Goal: Task Accomplishment & Management: Manage account settings

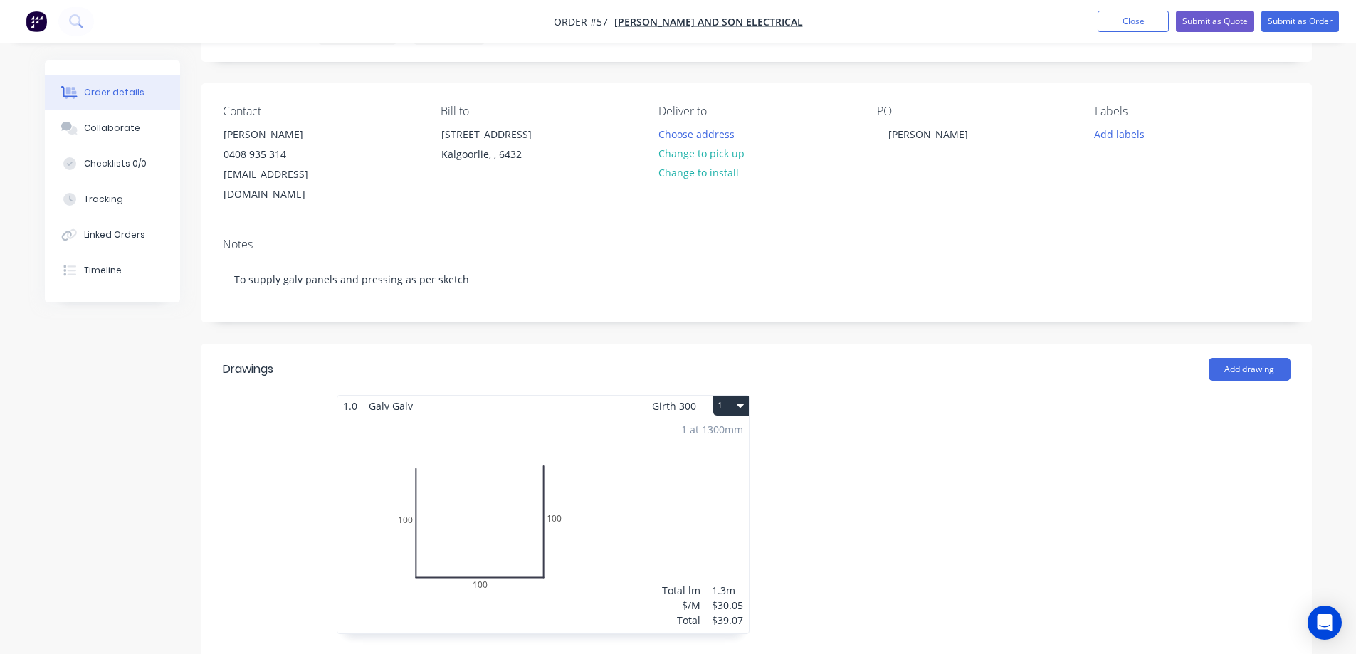
scroll to position [71, 0]
click at [1133, 24] on button "Close" at bounding box center [1133, 21] width 71 height 21
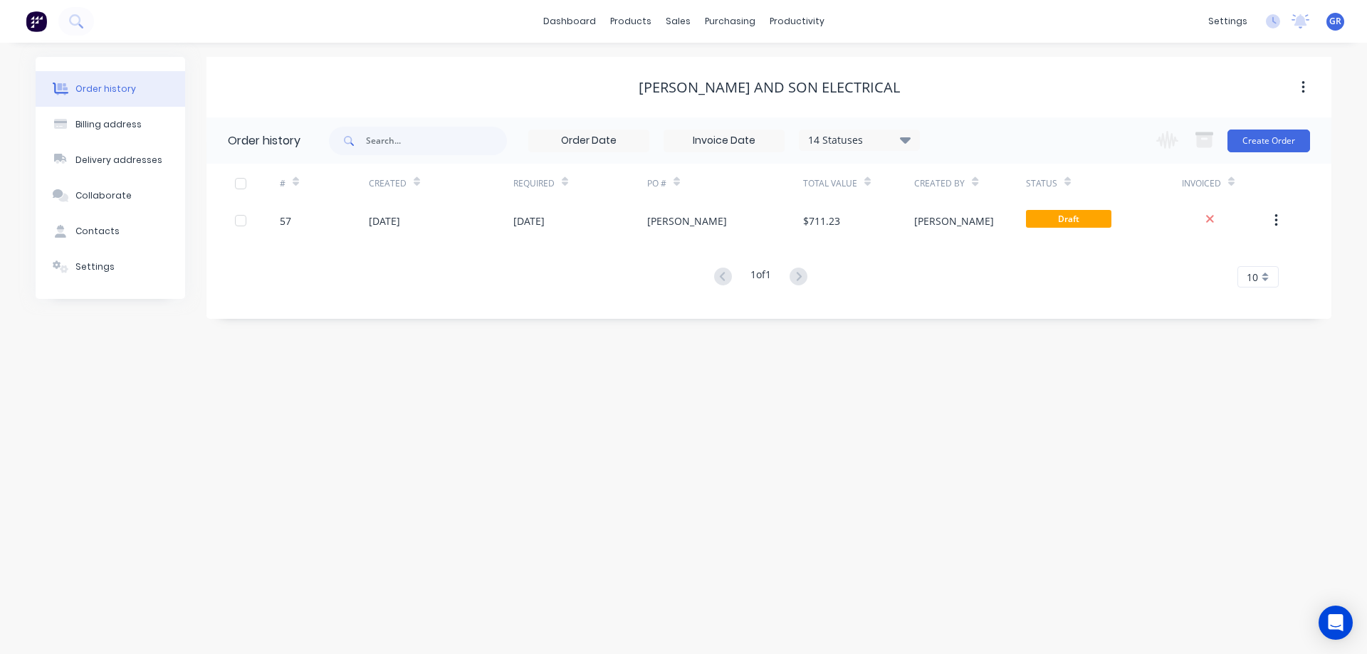
drag, startPoint x: 219, startPoint y: 434, endPoint x: 273, endPoint y: 417, distance: 56.1
click at [221, 431] on div "Order history Billing address Delivery addresses Collaborate Contacts Settings …" at bounding box center [683, 349] width 1367 height 612
click at [706, 63] on div "Sales Orders" at bounding box center [730, 68] width 58 height 13
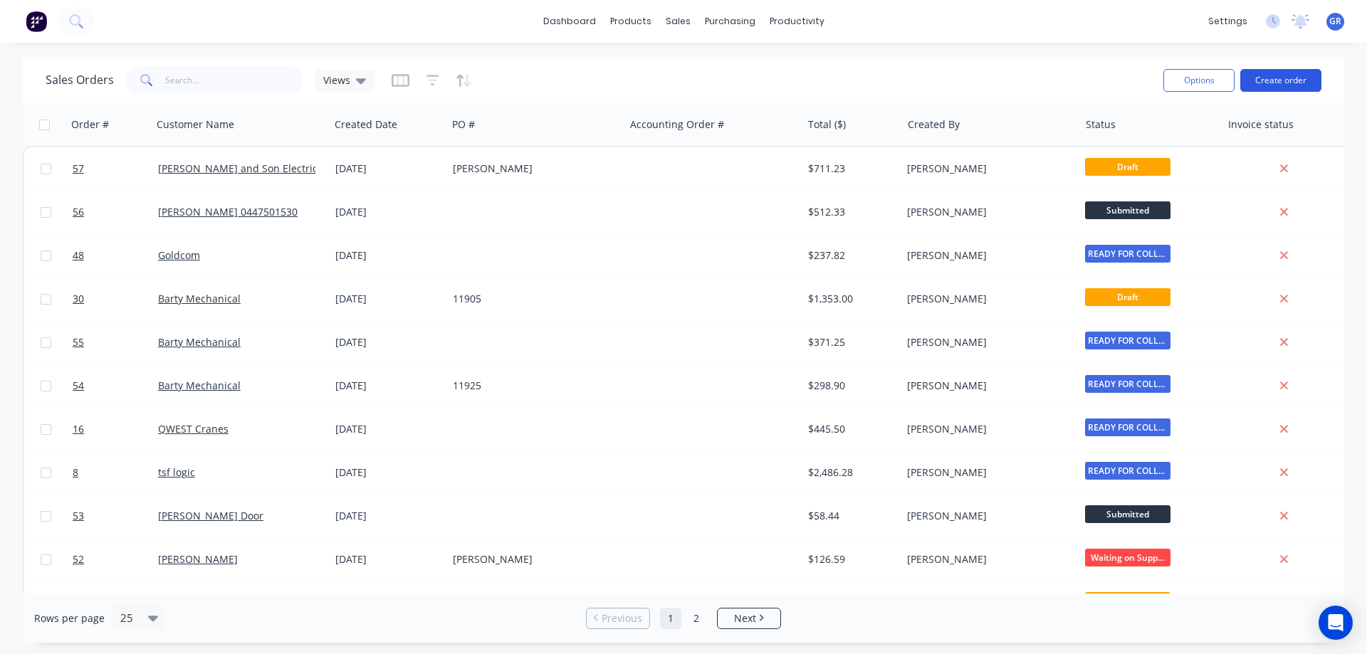
click at [1270, 76] on button "Create order" at bounding box center [1280, 80] width 81 height 23
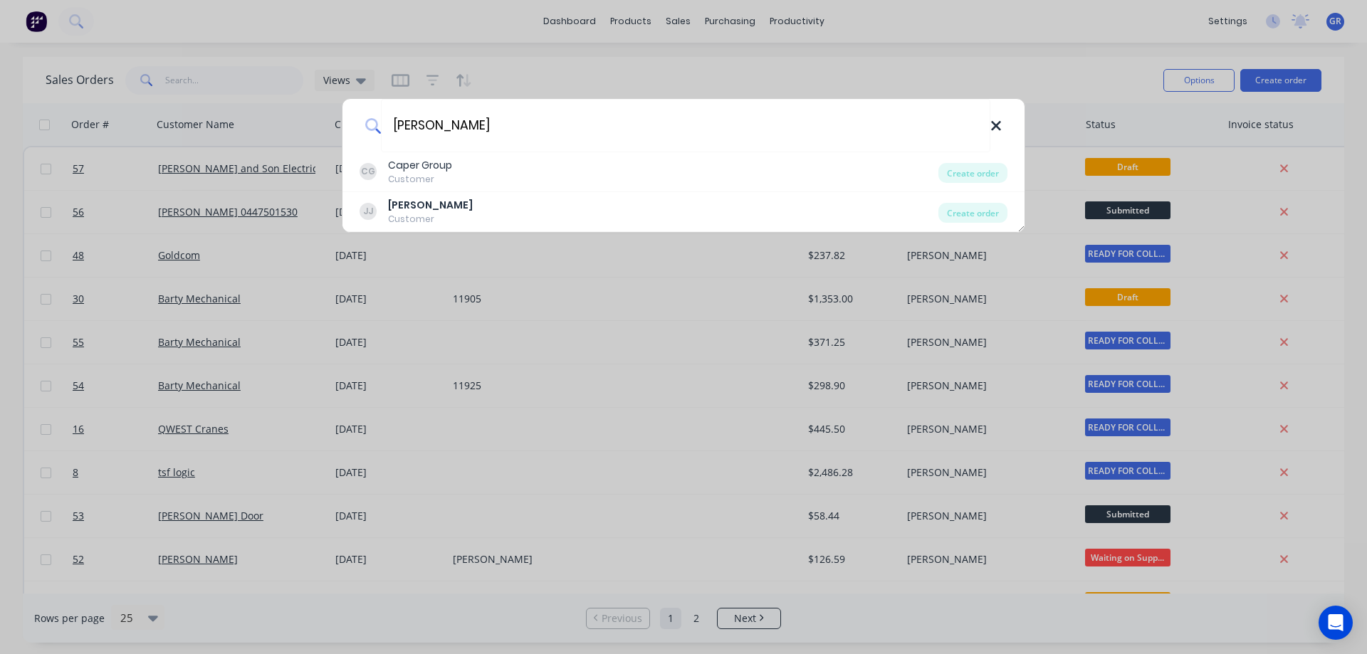
type input "[PERSON_NAME]"
drag, startPoint x: 995, startPoint y: 127, endPoint x: 827, endPoint y: 95, distance: 171.6
click at [995, 126] on icon at bounding box center [995, 125] width 9 height 9
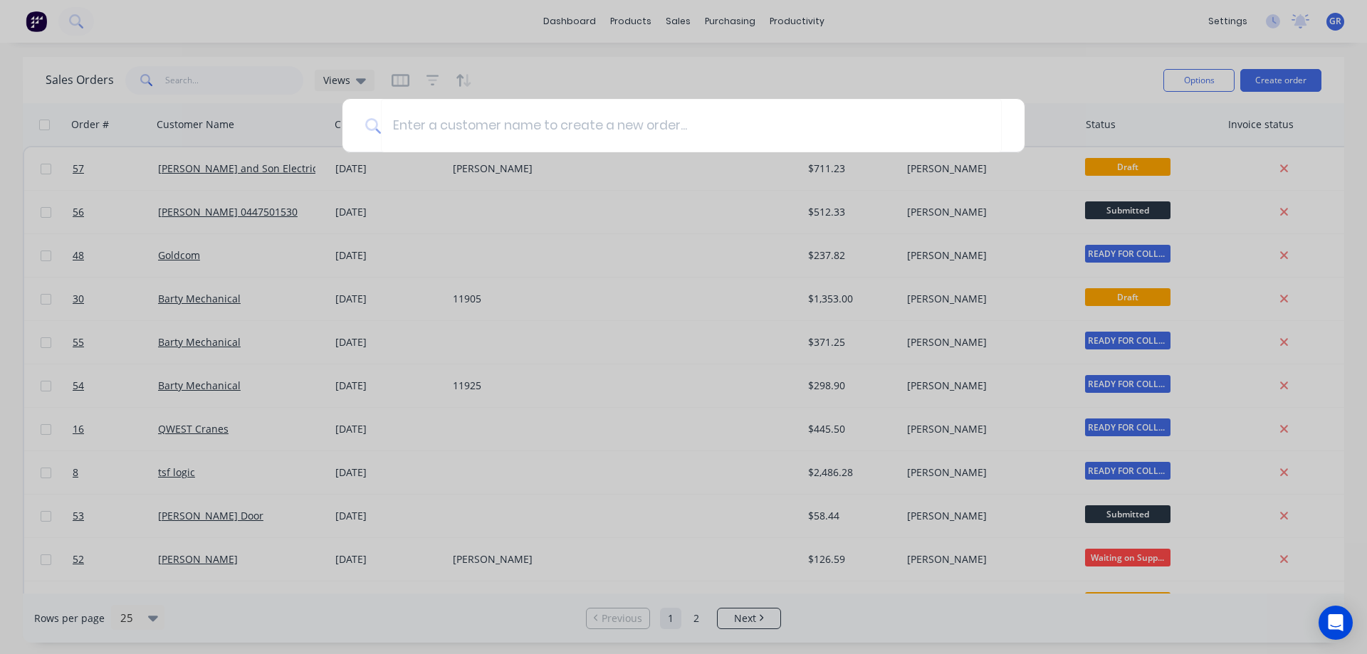
drag, startPoint x: 836, startPoint y: 70, endPoint x: 1167, endPoint y: 80, distance: 331.2
click at [837, 70] on div at bounding box center [683, 327] width 1367 height 654
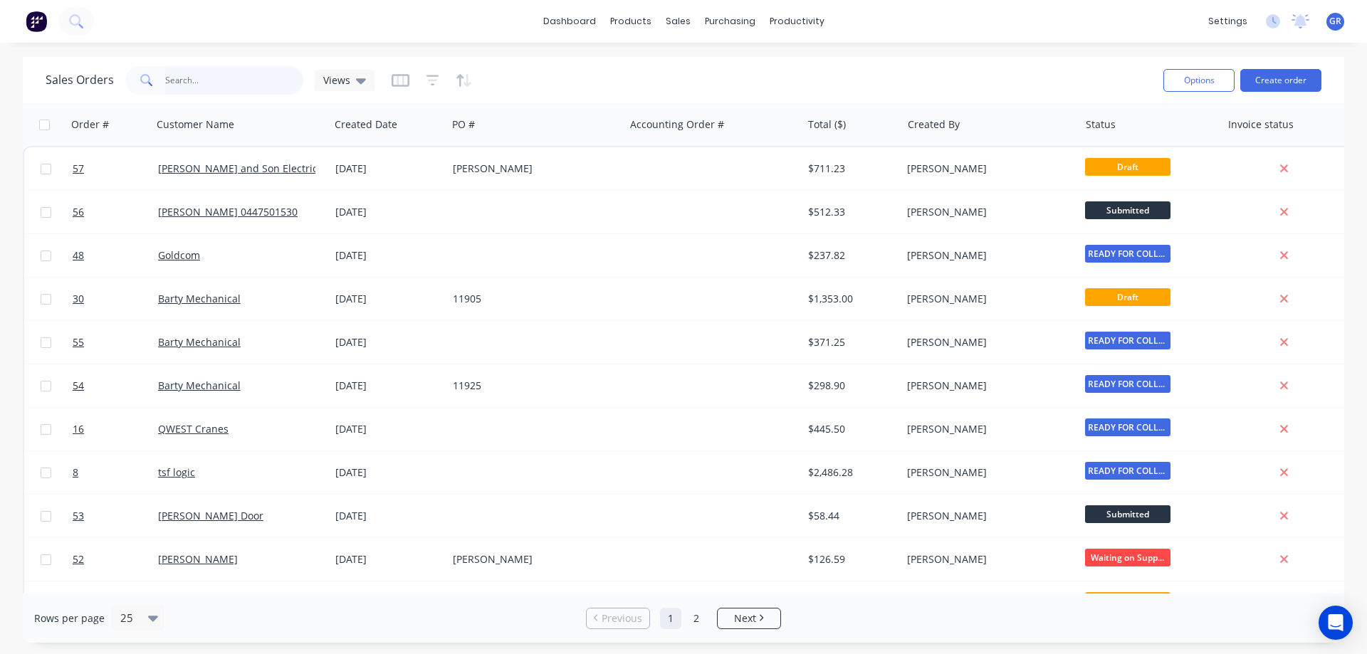
click at [204, 79] on input "text" at bounding box center [234, 80] width 139 height 28
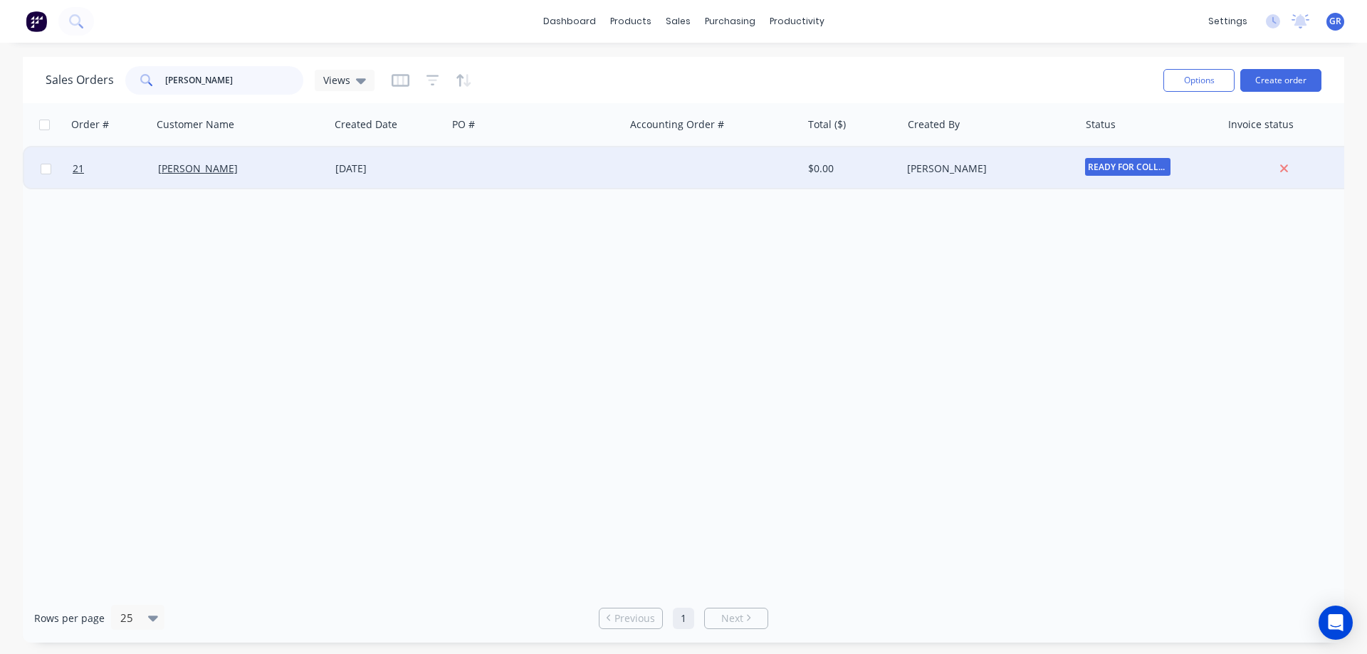
type input "[PERSON_NAME]"
click at [252, 164] on div "[PERSON_NAME]" at bounding box center [237, 169] width 158 height 14
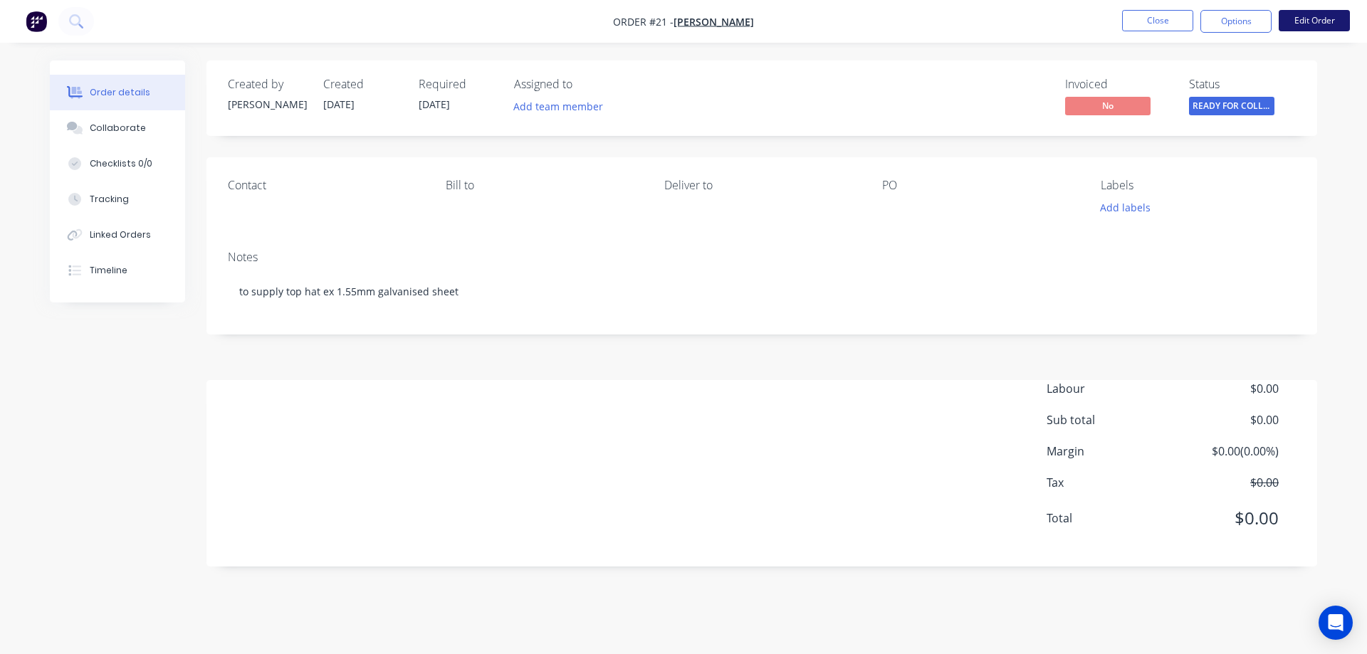
click at [1315, 23] on button "Edit Order" at bounding box center [1314, 20] width 71 height 21
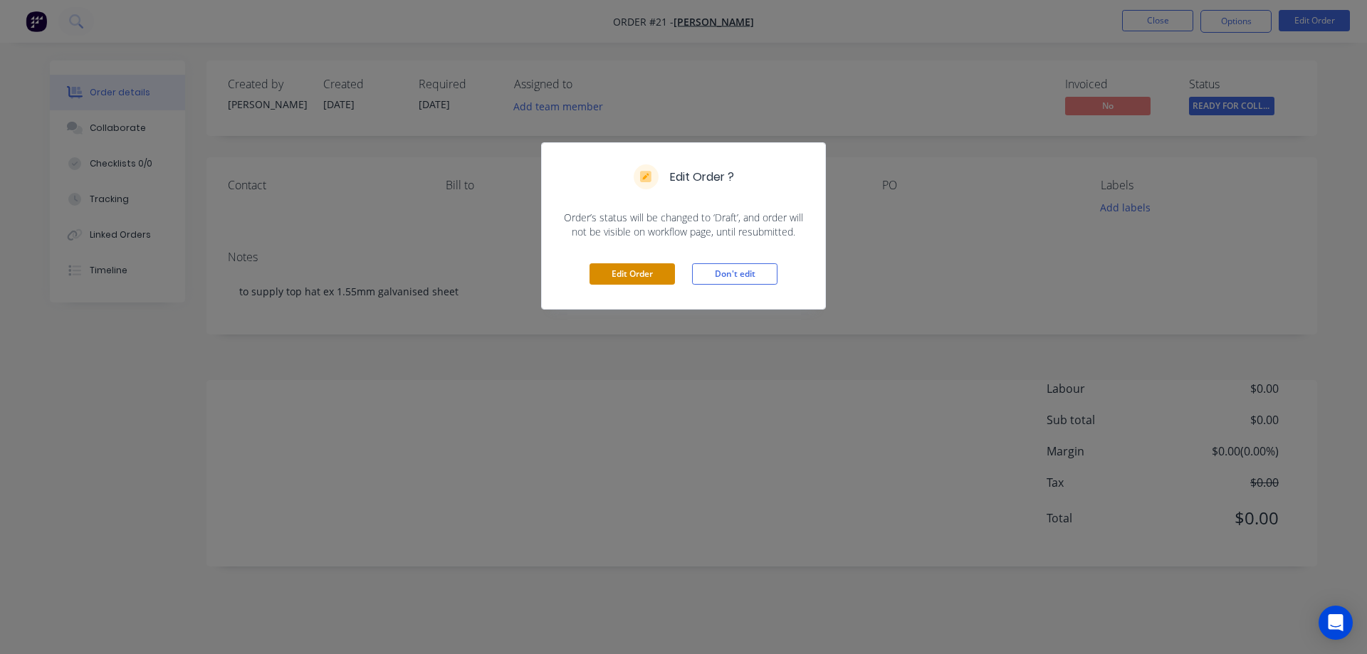
click at [619, 269] on button "Edit Order" at bounding box center [631, 273] width 85 height 21
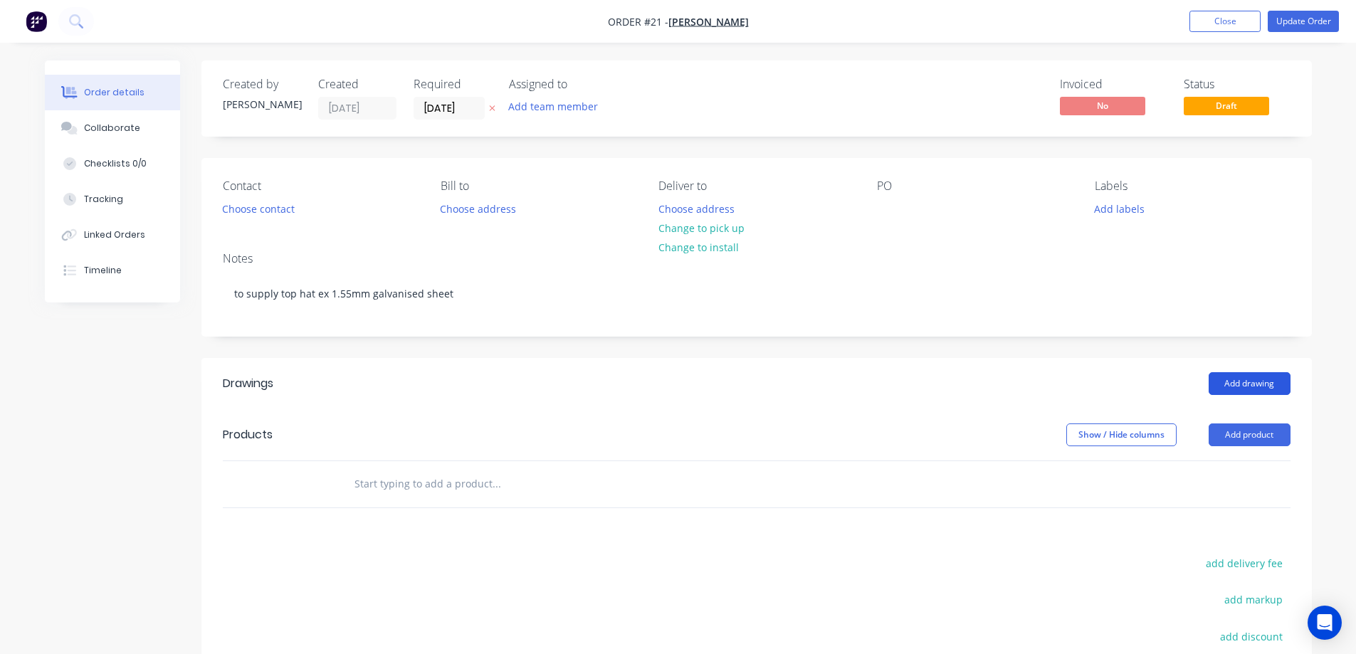
click at [1221, 386] on button "Add drawing" at bounding box center [1250, 383] width 82 height 23
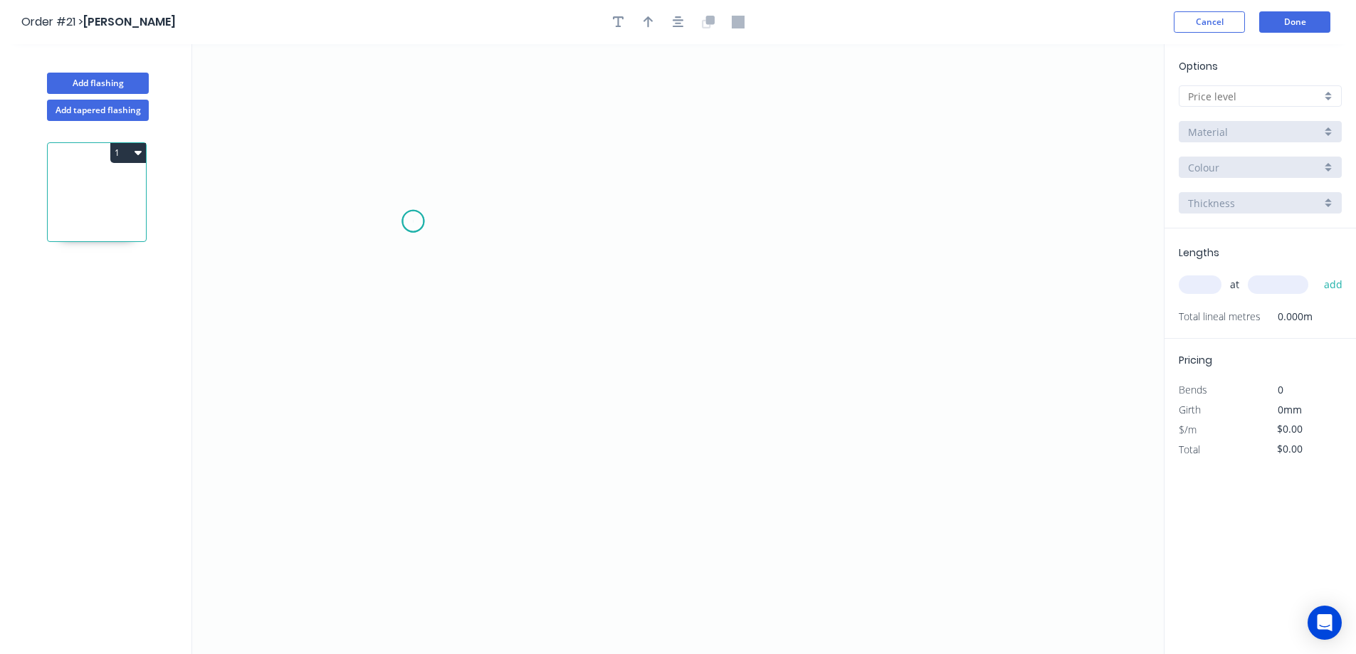
click at [413, 221] on icon "0" at bounding box center [678, 349] width 972 height 610
drag, startPoint x: 536, startPoint y: 226, endPoint x: 543, endPoint y: 288, distance: 63.1
click at [536, 226] on icon "0" at bounding box center [678, 349] width 972 height 610
click at [541, 459] on icon "0 ?" at bounding box center [678, 349] width 972 height 610
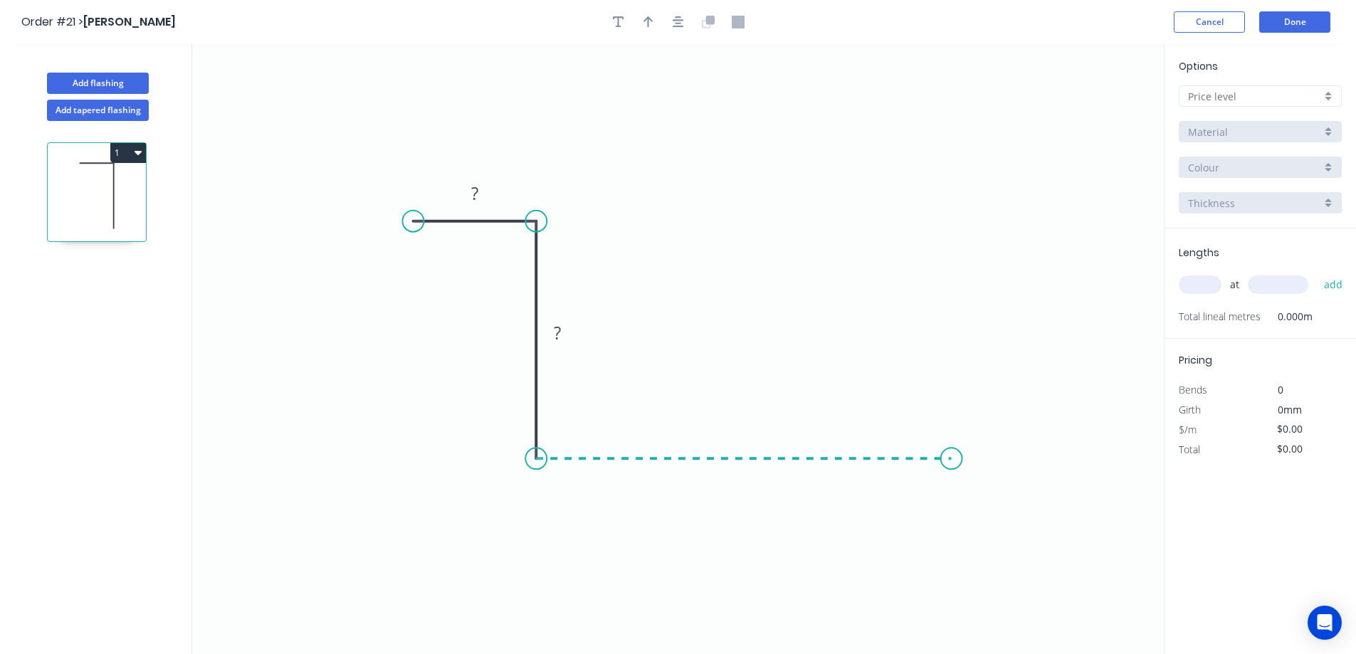
click at [952, 468] on icon "0 ? ?" at bounding box center [678, 349] width 972 height 610
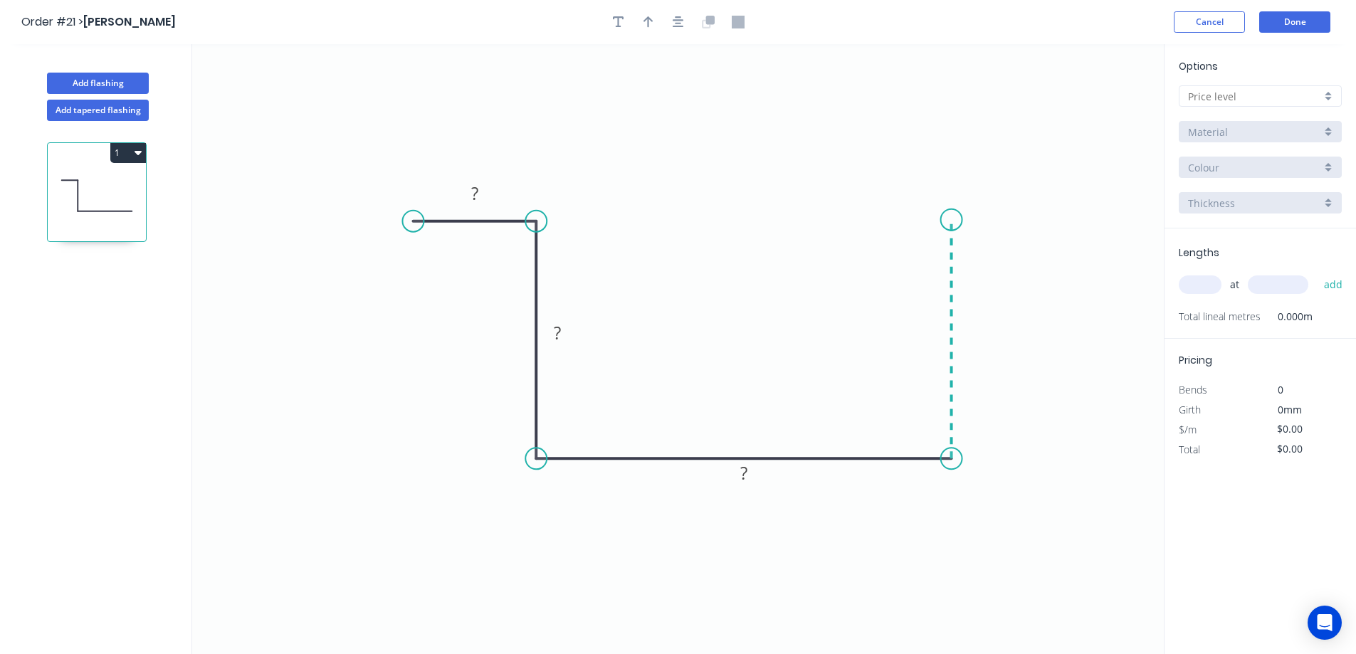
click at [960, 220] on icon "0 ? ? ?" at bounding box center [678, 349] width 972 height 610
click at [1012, 223] on icon "0 ? ? ? ?" at bounding box center [678, 349] width 972 height 610
click at [479, 193] on rect at bounding box center [475, 194] width 28 height 20
drag, startPoint x: 483, startPoint y: 190, endPoint x: 456, endPoint y: 193, distance: 27.9
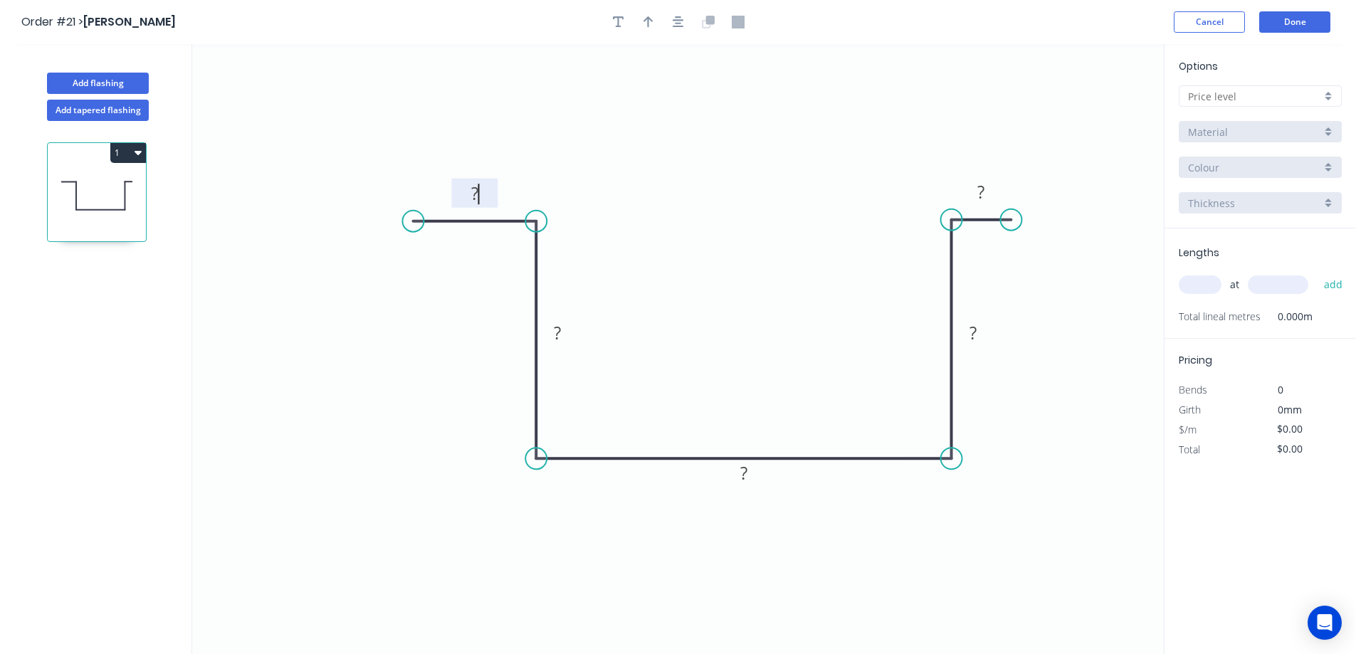
click at [456, 193] on g "?" at bounding box center [474, 193] width 46 height 29
click at [565, 335] on rect at bounding box center [557, 335] width 28 height 20
drag, startPoint x: 565, startPoint y: 334, endPoint x: 549, endPoint y: 332, distance: 15.7
click at [549, 332] on rect at bounding box center [557, 335] width 28 height 20
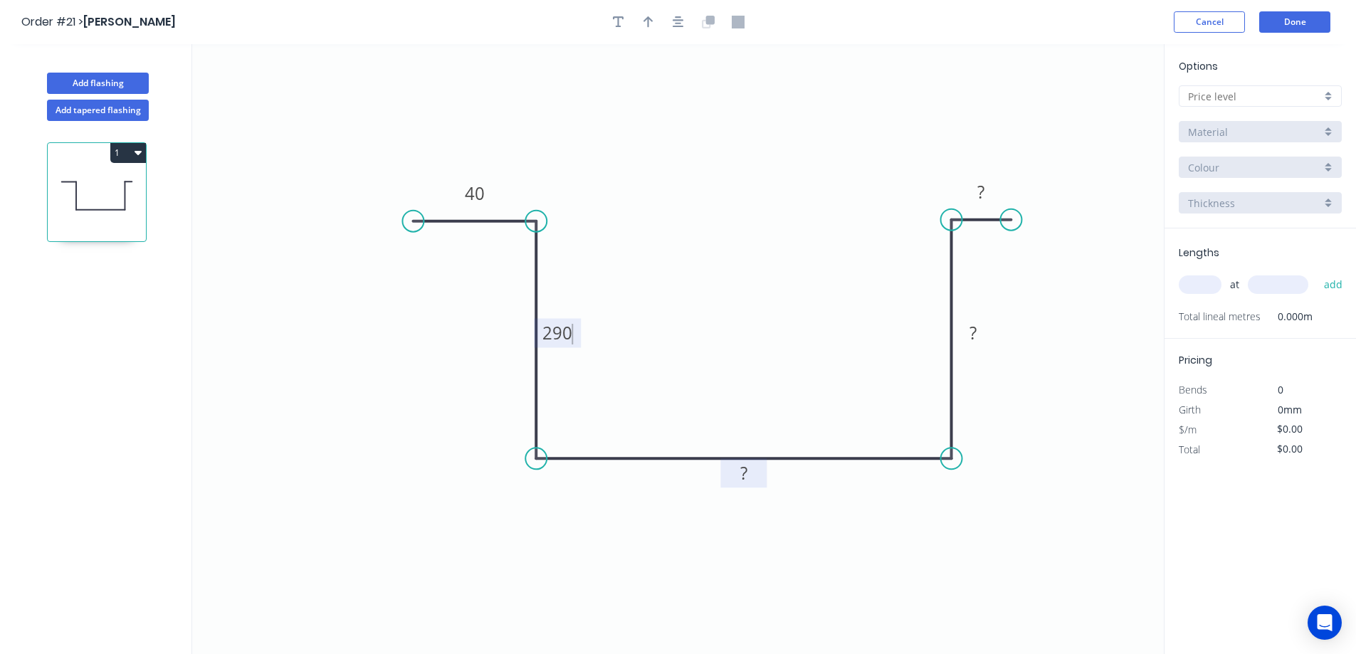
click at [723, 486] on rect at bounding box center [743, 472] width 46 height 29
drag, startPoint x: 752, startPoint y: 470, endPoint x: 738, endPoint y: 473, distance: 13.8
click at [738, 473] on rect at bounding box center [744, 474] width 28 height 20
drag, startPoint x: 762, startPoint y: 470, endPoint x: 738, endPoint y: 471, distance: 23.5
click at [738, 471] on rect at bounding box center [731, 474] width 46 height 29
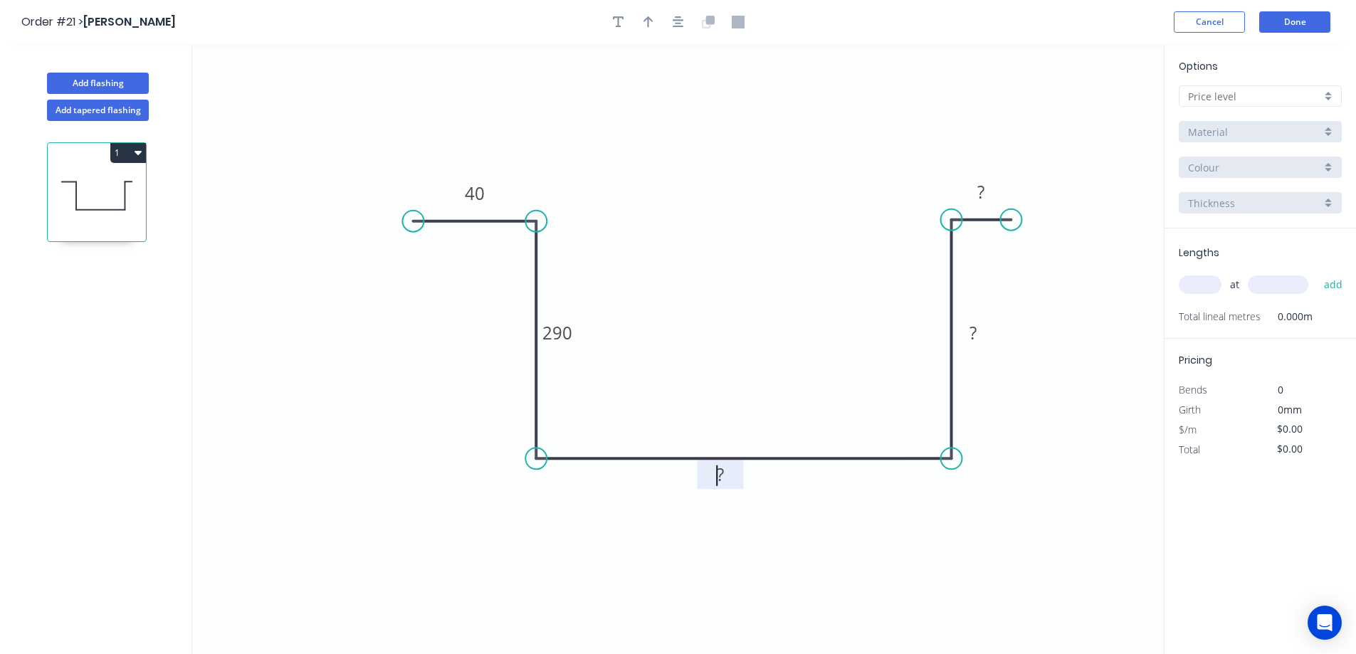
drag, startPoint x: 730, startPoint y: 473, endPoint x: 723, endPoint y: 472, distance: 7.3
click at [722, 473] on g "?" at bounding box center [720, 474] width 28 height 23
click at [723, 472] on tspan "?" at bounding box center [720, 474] width 7 height 23
click at [723, 473] on tspan "?" at bounding box center [720, 474] width 7 height 23
click at [722, 474] on tspan "?" at bounding box center [720, 474] width 7 height 23
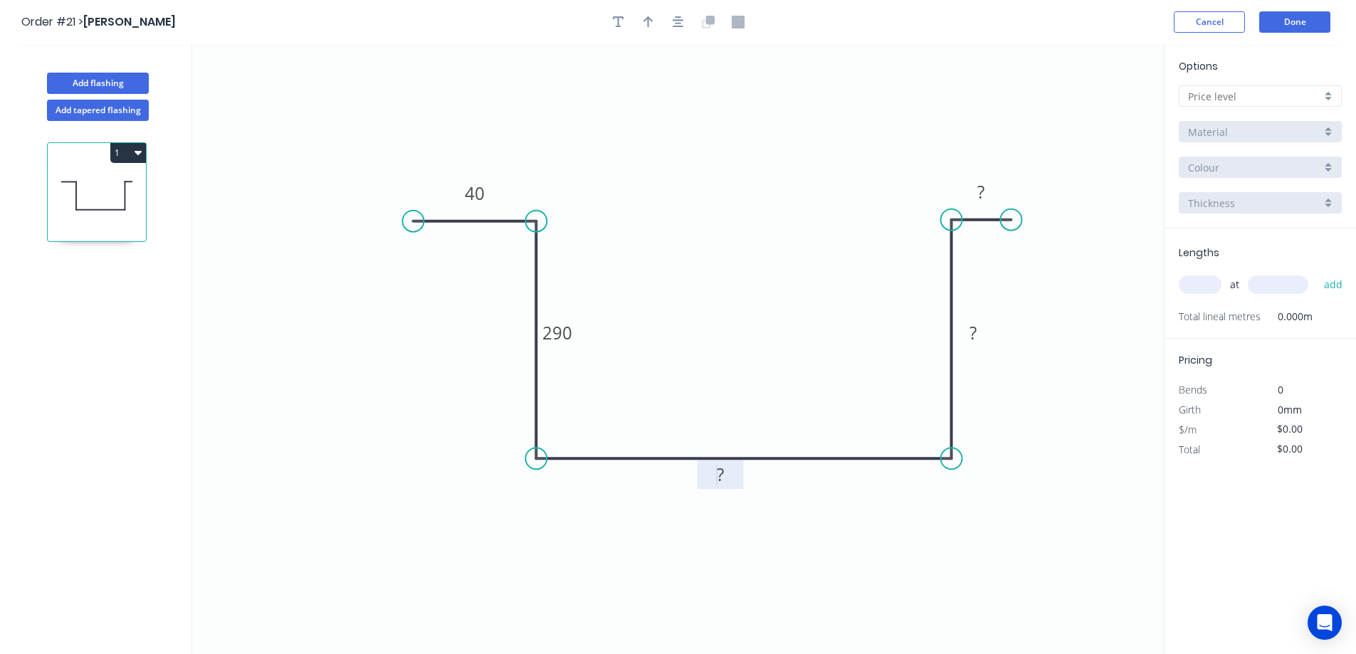
drag, startPoint x: 731, startPoint y: 470, endPoint x: 718, endPoint y: 473, distance: 13.3
click at [718, 473] on g "?" at bounding box center [720, 474] width 28 height 23
drag, startPoint x: 720, startPoint y: 476, endPoint x: 728, endPoint y: 473, distance: 8.8
click at [728, 473] on g "?" at bounding box center [720, 474] width 28 height 23
click at [980, 331] on rect at bounding box center [973, 334] width 28 height 20
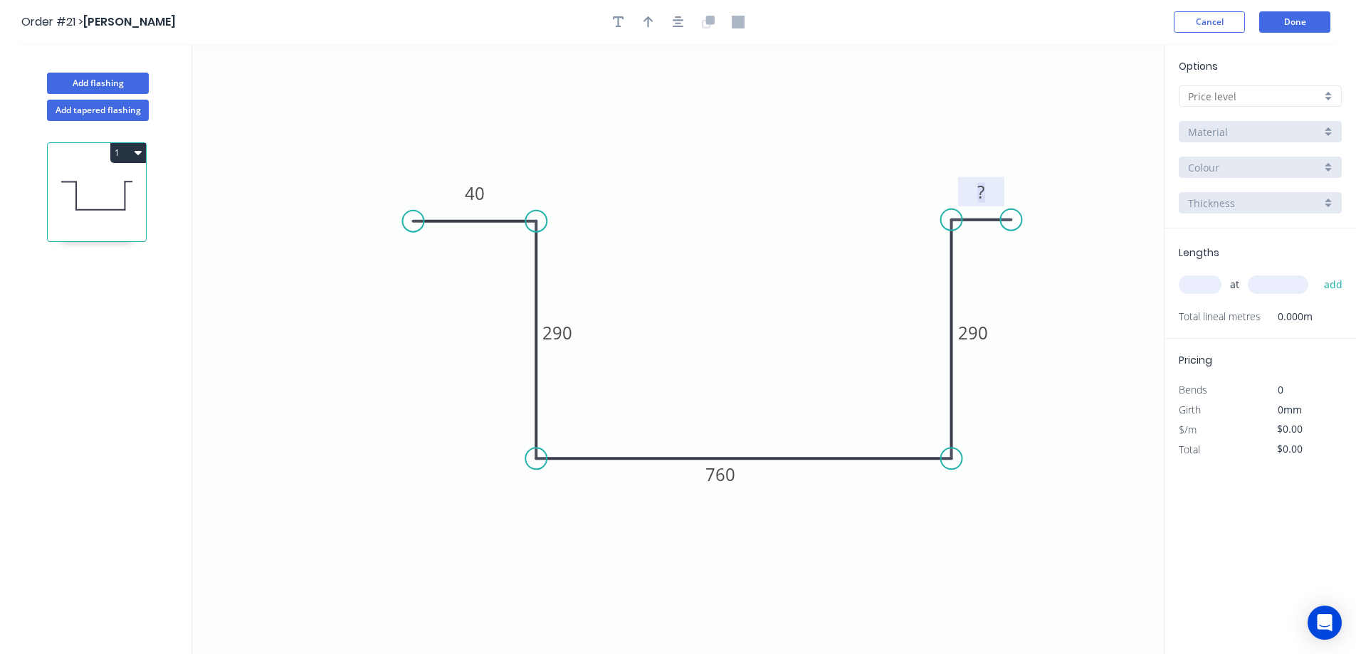
click at [985, 192] on rect at bounding box center [981, 193] width 28 height 20
click at [1061, 321] on icon "0 40 290 760 290 40" at bounding box center [678, 349] width 972 height 610
click at [1195, 285] on input "text" at bounding box center [1200, 285] width 43 height 19
type input "1"
click at [1103, 335] on icon "0 40 290 760 290 40" at bounding box center [678, 349] width 972 height 610
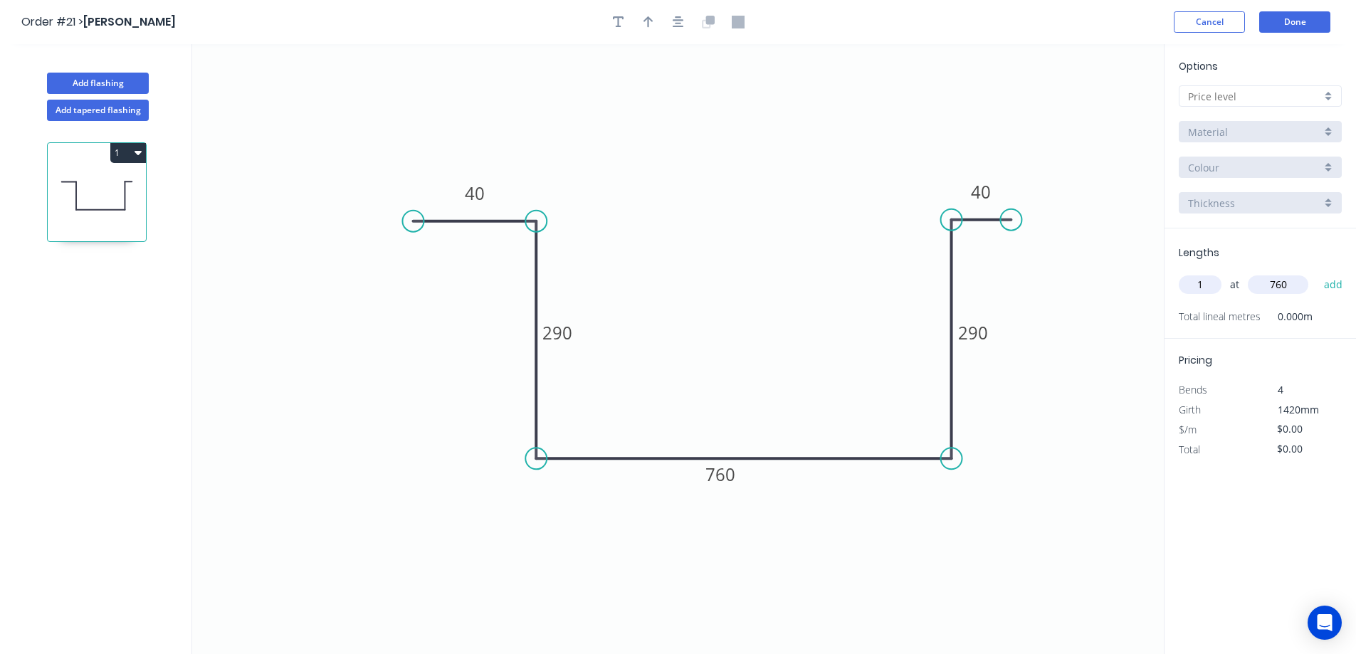
type input "760"
click at [1274, 127] on div "Material" at bounding box center [1254, 132] width 133 height 15
click at [1279, 130] on div "Material" at bounding box center [1254, 132] width 133 height 15
click at [1308, 95] on input "text" at bounding box center [1254, 96] width 133 height 15
click at [1216, 125] on div "A" at bounding box center [1261, 123] width 162 height 25
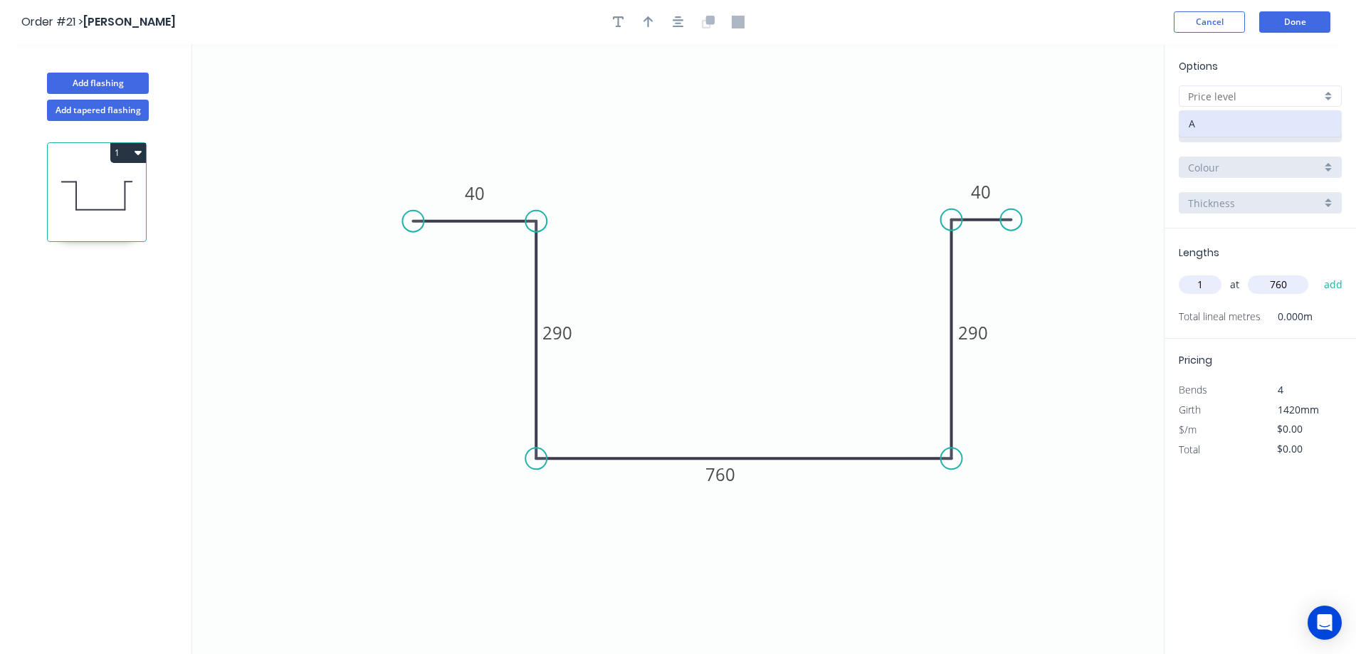
type input "A"
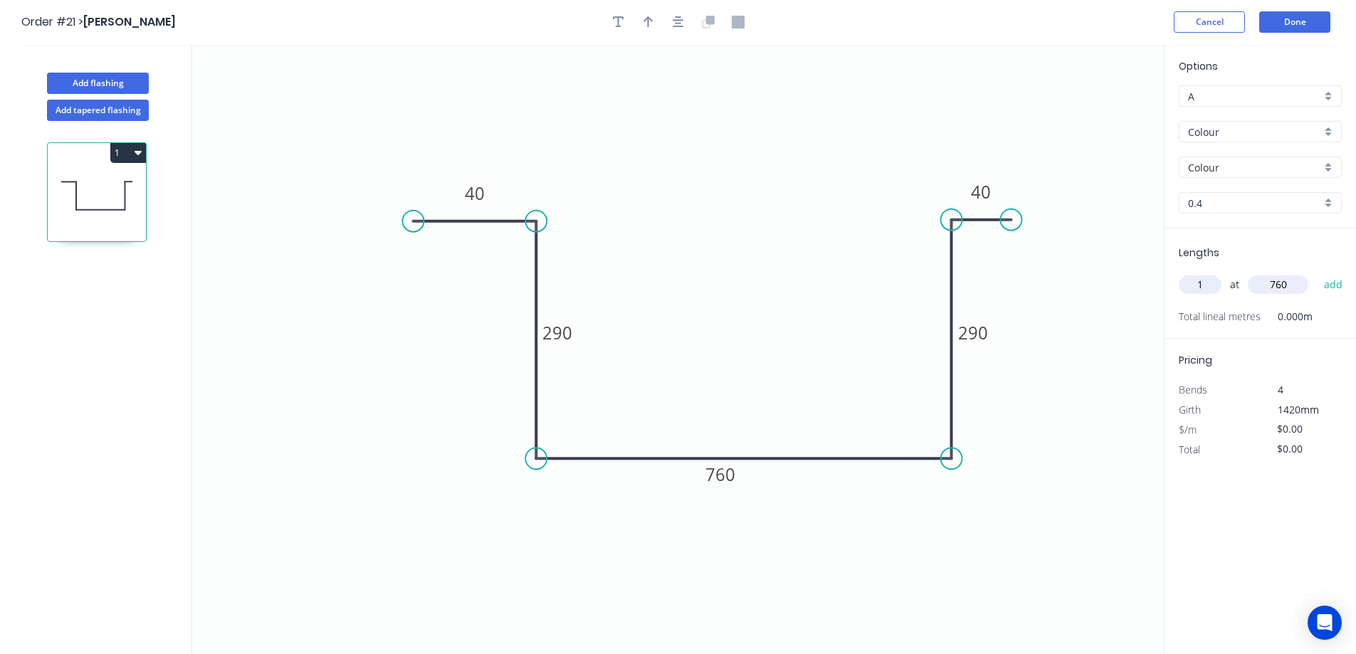
click at [1229, 130] on input "Colour" at bounding box center [1254, 132] width 133 height 15
click at [1225, 184] on div "Galv" at bounding box center [1261, 184] width 162 height 25
type input "Galv"
type input "1.0"
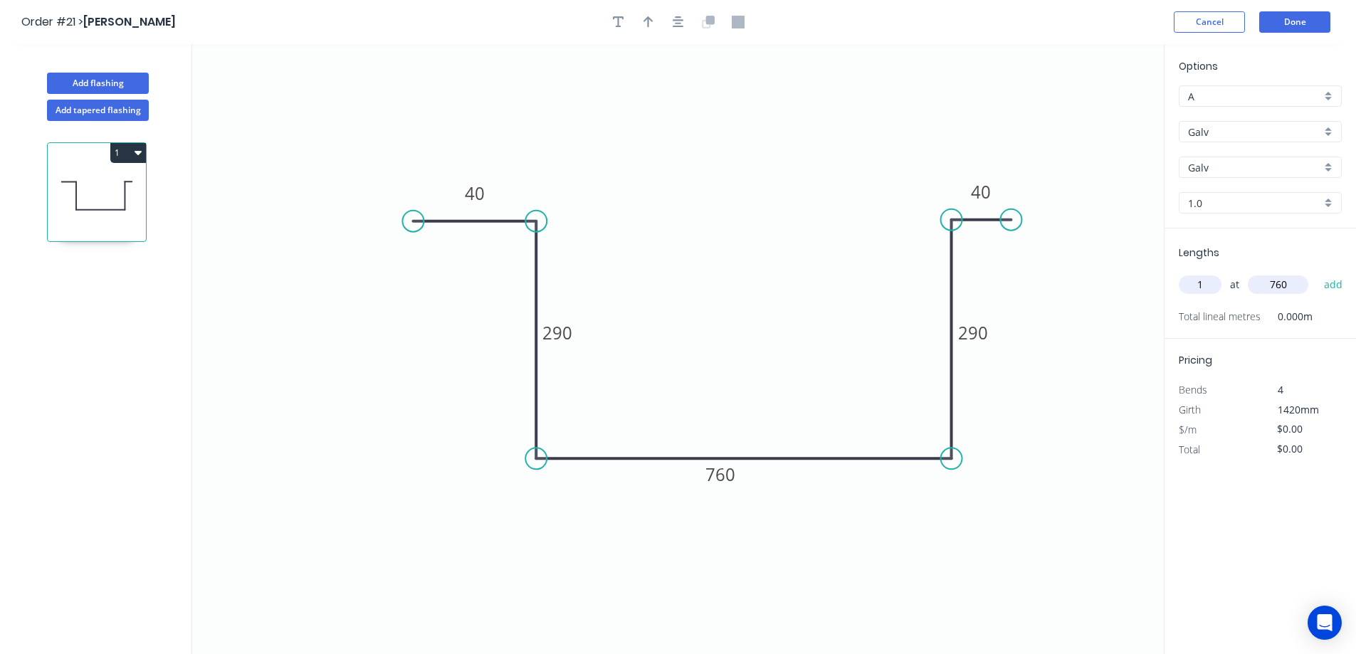
type input "$112.80"
click at [1219, 503] on div "Options A A Galv Galv Galv Galv 1.0 1.0 Lengths 1 at 760 add Total lineal metre…" at bounding box center [1260, 350] width 192 height 612
click at [1341, 288] on button "add" at bounding box center [1333, 285] width 33 height 24
type input "$85.73"
click at [977, 520] on icon "0 40 290 760 290 40" at bounding box center [678, 349] width 972 height 610
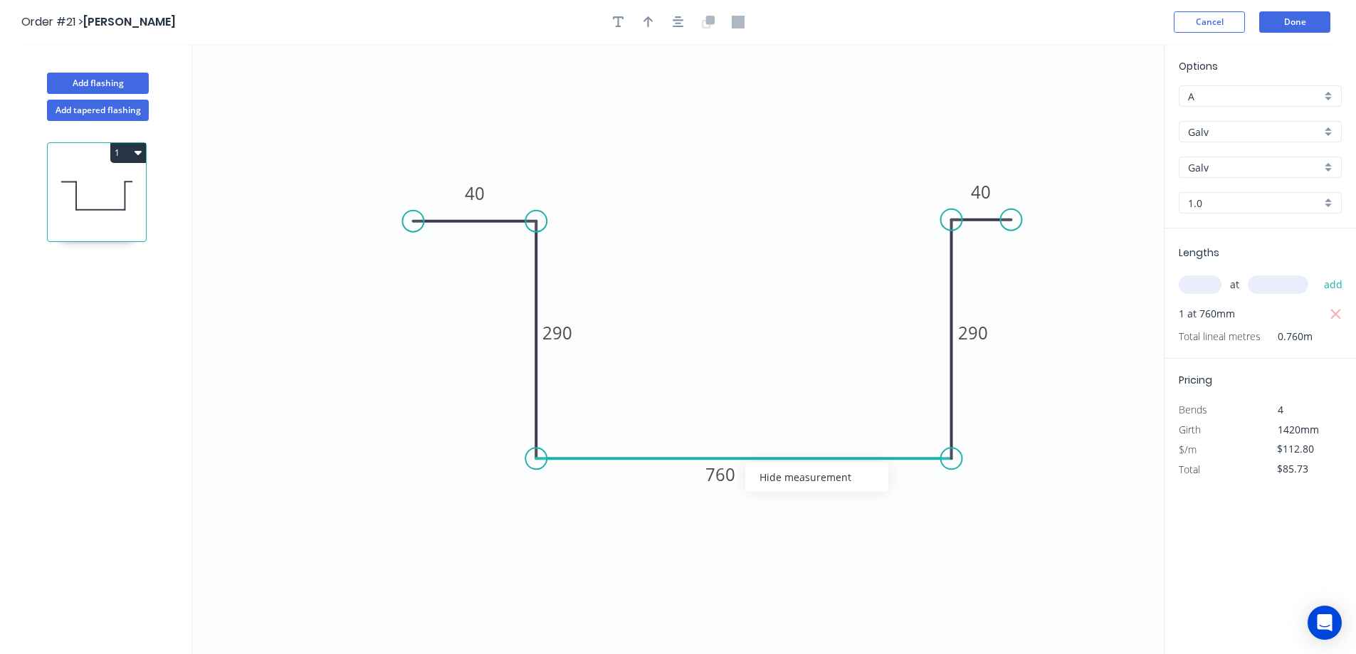
click at [744, 458] on icon at bounding box center [743, 458] width 415 height 0
click at [495, 496] on icon "0 40 290 760 290 40" at bounding box center [678, 349] width 972 height 610
click at [728, 480] on tspan "760" at bounding box center [721, 474] width 30 height 23
click at [752, 414] on icon "0 40 290 760 290 40" at bounding box center [678, 349] width 972 height 610
click at [792, 458] on icon at bounding box center [743, 458] width 415 height 0
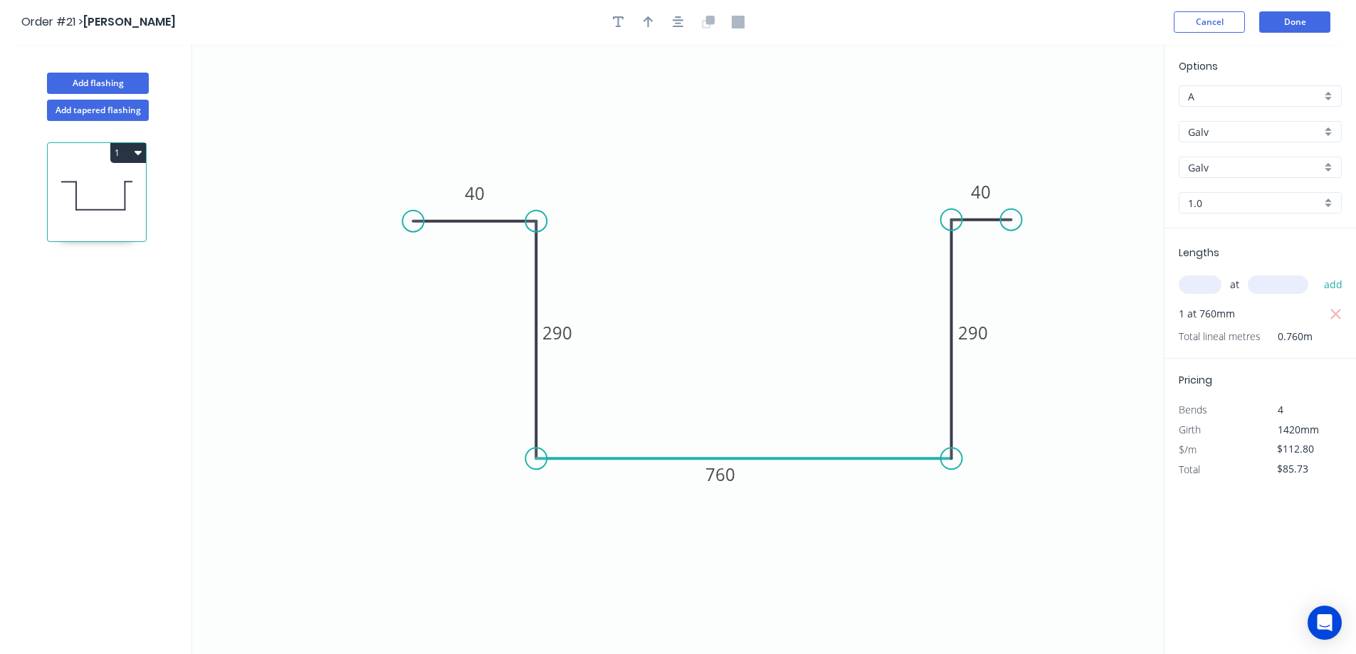
click at [792, 458] on icon at bounding box center [743, 458] width 415 height 0
click at [795, 340] on icon "0 40 290 760 290 40" at bounding box center [678, 349] width 972 height 610
drag, startPoint x: 409, startPoint y: 225, endPoint x: 450, endPoint y: 225, distance: 41.3
click at [450, 225] on circle at bounding box center [449, 221] width 21 height 21
click at [444, 332] on icon "0 40 290 760 290 40" at bounding box center [678, 349] width 972 height 610
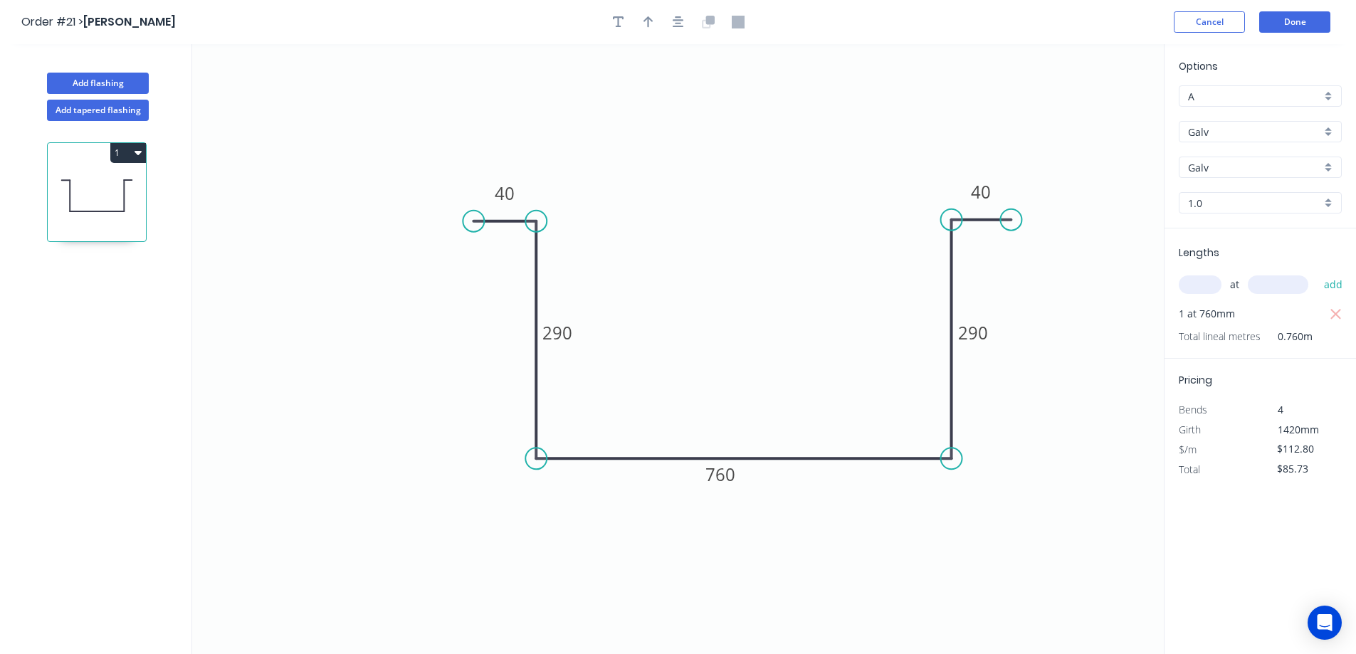
drag, startPoint x: 449, startPoint y: 221, endPoint x: 473, endPoint y: 226, distance: 24.6
click at [473, 226] on circle at bounding box center [473, 221] width 21 height 21
click at [740, 337] on icon "0 40 290 760 290 40" at bounding box center [678, 349] width 972 height 610
click at [545, 573] on icon "0 40 290 760 290 40" at bounding box center [678, 349] width 972 height 610
click at [839, 265] on icon "0 40 290 760 290 40" at bounding box center [678, 349] width 972 height 610
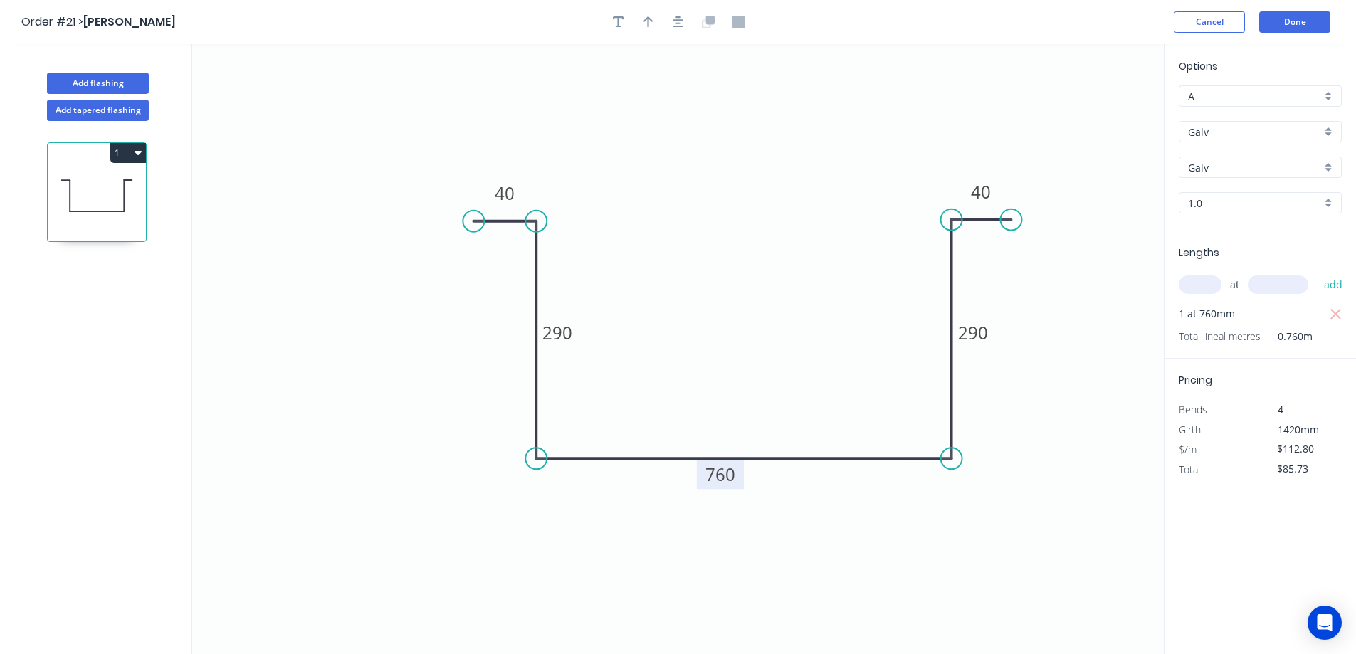
click at [701, 475] on rect at bounding box center [720, 474] width 47 height 29
drag, startPoint x: 587, startPoint y: 69, endPoint x: 626, endPoint y: 14, distance: 67.8
click at [591, 62] on icon "0 40 290 760 290 40" at bounding box center [678, 349] width 972 height 610
click at [649, 21] on icon "button" at bounding box center [649, 22] width 10 height 13
click at [646, 23] on icon "button" at bounding box center [648, 22] width 11 height 14
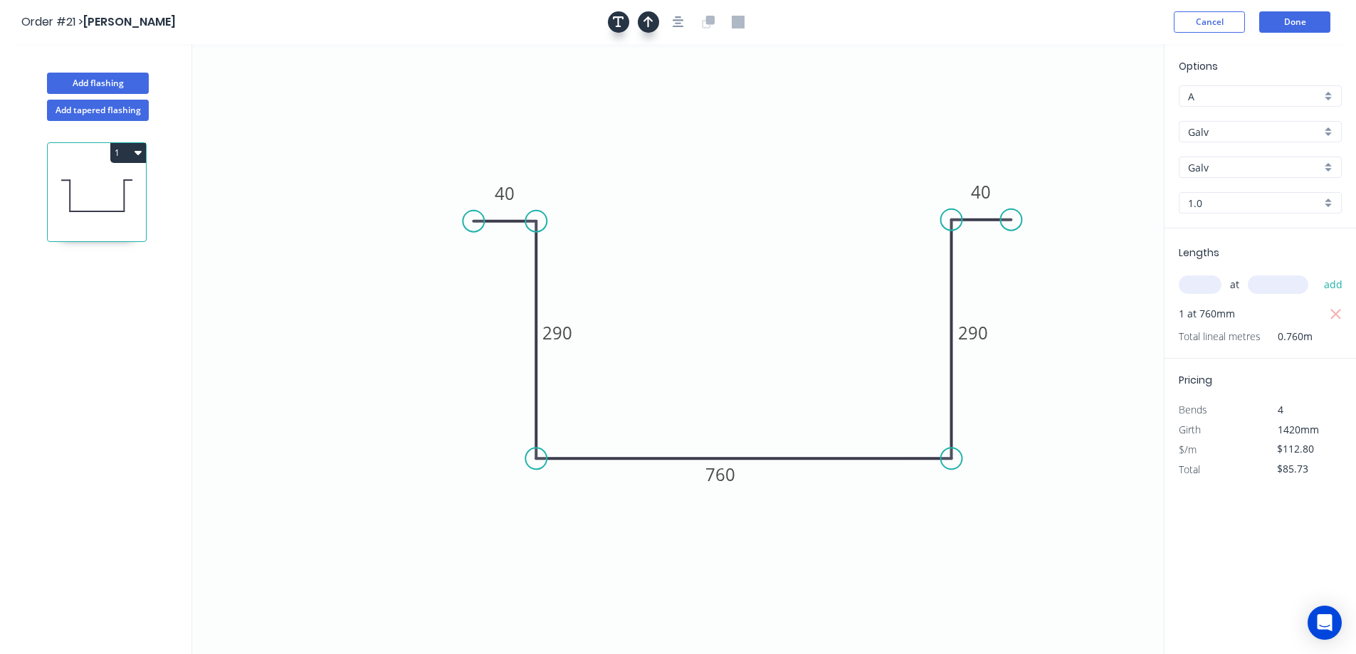
click at [610, 19] on button "button" at bounding box center [618, 21] width 21 height 21
drag, startPoint x: 243, startPoint y: 95, endPoint x: 689, endPoint y: 434, distance: 559.9
click at [689, 434] on textarea at bounding box center [729, 439] width 115 height 53
drag, startPoint x: 691, startPoint y: 422, endPoint x: 691, endPoint y: 391, distance: 31.3
click at [691, 391] on icon "40 290 760 290 40" at bounding box center [678, 349] width 972 height 610
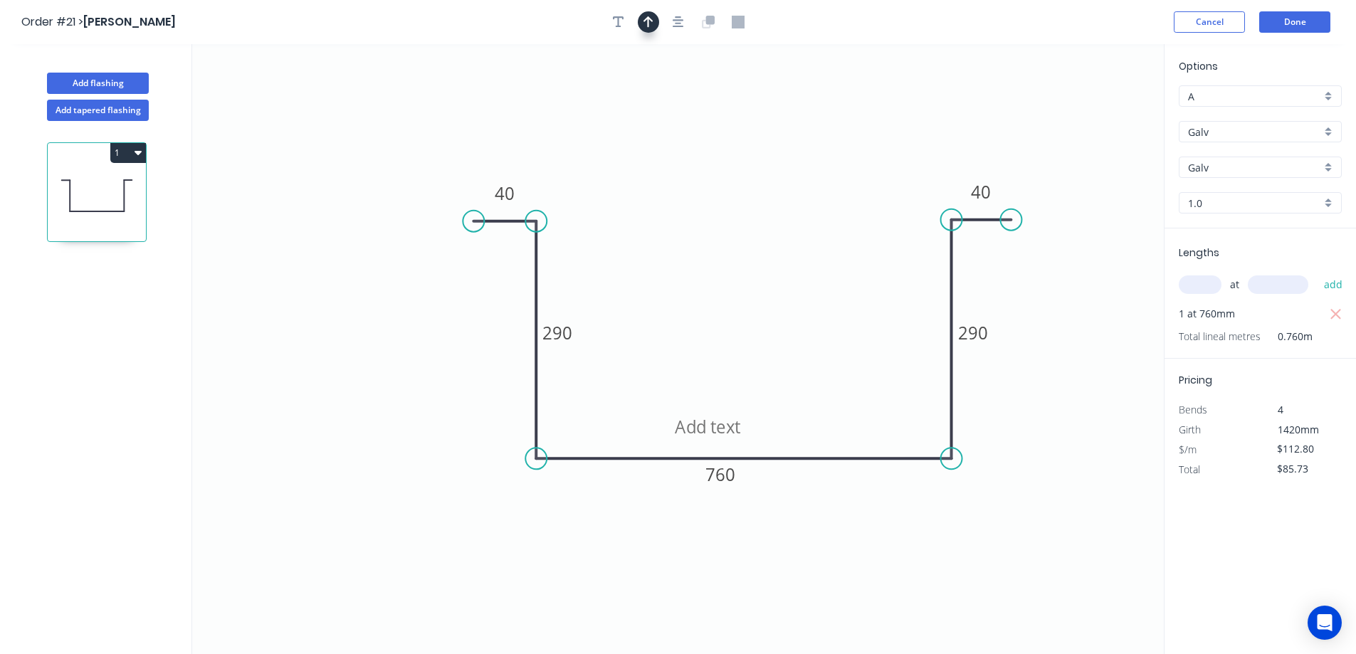
click at [637, 508] on icon "40 290 760 290 40" at bounding box center [678, 349] width 972 height 610
click at [761, 298] on icon "40 290 760 290 40" at bounding box center [678, 349] width 972 height 610
drag, startPoint x: 732, startPoint y: 451, endPoint x: 740, endPoint y: 241, distance: 210.2
click at [740, 315] on textarea at bounding box center [733, 341] width 115 height 53
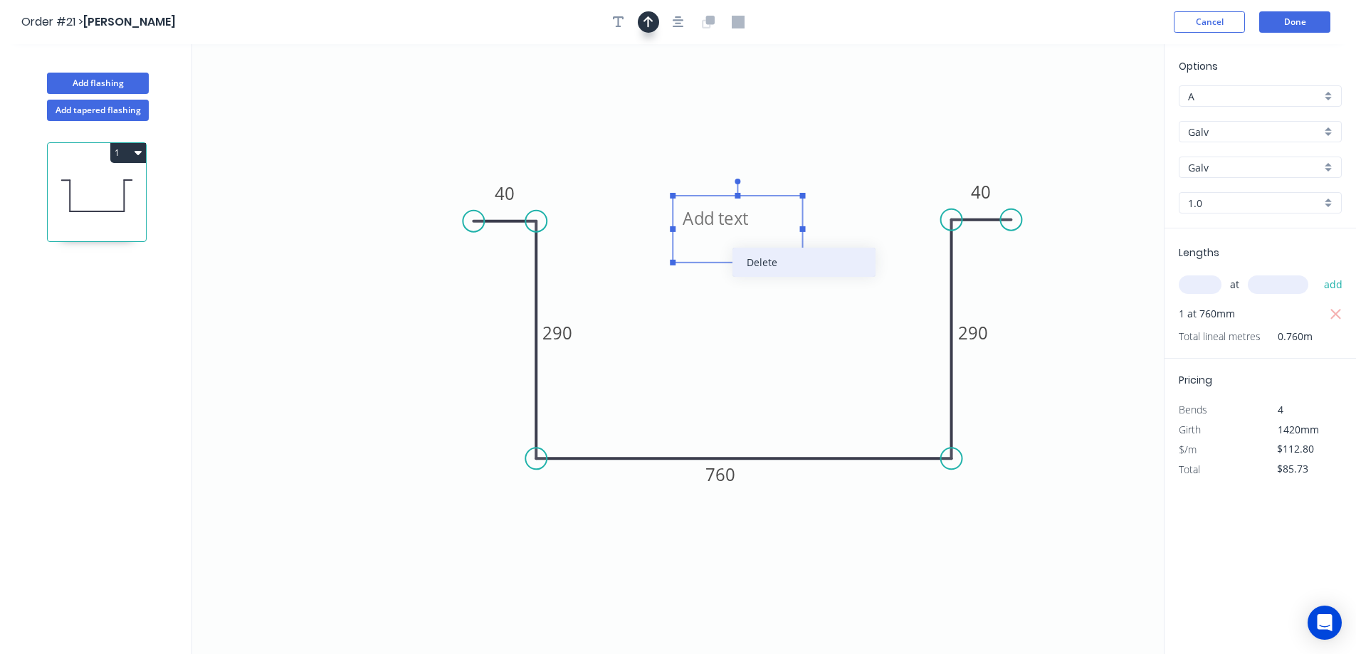
click at [743, 268] on div "Delete" at bounding box center [804, 262] width 143 height 29
click at [1301, 9] on header "Order #21 > [PERSON_NAME] Done" at bounding box center [678, 22] width 1356 height 44
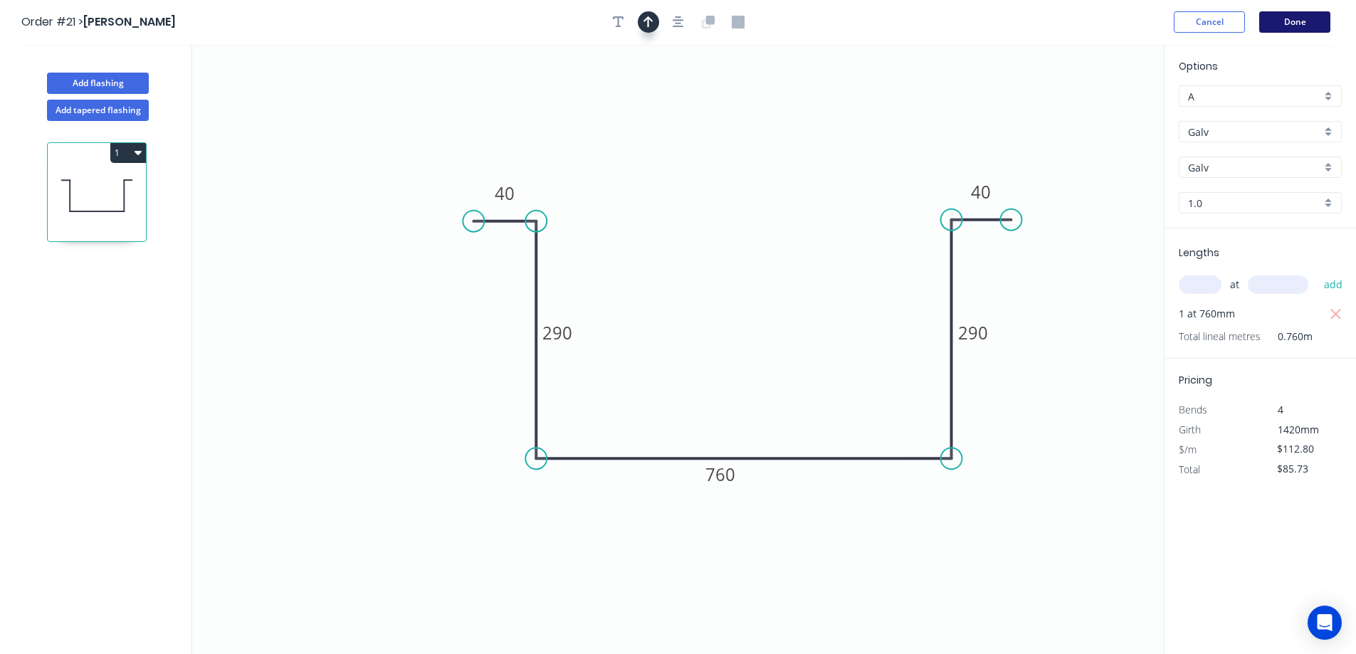
click at [1300, 21] on button "Done" at bounding box center [1294, 21] width 71 height 21
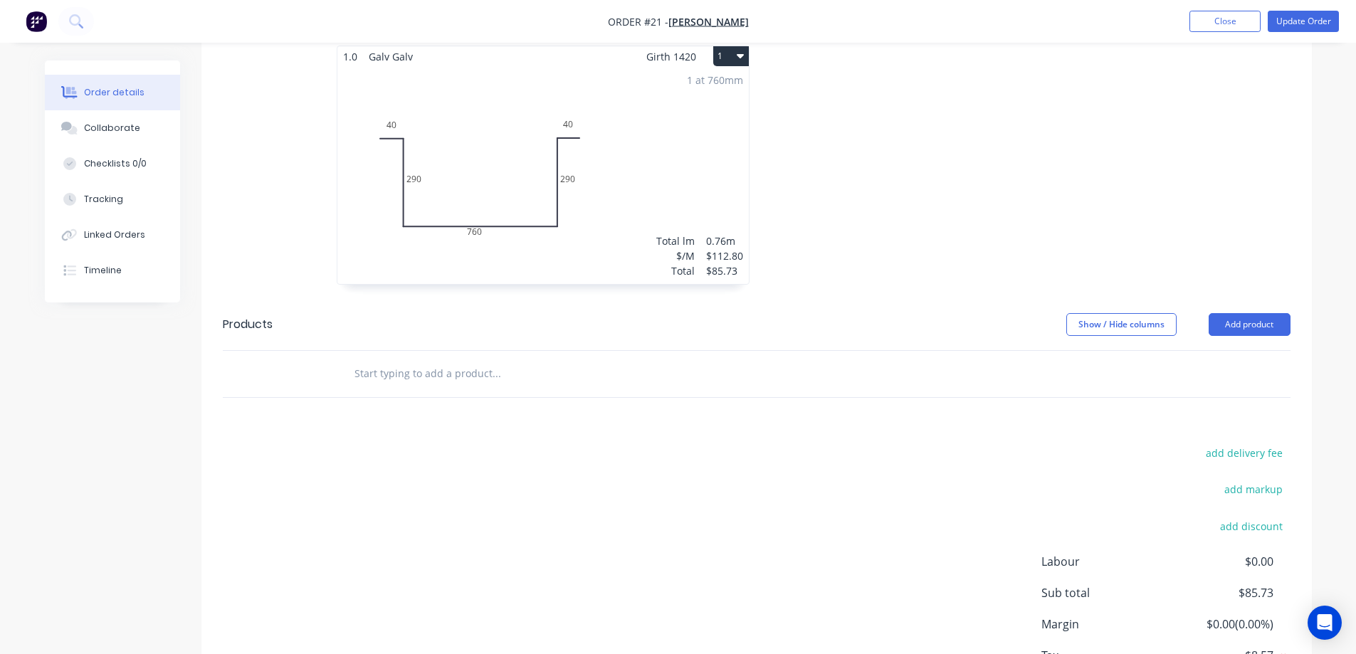
scroll to position [471, 0]
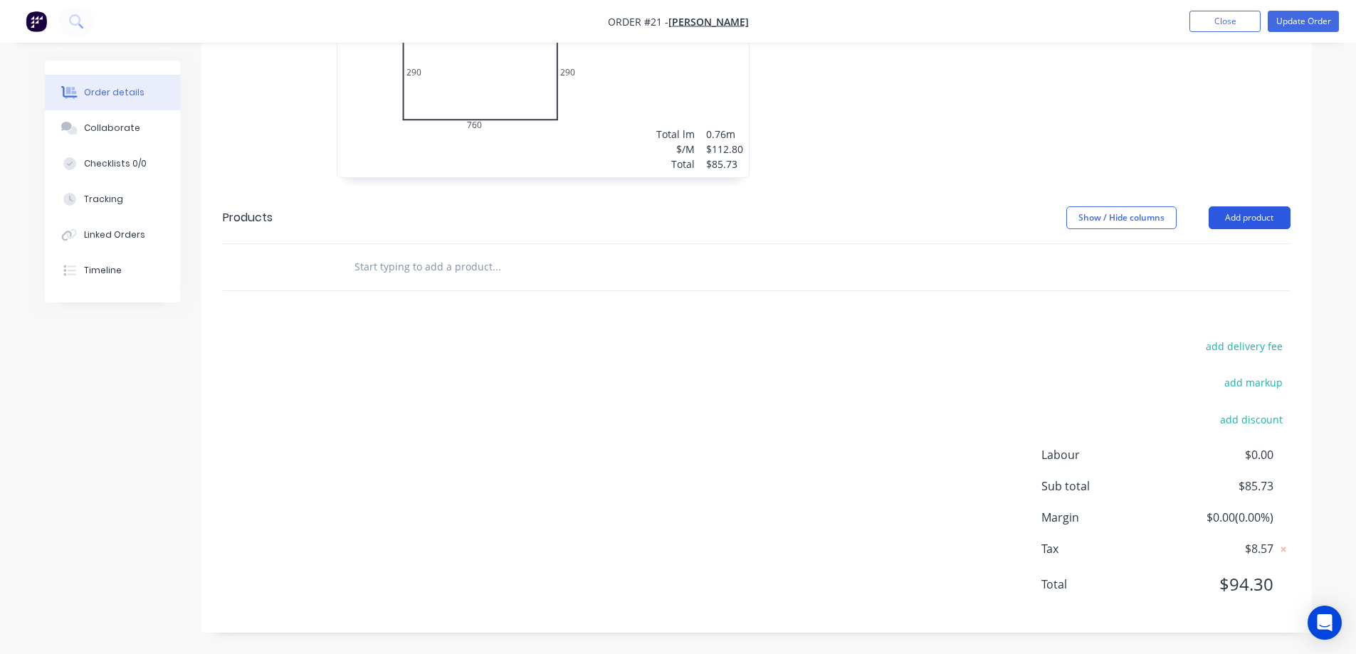
click at [1273, 209] on button "Add product" at bounding box center [1250, 217] width 82 height 23
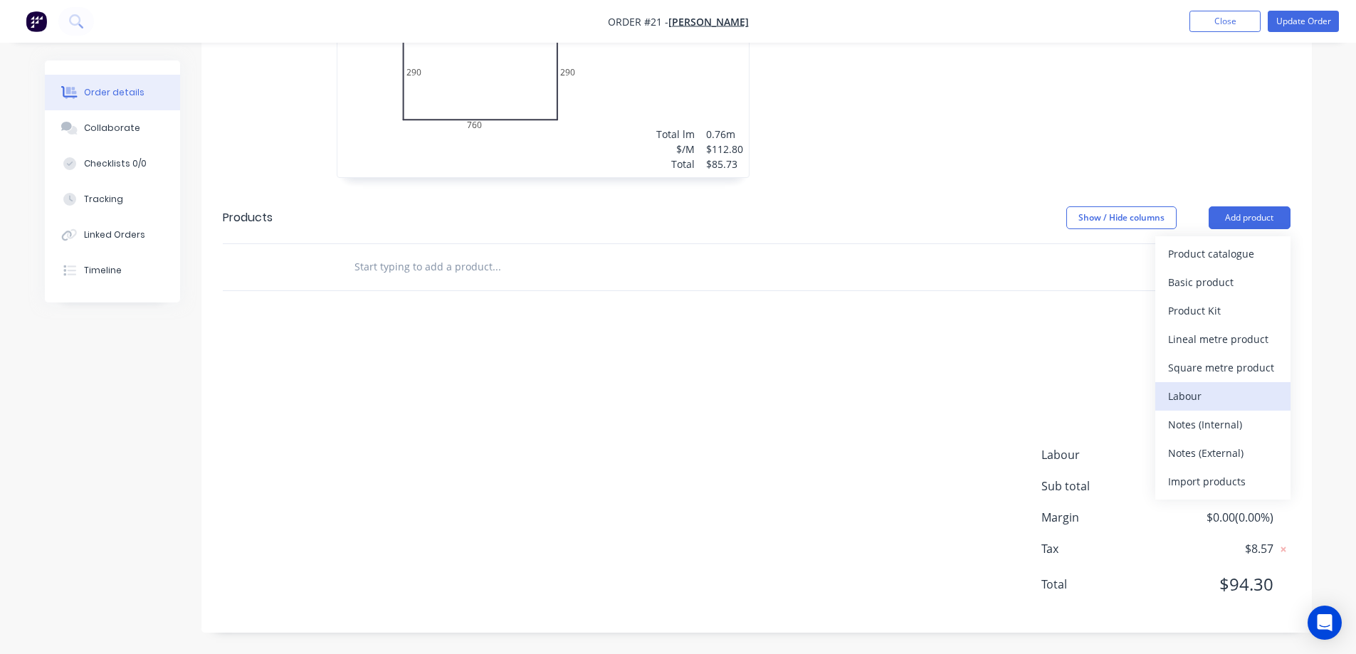
click at [1195, 392] on div "Labour" at bounding box center [1223, 396] width 110 height 21
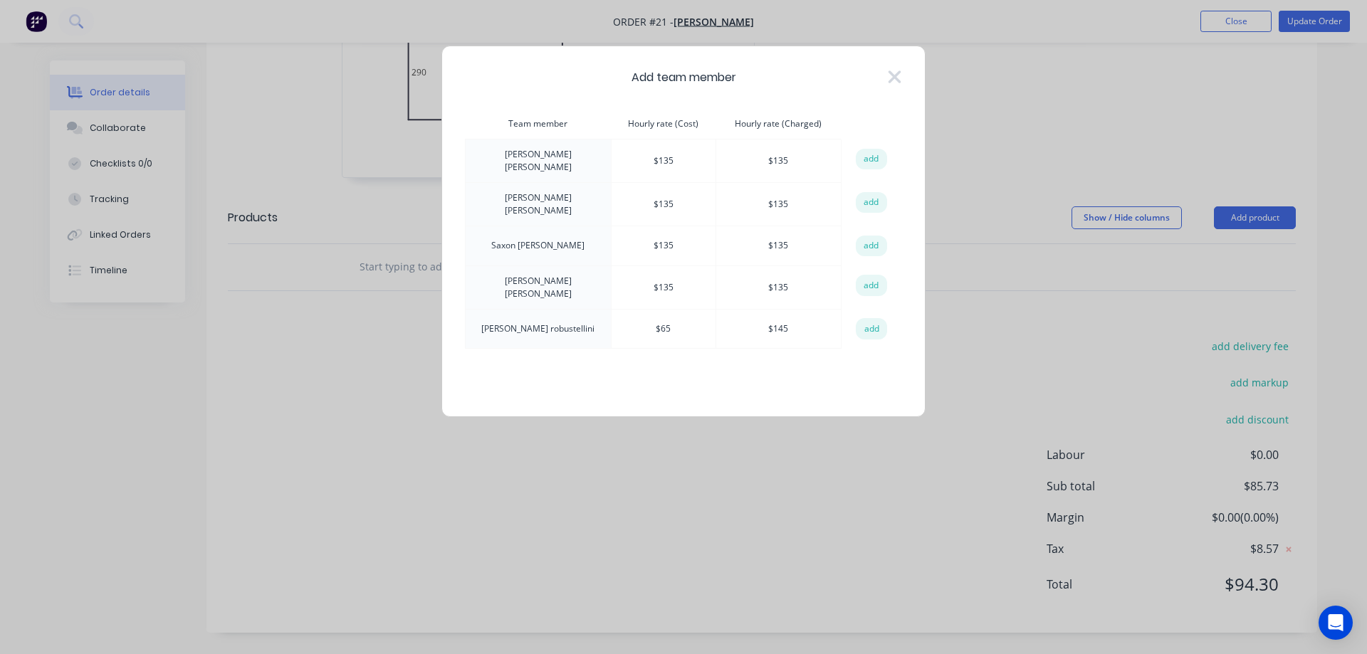
click at [532, 159] on td "[PERSON_NAME]" at bounding box center [539, 161] width 146 height 43
click at [865, 154] on button "add" at bounding box center [871, 159] width 31 height 21
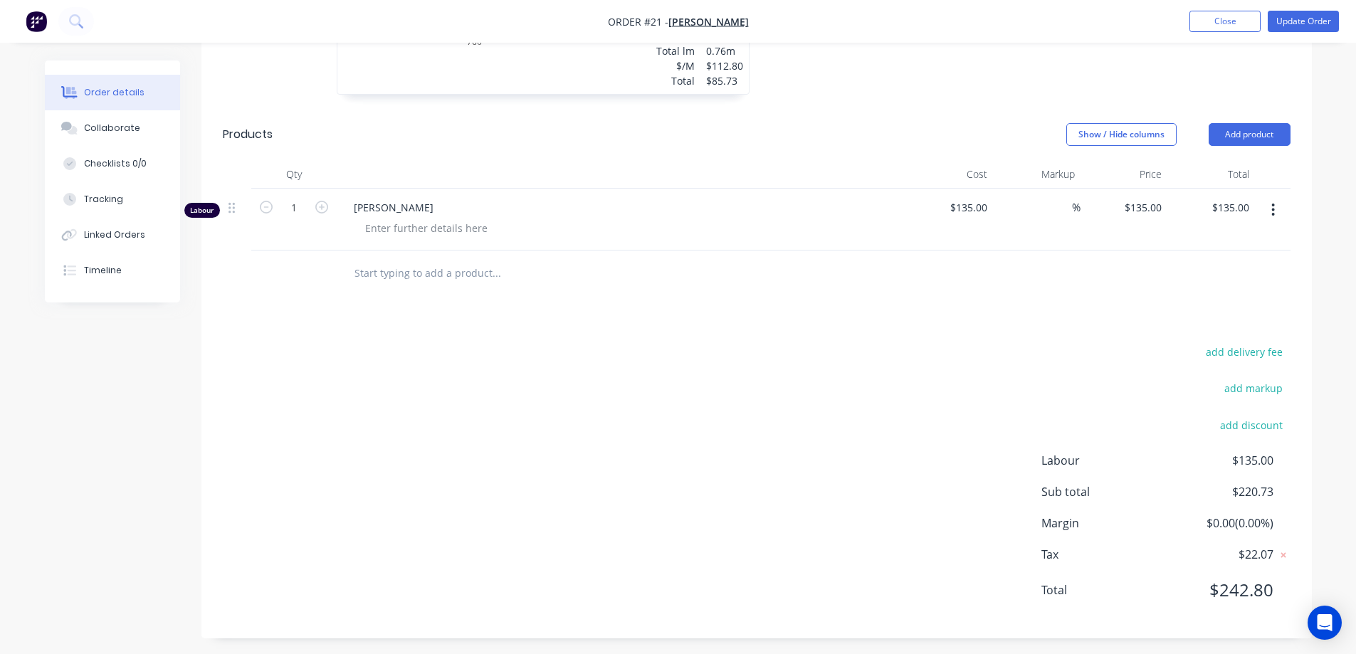
scroll to position [560, 0]
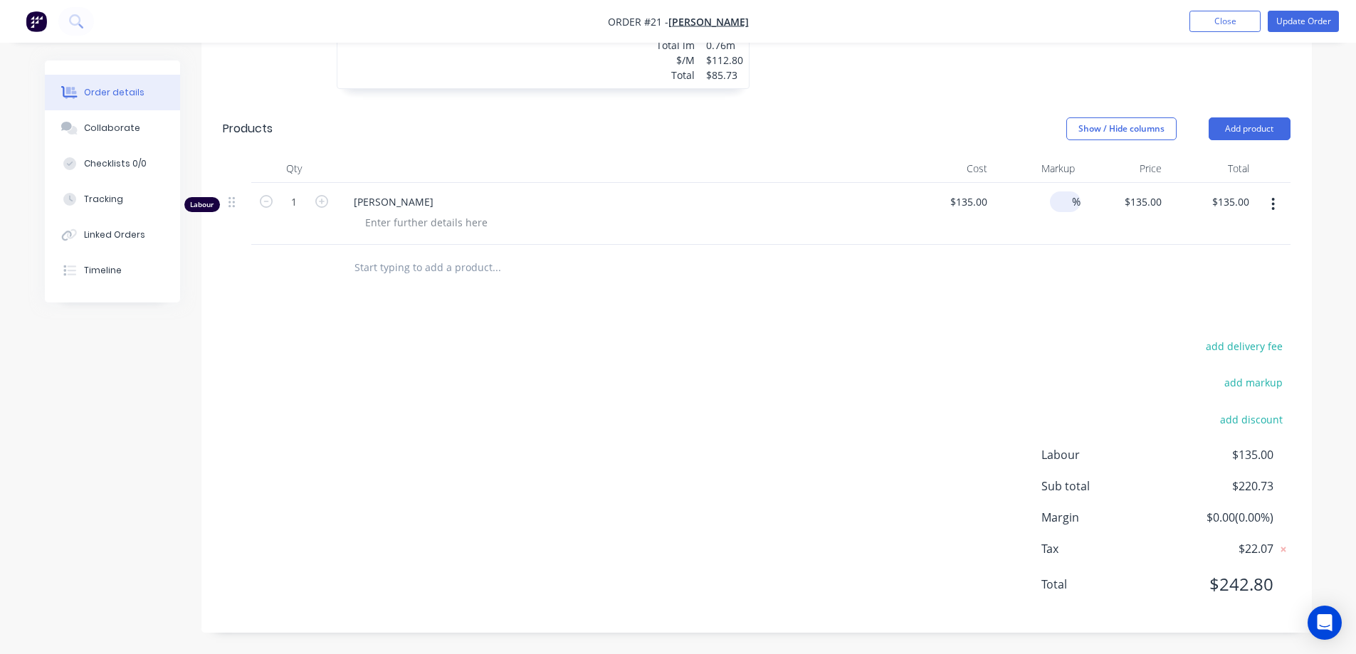
click at [1057, 201] on input at bounding box center [1064, 202] width 16 height 21
click at [320, 201] on icon "button" at bounding box center [321, 201] width 13 height 13
type input "2"
type input "$270.00"
click at [331, 387] on div "add delivery fee add markup add discount Labour $270.00 Sub total $355.73 Margi…" at bounding box center [757, 474] width 1068 height 275
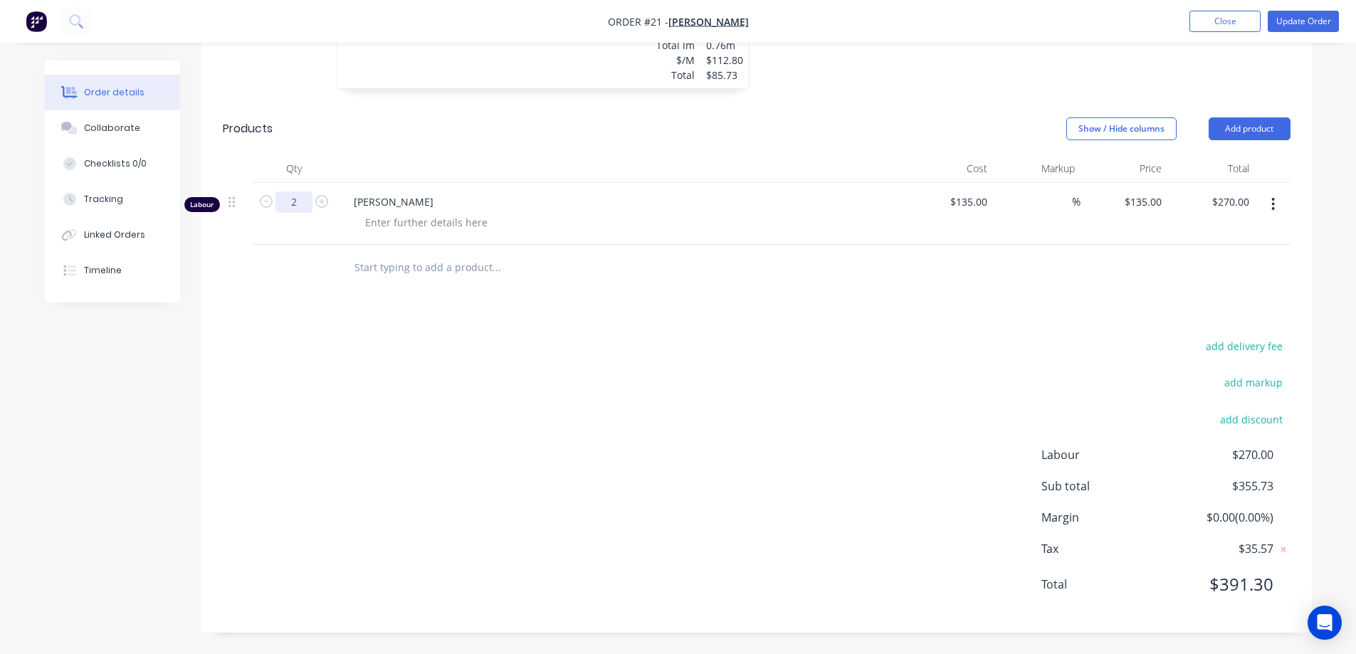
click at [296, 199] on input "2" at bounding box center [294, 202] width 37 height 21
type input "1.5"
type input "$202.50"
click at [449, 411] on div "add delivery fee add markup add discount Labour $202.50 Sub total $288.23 Margi…" at bounding box center [757, 474] width 1068 height 275
drag, startPoint x: 299, startPoint y: 201, endPoint x: 379, endPoint y: 241, distance: 89.5
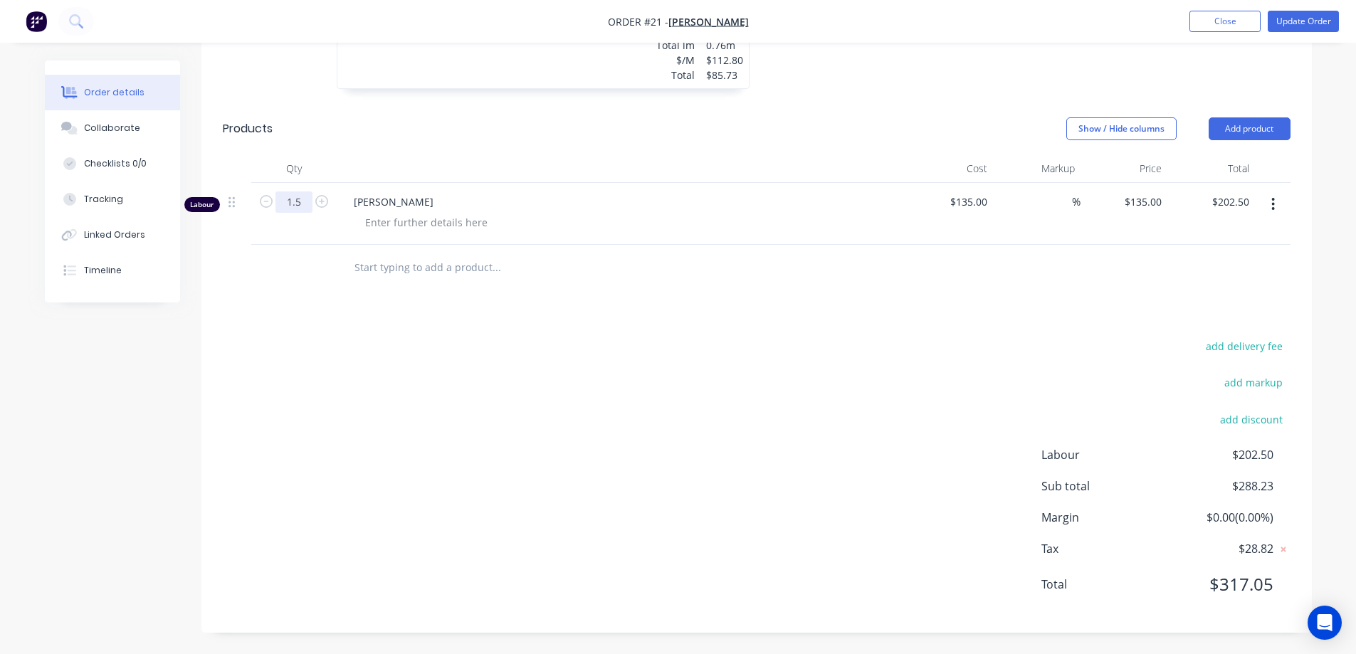
click at [300, 201] on input "1.5" at bounding box center [294, 202] width 37 height 21
type input "1"
type input "$135.00"
click at [802, 334] on div "Drawings Add drawing 1.0 Galv Galv Girth 1420 1 0 40 290 760 290 40 0 40 290 76…" at bounding box center [756, 216] width 1111 height 834
click at [1227, 30] on button "Close" at bounding box center [1225, 21] width 71 height 21
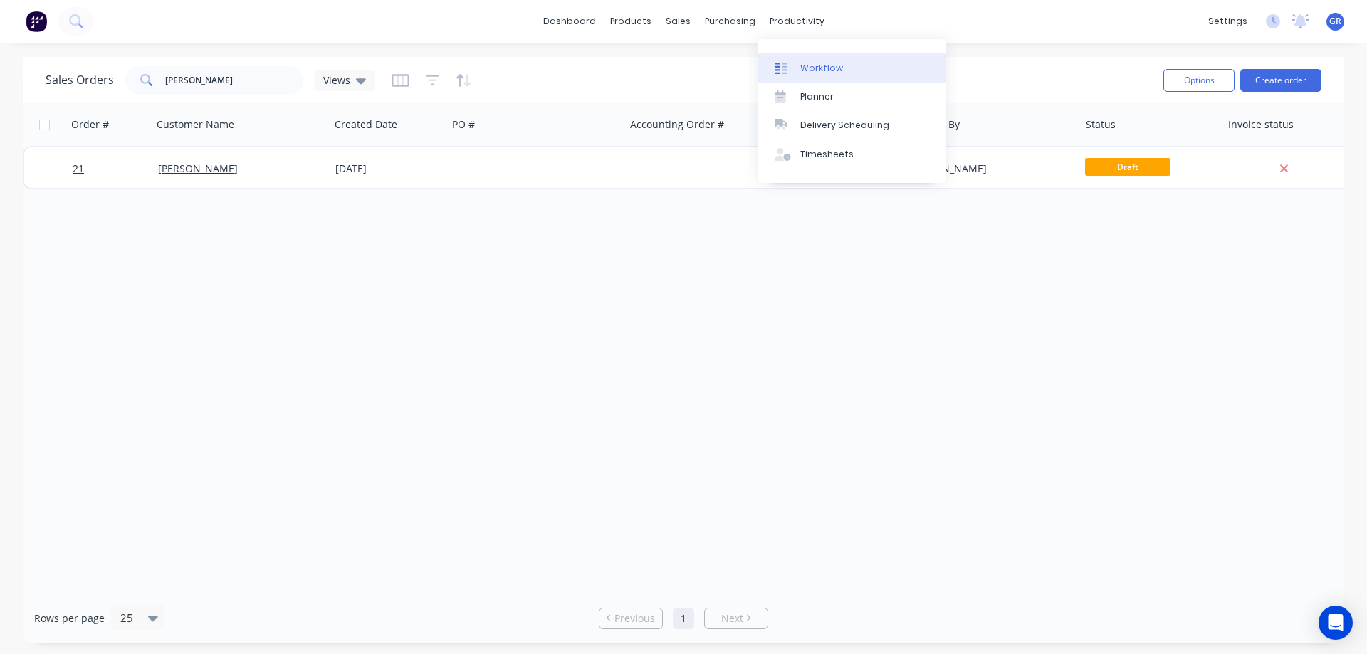
click at [809, 60] on link "Workflow" at bounding box center [851, 67] width 189 height 28
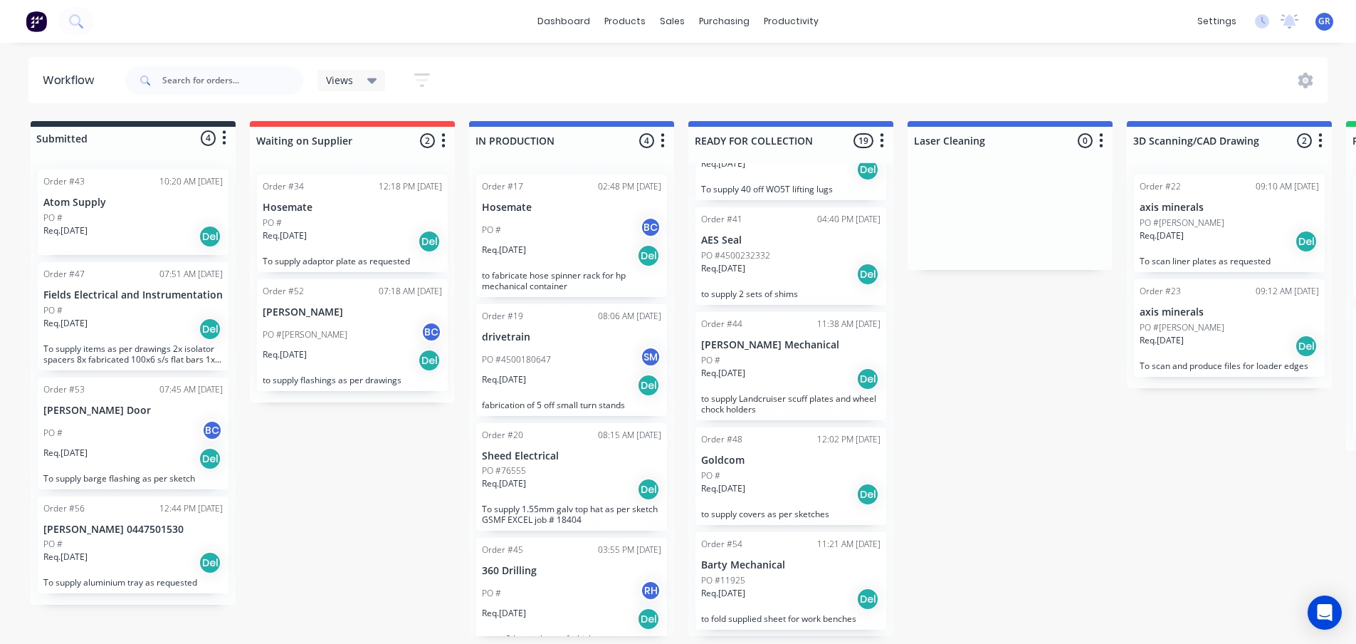
scroll to position [1605, 0]
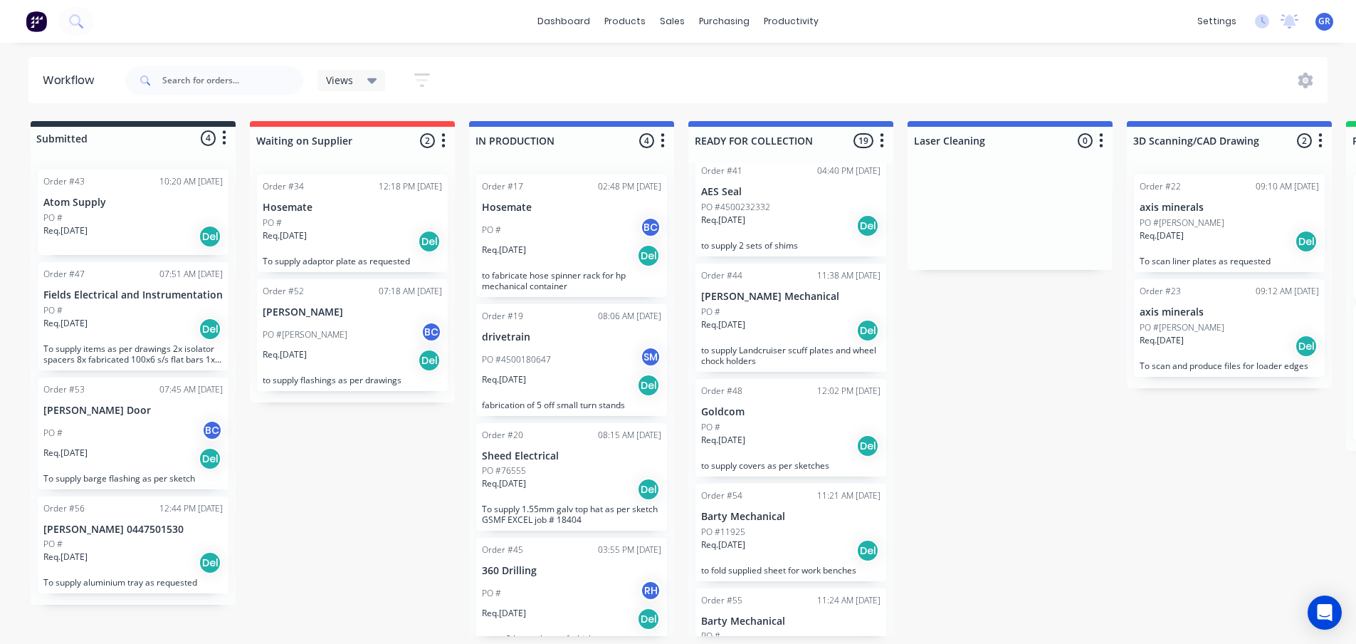
click at [819, 434] on div "PO #" at bounding box center [790, 427] width 179 height 13
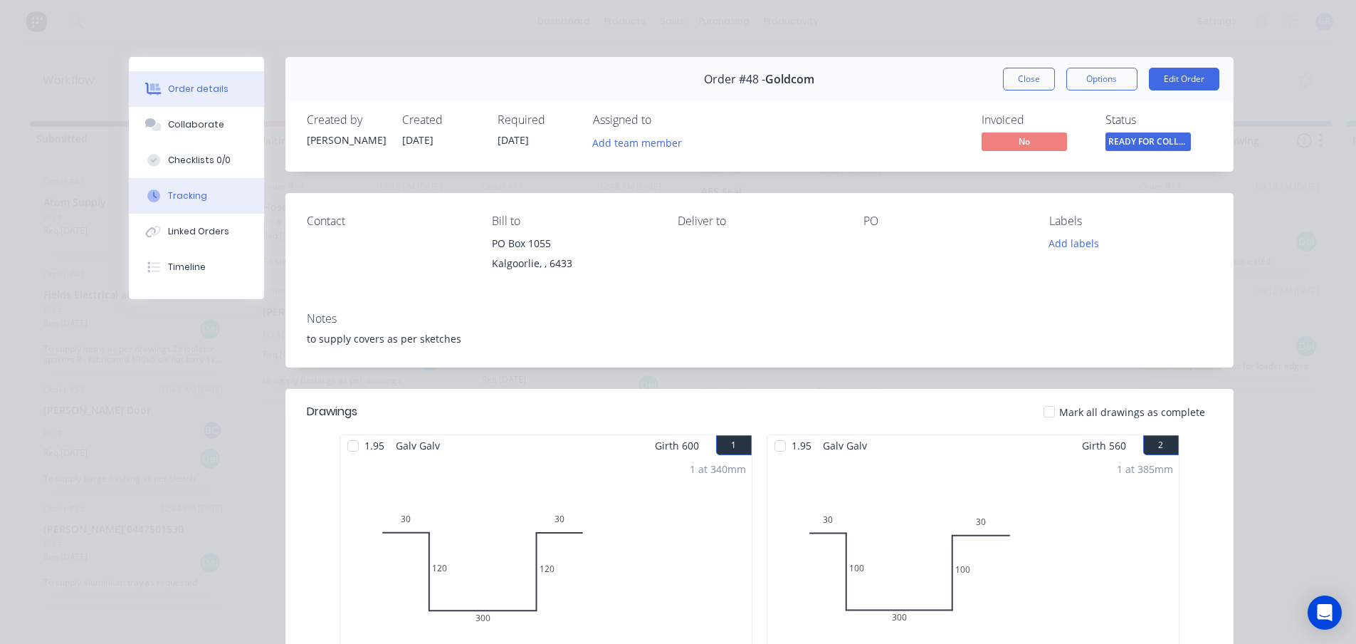
click at [194, 203] on button "Tracking" at bounding box center [196, 196] width 135 height 36
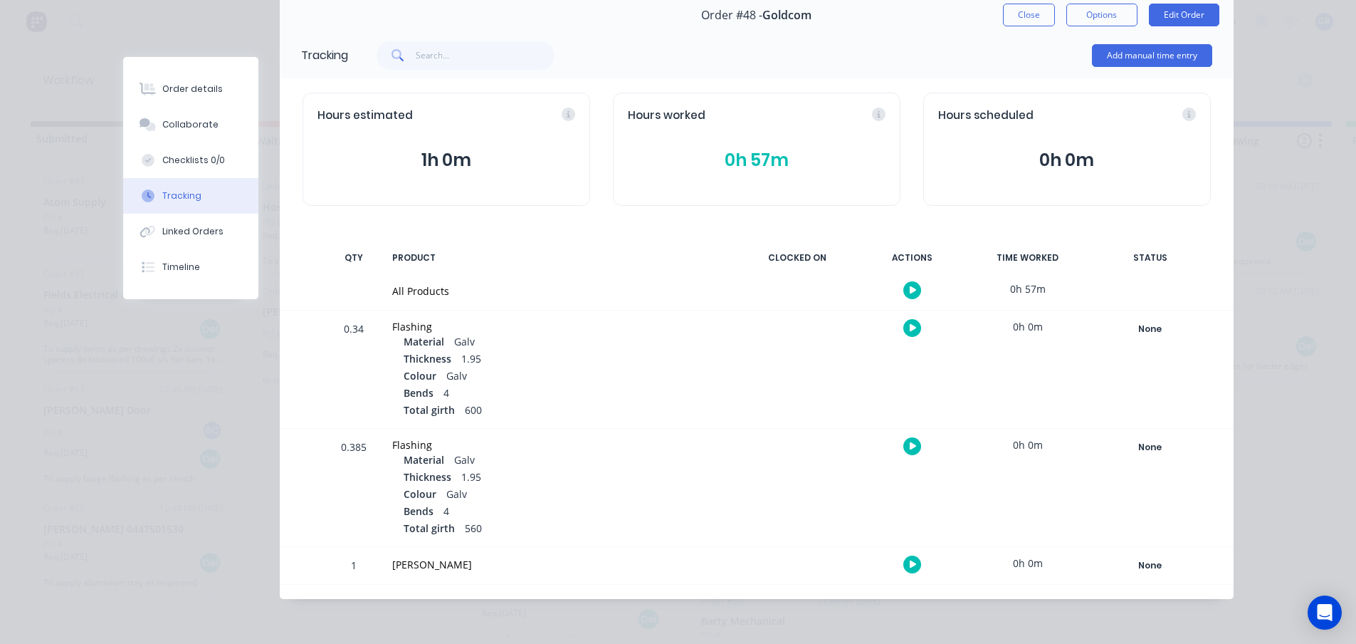
scroll to position [3, 0]
click at [720, 176] on div "Hours worked 0h 57m" at bounding box center [757, 149] width 288 height 113
click at [910, 565] on icon "button" at bounding box center [913, 564] width 7 height 8
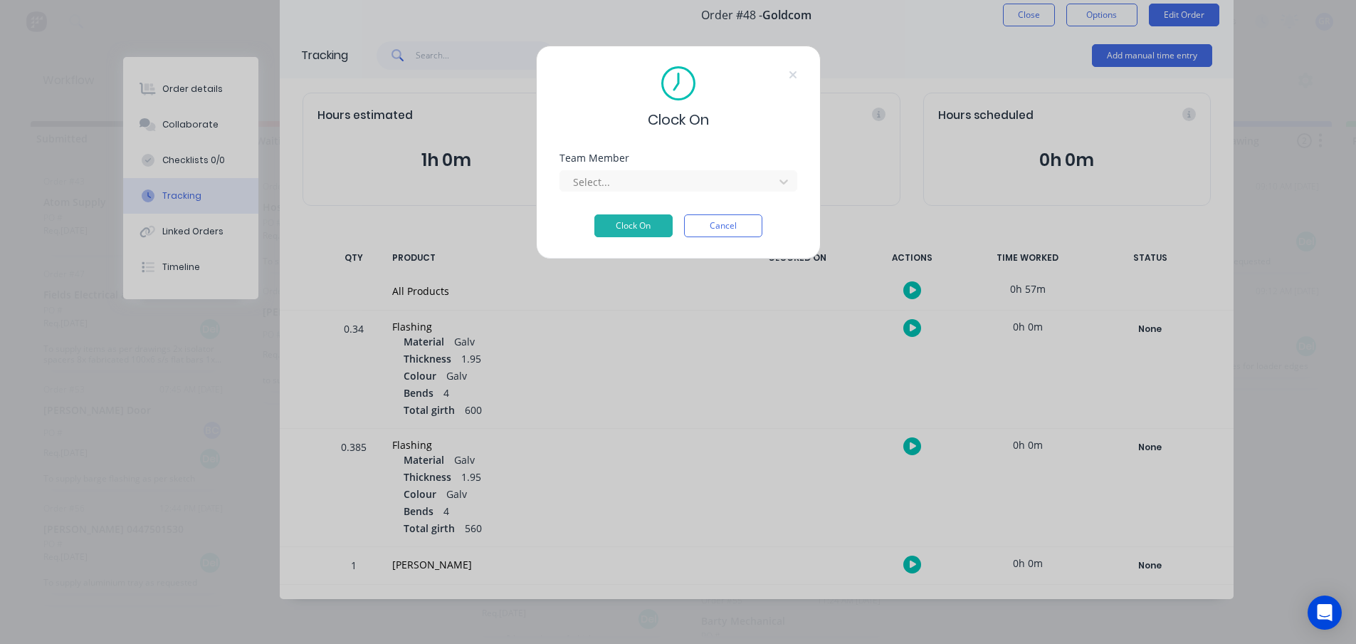
scroll to position [0, 0]
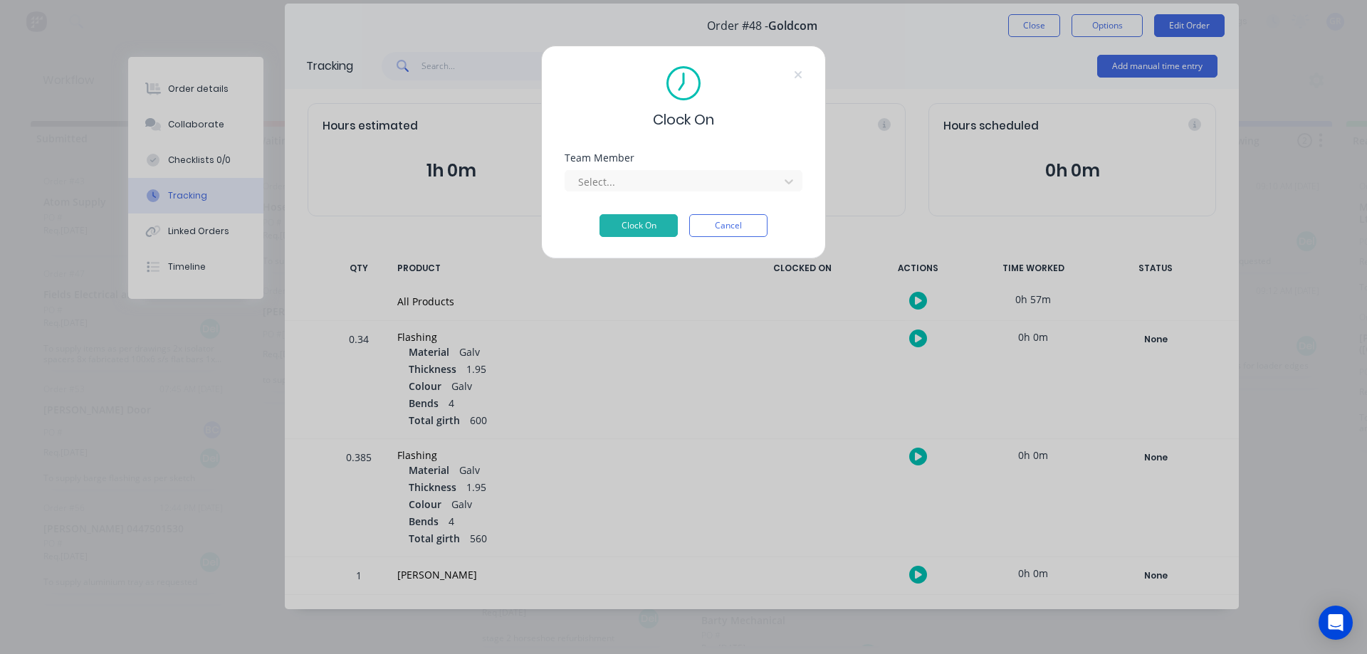
click at [707, 221] on button "Cancel" at bounding box center [728, 225] width 78 height 23
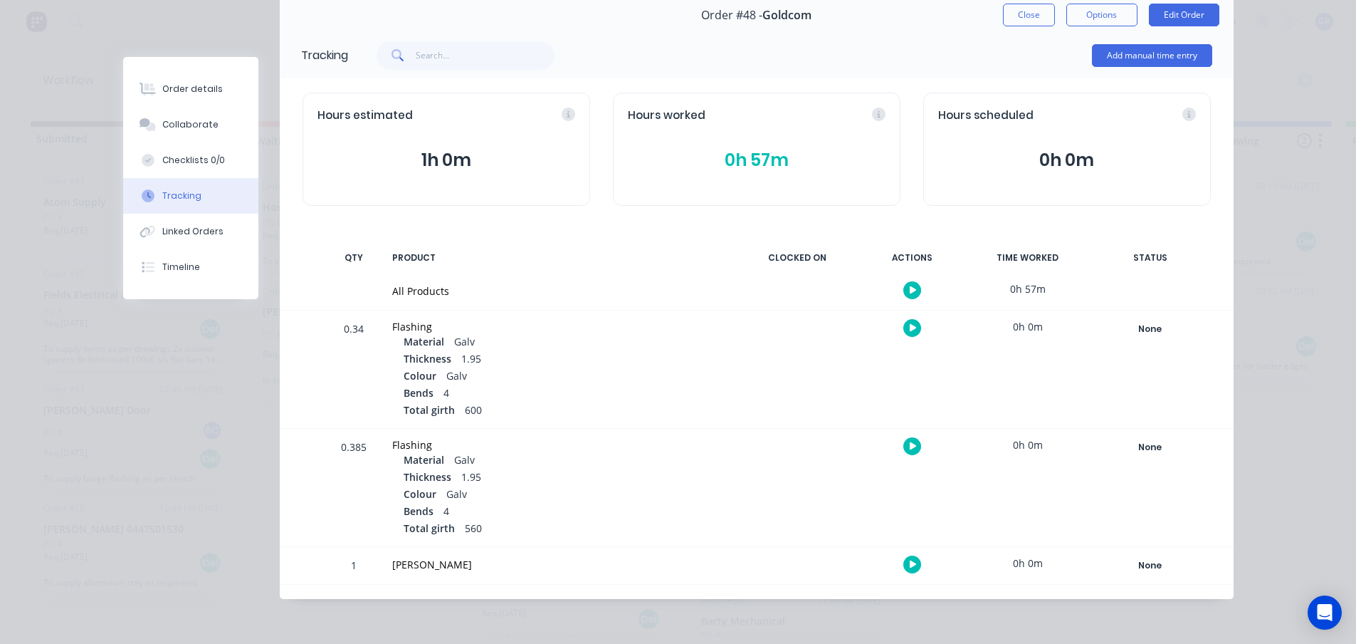
click at [691, 150] on button "0h 57m" at bounding box center [757, 160] width 258 height 27
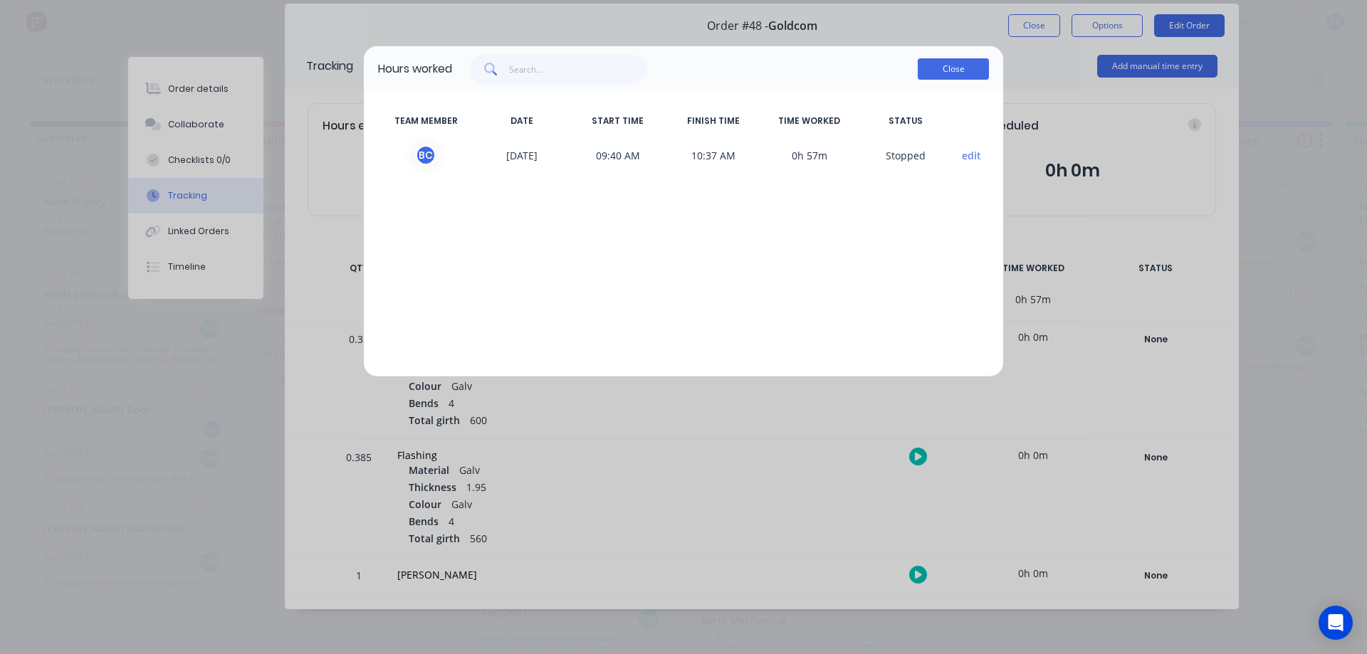
click at [933, 75] on button "Close" at bounding box center [953, 68] width 71 height 21
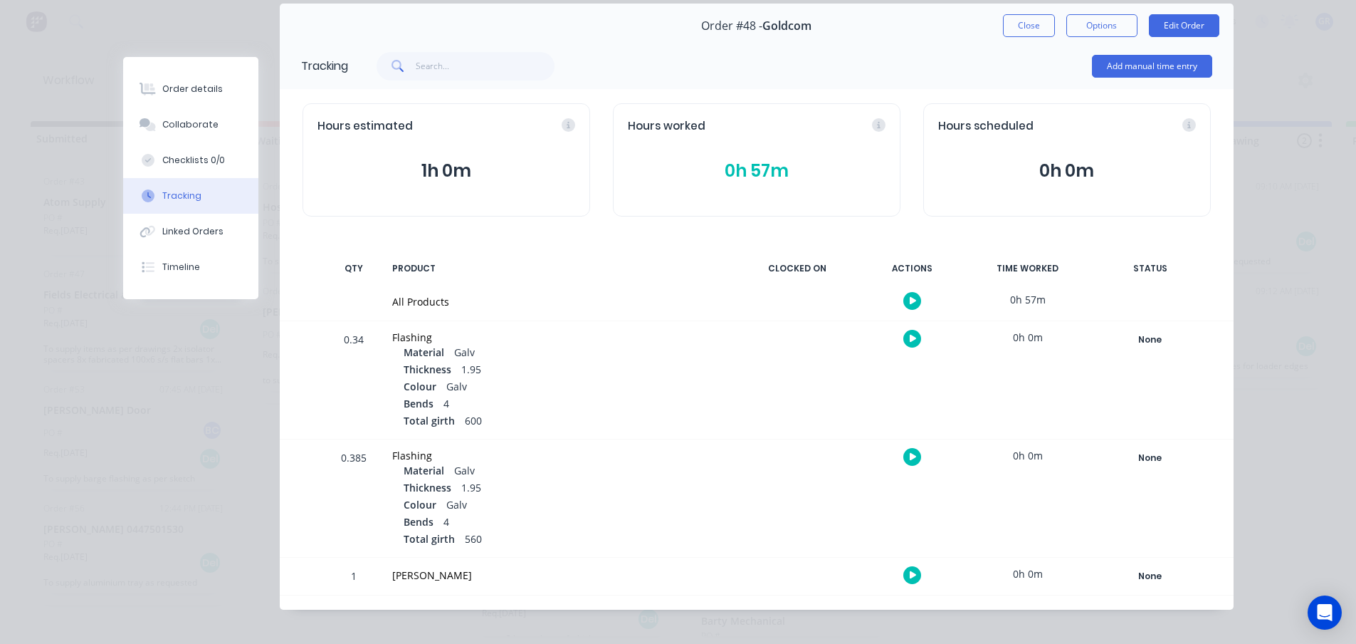
click at [451, 570] on div "[PERSON_NAME]" at bounding box center [559, 574] width 335 height 15
click at [439, 575] on div "[PERSON_NAME]" at bounding box center [559, 574] width 335 height 15
click at [1140, 575] on div "None" at bounding box center [1150, 576] width 103 height 19
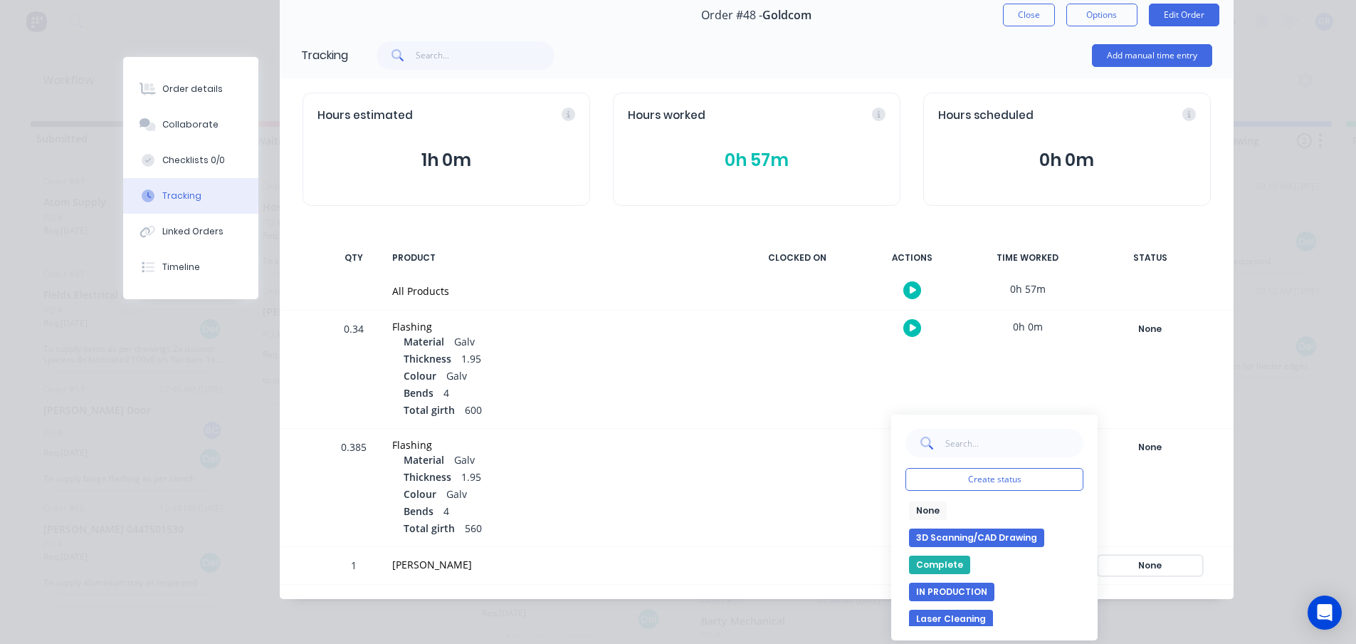
scroll to position [3, 0]
click at [744, 572] on div at bounding box center [797, 565] width 107 height 37
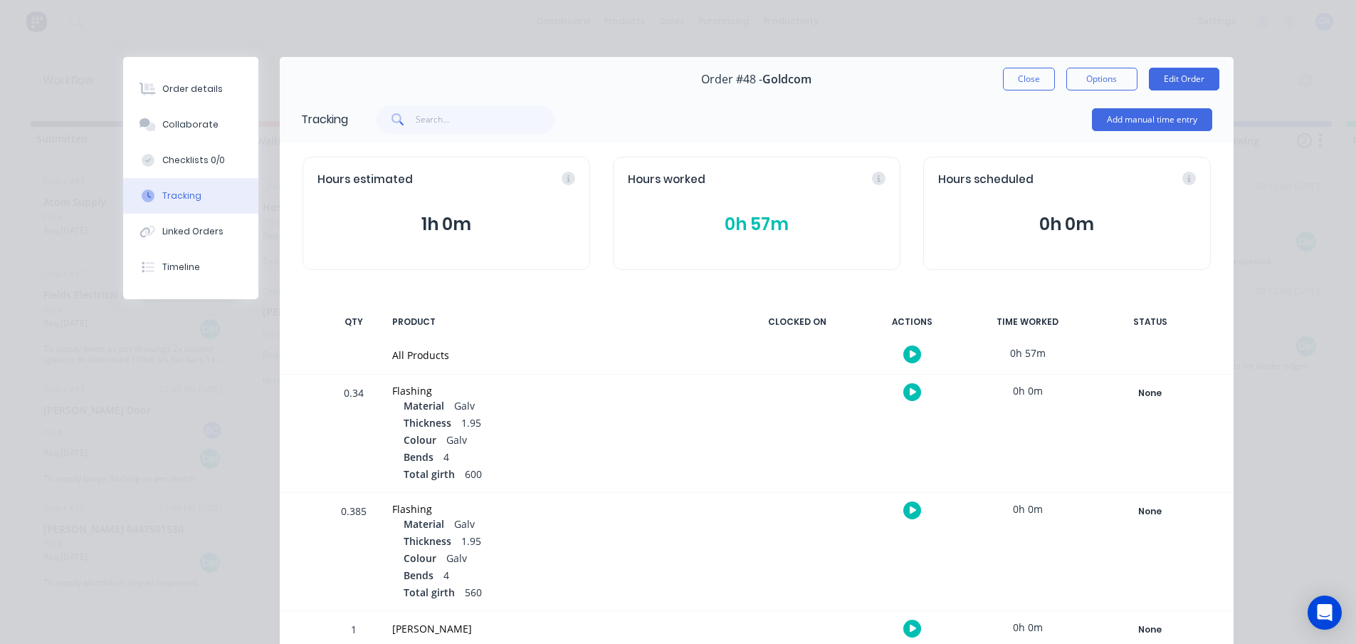
scroll to position [64, 0]
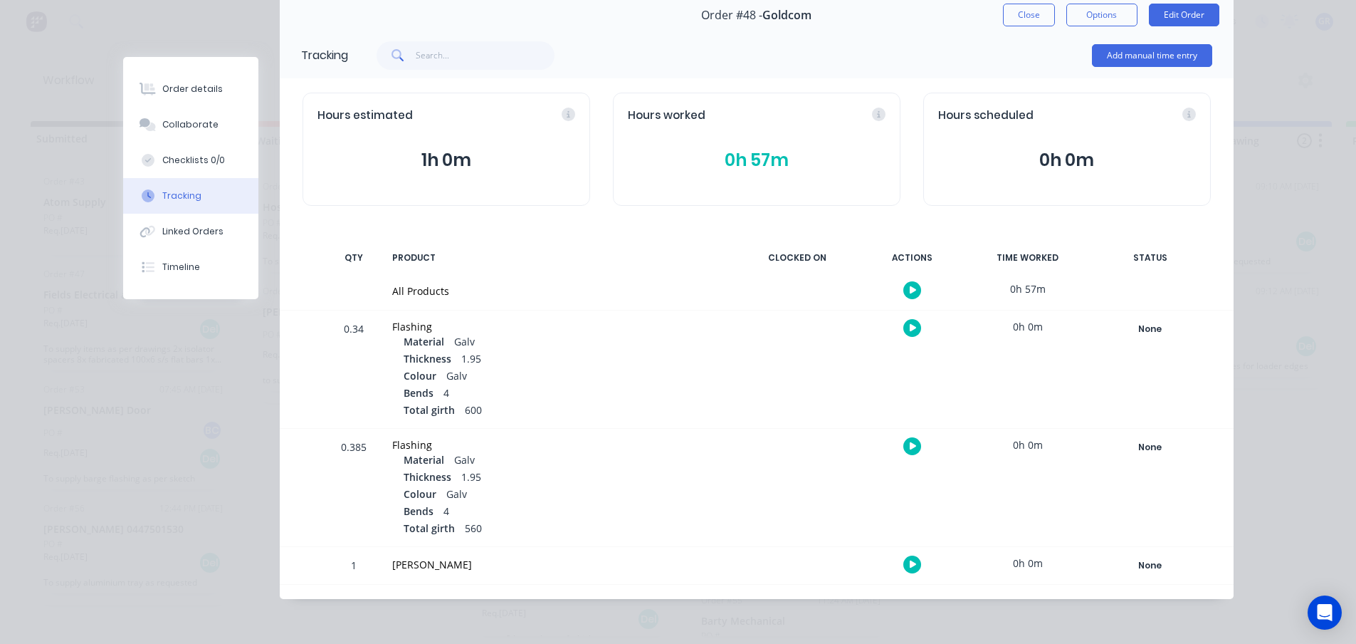
click at [751, 166] on button "0h 57m" at bounding box center [757, 160] width 258 height 27
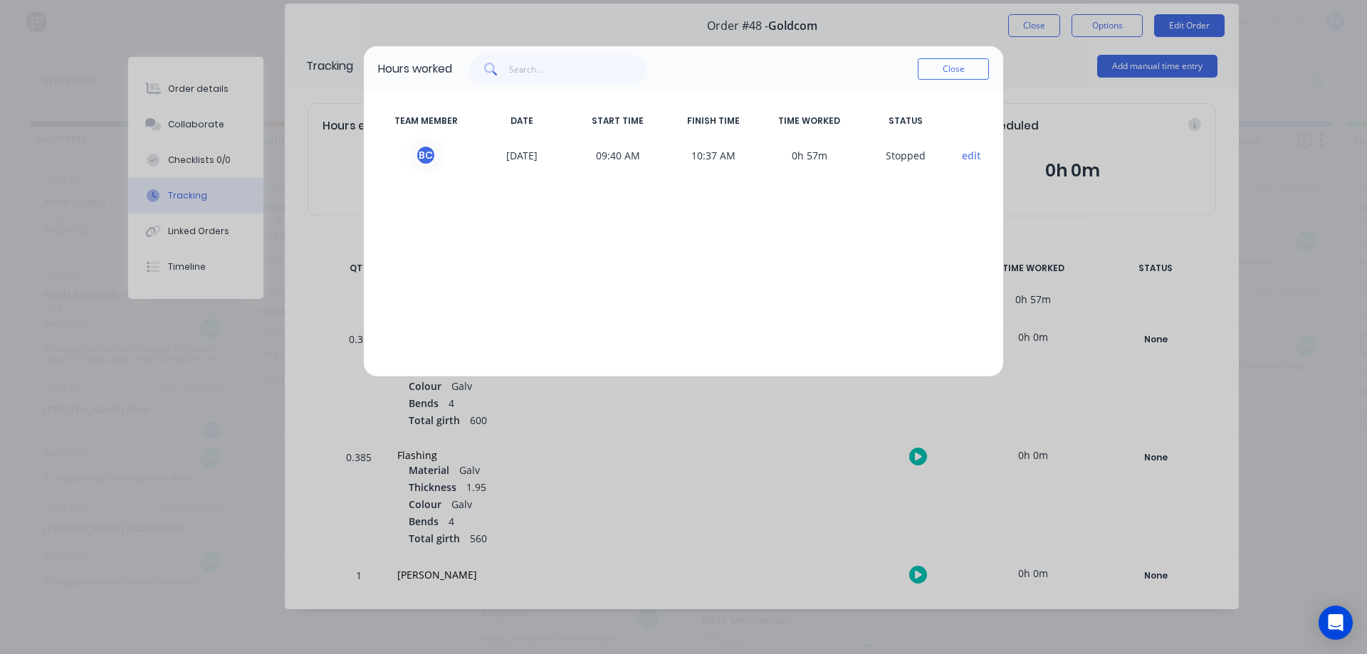
drag, startPoint x: 696, startPoint y: 57, endPoint x: 683, endPoint y: 219, distance: 162.2
click at [683, 219] on div "Hours worked Close TEAM MEMBER DATE START TIME FINISH TIME TIME WORKED STATUS B…" at bounding box center [683, 212] width 641 height 332
click at [966, 70] on button "Close" at bounding box center [953, 68] width 71 height 21
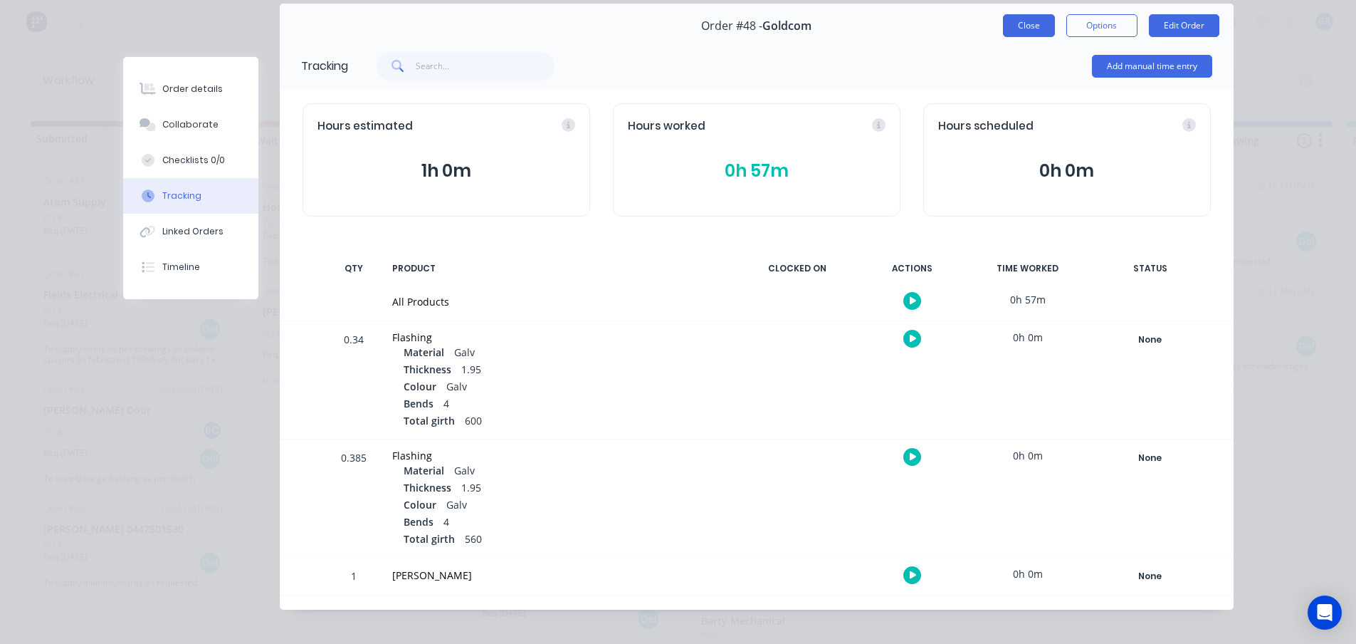
click at [1032, 28] on button "Close" at bounding box center [1029, 25] width 52 height 23
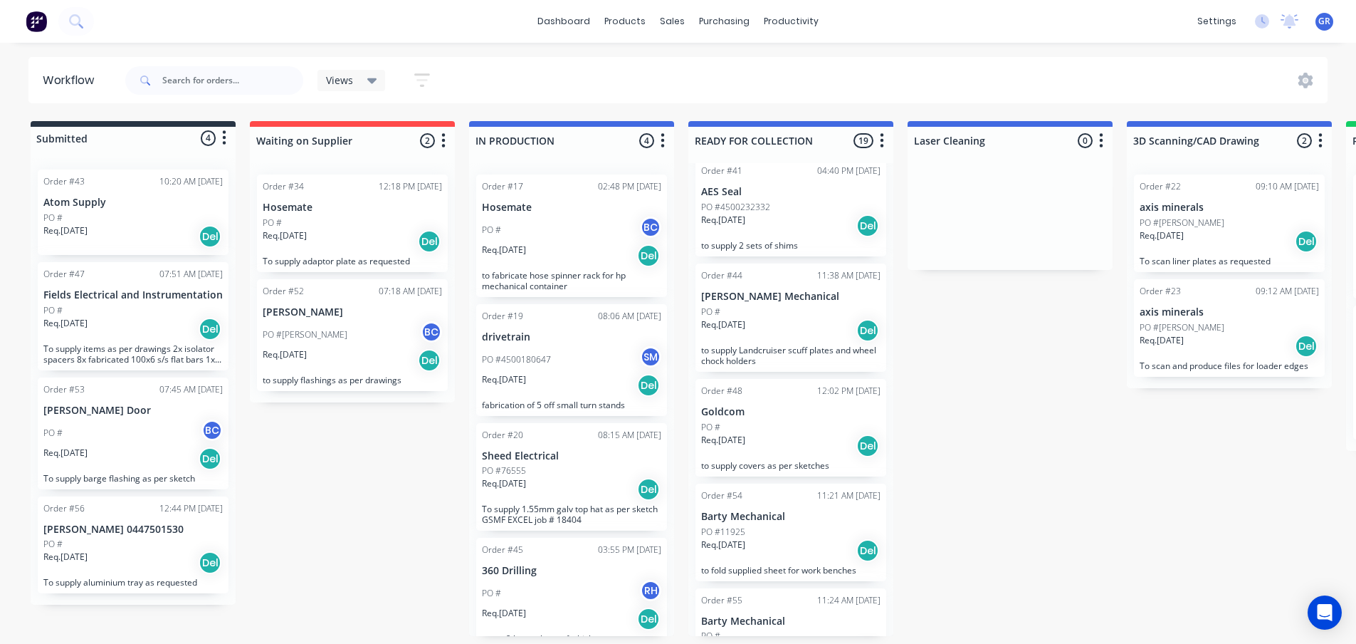
scroll to position [3, 0]
click at [562, 453] on p "Sheed Electrical" at bounding box center [571, 456] width 179 height 12
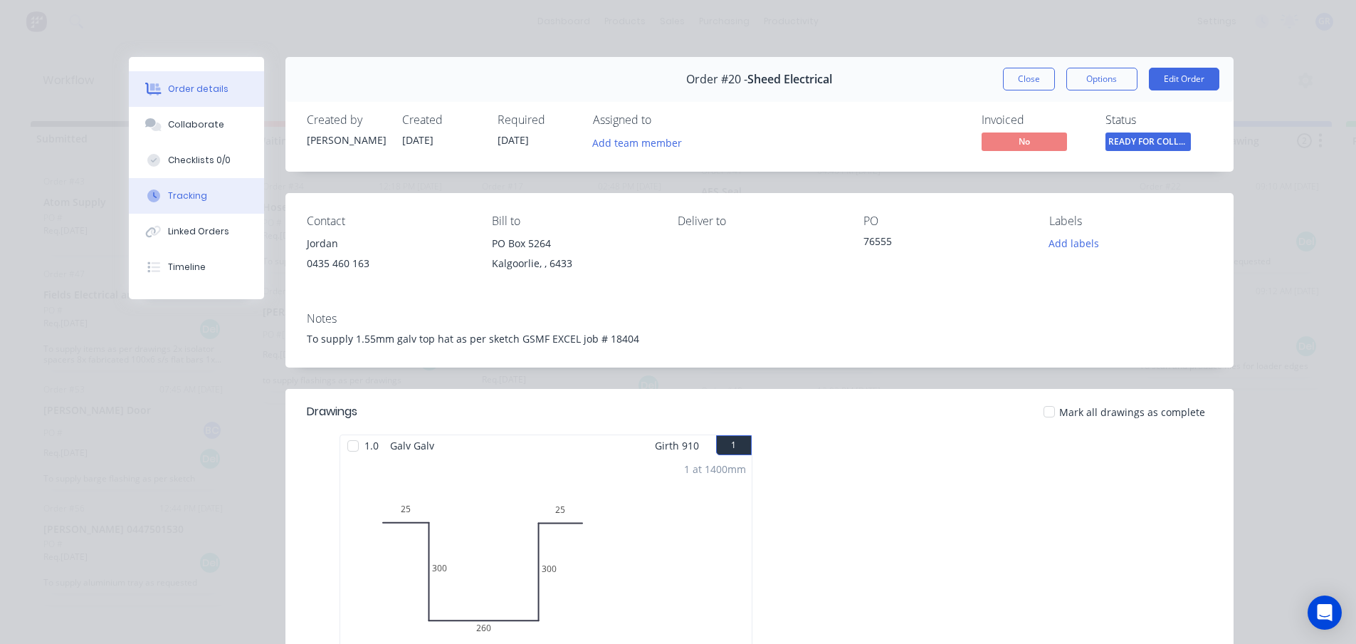
click at [194, 196] on div "Tracking" at bounding box center [187, 195] width 39 height 13
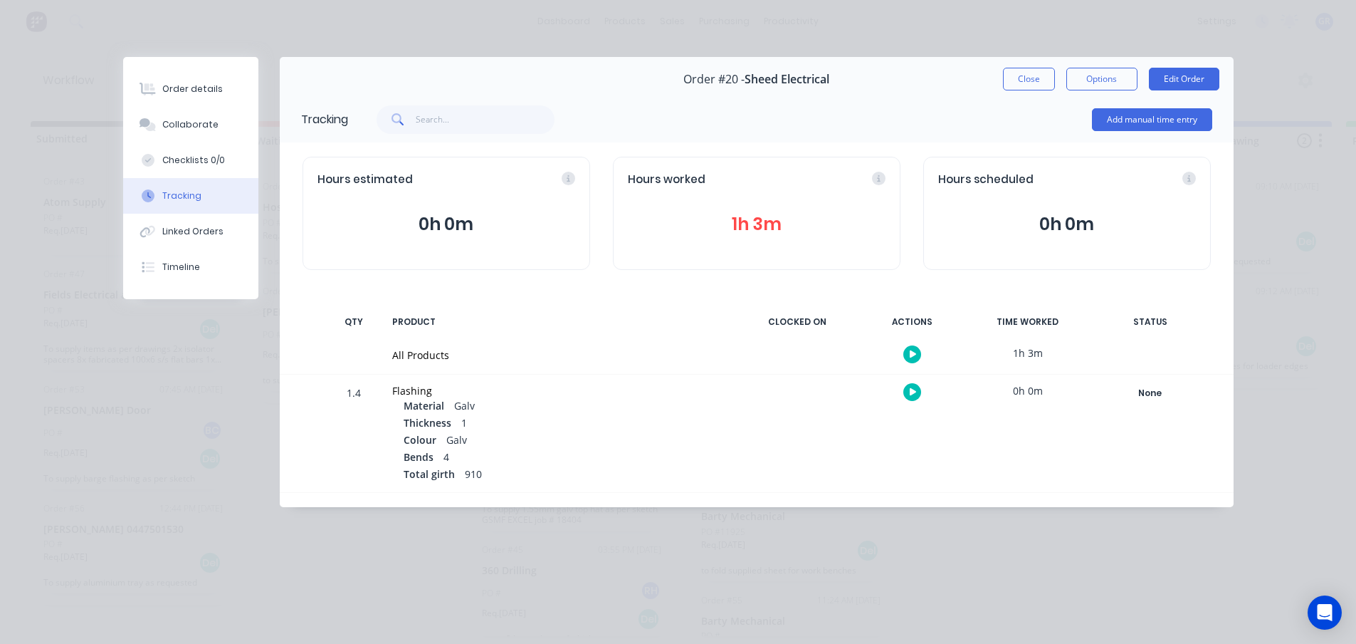
drag, startPoint x: 987, startPoint y: 125, endPoint x: 1133, endPoint y: 105, distance: 147.4
click at [987, 125] on div "Add manual time entry" at bounding box center [780, 119] width 864 height 43
click at [1179, 81] on button "Edit Order" at bounding box center [1184, 79] width 70 height 23
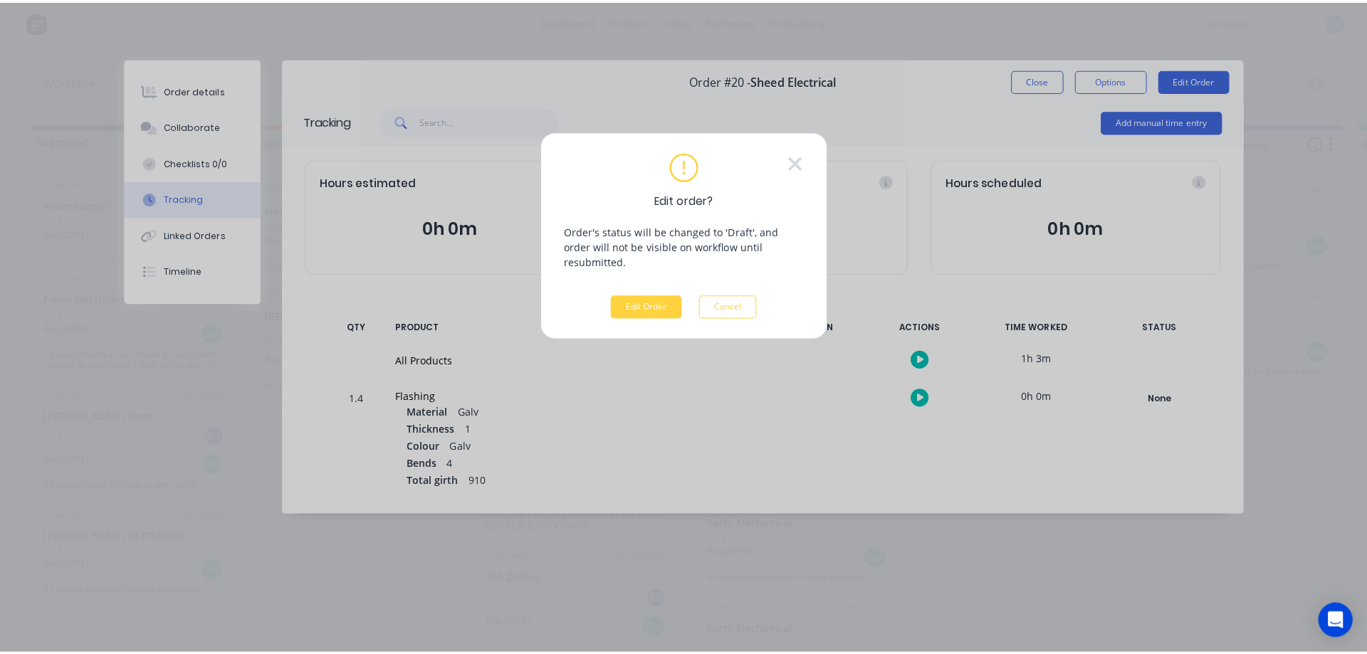
scroll to position [0, 0]
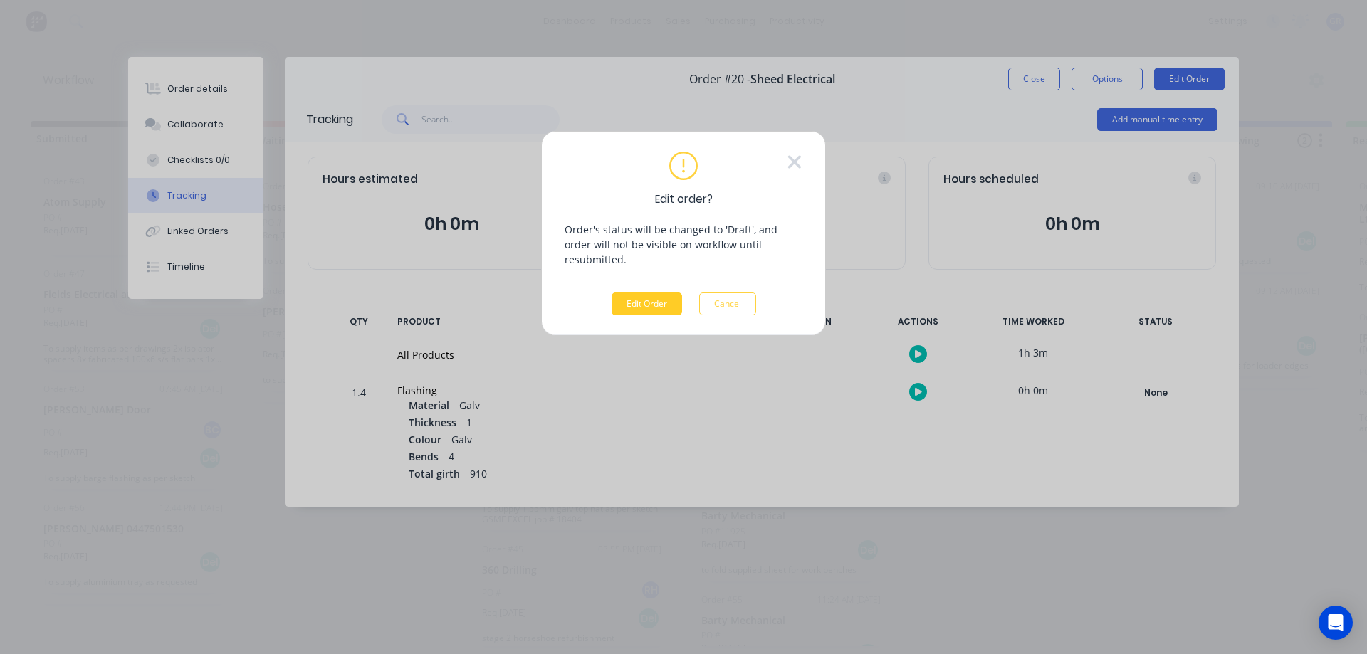
click at [645, 293] on button "Edit Order" at bounding box center [647, 304] width 70 height 23
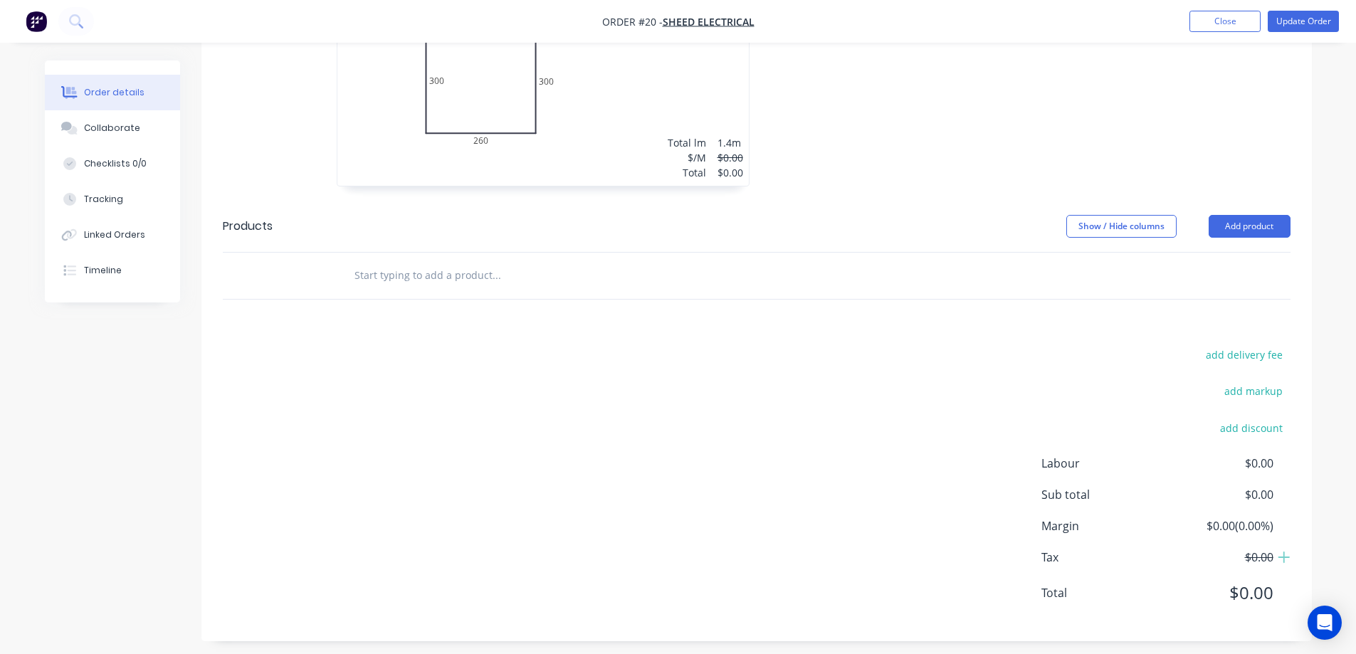
scroll to position [510, 0]
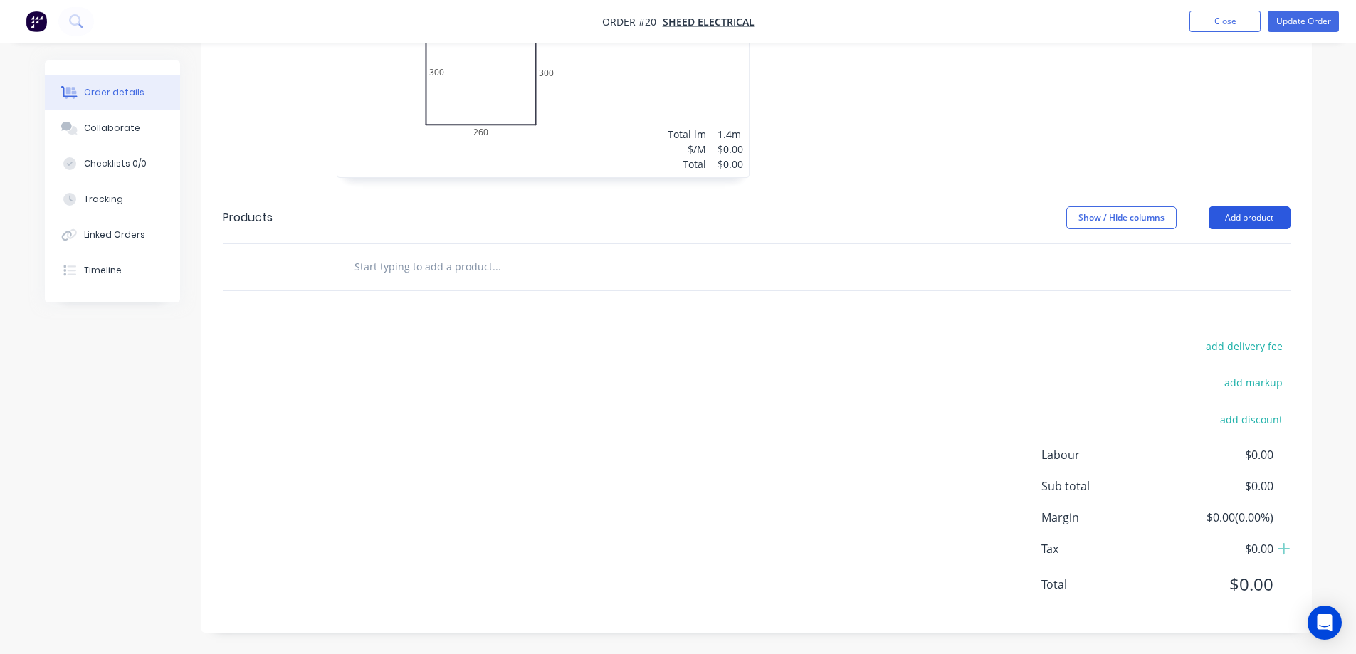
click at [1259, 219] on button "Add product" at bounding box center [1250, 217] width 82 height 23
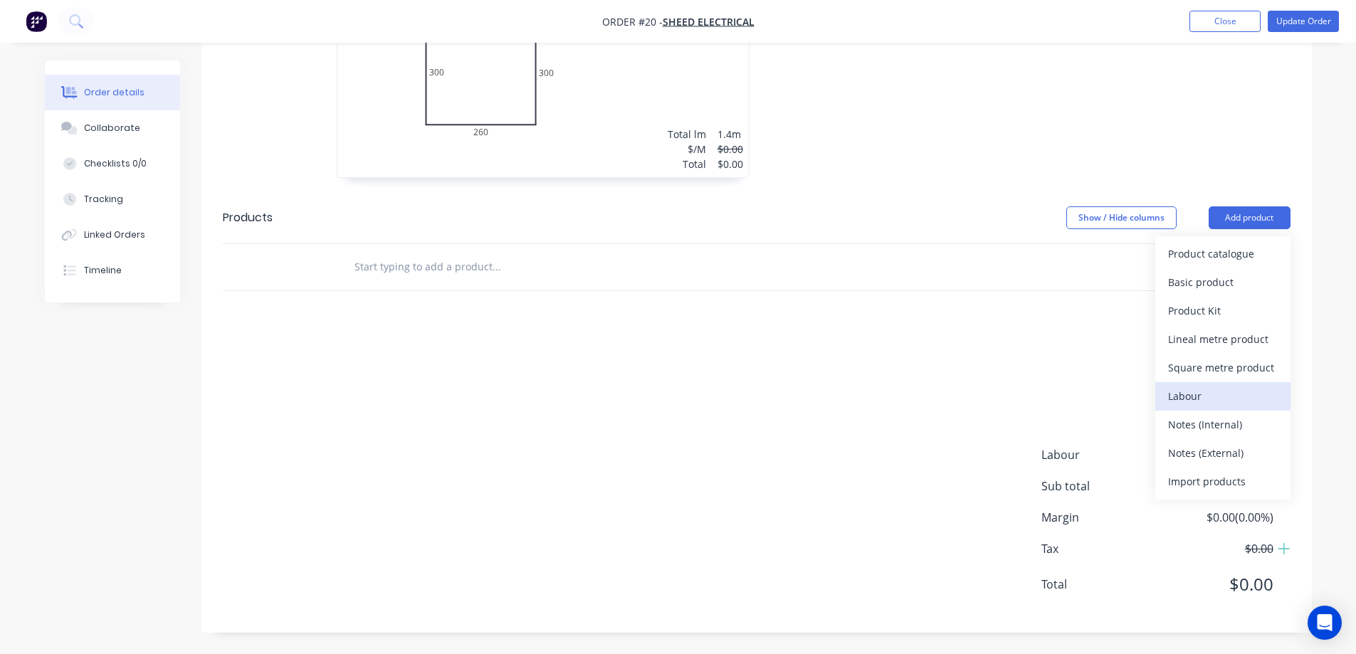
click at [1203, 397] on div "Labour" at bounding box center [1223, 396] width 110 height 21
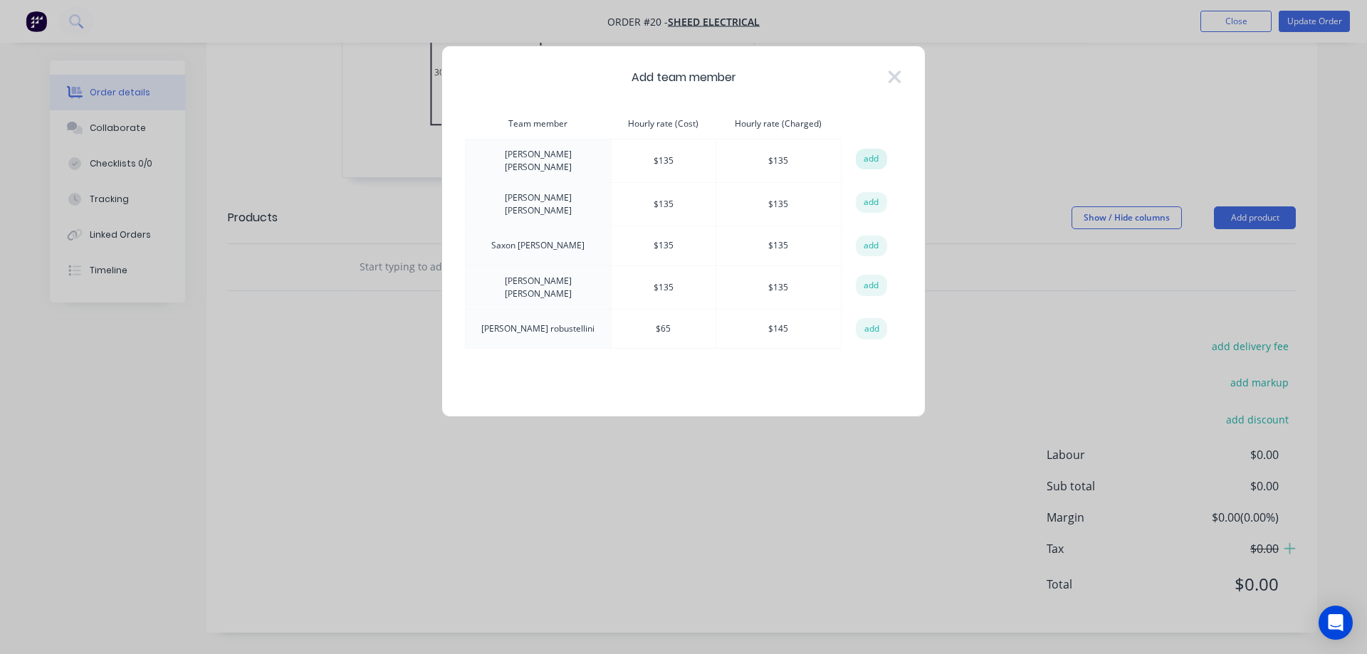
click at [868, 161] on button "add" at bounding box center [871, 159] width 31 height 21
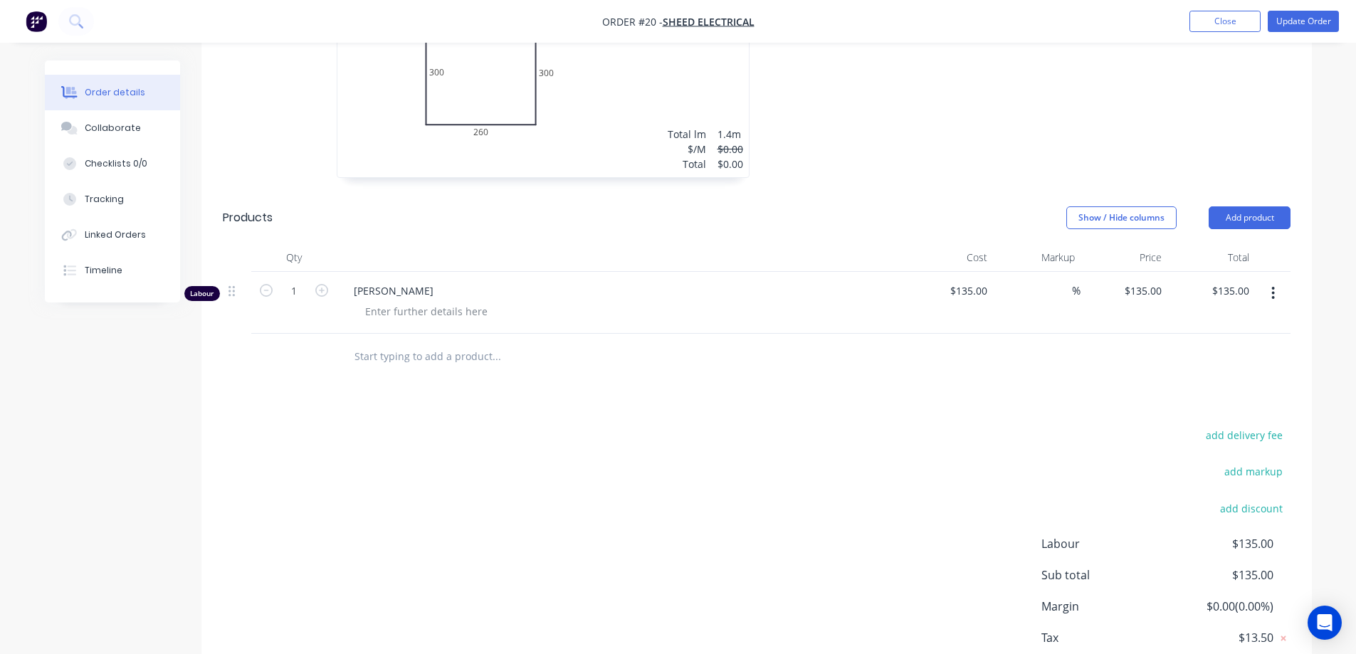
drag, startPoint x: 630, startPoint y: 426, endPoint x: 1128, endPoint y: 296, distance: 514.9
click at [631, 426] on div "add delivery fee add markup add discount Labour $135.00 Sub total $135.00 Margi…" at bounding box center [757, 563] width 1068 height 275
click at [1289, 21] on button "Update Order" at bounding box center [1303, 21] width 71 height 21
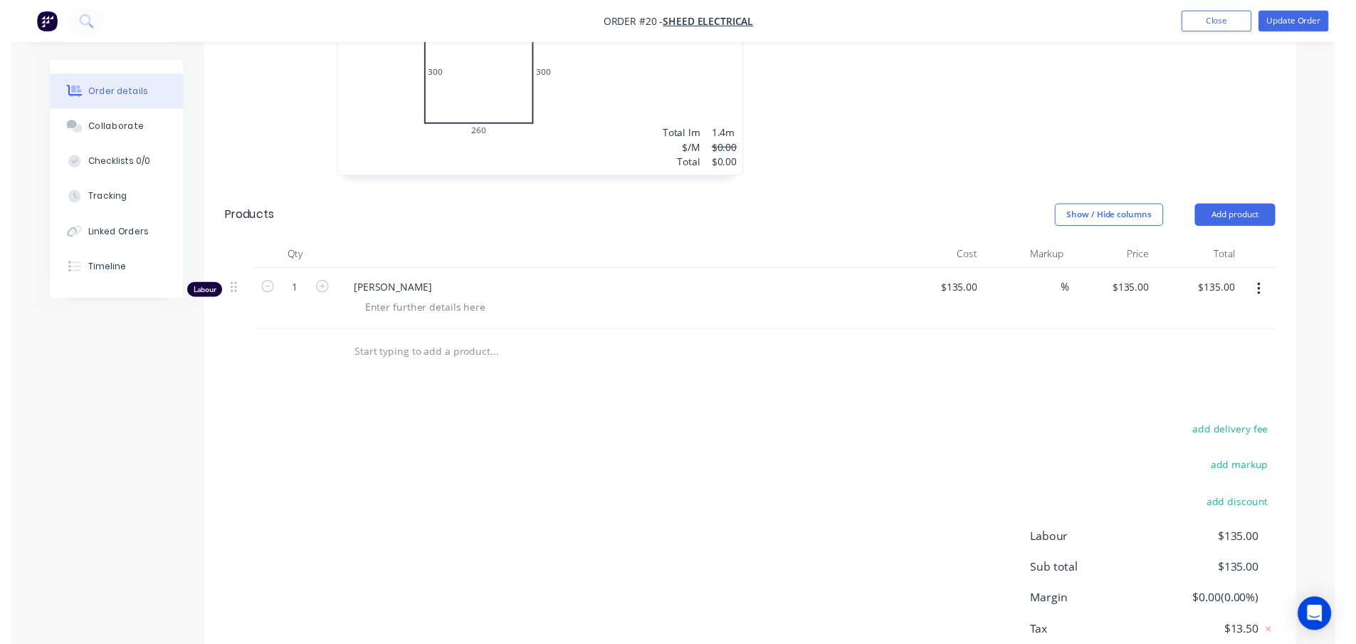
scroll to position [0, 0]
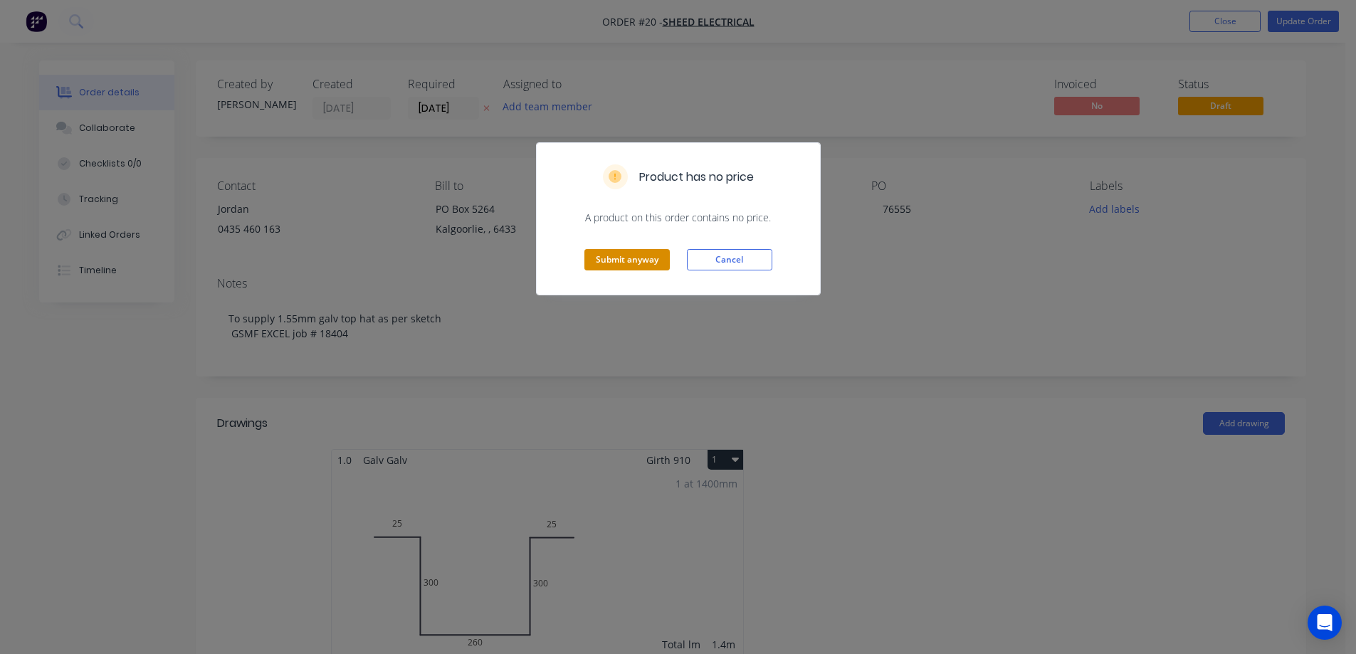
click at [659, 259] on button "Submit anyway" at bounding box center [626, 259] width 85 height 21
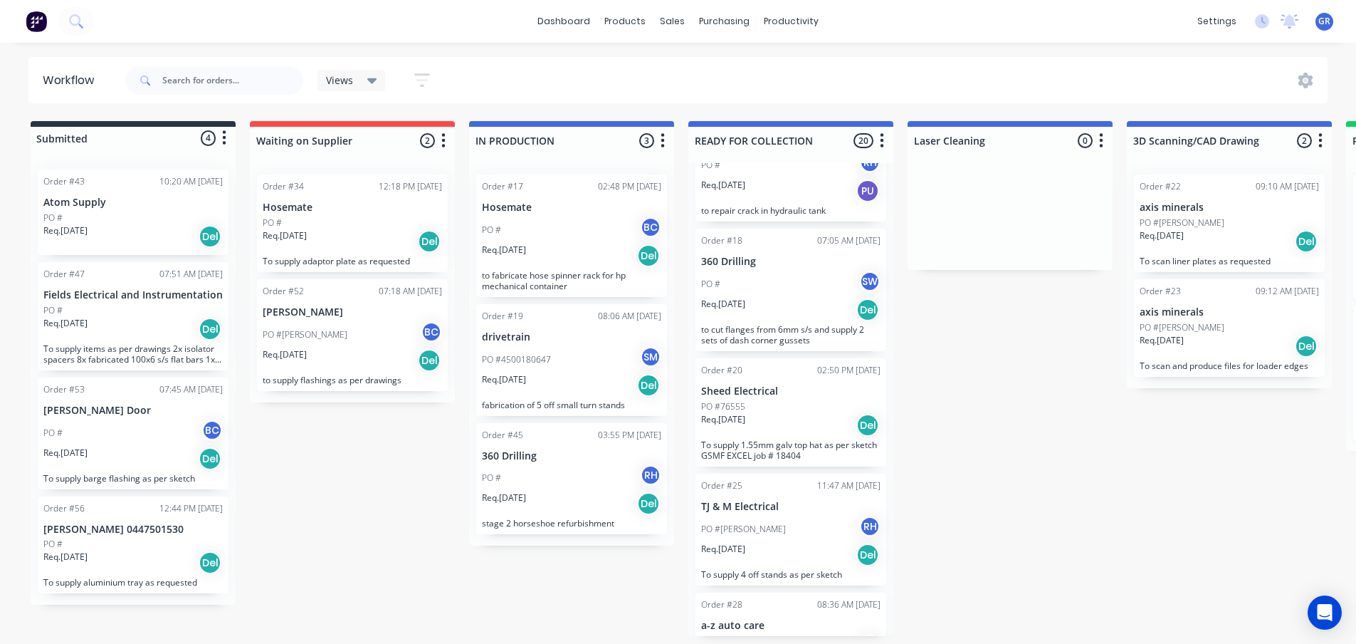
scroll to position [427, 0]
click at [794, 431] on div "Req. [DATE] Del" at bounding box center [790, 423] width 179 height 24
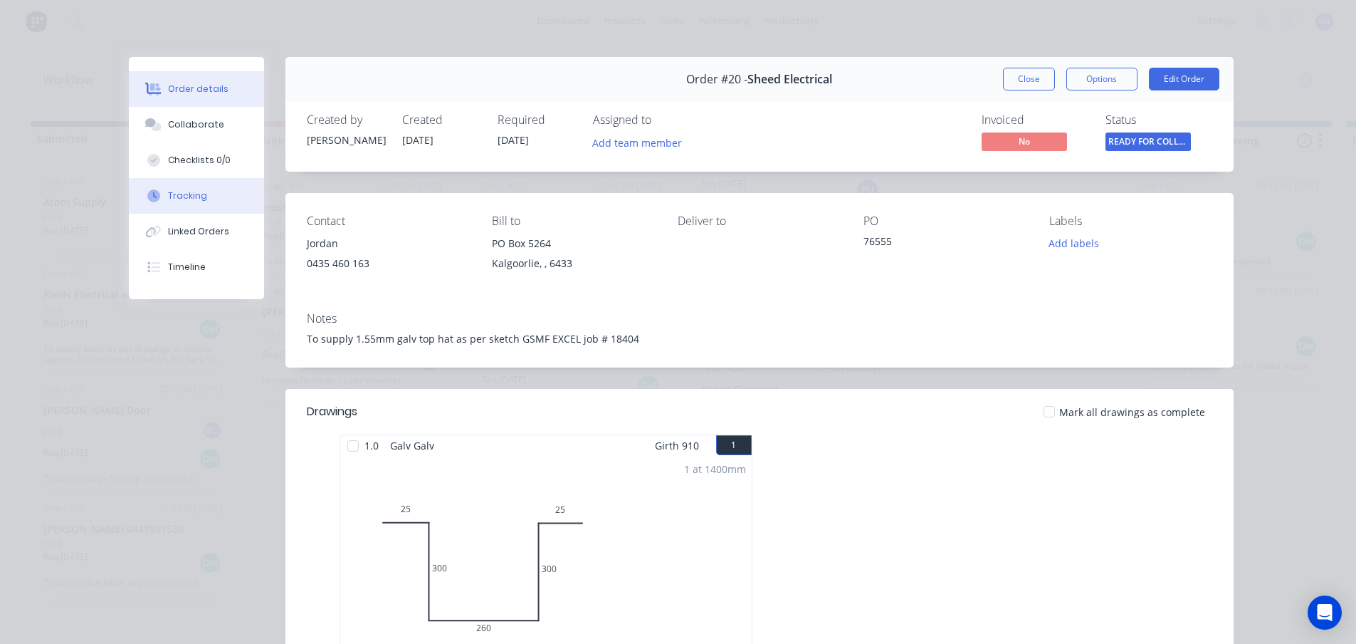
click at [201, 197] on button "Tracking" at bounding box center [196, 196] width 135 height 36
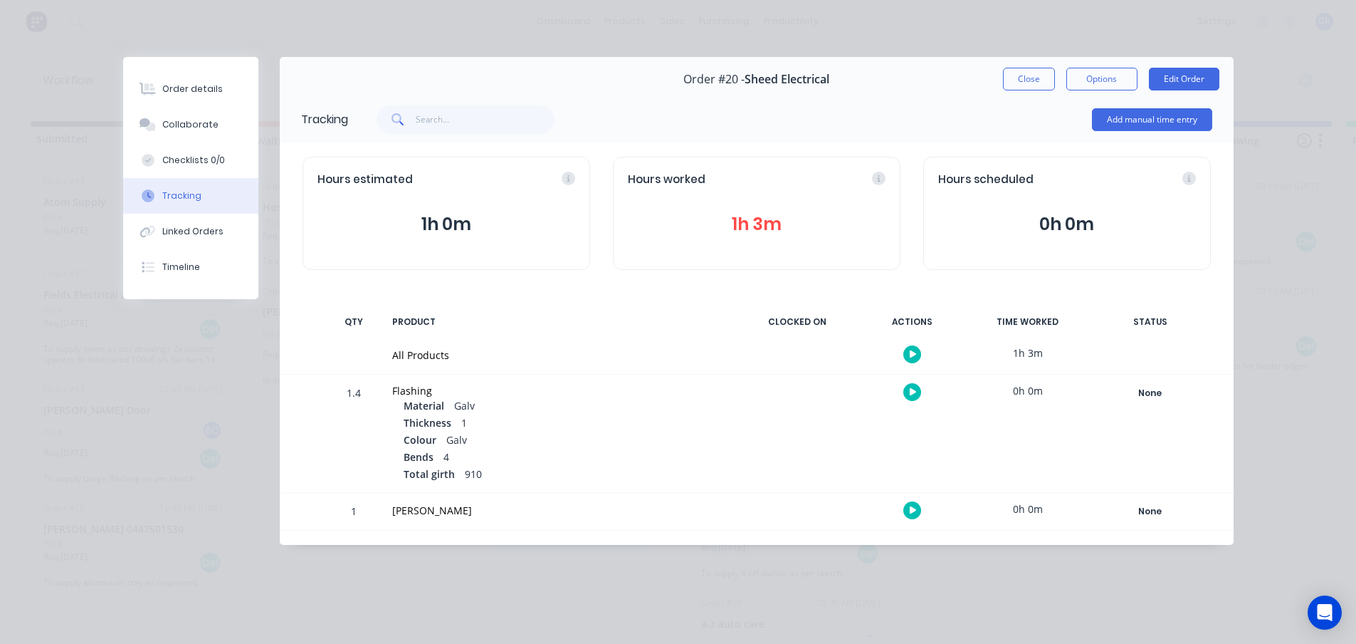
scroll to position [3, 0]
click at [1032, 83] on button "Close" at bounding box center [1029, 79] width 52 height 23
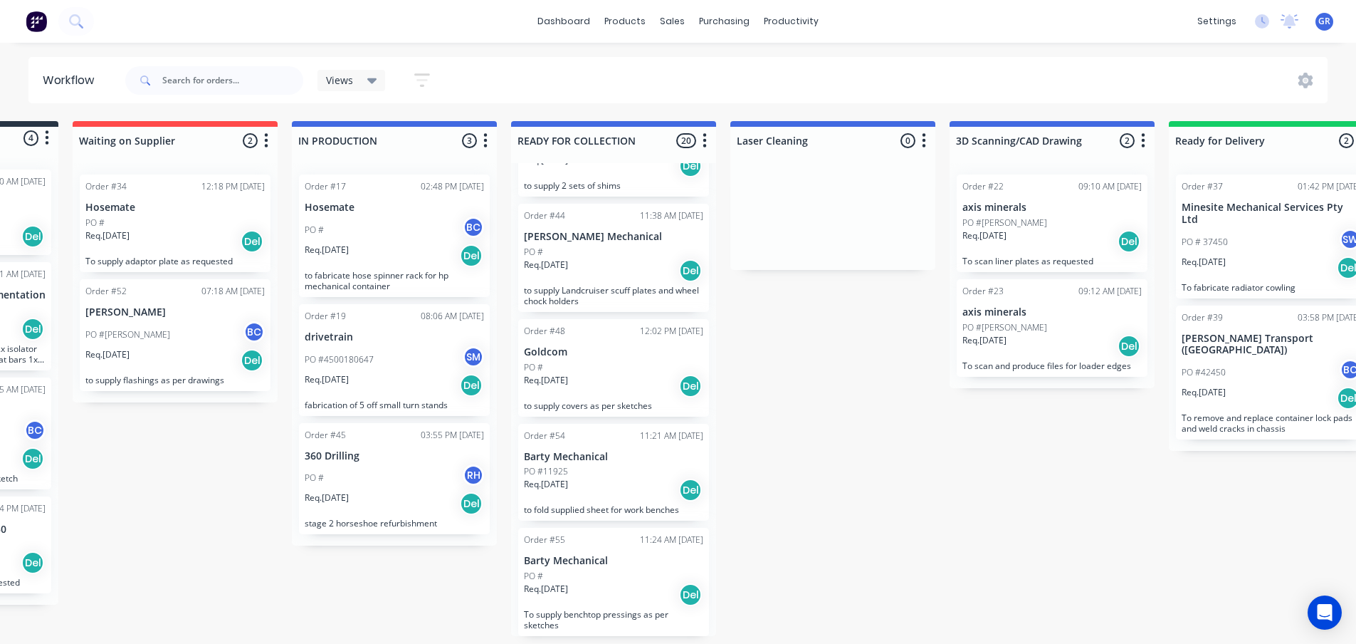
scroll to position [1791, 0]
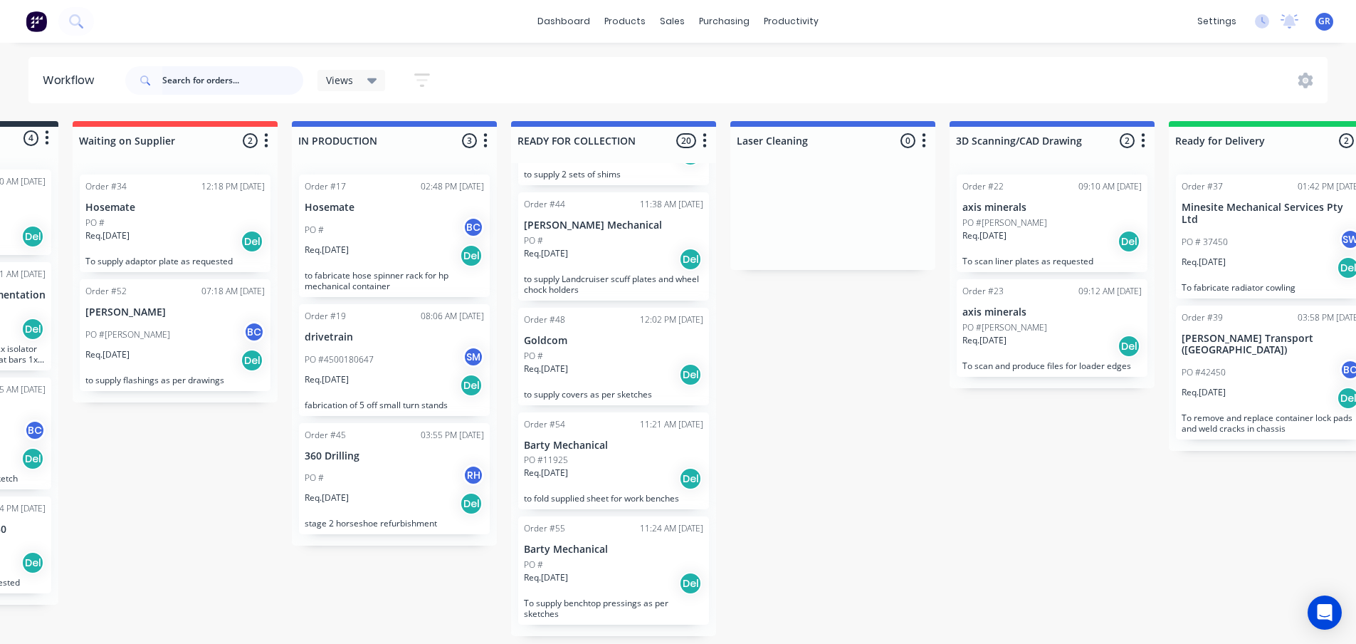
click at [198, 83] on input "text" at bounding box center [232, 80] width 141 height 28
type input "[PERSON_NAME]"
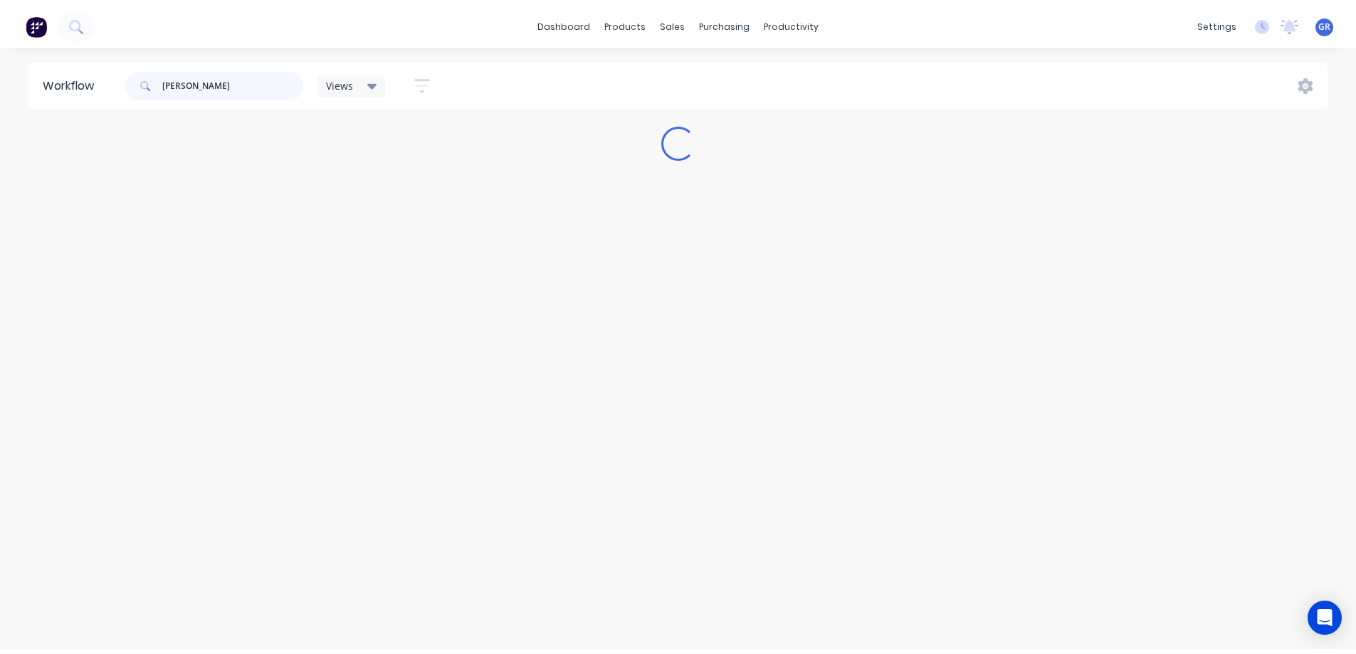
scroll to position [0, 0]
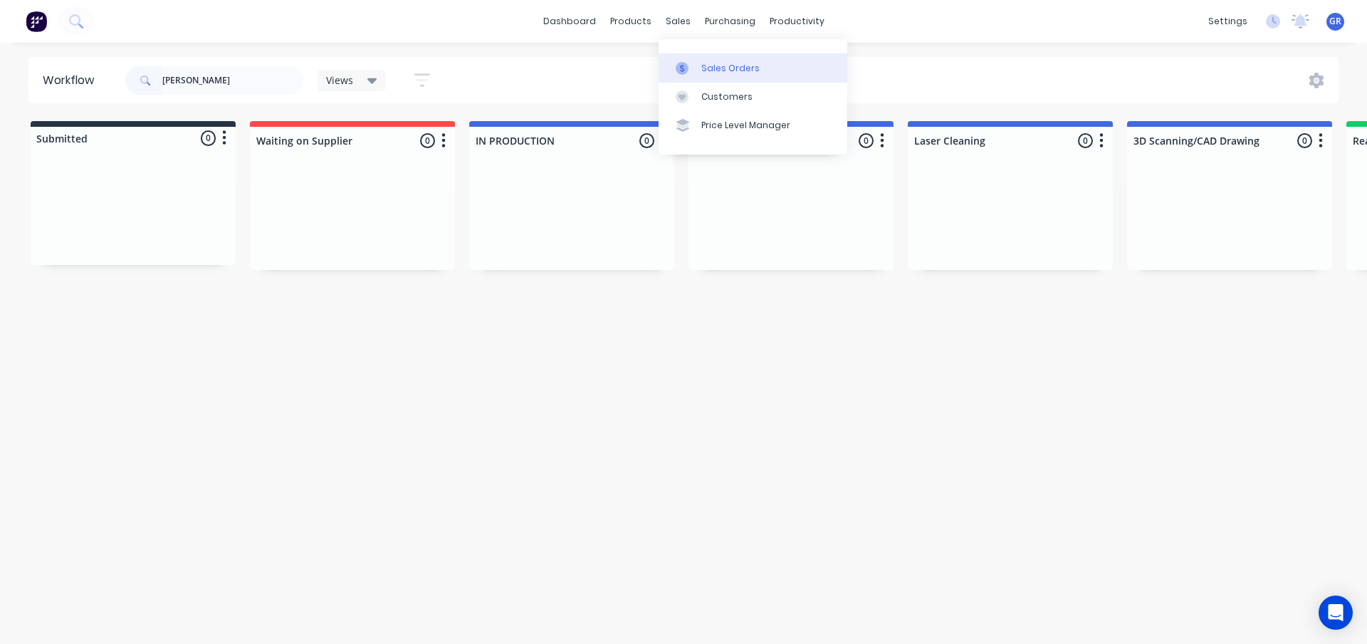
click at [705, 69] on div "Sales Orders" at bounding box center [730, 68] width 58 height 13
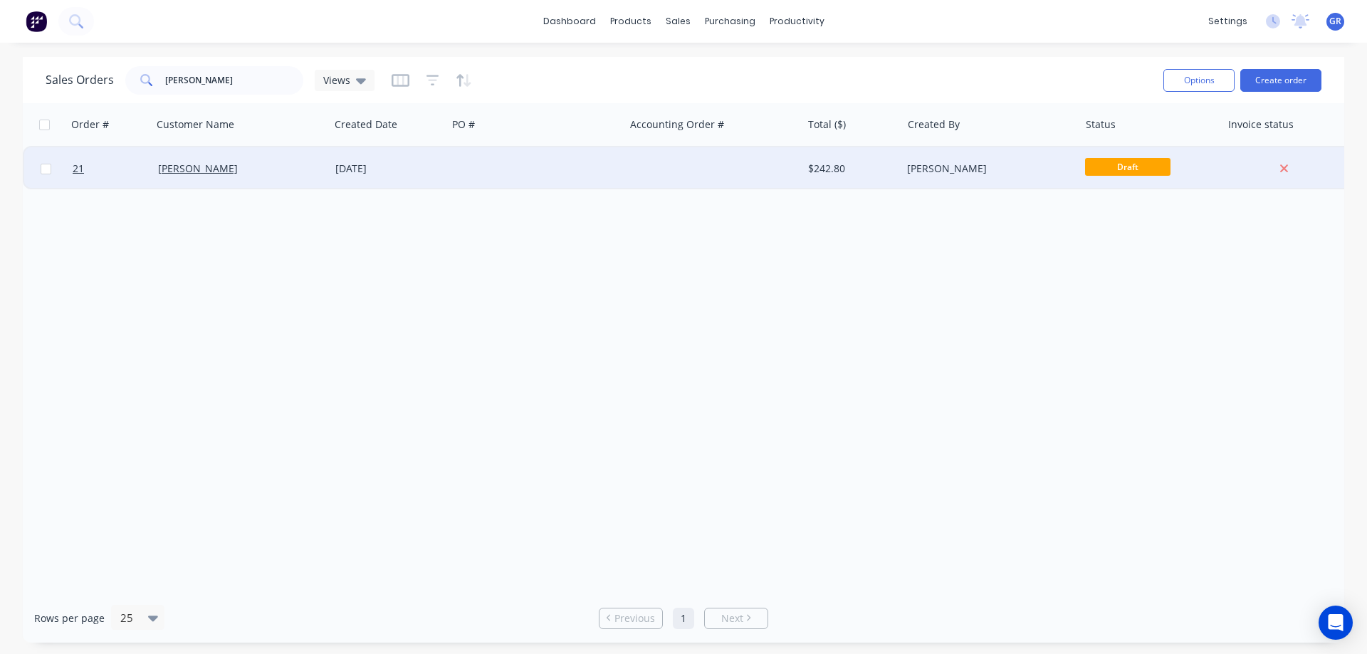
click at [581, 163] on div at bounding box center [535, 168] width 177 height 43
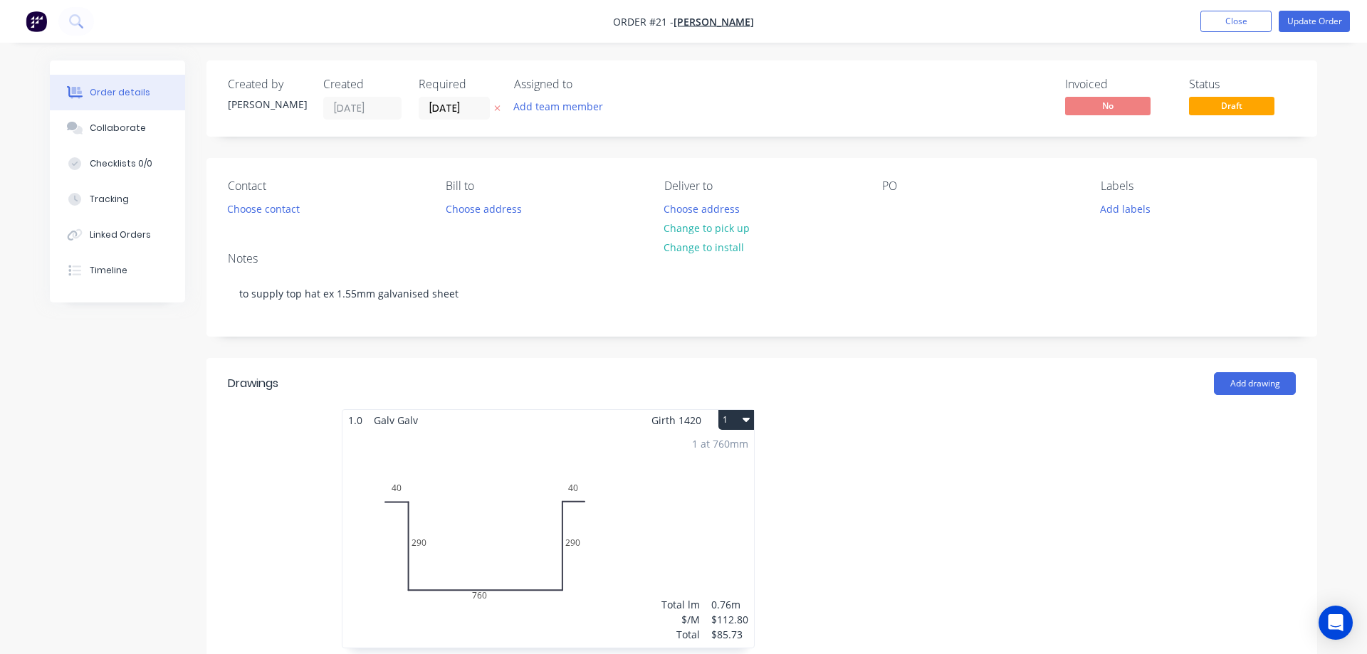
type input "$135.00"
click at [1299, 19] on button "Update Order" at bounding box center [1303, 21] width 71 height 21
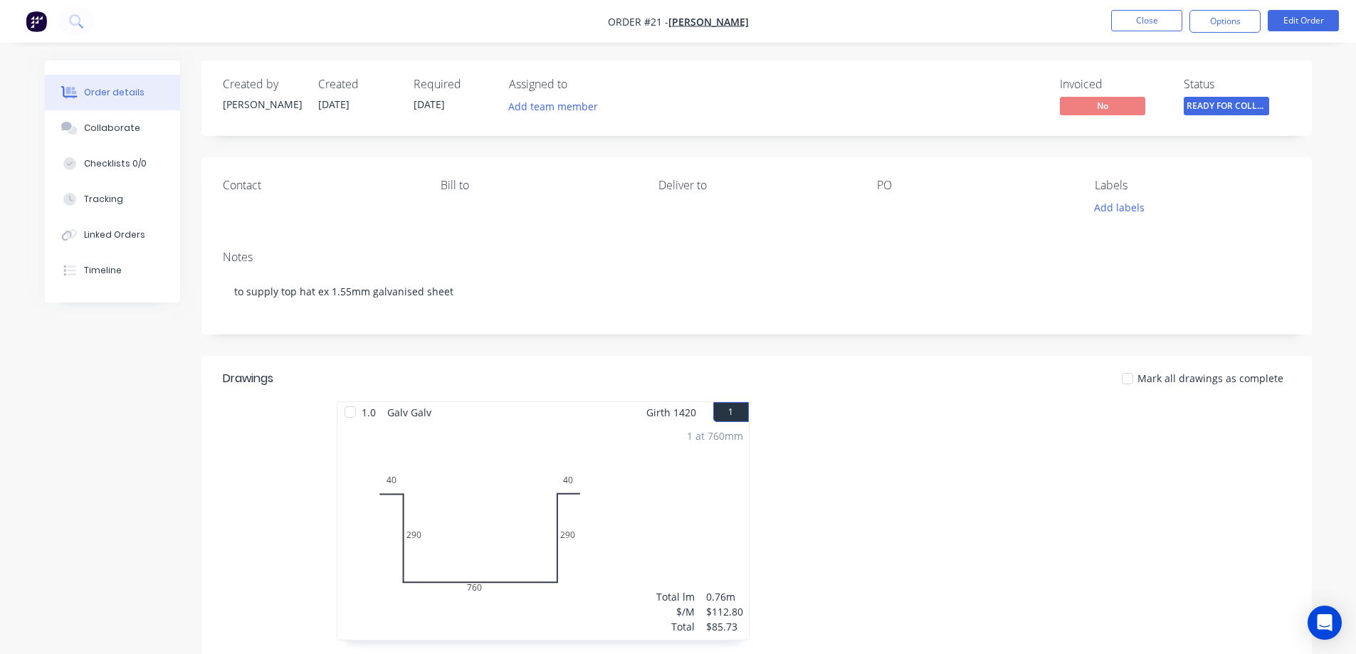
click at [878, 84] on div "Invoiced No Status READY FOR COLLE..." at bounding box center [970, 98] width 639 height 41
click at [95, 201] on div "Tracking" at bounding box center [103, 199] width 39 height 13
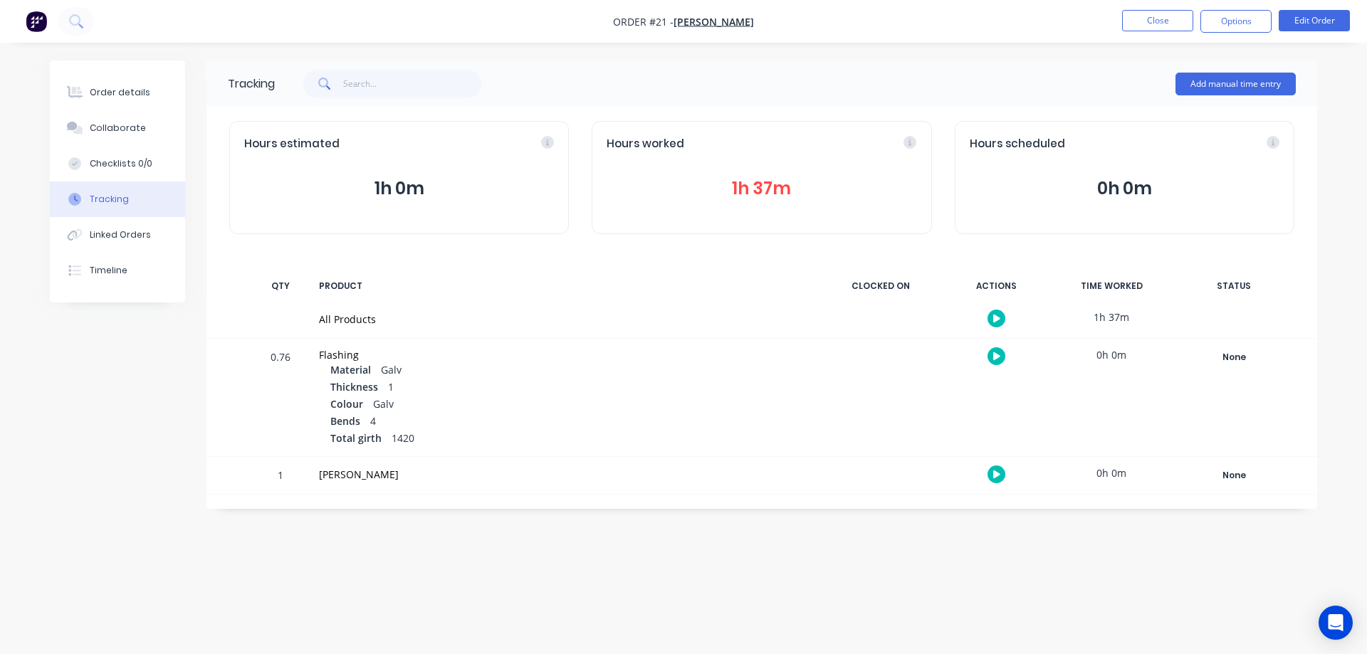
click at [731, 189] on button "1h 37m" at bounding box center [762, 188] width 310 height 27
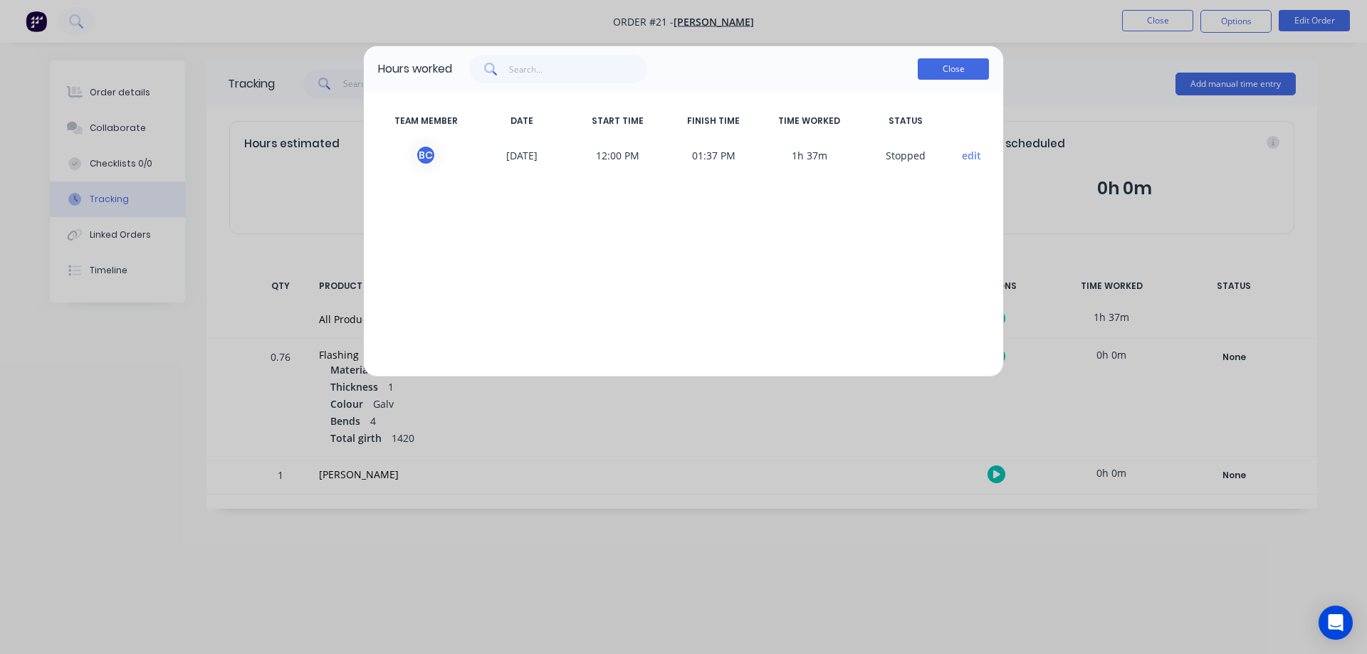
click at [947, 64] on button "Close" at bounding box center [953, 68] width 71 height 21
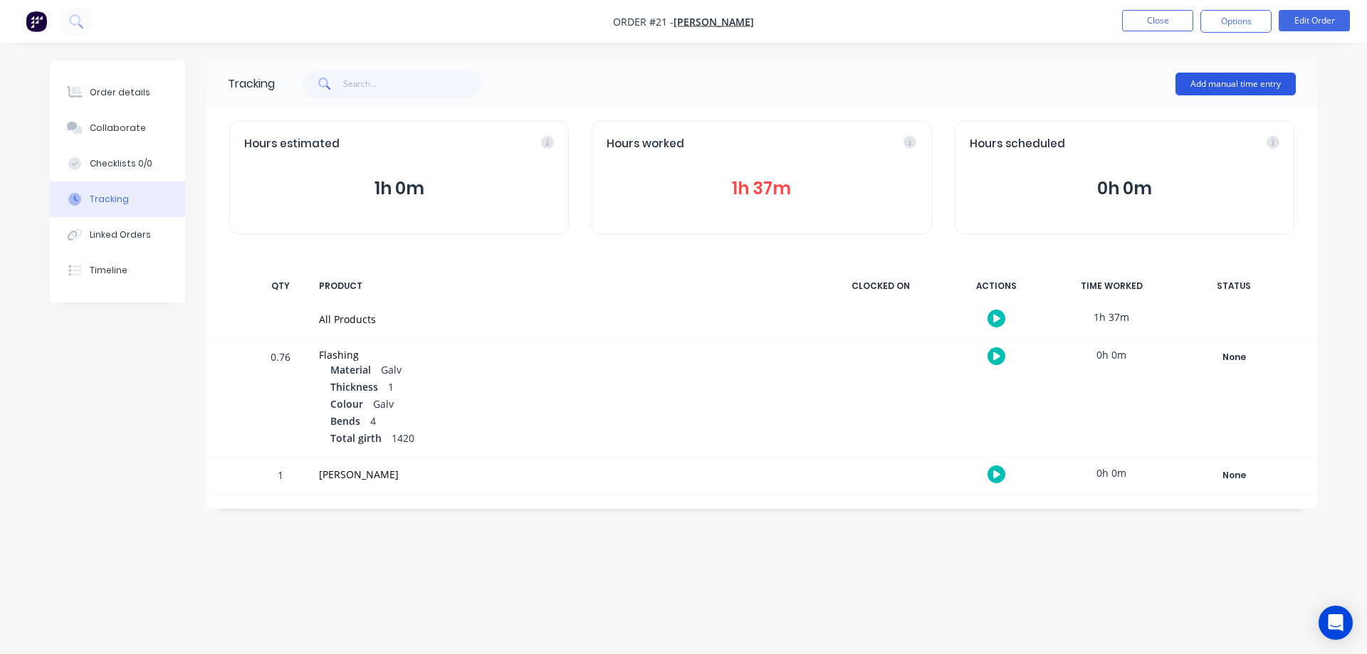
click at [1260, 85] on button "Add manual time entry" at bounding box center [1235, 84] width 120 height 23
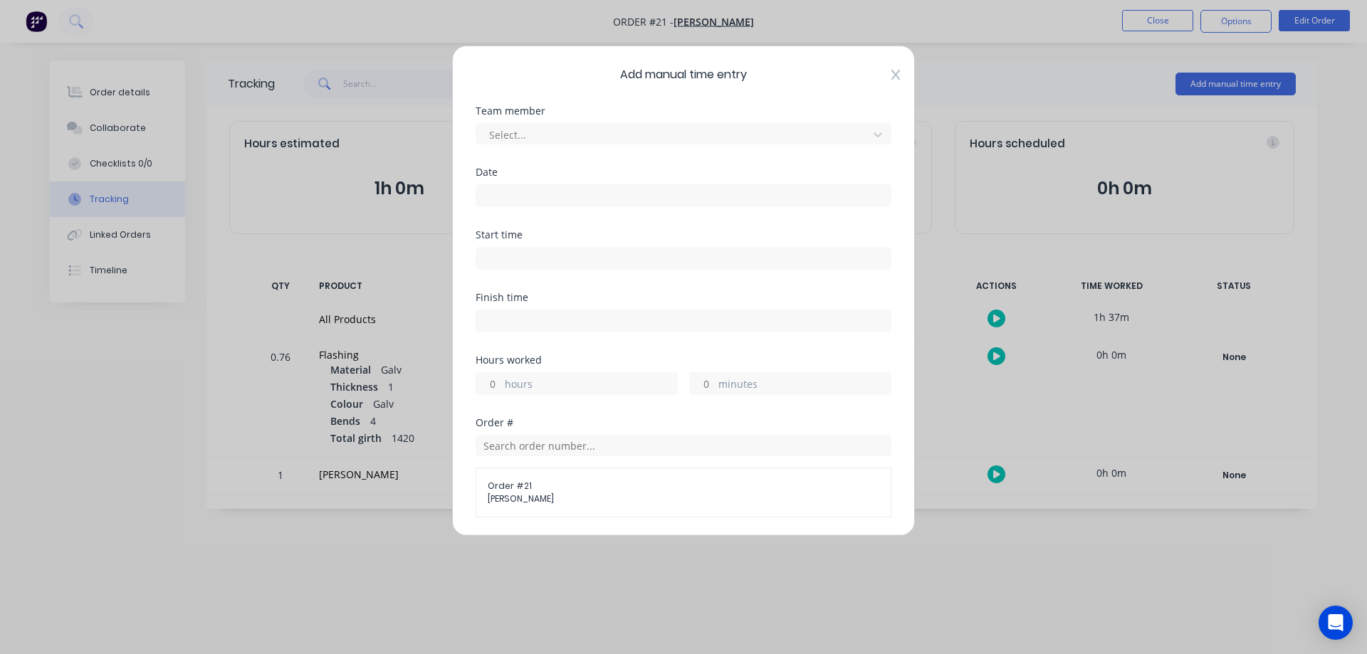
click at [887, 77] on div "Add manual time entry Team member Select... Date Start time Finish time Hours w…" at bounding box center [683, 291] width 463 height 491
click at [891, 75] on icon at bounding box center [895, 74] width 9 height 11
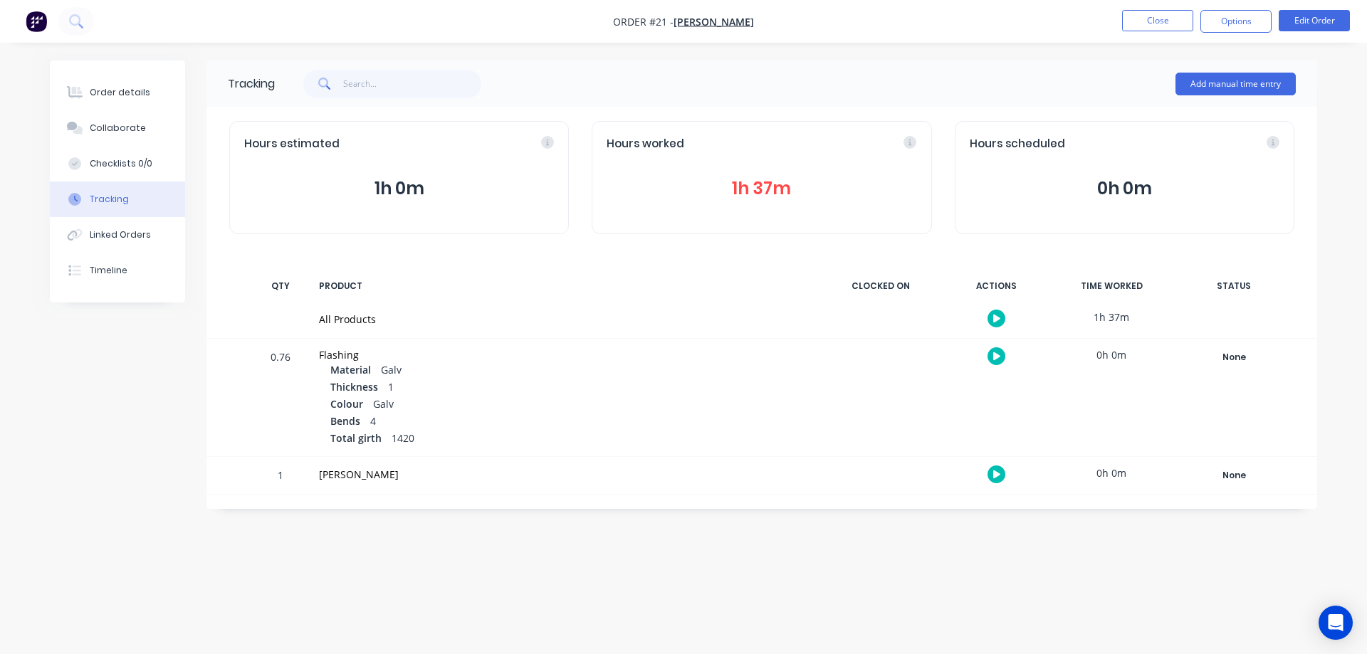
click at [763, 184] on button "1h 37m" at bounding box center [762, 188] width 310 height 27
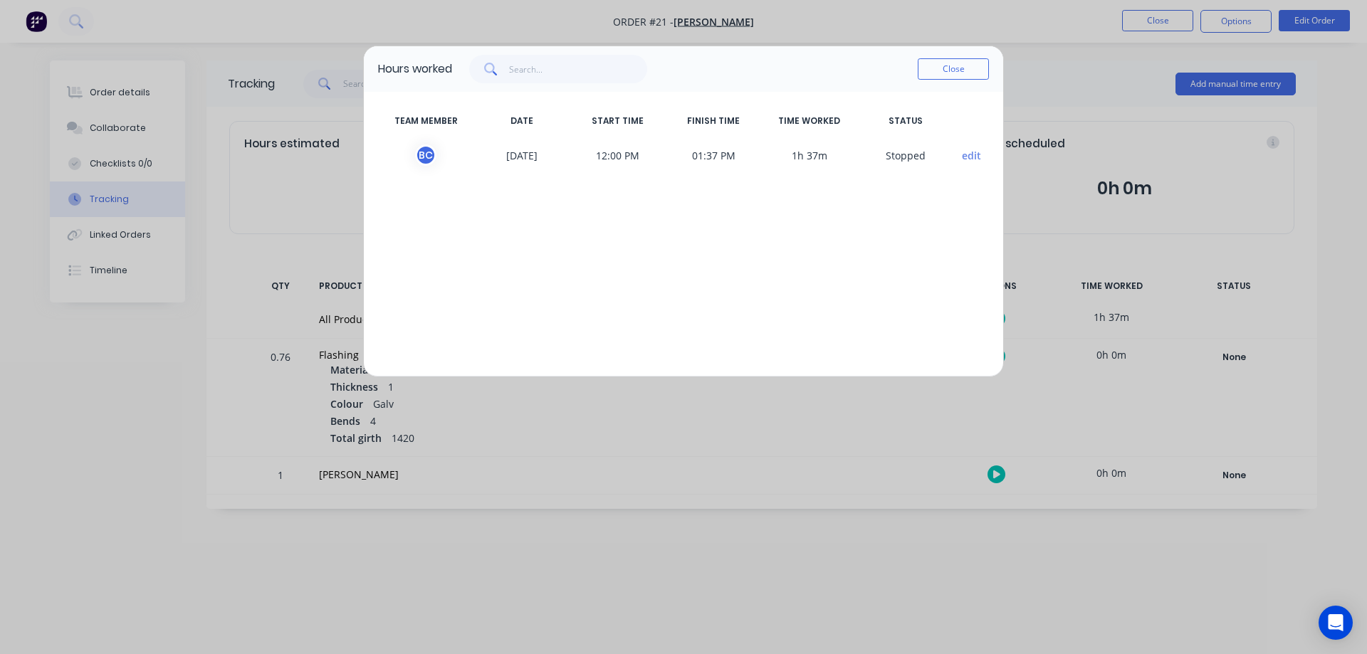
click at [763, 182] on div "TEAM MEMBER DATE START TIME FINISH TIME TIME WORKED STATUS B C [DATE] 12:00 PM …" at bounding box center [683, 234] width 639 height 285
click at [967, 156] on button "edit" at bounding box center [971, 155] width 19 height 15
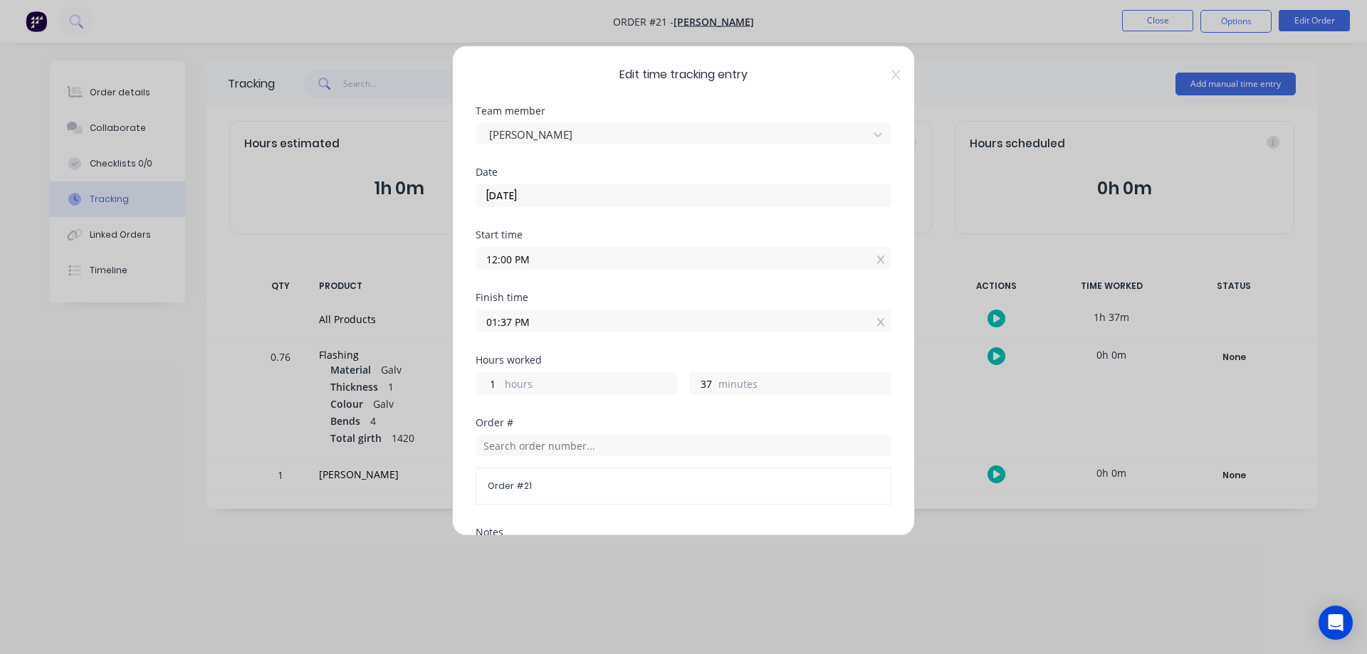
drag, startPoint x: 510, startPoint y: 318, endPoint x: 501, endPoint y: 330, distance: 15.2
click at [501, 330] on input "01:37 PM" at bounding box center [683, 320] width 414 height 21
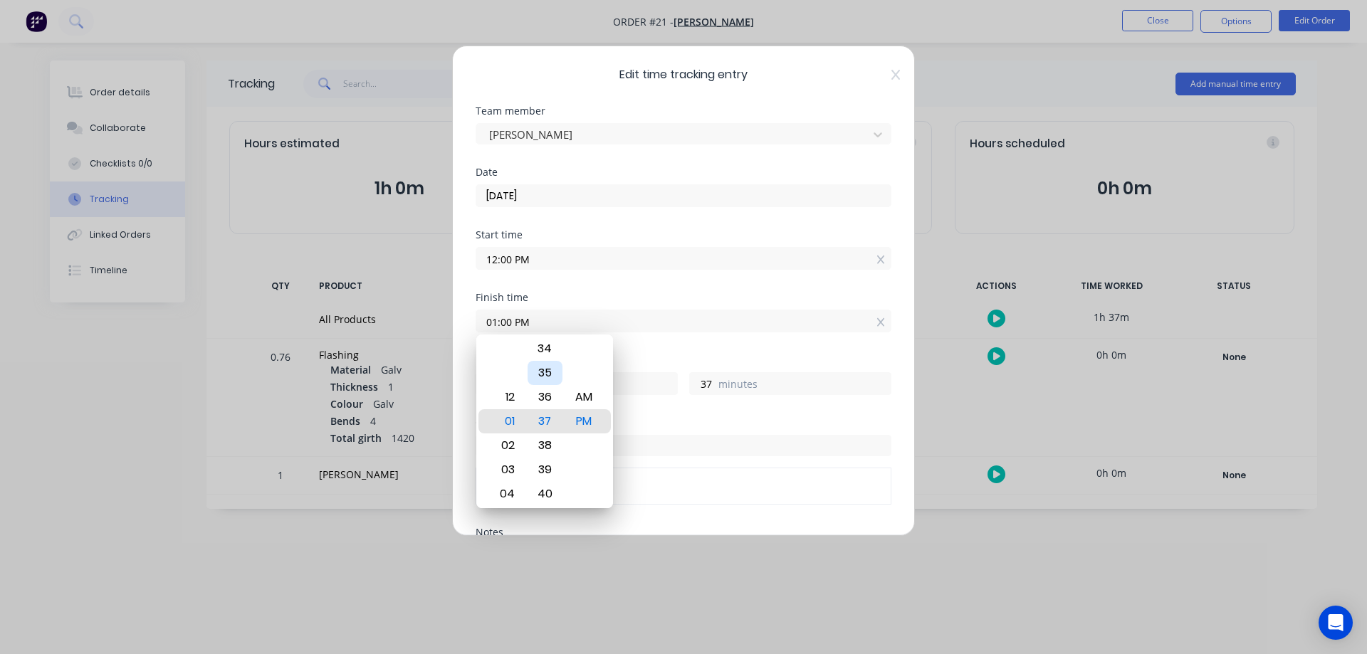
type input "01:00 PM"
type input "0"
drag, startPoint x: 537, startPoint y: 375, endPoint x: 568, endPoint y: 494, distance: 122.8
click at [572, 496] on div "12 01 02 03 04 05 06 07 08 09 10 11 00 01 02 03 04 05 06 07 08 09 10 11 12 13 1…" at bounding box center [544, 422] width 137 height 174
type input "01:32 PM"
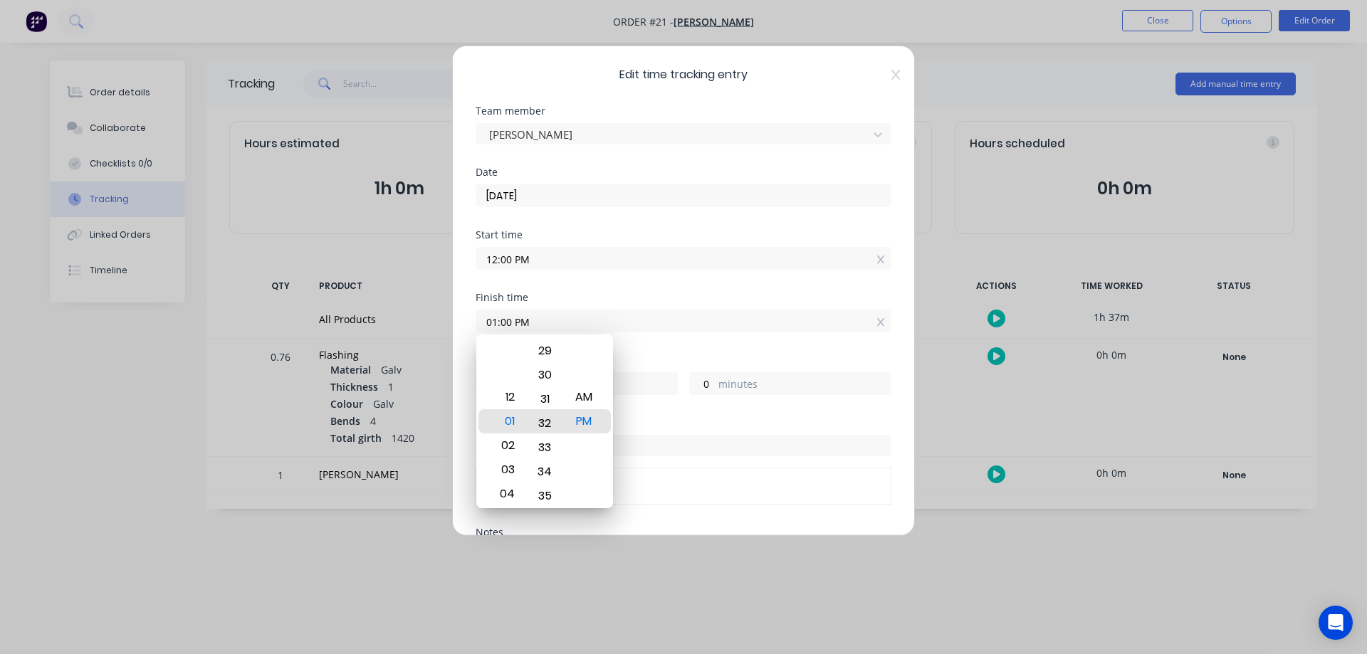
type input "32"
drag, startPoint x: 540, startPoint y: 369, endPoint x: 550, endPoint y: 478, distance: 109.4
click at [550, 478] on div "30" at bounding box center [545, 482] width 35 height 24
type input "01:27 PM"
type input "27"
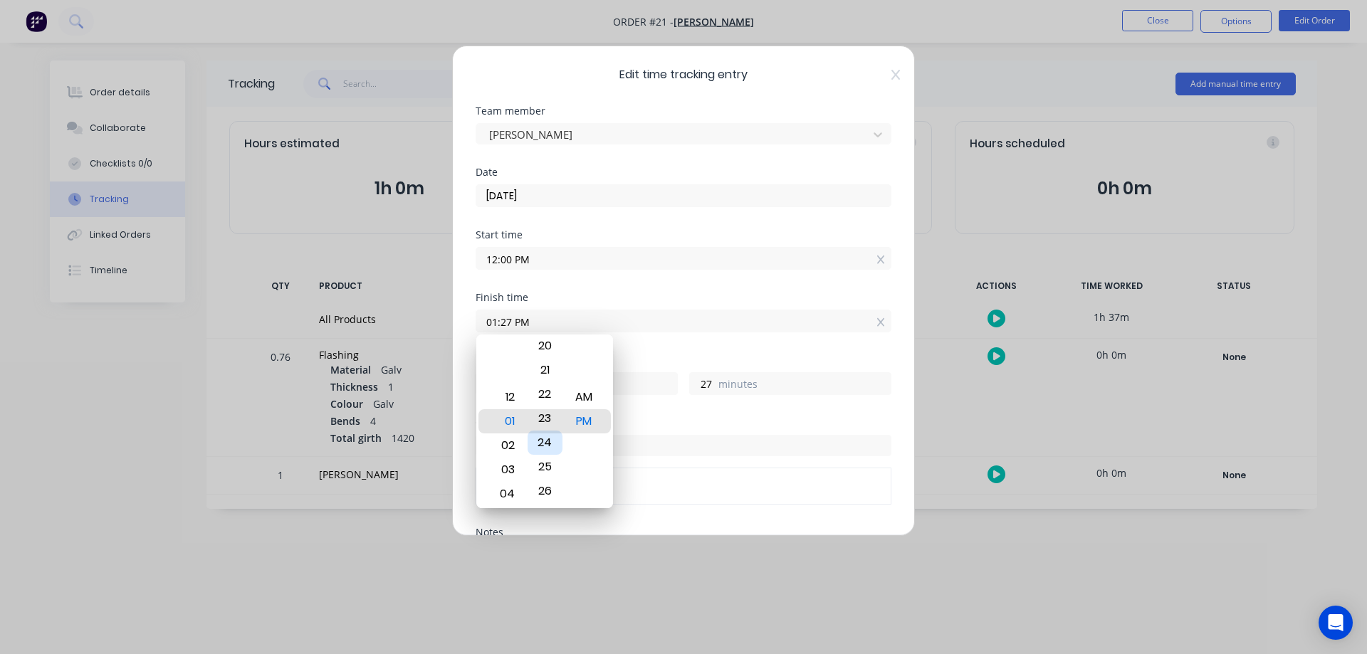
drag, startPoint x: 549, startPoint y: 364, endPoint x: 557, endPoint y: 452, distance: 88.6
click at [557, 452] on div "24" at bounding box center [545, 443] width 35 height 24
type input "01:23 PM"
type input "23"
drag, startPoint x: 541, startPoint y: 360, endPoint x: 552, endPoint y: 468, distance: 108.8
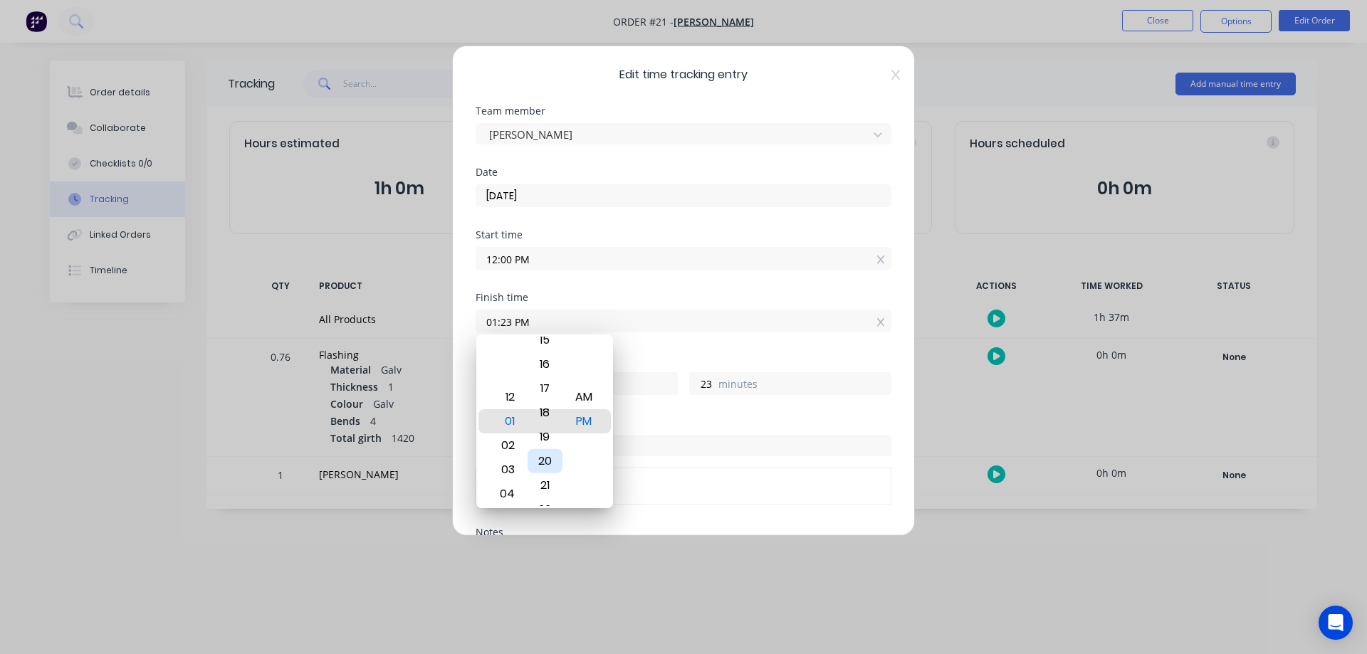
click at [552, 468] on div "20" at bounding box center [545, 461] width 35 height 24
type input "01:18 PM"
type input "18"
drag, startPoint x: 545, startPoint y: 374, endPoint x: 552, endPoint y: 489, distance: 114.9
click at [557, 499] on div "16" at bounding box center [545, 497] width 35 height 24
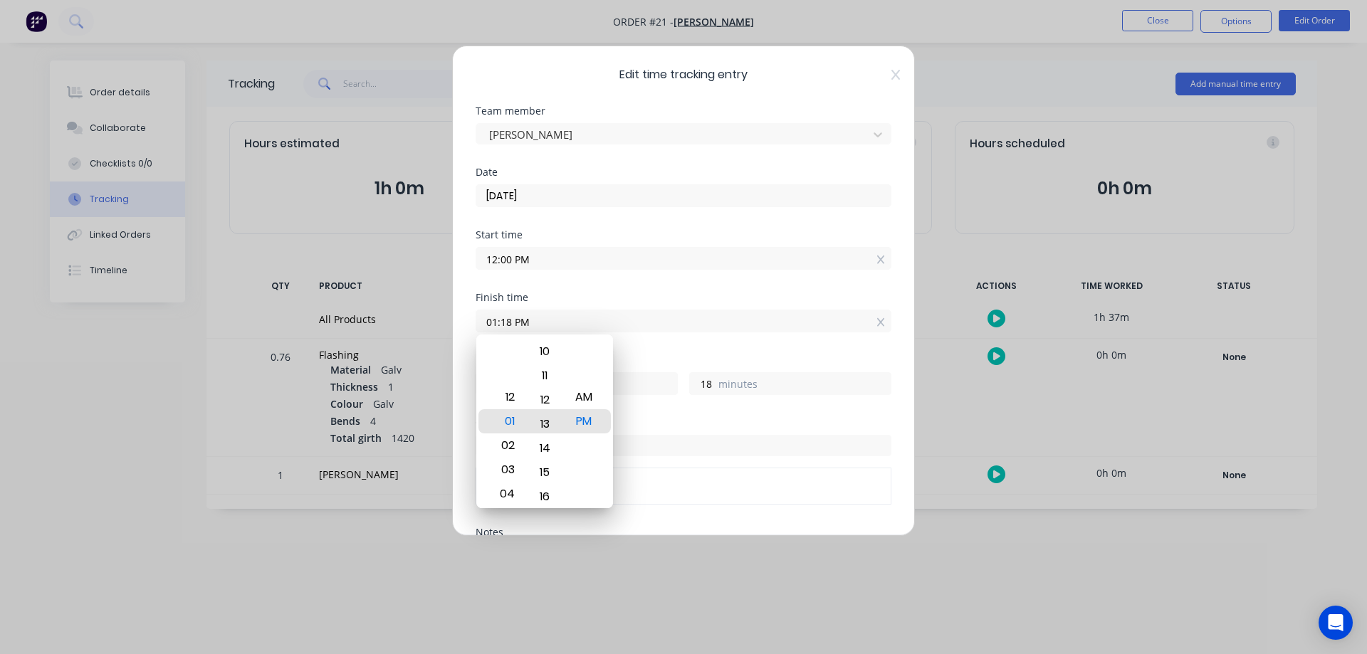
type input "01:13 PM"
type input "13"
drag, startPoint x: 540, startPoint y: 385, endPoint x: 546, endPoint y: 443, distance: 58.0
click at [547, 443] on div "11" at bounding box center [545, 446] width 35 height 24
type input "01:10 PM"
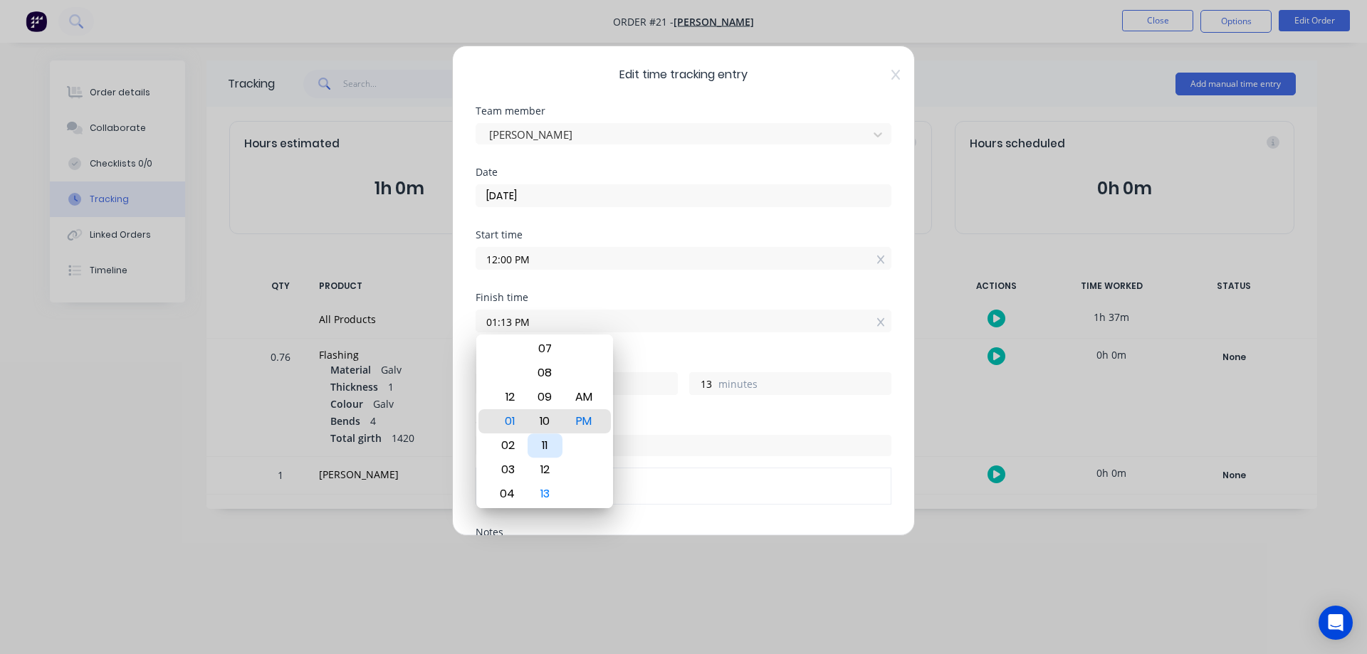
type input "10"
drag, startPoint x: 536, startPoint y: 381, endPoint x: 552, endPoint y: 498, distance: 118.6
click at [552, 498] on div "08" at bounding box center [545, 495] width 35 height 24
type input "01:05 PM"
type input "5"
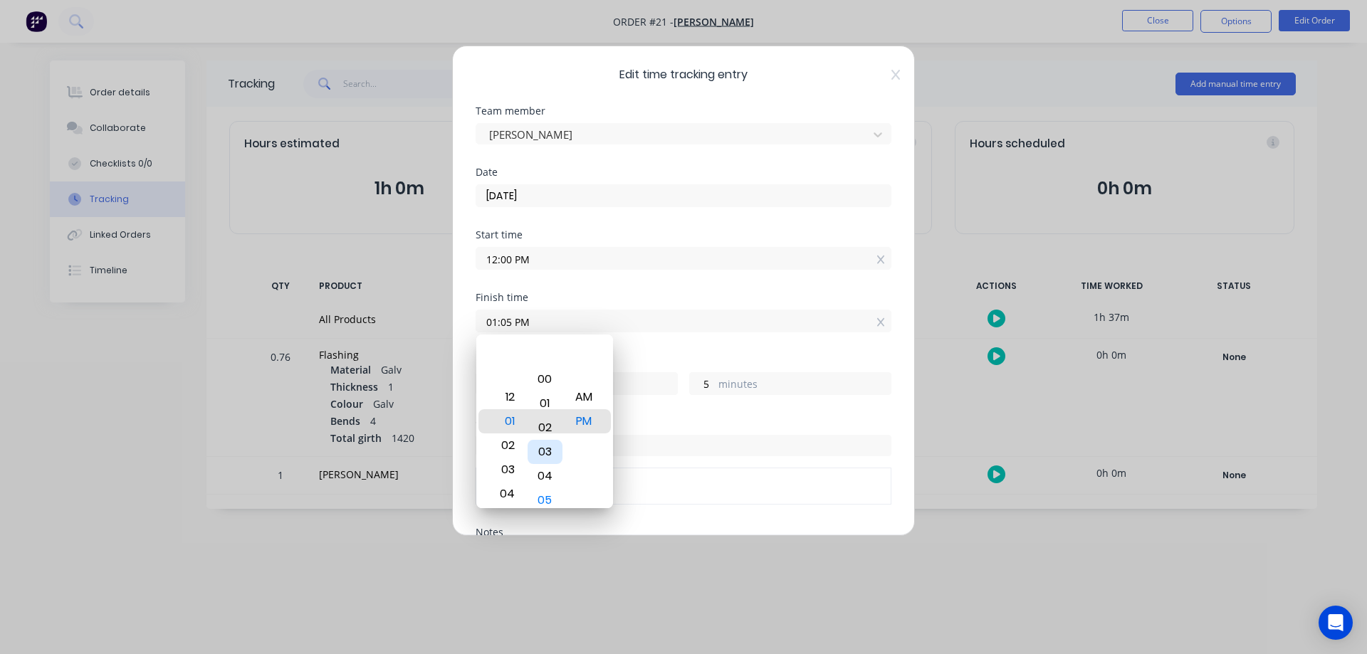
drag, startPoint x: 537, startPoint y: 369, endPoint x: 551, endPoint y: 451, distance: 83.0
click at [551, 451] on div "03" at bounding box center [545, 452] width 35 height 24
type input "01:02 PM"
type input "2"
click at [547, 376] on div "00" at bounding box center [545, 373] width 35 height 24
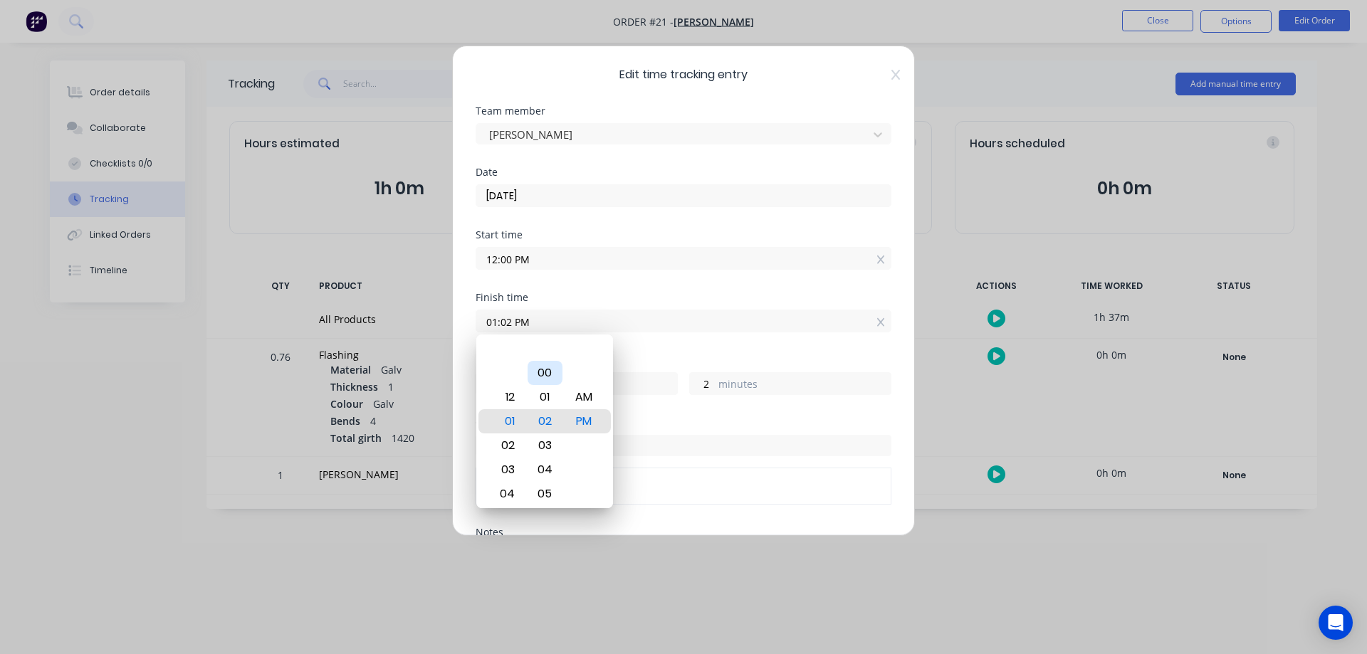
type input "01:00 PM"
type input "0"
click at [715, 428] on div "Order # Order # 21" at bounding box center [684, 461] width 416 height 87
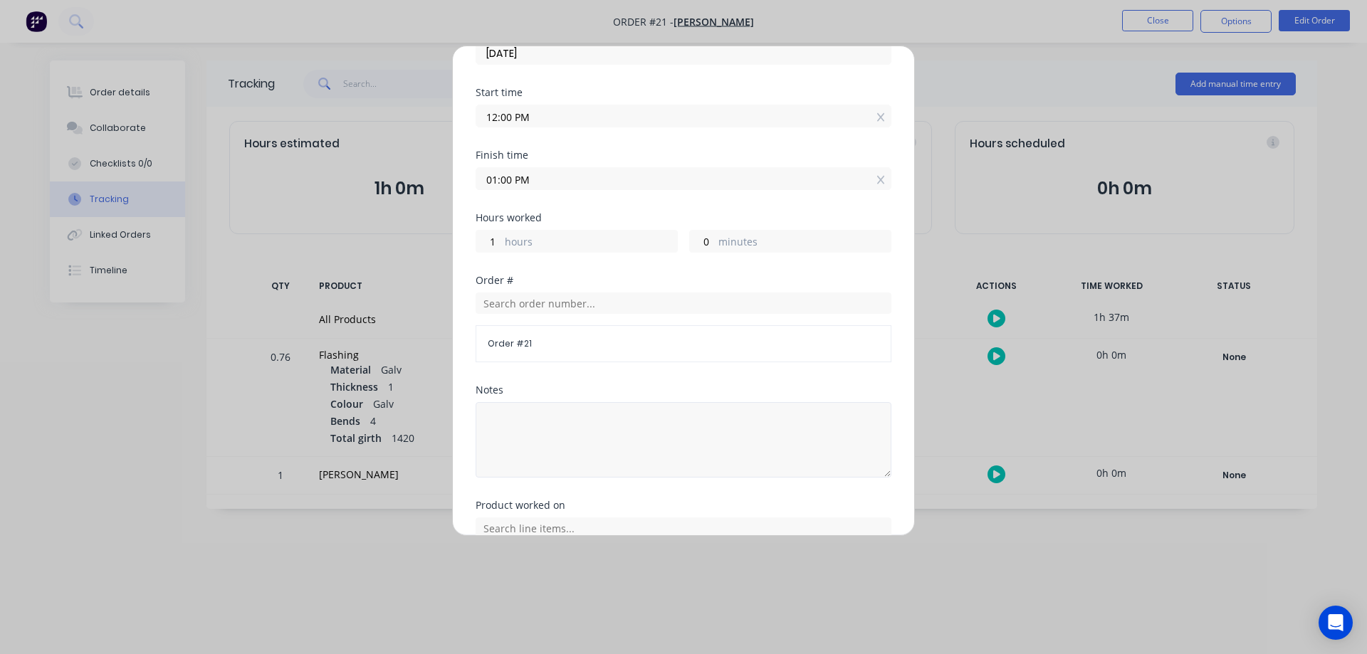
scroll to position [260, 0]
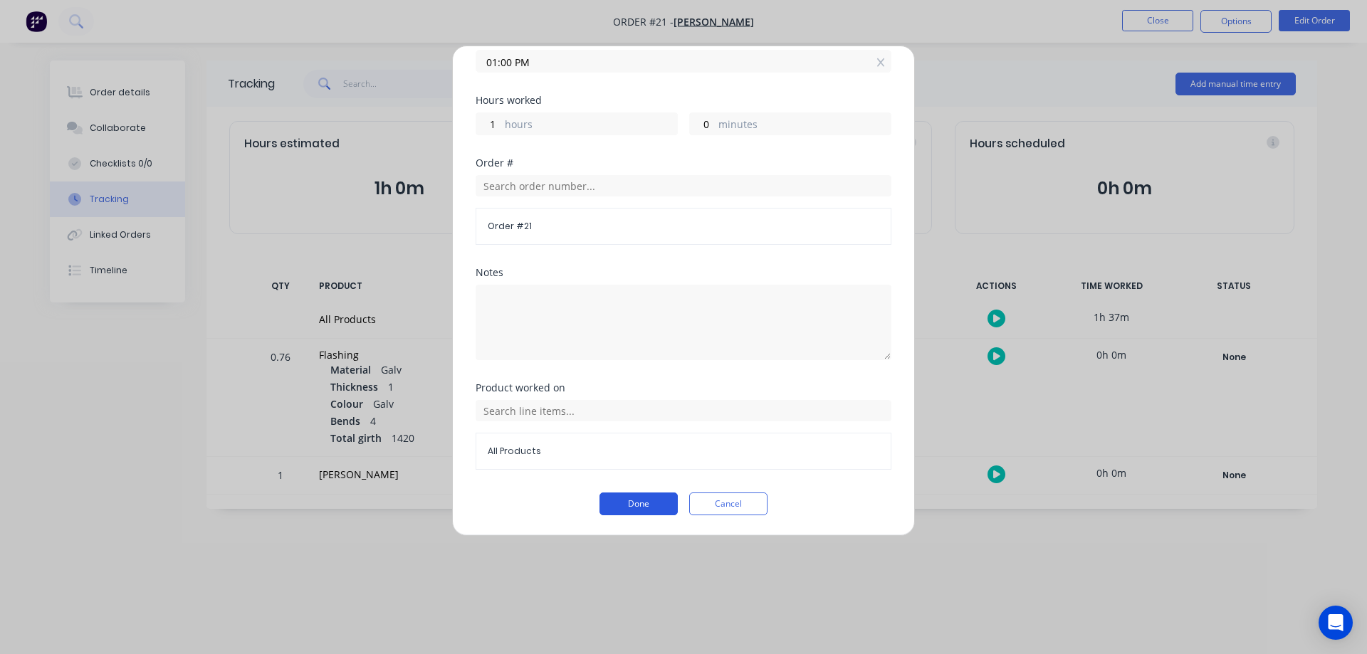
click at [652, 507] on button "Done" at bounding box center [638, 504] width 78 height 23
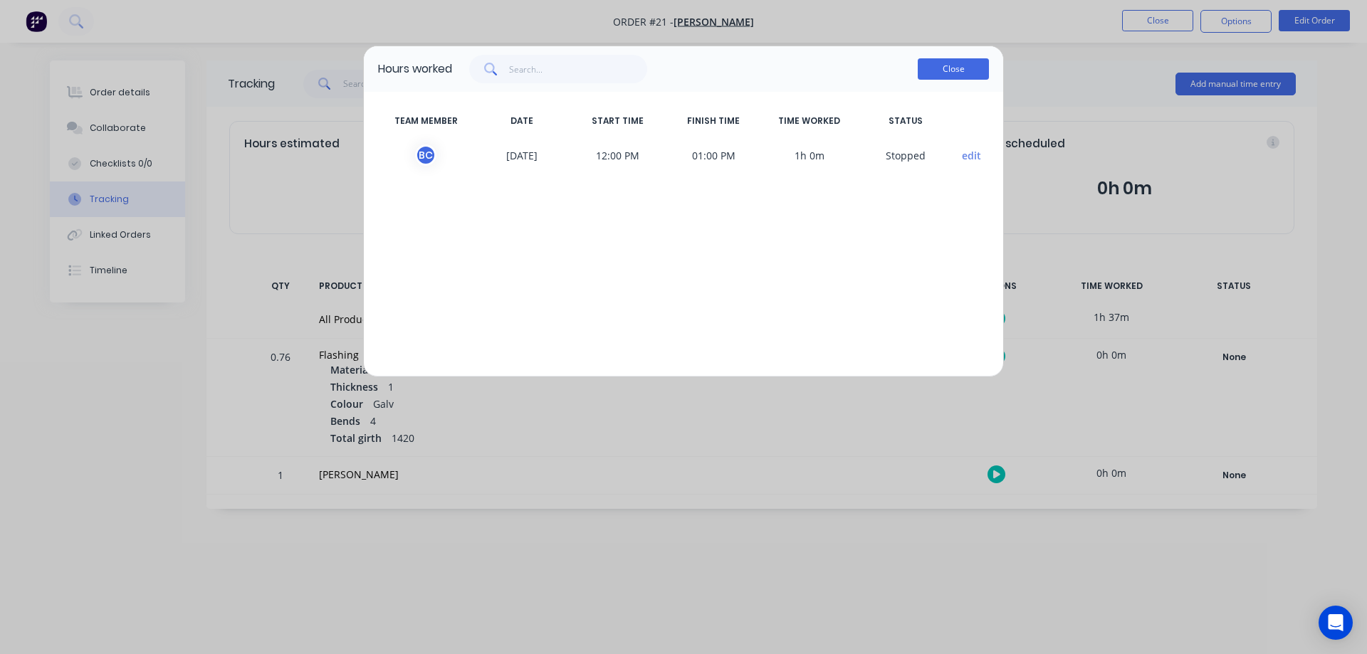
click at [964, 73] on button "Close" at bounding box center [953, 68] width 71 height 21
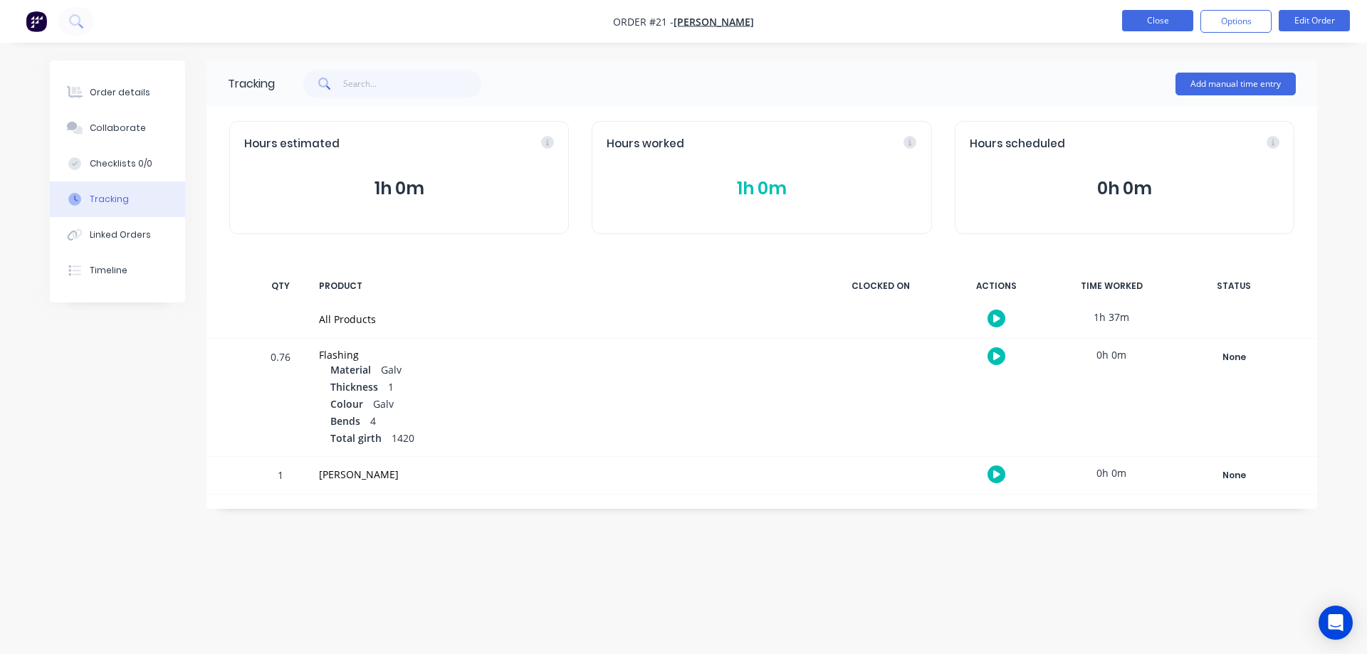
click at [1156, 18] on button "Close" at bounding box center [1157, 20] width 71 height 21
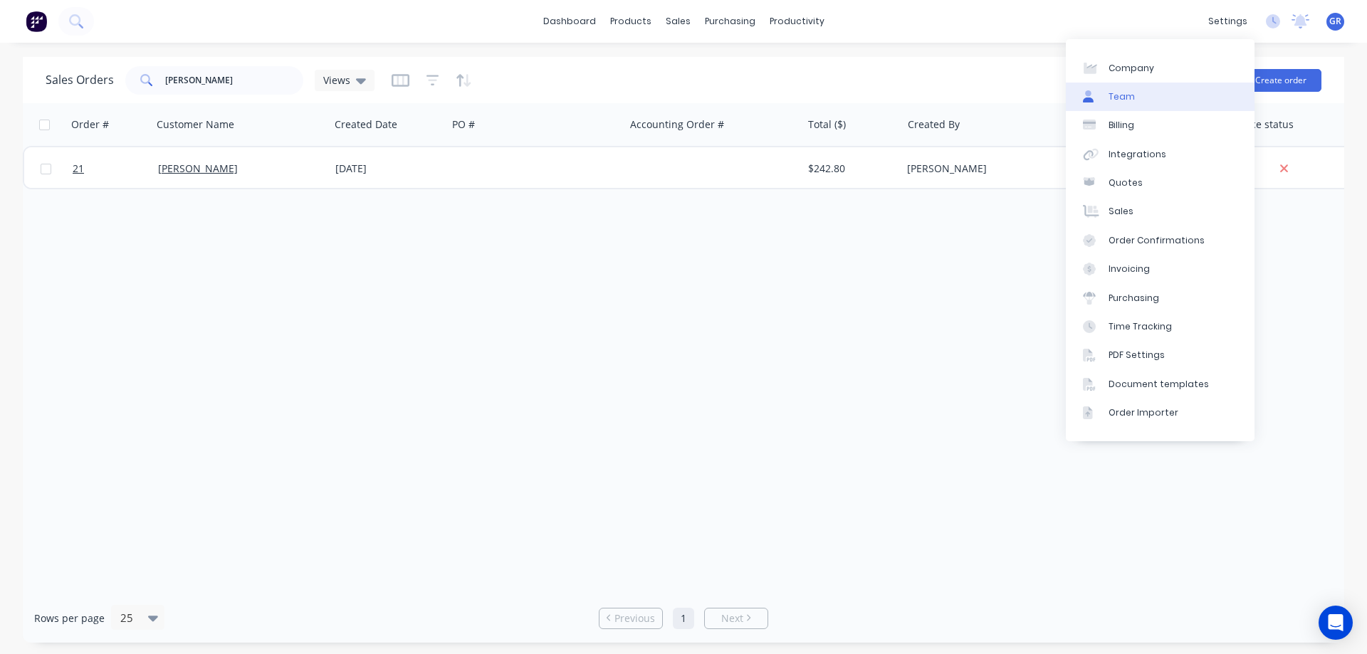
click at [1152, 93] on link "Team" at bounding box center [1160, 97] width 189 height 28
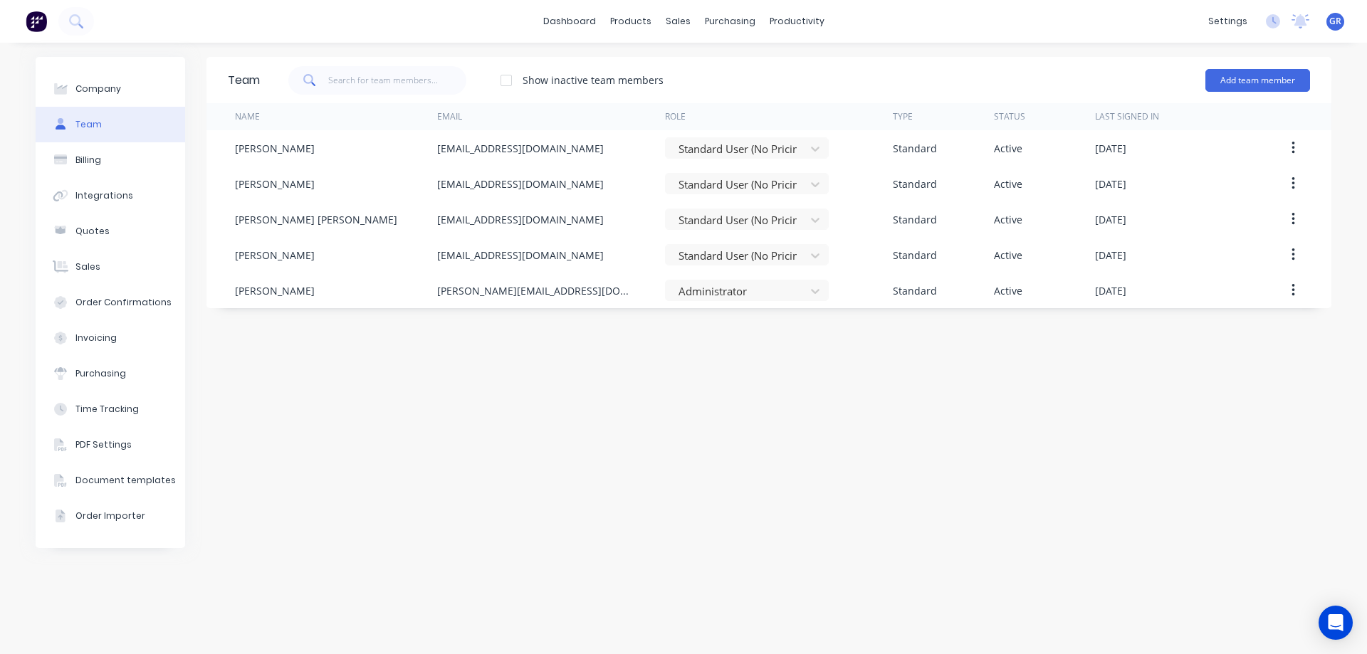
click at [392, 345] on div "Team Show inactive team members Add team member Name Email Role Type Status Las…" at bounding box center [768, 348] width 1125 height 583
click at [109, 405] on div "Time Tracking" at bounding box center [106, 409] width 63 height 13
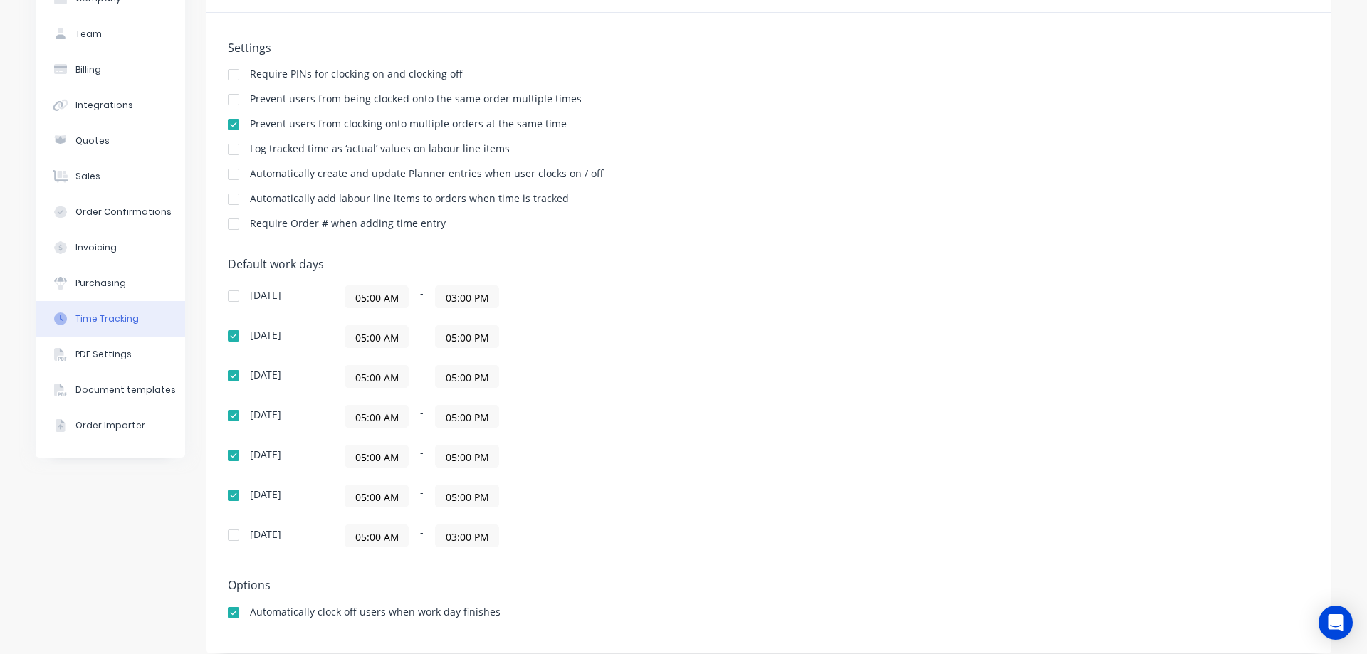
scroll to position [104, 0]
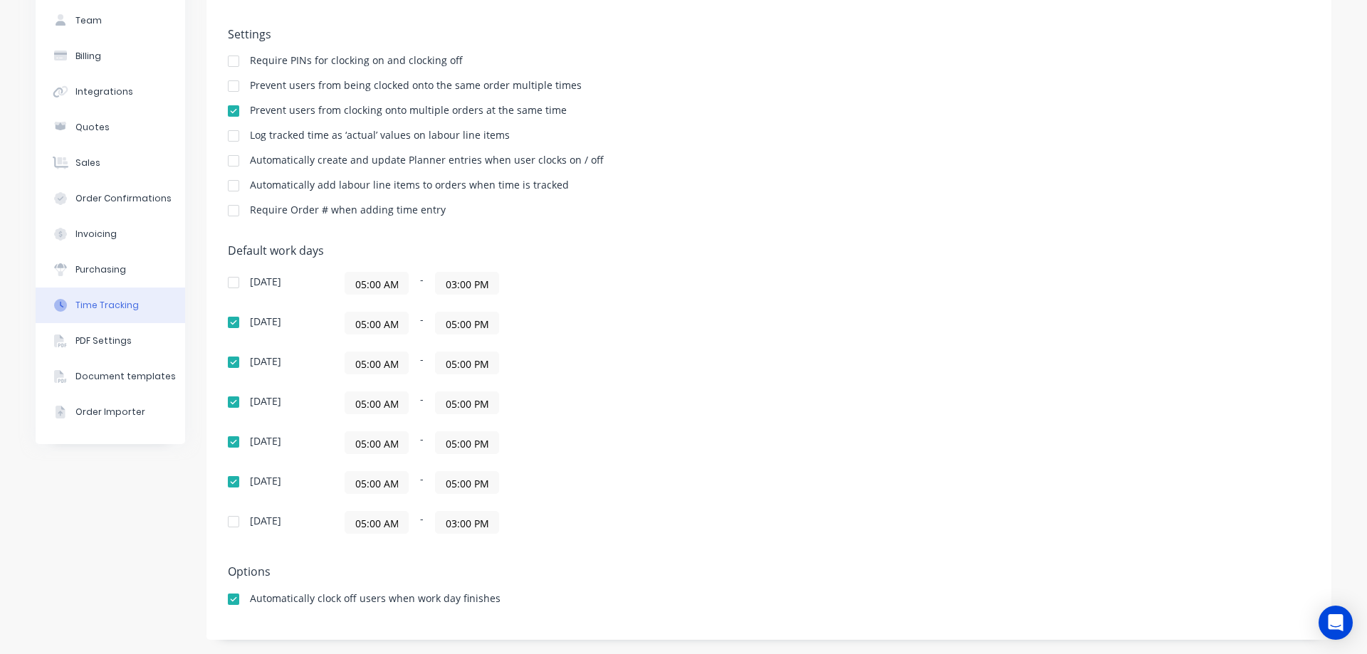
click at [231, 157] on div at bounding box center [233, 161] width 28 height 28
click at [913, 165] on div "Automatically create and update Planner entries when user clocks on / off" at bounding box center [769, 162] width 1082 height 14
drag, startPoint x: 121, startPoint y: 535, endPoint x: 93, endPoint y: 453, distance: 85.8
click at [123, 533] on div "Company Team Billing Integrations Quotes Sales Order Confirmations Invoicing Pu…" at bounding box center [111, 296] width 150 height 687
click at [126, 26] on button "Team" at bounding box center [111, 21] width 150 height 36
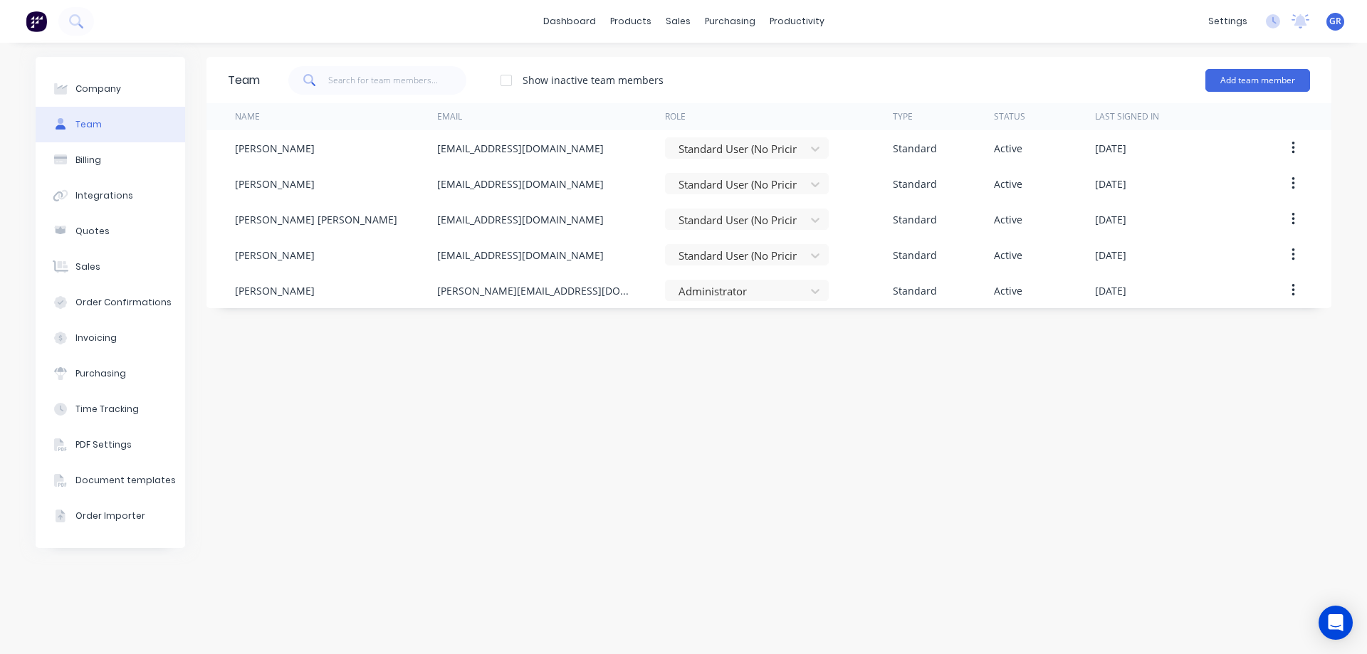
drag, startPoint x: 854, startPoint y: 376, endPoint x: 842, endPoint y: 374, distance: 11.6
click at [854, 375] on div "Team Show inactive team members Add team member Name Email Role Type Status Las…" at bounding box center [768, 348] width 1125 height 583
click at [126, 93] on button "Company" at bounding box center [111, 89] width 150 height 36
select select "AU"
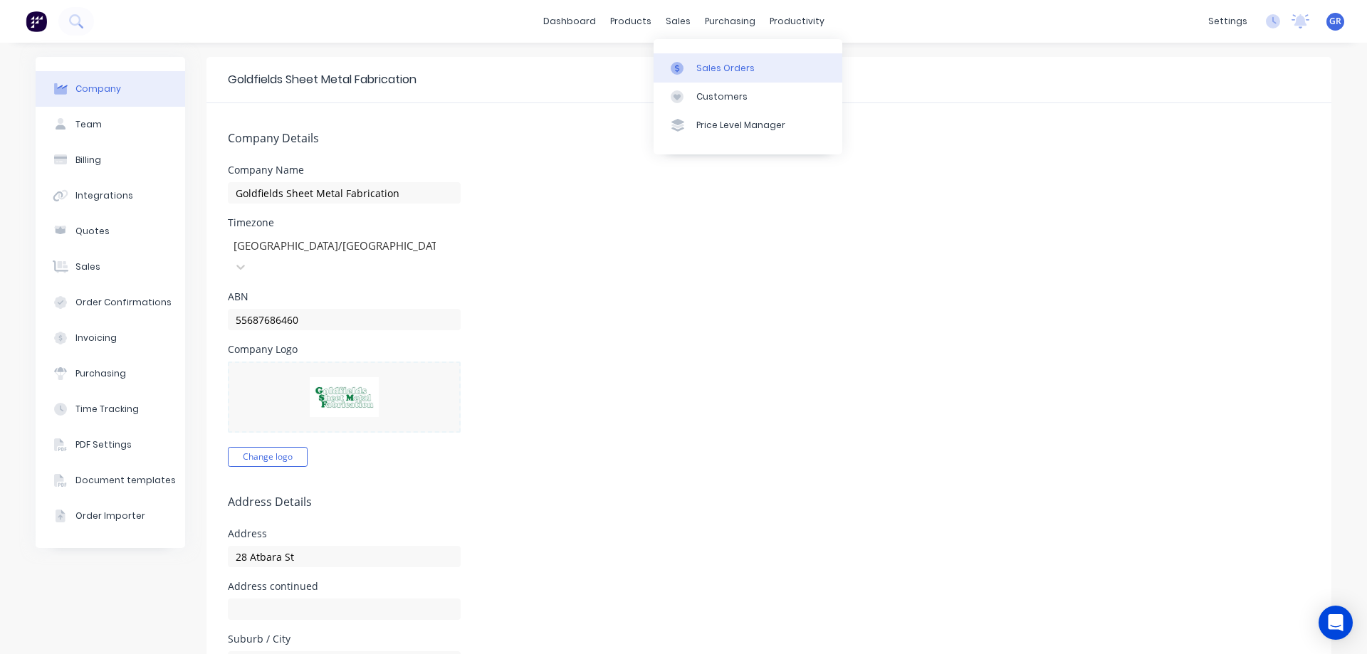
click at [721, 70] on div "Sales Orders" at bounding box center [725, 68] width 58 height 13
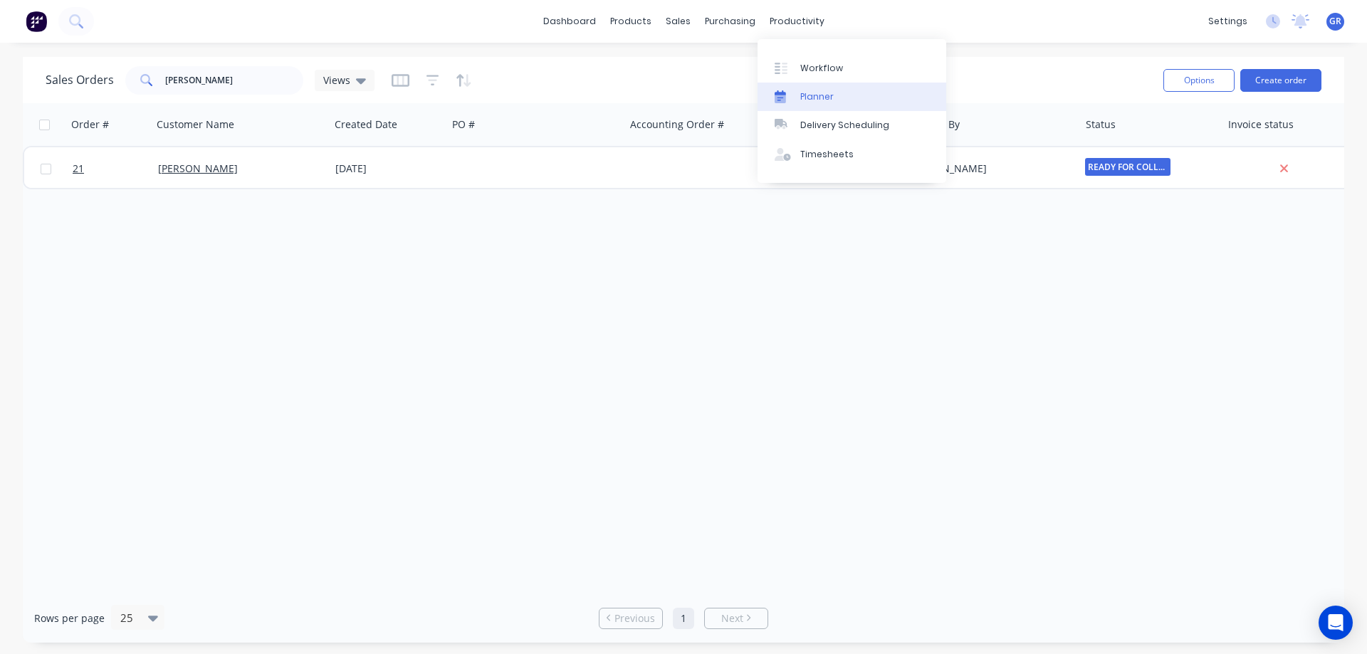
click at [834, 97] on link "Planner" at bounding box center [851, 97] width 189 height 28
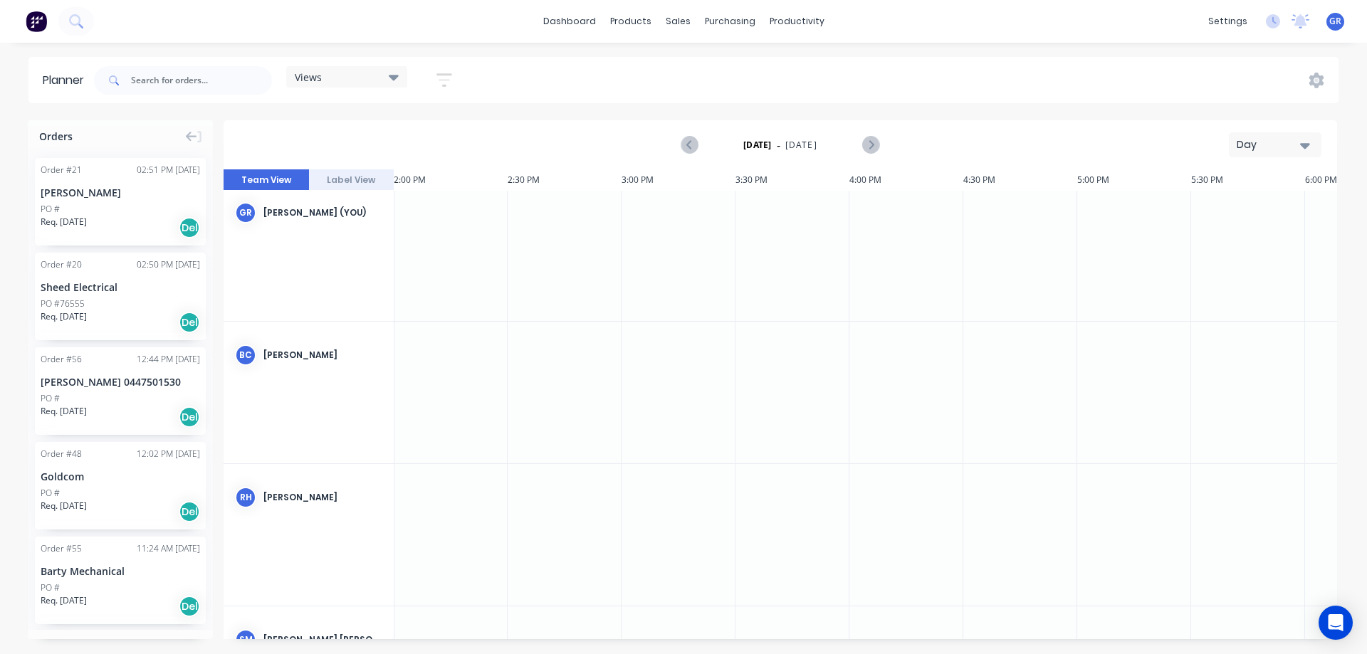
scroll to position [0, 3190]
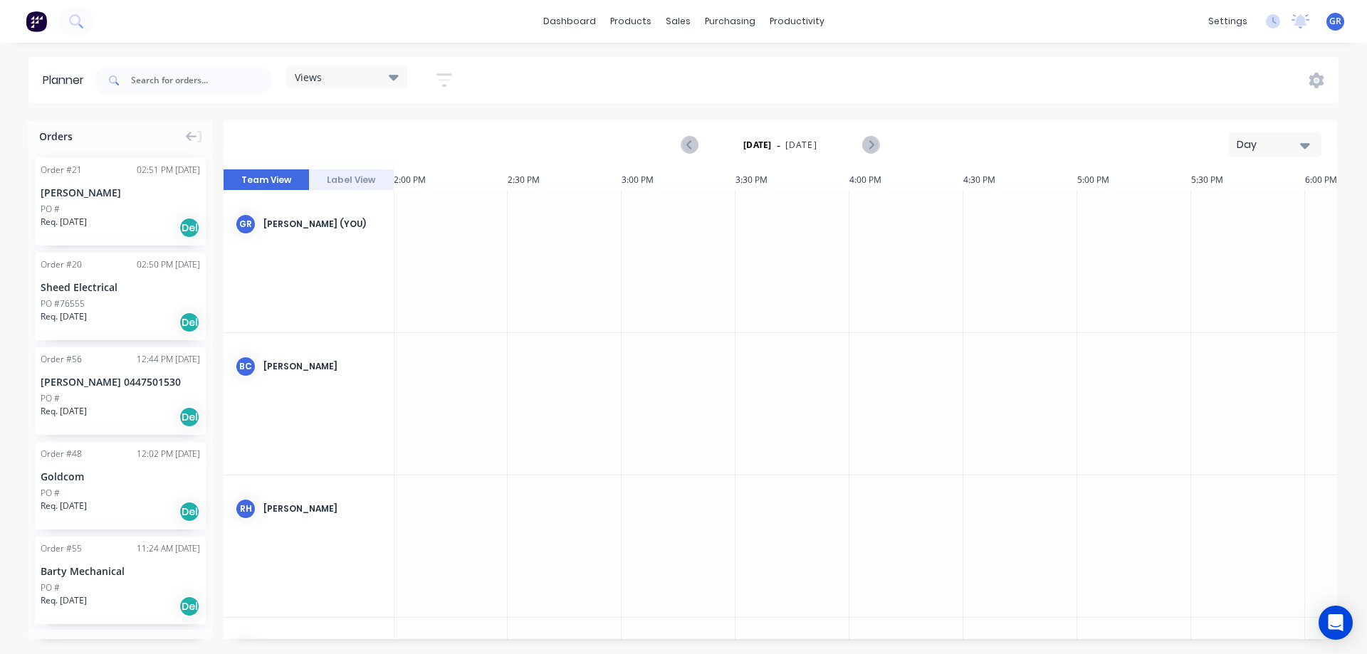
click at [300, 407] on div "BC [PERSON_NAME]" at bounding box center [309, 404] width 171 height 142
click at [1275, 149] on div "Day" at bounding box center [1269, 144] width 65 height 15
click at [1204, 206] on div "Week" at bounding box center [1249, 211] width 141 height 28
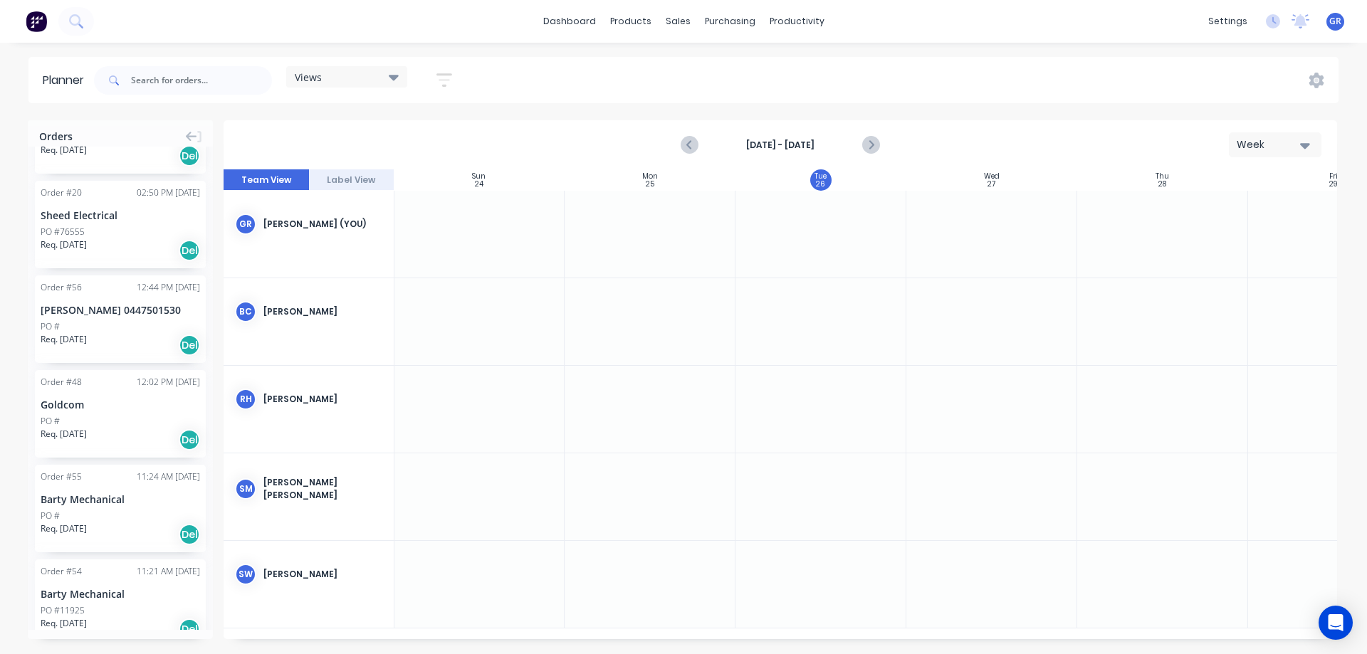
scroll to position [71, 0]
click at [86, 211] on div "Sheed Electrical" at bounding box center [120, 216] width 159 height 15
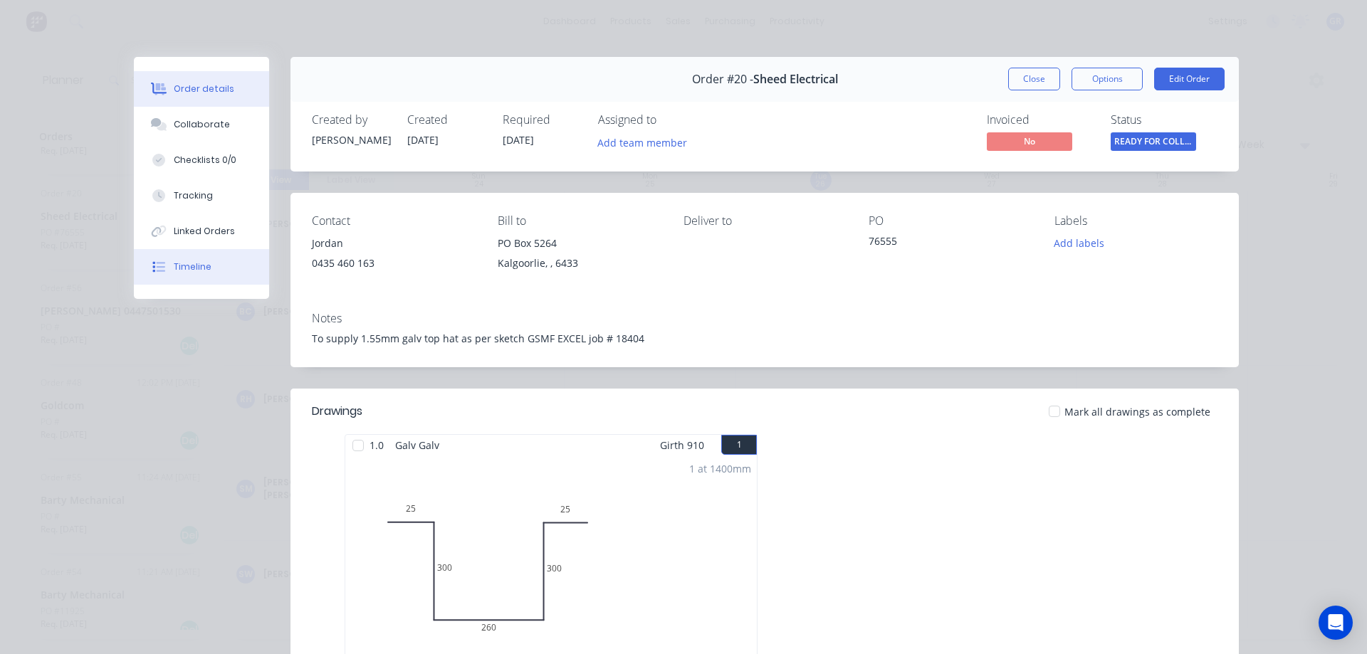
click at [182, 266] on div "Timeline" at bounding box center [193, 267] width 38 height 13
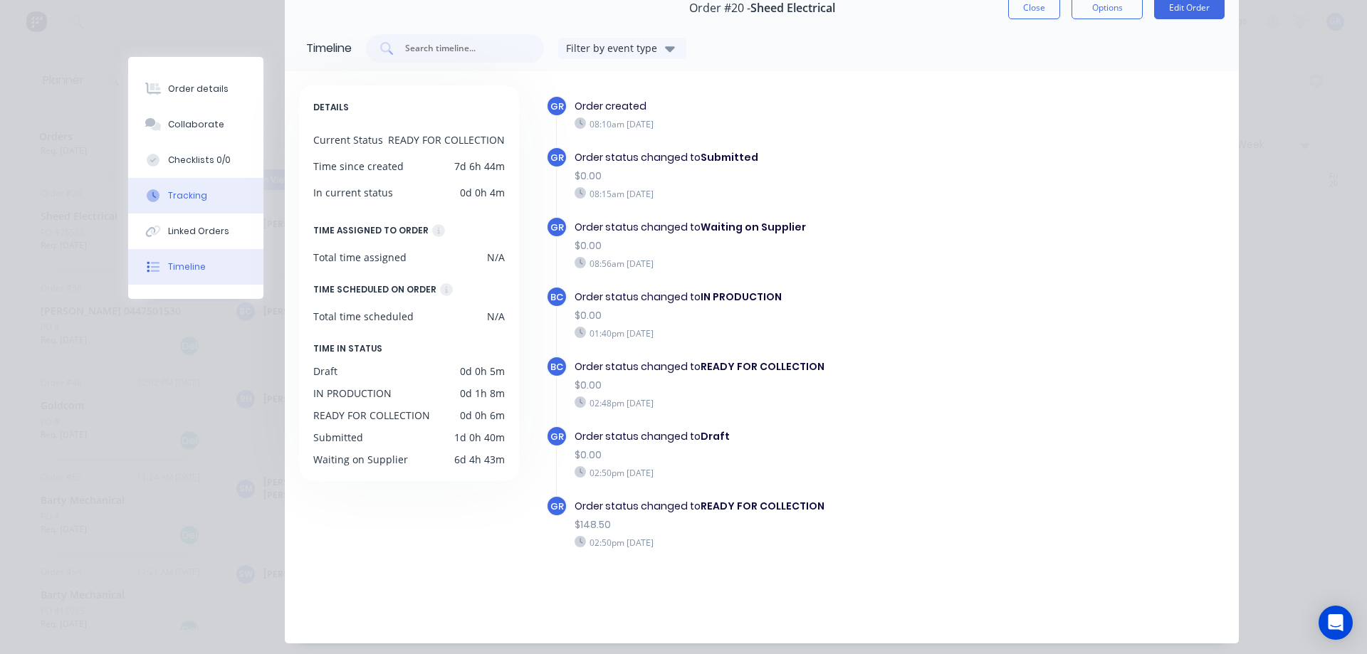
click at [198, 197] on div "Tracking" at bounding box center [187, 195] width 39 height 13
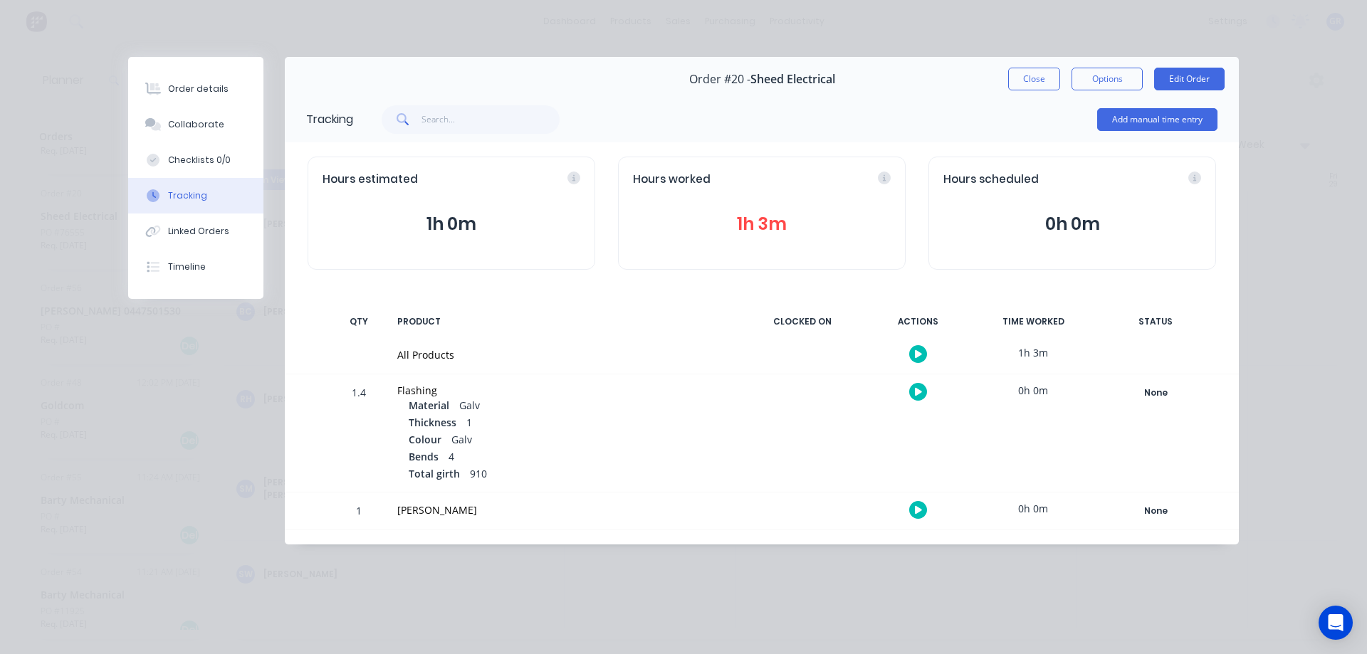
click at [919, 508] on icon "button" at bounding box center [918, 509] width 7 height 9
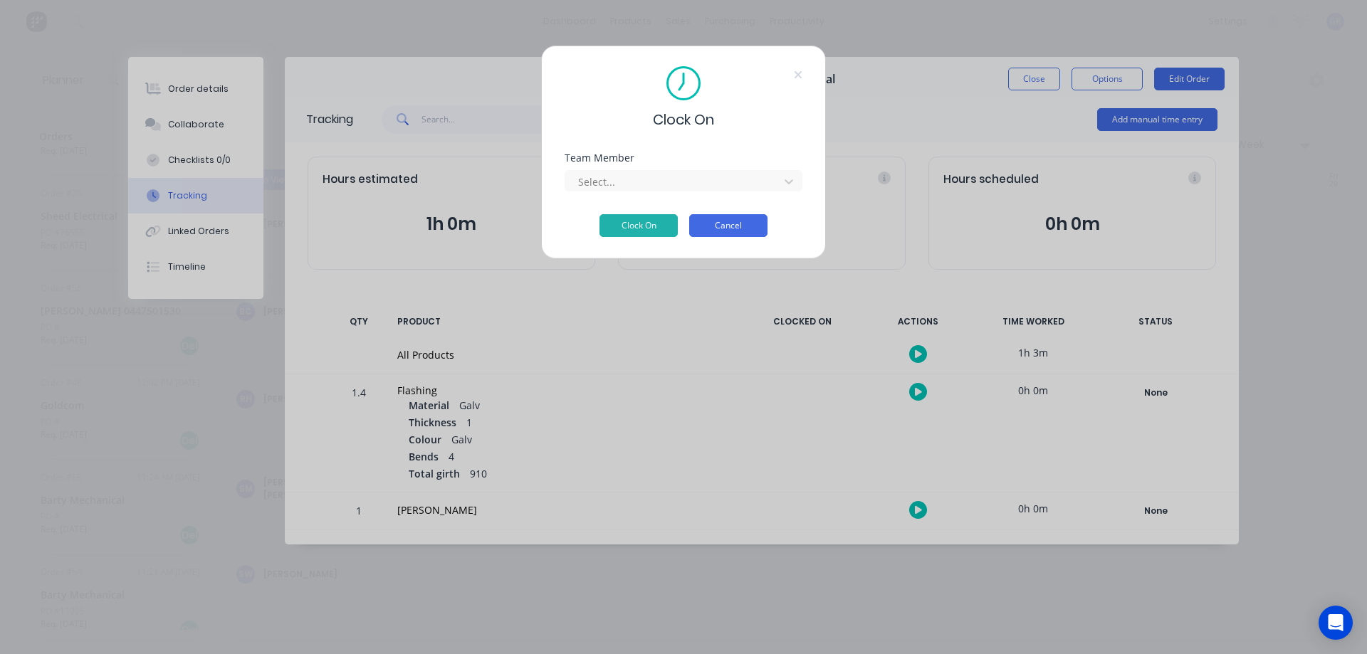
click at [703, 230] on button "Cancel" at bounding box center [728, 225] width 78 height 23
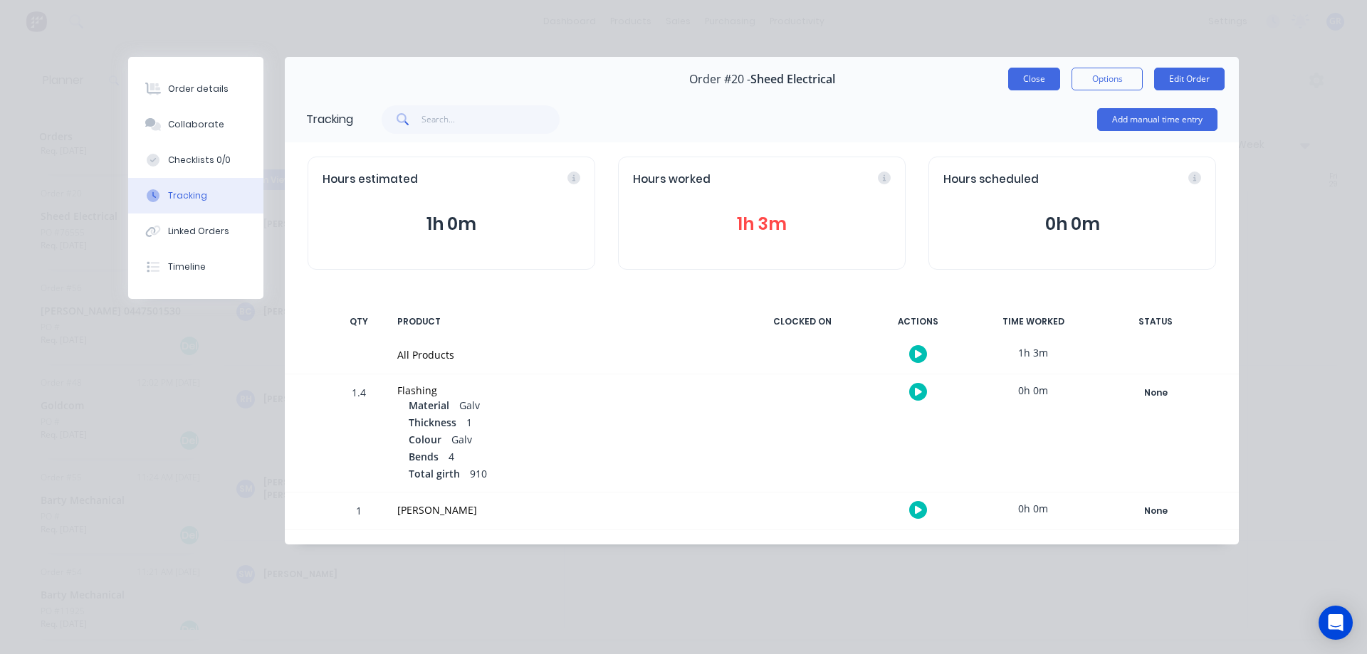
click at [1042, 77] on button "Close" at bounding box center [1034, 79] width 52 height 23
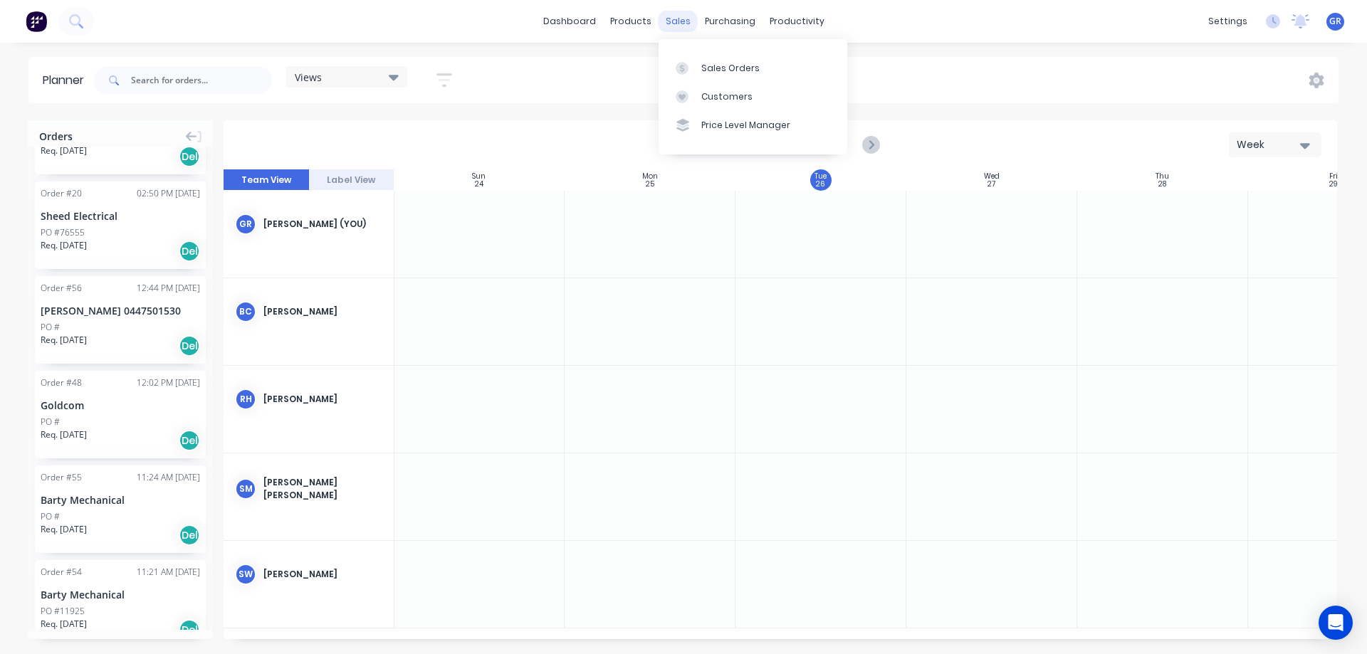
click at [676, 25] on div "sales" at bounding box center [678, 21] width 39 height 21
click at [703, 74] on div "Sales Orders" at bounding box center [730, 68] width 58 height 13
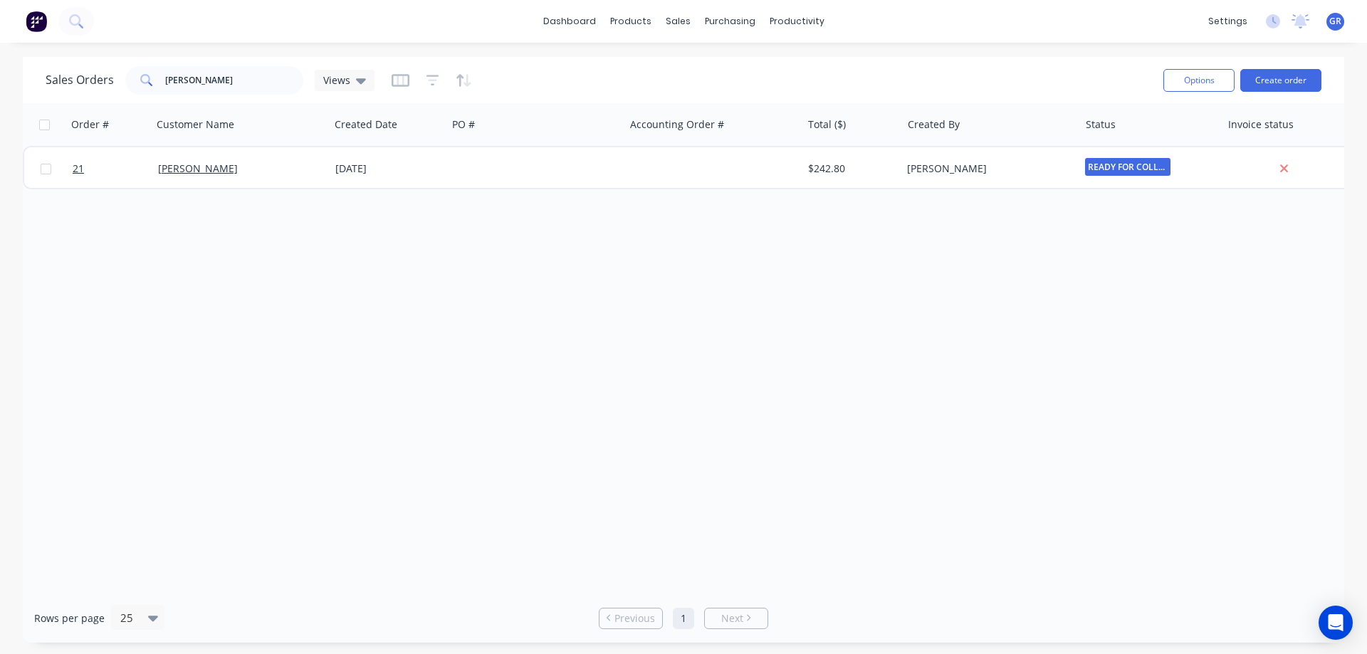
click at [355, 216] on div "Order # Customer Name Created Date PO # Accounting Order # Total ($) Created By…" at bounding box center [683, 348] width 1321 height 491
drag, startPoint x: 200, startPoint y: 80, endPoint x: 98, endPoint y: 82, distance: 101.8
click at [98, 82] on div "Sales Orders [PERSON_NAME] Views" at bounding box center [210, 80] width 329 height 28
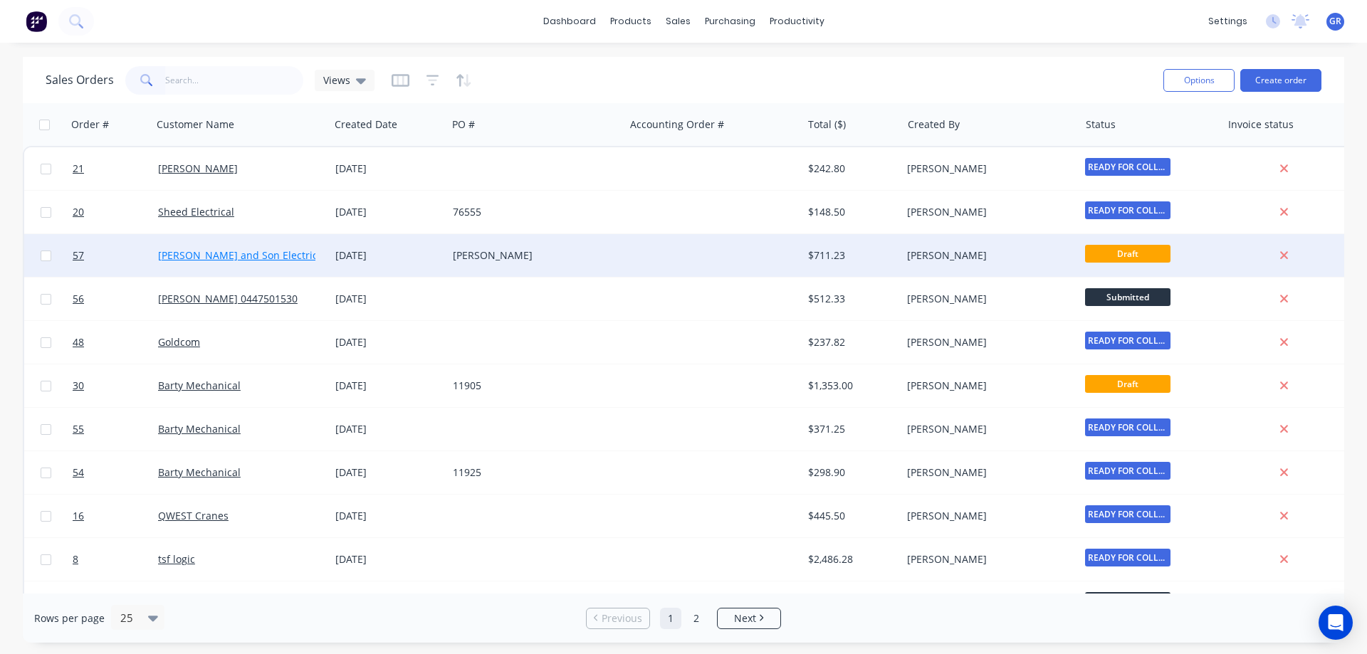
click at [219, 258] on link "[PERSON_NAME] and Son Electrical" at bounding box center [242, 255] width 168 height 14
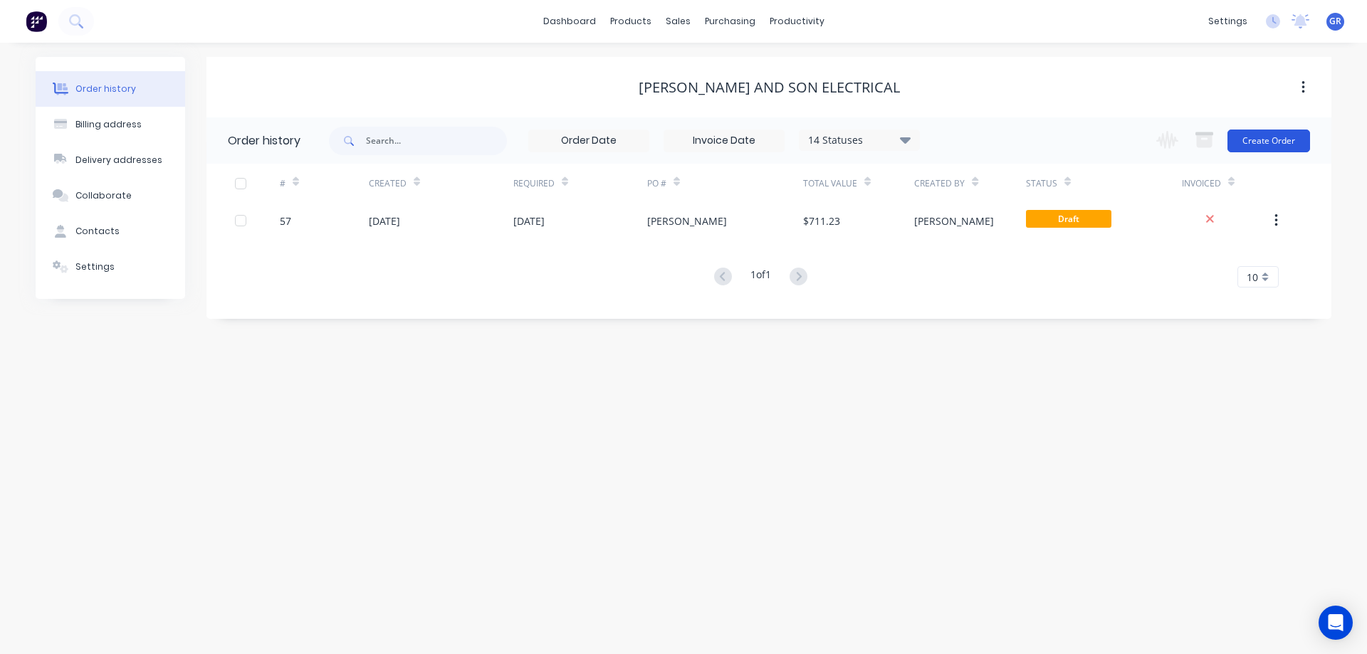
click at [1265, 137] on button "Create Order" at bounding box center [1268, 141] width 83 height 23
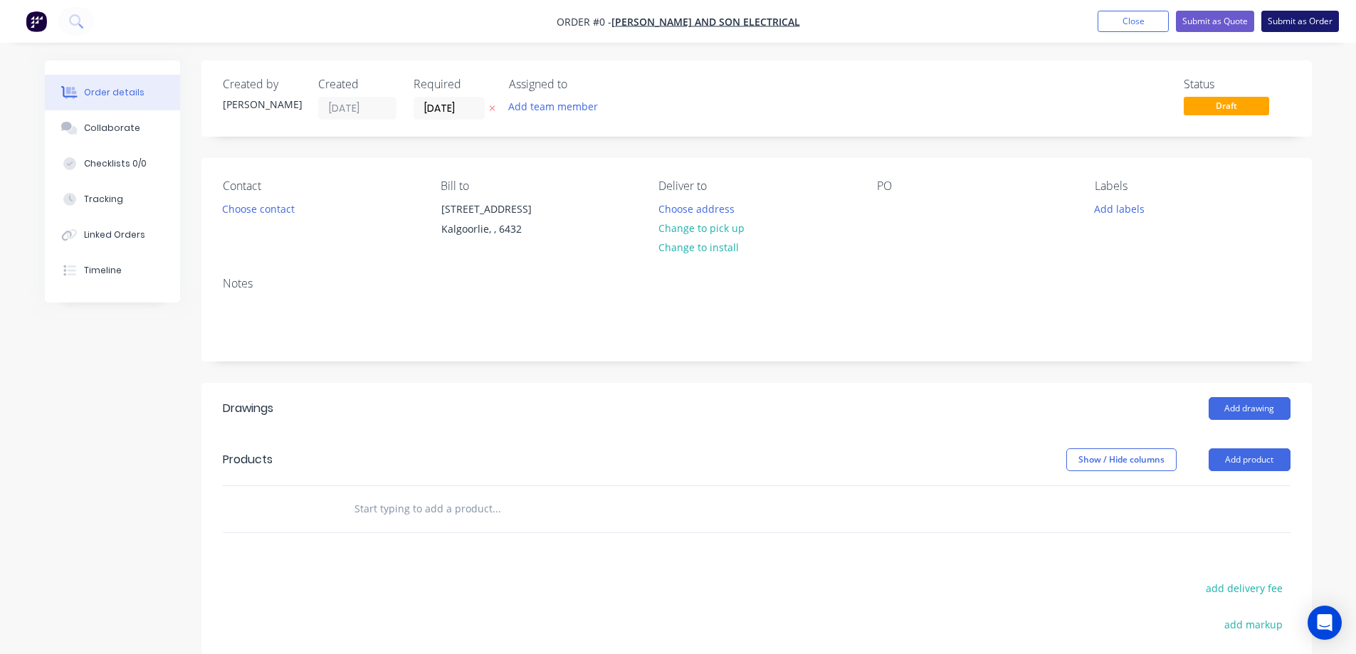
click at [1309, 23] on button "Submit as Order" at bounding box center [1301, 21] width 78 height 21
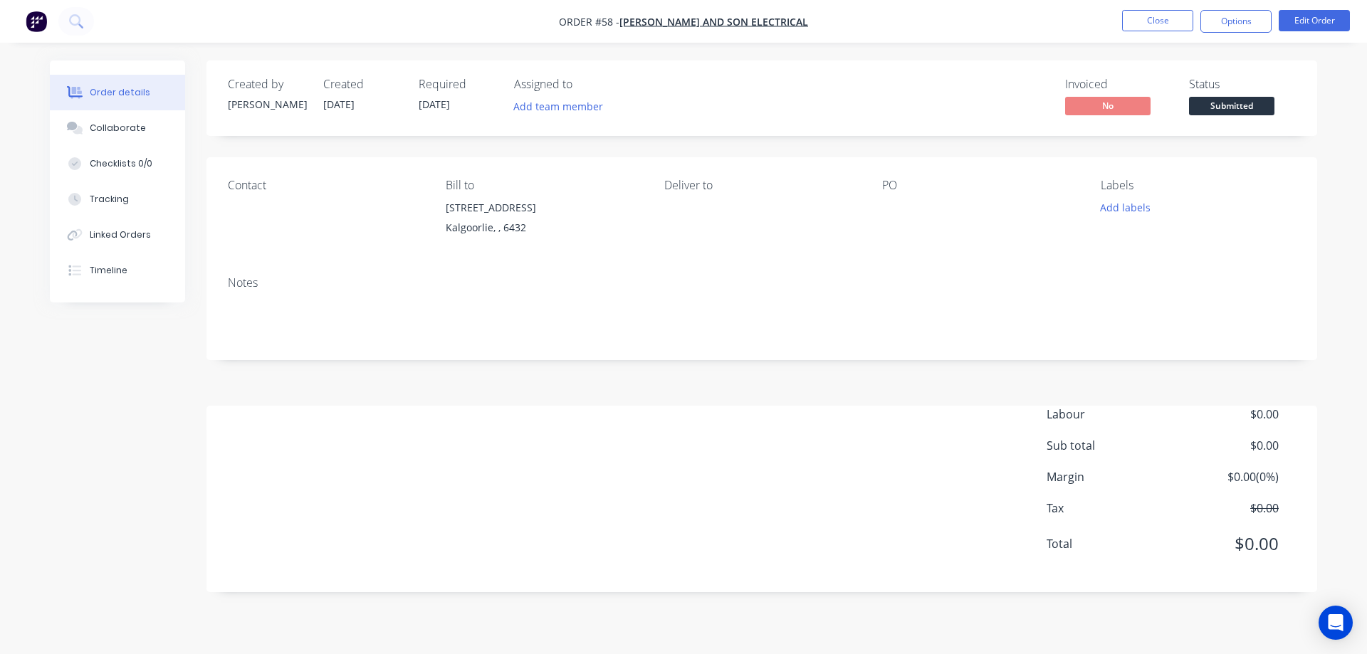
click at [625, 402] on div "Created by [PERSON_NAME] [DATE] Required [DATE] Assigned to Add team member Inv…" at bounding box center [761, 327] width 1111 height 532
click at [1180, 21] on button "Close" at bounding box center [1157, 20] width 71 height 21
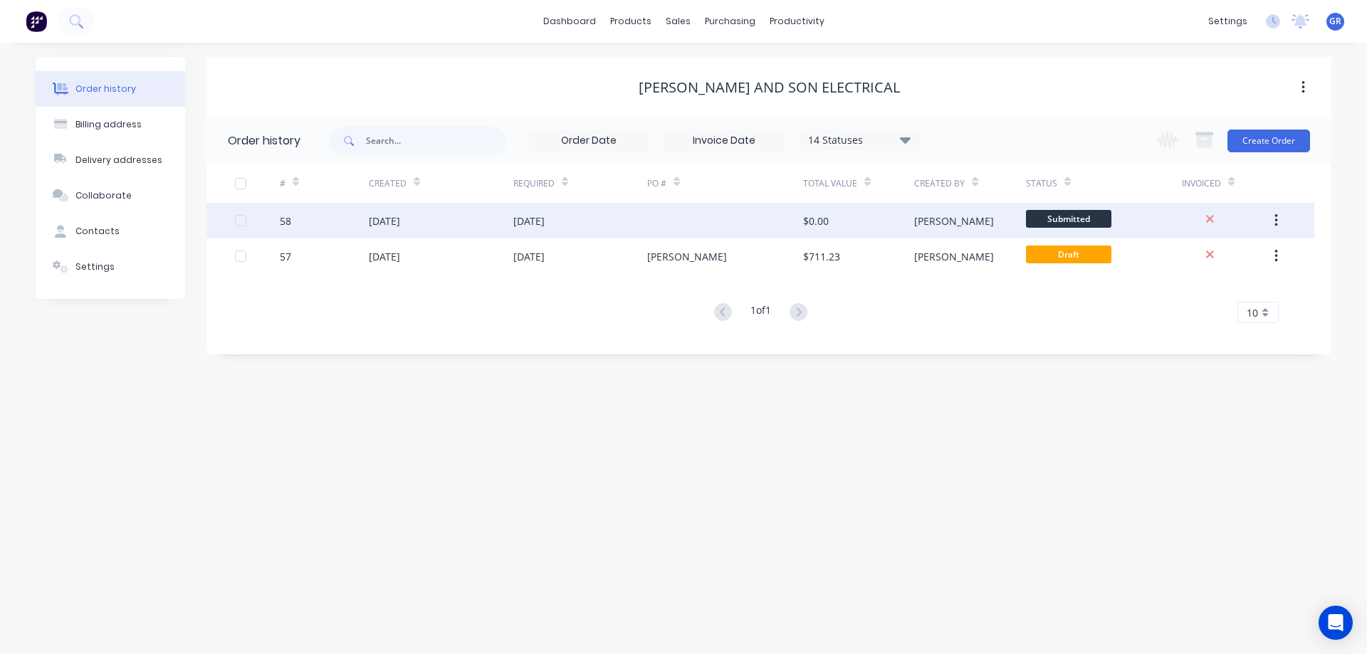
click at [1277, 219] on icon "button" at bounding box center [1276, 221] width 4 height 16
click at [1235, 287] on div "Duplicate" at bounding box center [1225, 286] width 110 height 21
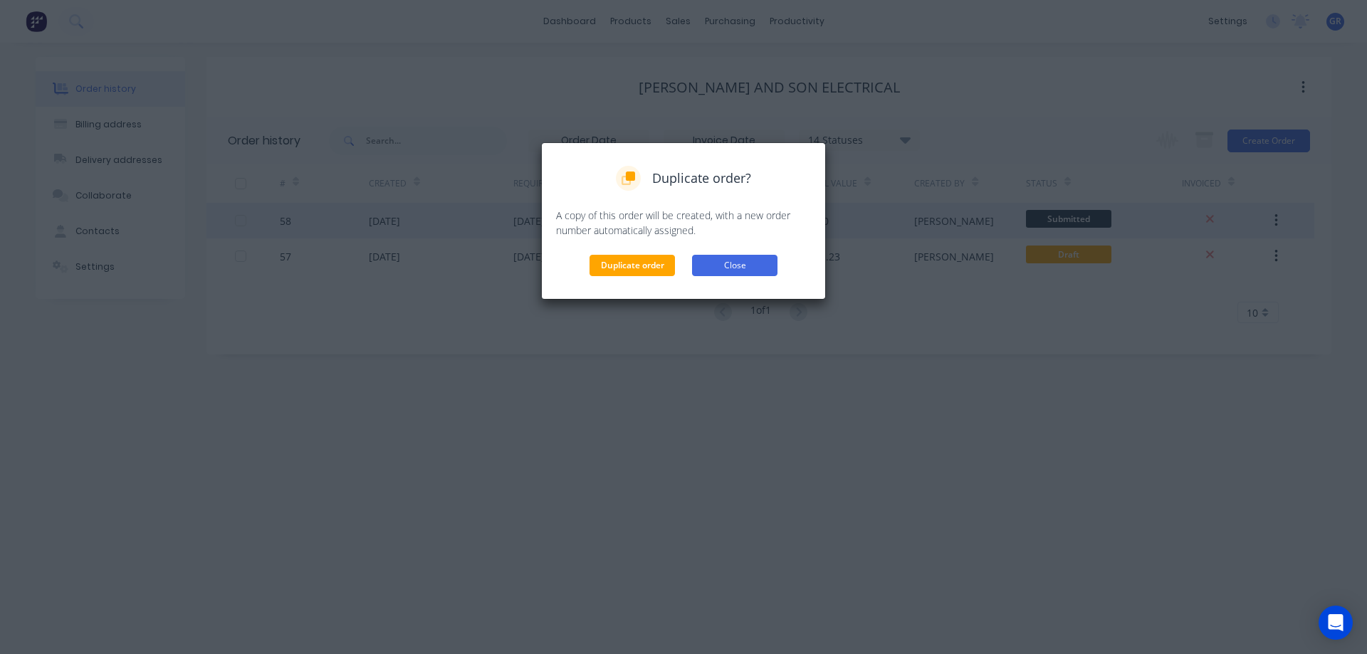
click at [745, 263] on button "Close" at bounding box center [734, 265] width 85 height 21
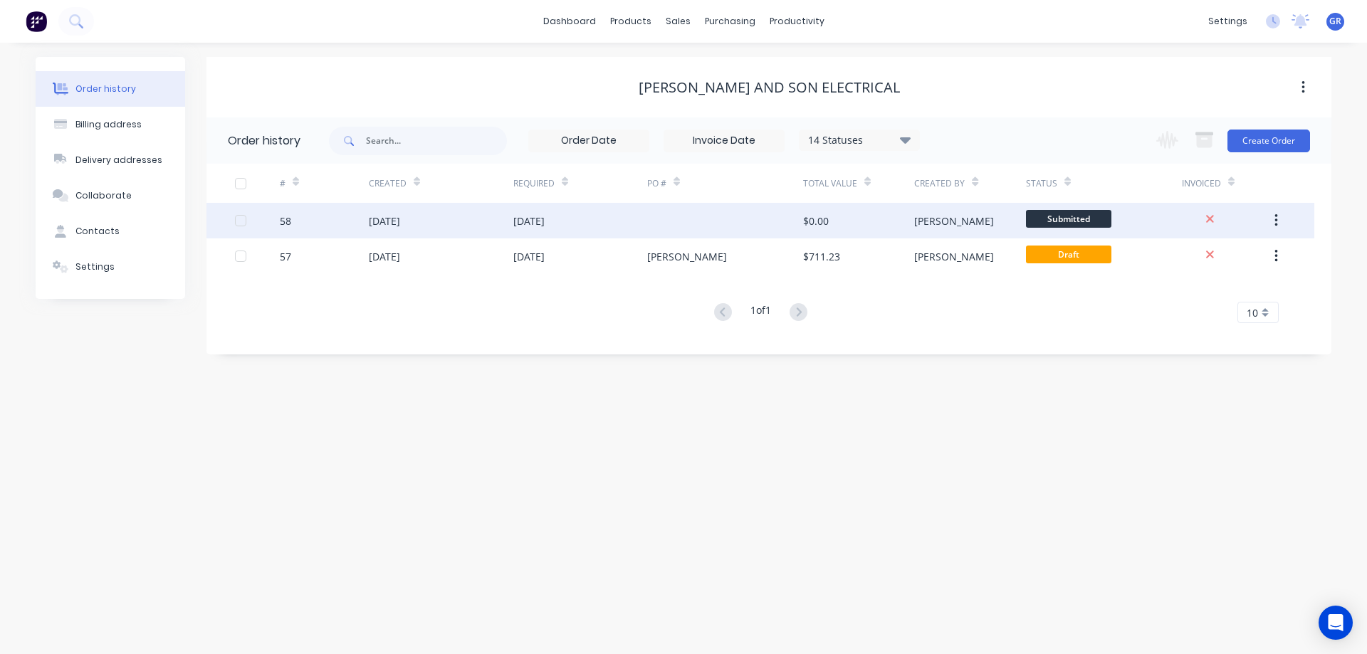
click at [840, 322] on div "1 of 1 10 5 10 15 20 25 30 35" at bounding box center [760, 313] width 1108 height 21
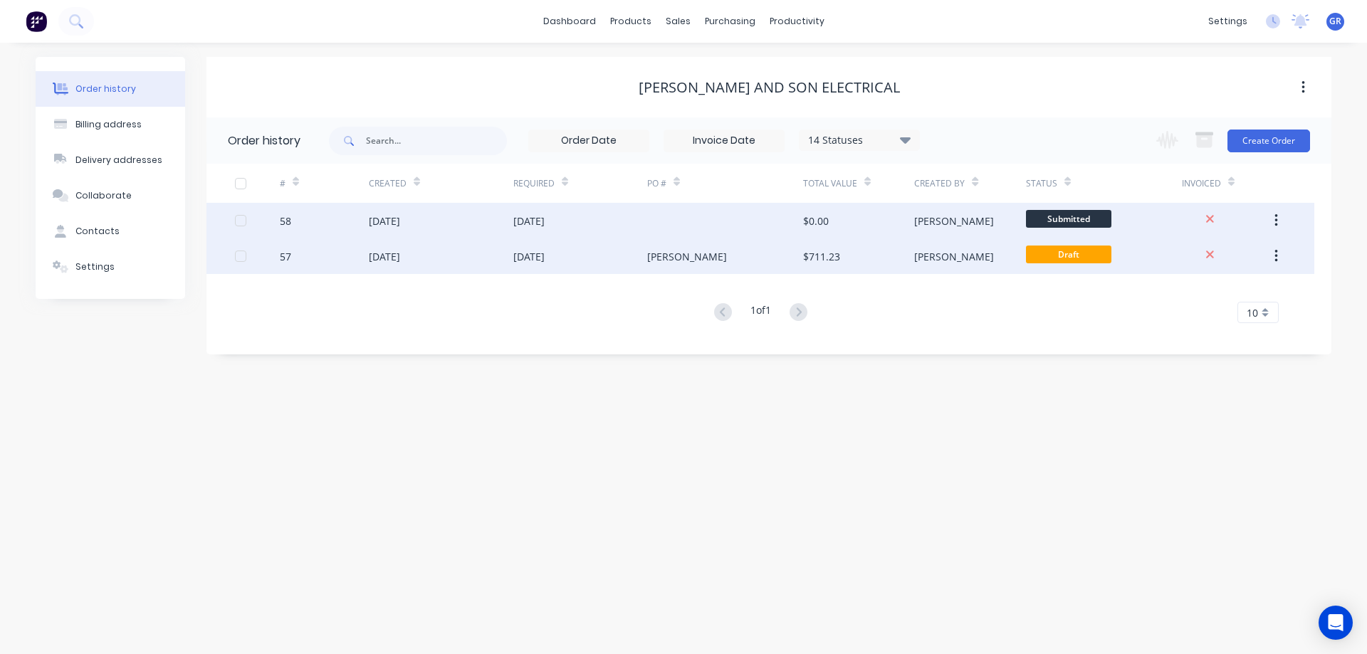
click at [1276, 258] on icon "button" at bounding box center [1275, 256] width 3 height 13
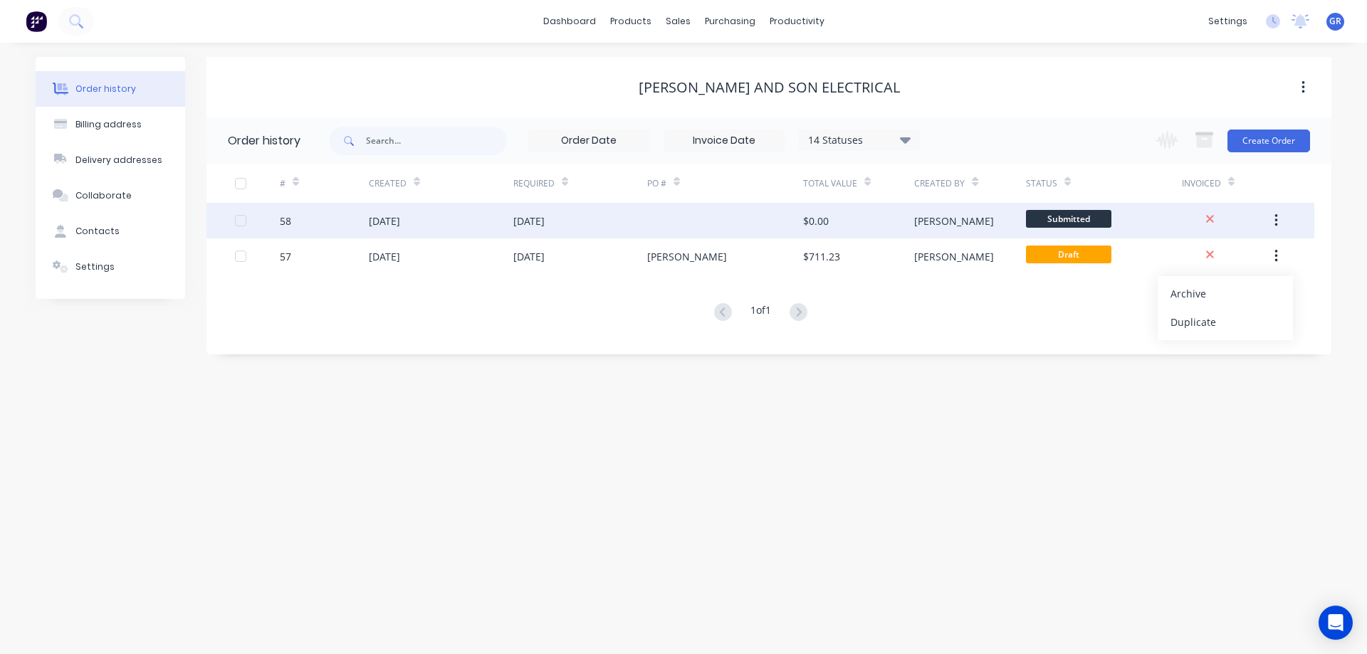
click at [1280, 226] on button "button" at bounding box center [1275, 221] width 33 height 26
click at [1226, 258] on div "Archive" at bounding box center [1225, 258] width 110 height 21
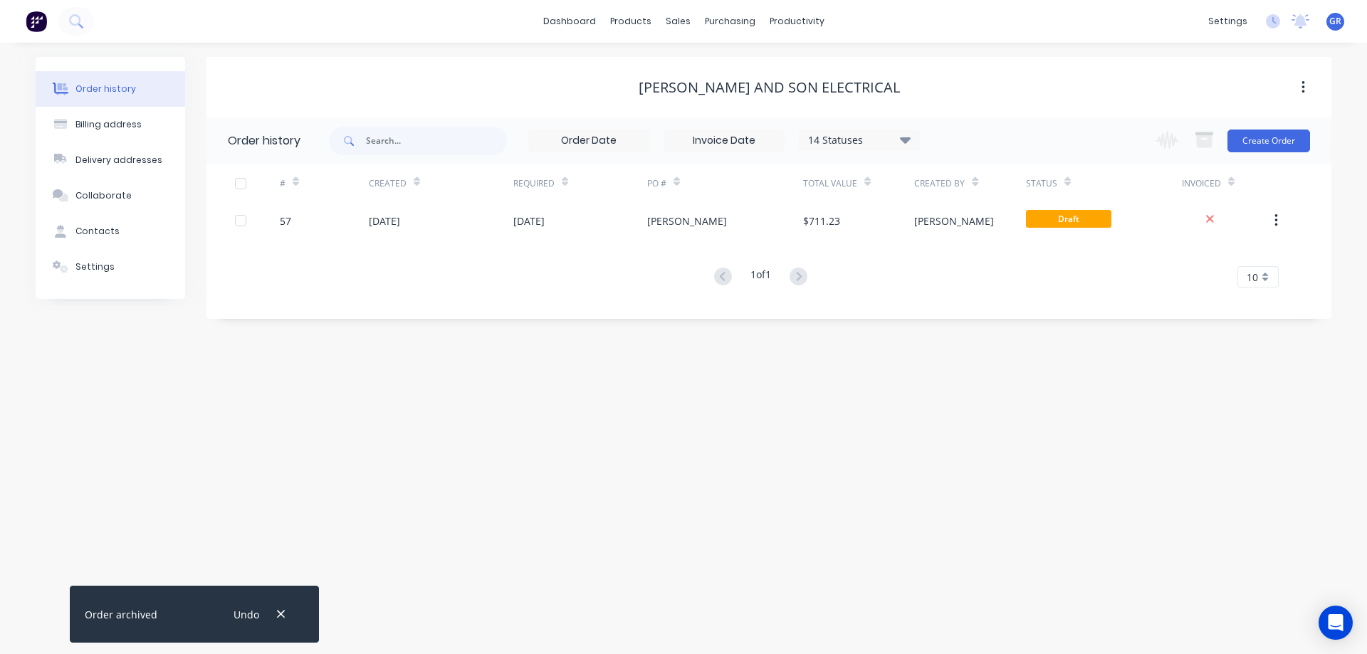
click at [876, 427] on div "Order history Billing address Delivery addresses Collaborate Contacts Settings …" at bounding box center [683, 349] width 1367 height 612
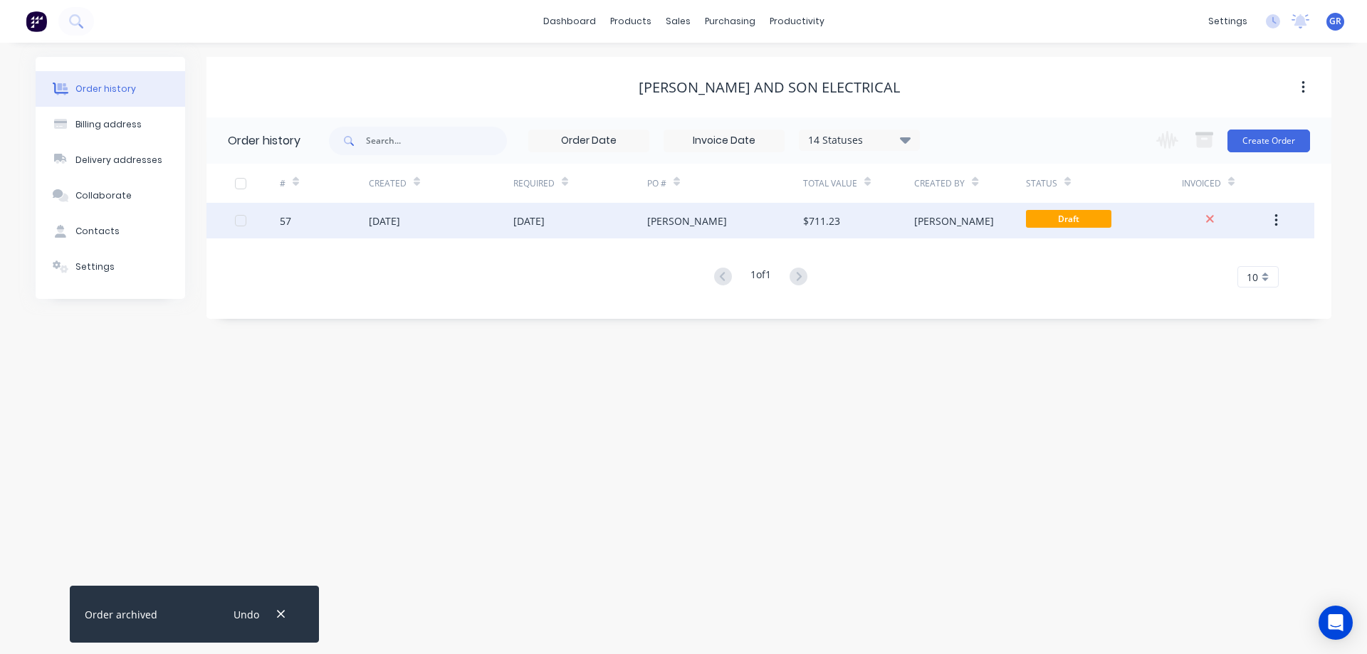
click at [478, 220] on div "[DATE]" at bounding box center [441, 221] width 145 height 36
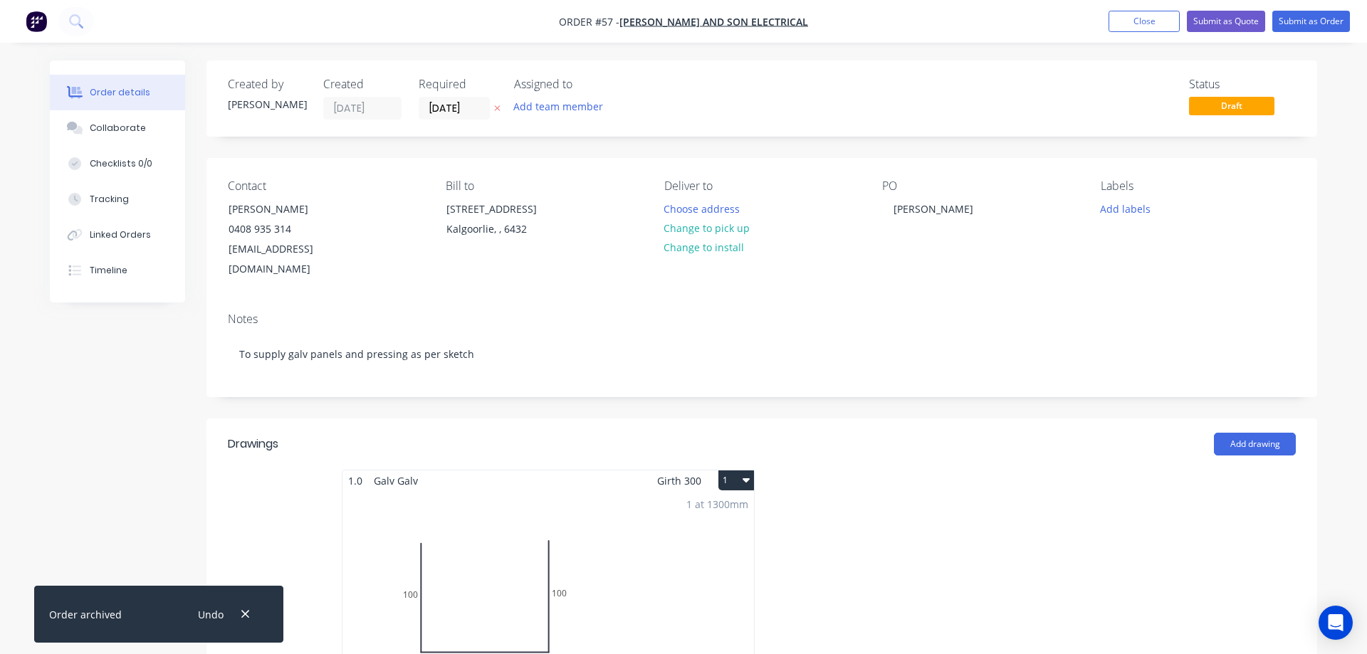
type input "$75.00"
type input "35"
type input "$101.25"
type input "$405.00"
type input "$135.00"
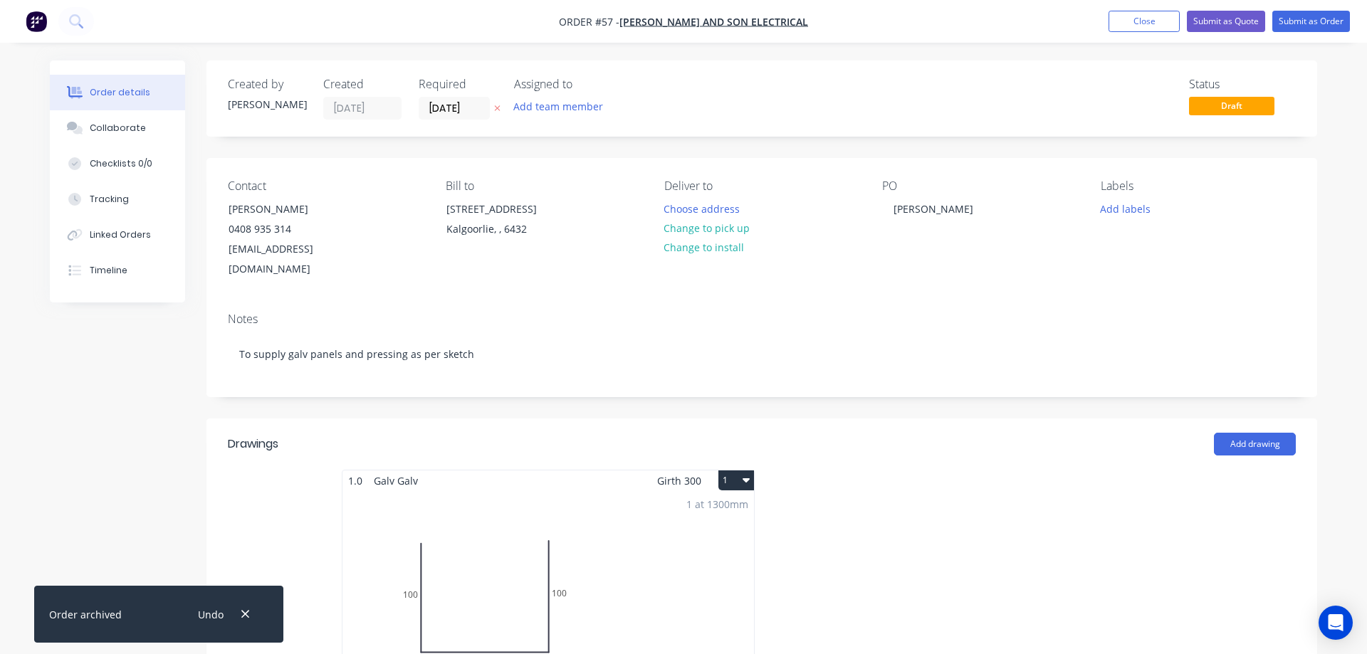
type input "$135.00"
type input "$202.50"
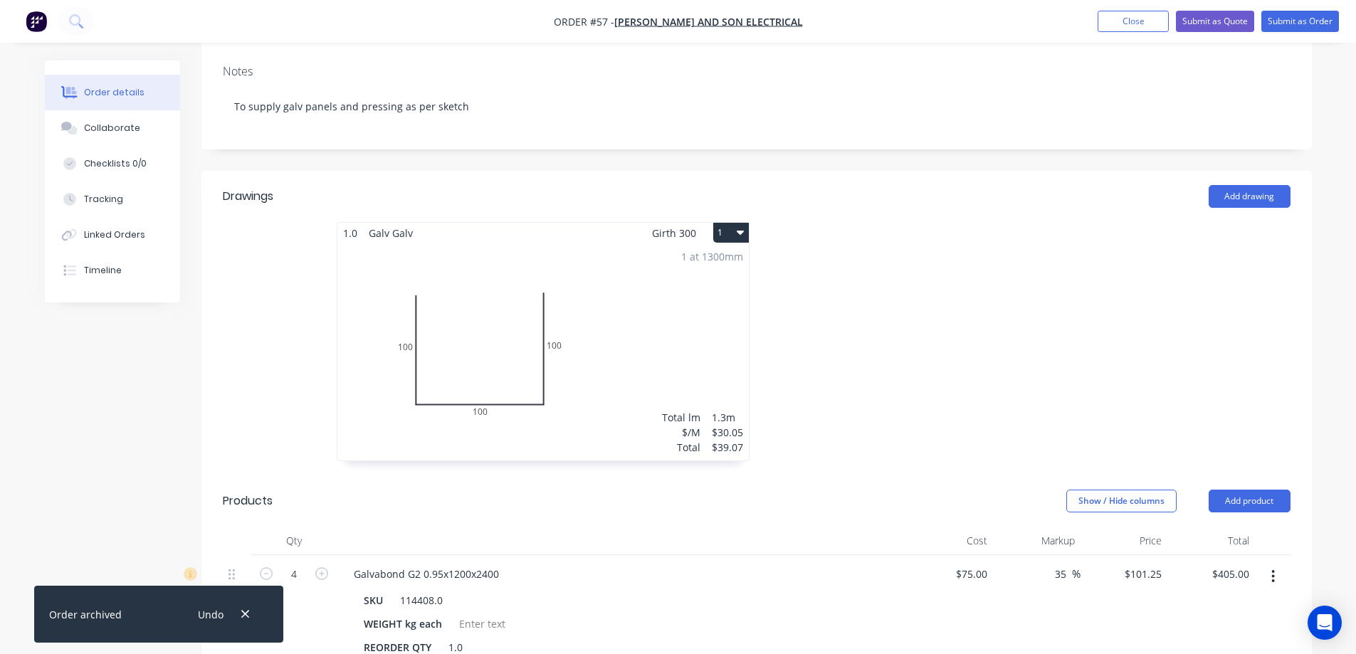
scroll to position [214, 0]
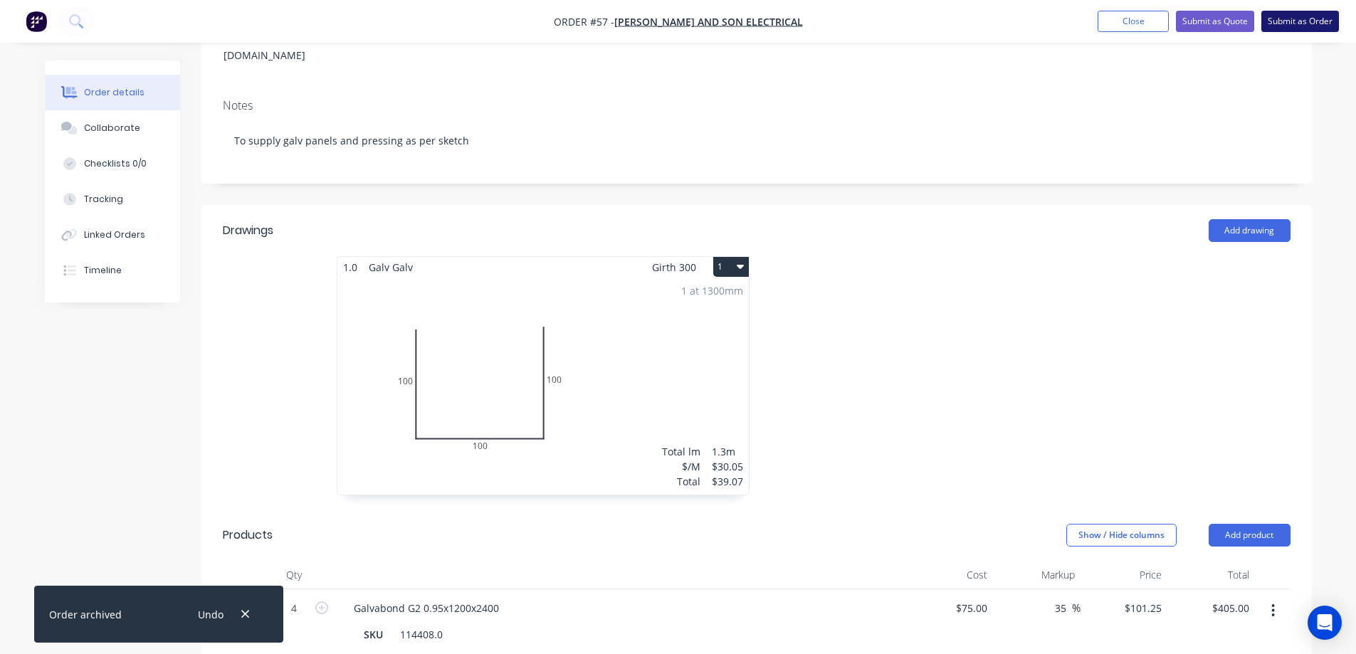
click at [1290, 23] on button "Submit as Order" at bounding box center [1301, 21] width 78 height 21
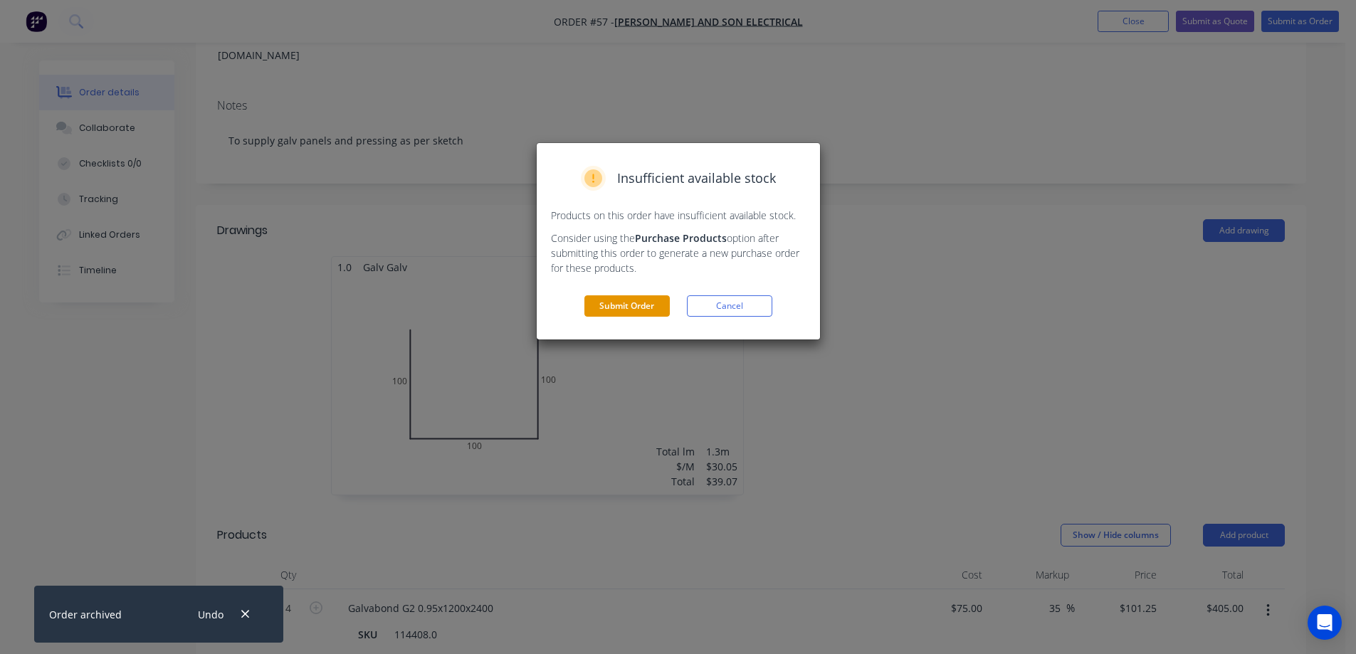
click at [632, 300] on button "Submit Order" at bounding box center [626, 305] width 85 height 21
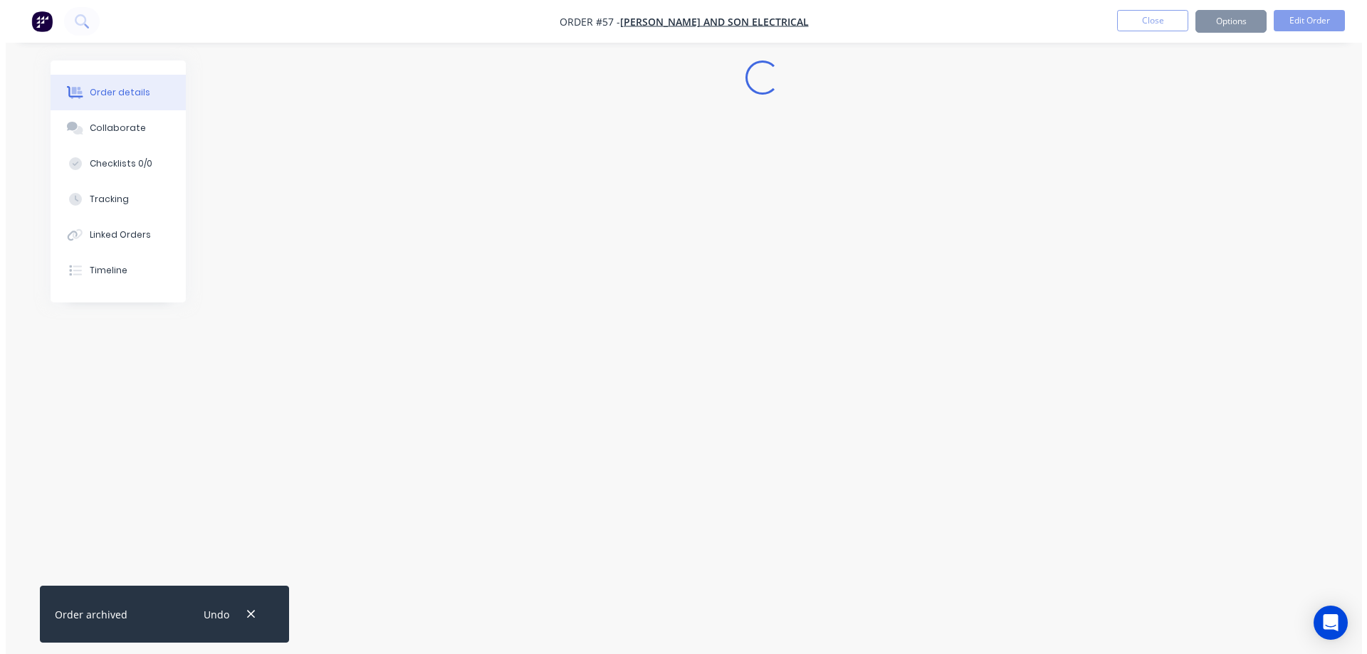
scroll to position [0, 0]
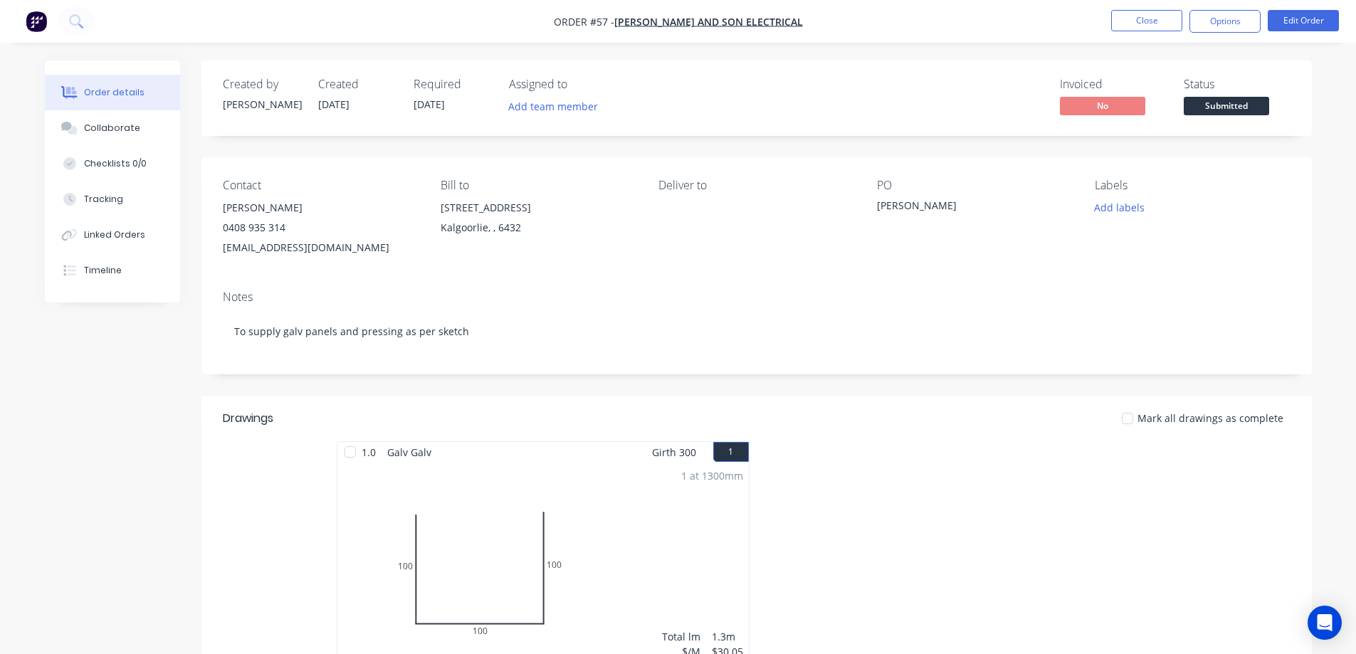
click at [185, 451] on div "Created by [PERSON_NAME] Created [DATE] Required [DATE] Assigned to Add team me…" at bounding box center [678, 616] width 1267 height 1111
click at [1137, 21] on button "Close" at bounding box center [1146, 20] width 71 height 21
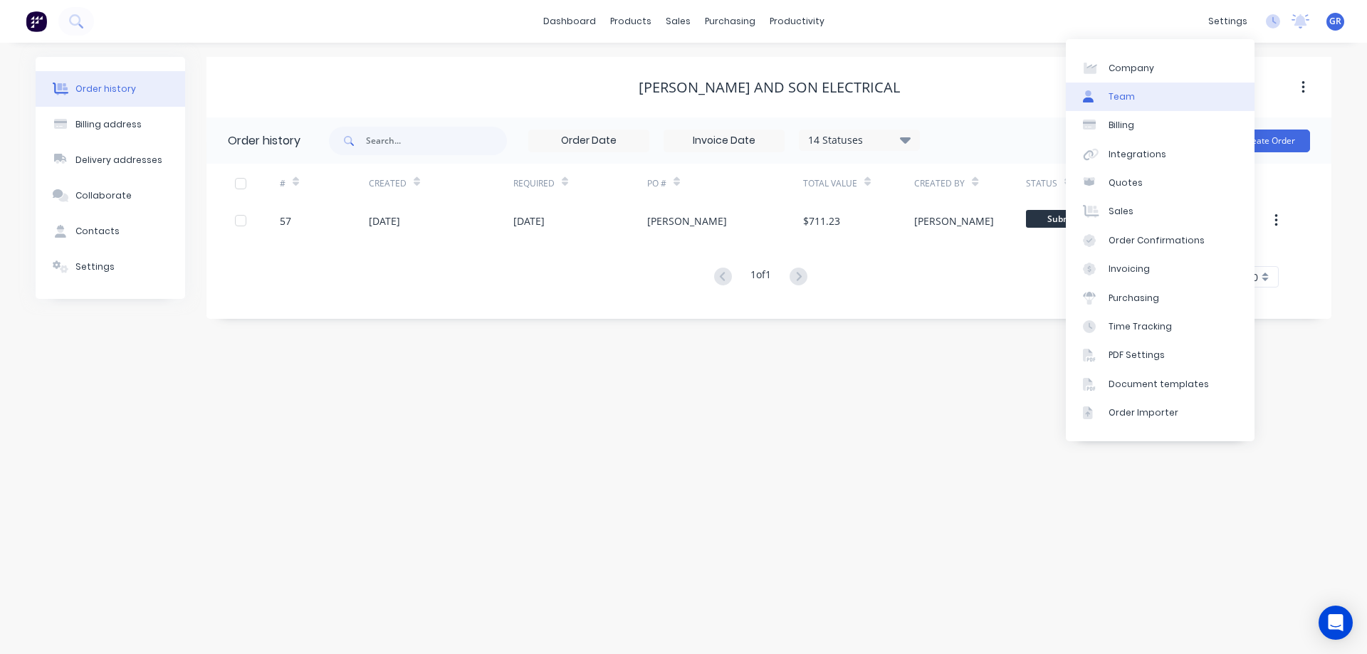
click at [1122, 100] on div "Team" at bounding box center [1121, 96] width 26 height 13
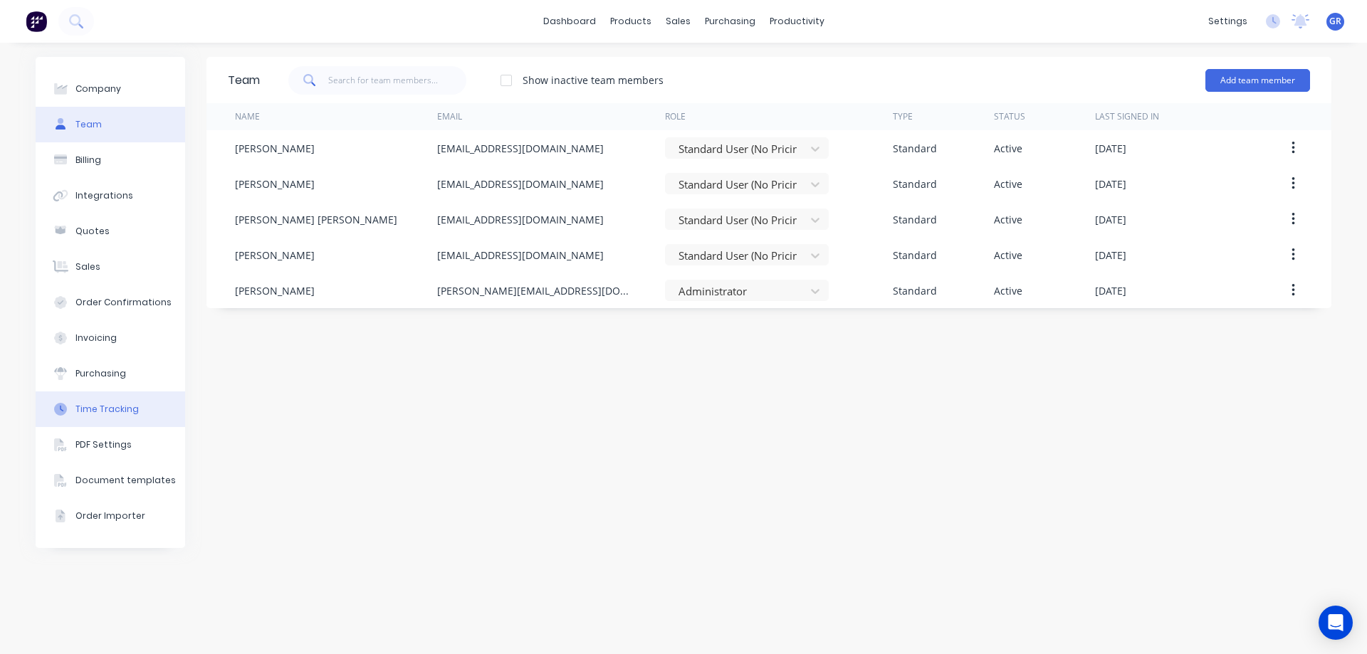
click at [100, 408] on div "Time Tracking" at bounding box center [106, 409] width 63 height 13
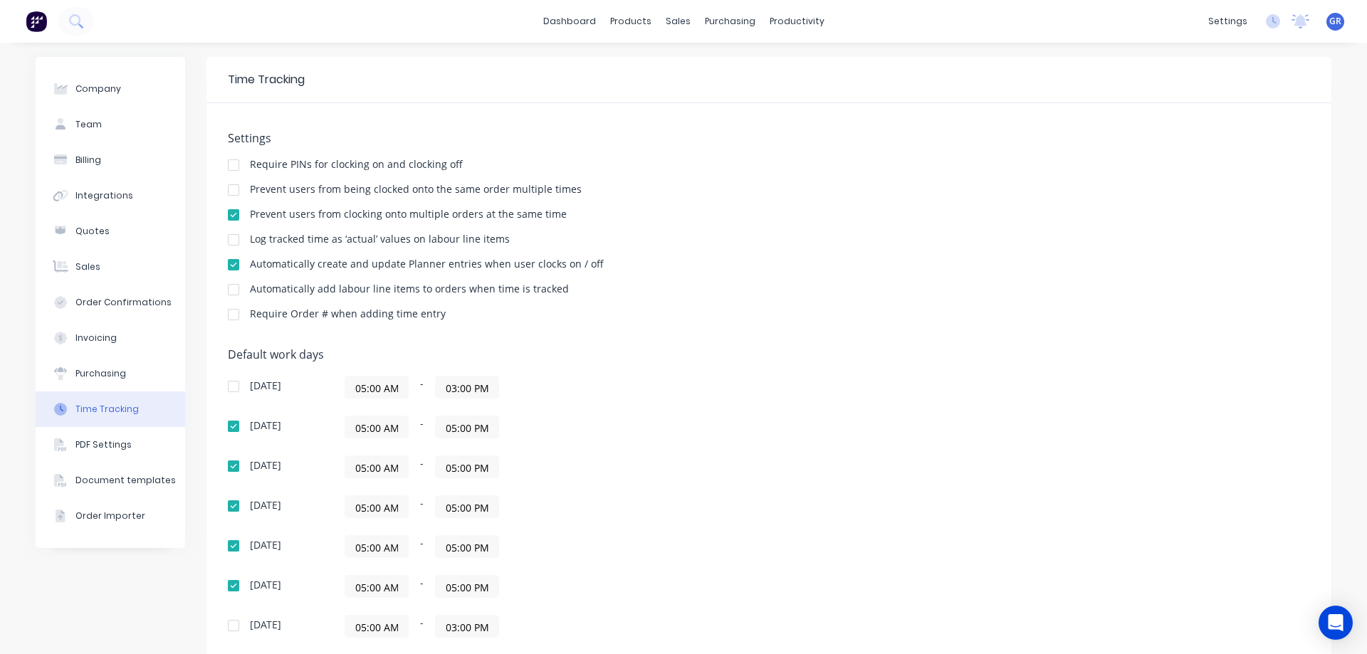
click at [683, 263] on div "Automatically create and update Planner entries when user clocks on / off" at bounding box center [769, 266] width 1082 height 14
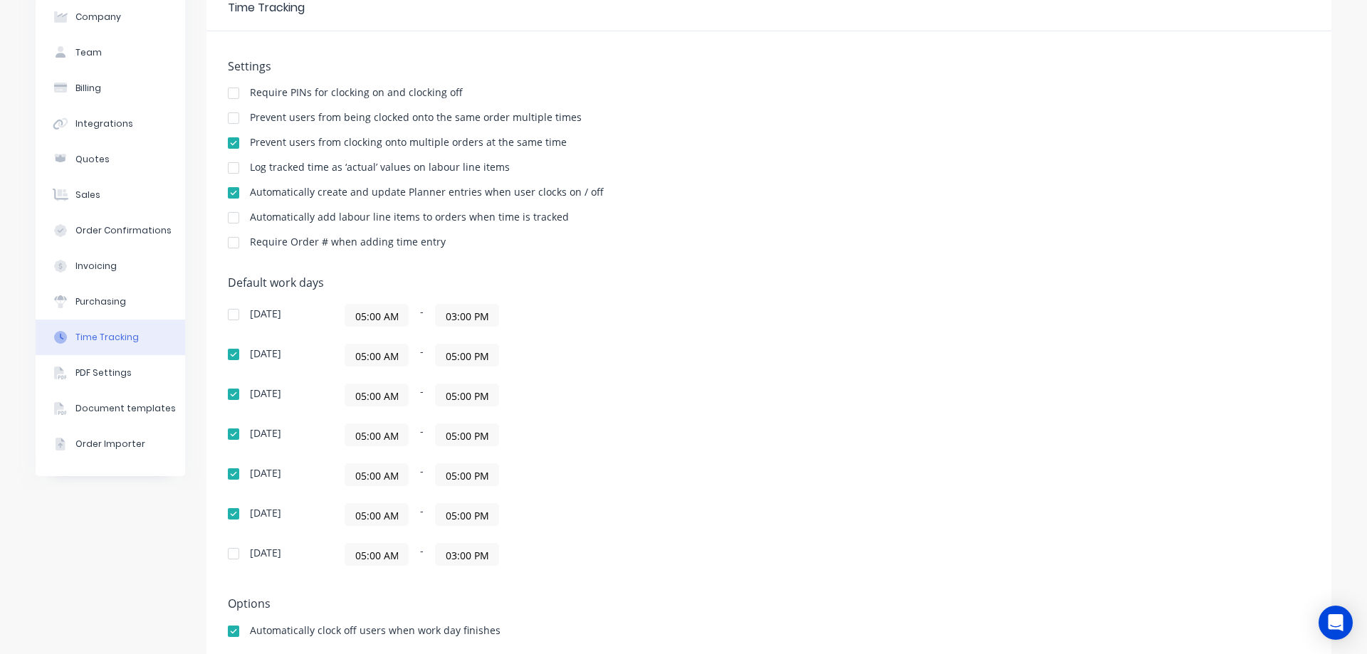
scroll to position [104, 0]
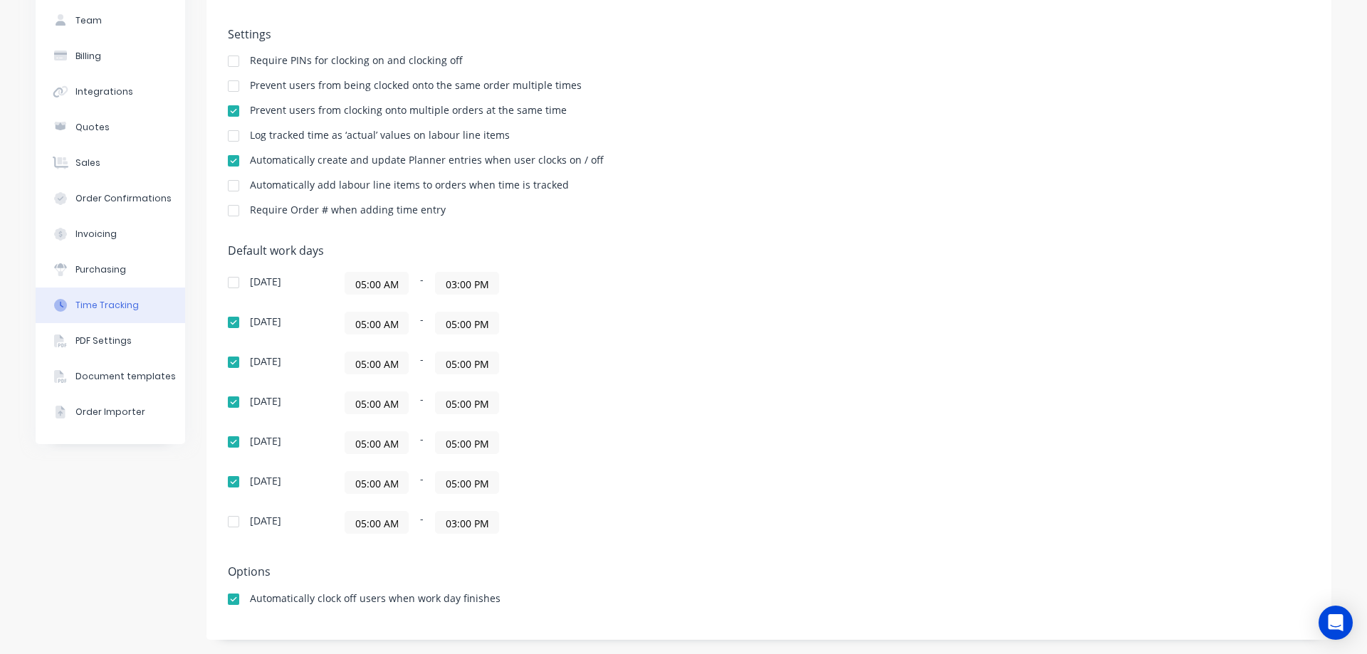
click at [233, 187] on div at bounding box center [233, 186] width 28 height 28
click at [232, 186] on div at bounding box center [233, 186] width 28 height 28
click at [226, 187] on div at bounding box center [233, 186] width 28 height 28
click at [227, 187] on div at bounding box center [233, 186] width 28 height 28
drag, startPoint x: 848, startPoint y: 194, endPoint x: 562, endPoint y: 148, distance: 289.2
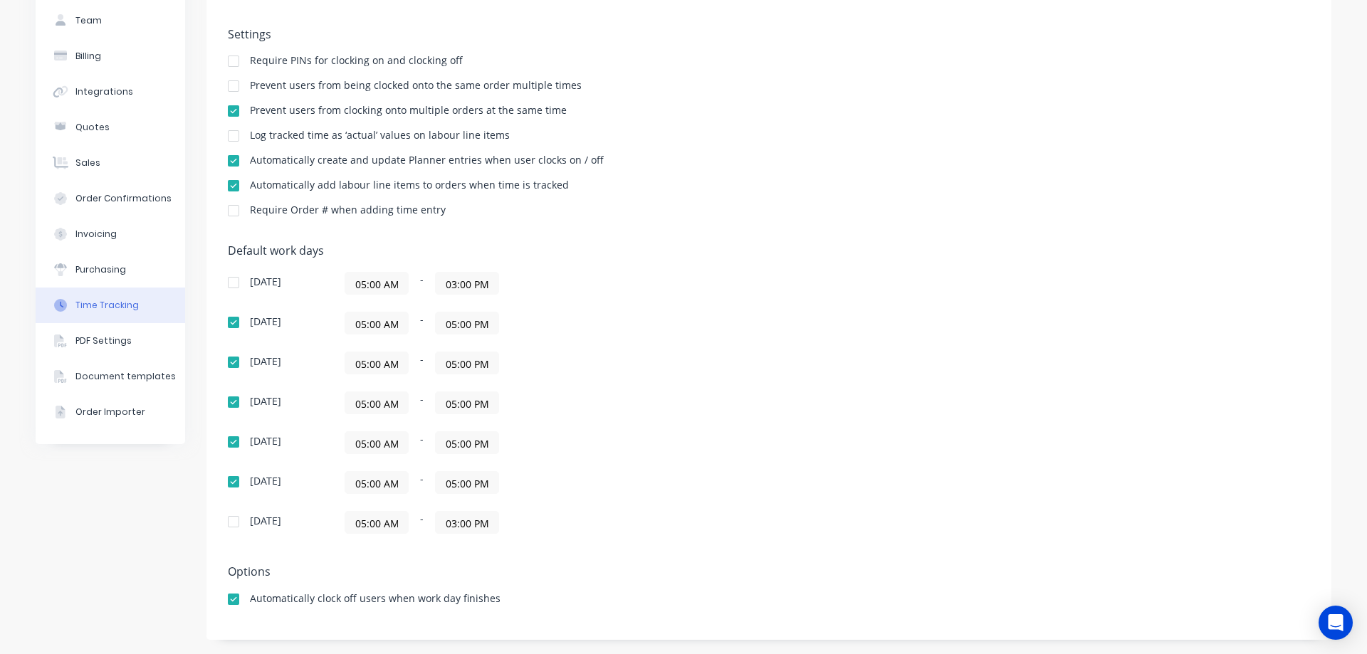
click at [844, 190] on div "Settings Require PINs for clocking on and clocking off Prevent users from being…" at bounding box center [769, 129] width 1082 height 202
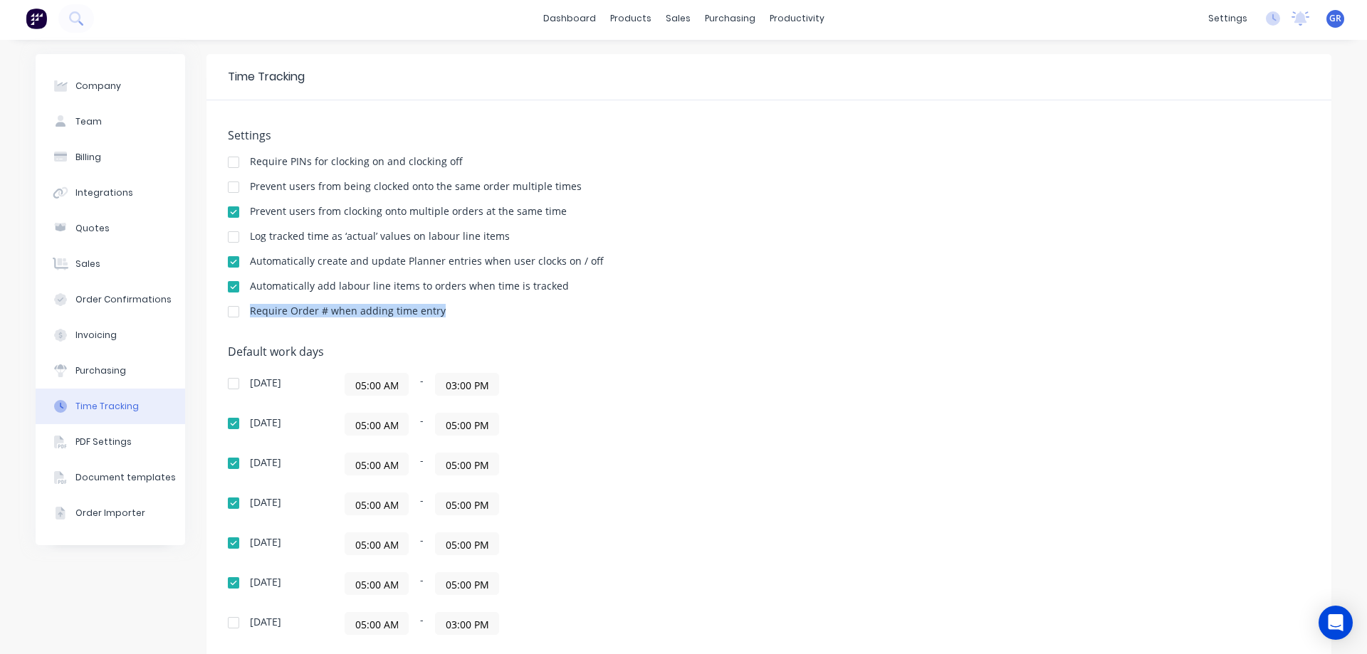
scroll to position [0, 0]
click at [582, 26] on link "dashboard" at bounding box center [569, 21] width 67 height 21
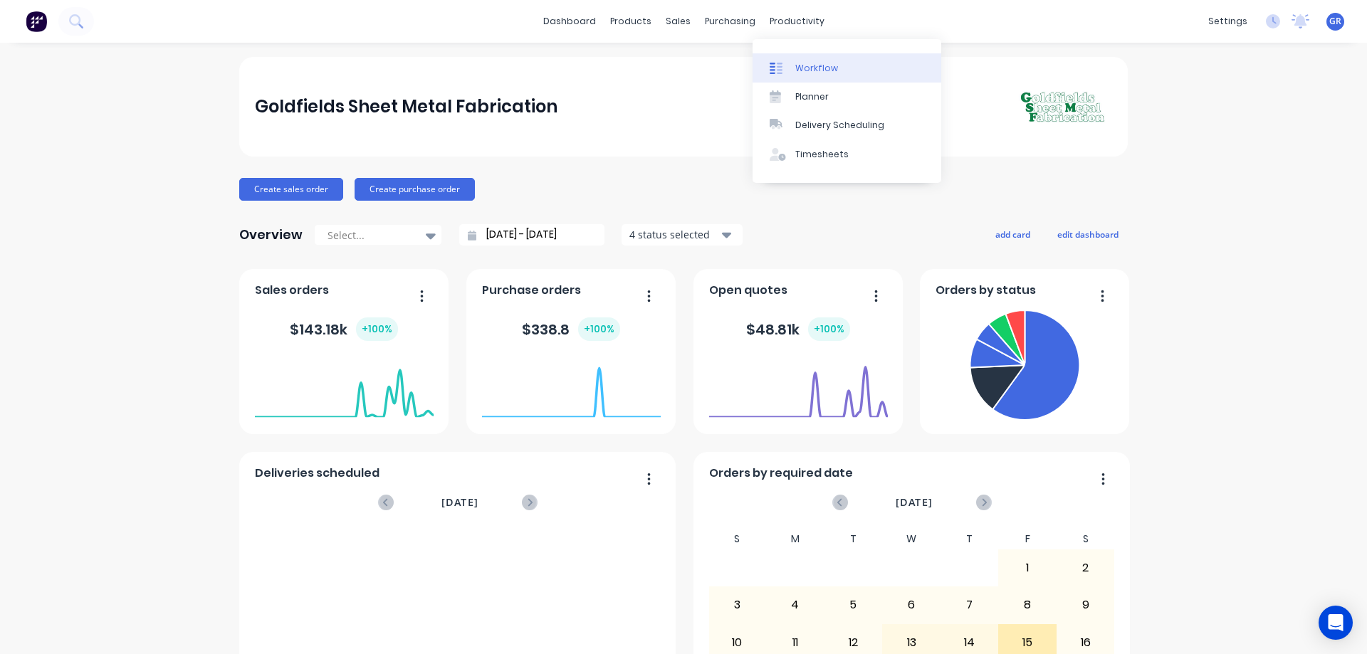
click at [813, 70] on div "Workflow" at bounding box center [816, 68] width 43 height 13
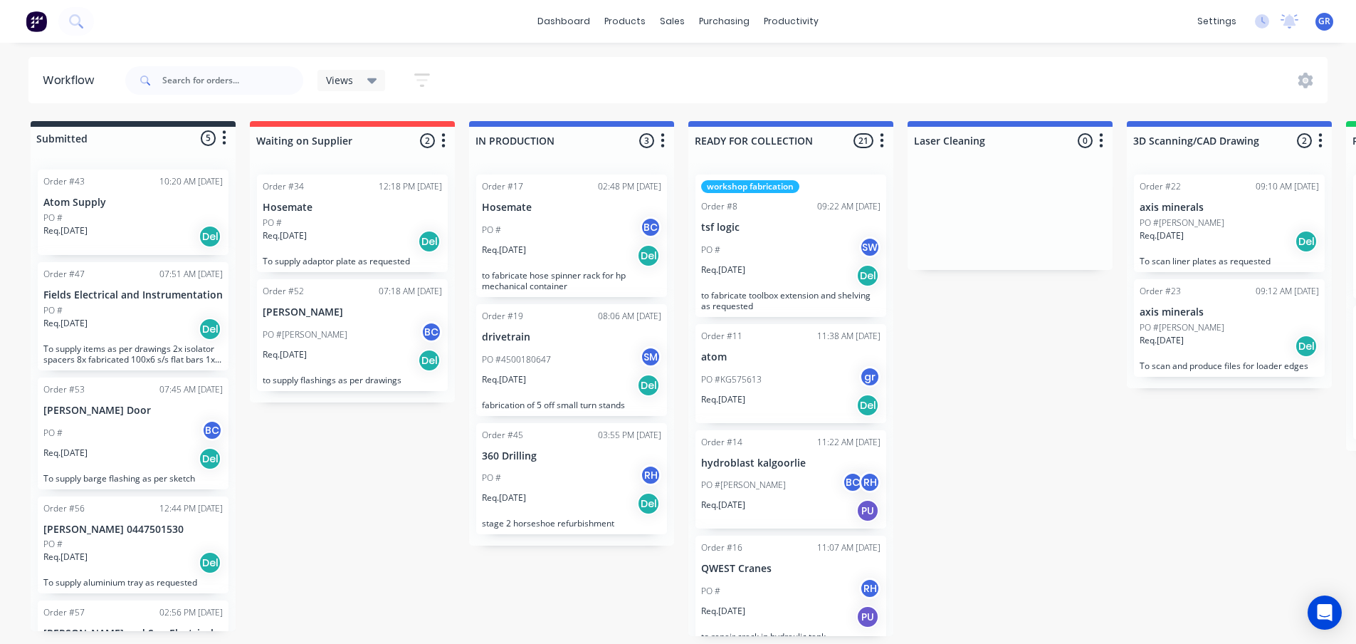
scroll to position [3, 0]
click at [113, 219] on div "PO #" at bounding box center [132, 217] width 179 height 13
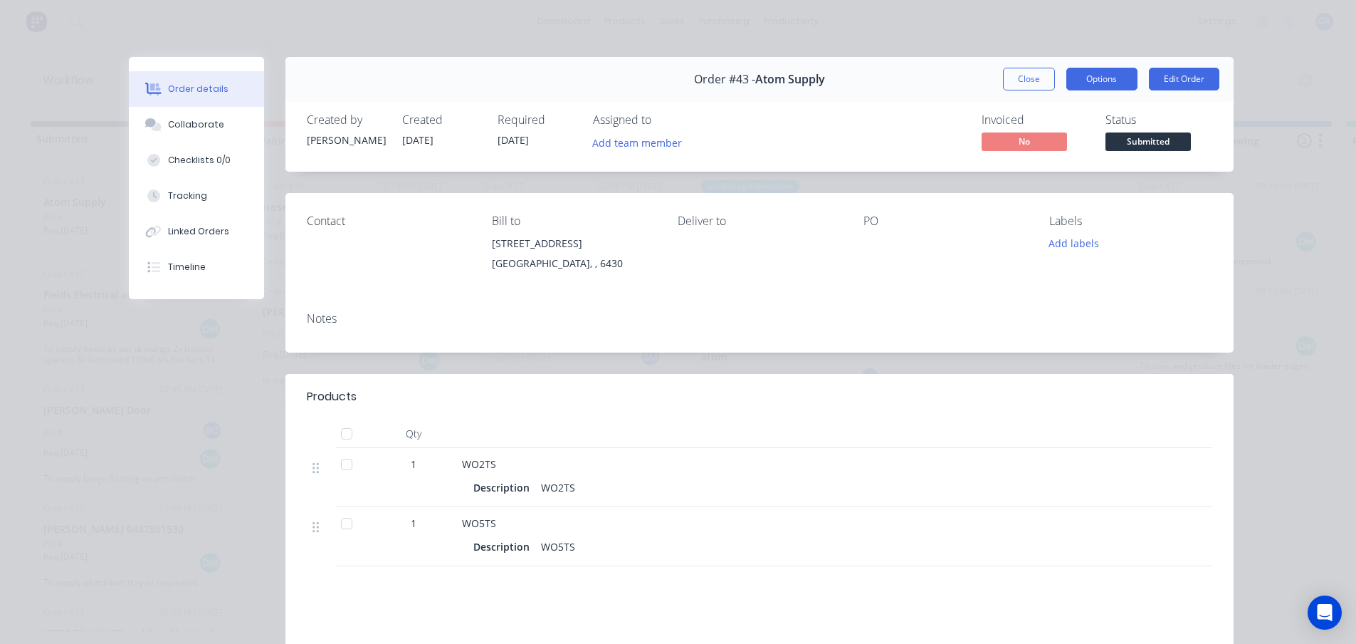
click at [1073, 78] on button "Options" at bounding box center [1101, 79] width 71 height 23
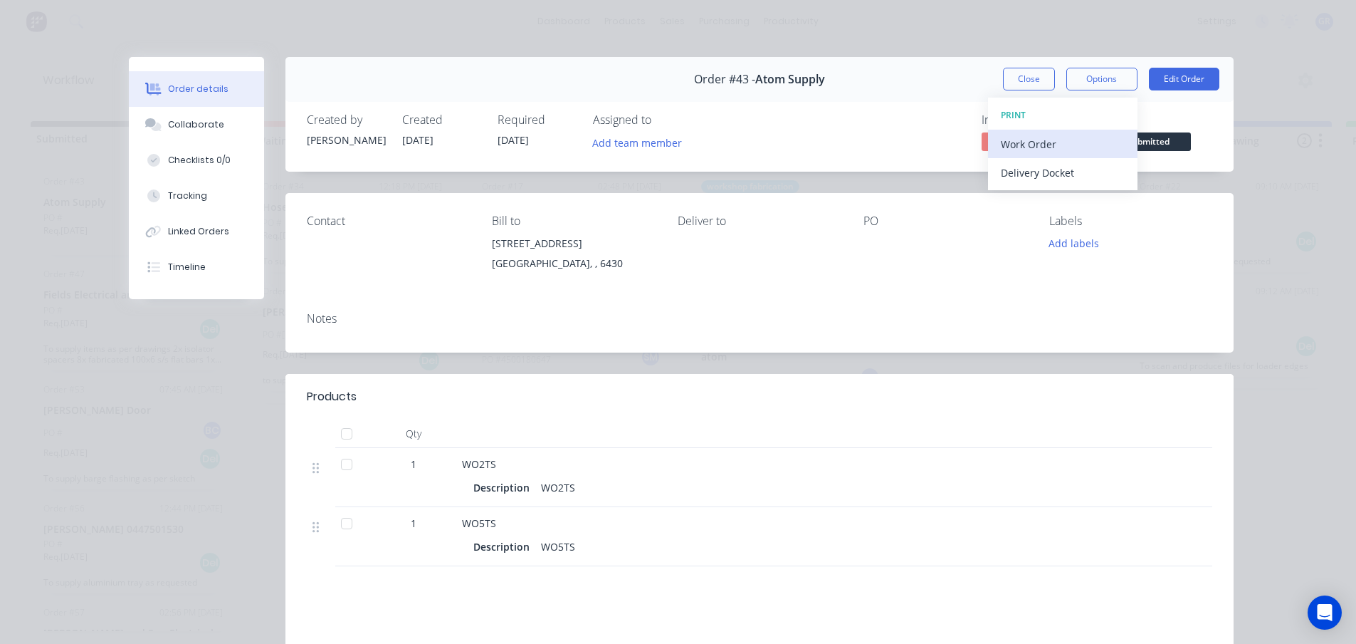
click at [1020, 145] on div "Work Order" at bounding box center [1063, 144] width 124 height 21
click at [1021, 199] on div "Custom" at bounding box center [1063, 201] width 124 height 21
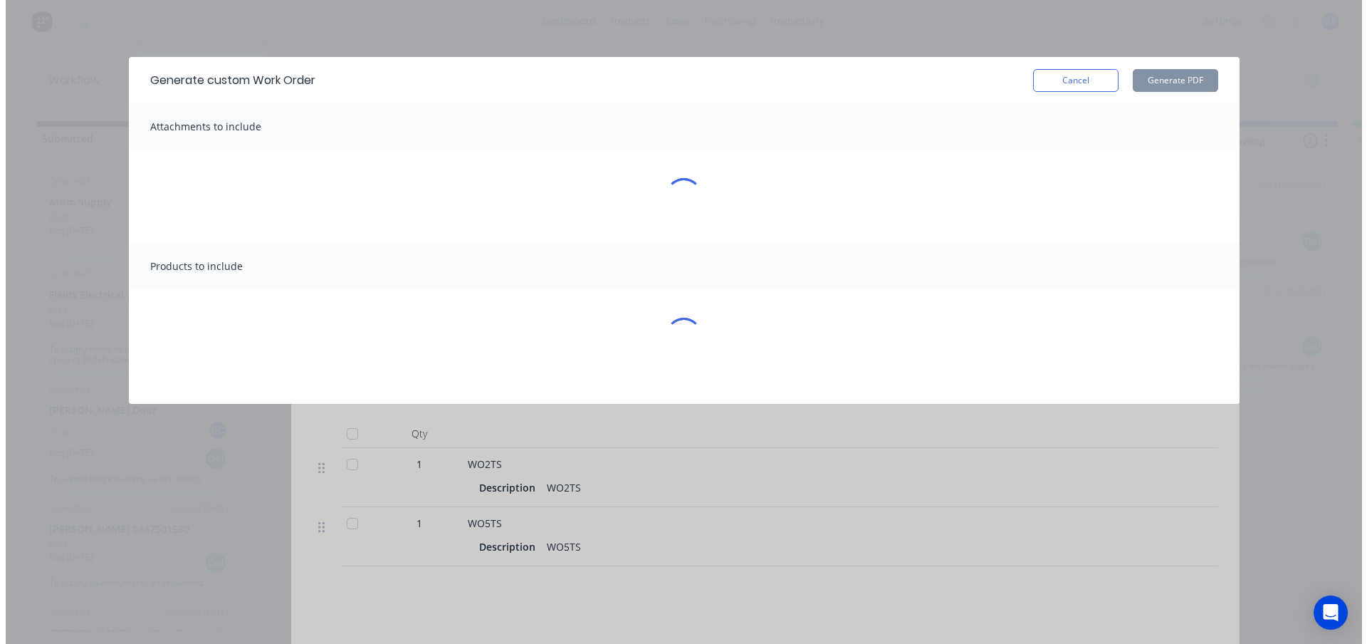
scroll to position [0, 0]
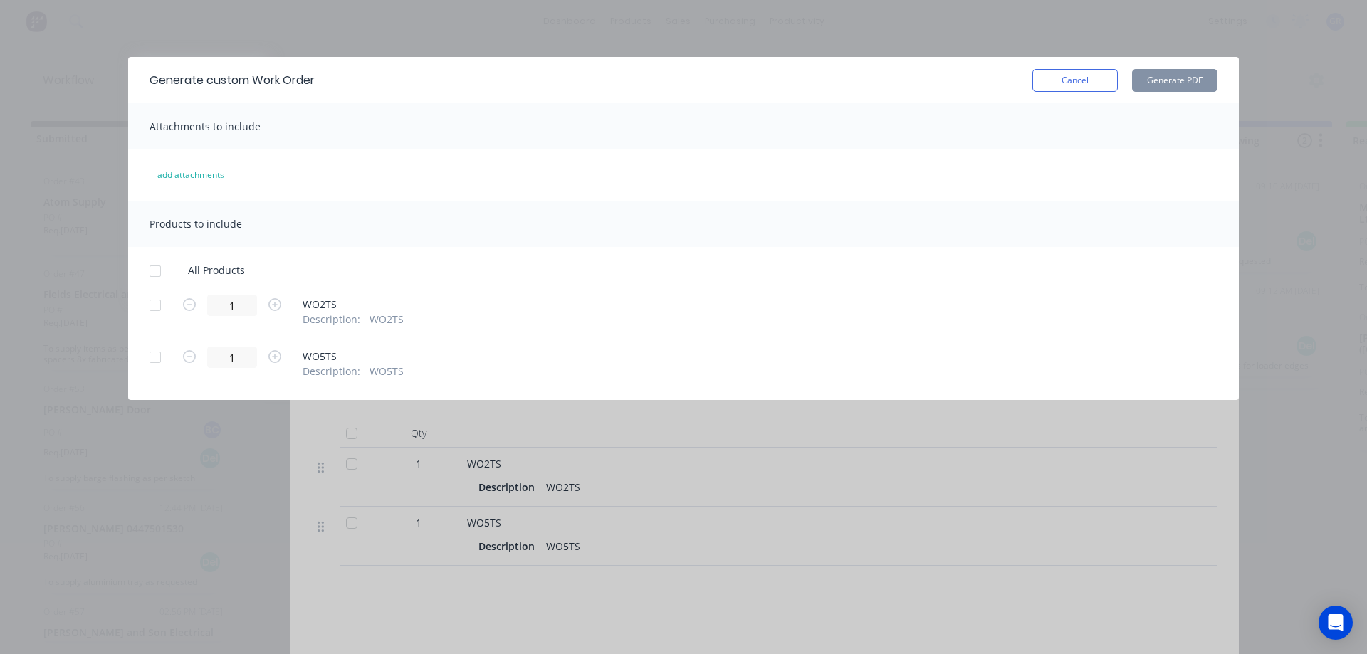
click at [151, 269] on div at bounding box center [155, 271] width 28 height 28
click at [1163, 86] on button "Generate PDF" at bounding box center [1174, 80] width 85 height 23
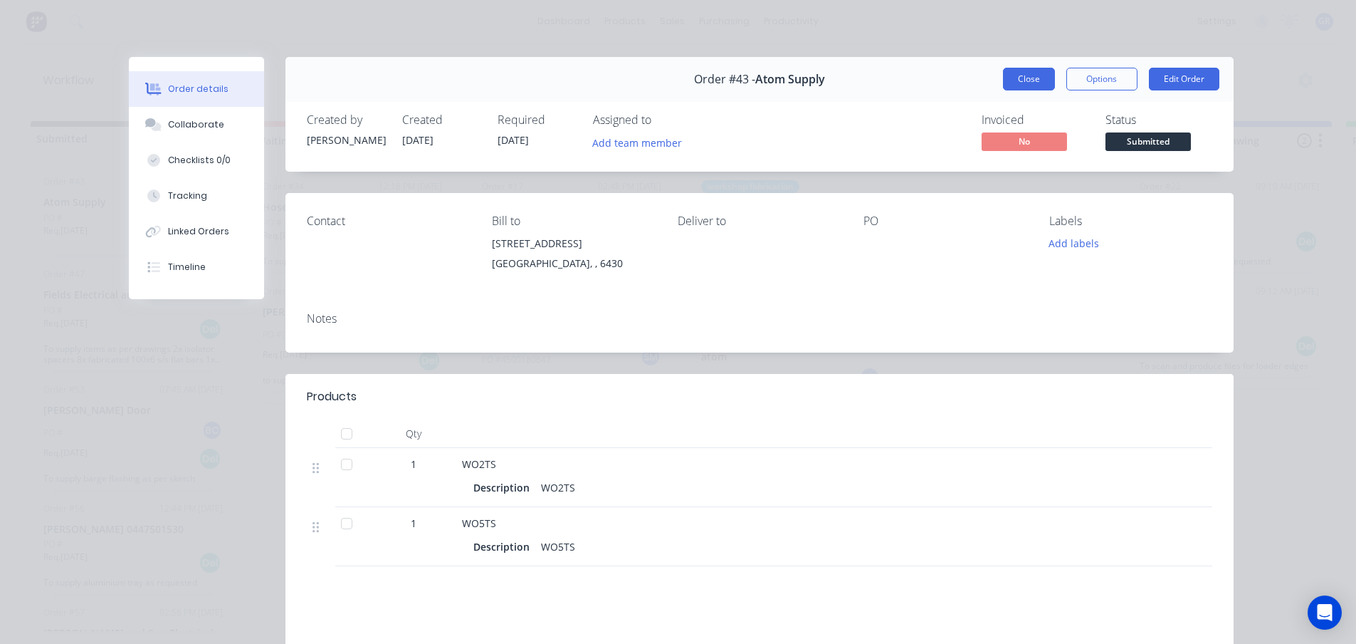
click at [1036, 76] on button "Close" at bounding box center [1029, 79] width 52 height 23
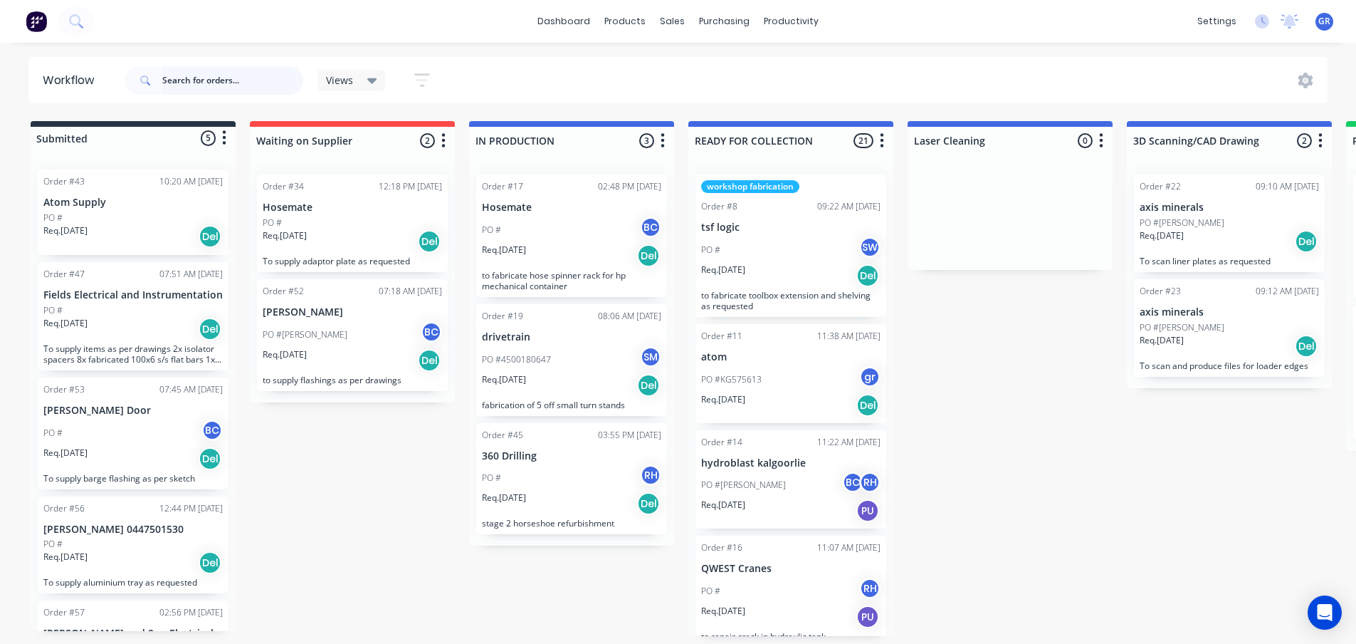
click at [210, 80] on input "text" at bounding box center [232, 80] width 141 height 28
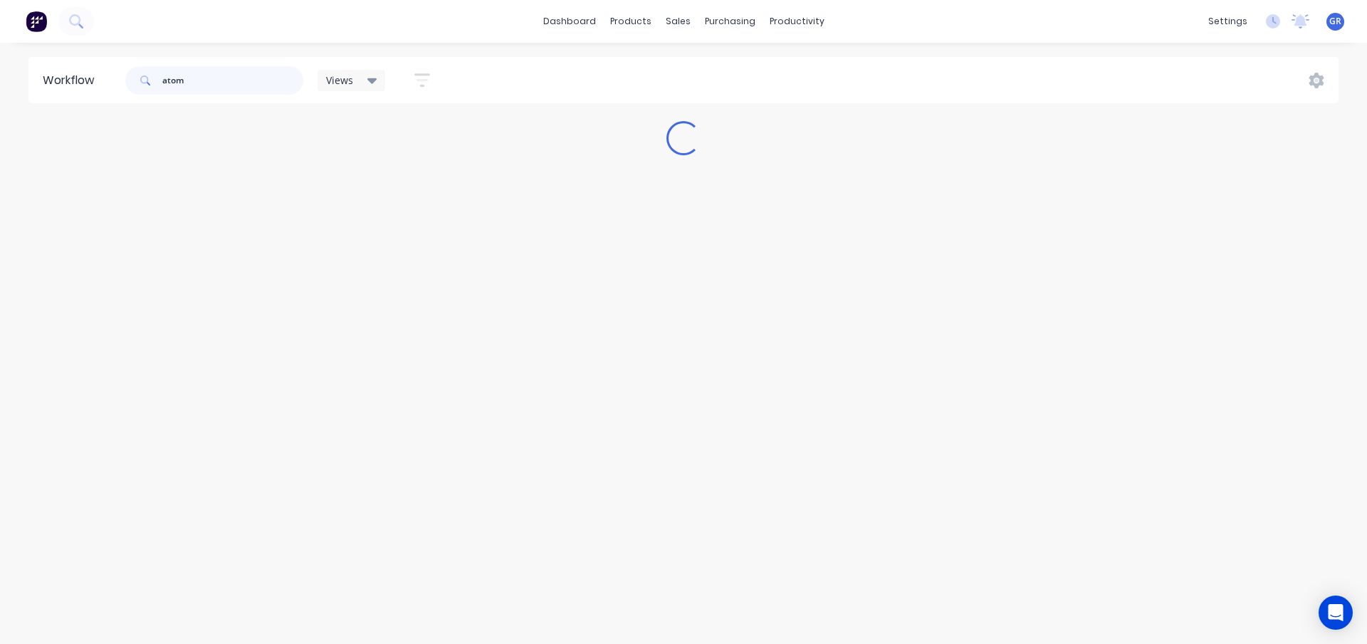
type input "atom"
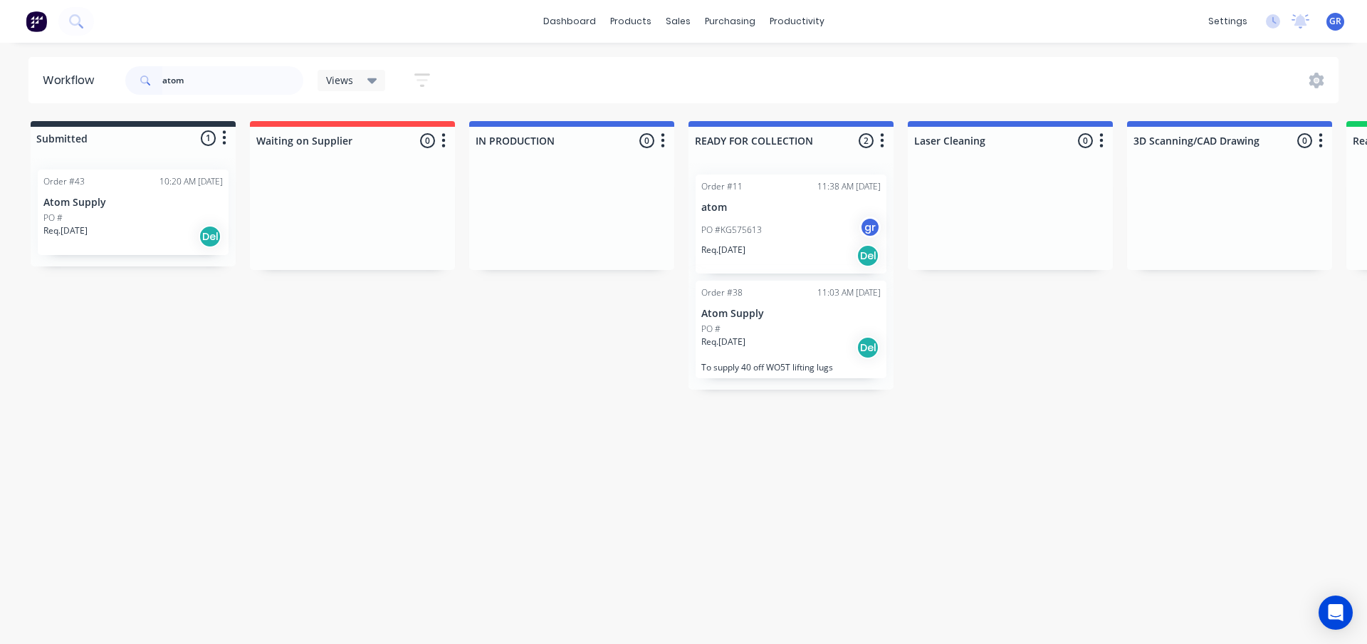
click at [798, 229] on div "PO #KG575613 gr" at bounding box center [790, 229] width 179 height 27
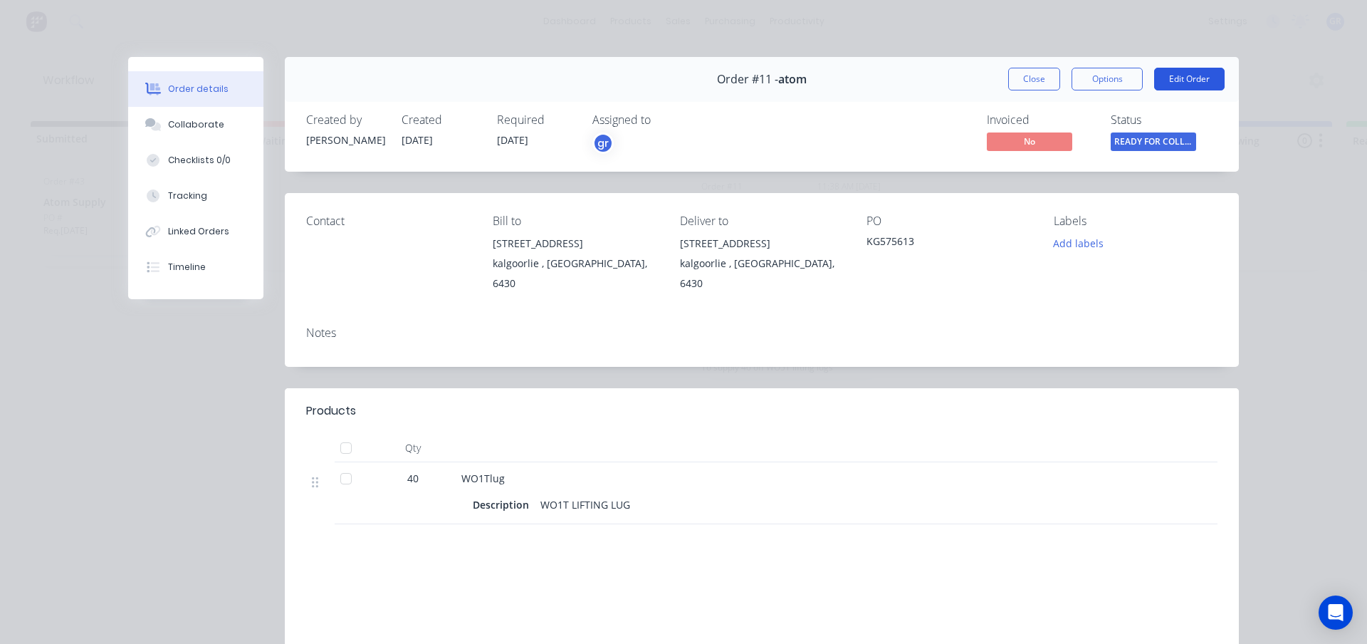
click at [1170, 83] on button "Edit Order" at bounding box center [1189, 79] width 70 height 23
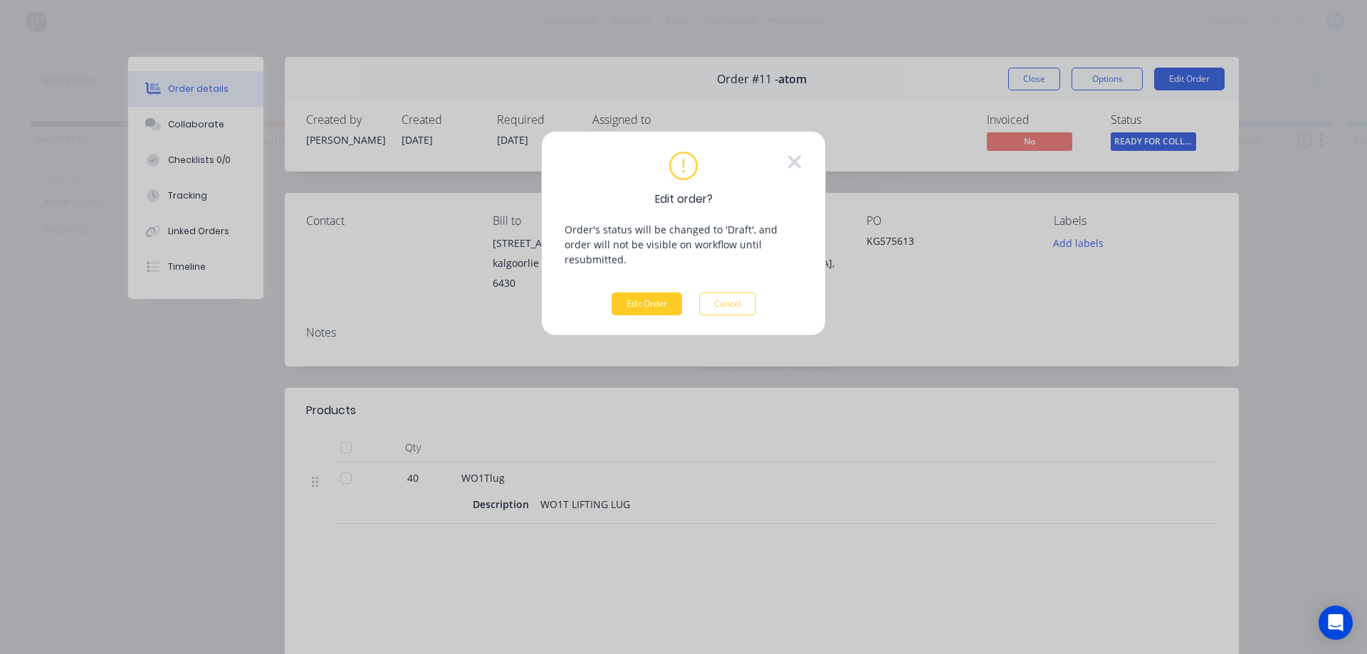
click at [653, 293] on button "Edit Order" at bounding box center [647, 304] width 70 height 23
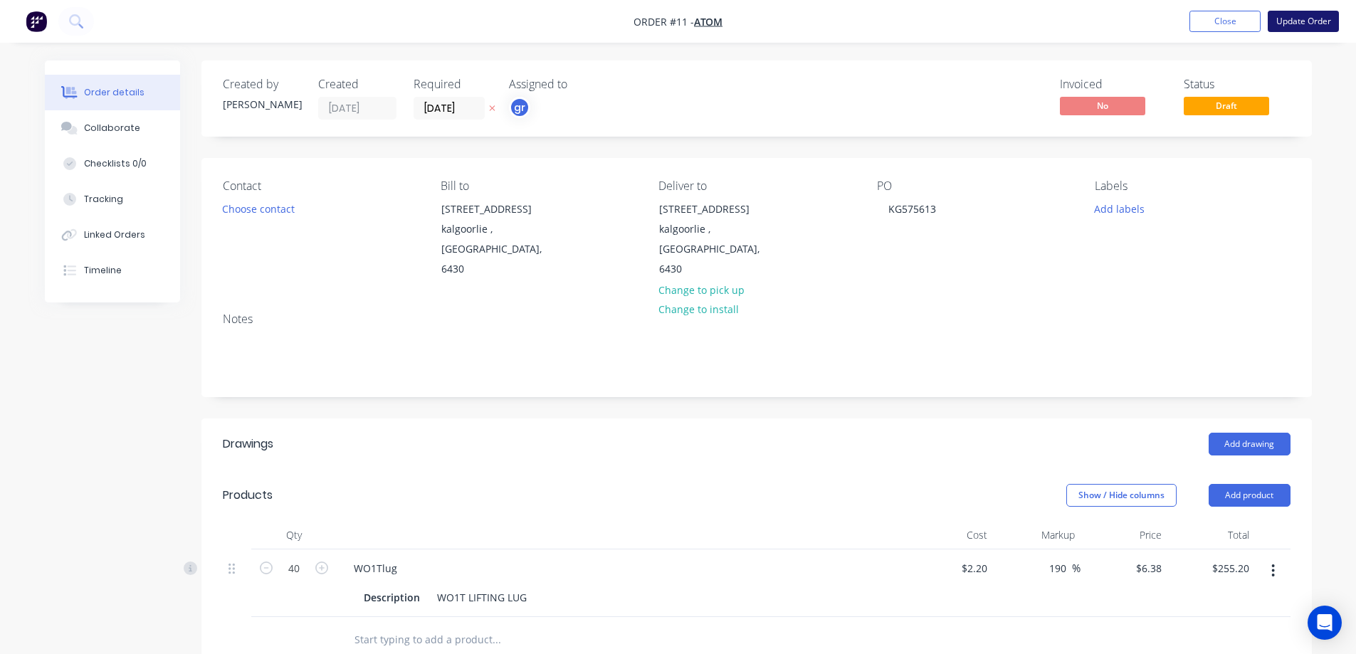
click at [1301, 26] on button "Update Order" at bounding box center [1303, 21] width 71 height 21
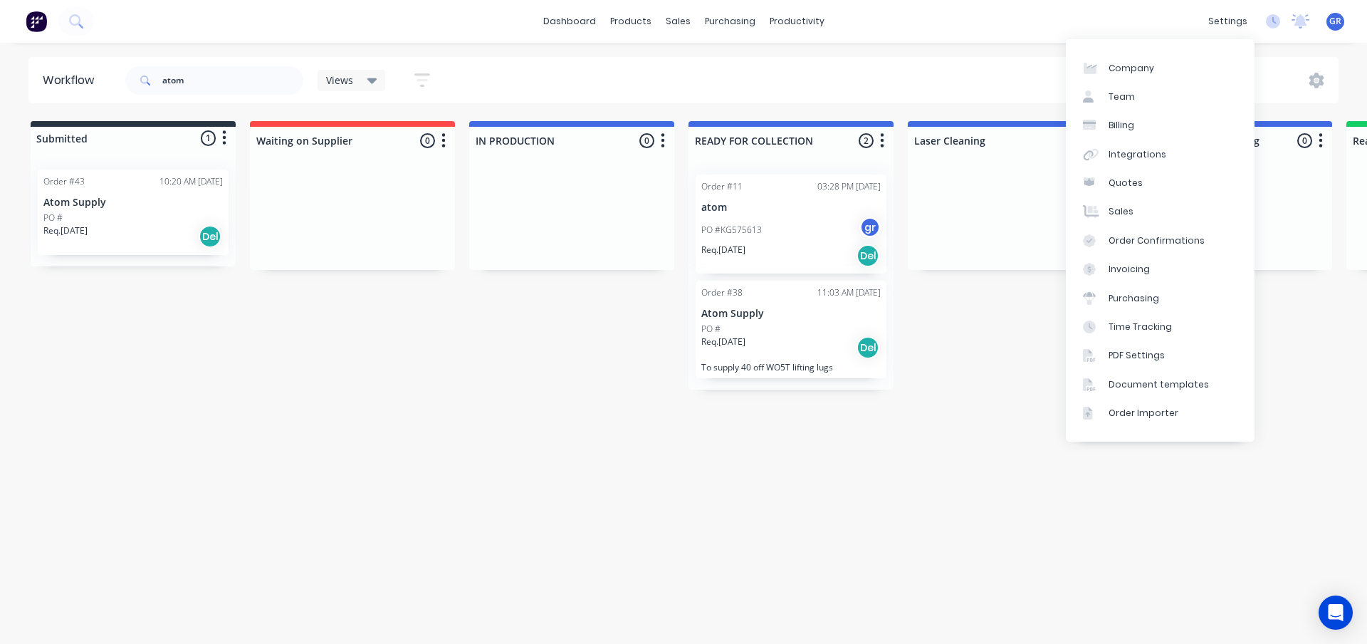
click at [906, 436] on div "Workflow atom Views Save new view None (Default) edit Show/Hide statuses Show l…" at bounding box center [683, 336] width 1367 height 558
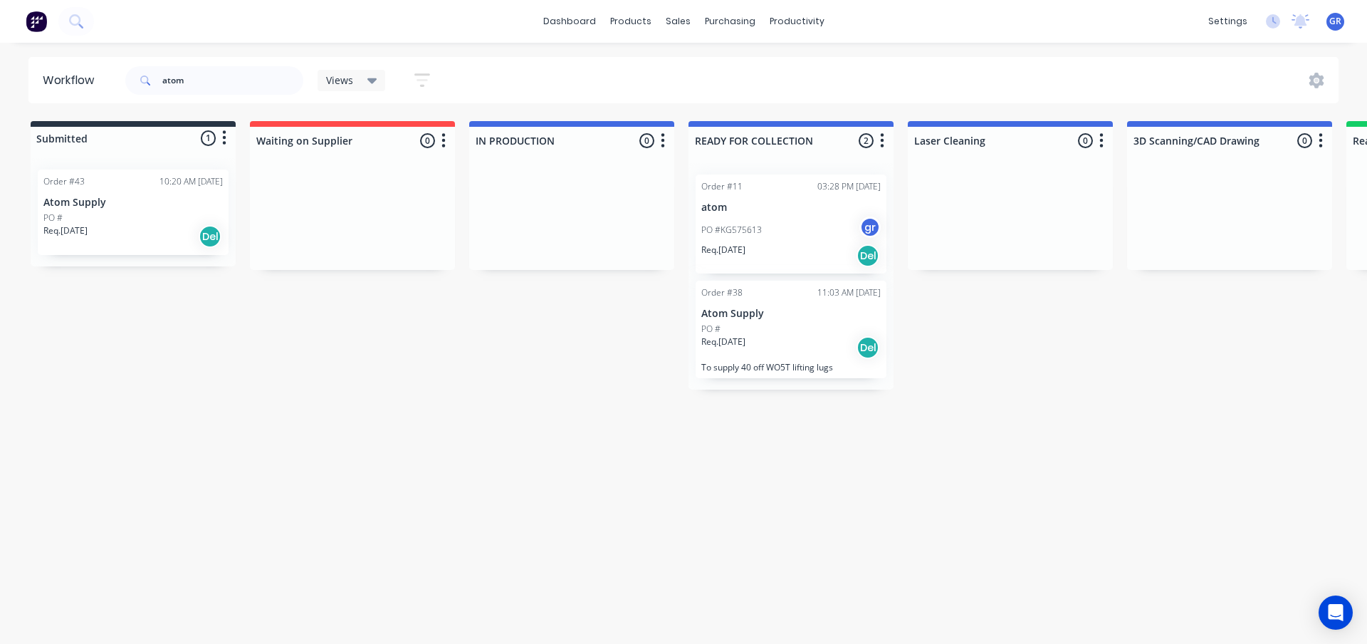
click at [755, 224] on p "PO #KG575613" at bounding box center [731, 230] width 61 height 13
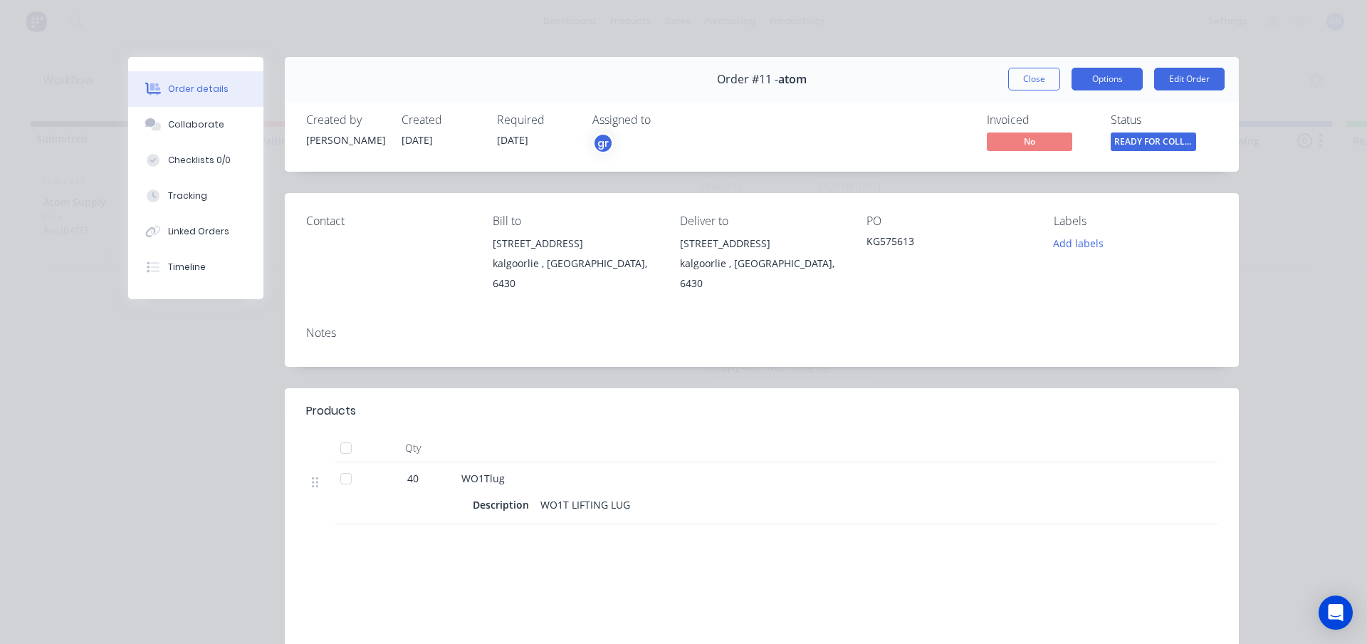
click at [1101, 80] on button "Options" at bounding box center [1106, 79] width 71 height 23
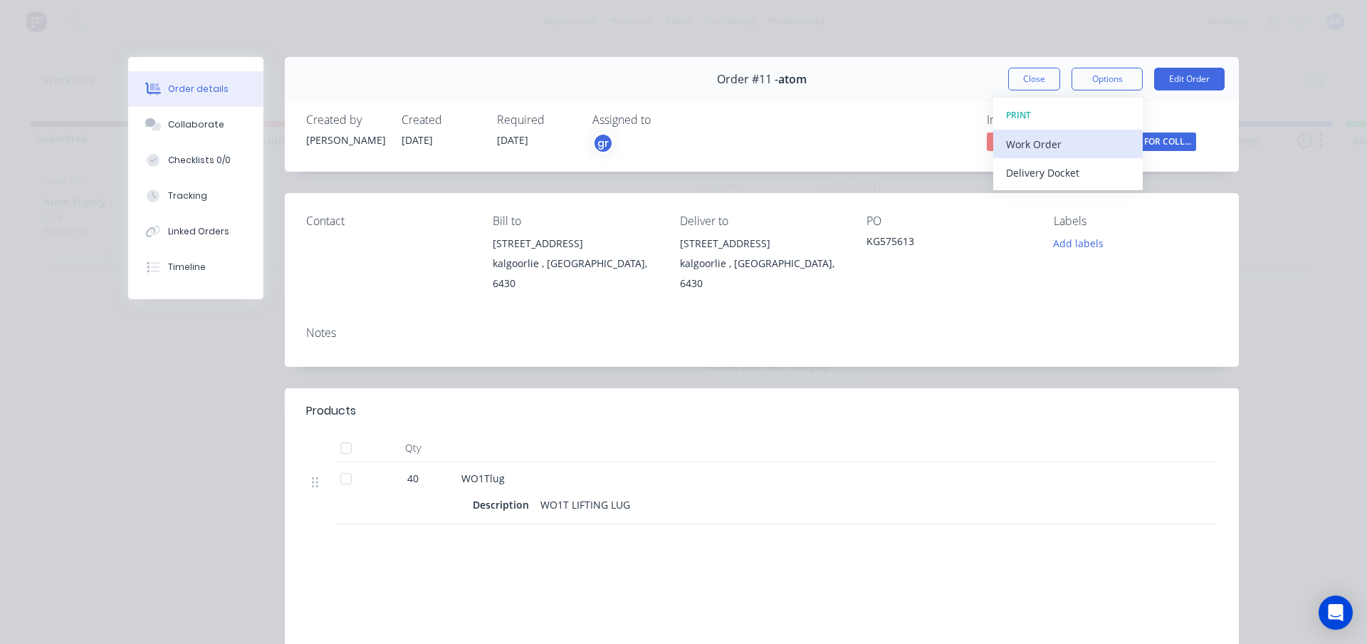
click at [1059, 146] on div "Work Order" at bounding box center [1068, 144] width 124 height 21
click at [1019, 199] on div "Custom" at bounding box center [1068, 201] width 124 height 21
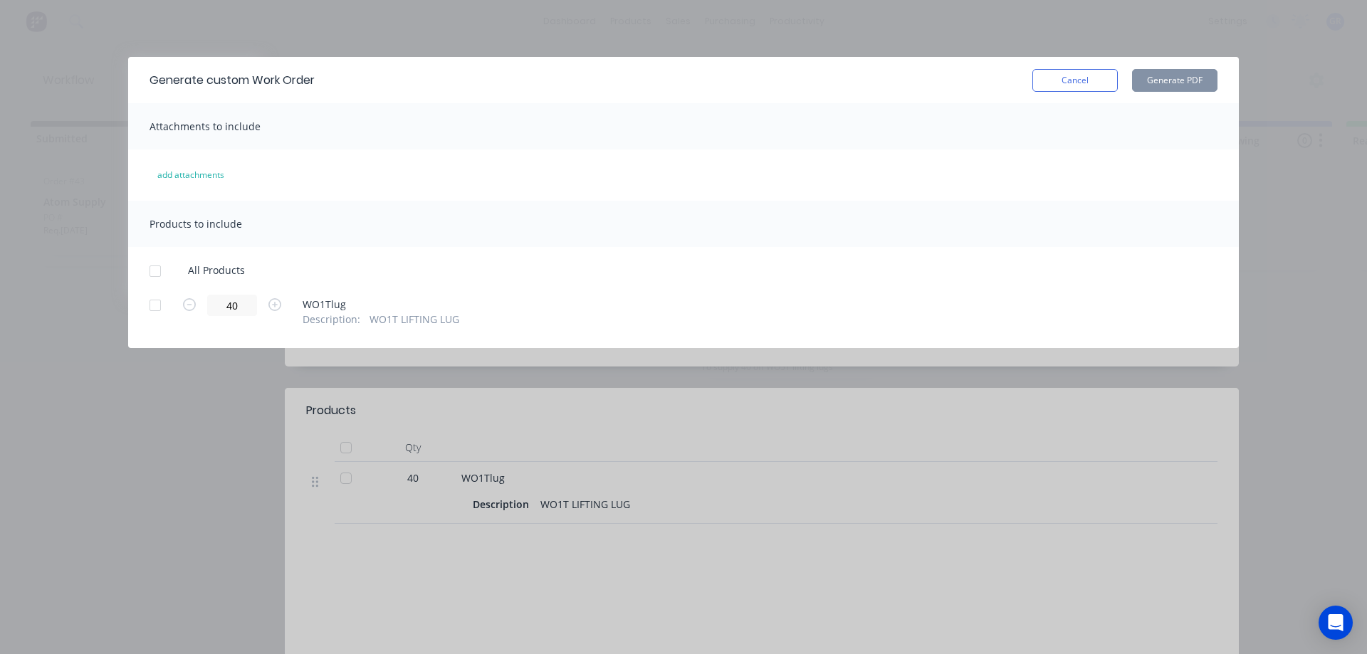
click at [158, 273] on div at bounding box center [155, 271] width 28 height 28
click at [1160, 83] on button "Generate PDF" at bounding box center [1174, 80] width 85 height 23
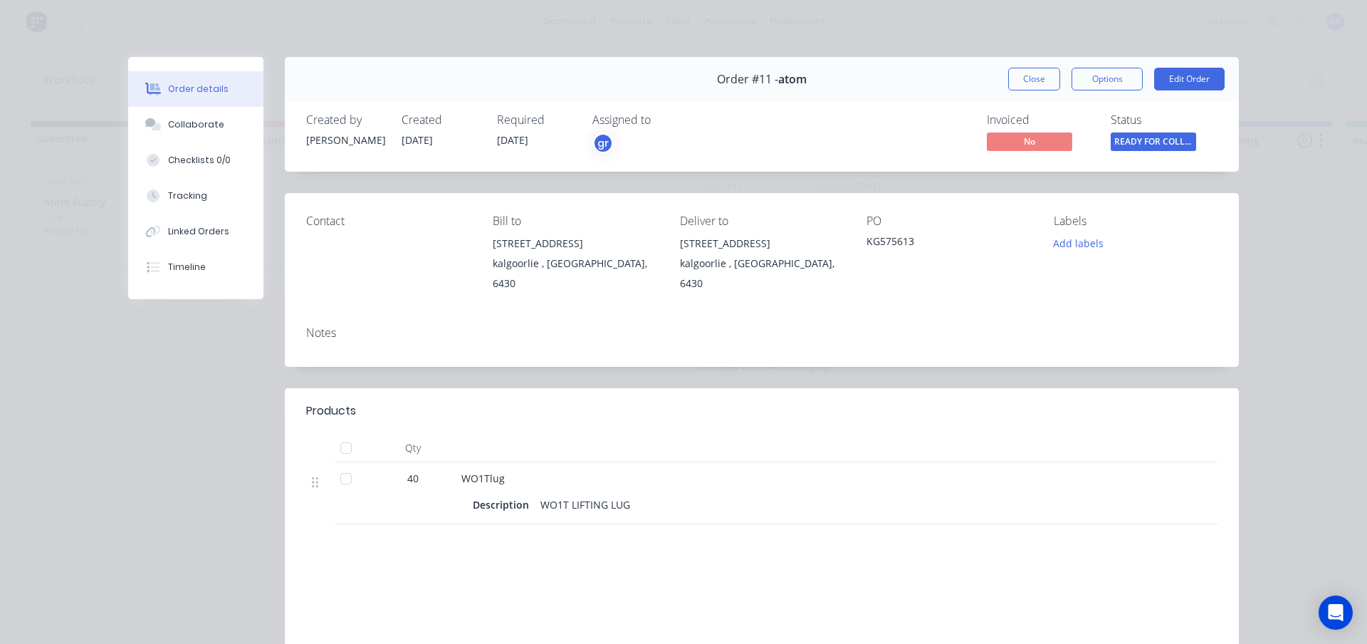
click at [1024, 76] on button "Close" at bounding box center [1034, 79] width 52 height 23
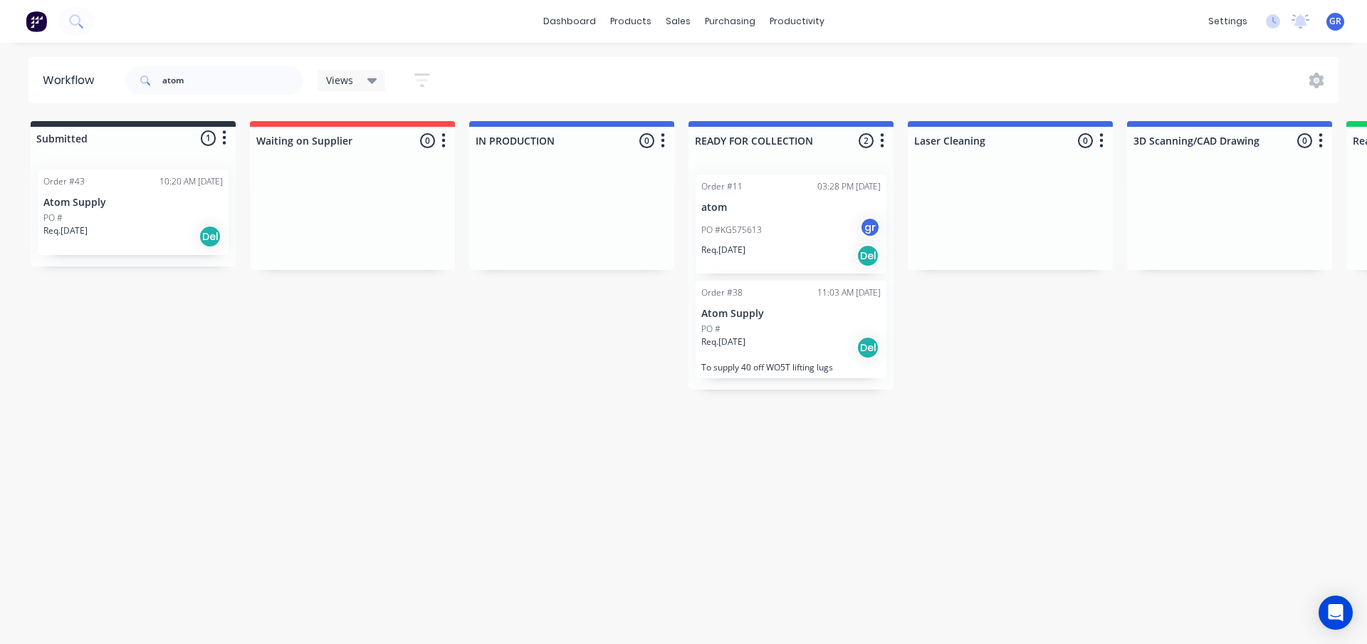
click at [785, 334] on div "PO #" at bounding box center [790, 328] width 179 height 13
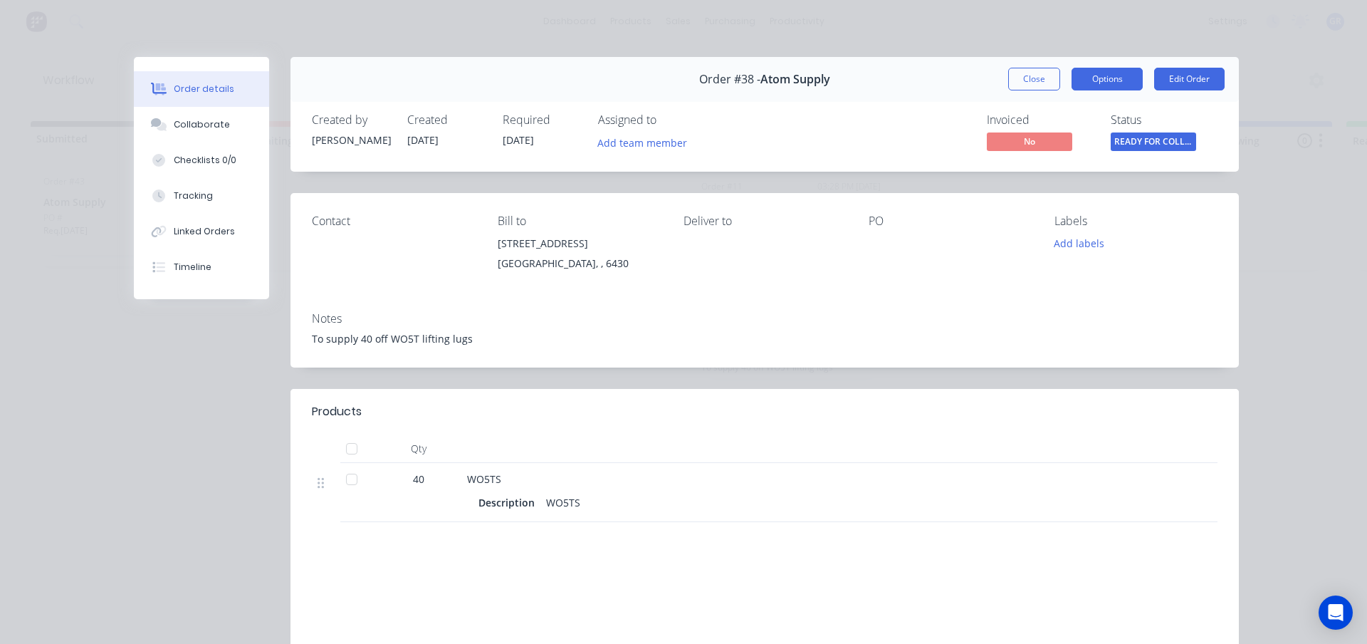
click at [1122, 84] on button "Options" at bounding box center [1106, 79] width 71 height 23
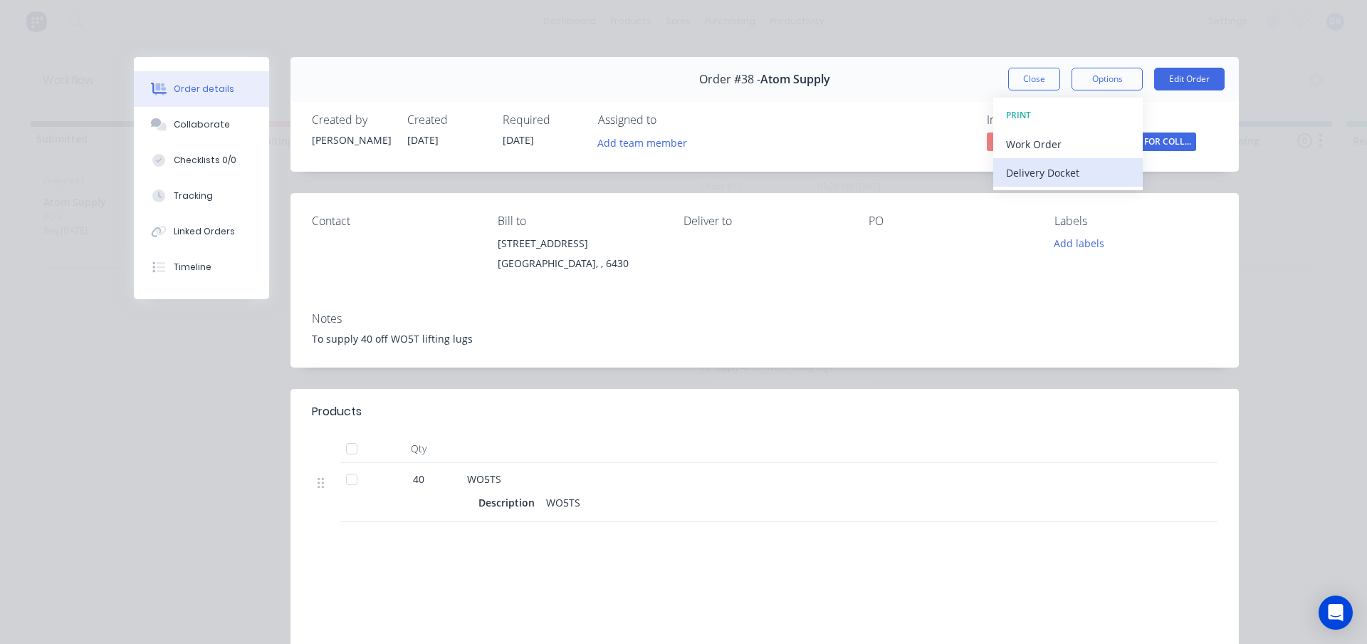
click at [1038, 178] on div "Delivery Docket" at bounding box center [1068, 172] width 124 height 21
click at [1118, 81] on button "Options" at bounding box center [1106, 79] width 71 height 23
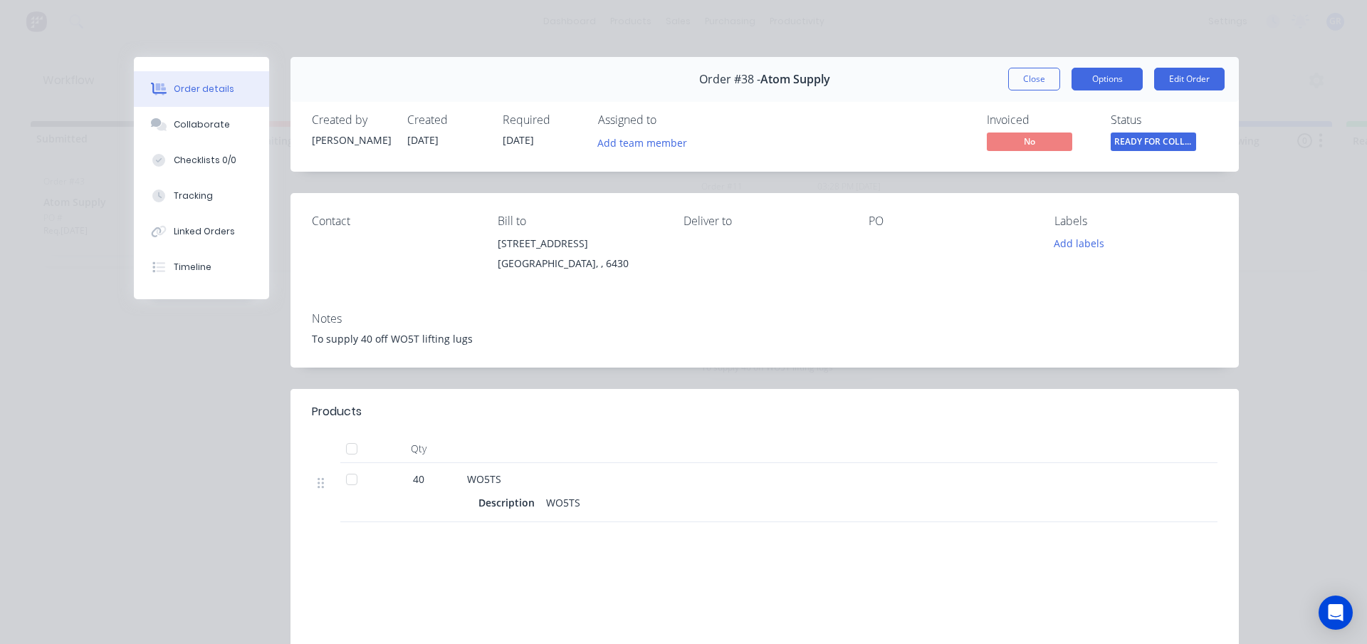
click at [1106, 79] on button "Options" at bounding box center [1106, 79] width 71 height 23
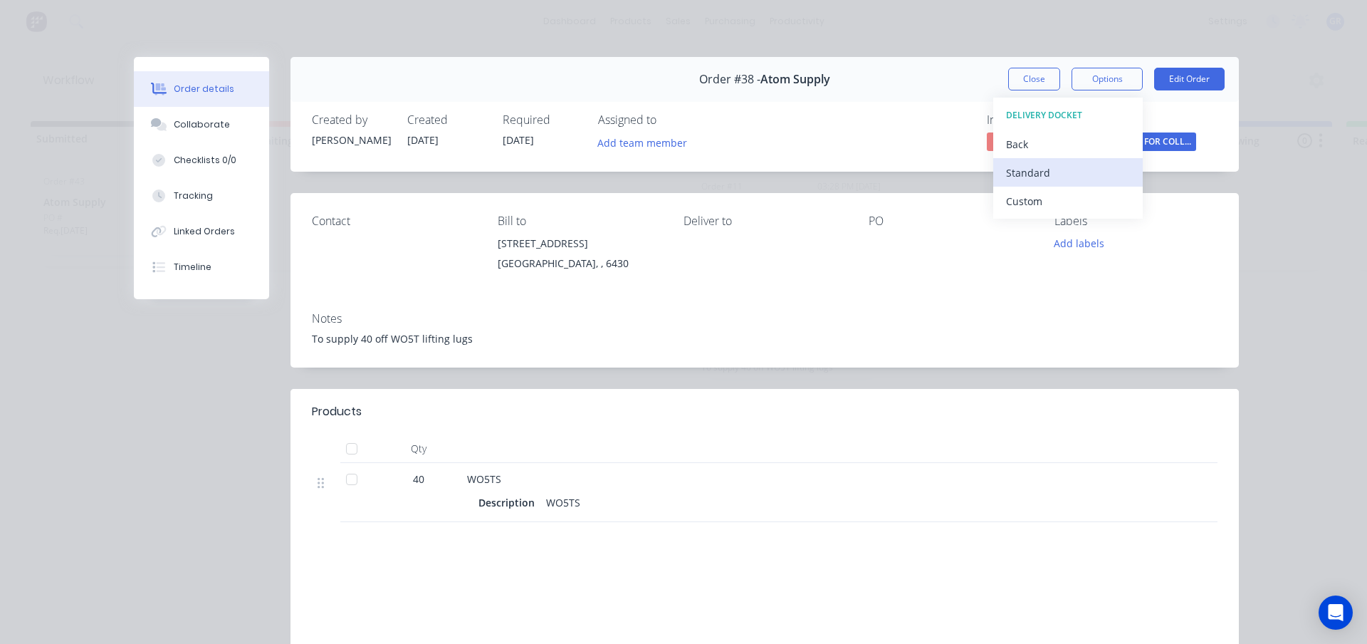
click at [1041, 168] on div "Standard" at bounding box center [1068, 172] width 124 height 21
click at [1108, 75] on button "Options" at bounding box center [1106, 79] width 71 height 23
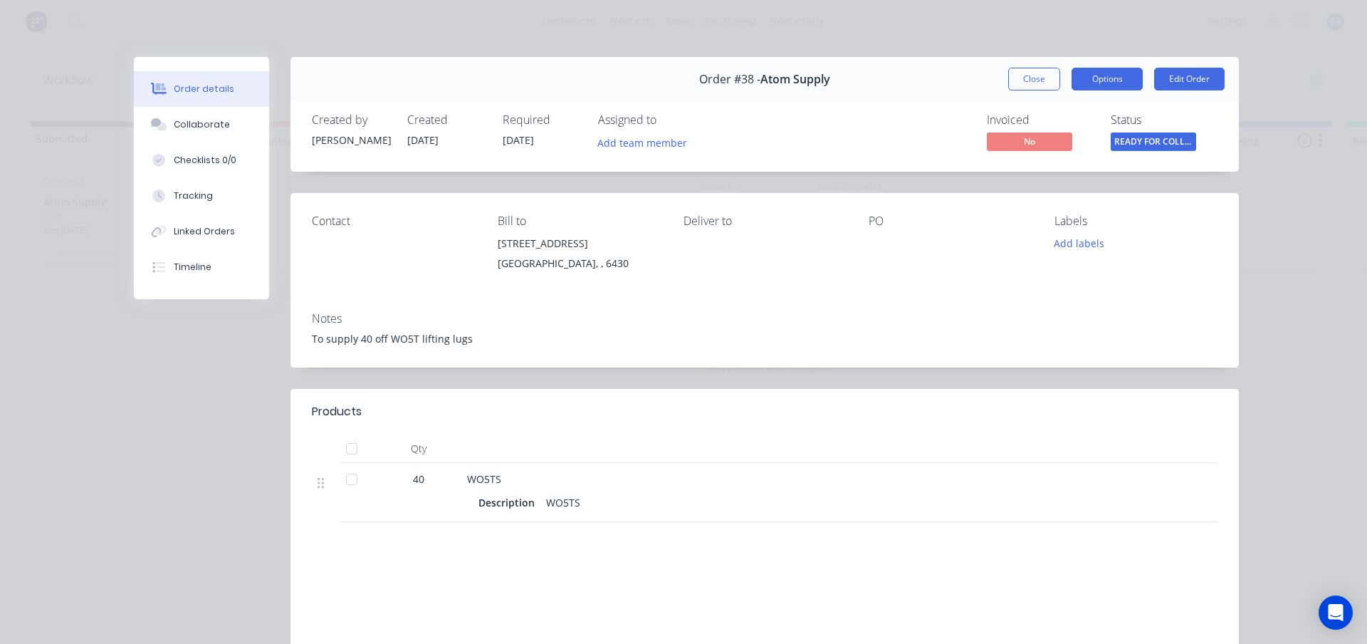
click at [1101, 80] on button "Options" at bounding box center [1106, 79] width 71 height 23
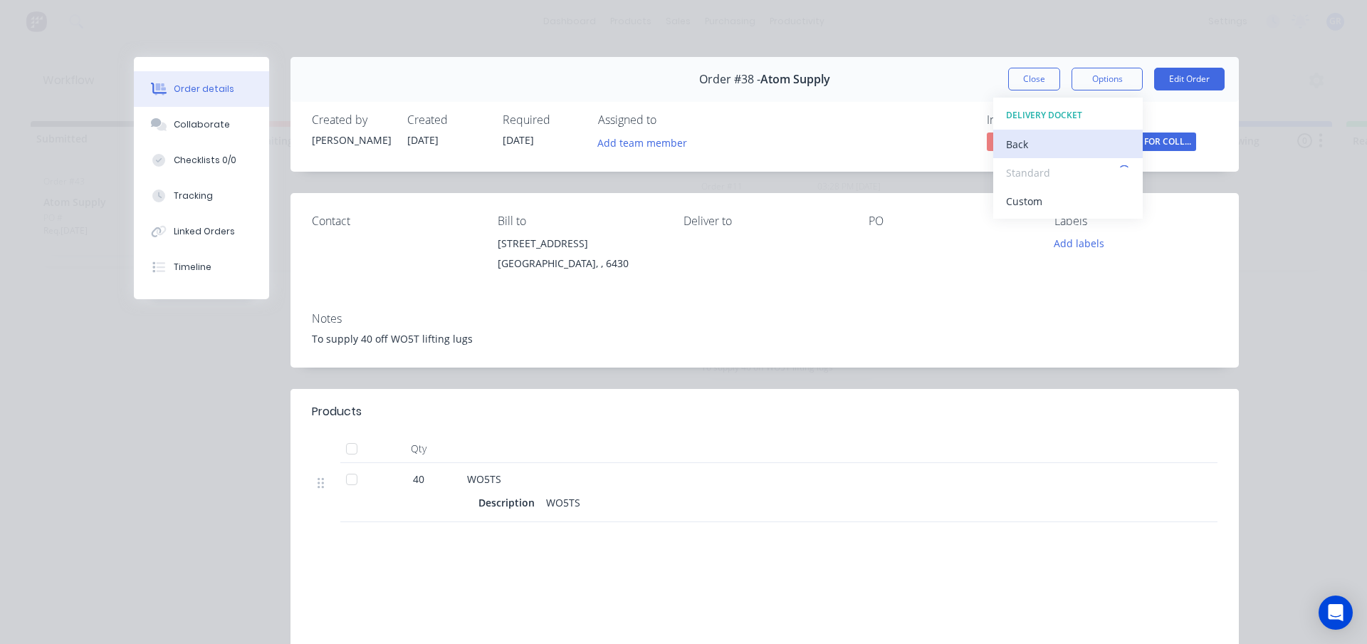
click at [1014, 143] on div "Back" at bounding box center [1068, 144] width 124 height 21
click at [1030, 147] on div "Work Order" at bounding box center [1068, 144] width 124 height 21
click at [1018, 196] on div "Custom" at bounding box center [1068, 201] width 124 height 21
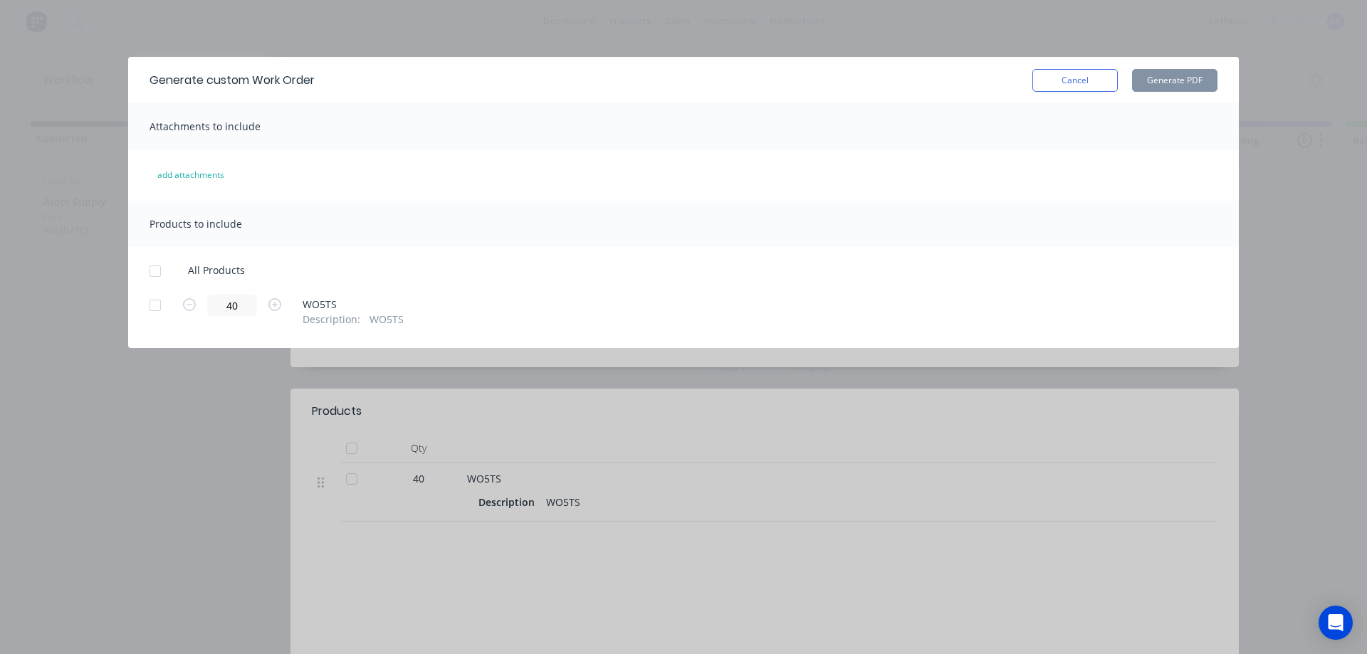
click at [158, 273] on div at bounding box center [155, 271] width 28 height 28
click at [1174, 77] on button "Generate PDF" at bounding box center [1174, 80] width 85 height 23
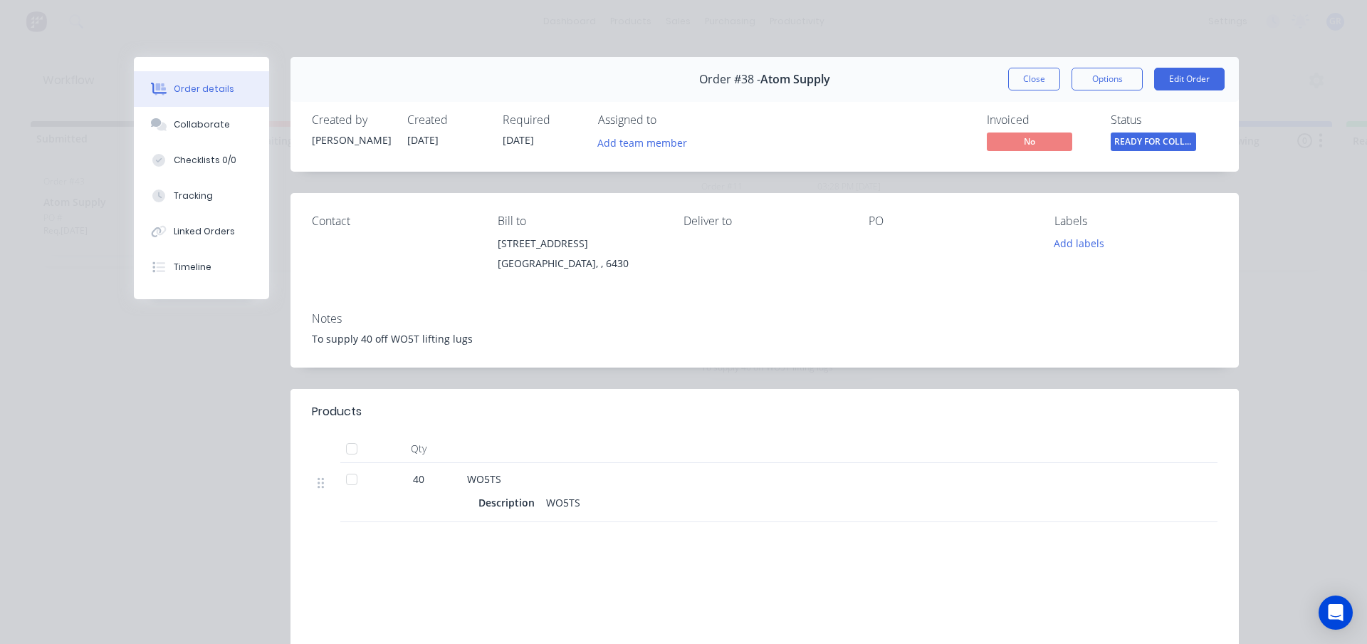
click at [199, 462] on div "Order #38 - Atom Supply Close Options Edit Order Created by [PERSON_NAME] Creat…" at bounding box center [686, 416] width 1105 height 718
click at [194, 199] on div "Tracking" at bounding box center [193, 195] width 39 height 13
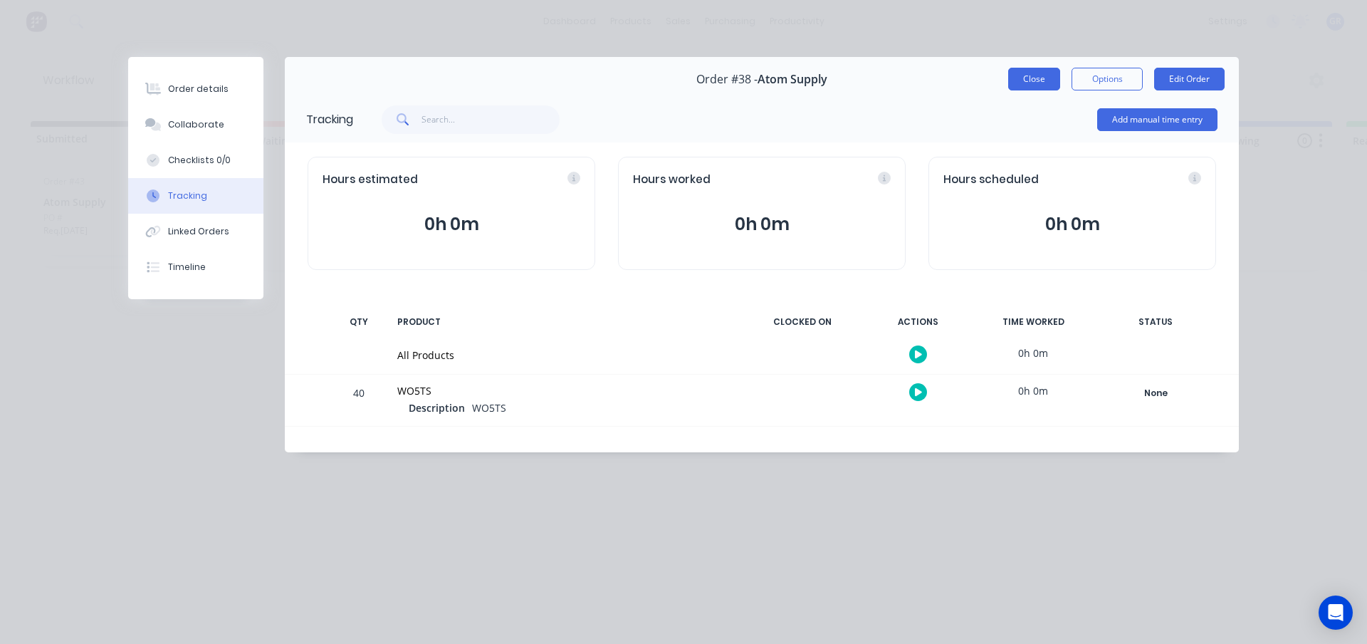
click at [1026, 83] on button "Close" at bounding box center [1034, 79] width 52 height 23
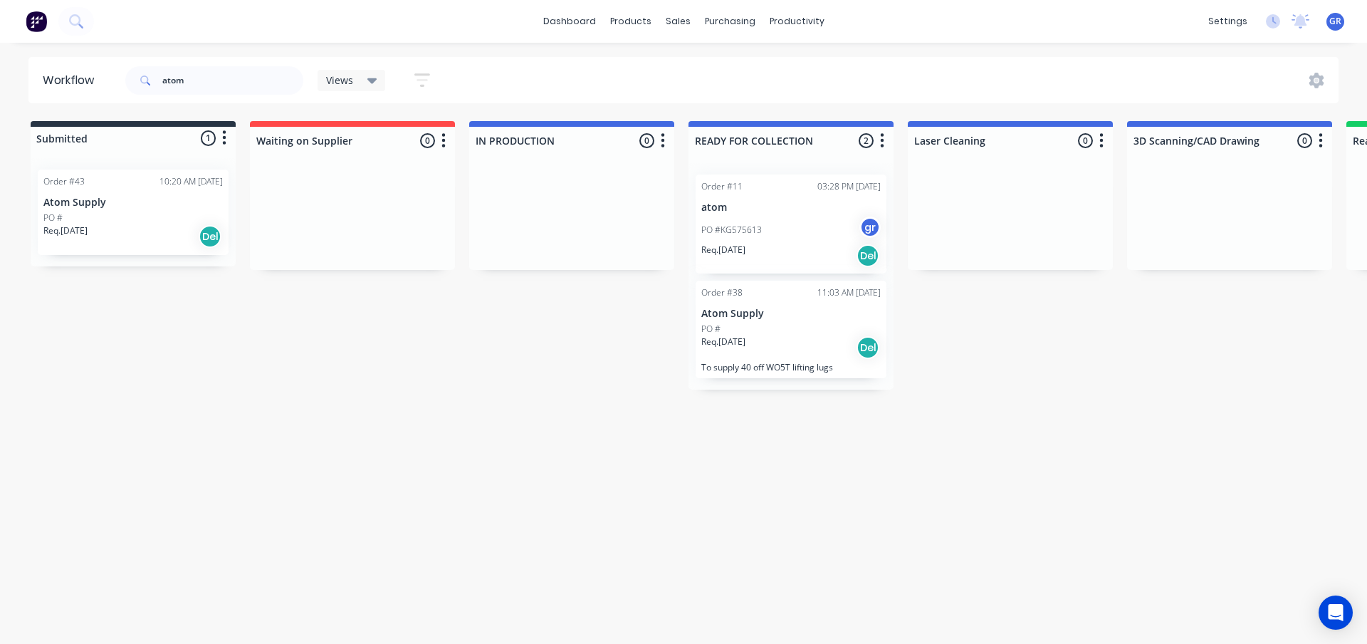
drag, startPoint x: 696, startPoint y: 488, endPoint x: 666, endPoint y: 484, distance: 30.9
click at [695, 488] on div "Workflow atom Views Save new view None (Default) edit Show/Hide statuses Show l…" at bounding box center [683, 336] width 1367 height 558
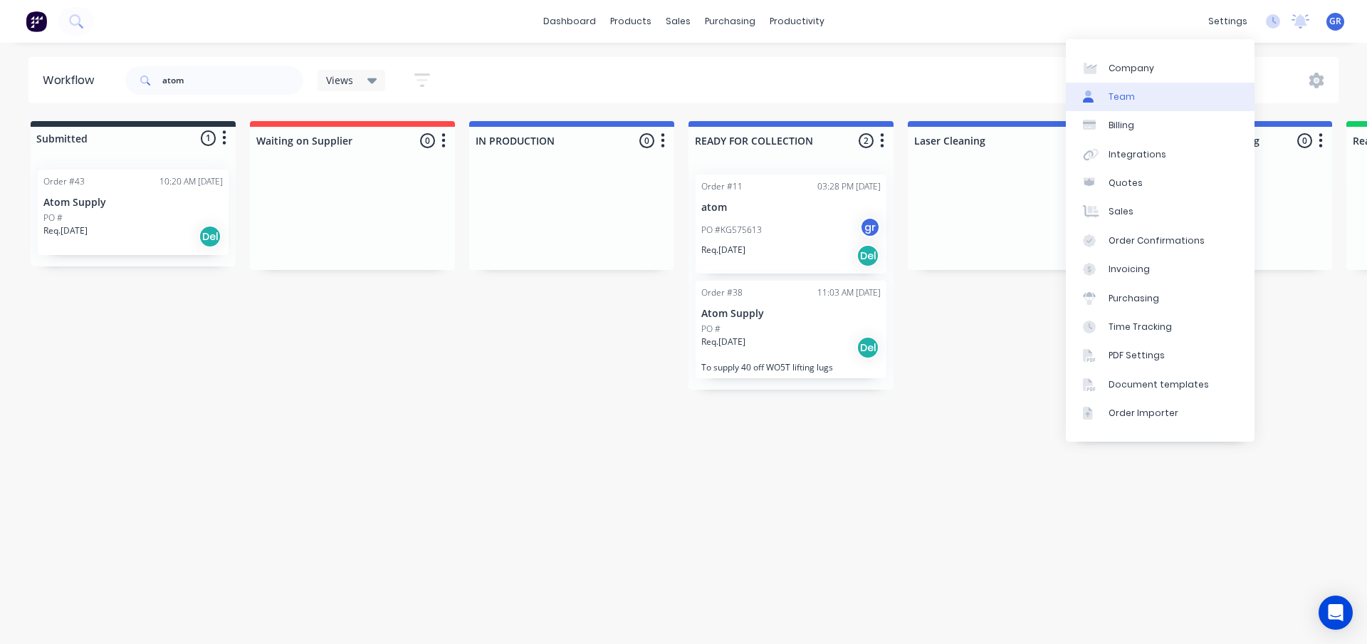
click at [1148, 100] on link "Team" at bounding box center [1160, 97] width 189 height 28
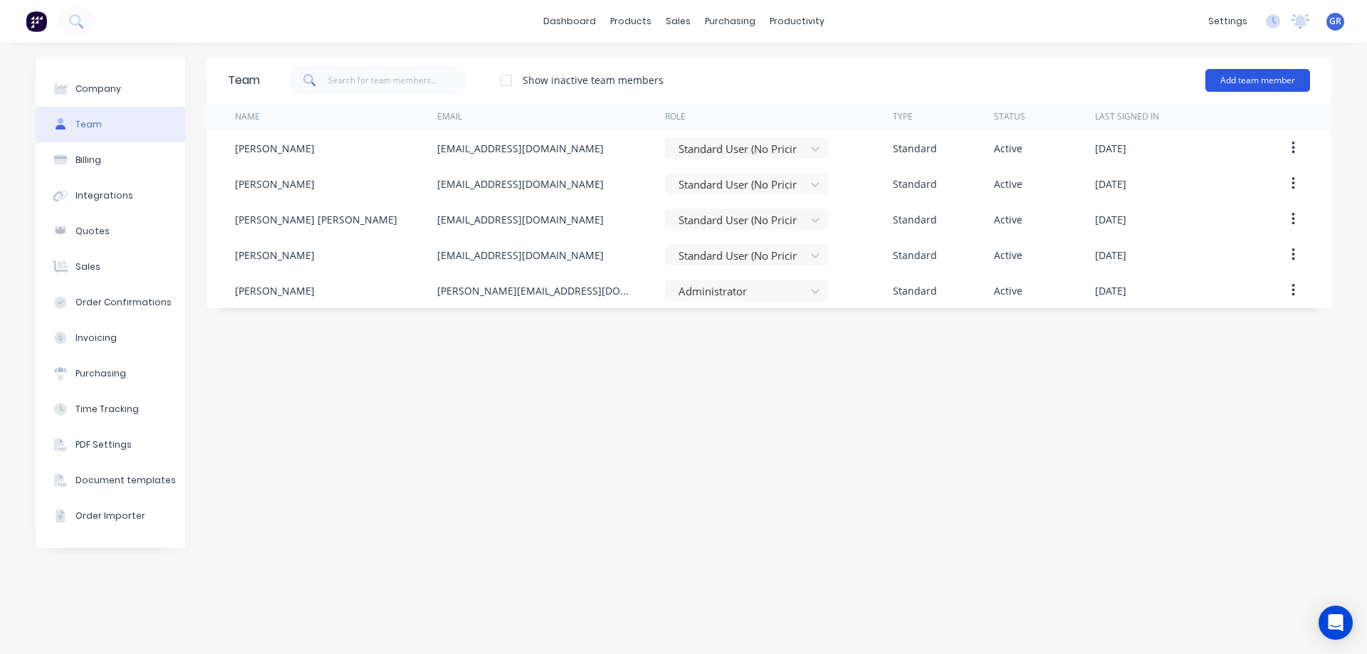
click at [1218, 76] on button "Add team member" at bounding box center [1257, 80] width 105 height 23
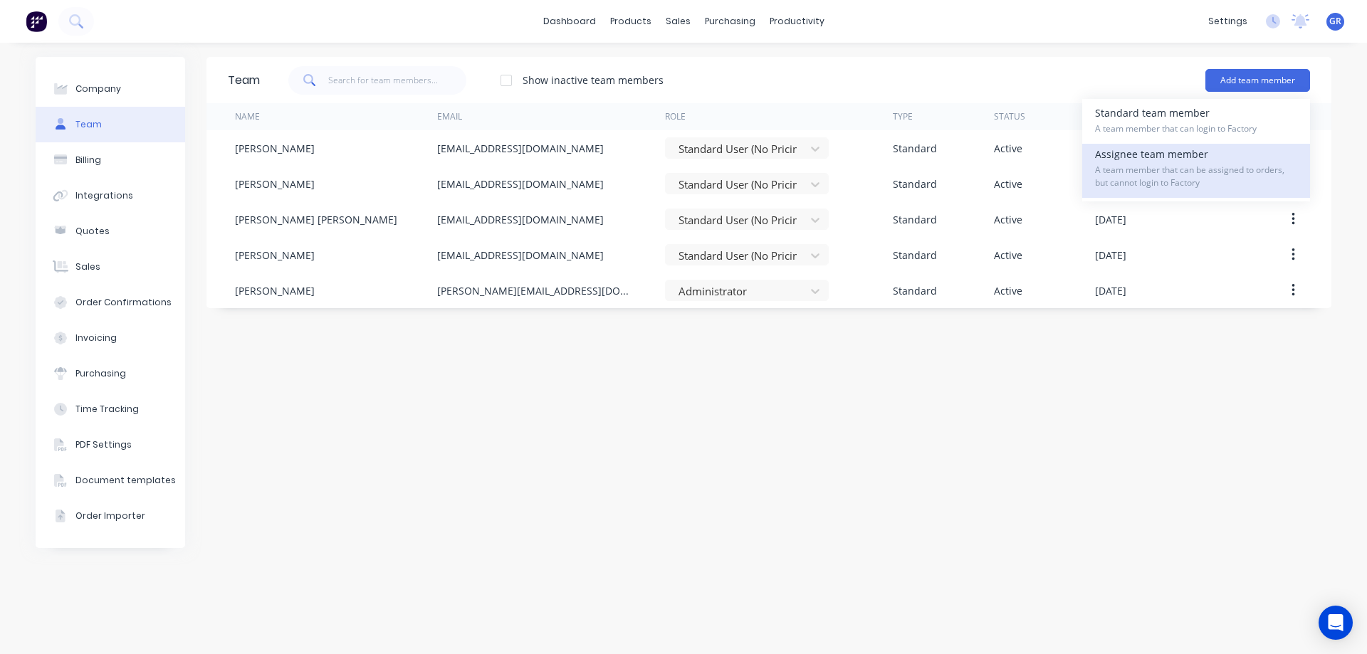
click at [1160, 167] on span "A team member that can be assigned to orders, but cannot login to Factory" at bounding box center [1196, 177] width 202 height 26
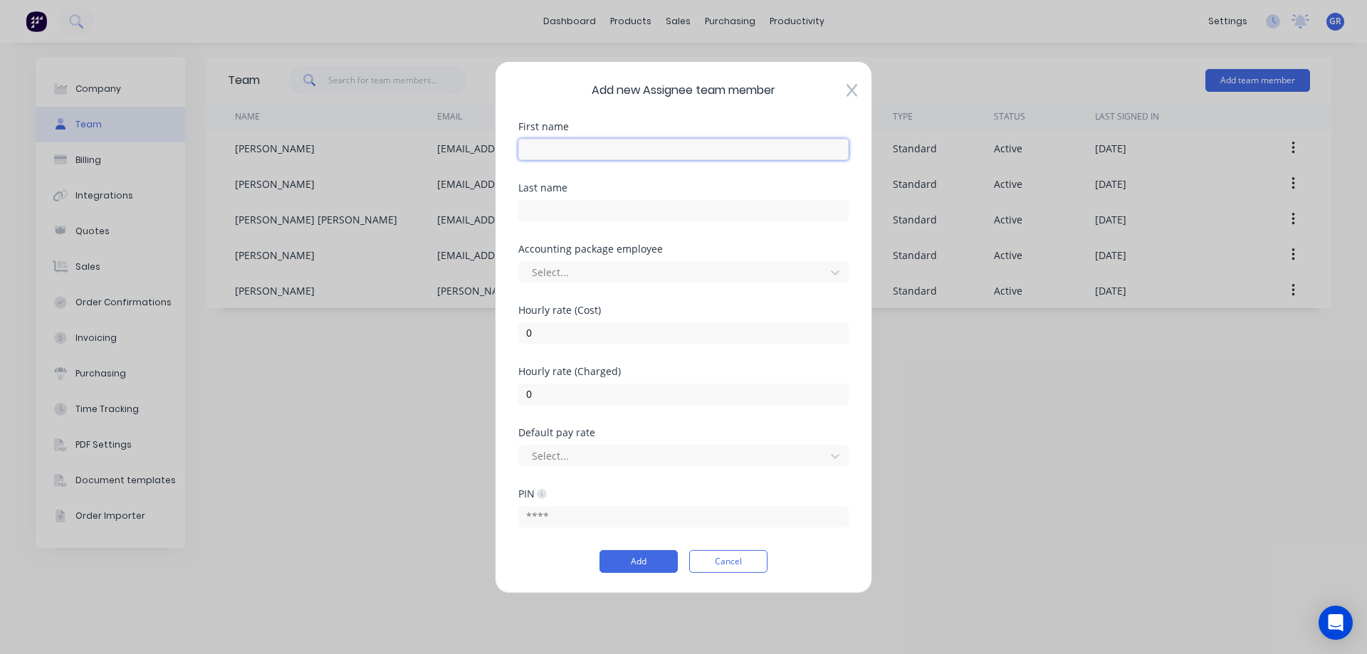
click at [557, 152] on input "text" at bounding box center [683, 148] width 330 height 21
type input "[PERSON_NAME]"
click at [566, 210] on input "text" at bounding box center [683, 209] width 330 height 21
type input "[PERSON_NAME]"
click at [582, 273] on div at bounding box center [674, 272] width 288 height 18
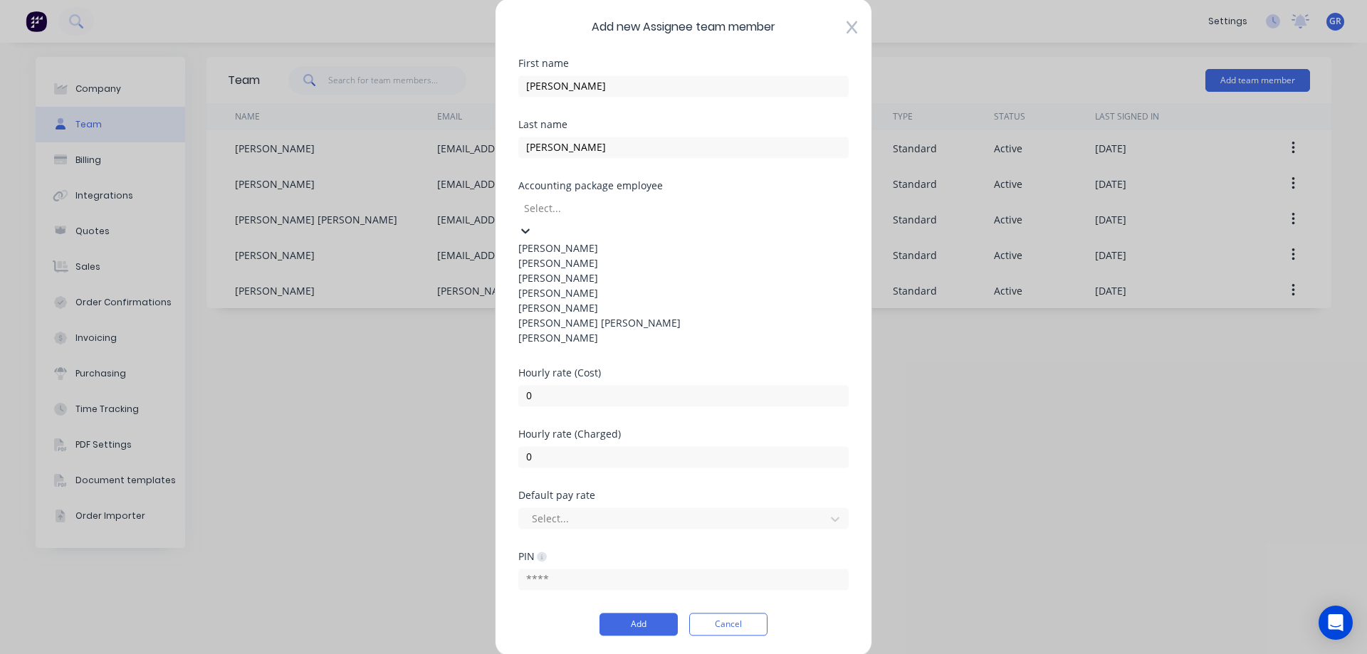
click at [582, 271] on div "[PERSON_NAME]" at bounding box center [683, 263] width 330 height 15
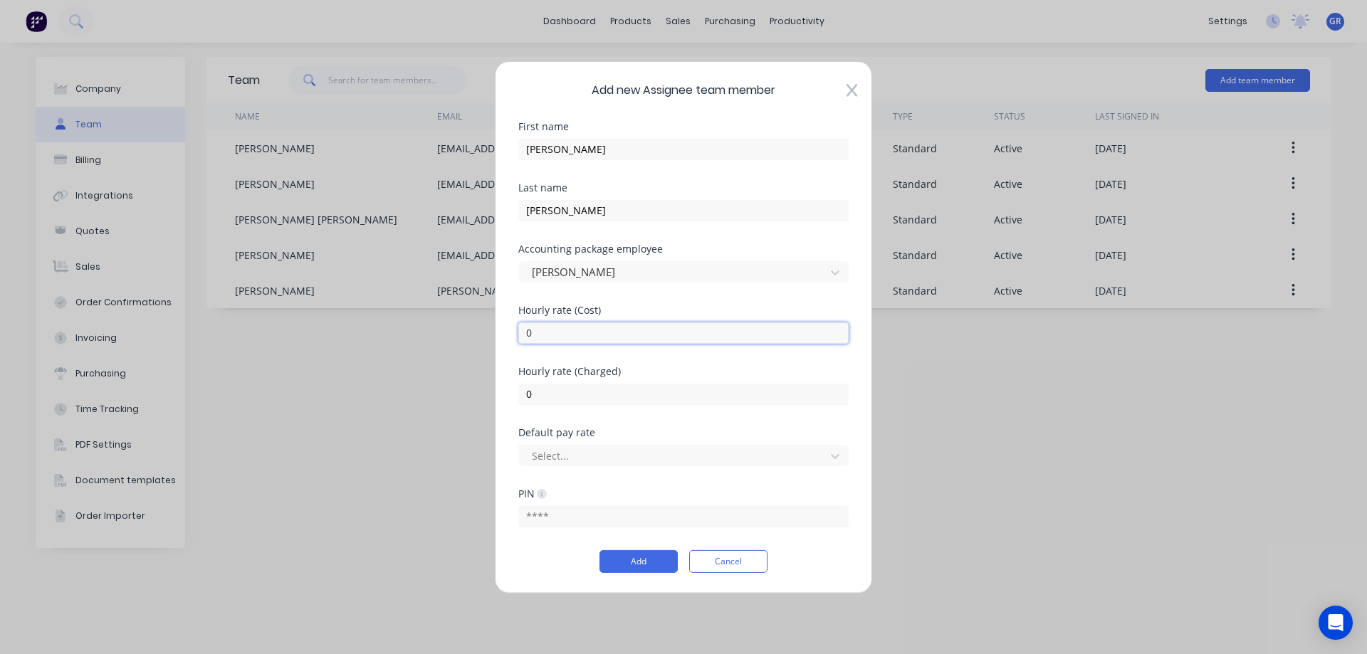
click at [581, 331] on input "0" at bounding box center [683, 332] width 330 height 21
type input "85"
click at [543, 395] on input "0" at bounding box center [683, 393] width 330 height 21
type input "135"
click at [608, 453] on div at bounding box center [674, 456] width 288 height 18
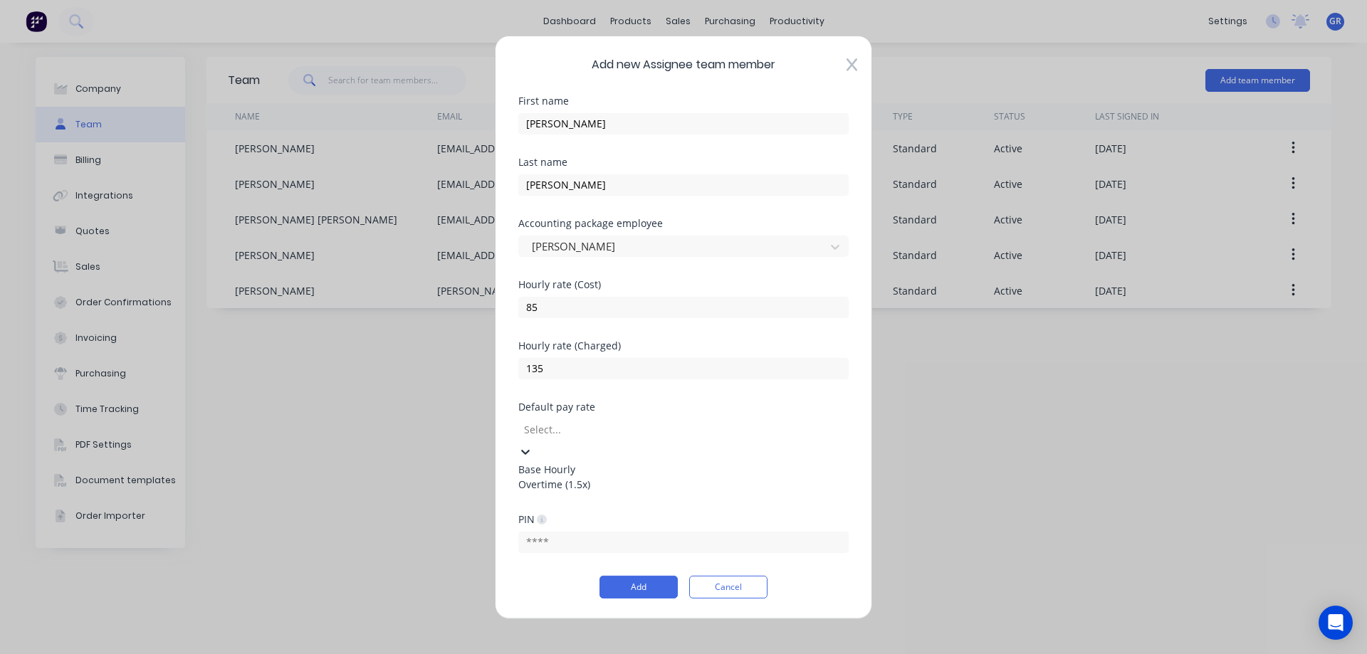
click at [602, 491] on div "Overtime (1.5x)" at bounding box center [683, 483] width 330 height 15
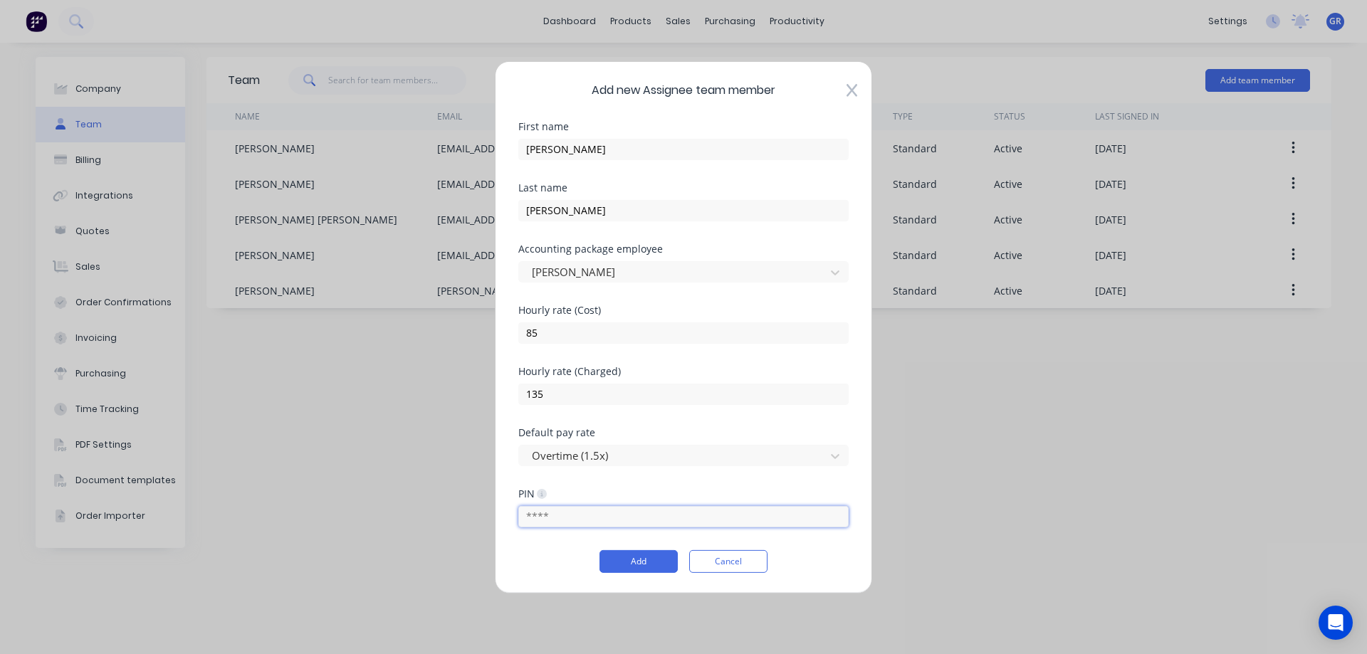
click at [564, 514] on input "text" at bounding box center [683, 516] width 330 height 21
type input "1234"
click at [612, 557] on button "Add" at bounding box center [638, 561] width 78 height 23
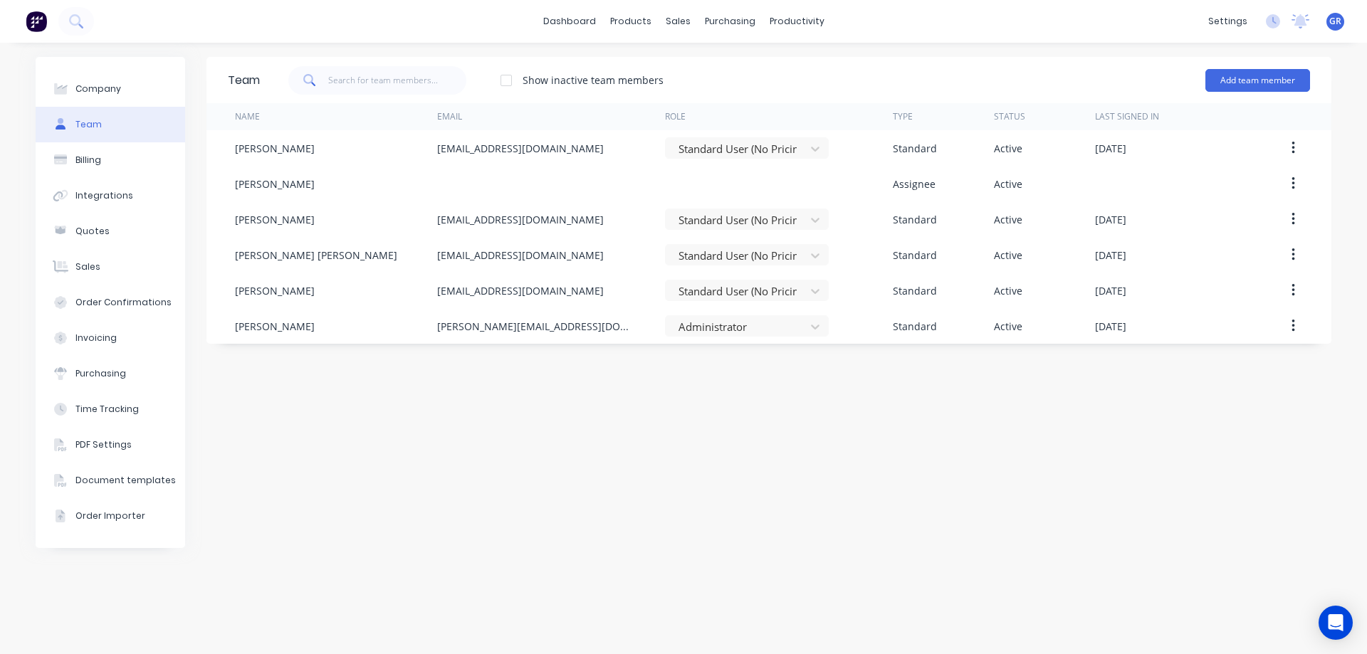
click at [291, 355] on div "Team Show inactive team members Add team member Name Email Role Type Status Las…" at bounding box center [768, 348] width 1125 height 583
click at [448, 411] on div "Team Show inactive team members Add team member Name Email Role Type Status Las…" at bounding box center [768, 348] width 1125 height 583
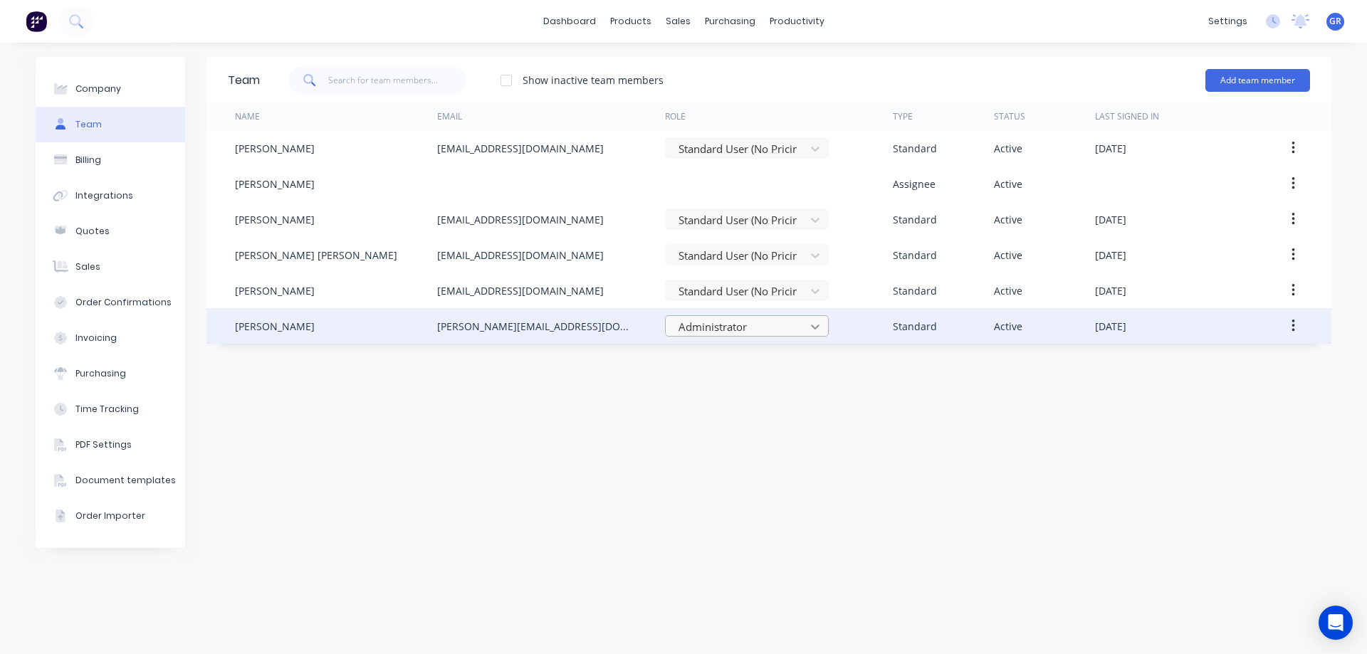
click at [815, 327] on icon at bounding box center [815, 327] width 14 height 14
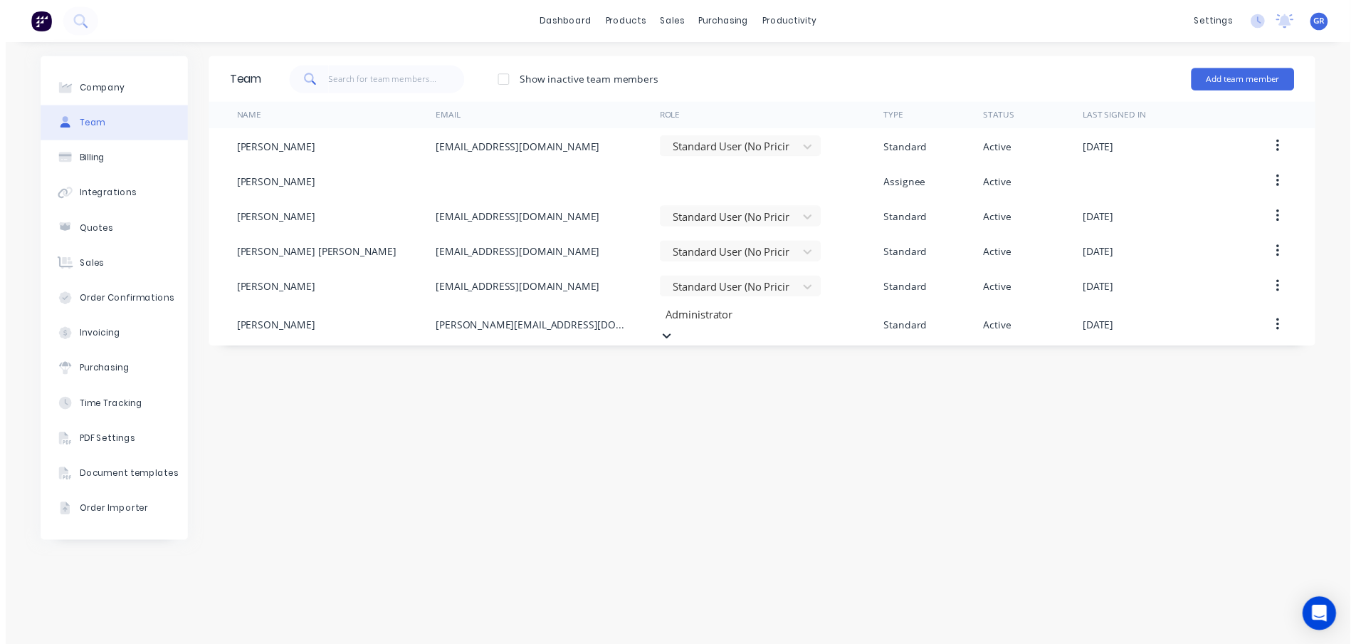
scroll to position [145, 0]
click at [552, 490] on div "Team Show inactive team members Add team member Name Email Role Type Status Las…" at bounding box center [768, 348] width 1125 height 583
click at [735, 479] on div "Team Show inactive team members Add team member Name Email Role Type Status Las…" at bounding box center [768, 348] width 1125 height 583
click at [560, 24] on link "dashboard" at bounding box center [569, 21] width 67 height 21
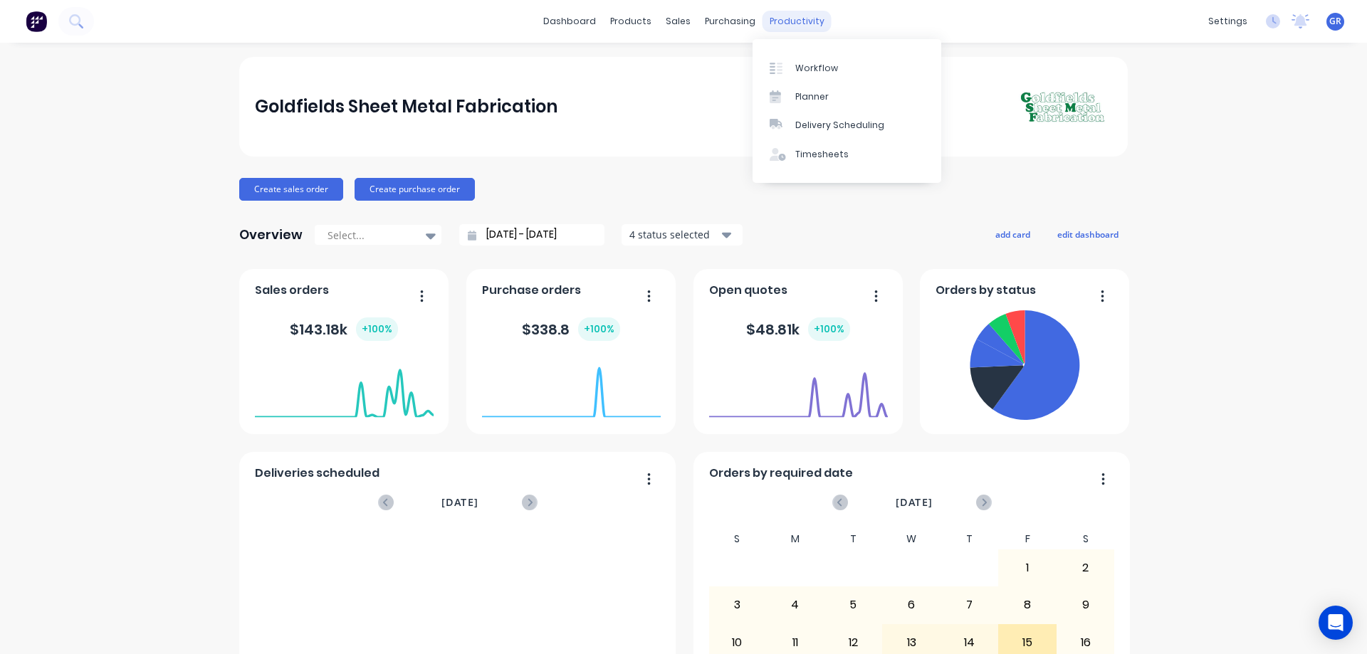
click at [779, 27] on div "productivity" at bounding box center [796, 21] width 69 height 21
click at [815, 73] on div "Workflow" at bounding box center [816, 68] width 43 height 13
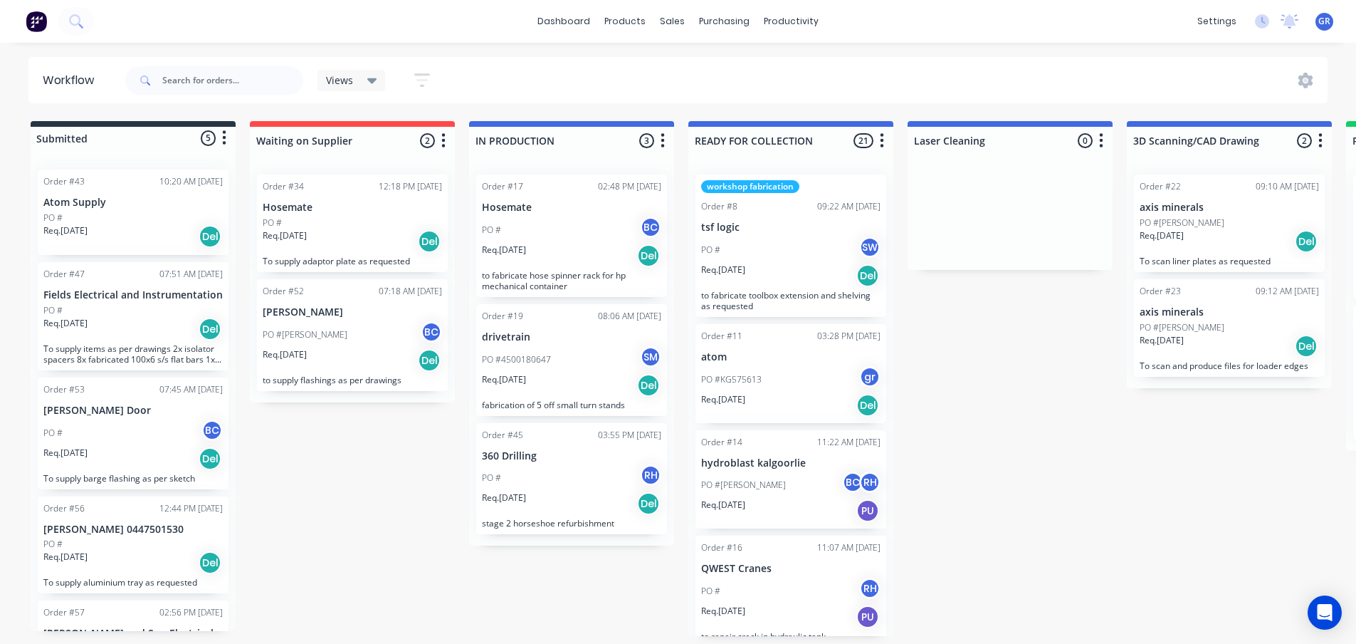
click at [305, 528] on div "Submitted 5 Status colour #273444 hex #273444 Save Cancel Summaries Total order…" at bounding box center [969, 378] width 1961 height 515
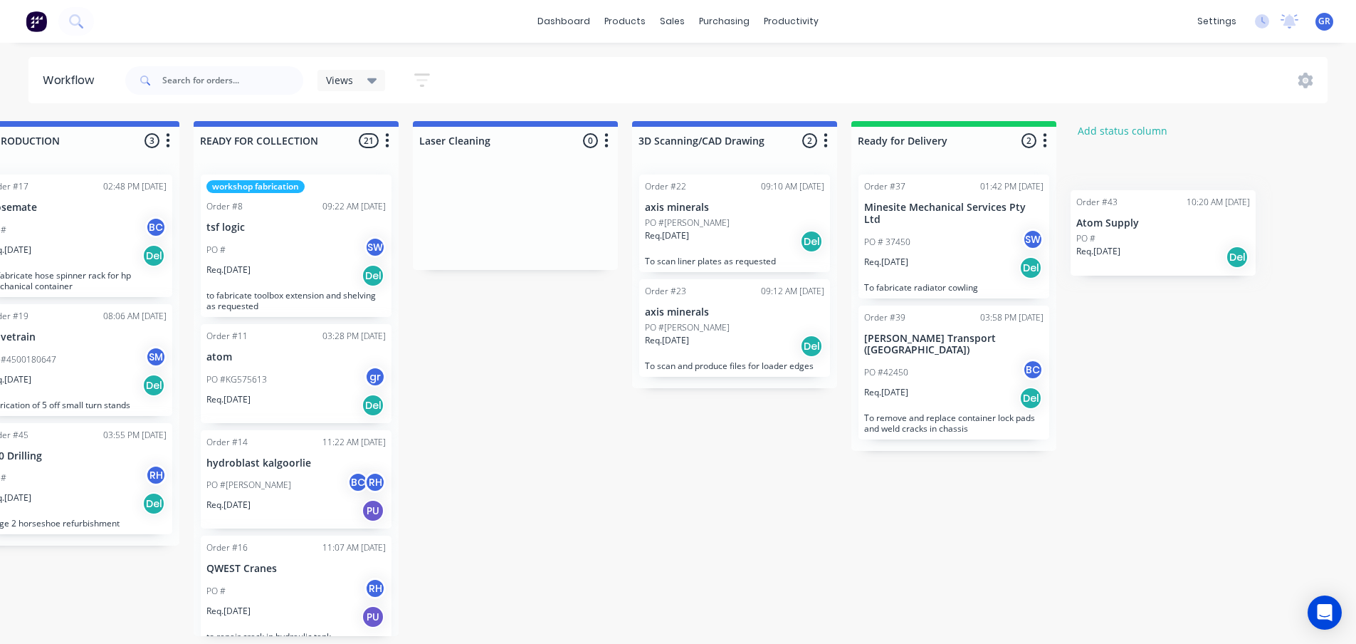
scroll to position [0, 499]
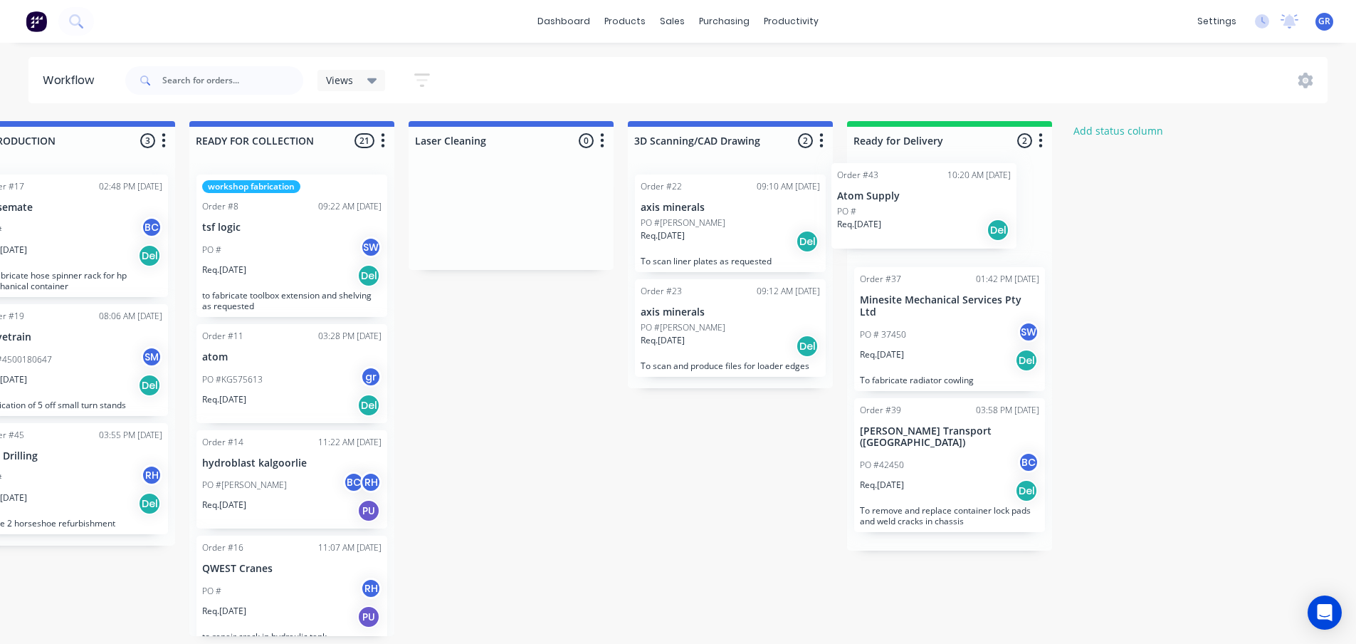
drag, startPoint x: 158, startPoint y: 191, endPoint x: 958, endPoint y: 186, distance: 799.5
click at [958, 186] on div "Submitted 5 Status colour #273444 hex #273444 Save Cancel Summaries Total order…" at bounding box center [470, 378] width 1961 height 515
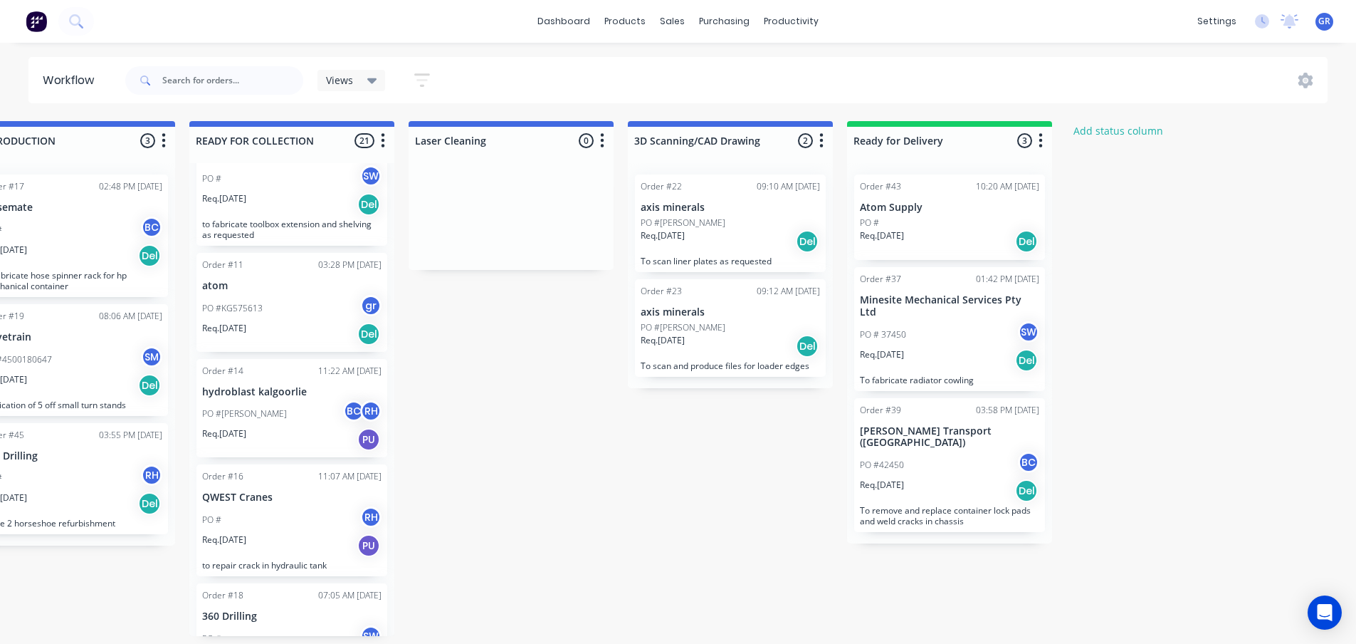
scroll to position [0, 496]
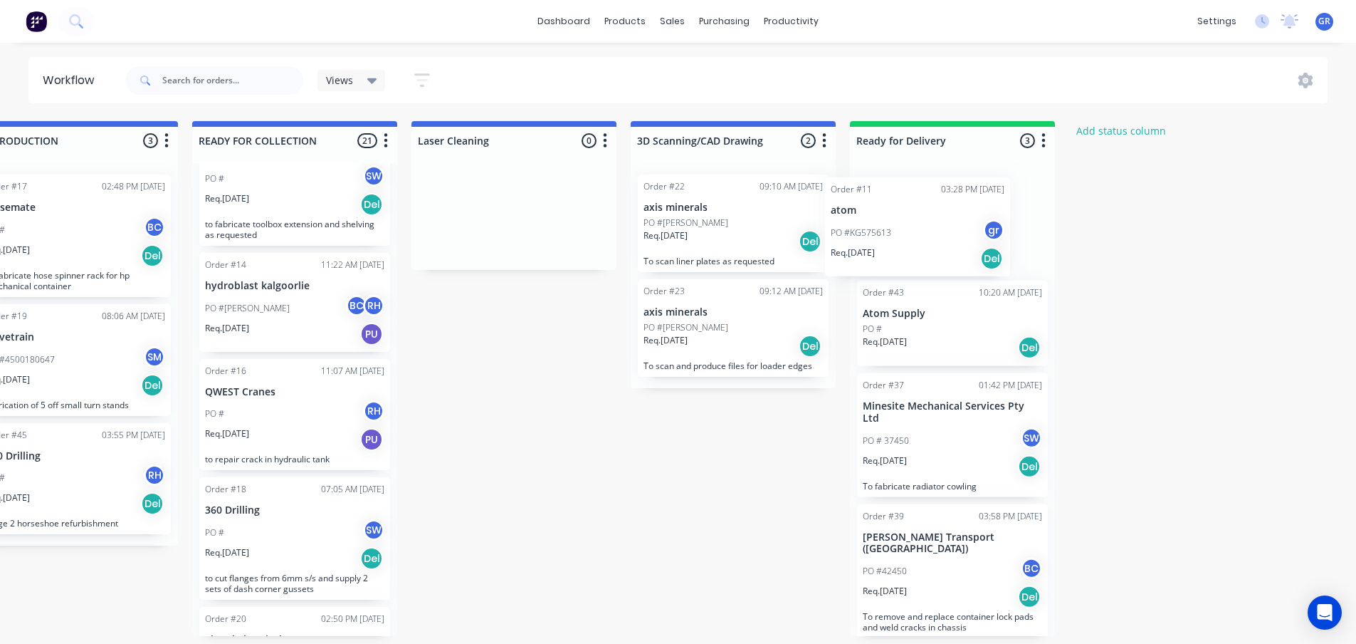
drag, startPoint x: 261, startPoint y: 308, endPoint x: 893, endPoint y: 234, distance: 636.6
click at [893, 234] on div "Submitted 4 Status colour #273444 hex #273444 Save Cancel Summaries Total order…" at bounding box center [473, 378] width 1961 height 515
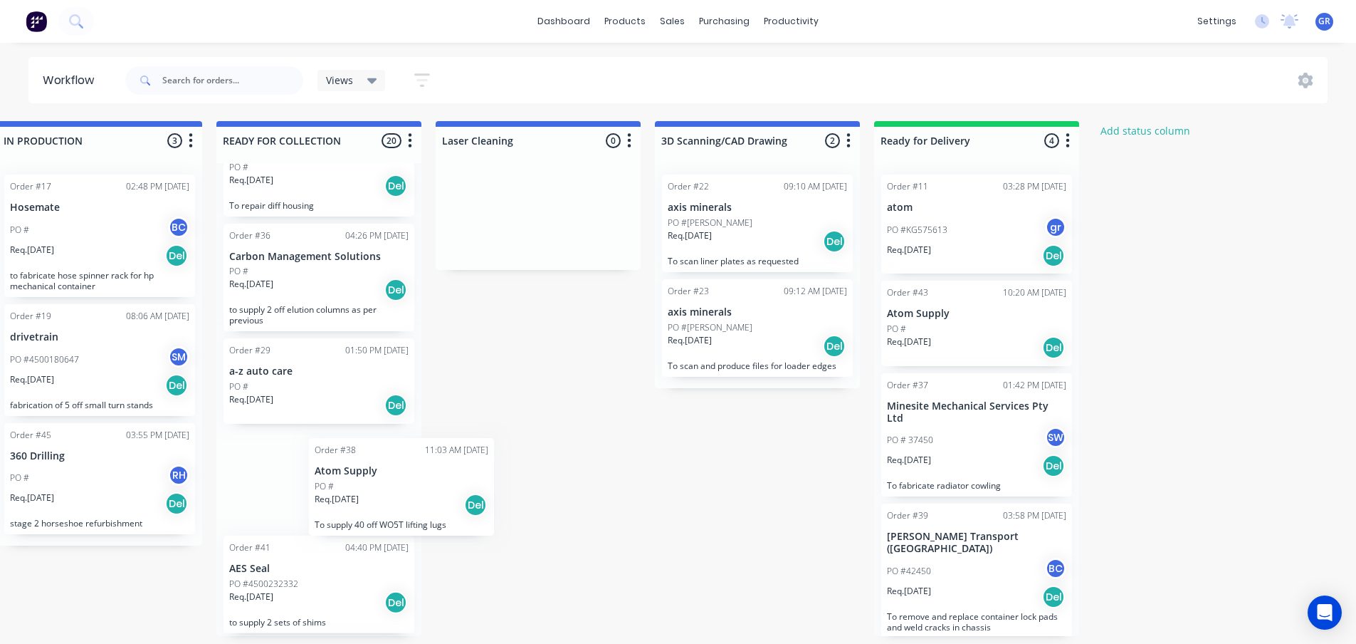
scroll to position [3, 470]
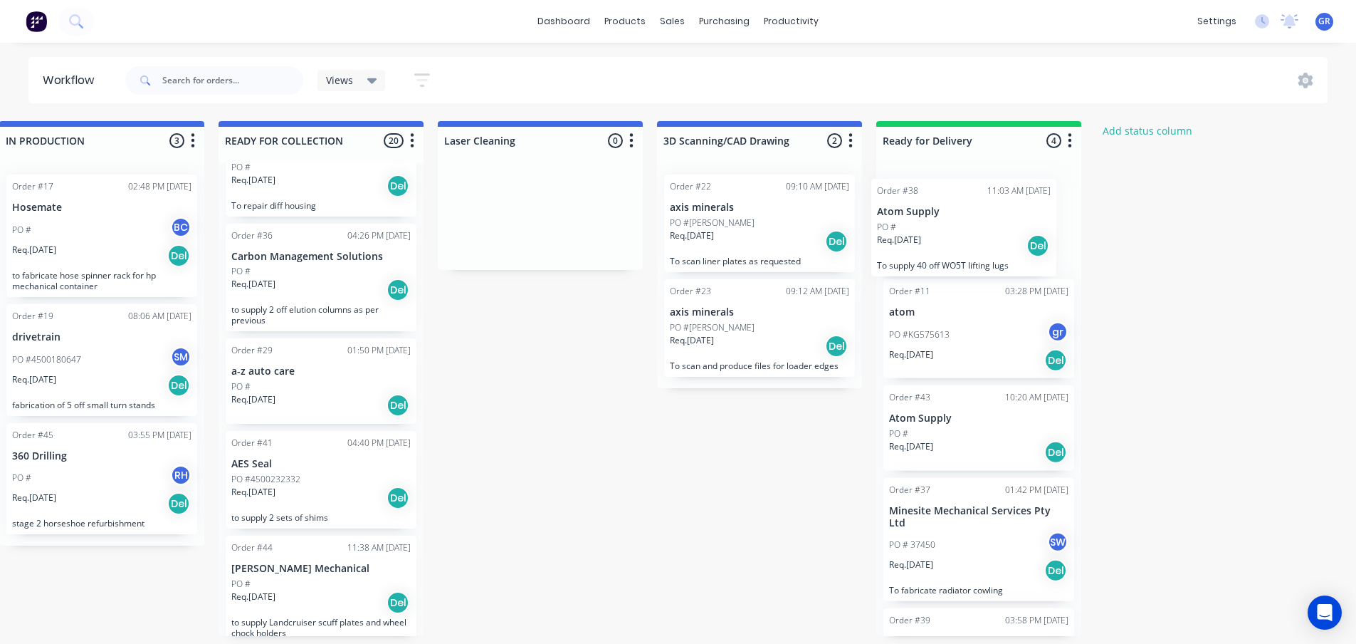
drag, startPoint x: 273, startPoint y: 486, endPoint x: 950, endPoint y: 225, distance: 726.4
click at [950, 225] on div "Submitted 4 Status colour #273444 hex #273444 Save Cancel Summaries Total order…" at bounding box center [499, 378] width 1961 height 515
drag, startPoint x: 660, startPoint y: 541, endPoint x: 595, endPoint y: 515, distance: 69.7
click at [596, 516] on div "Submitted 4 Status colour #273444 hex #273444 Save Cancel Summaries Total order…" at bounding box center [499, 378] width 1961 height 515
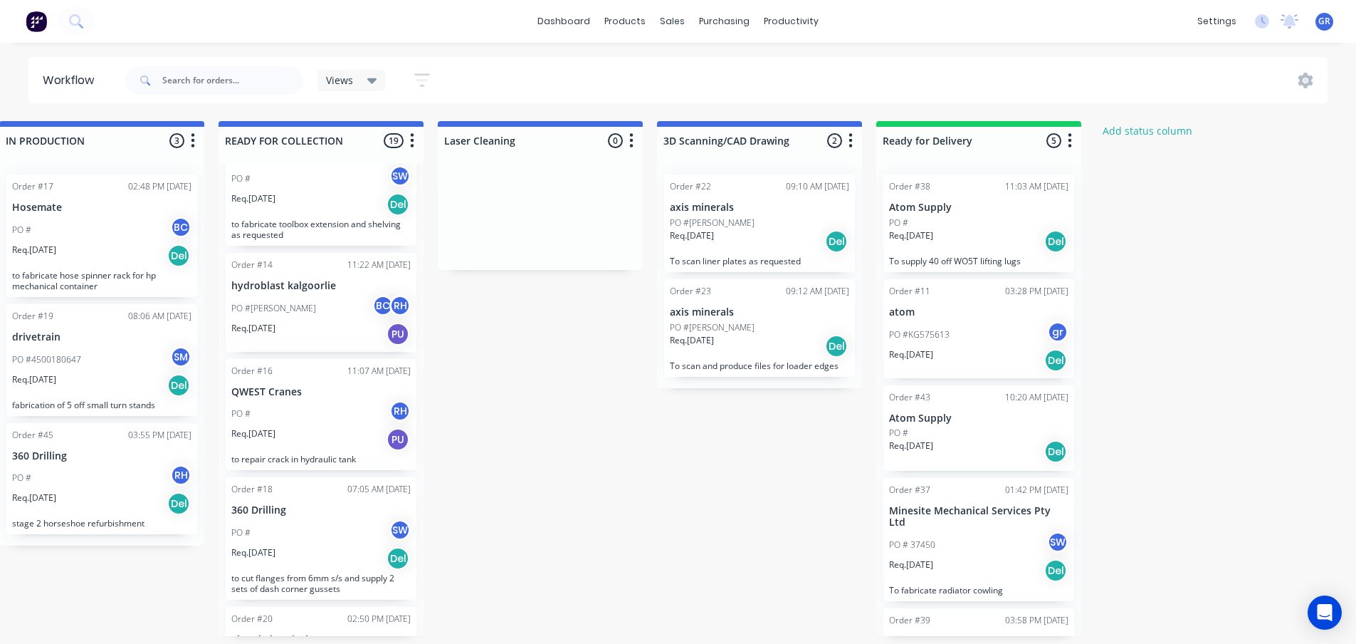
scroll to position [0, 0]
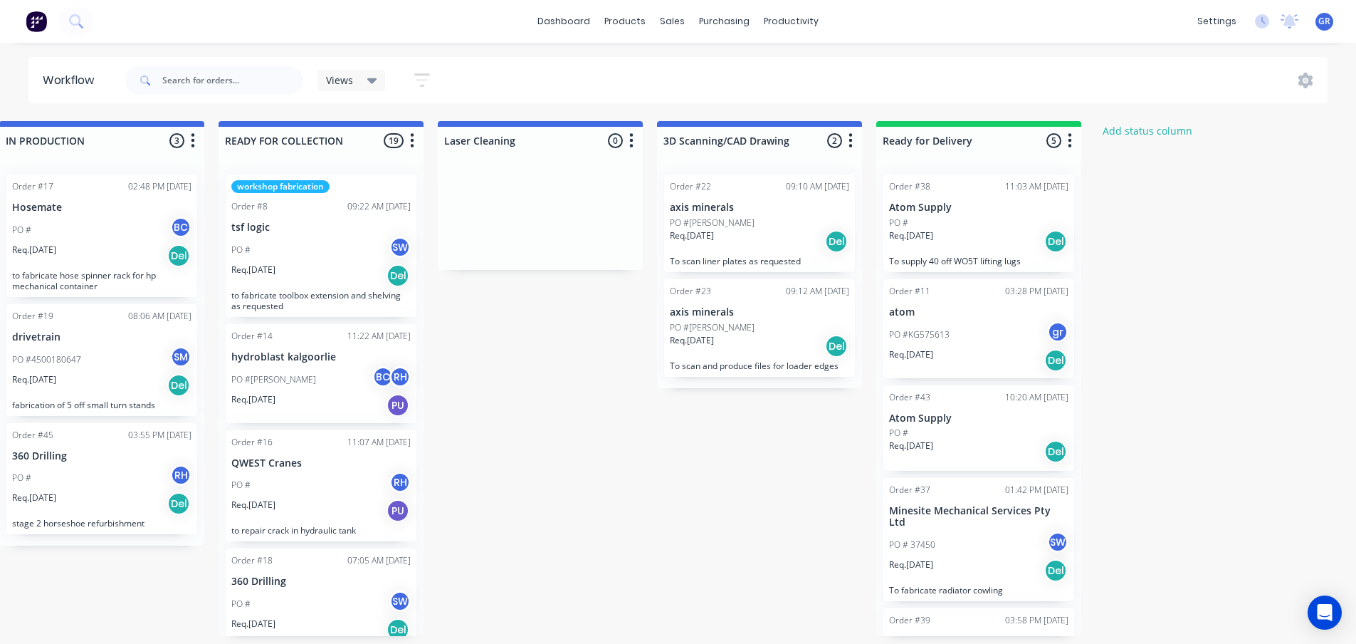
click at [965, 250] on div "Req. [DATE] Del" at bounding box center [978, 241] width 179 height 24
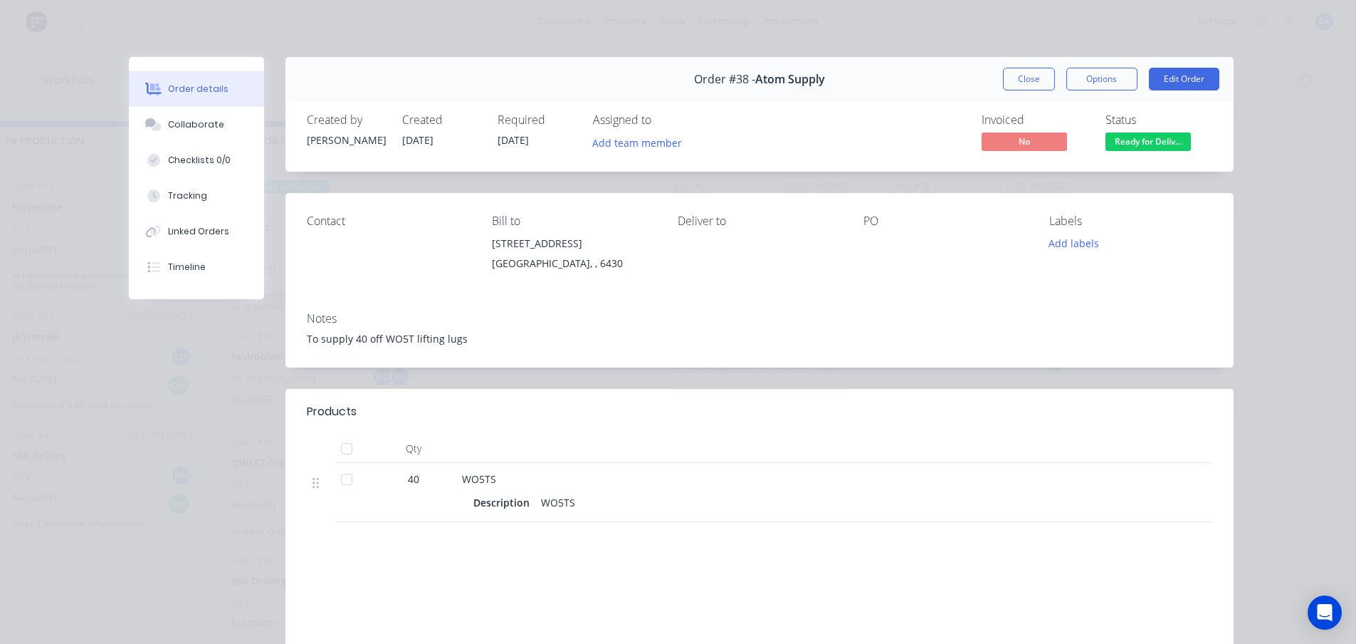
click at [341, 446] on div at bounding box center [346, 448] width 28 height 28
click at [1109, 75] on button "Options" at bounding box center [1101, 79] width 71 height 23
click at [805, 339] on div "To supply 40 off WO5T lifting lugs" at bounding box center [760, 338] width 906 height 15
click at [313, 480] on icon at bounding box center [316, 482] width 6 height 13
click at [313, 482] on icon at bounding box center [316, 482] width 6 height 11
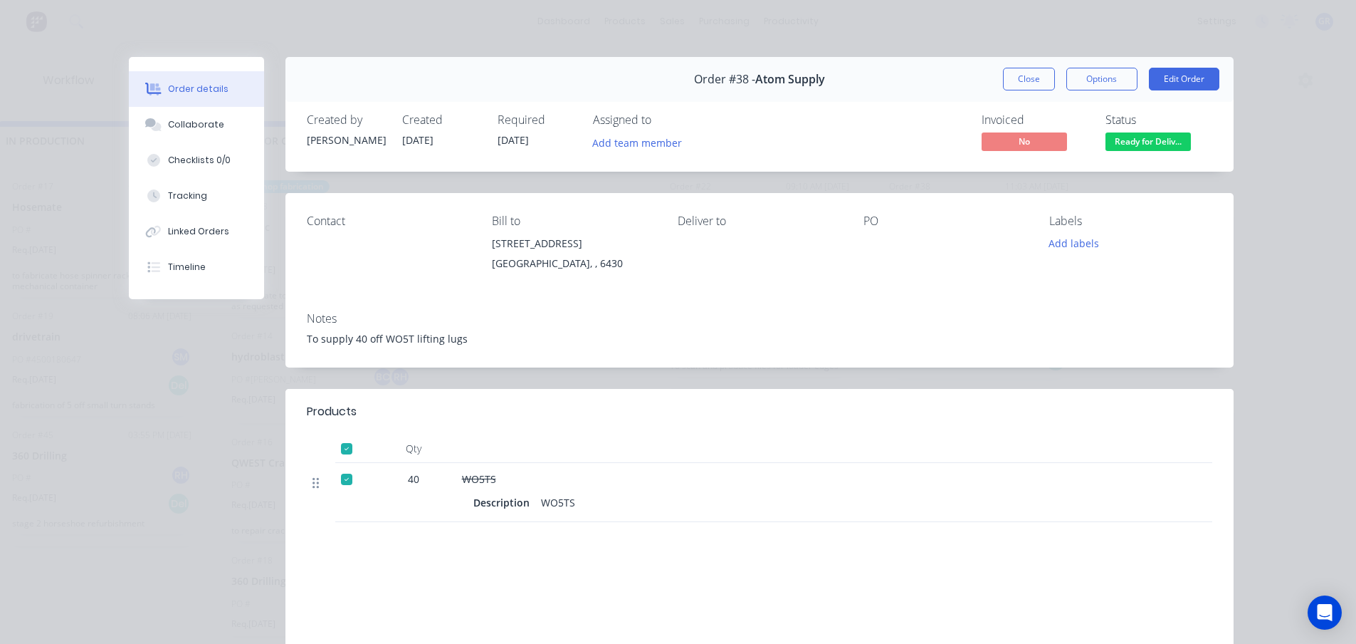
click at [313, 482] on icon at bounding box center [316, 482] width 6 height 11
click at [313, 491] on div at bounding box center [321, 480] width 17 height 19
click at [508, 500] on div "Description" at bounding box center [504, 502] width 62 height 21
click at [503, 478] on div "WO5TS" at bounding box center [741, 478] width 558 height 15
click at [472, 481] on span "WO5TS" at bounding box center [479, 479] width 34 height 14
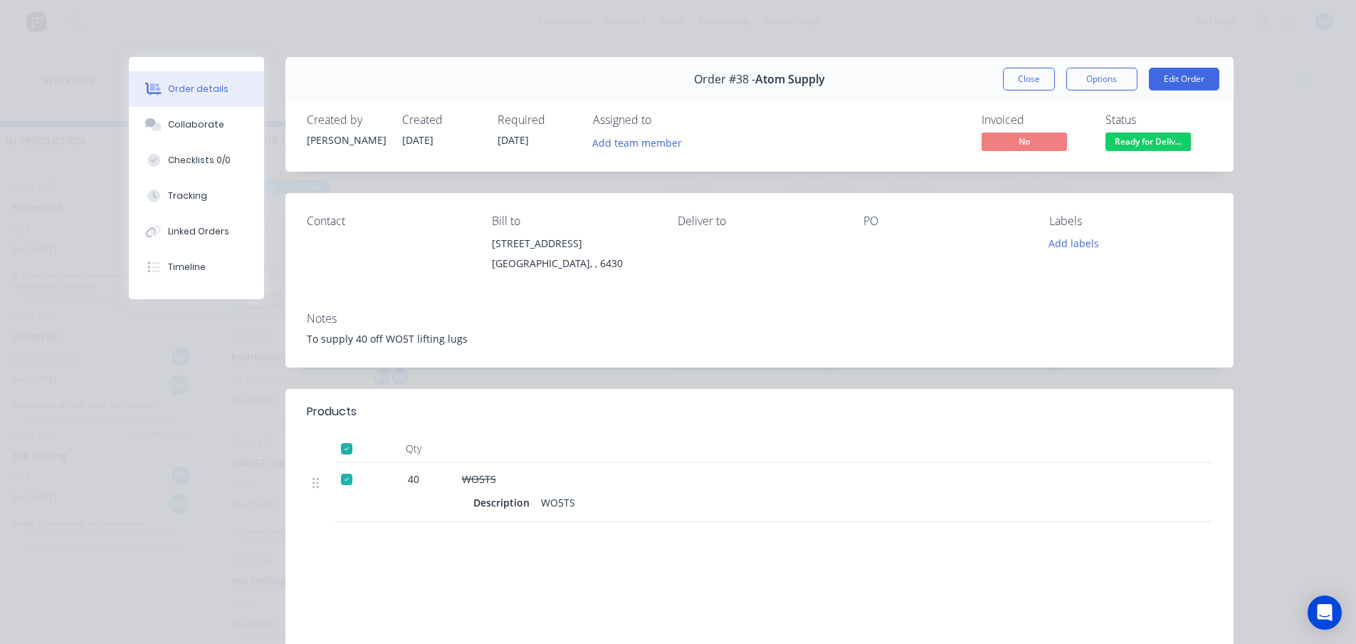
click at [341, 447] on div at bounding box center [346, 448] width 28 height 28
click at [313, 479] on icon at bounding box center [316, 482] width 6 height 13
click at [313, 485] on icon at bounding box center [316, 482] width 6 height 13
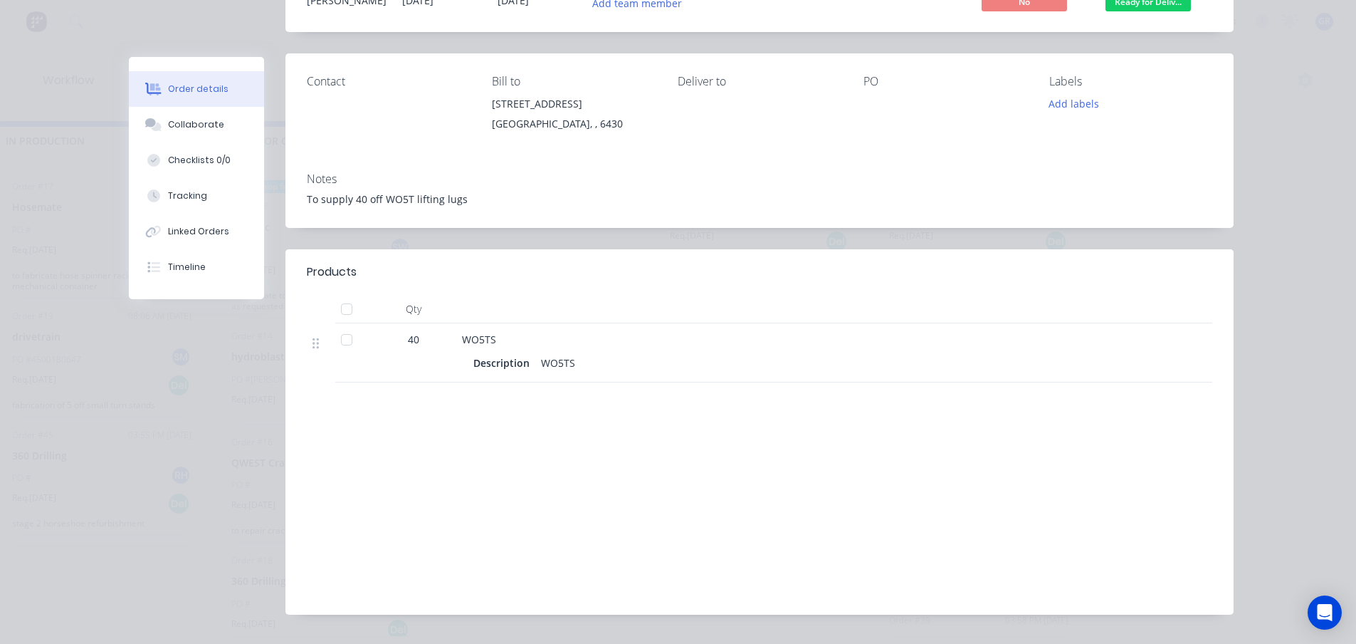
scroll to position [105, 0]
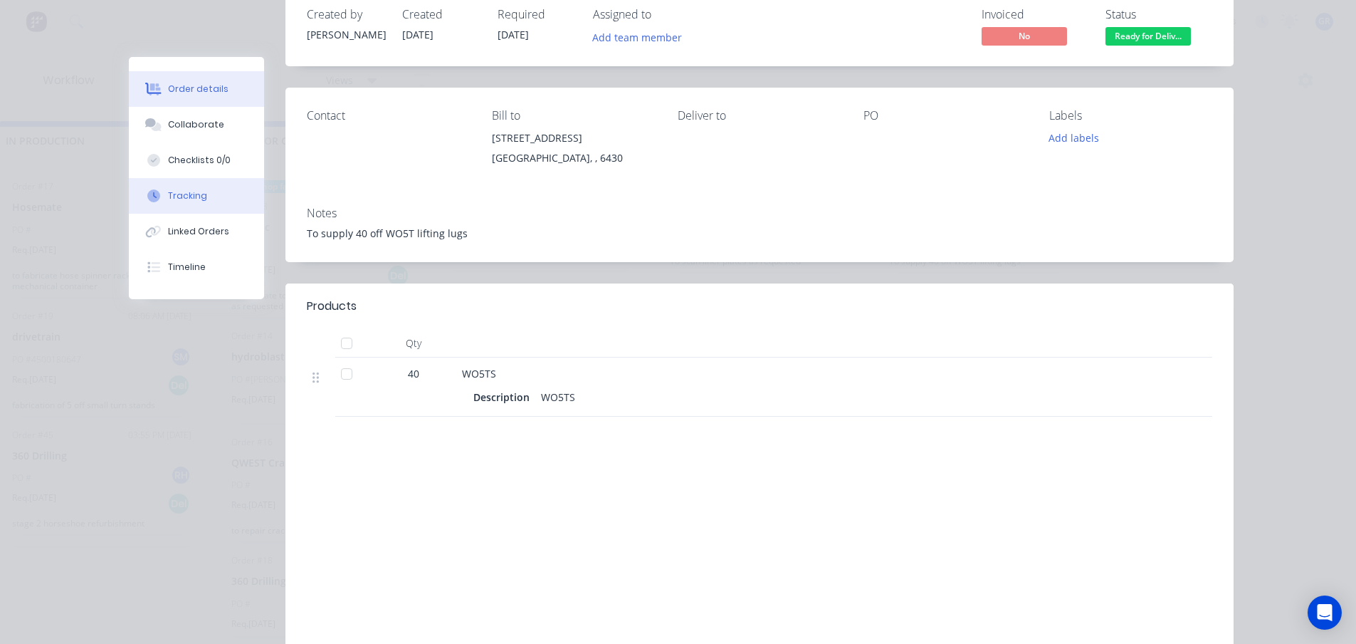
click at [174, 199] on div "Tracking" at bounding box center [187, 195] width 39 height 13
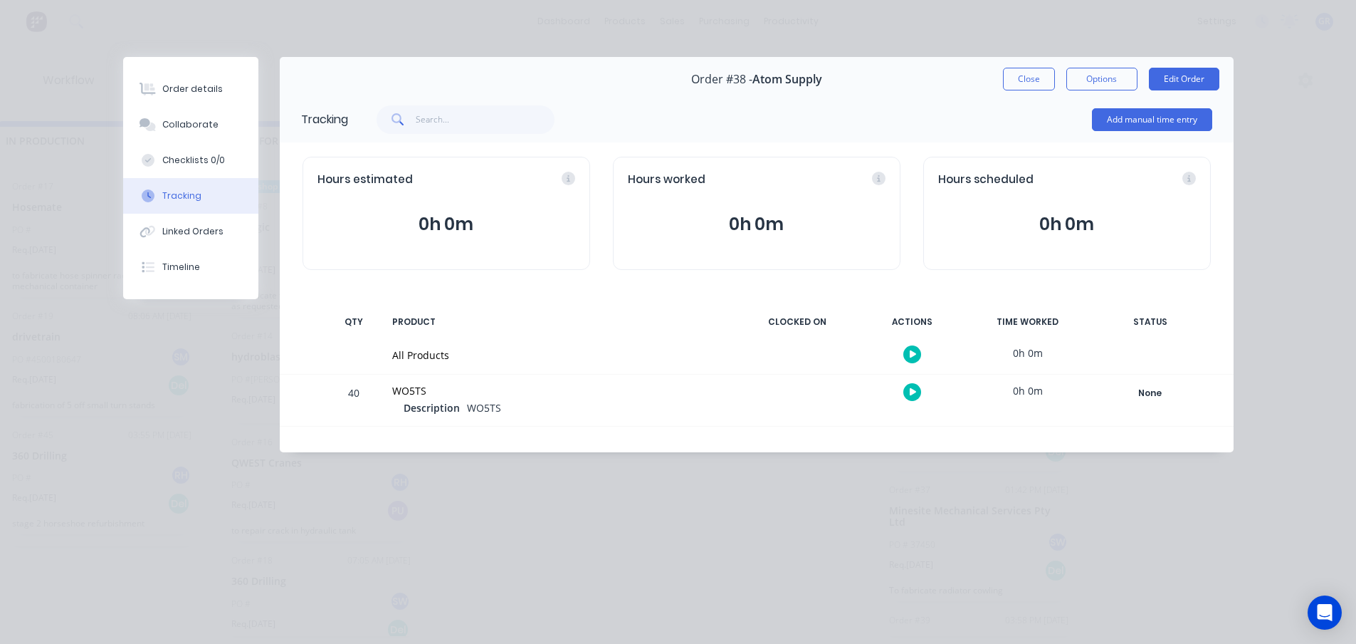
drag, startPoint x: 278, startPoint y: 460, endPoint x: 269, endPoint y: 417, distance: 43.6
click at [278, 457] on div "Order details Collaborate Checklists 0/0 Tracking Linked Orders Timeline Order …" at bounding box center [678, 267] width 1139 height 420
click at [1028, 85] on button "Close" at bounding box center [1029, 79] width 52 height 23
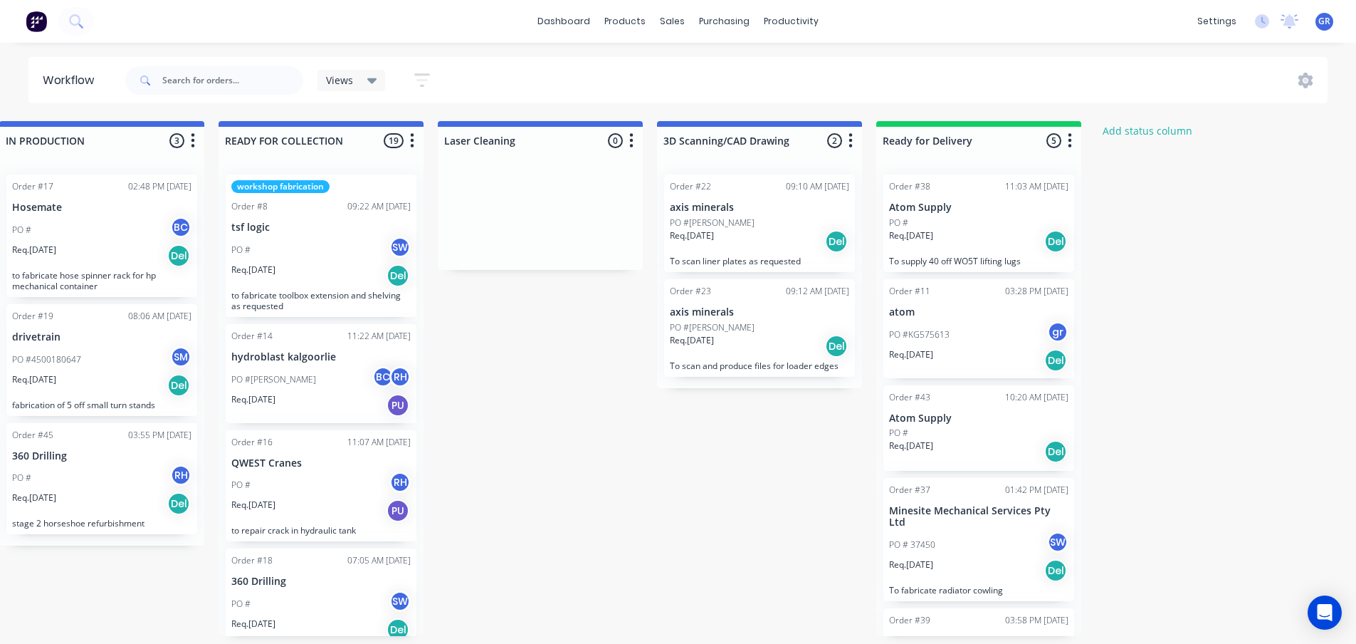
click at [1005, 249] on div "Req. [DATE] Del" at bounding box center [978, 241] width 179 height 24
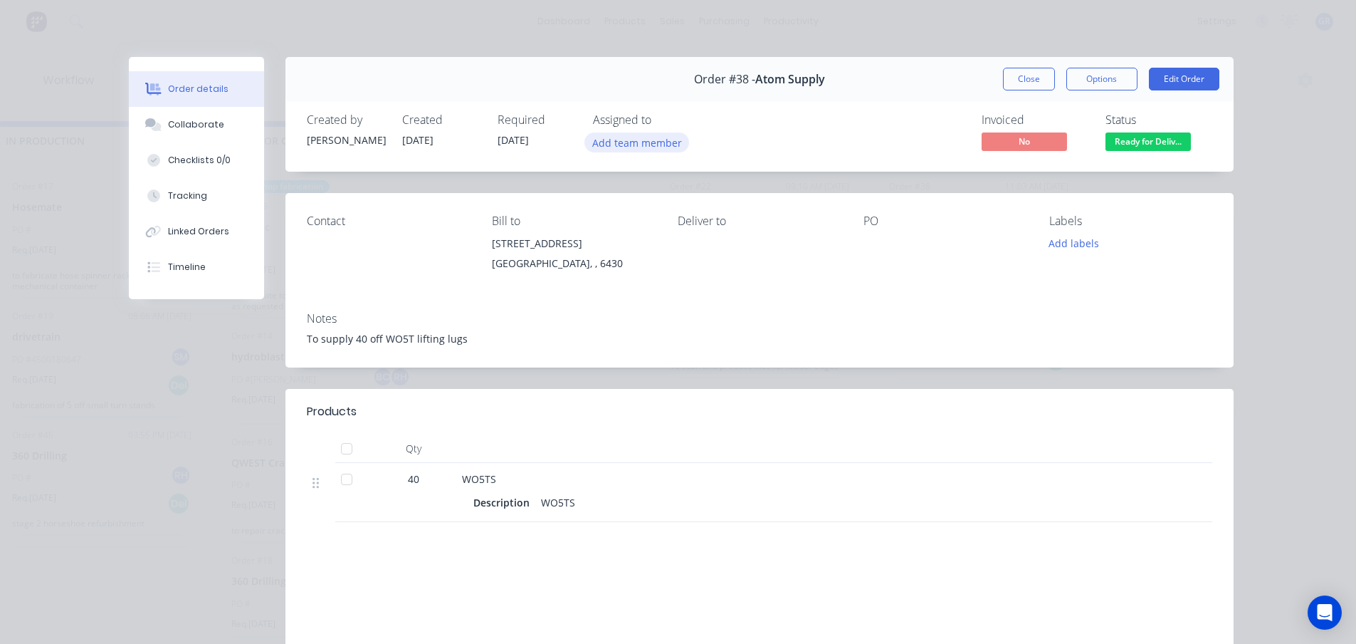
click at [661, 145] on button "Add team member" at bounding box center [636, 141] width 105 height 19
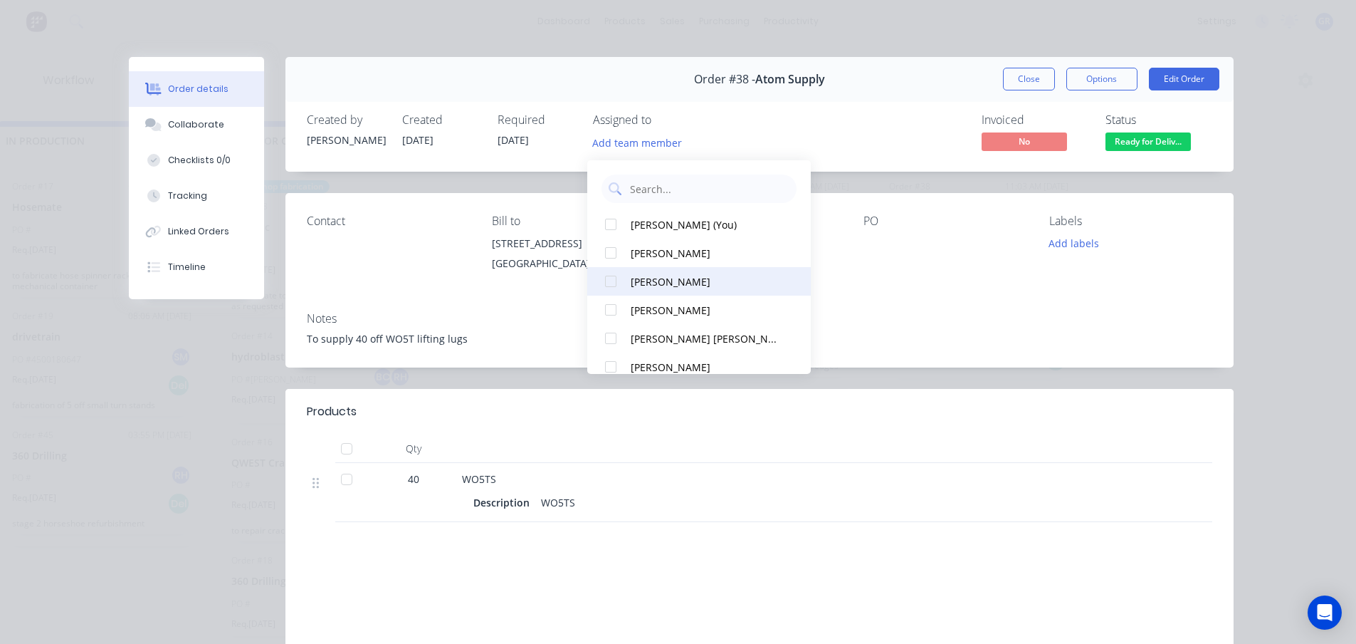
click at [674, 279] on div "[PERSON_NAME]" at bounding box center [706, 281] width 150 height 15
click at [1019, 79] on button "Close" at bounding box center [1029, 79] width 52 height 23
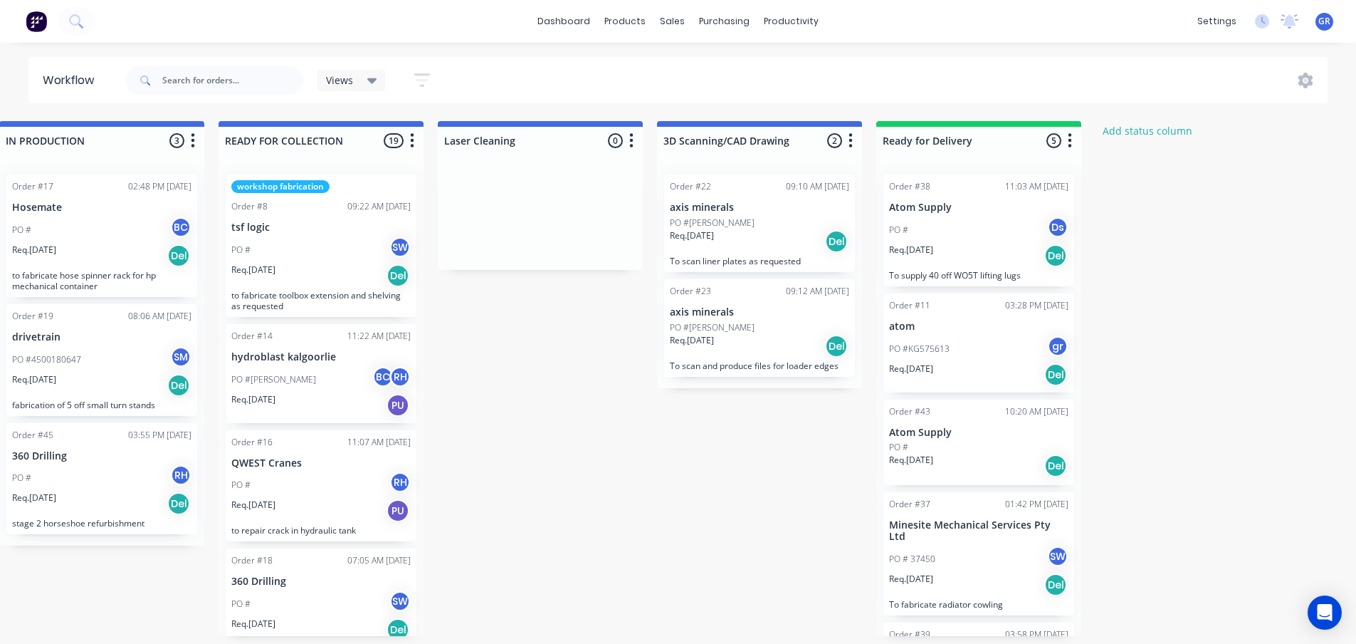
click at [1008, 342] on div "PO #KG575613 gr" at bounding box center [978, 348] width 179 height 27
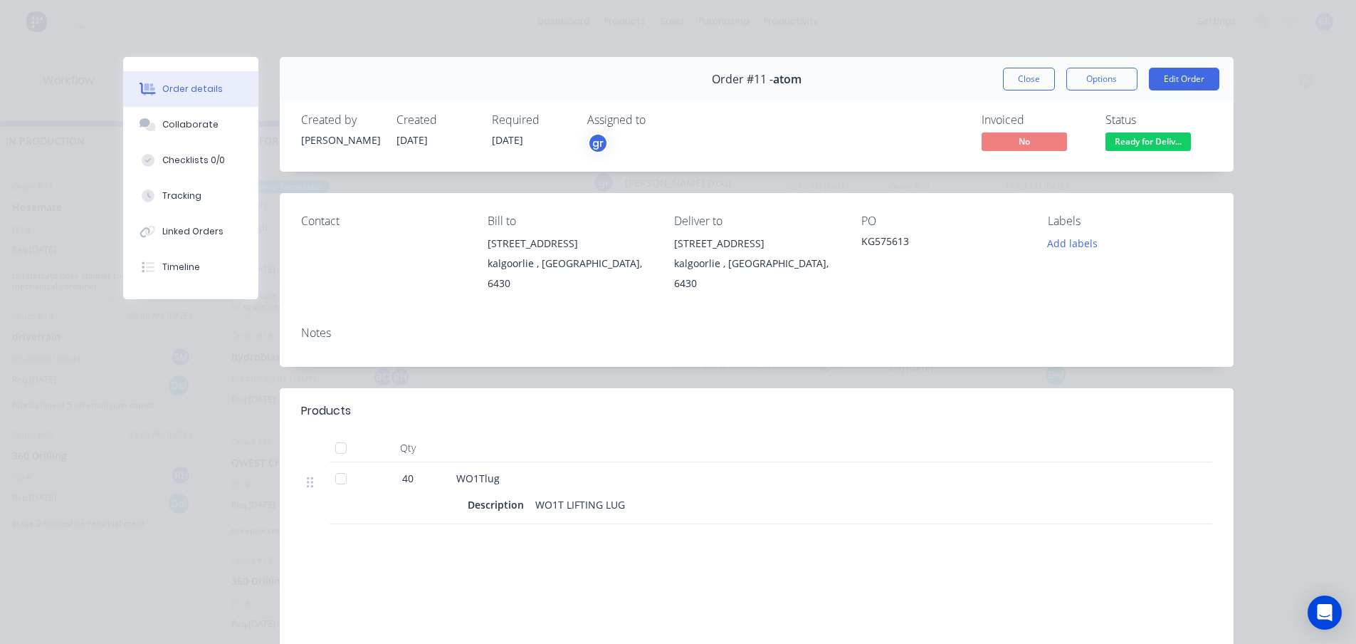
click at [589, 148] on div "gr" at bounding box center [597, 142] width 21 height 21
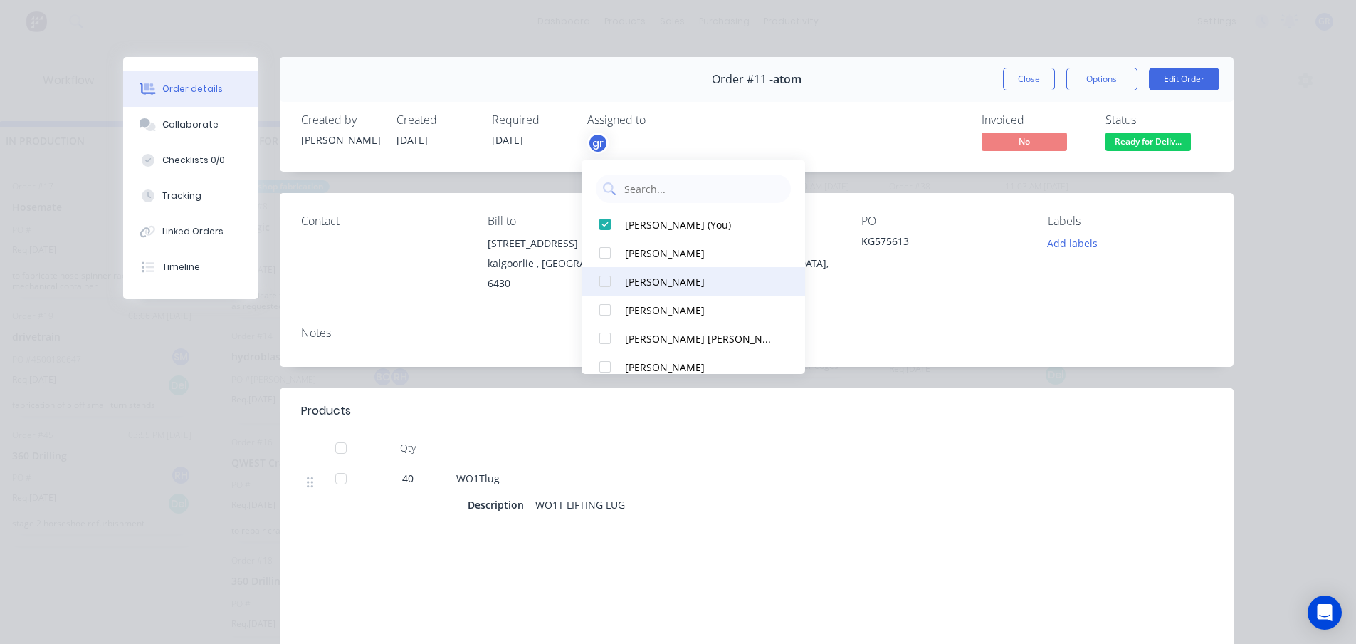
click at [648, 279] on div "[PERSON_NAME]" at bounding box center [700, 281] width 150 height 15
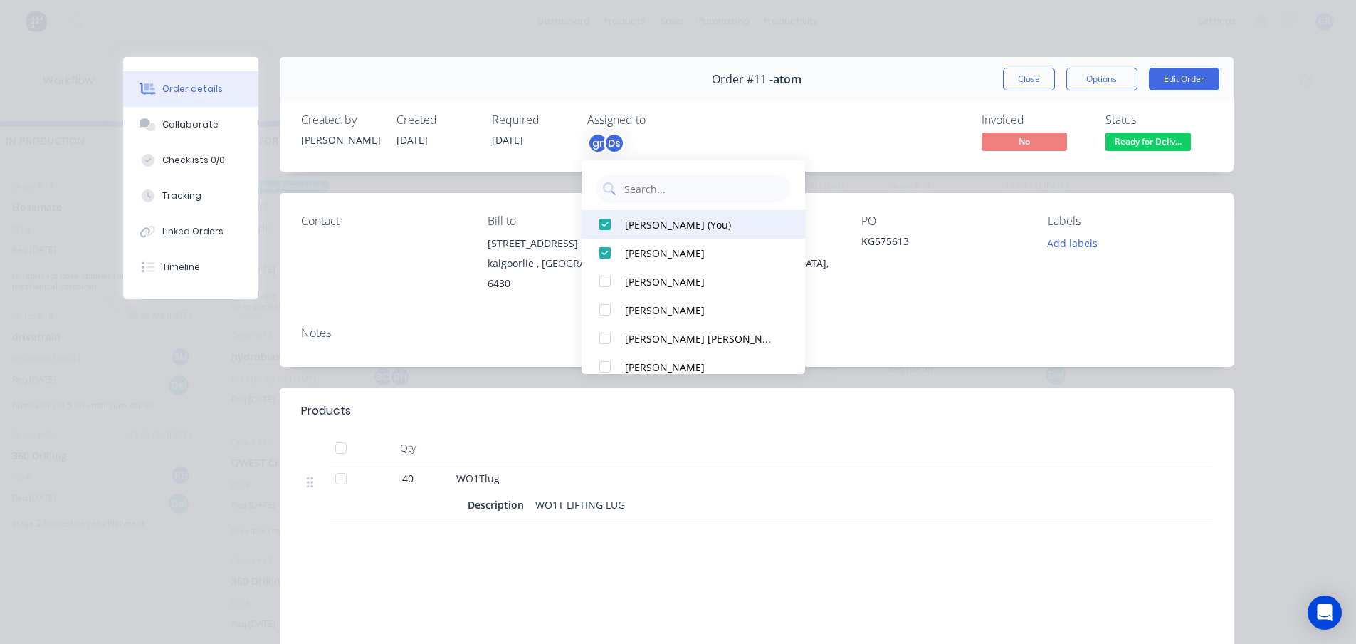
click at [621, 218] on button "[PERSON_NAME] (You)" at bounding box center [694, 224] width 224 height 28
click at [1007, 79] on button "Close" at bounding box center [1029, 79] width 52 height 23
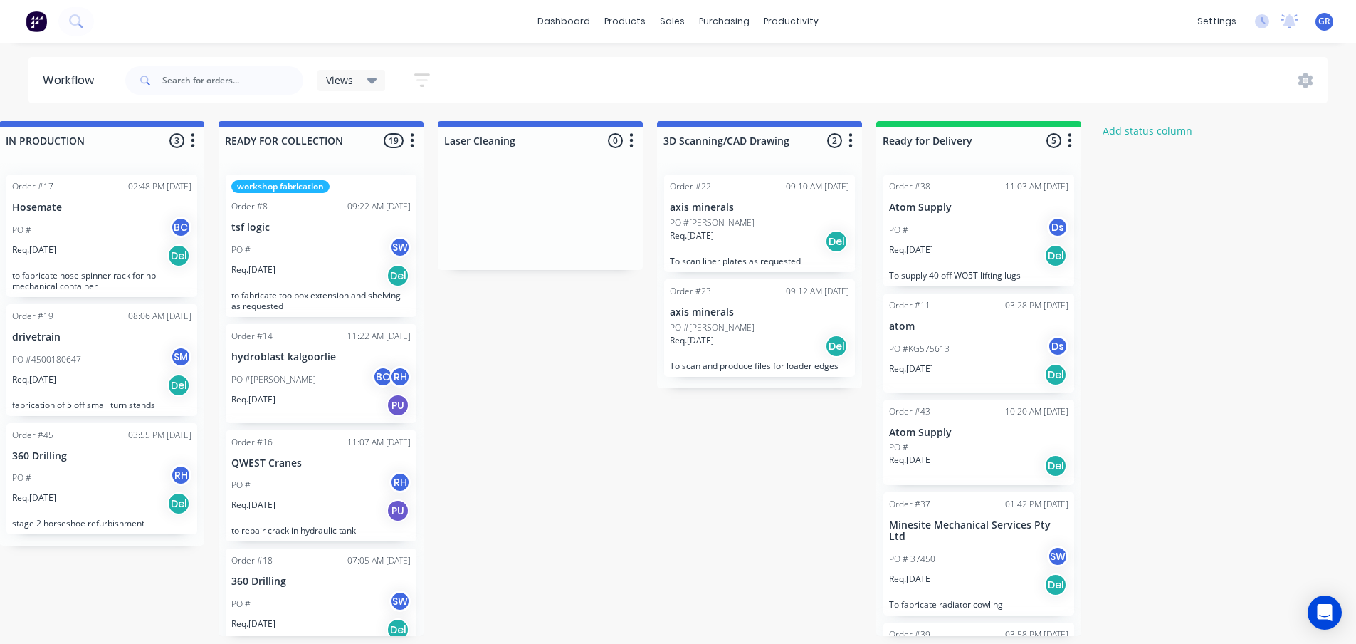
click at [1002, 463] on div "Req. [DATE] Del" at bounding box center [978, 465] width 179 height 24
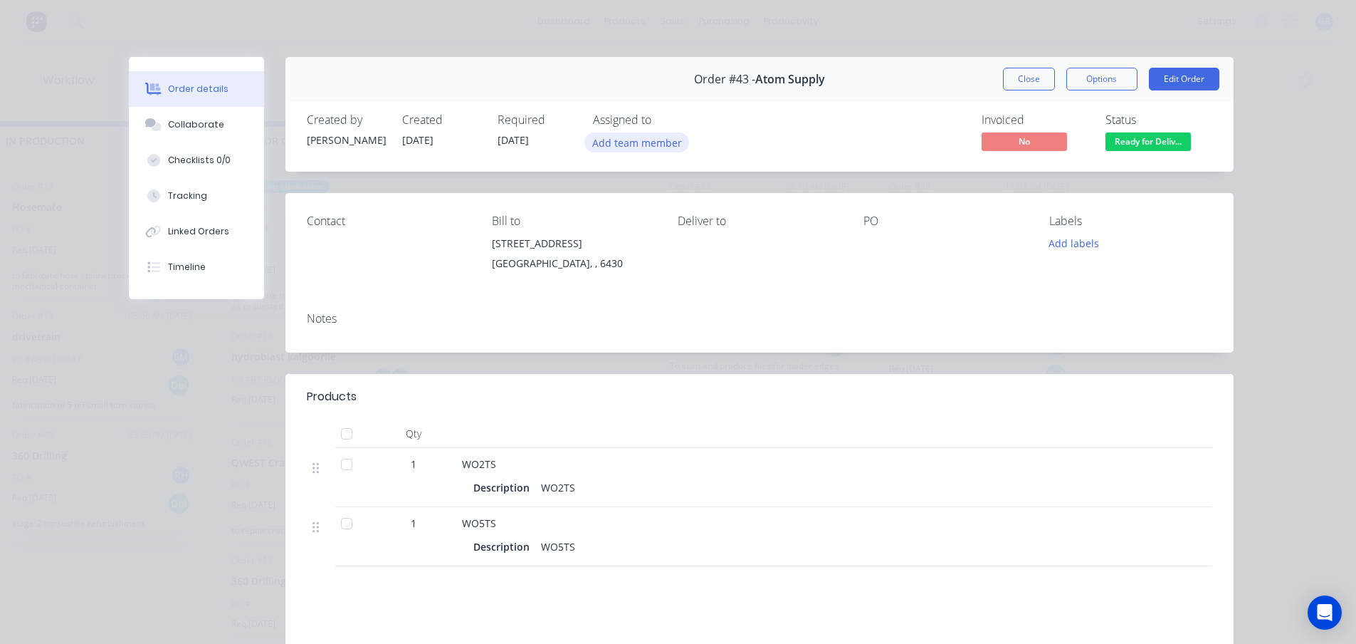
click at [646, 137] on button "Add team member" at bounding box center [636, 141] width 105 height 19
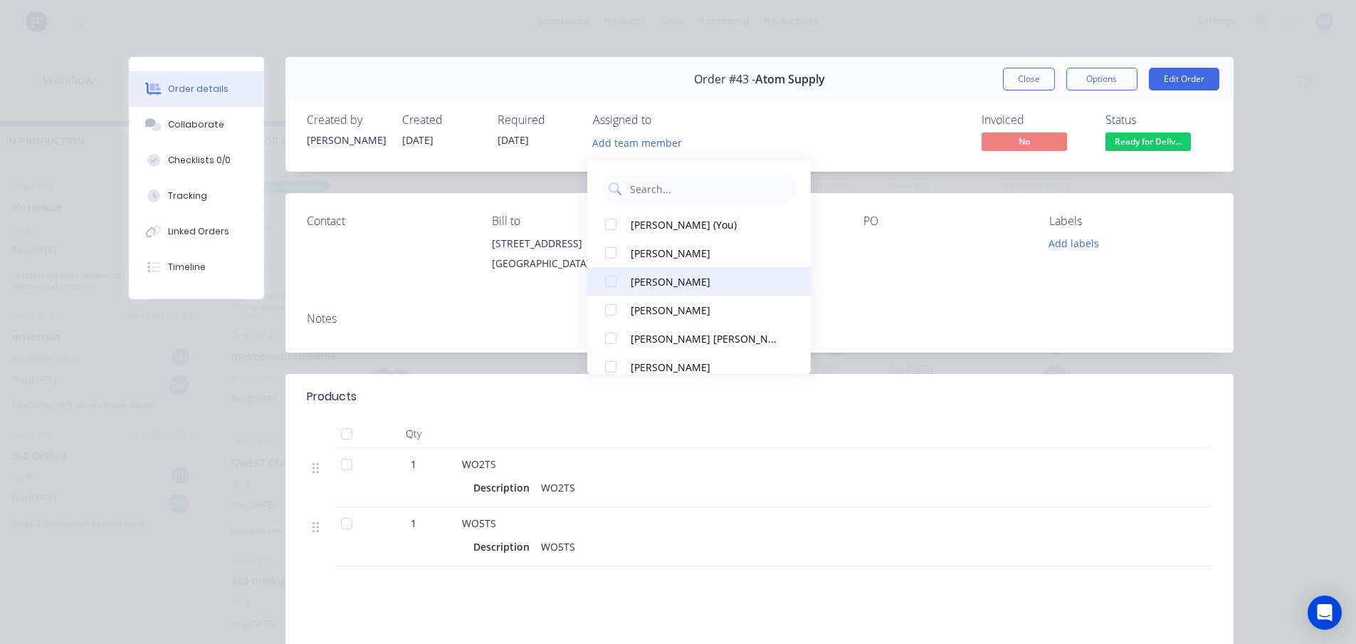
click at [664, 277] on div "[PERSON_NAME]" at bounding box center [706, 281] width 150 height 15
click at [1003, 78] on button "Close" at bounding box center [1029, 79] width 52 height 23
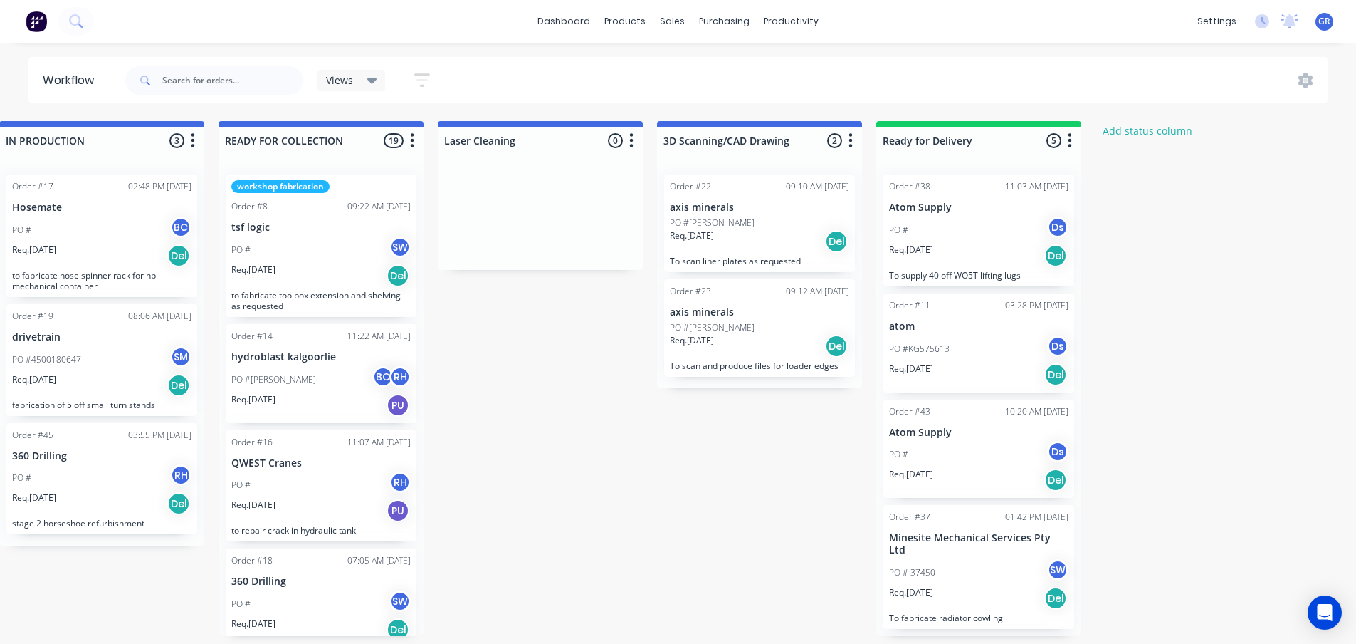
click at [575, 467] on div "Submitted 4 Status colour #273444 hex #273444 Save Cancel Summaries Total order…" at bounding box center [499, 378] width 1961 height 515
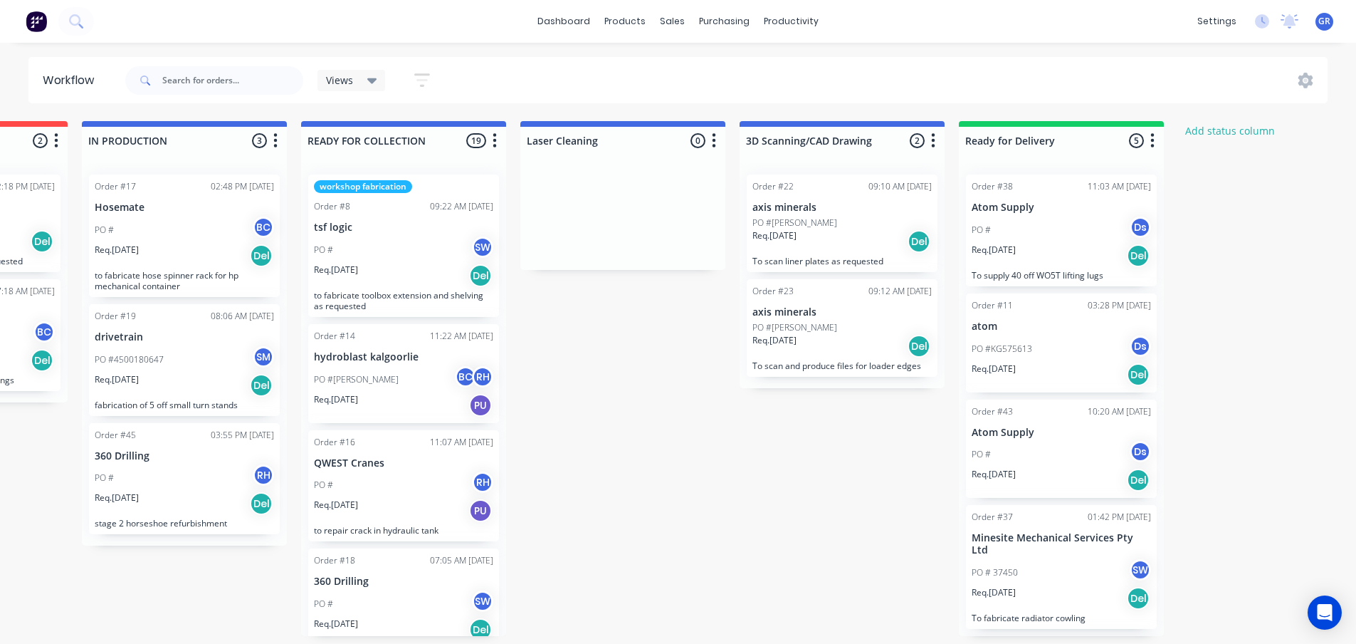
scroll to position [3, 0]
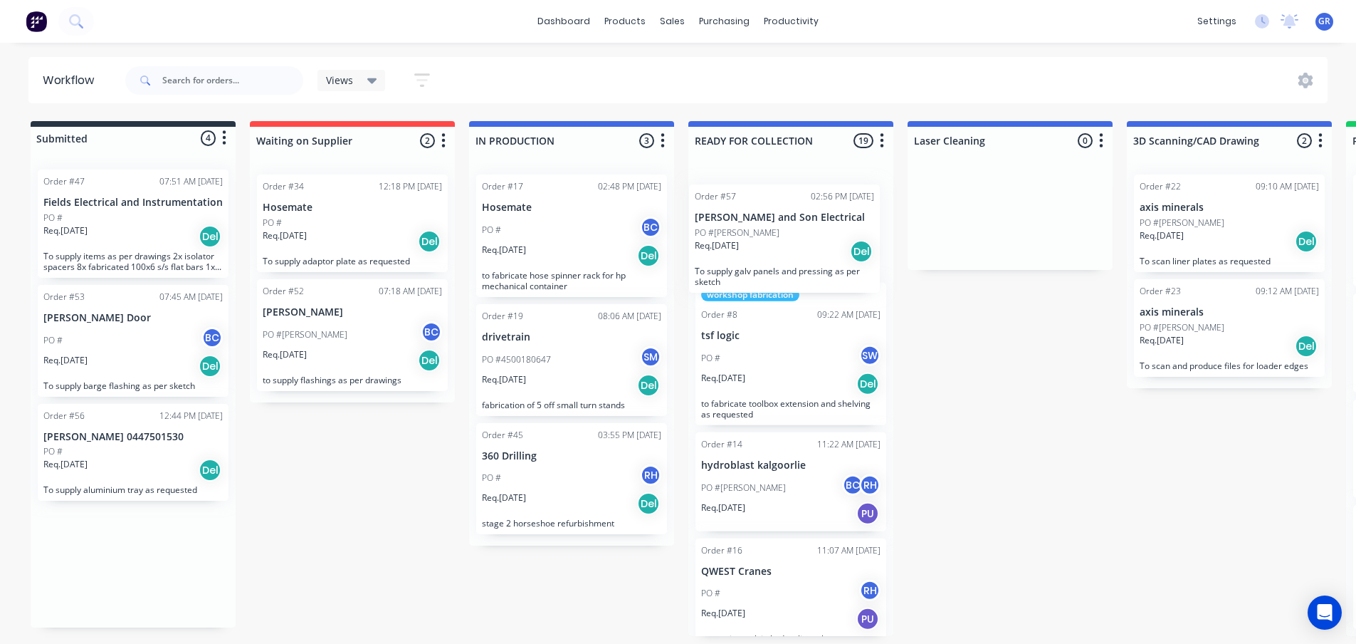
drag, startPoint x: 103, startPoint y: 562, endPoint x: 757, endPoint y: 239, distance: 730.4
click at [757, 239] on div "Submitted 4 Status colour #273444 hex #273444 Save Cancel Summaries Total order…" at bounding box center [969, 378] width 1961 height 515
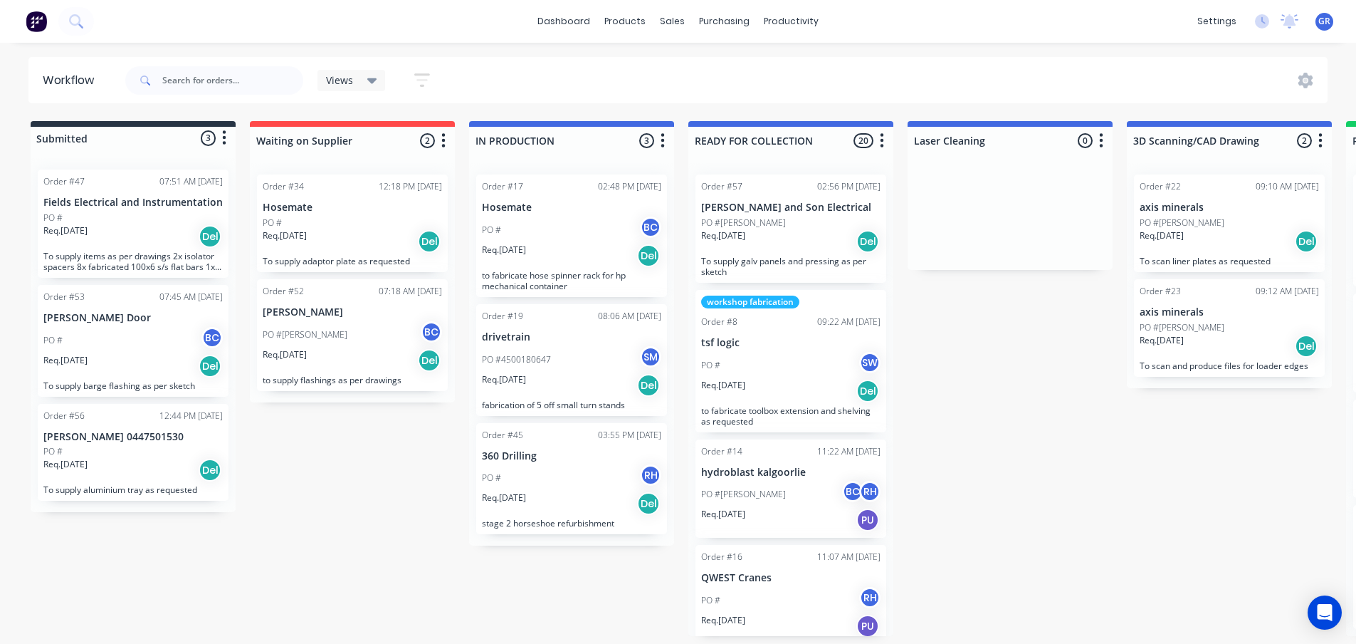
click at [792, 243] on div "Req. [DATE] Del" at bounding box center [790, 241] width 179 height 24
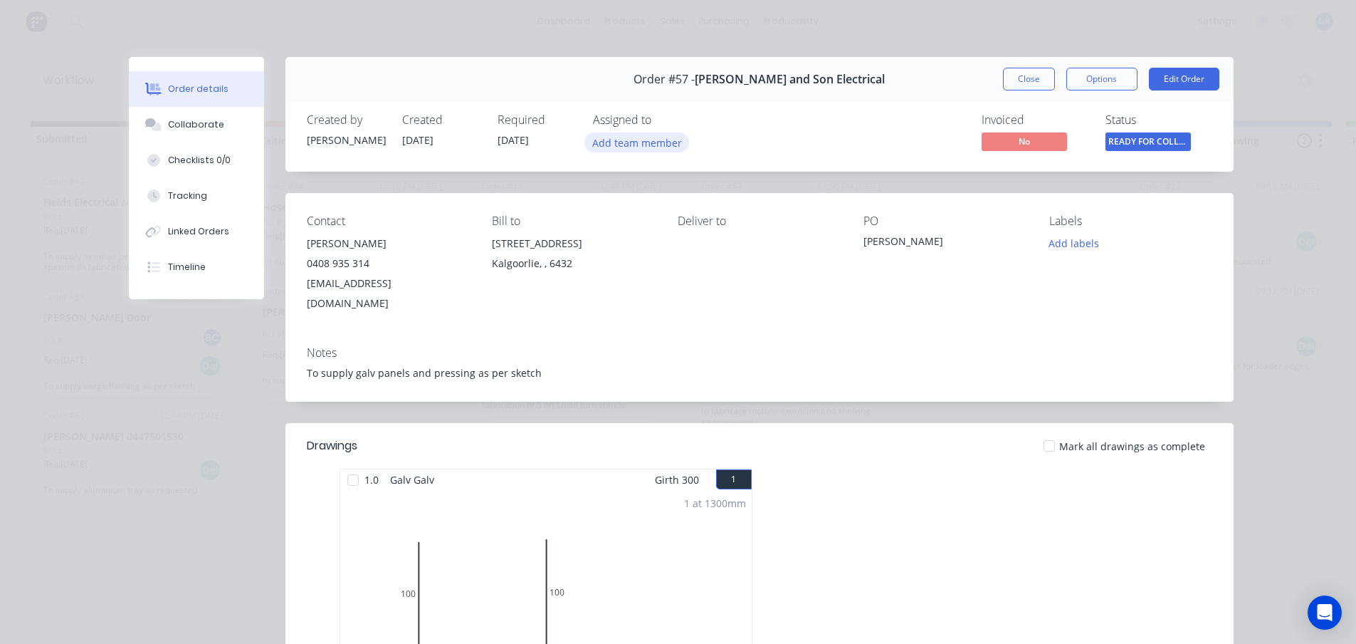
click at [627, 142] on button "Add team member" at bounding box center [636, 141] width 105 height 19
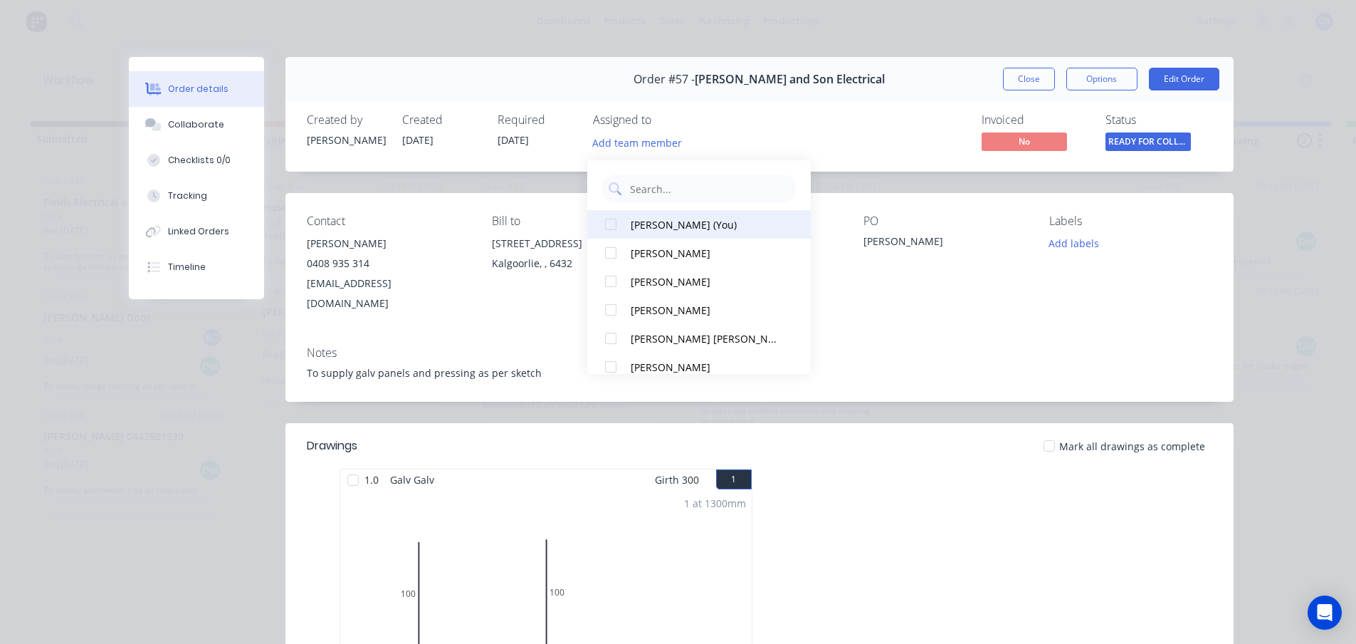
click at [664, 251] on div "[PERSON_NAME]" at bounding box center [706, 253] width 150 height 15
click at [849, 139] on div "Invoiced No Status READY FOR COLLE..." at bounding box center [973, 133] width 477 height 41
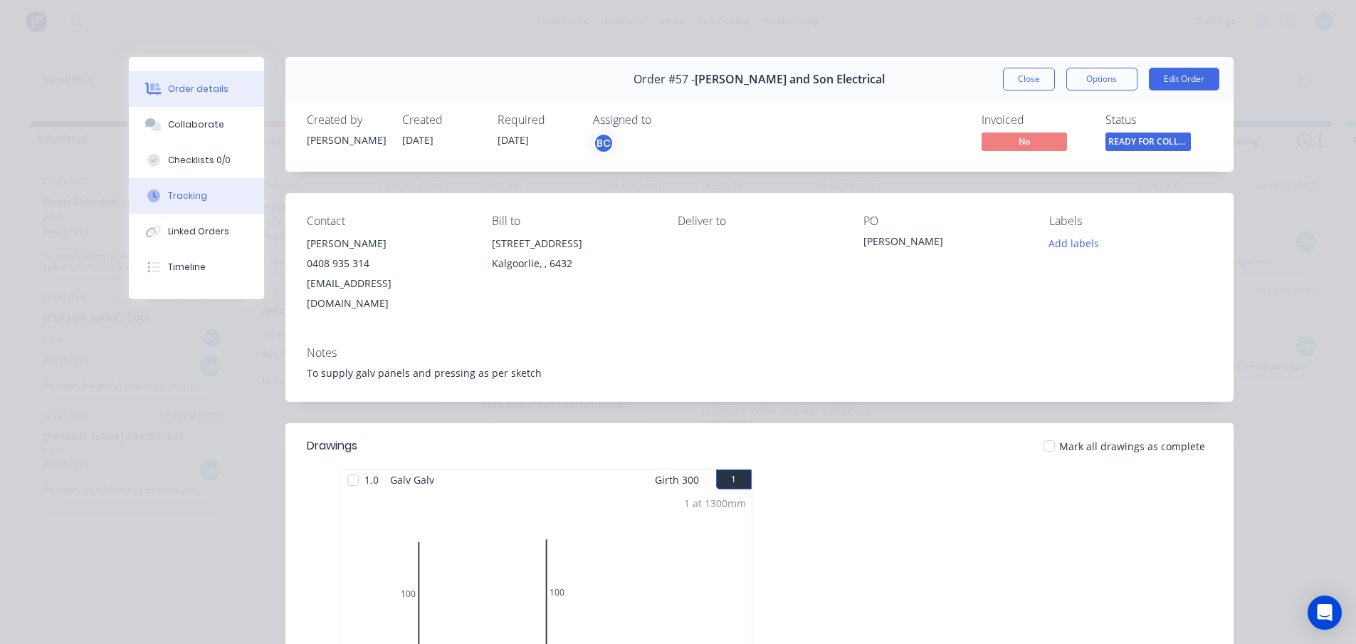
click at [168, 200] on div "Tracking" at bounding box center [187, 195] width 39 height 13
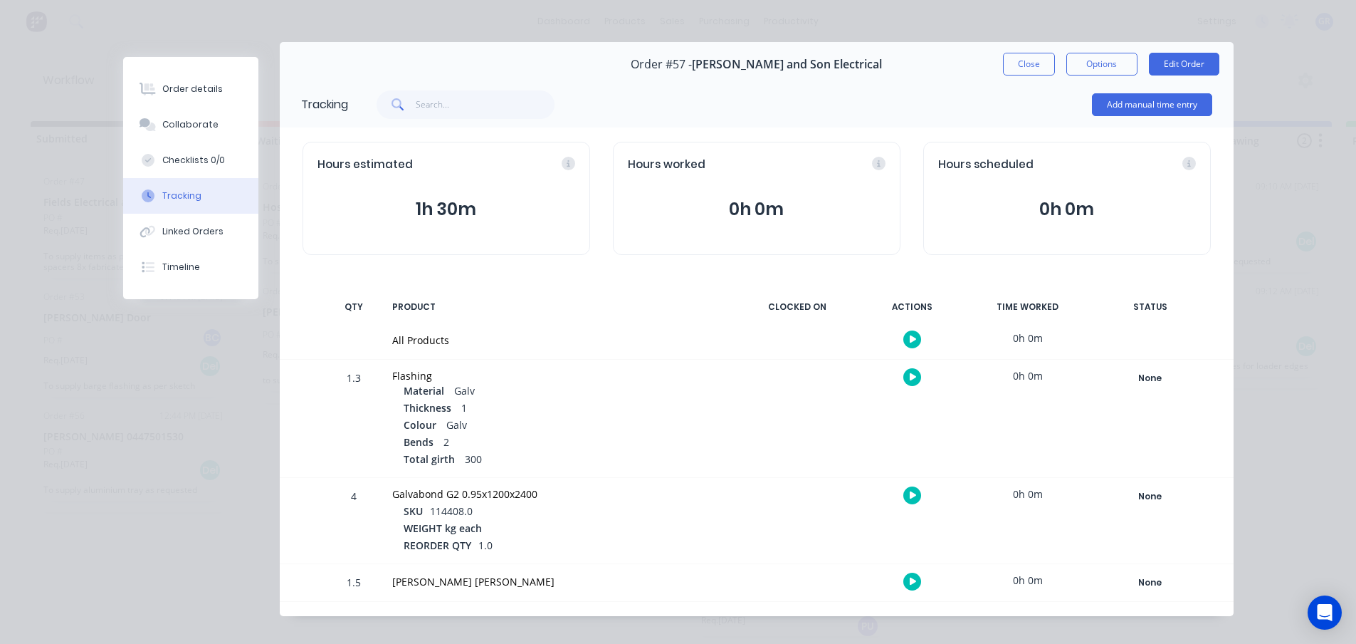
scroll to position [0, 0]
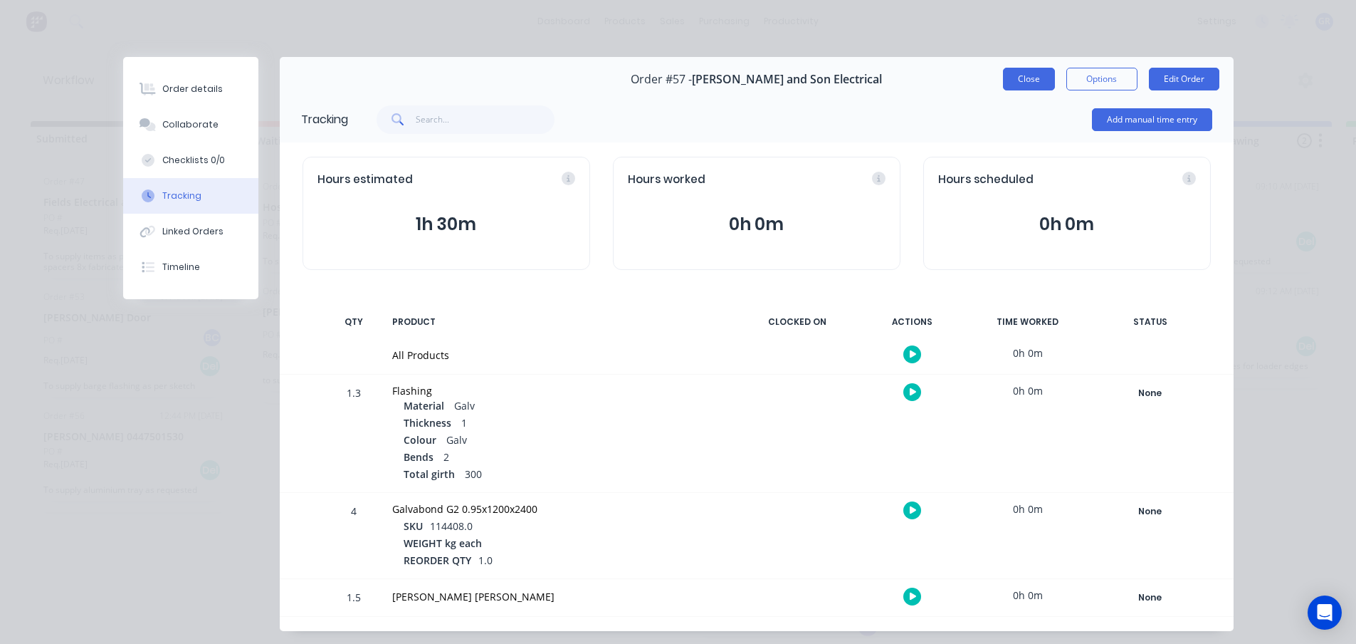
click at [1030, 74] on button "Close" at bounding box center [1029, 79] width 52 height 23
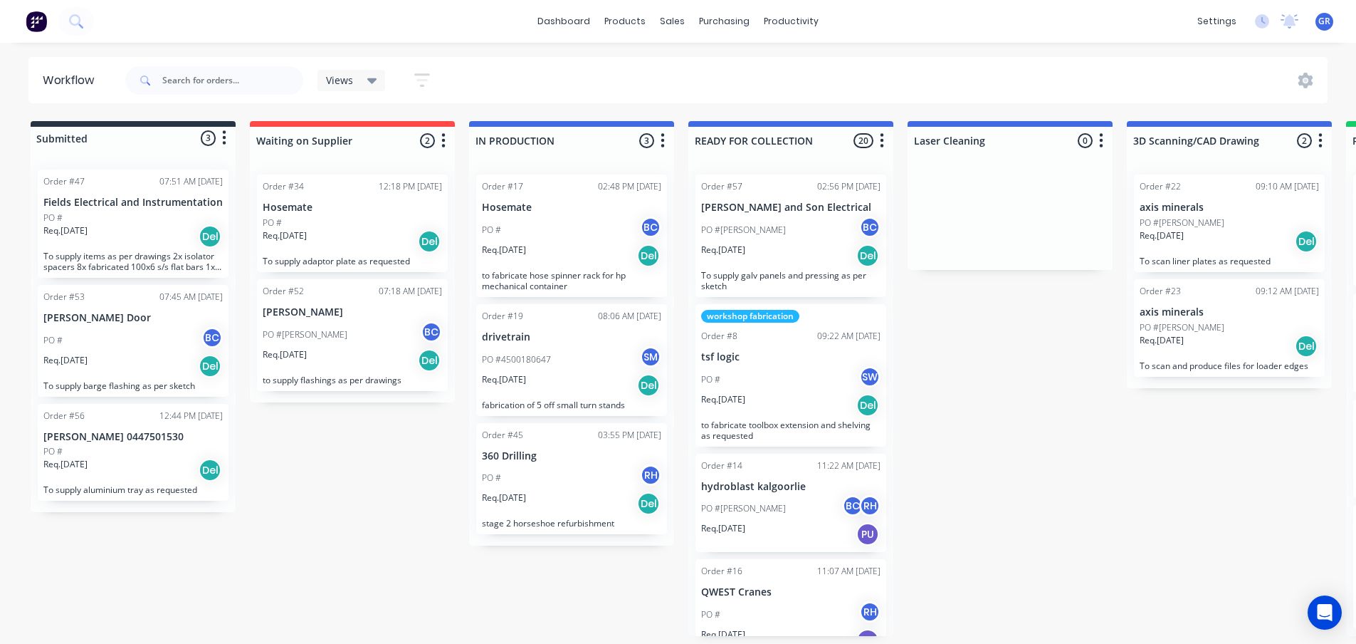
click at [339, 518] on div "Submitted 3 Status colour #273444 hex #273444 Save Cancel Summaries Total order…" at bounding box center [969, 378] width 1961 height 515
click at [359, 330] on div "PO #[PERSON_NAME] BC" at bounding box center [352, 334] width 179 height 27
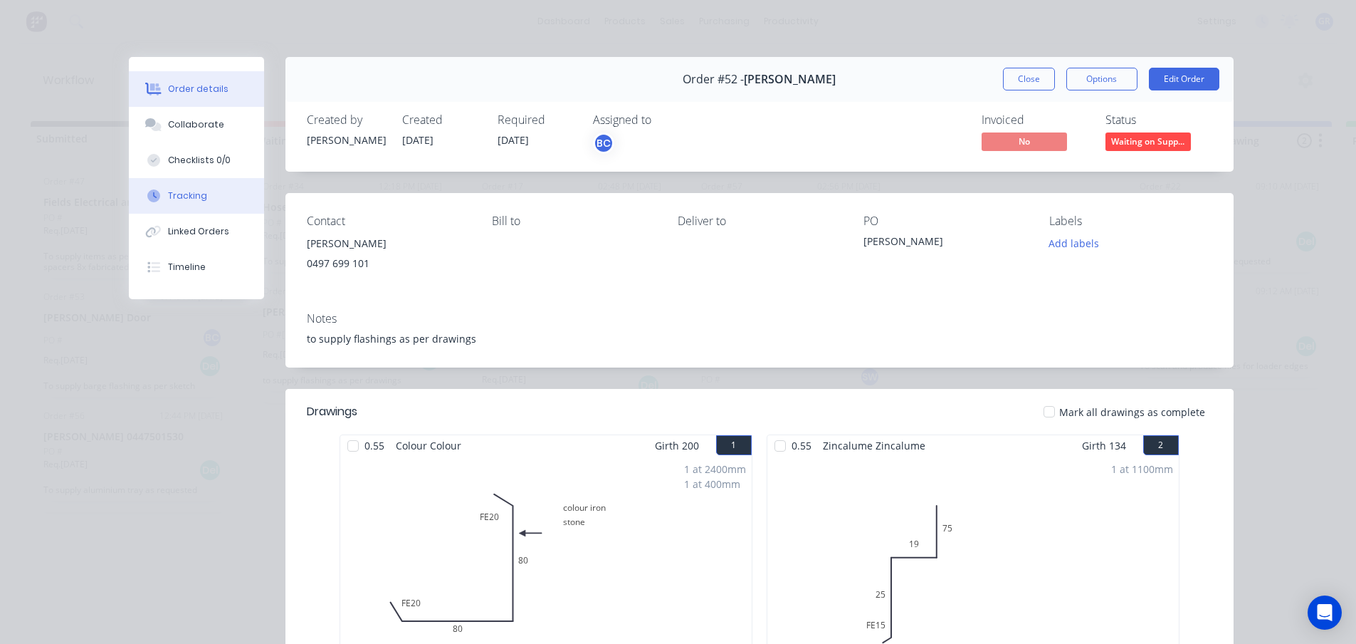
click at [160, 189] on button "Tracking" at bounding box center [196, 196] width 135 height 36
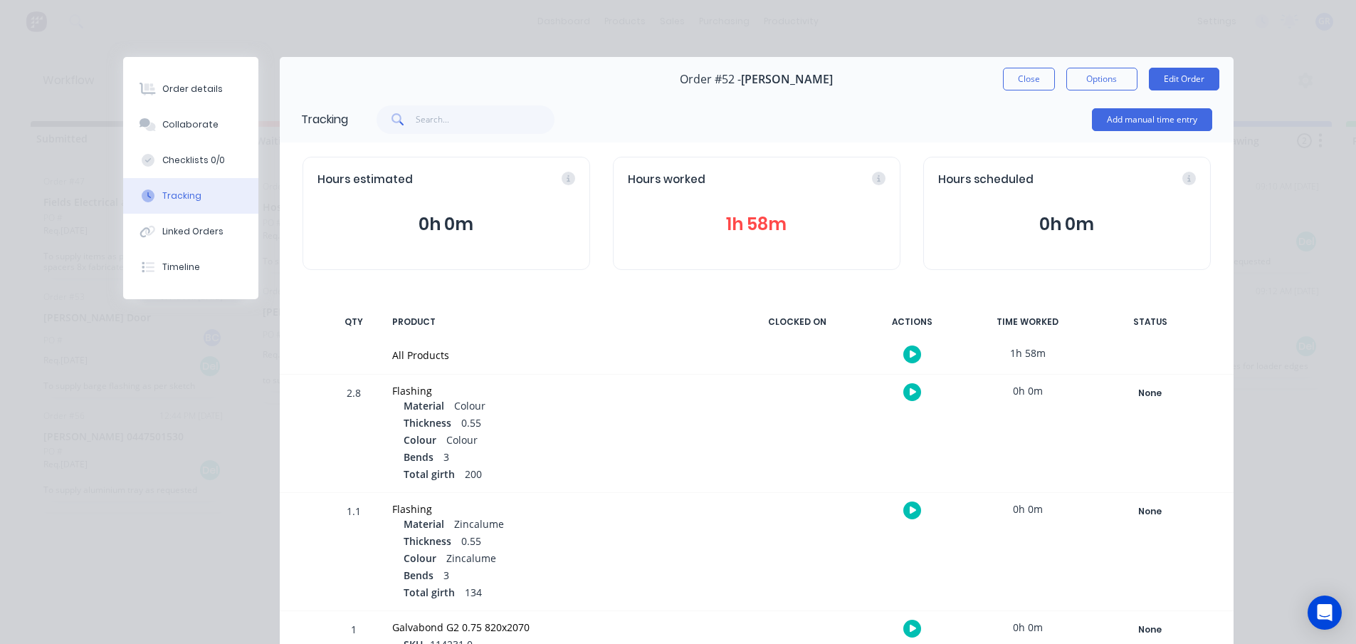
click at [765, 228] on button "1h 58m" at bounding box center [757, 224] width 258 height 27
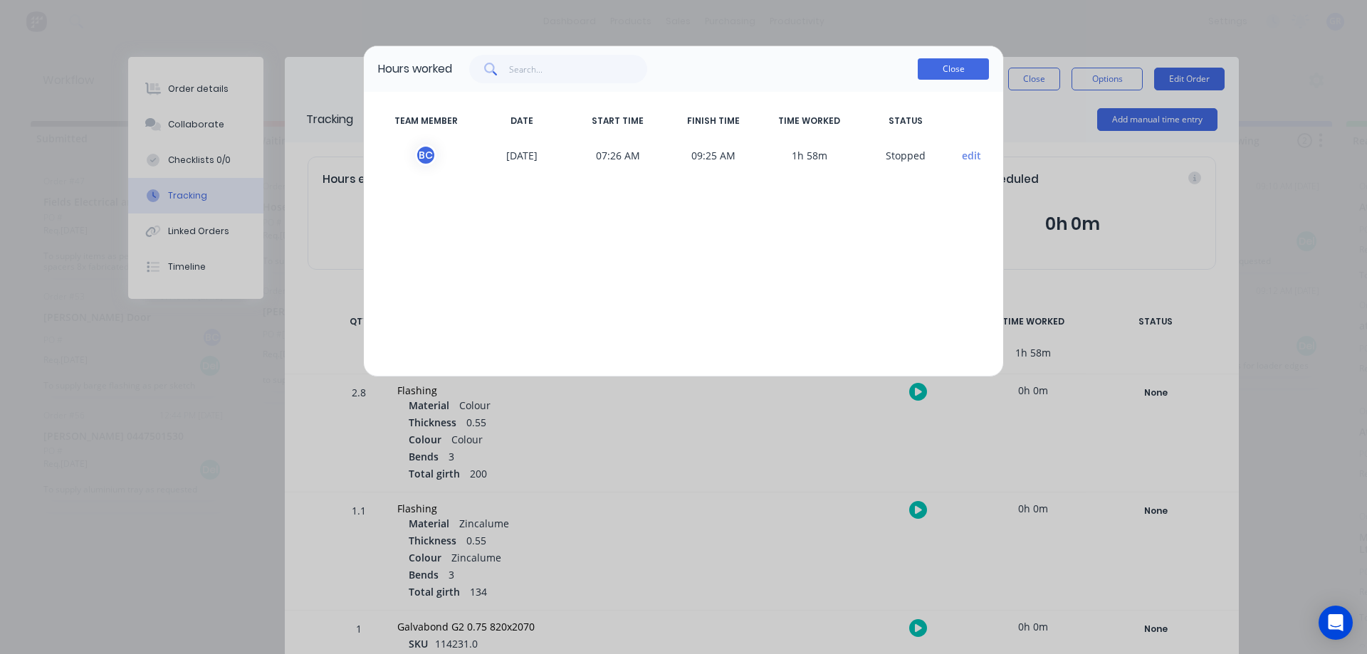
click at [935, 72] on button "Close" at bounding box center [953, 68] width 71 height 21
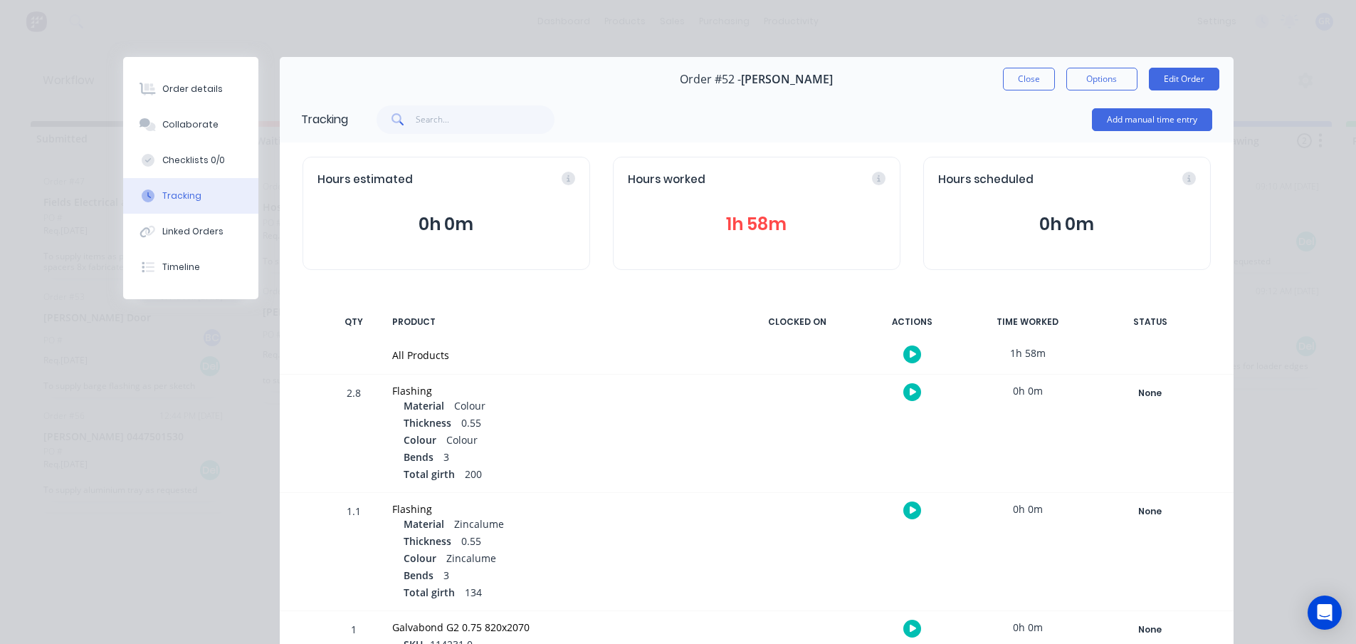
click at [436, 214] on button "0h 0m" at bounding box center [447, 224] width 258 height 27
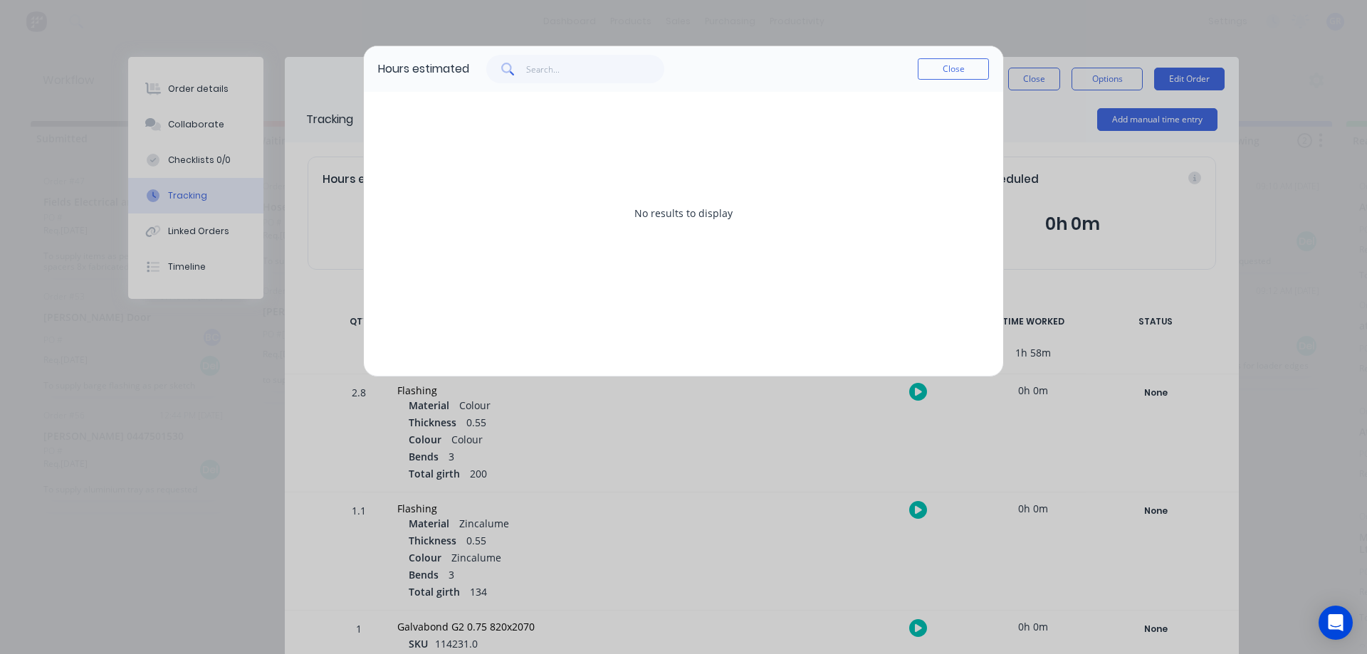
click at [630, 177] on div "No results to display" at bounding box center [683, 213] width 611 height 214
click at [945, 73] on button "Close" at bounding box center [953, 68] width 71 height 21
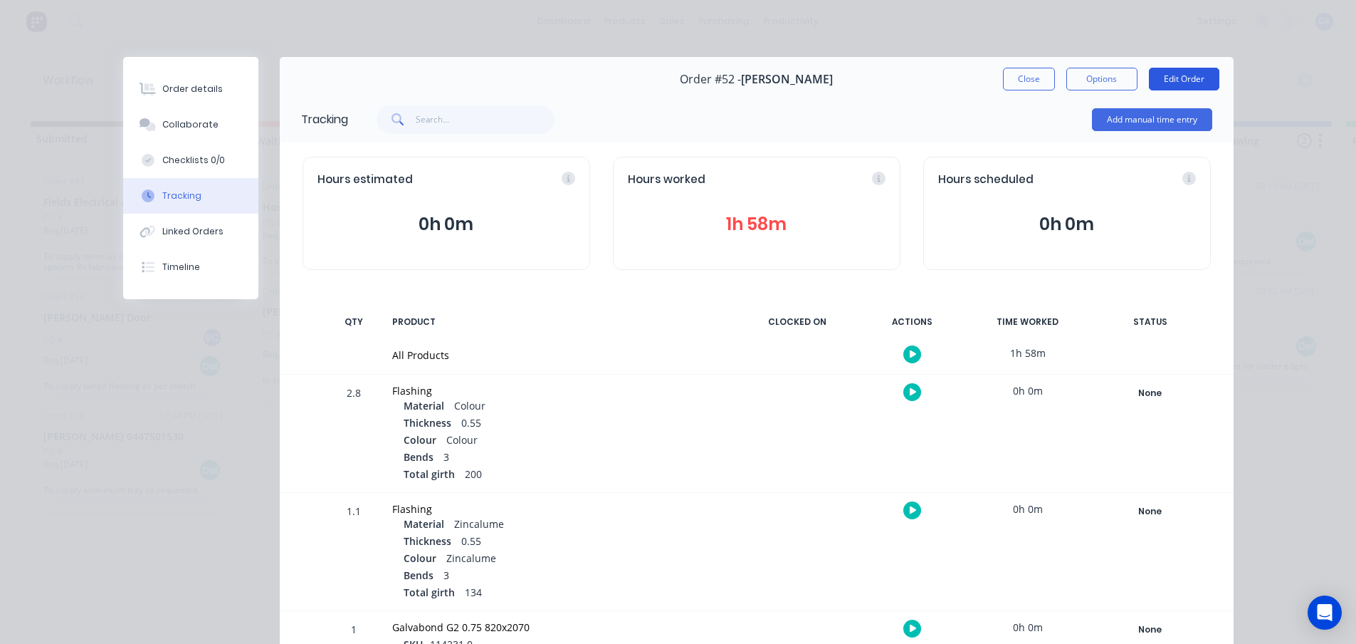
click at [1185, 73] on button "Edit Order" at bounding box center [1184, 79] width 70 height 23
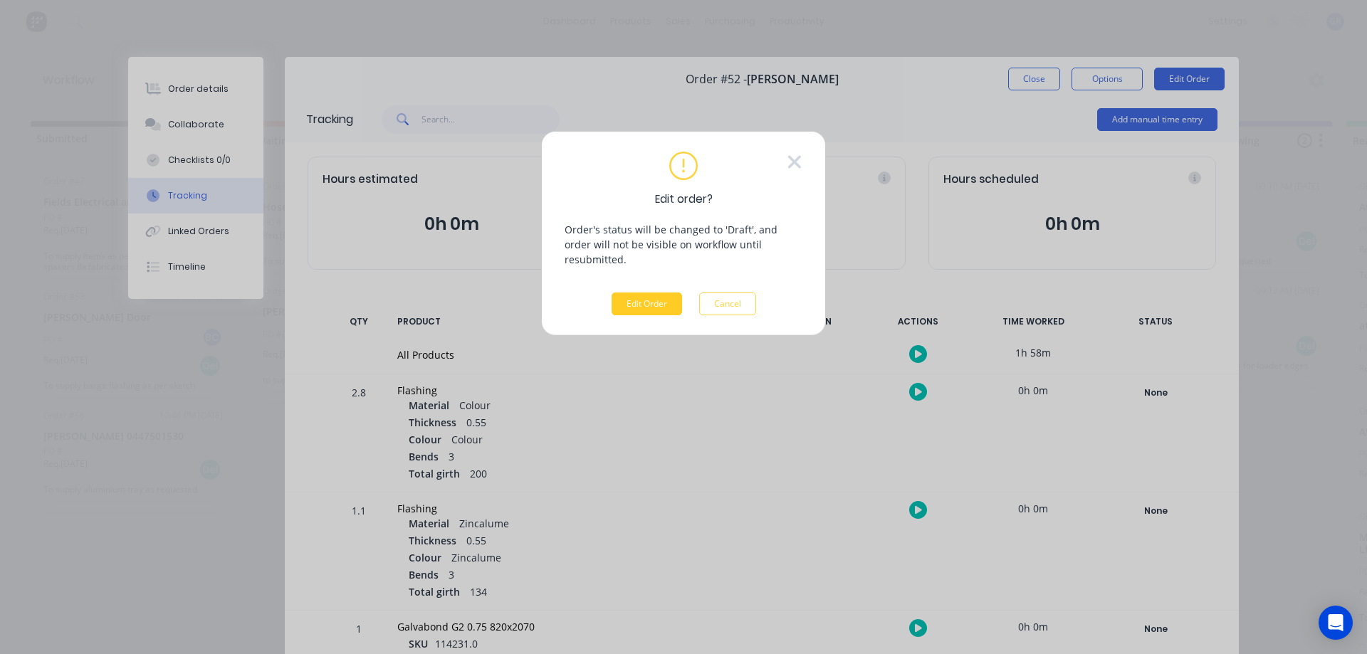
click at [639, 293] on button "Edit Order" at bounding box center [647, 304] width 70 height 23
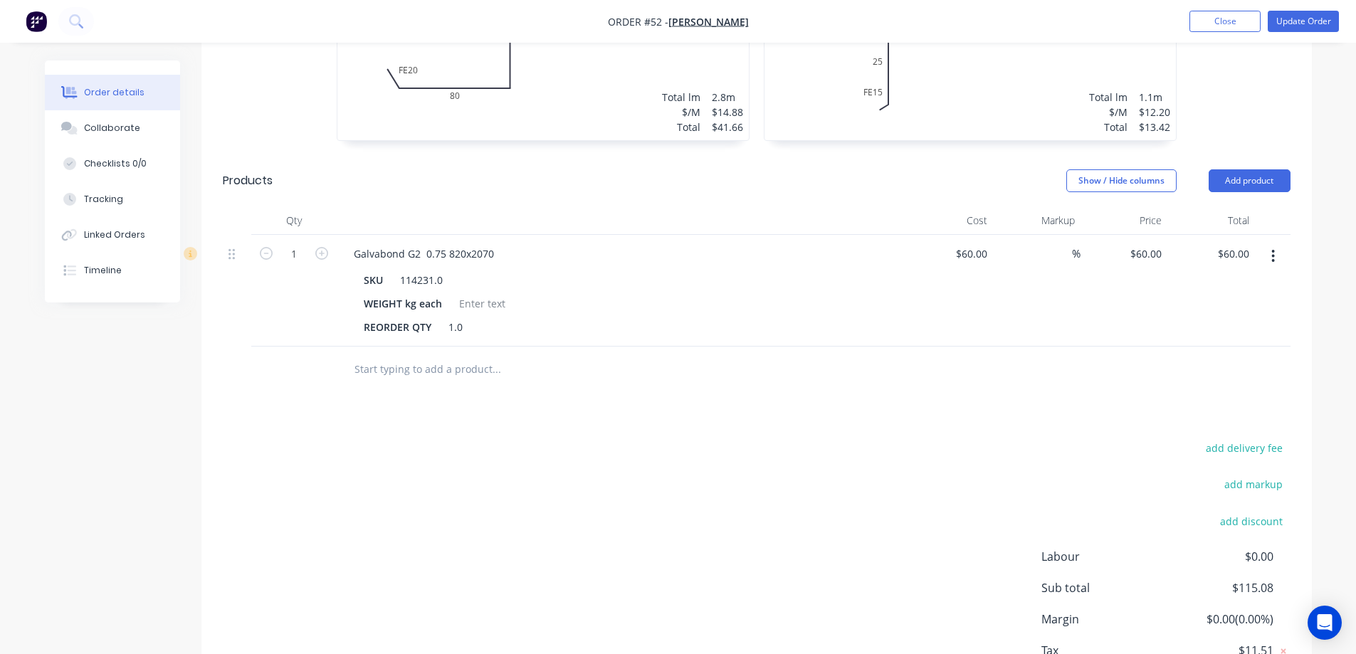
scroll to position [570, 0]
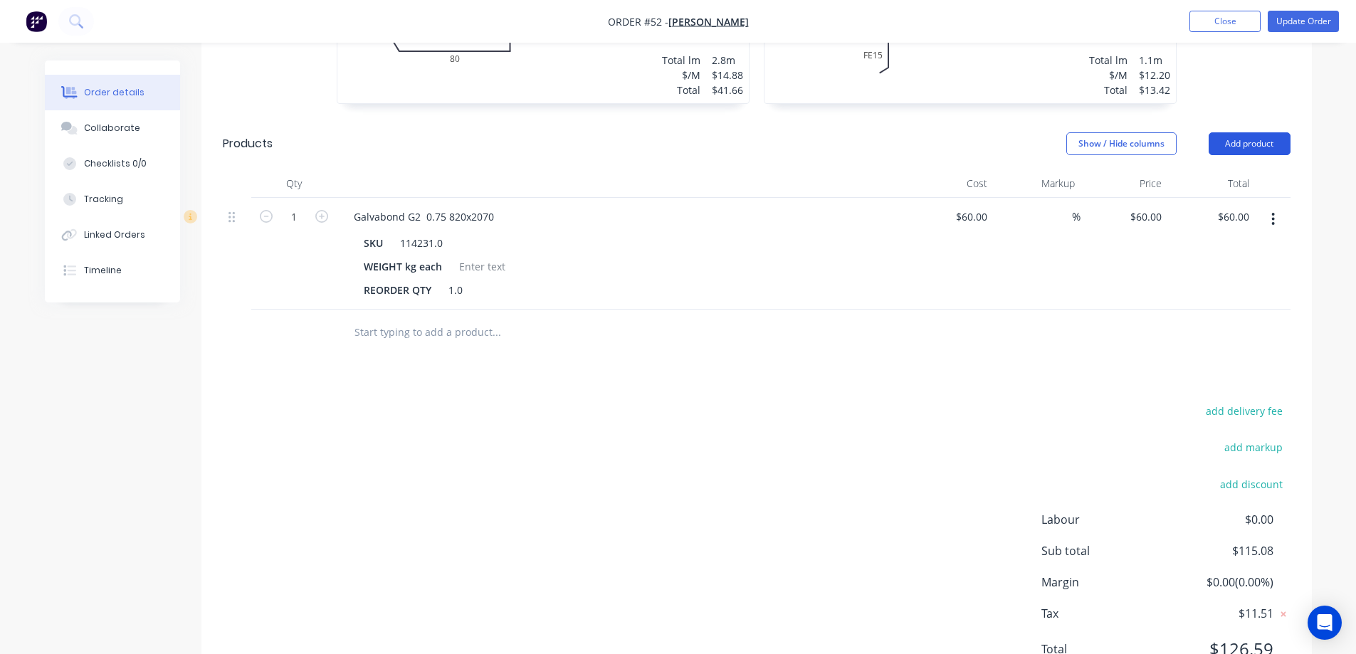
click at [1260, 142] on button "Add product" at bounding box center [1250, 143] width 82 height 23
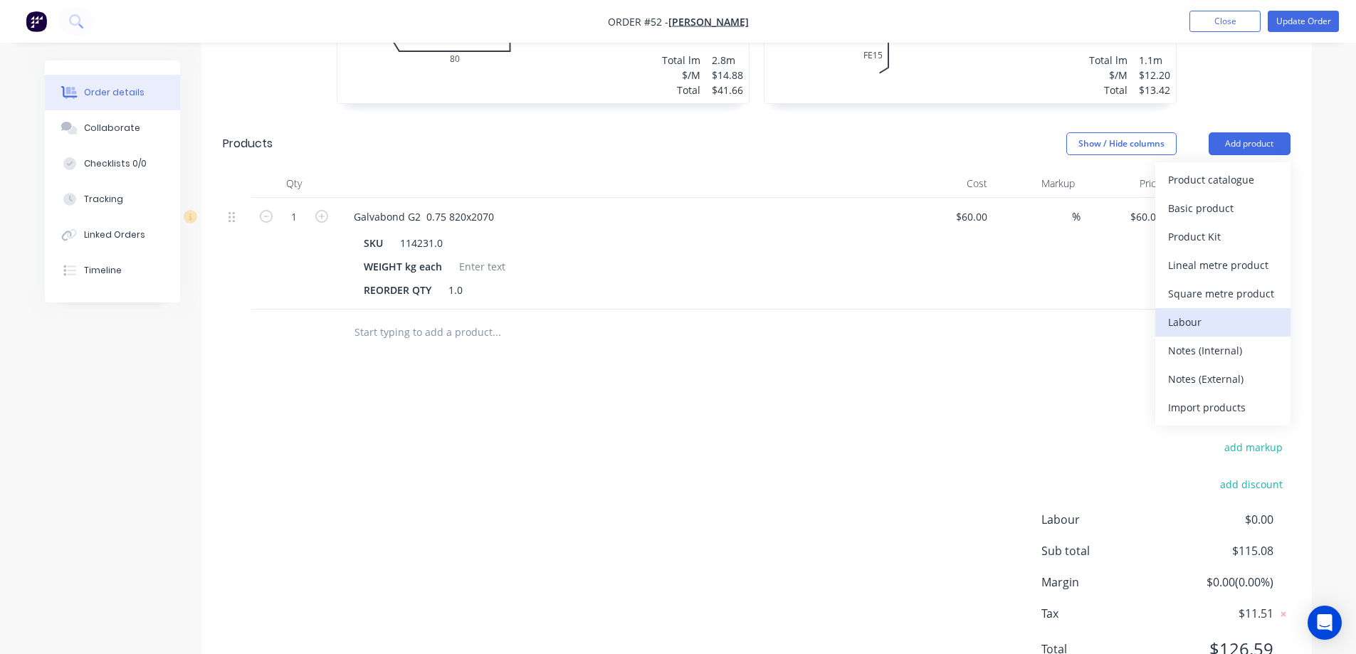
click at [1197, 318] on div "Labour" at bounding box center [1223, 322] width 110 height 21
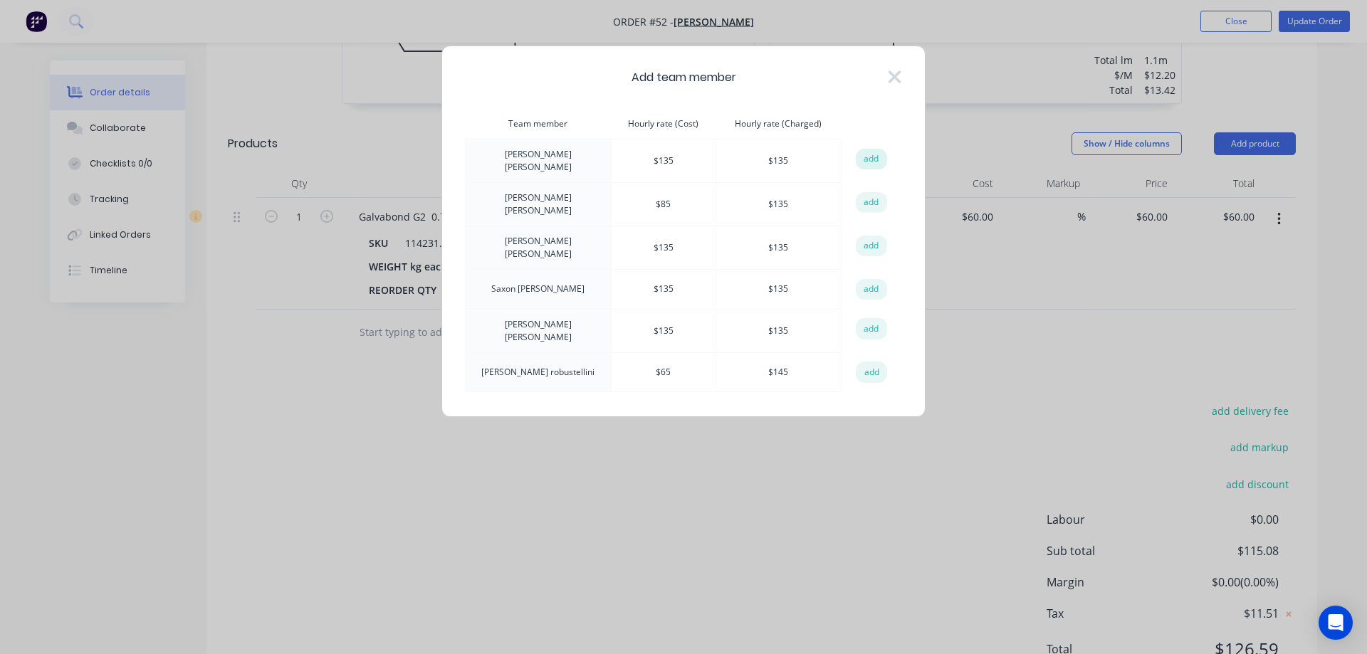
click at [879, 161] on button "add" at bounding box center [871, 159] width 31 height 21
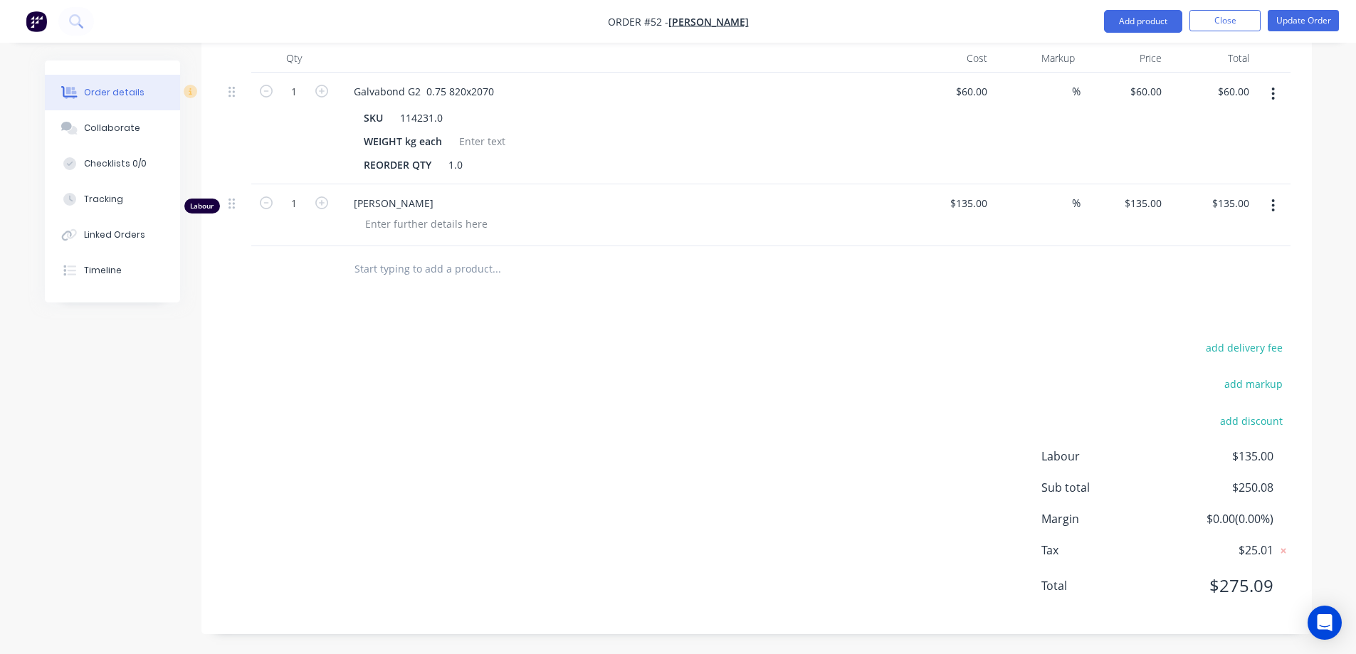
scroll to position [696, 0]
click at [326, 206] on icon "button" at bounding box center [321, 201] width 13 height 13
type input "2"
type input "$270.00"
click at [814, 419] on div "add delivery fee add markup add discount Labour $270.00 Sub total $385.08 Margi…" at bounding box center [757, 474] width 1068 height 275
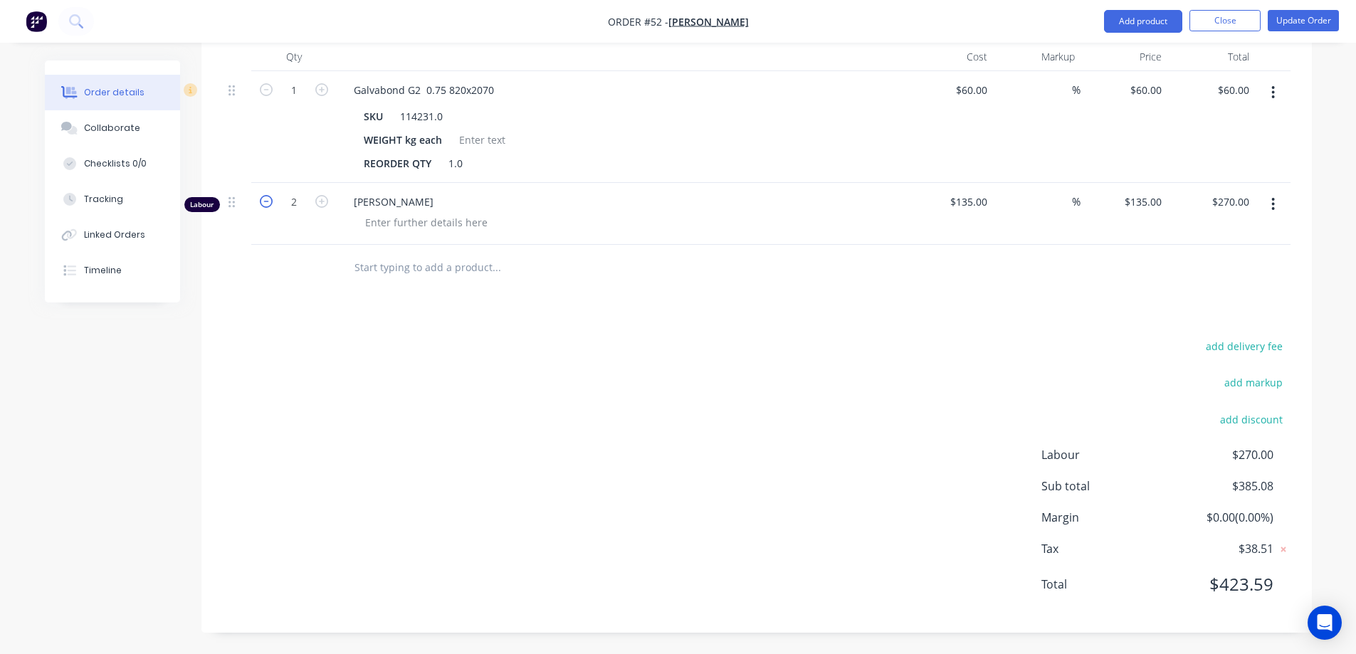
click at [267, 201] on icon "button" at bounding box center [266, 201] width 13 height 13
type input "1"
type input "$135.00"
click at [612, 412] on div "add delivery fee add markup add discount Labour $135.00 Sub total $250.08 Margi…" at bounding box center [757, 474] width 1068 height 275
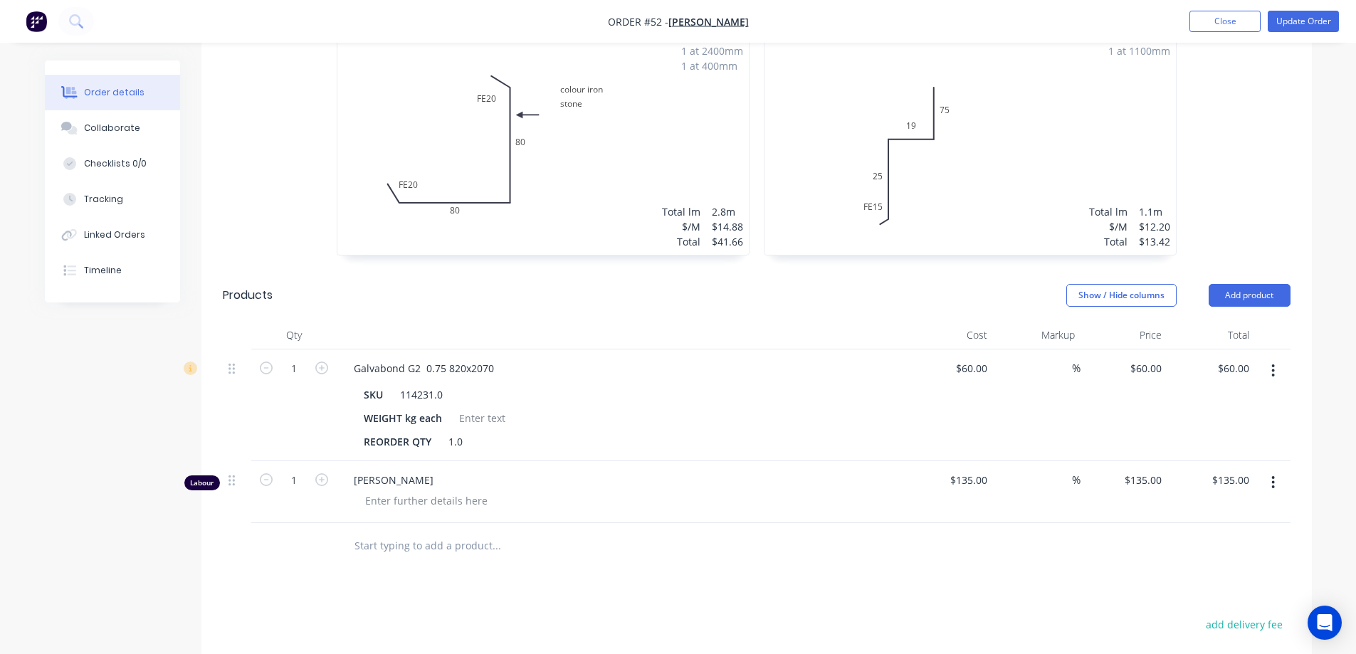
scroll to position [411, 0]
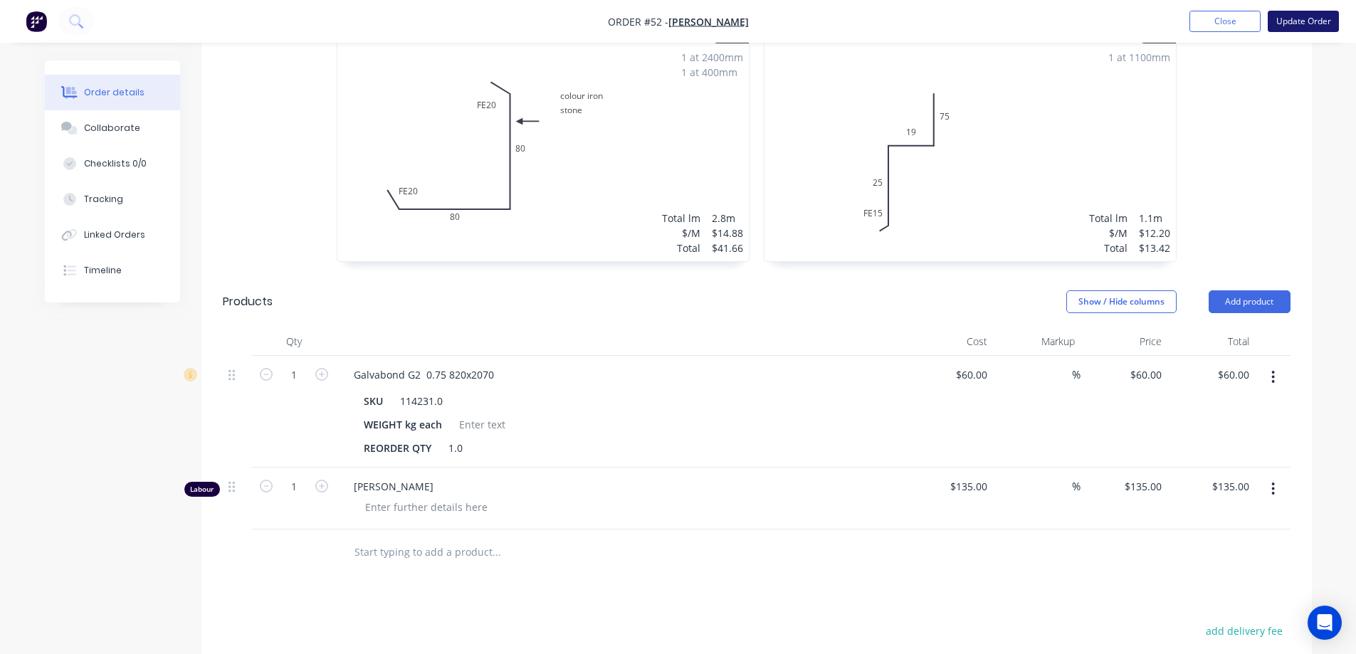
click at [1299, 27] on button "Update Order" at bounding box center [1303, 21] width 71 height 21
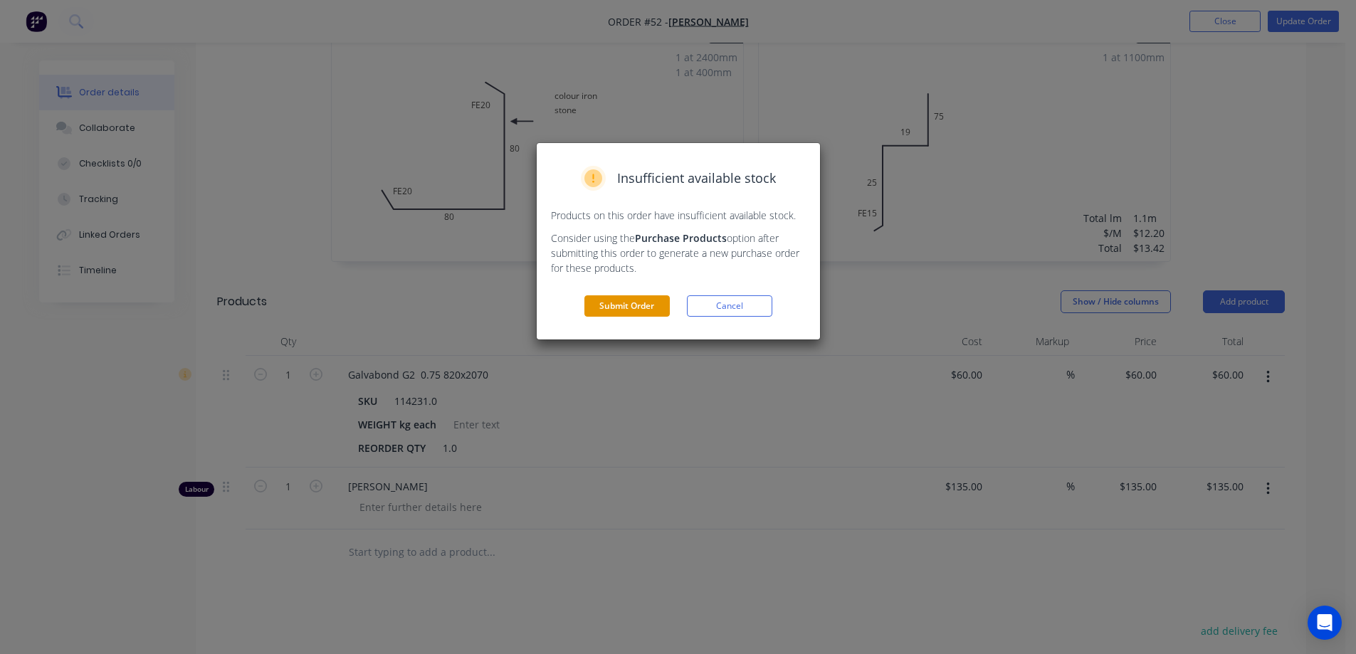
click at [638, 304] on button "Submit Order" at bounding box center [626, 305] width 85 height 21
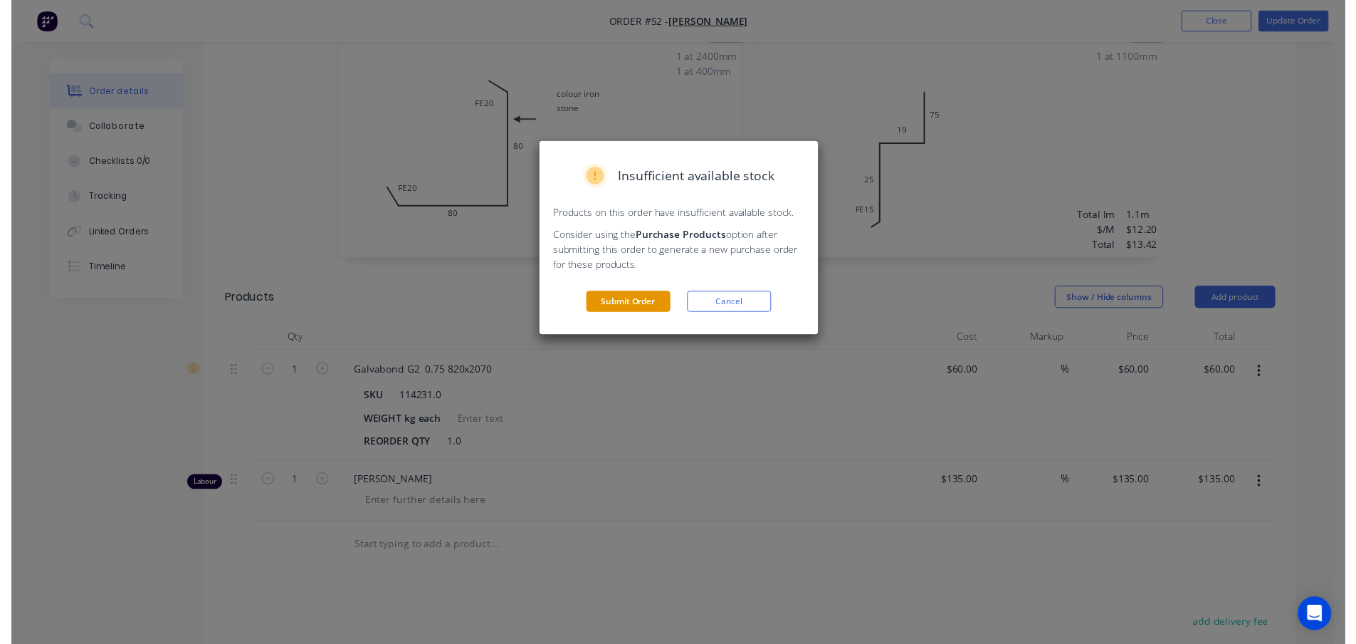
scroll to position [0, 0]
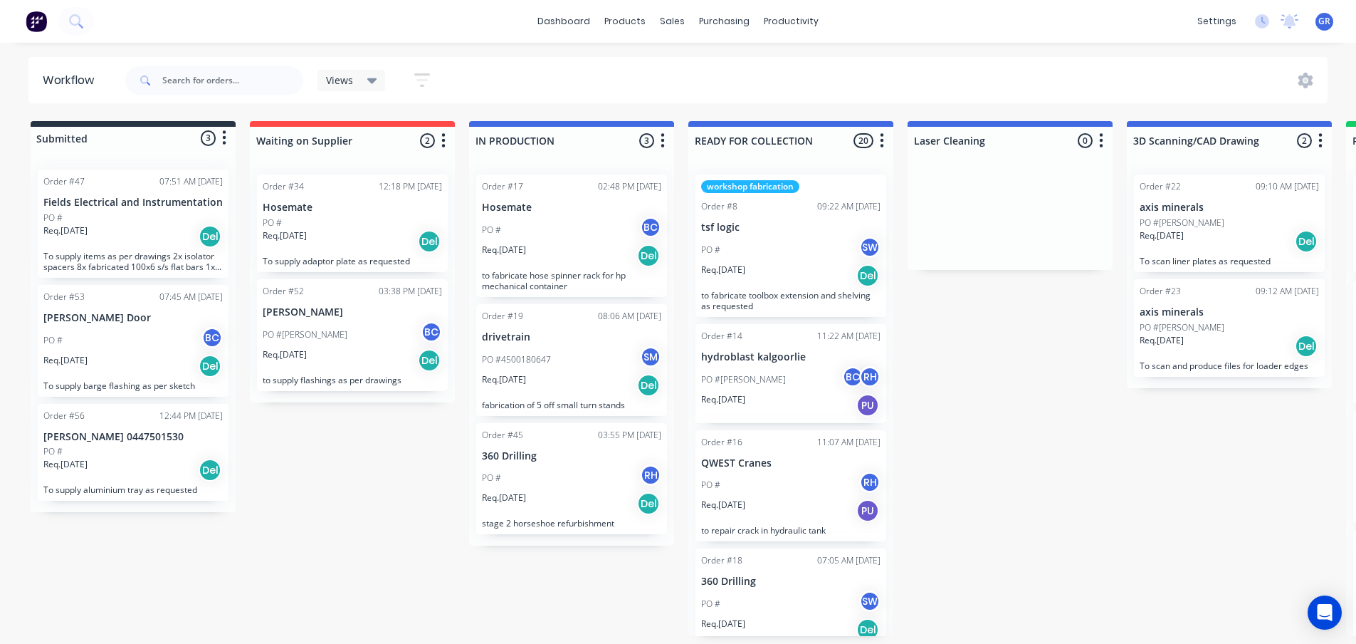
click at [332, 459] on div "Submitted 3 Status colour #273444 hex #273444 Save Cancel Summaries Total order…" at bounding box center [969, 378] width 1961 height 515
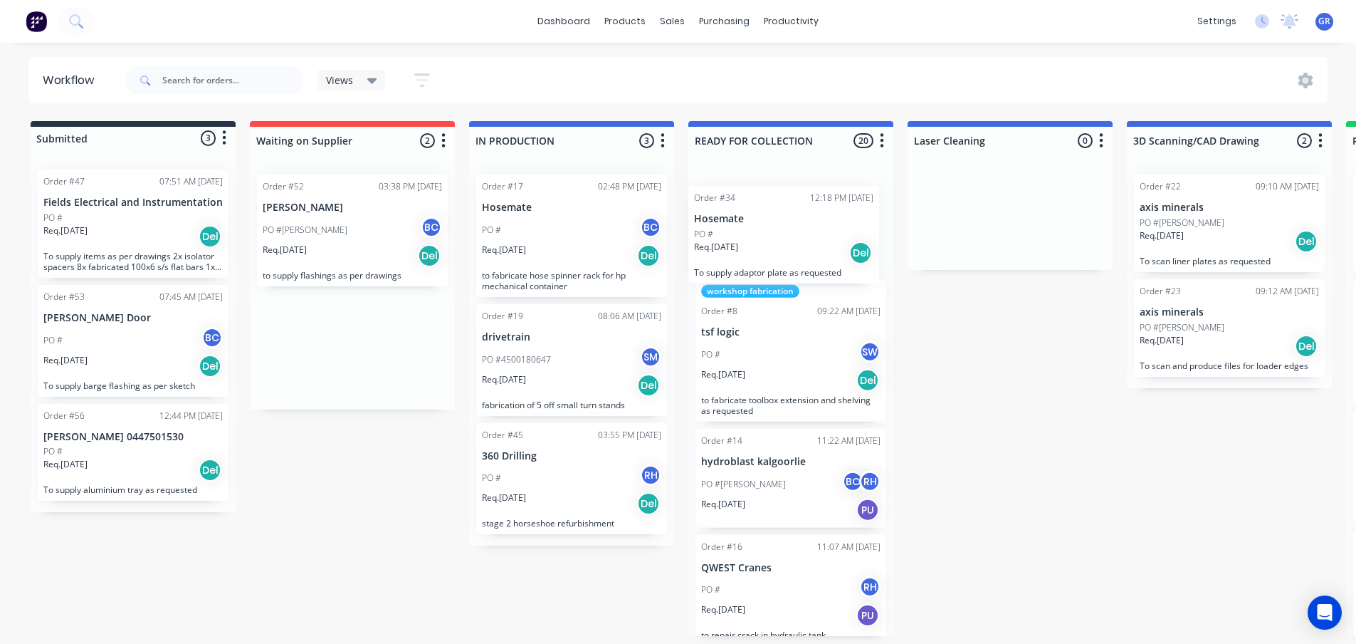
drag, startPoint x: 345, startPoint y: 229, endPoint x: 782, endPoint y: 243, distance: 437.4
click at [782, 243] on div "Submitted 3 Status colour #273444 hex #273444 Save Cancel Summaries Total order…" at bounding box center [969, 378] width 1961 height 515
click at [778, 215] on div "Order #34 12:18 PM [DATE] Hosemate PO # Req. [DATE] Del To supply adaptor plate…" at bounding box center [791, 223] width 191 height 98
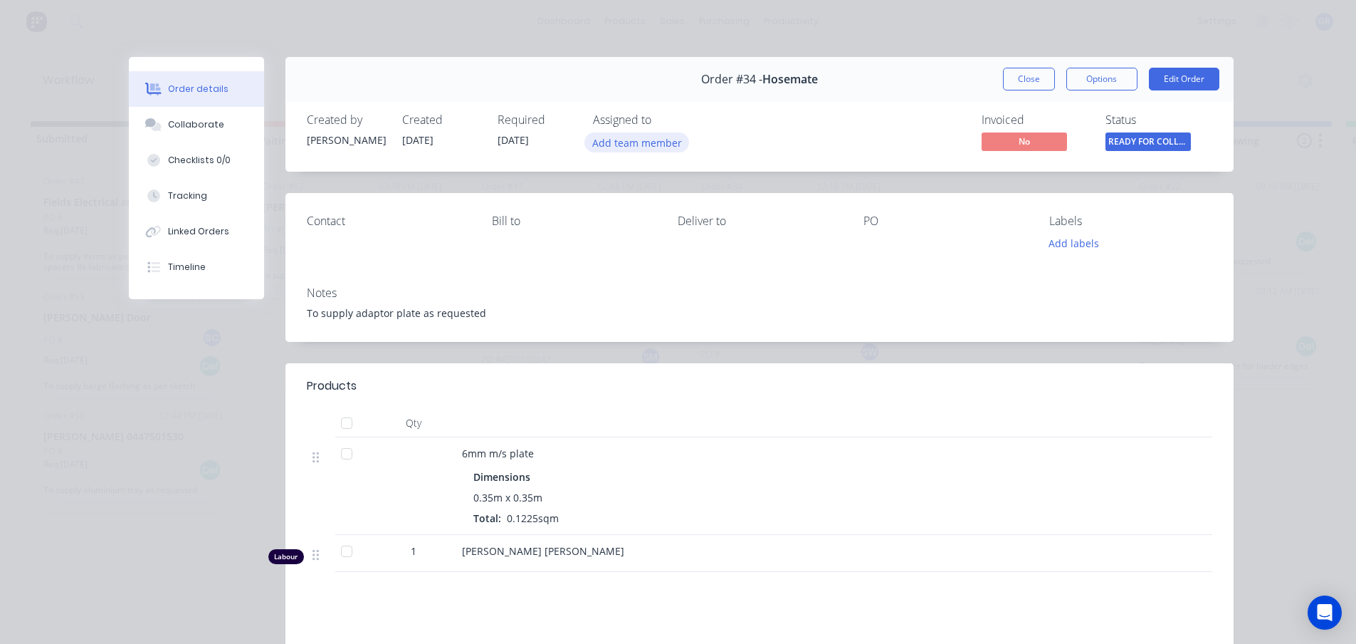
click at [666, 142] on button "Add team member" at bounding box center [636, 141] width 105 height 19
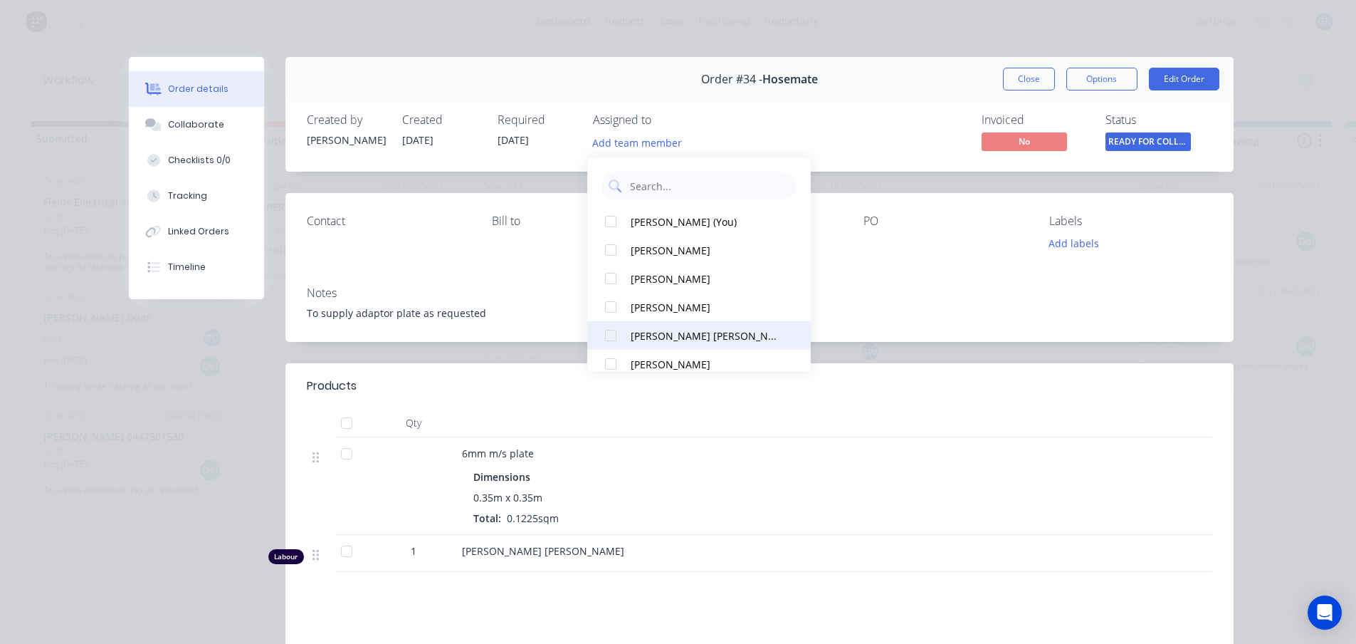
click at [654, 335] on div "[PERSON_NAME] [PERSON_NAME]" at bounding box center [706, 335] width 150 height 15
click at [851, 157] on div "Created by [PERSON_NAME] [DATE] Required [DATE] Assigned to SM Invoiced No Stat…" at bounding box center [759, 133] width 948 height 75
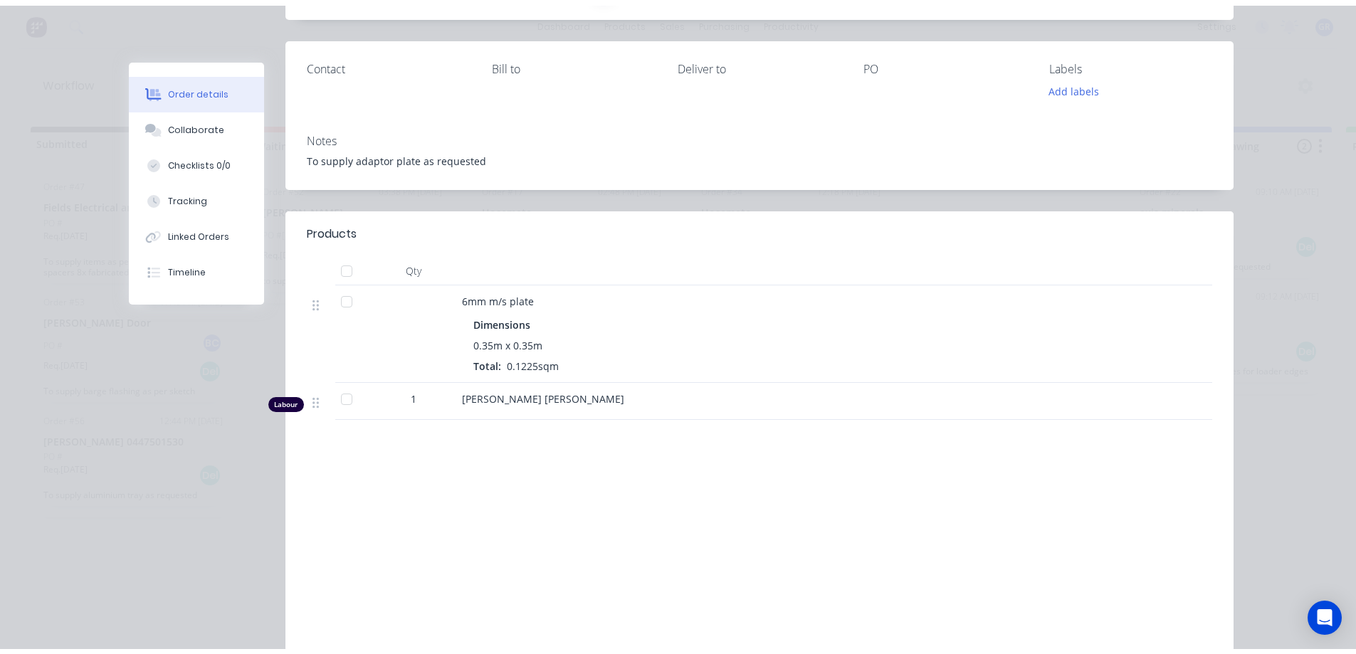
scroll to position [71, 0]
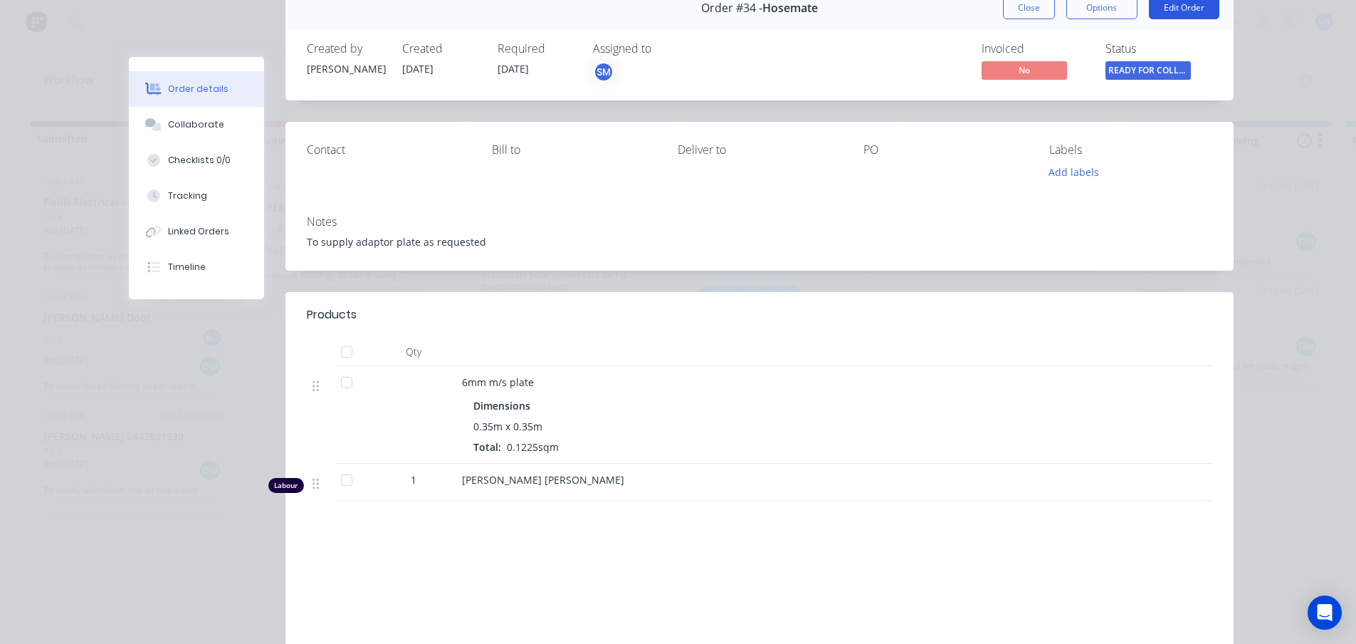
click at [1173, 6] on button "Edit Order" at bounding box center [1184, 7] width 70 height 23
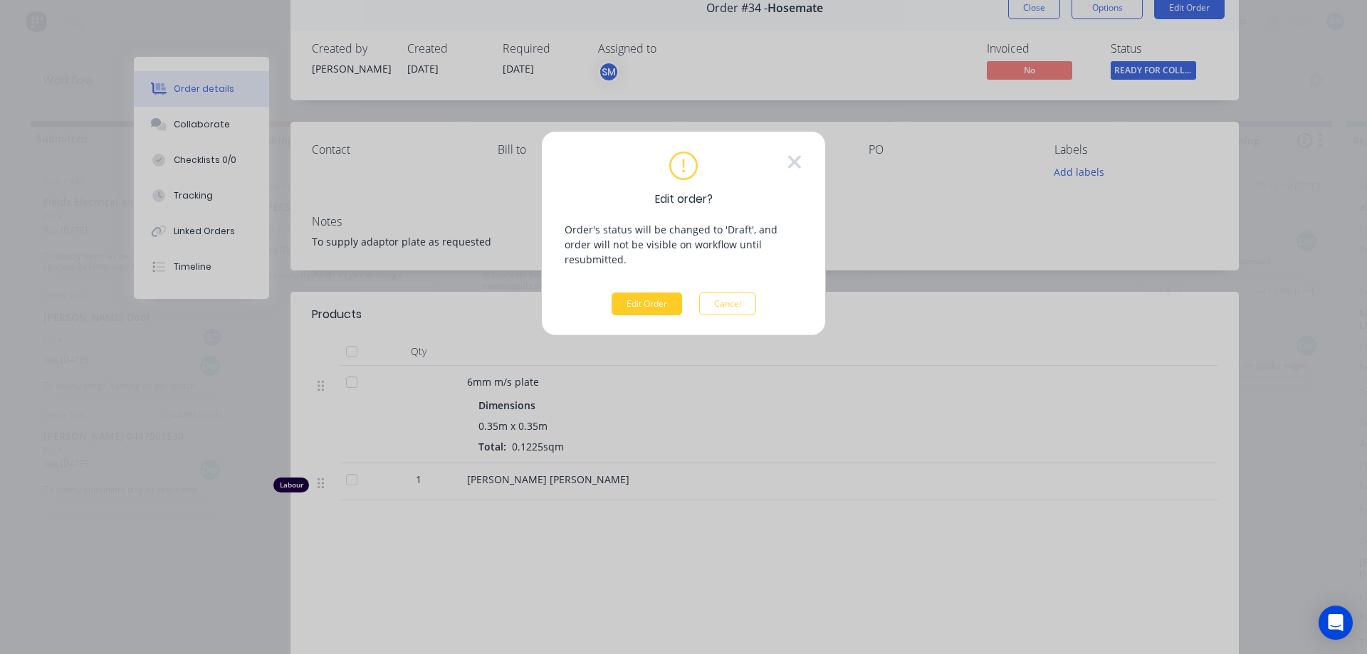
click at [646, 294] on button "Edit Order" at bounding box center [647, 304] width 70 height 23
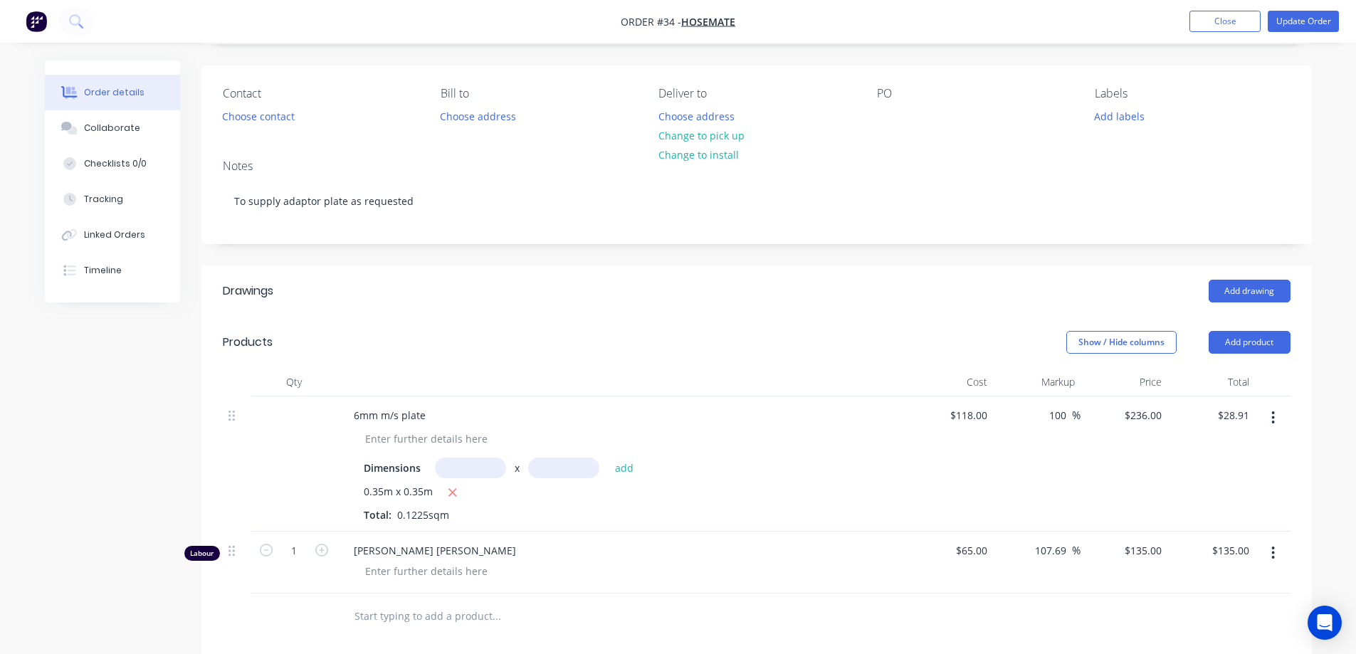
scroll to position [85, 0]
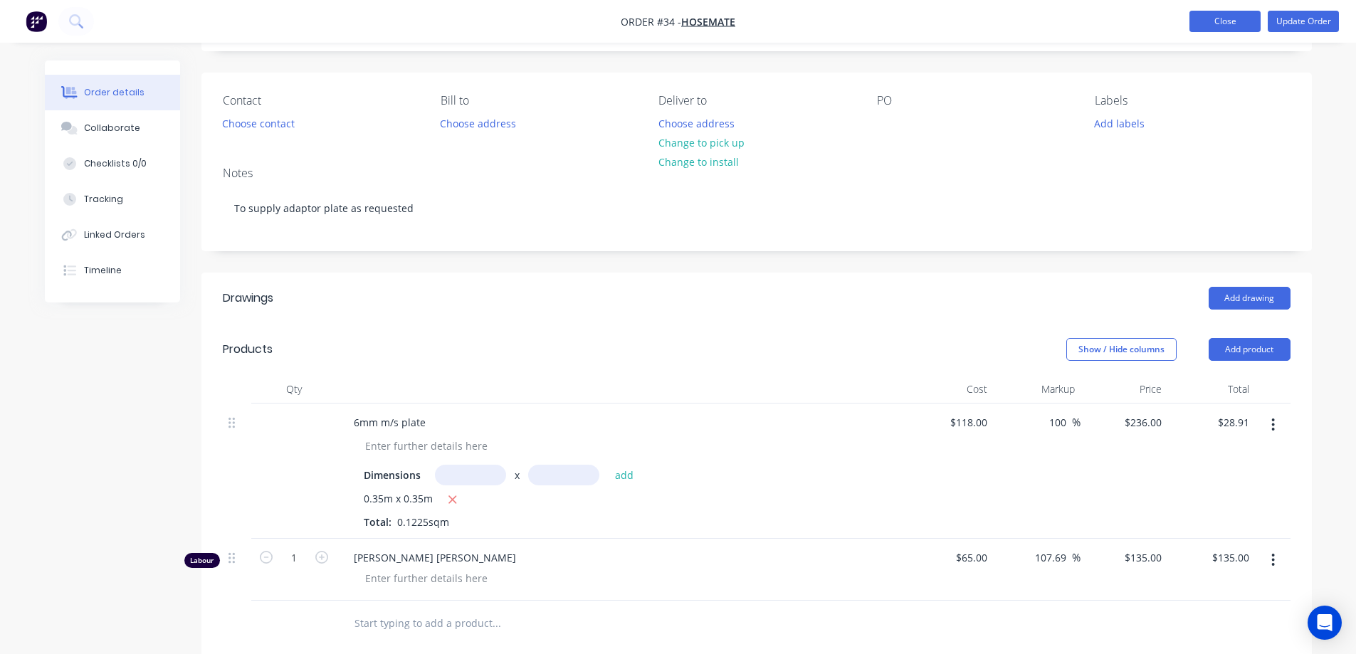
click at [1239, 16] on button "Close" at bounding box center [1225, 21] width 71 height 21
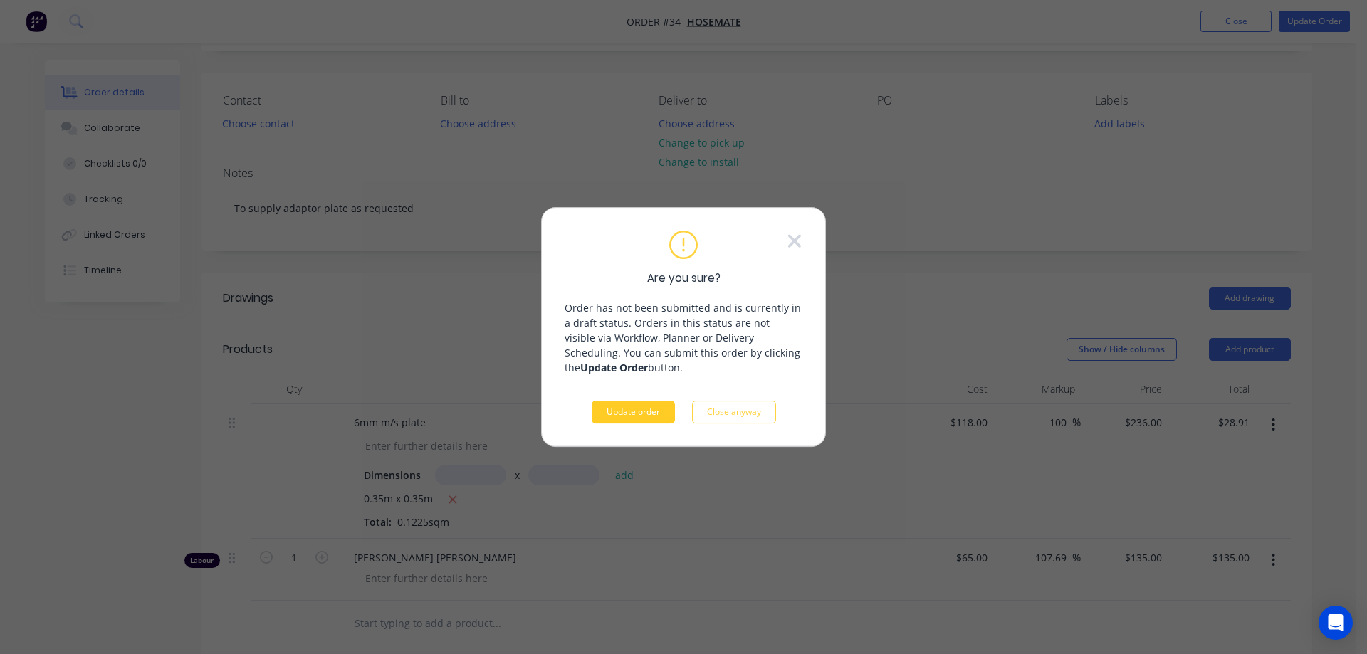
click at [636, 407] on button "Update order" at bounding box center [633, 412] width 83 height 23
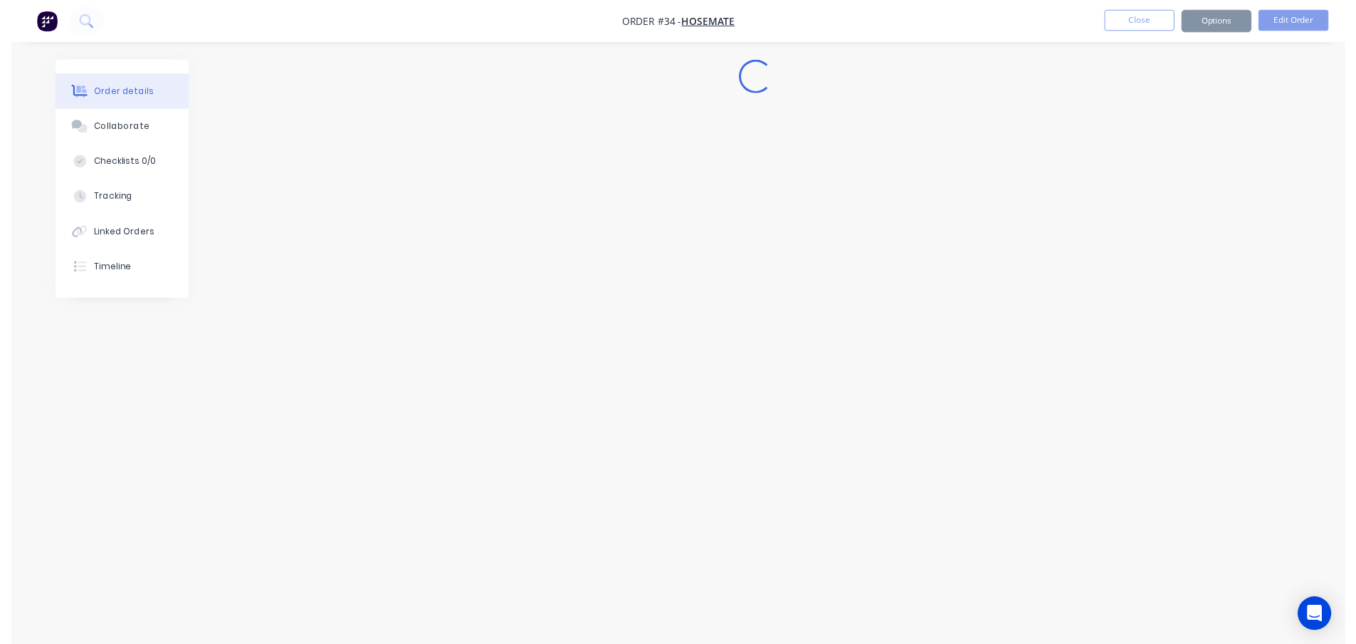
scroll to position [0, 0]
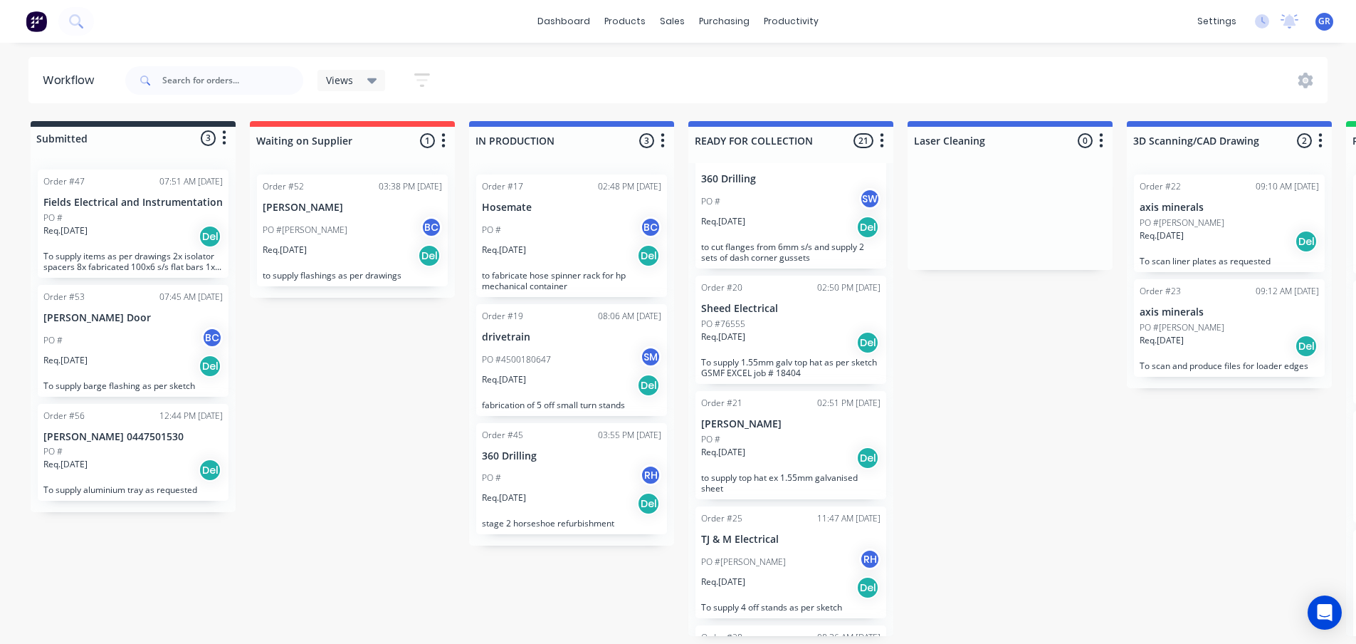
click at [781, 391] on div "Order #21 02:51 PM [DATE] [PERSON_NAME] # Req. [DATE] Del to supply top hat ex …" at bounding box center [791, 445] width 191 height 108
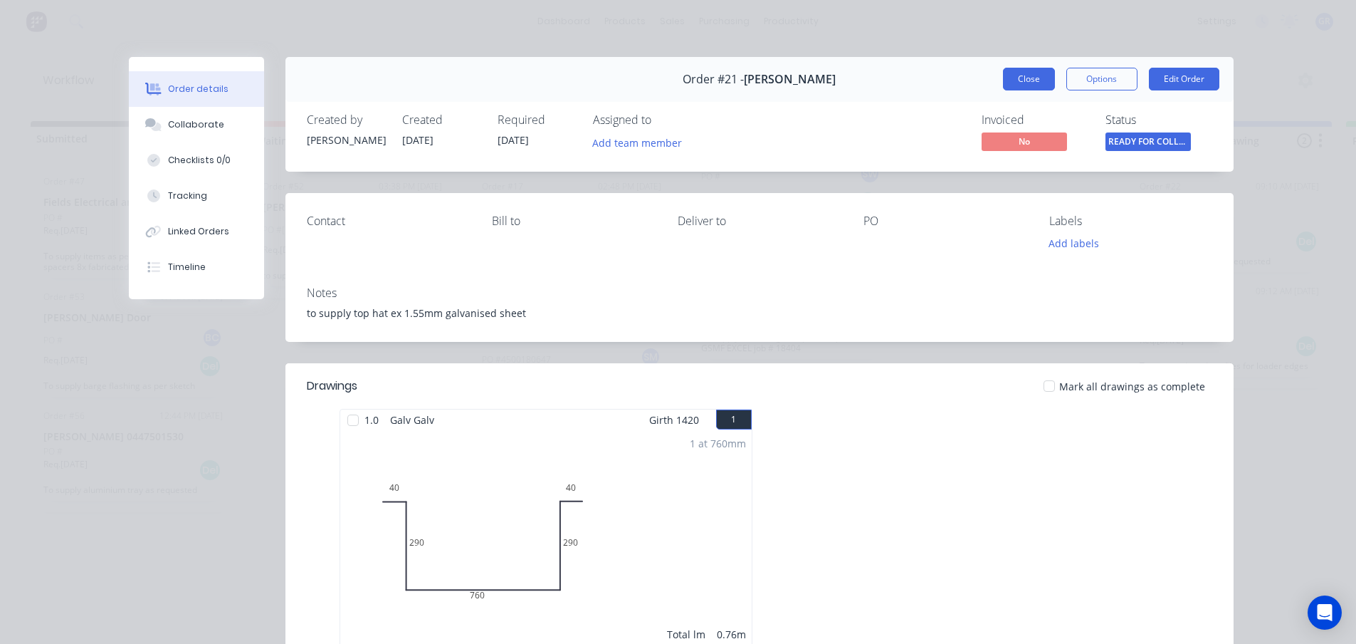
click at [1032, 79] on button "Close" at bounding box center [1029, 79] width 52 height 23
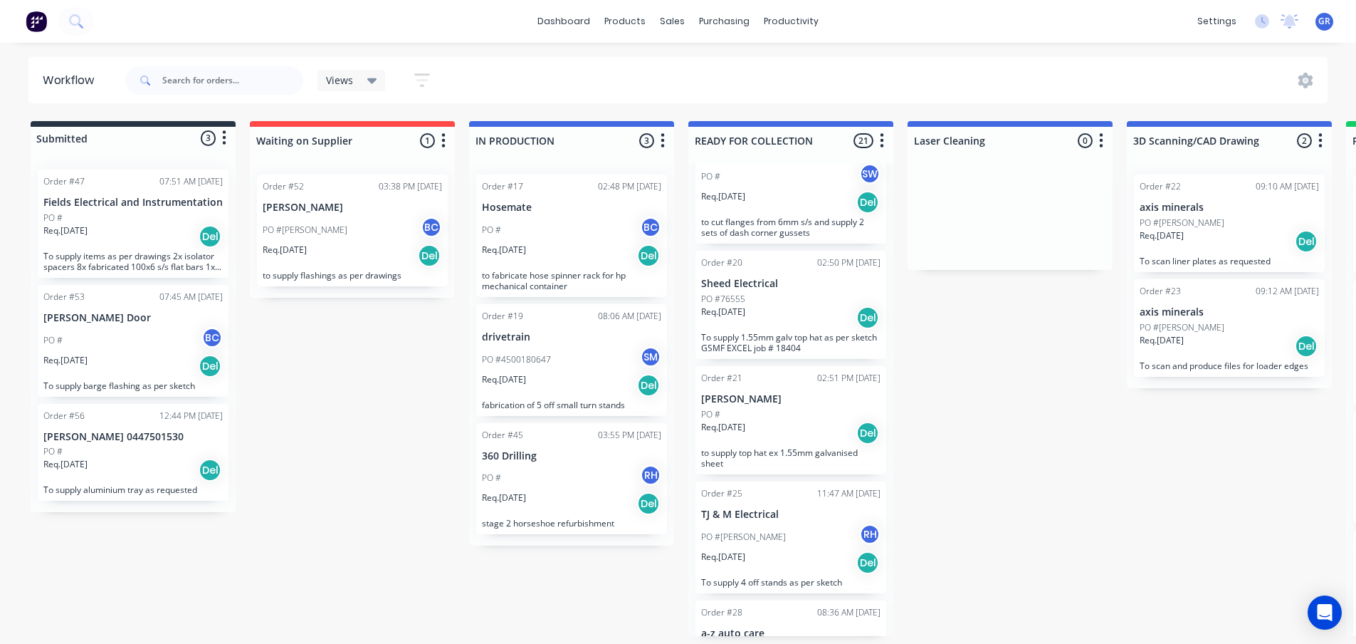
click at [820, 293] on div "PO #76555" at bounding box center [790, 299] width 179 height 13
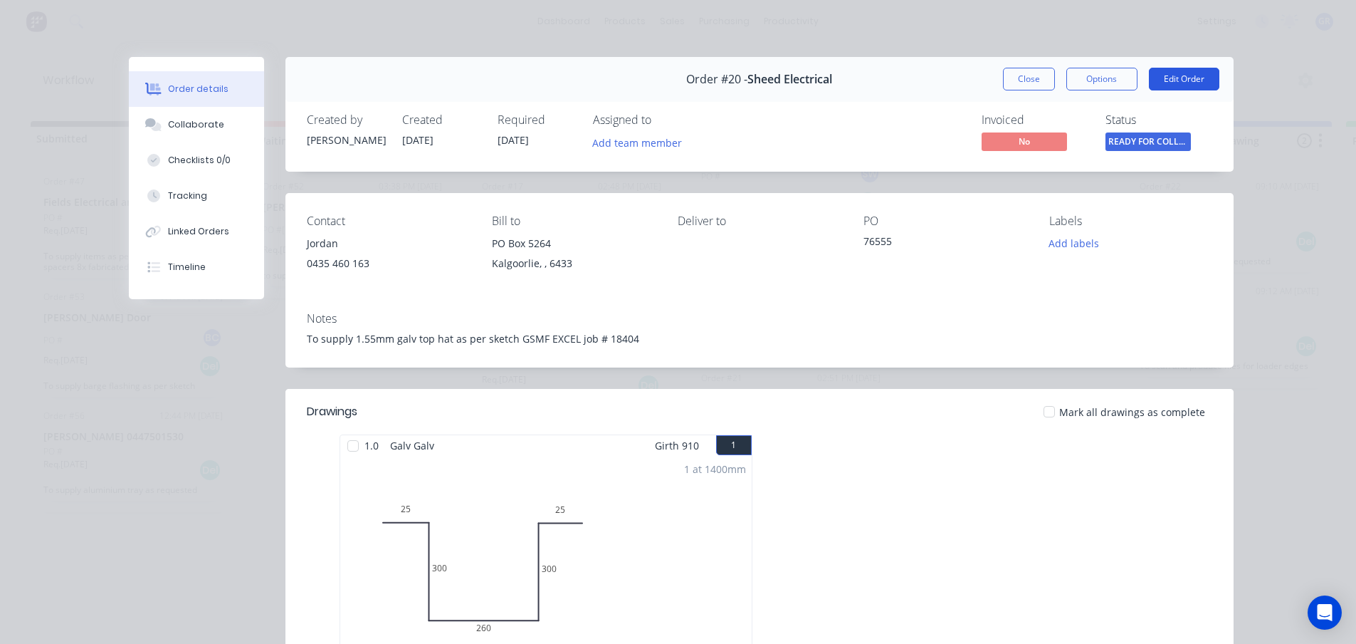
click at [1178, 75] on button "Edit Order" at bounding box center [1184, 79] width 70 height 23
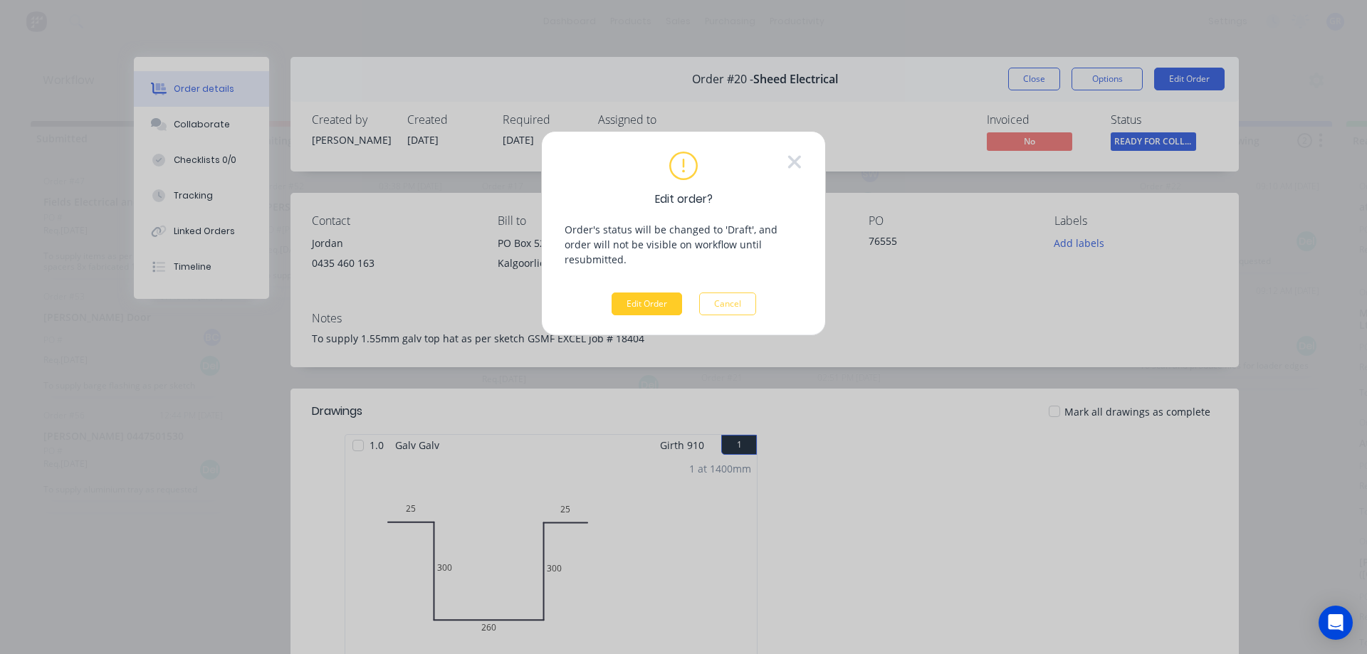
click at [656, 293] on button "Edit Order" at bounding box center [647, 304] width 70 height 23
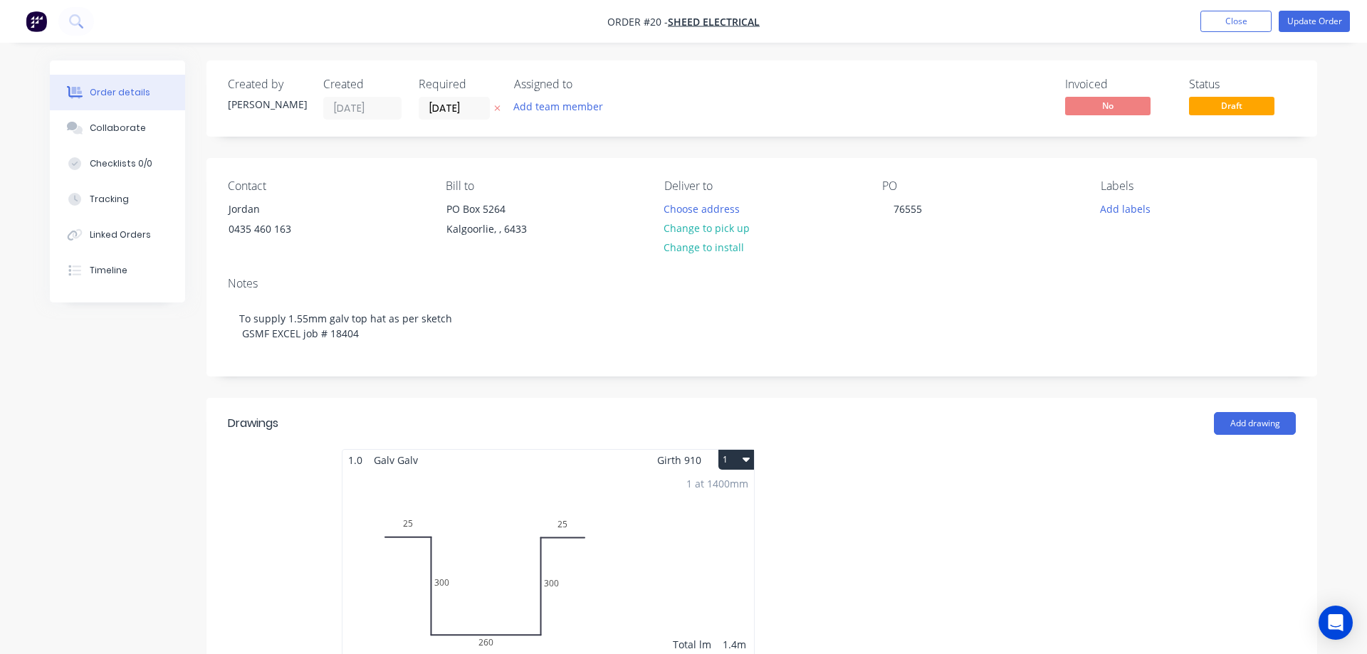
type input "$135.00"
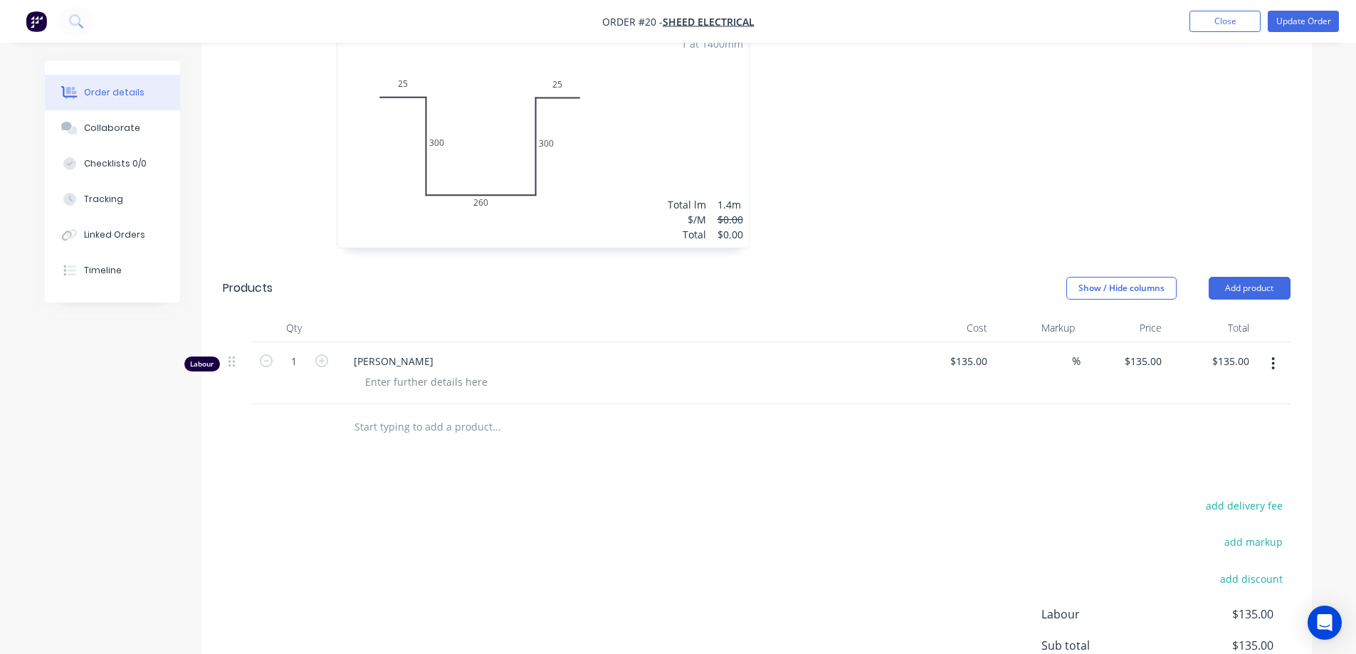
scroll to position [386, 0]
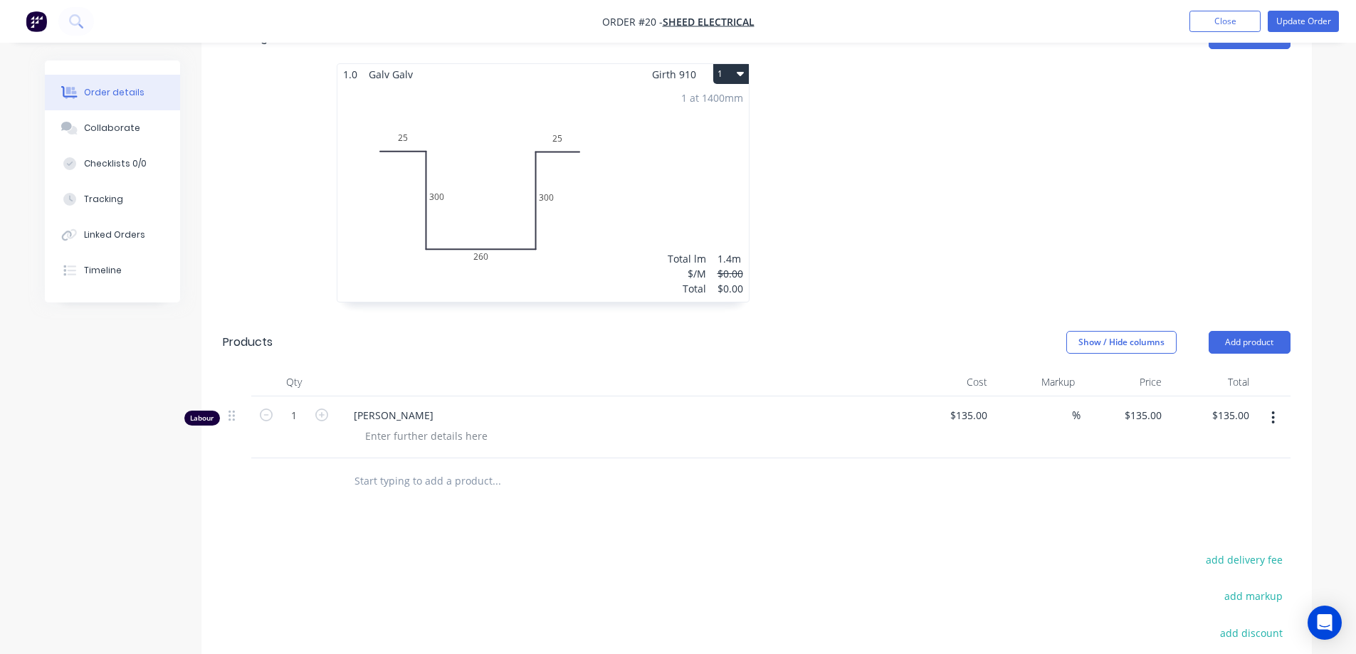
click at [671, 181] on div "1 at 1400mm Total lm $/M Total 1.4m $0.00 $0.00" at bounding box center [542, 193] width 411 height 217
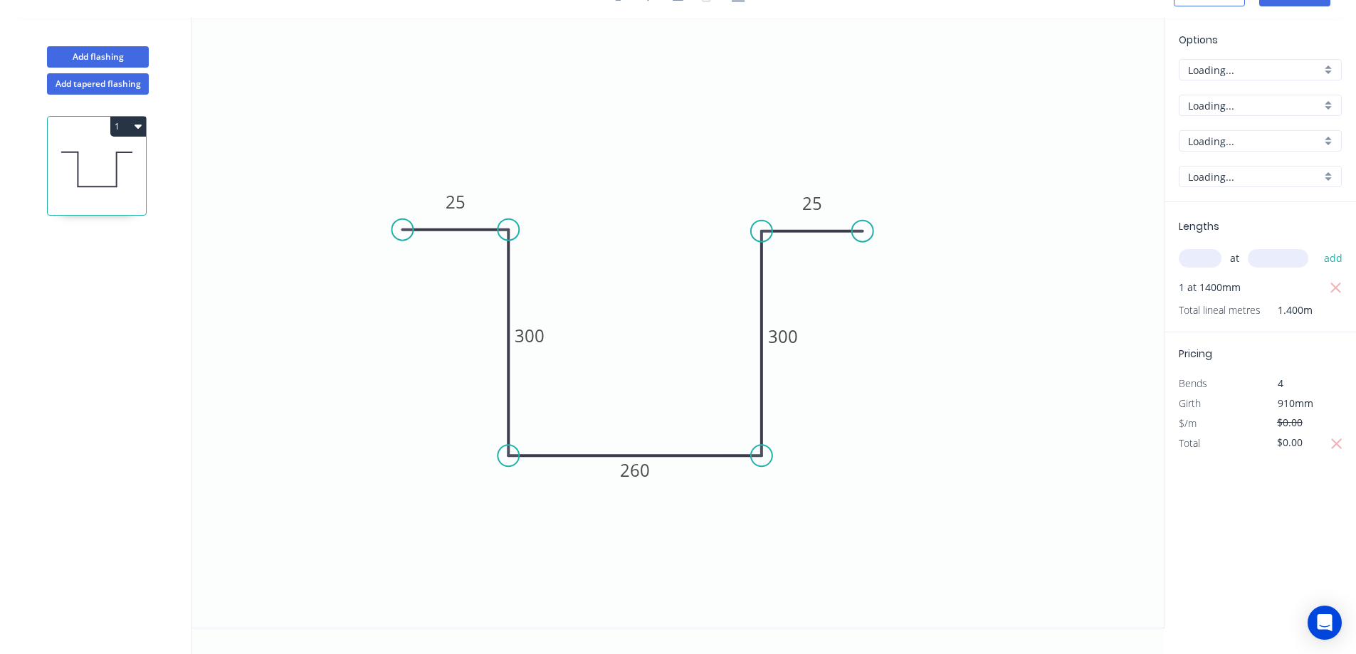
scroll to position [26, 0]
type input "$95.67"
click at [1242, 171] on input "1.0" at bounding box center [1254, 176] width 133 height 15
click at [1211, 251] on div "1.55" at bounding box center [1261, 253] width 162 height 25
type input "1.55"
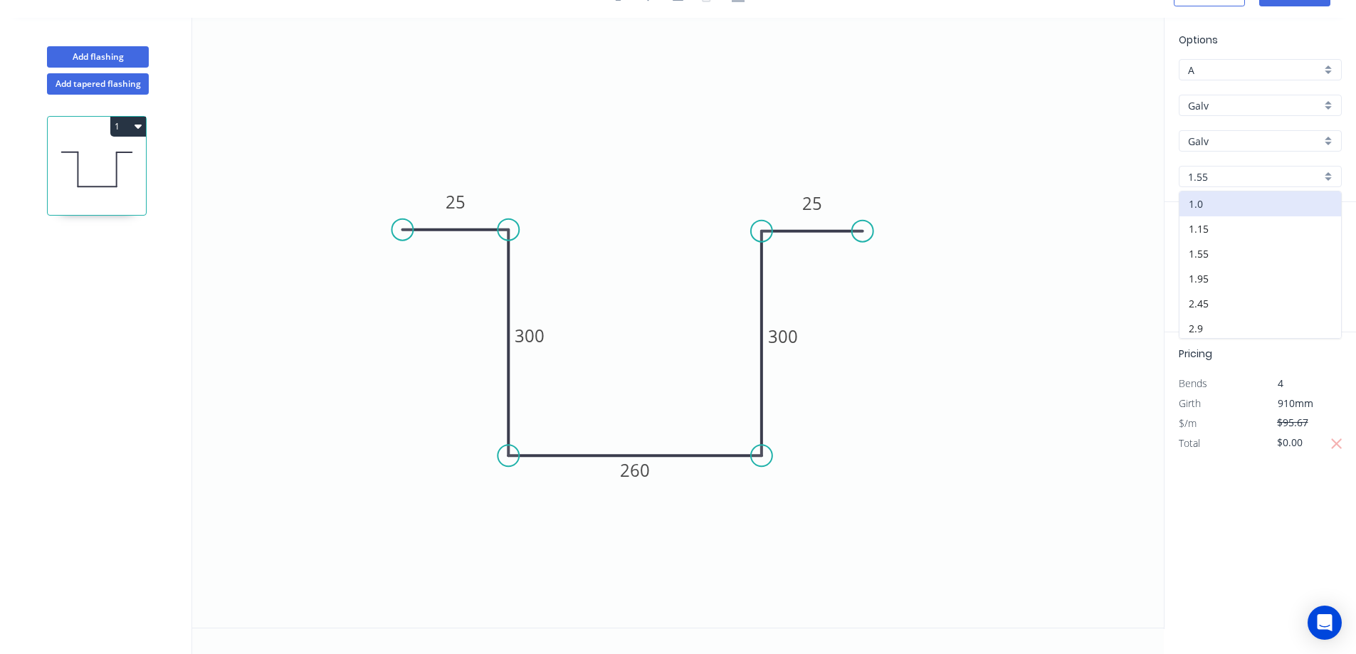
type input "$127.82"
click at [1022, 340] on icon "0 25 300 260 300 25" at bounding box center [678, 323] width 972 height 610
click at [1253, 538] on div "Options A A Galv Galv Galv Galv 1.55 1.55 Lengths at add 1 at 1400mm Total line…" at bounding box center [1260, 324] width 192 height 612
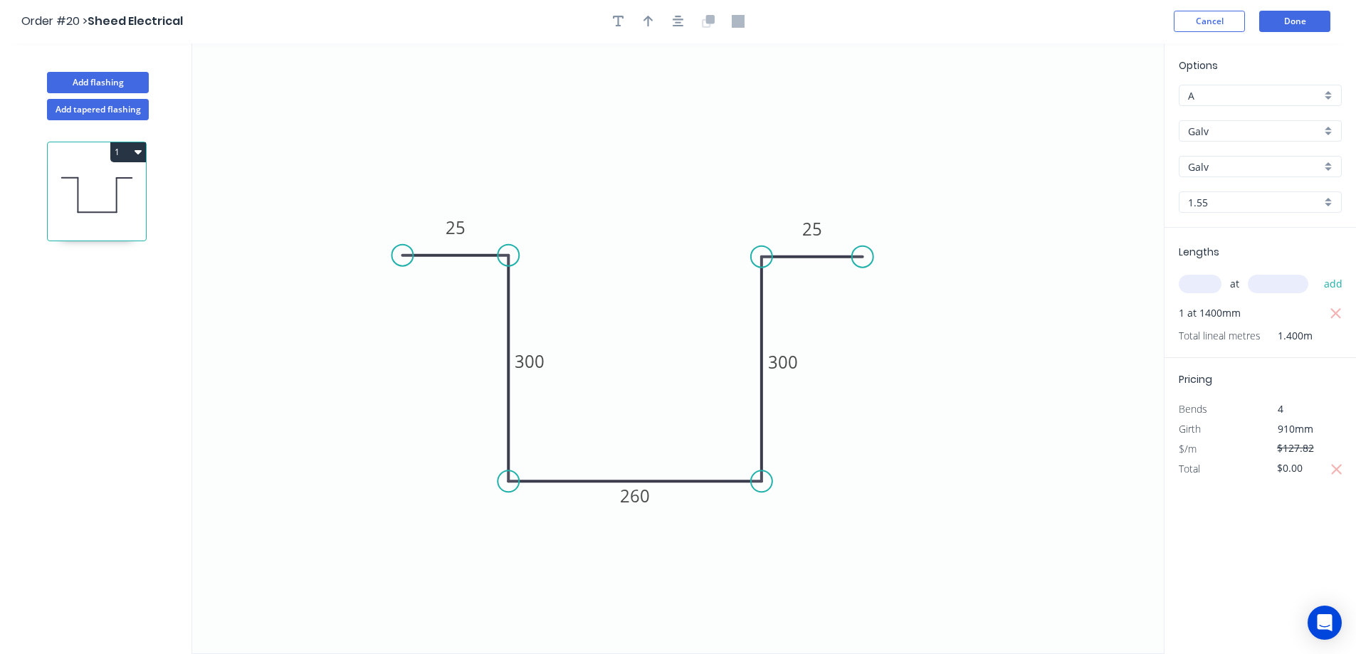
scroll to position [0, 0]
click at [1299, 27] on button "Done" at bounding box center [1294, 21] width 71 height 21
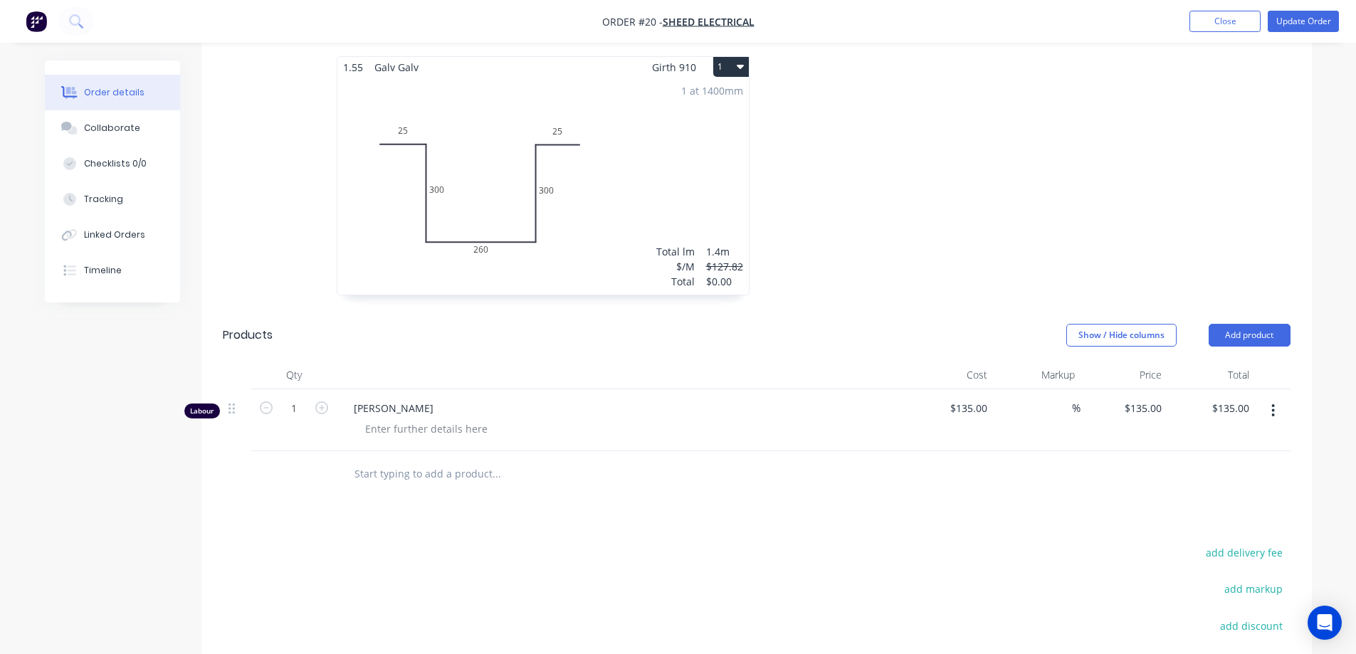
scroll to position [356, 0]
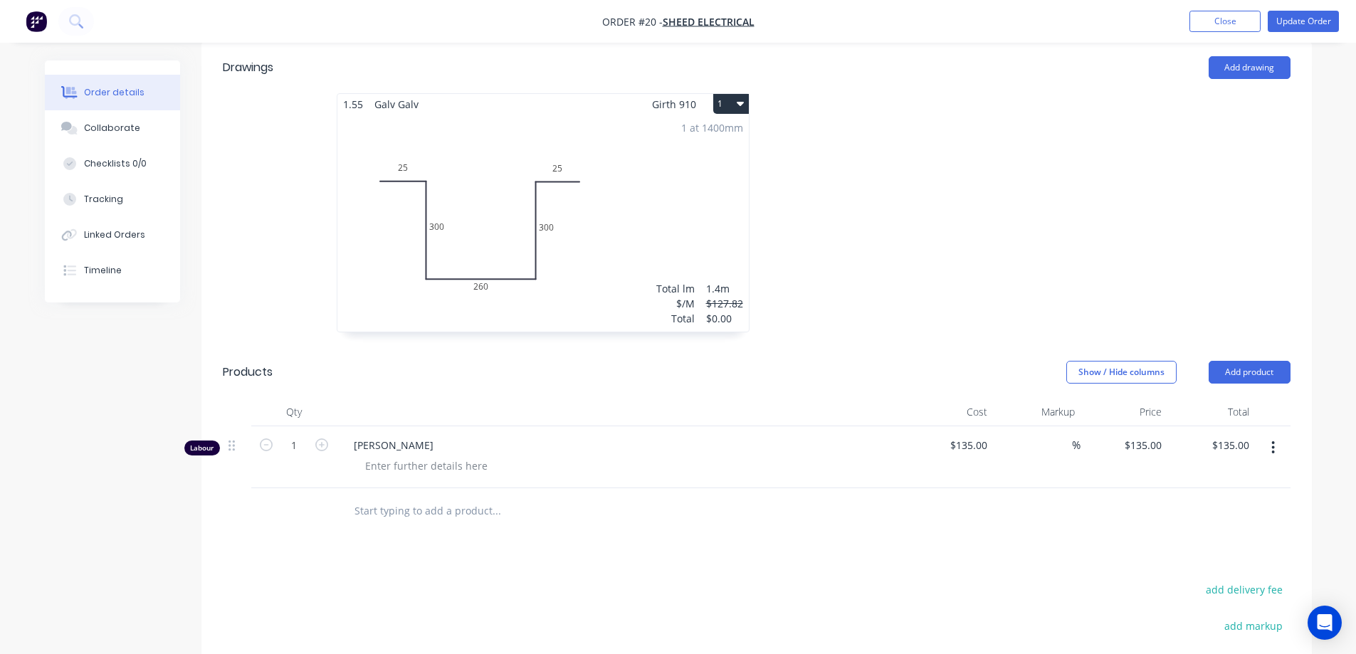
click at [716, 299] on div "$127.82" at bounding box center [724, 303] width 37 height 15
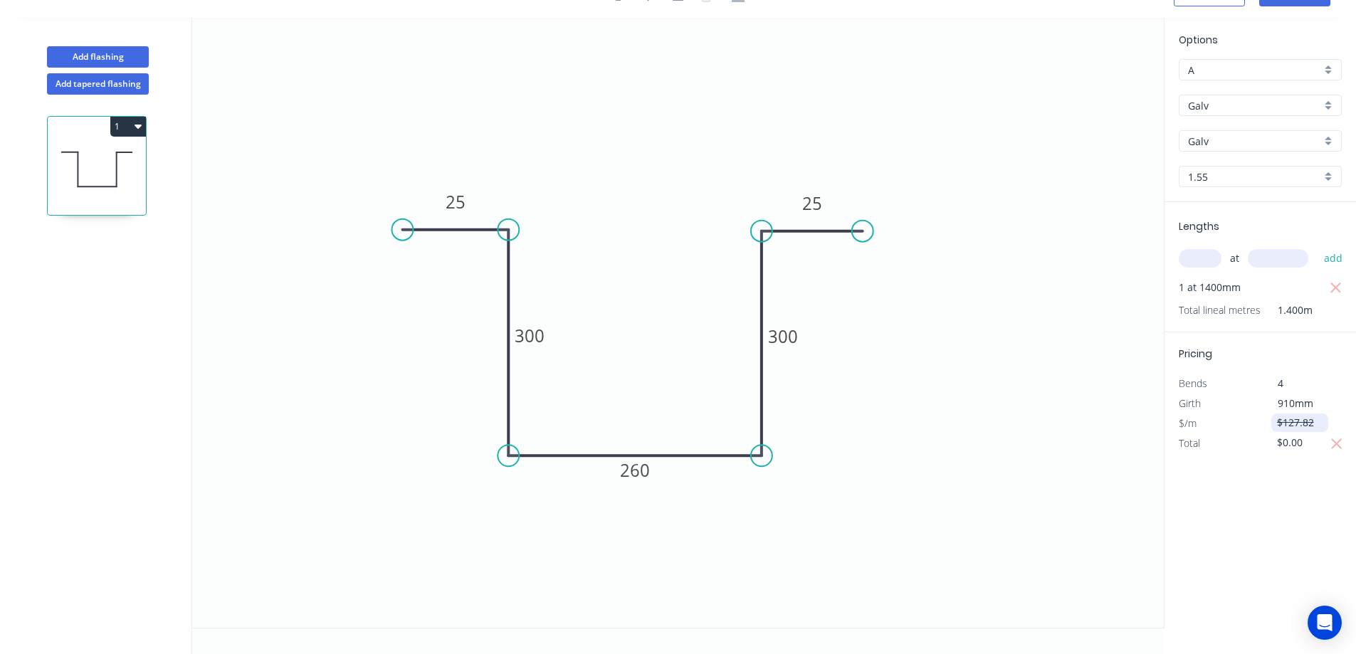
click at [1301, 426] on input "$127.82" at bounding box center [1301, 423] width 48 height 20
drag, startPoint x: 1316, startPoint y: 419, endPoint x: 1229, endPoint y: 419, distance: 86.9
click at [1224, 416] on div "$/m $127.82" at bounding box center [1260, 424] width 184 height 20
click at [1254, 490] on div "Options A A Galv Galv Galv Galv 1.55 1.55 Lengths at add 1 at 1400mm Total line…" at bounding box center [1260, 324] width 192 height 612
click at [1337, 422] on icon "button" at bounding box center [1337, 424] width 13 height 17
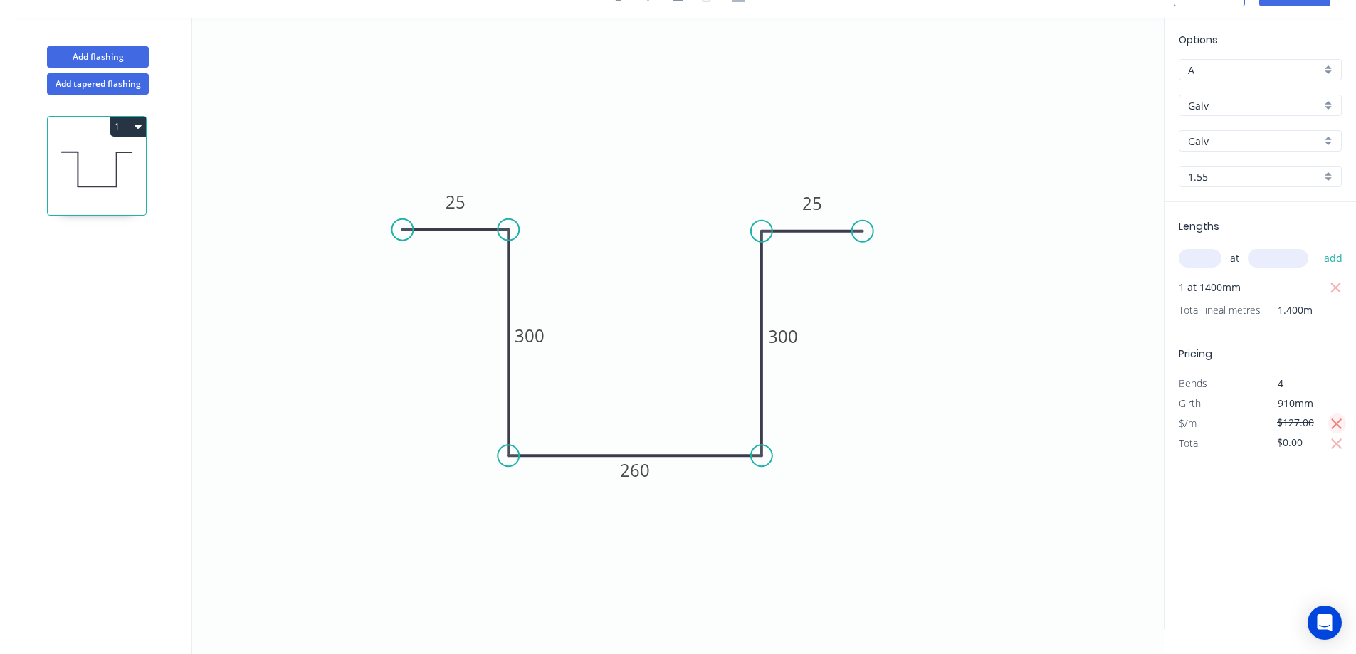
type input "$127.82"
click at [1336, 443] on icon "button" at bounding box center [1337, 444] width 11 height 11
type input "$178.95"
click at [1274, 491] on div "Options A A Galv Galv Galv Galv 1.55 1.55 Lengths at add 1 at 1400mm Total line…" at bounding box center [1260, 324] width 192 height 612
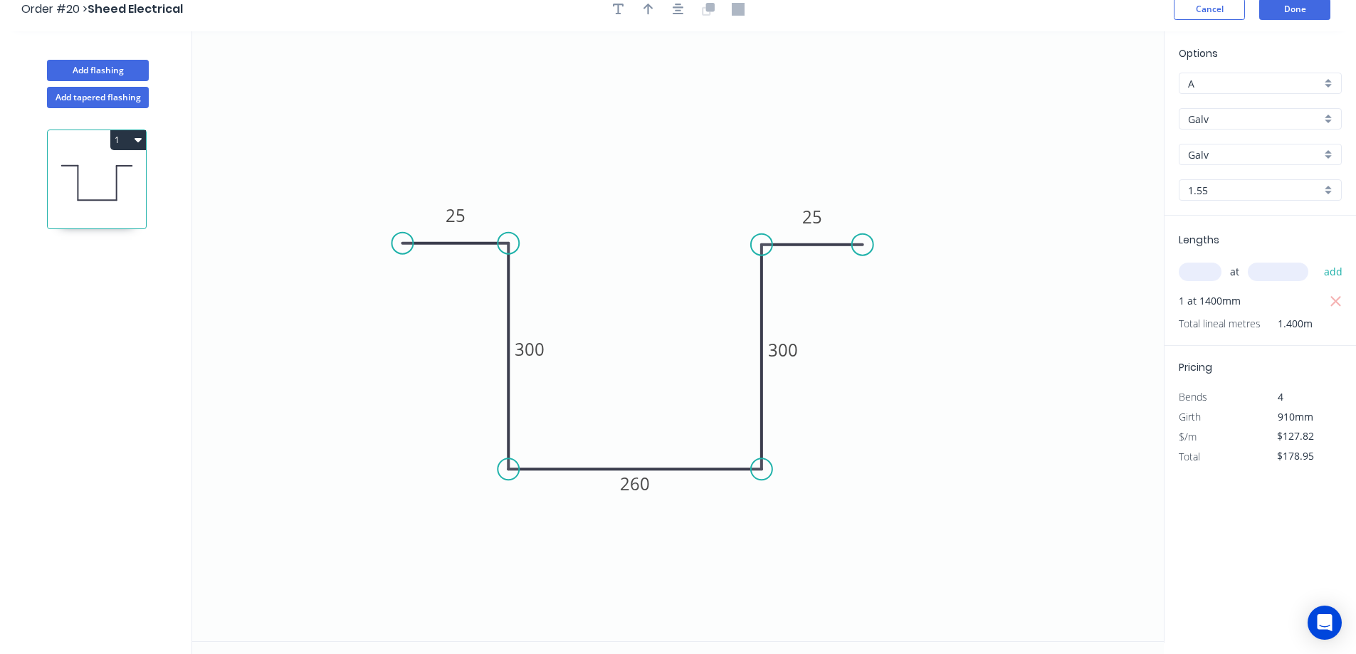
scroll to position [0, 0]
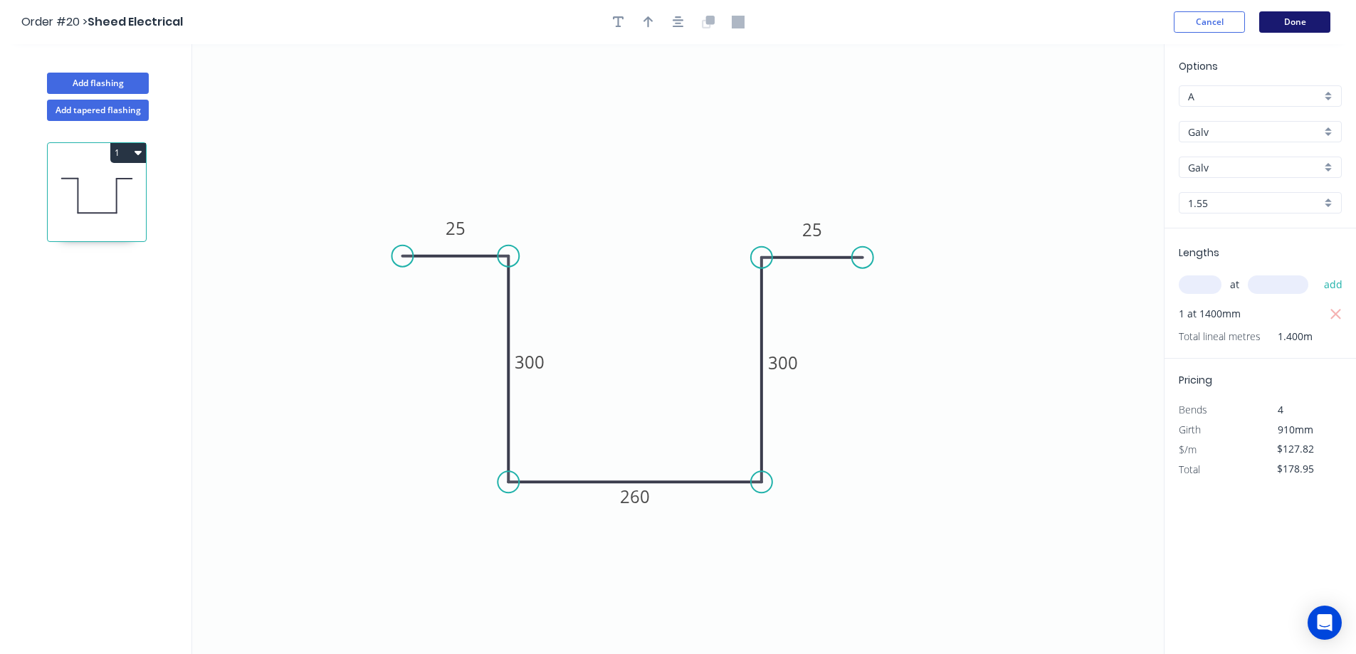
click at [1289, 19] on button "Done" at bounding box center [1294, 21] width 71 height 21
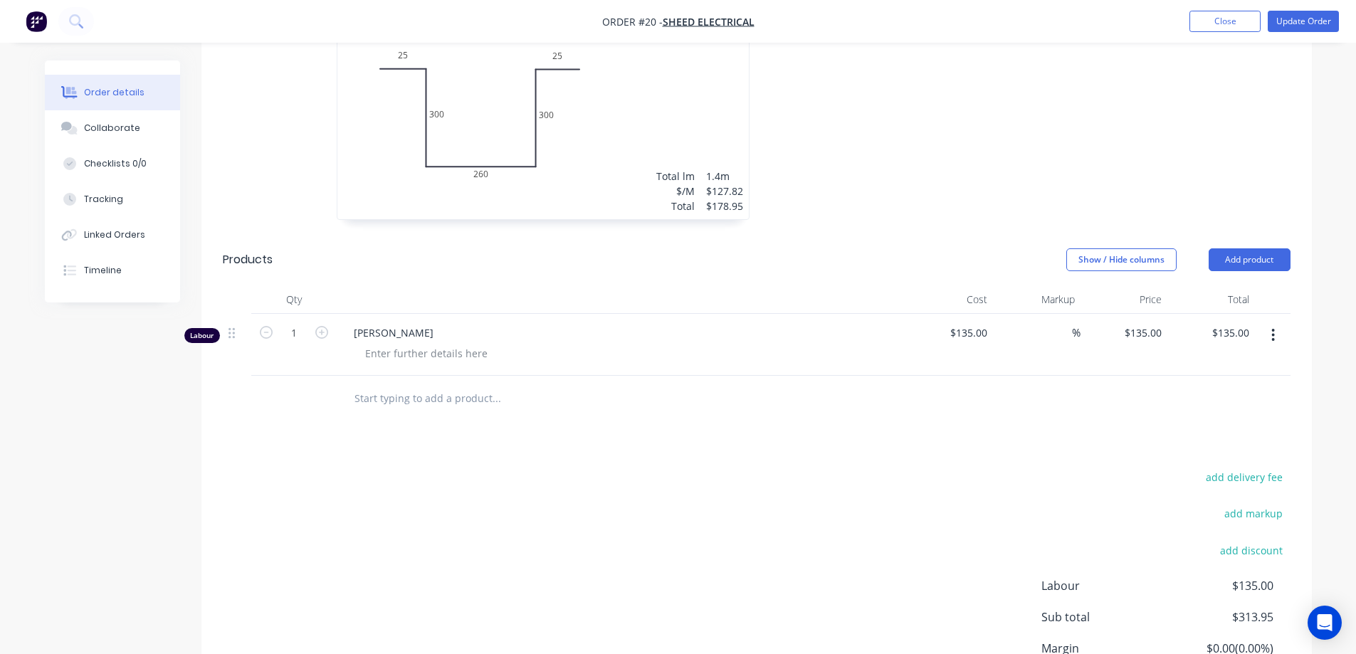
scroll to position [457, 0]
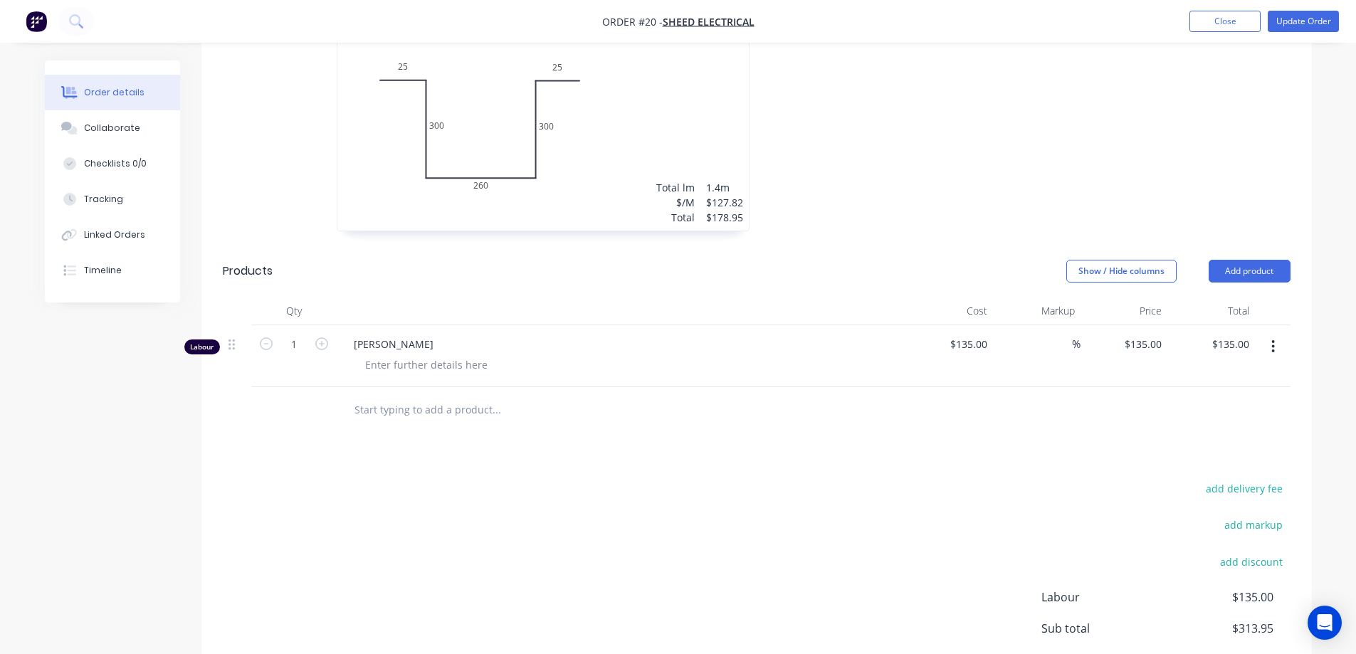
click at [715, 218] on div "$178.95" at bounding box center [724, 217] width 37 height 15
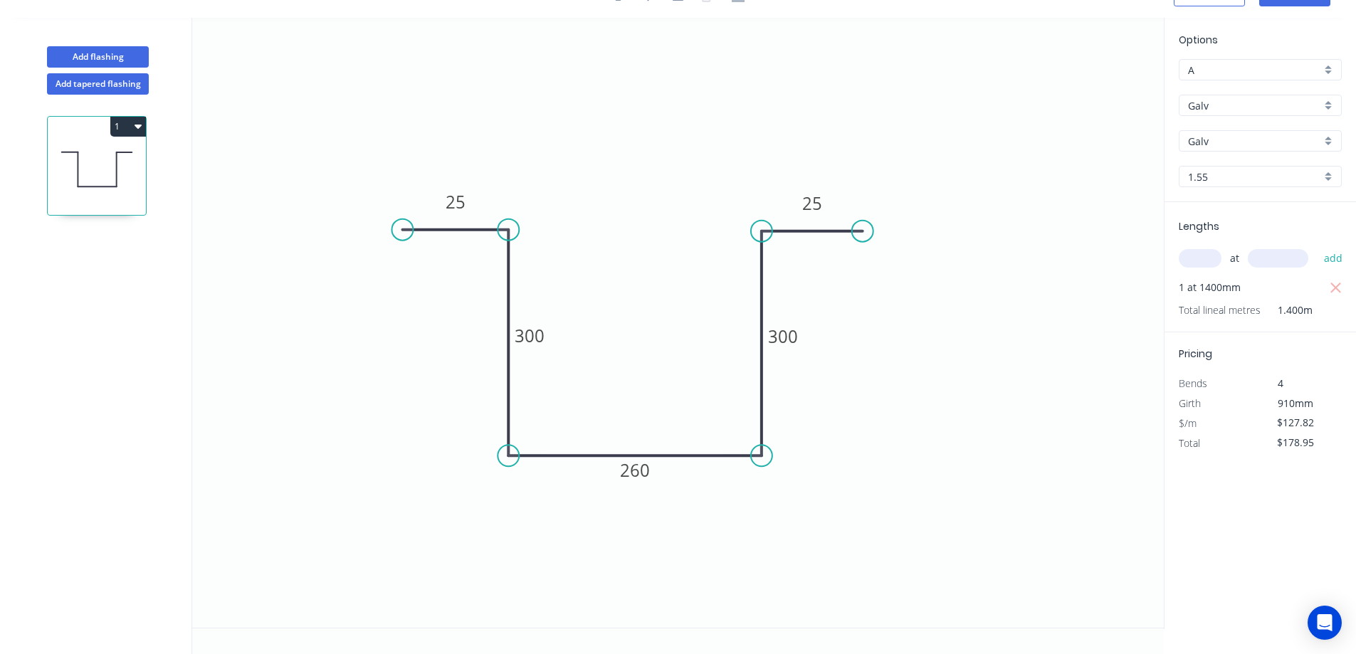
scroll to position [26, 0]
click at [1313, 421] on input "$127.82" at bounding box center [1301, 423] width 48 height 20
drag, startPoint x: 1313, startPoint y: 421, endPoint x: 1160, endPoint y: 407, distance: 154.4
click at [1158, 407] on div "Add flashing Add tapered flashing 1 0 25 300 260 300 25 Options A A Galv Galv G…" at bounding box center [678, 336] width 1356 height 636
type input "$50.00"
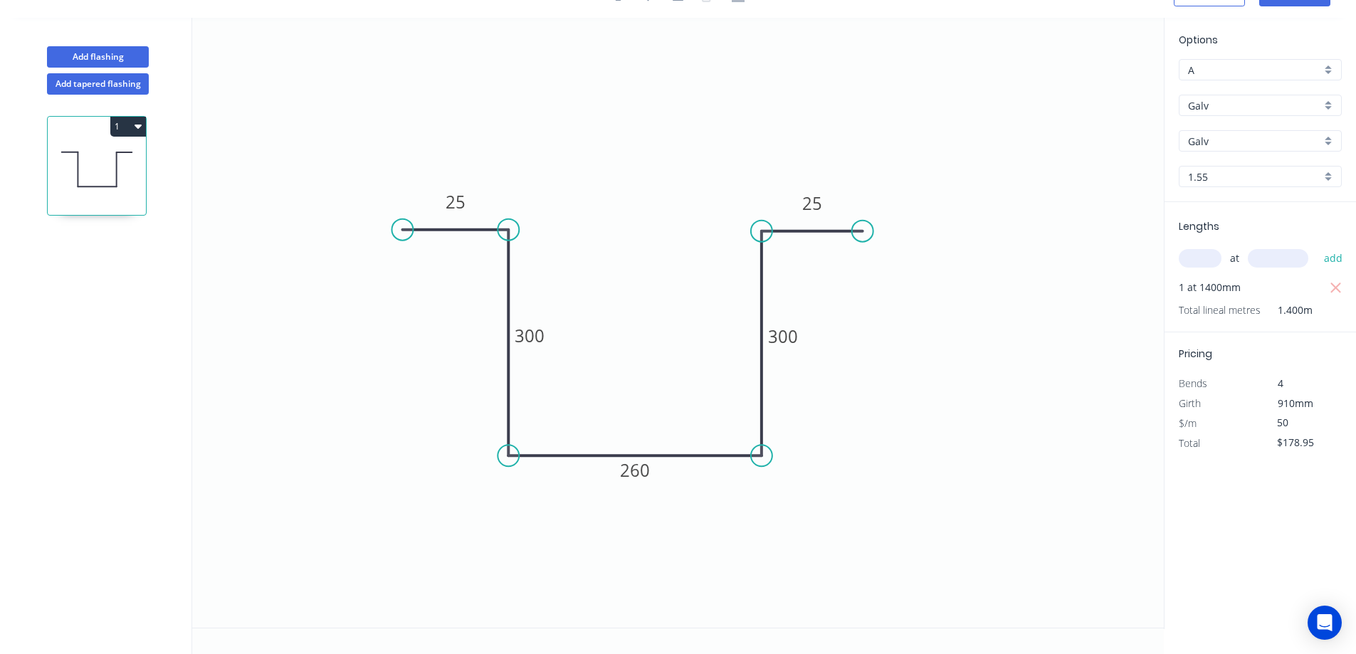
type input "$70.00"
click at [1241, 515] on div "Options A A Galv Galv Galv Galv 1.55 1.55 Lengths at add 1 at 1400mm Total line…" at bounding box center [1260, 324] width 192 height 612
click at [1012, 518] on icon "0 25 300 260 300 25" at bounding box center [678, 323] width 972 height 610
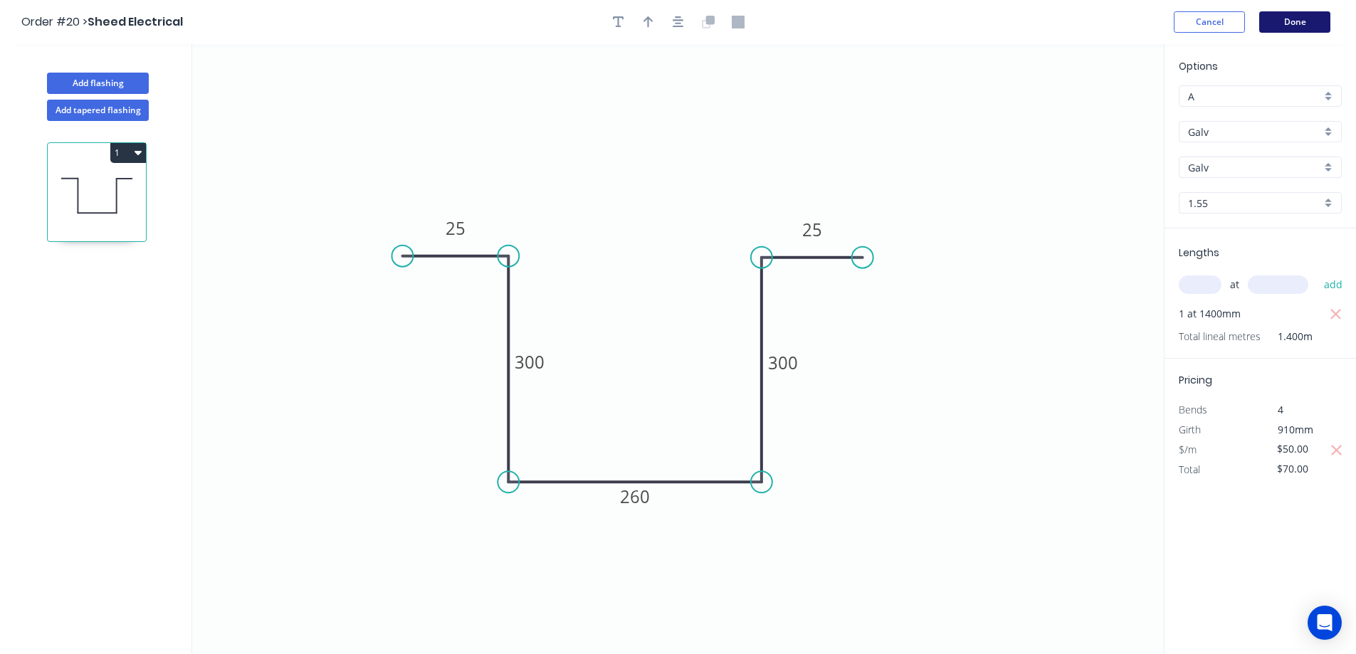
click at [1299, 23] on button "Done" at bounding box center [1294, 21] width 71 height 21
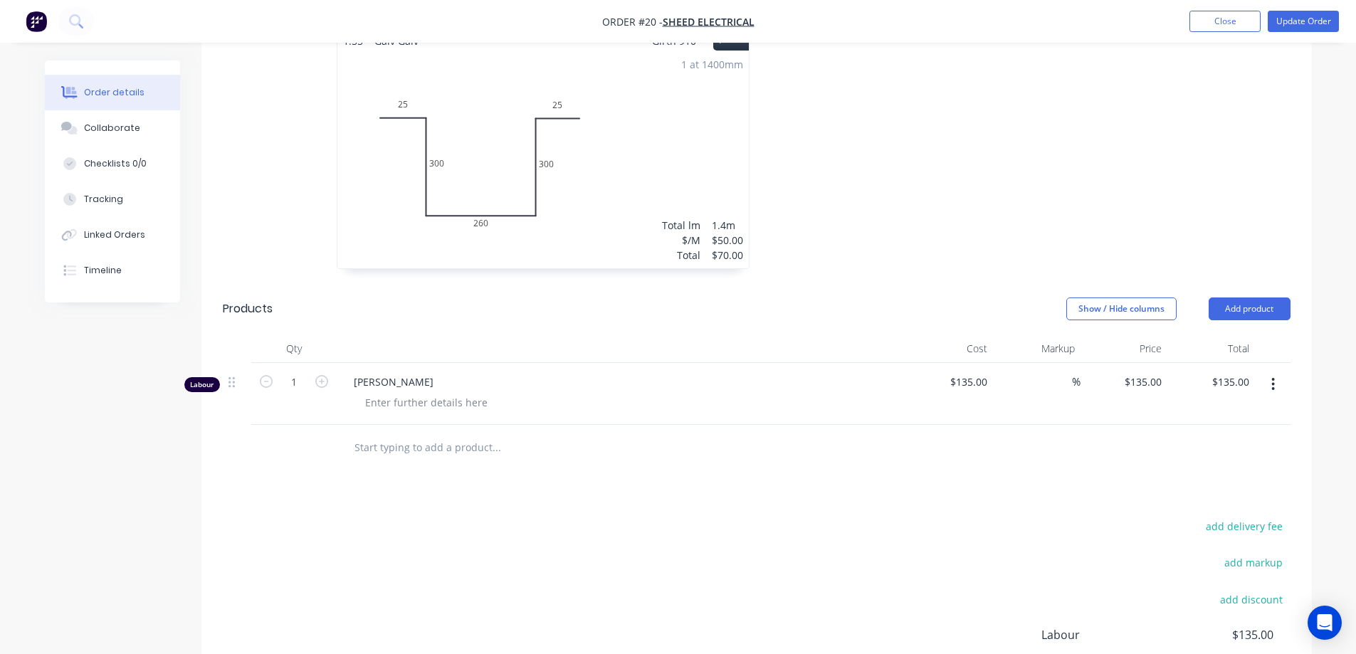
scroll to position [386, 0]
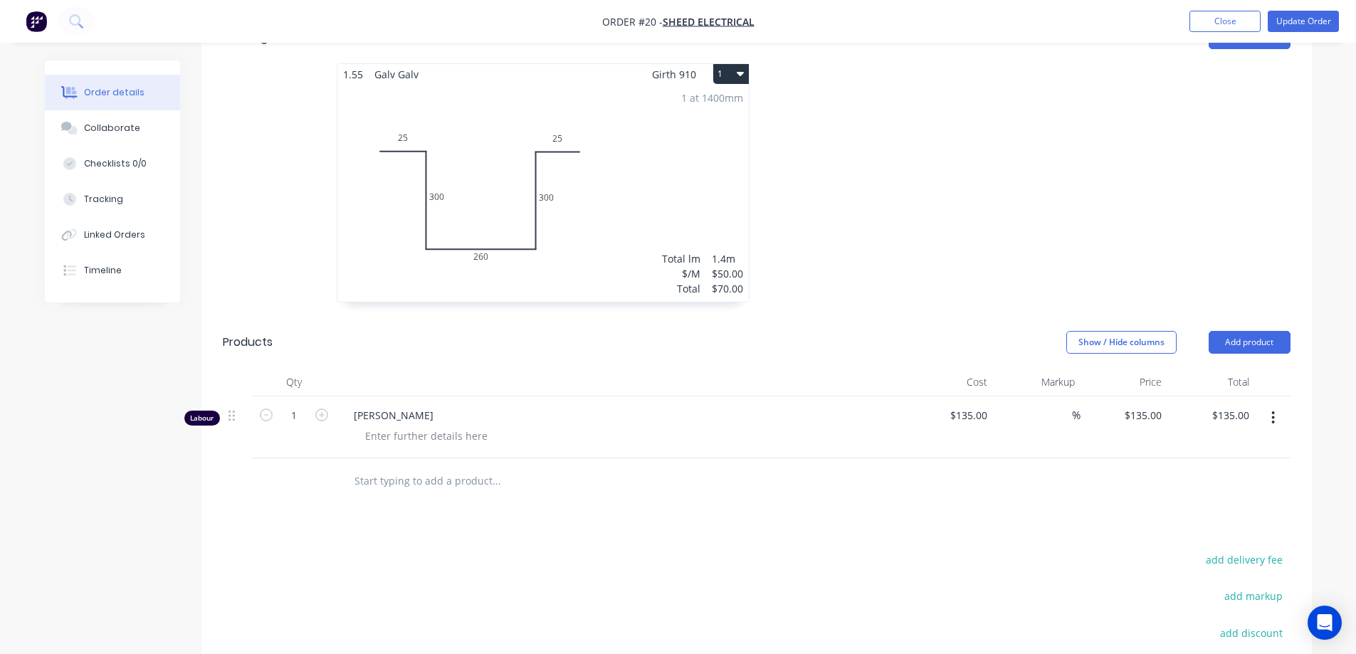
click at [718, 226] on div "1 at 1400mm Total lm $/M Total 1.4m $50.00 $70.00" at bounding box center [542, 193] width 411 height 217
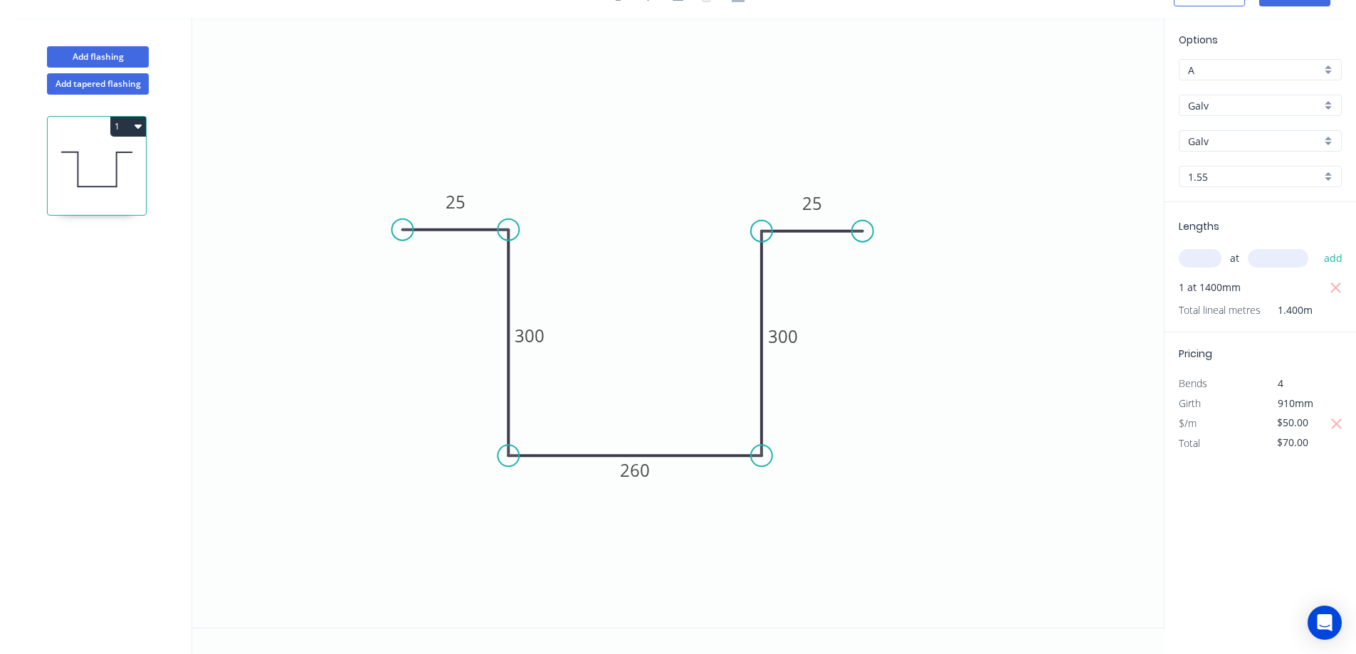
drag, startPoint x: 1307, startPoint y: 421, endPoint x: 1259, endPoint y: 421, distance: 47.7
click at [1259, 421] on div "$/m $50.00" at bounding box center [1260, 424] width 184 height 20
type input "$75.00"
type input "$105.00"
click at [1202, 522] on div "Options A A Galv Galv Galv Galv 1.55 1.55 Lengths at add 1 at 1400mm Total line…" at bounding box center [1260, 324] width 192 height 612
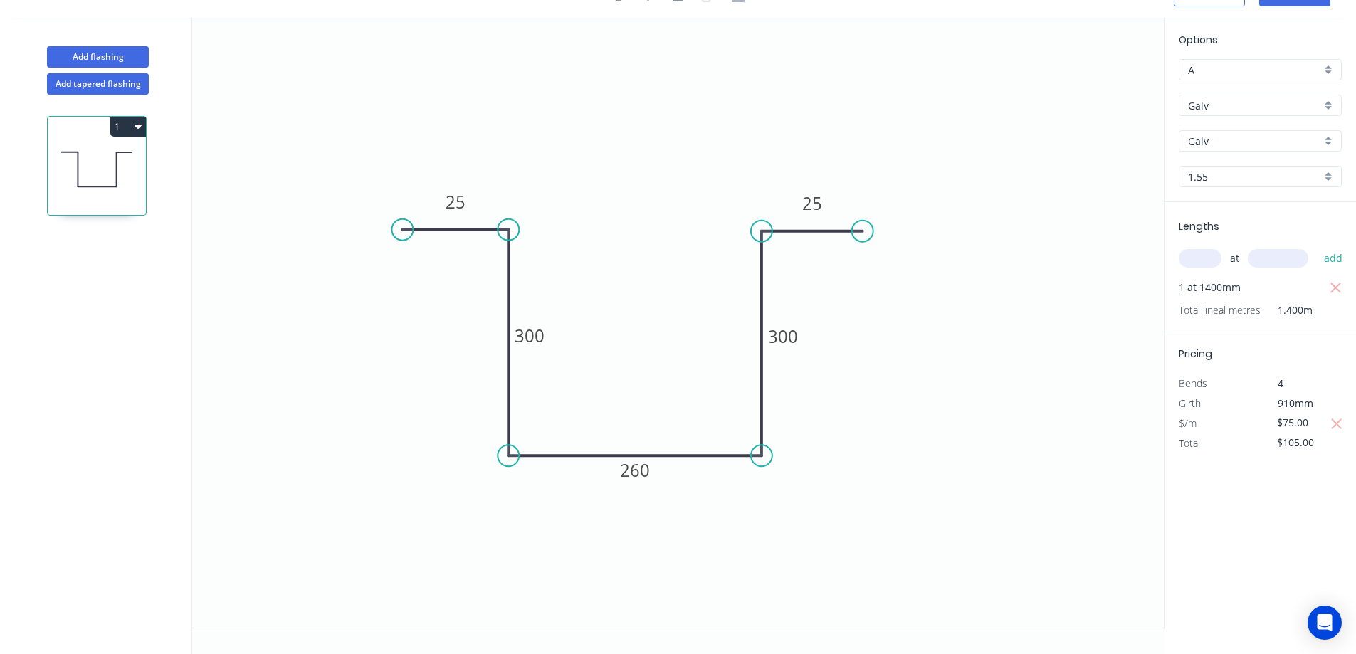
click at [989, 558] on icon "0 25 300 260 300 25" at bounding box center [678, 323] width 972 height 610
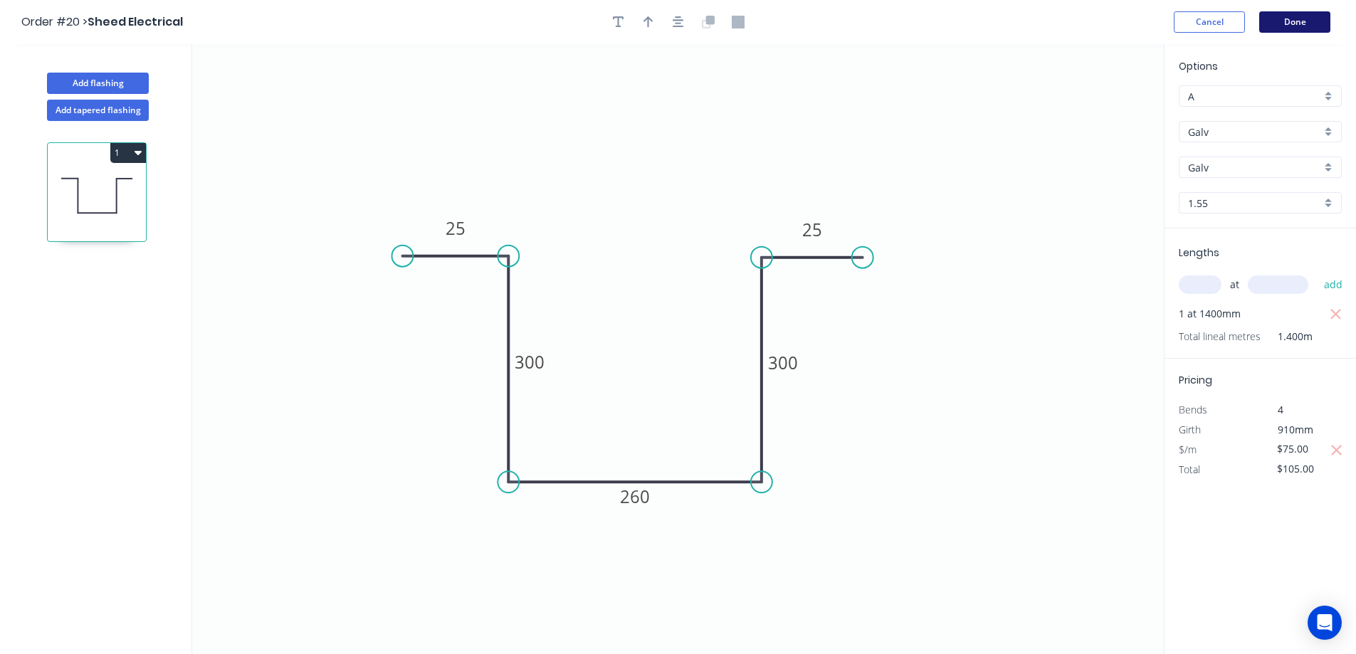
click at [1299, 28] on button "Done" at bounding box center [1294, 21] width 71 height 21
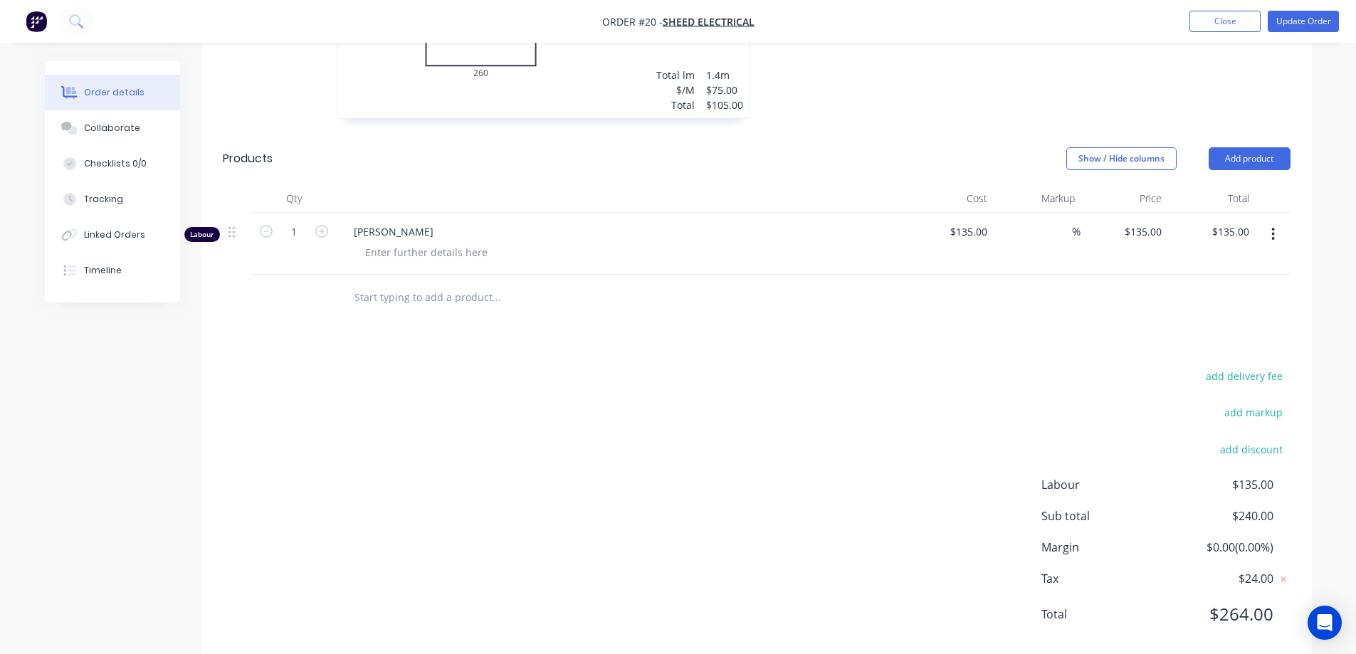
scroll to position [599, 0]
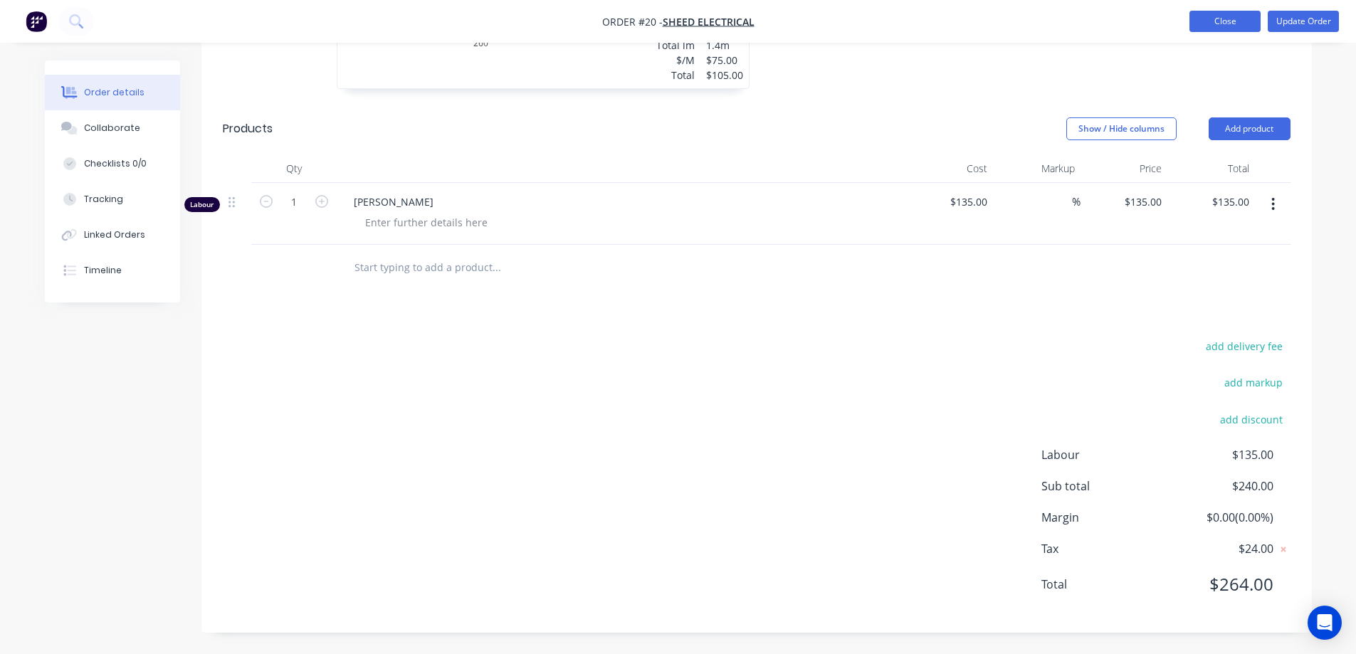
click at [1225, 22] on button "Close" at bounding box center [1225, 21] width 71 height 21
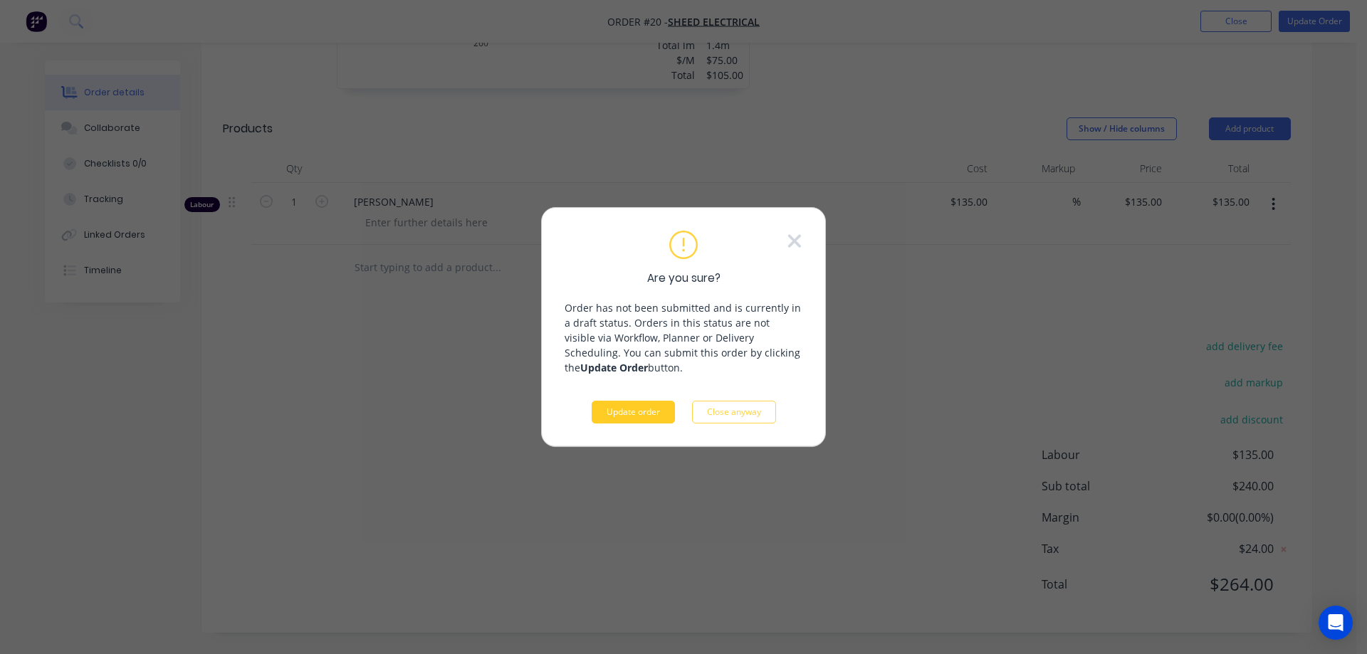
click at [635, 423] on button "Update order" at bounding box center [633, 412] width 83 height 23
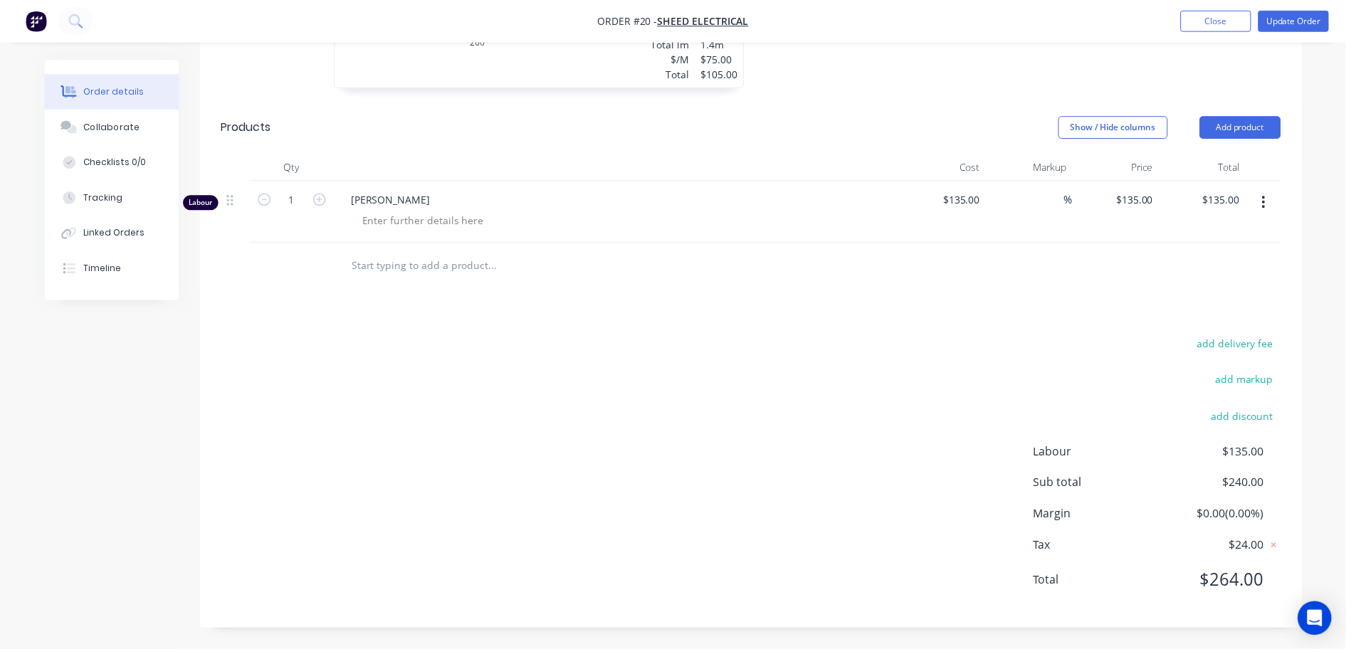
scroll to position [0, 0]
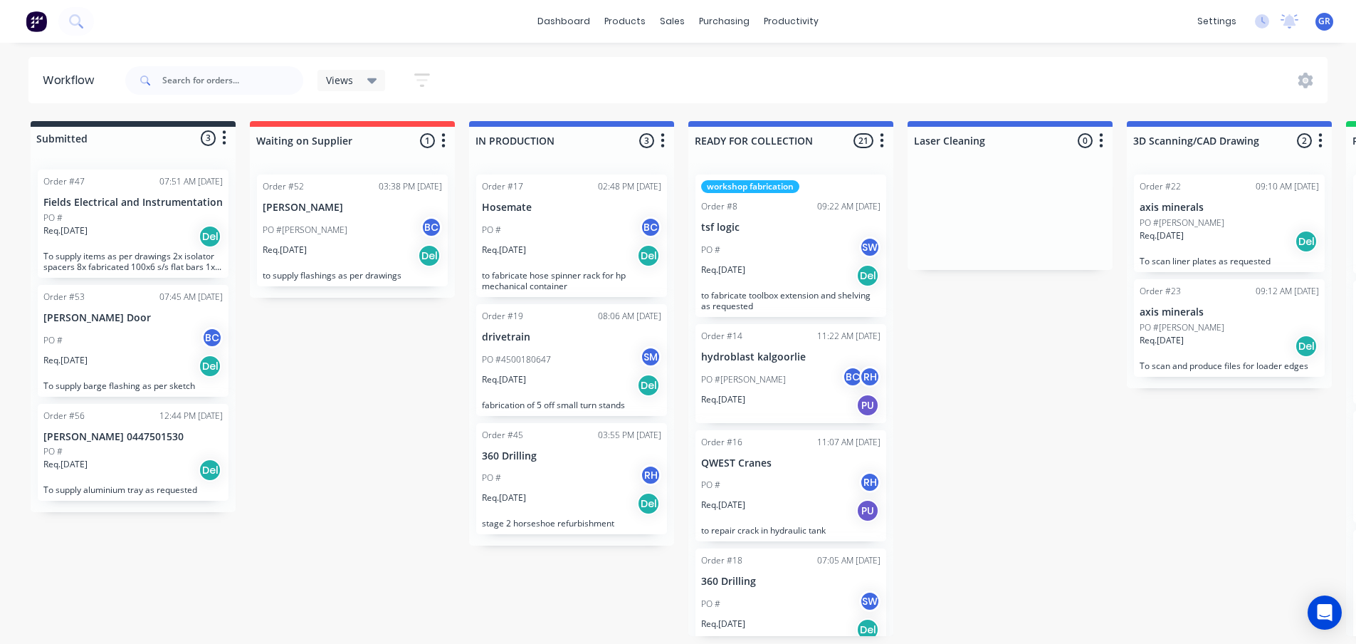
click at [337, 337] on div "Submitted 3 Status colour #273444 hex #273444 Save Cancel Summaries Total order…" at bounding box center [969, 378] width 1961 height 515
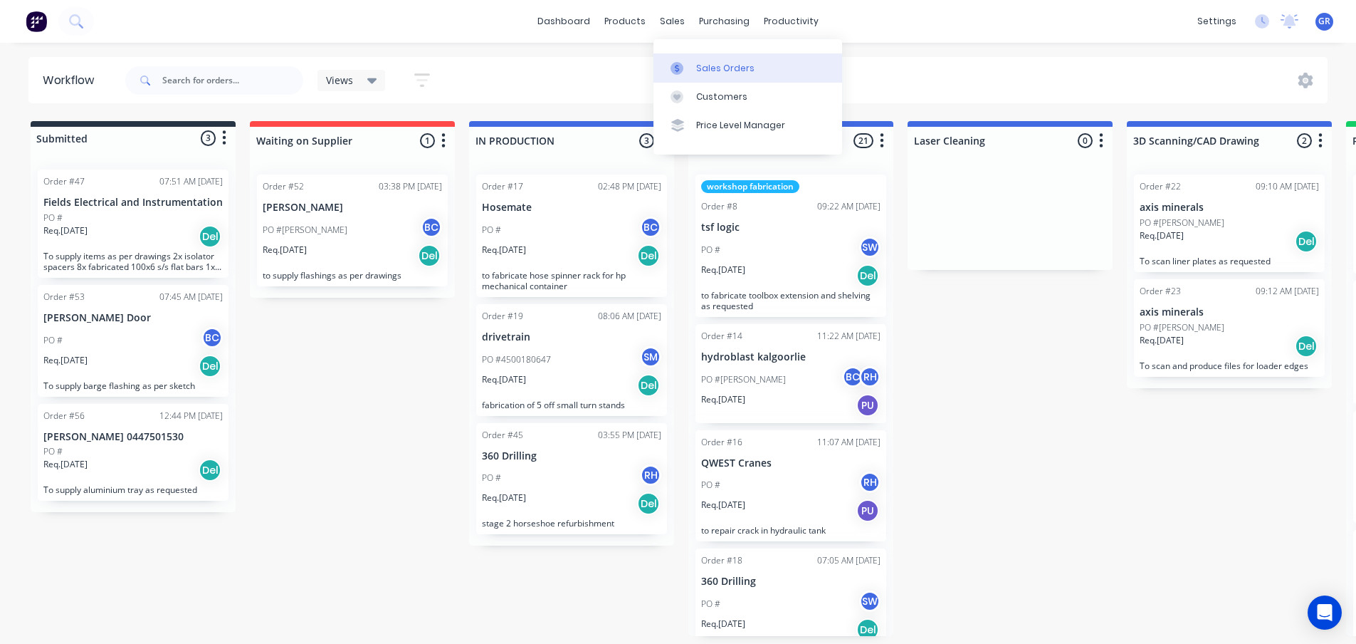
click at [706, 70] on div "Sales Orders" at bounding box center [725, 68] width 58 height 13
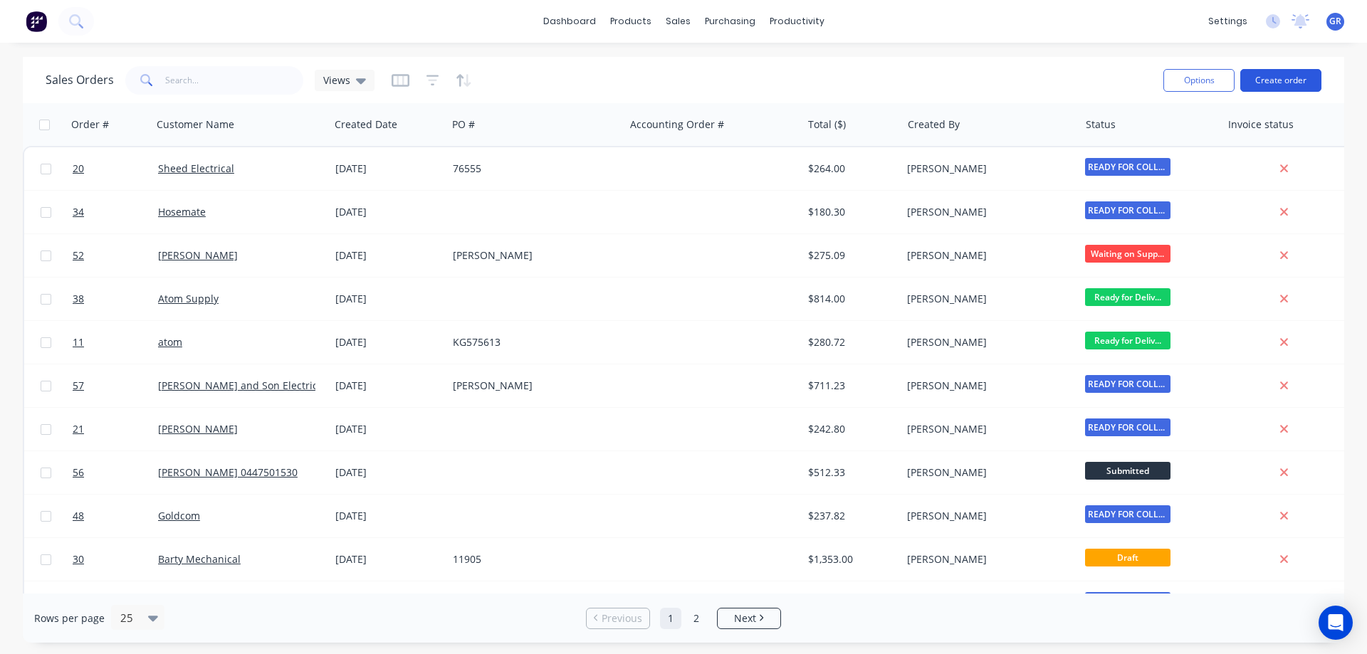
click at [1257, 85] on button "Create order" at bounding box center [1280, 80] width 81 height 23
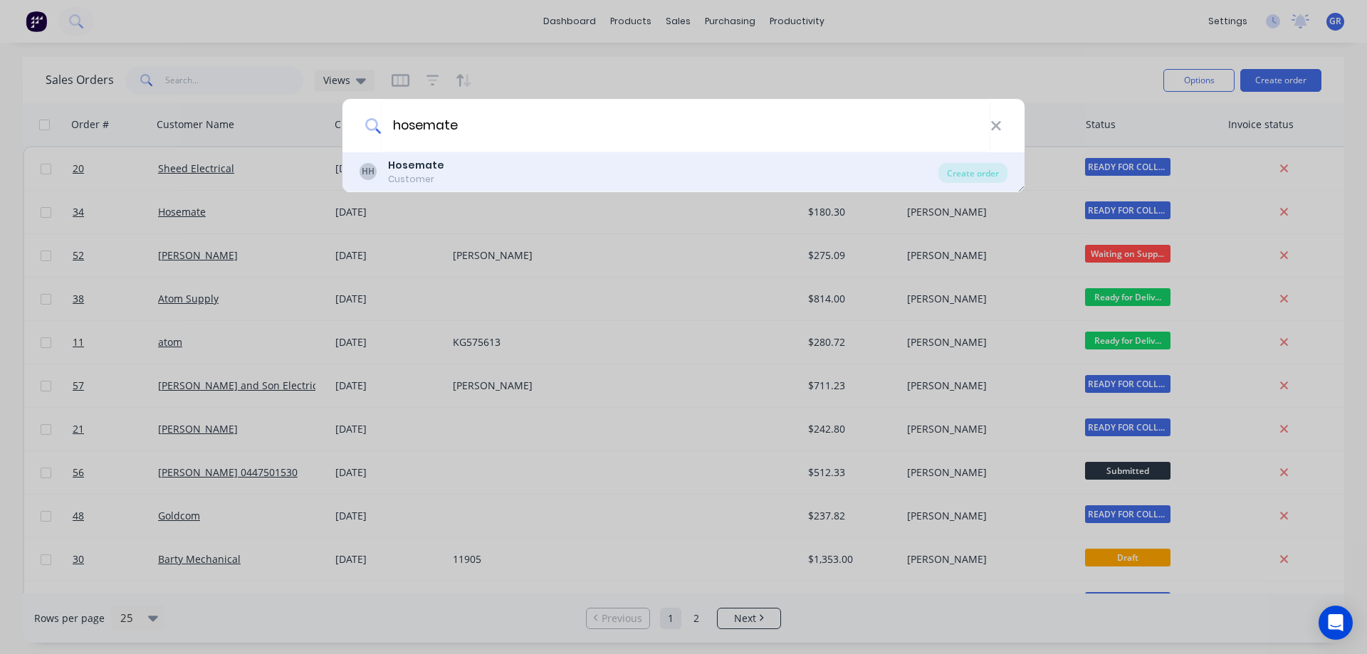
type input "hosemate"
click at [415, 168] on b "Hosemate" at bounding box center [416, 165] width 56 height 14
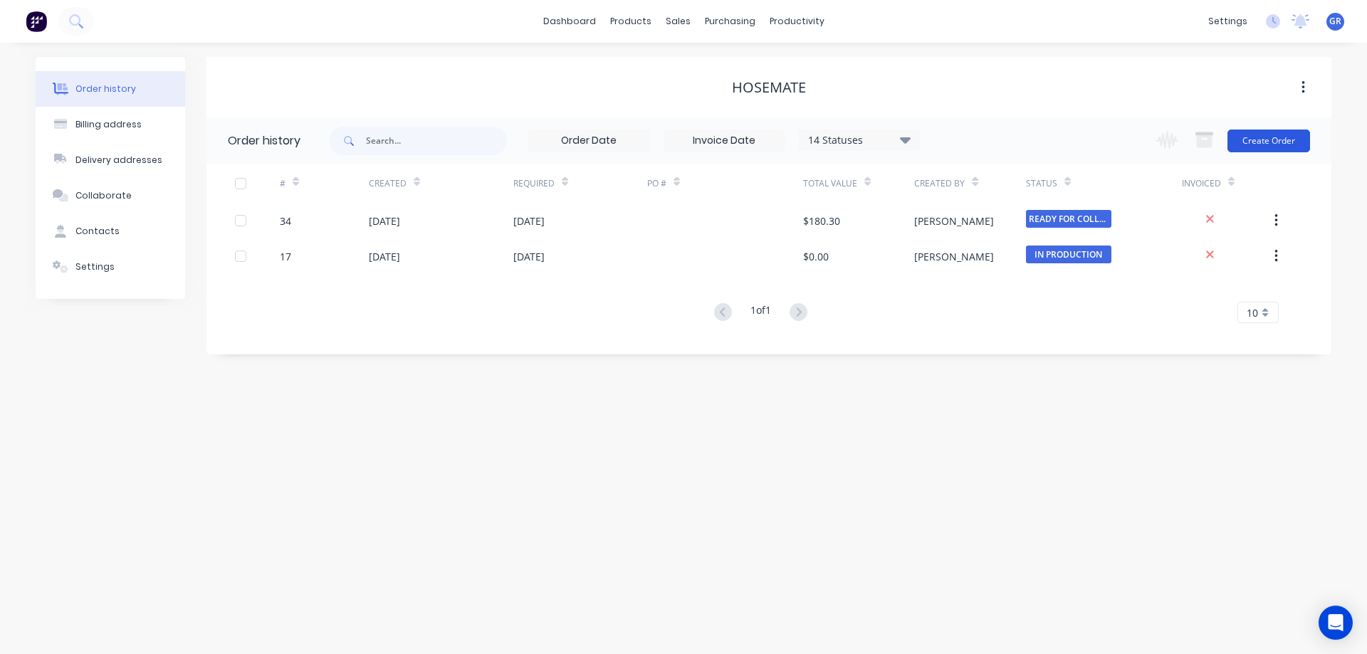
click at [1257, 139] on button "Create Order" at bounding box center [1268, 141] width 83 height 23
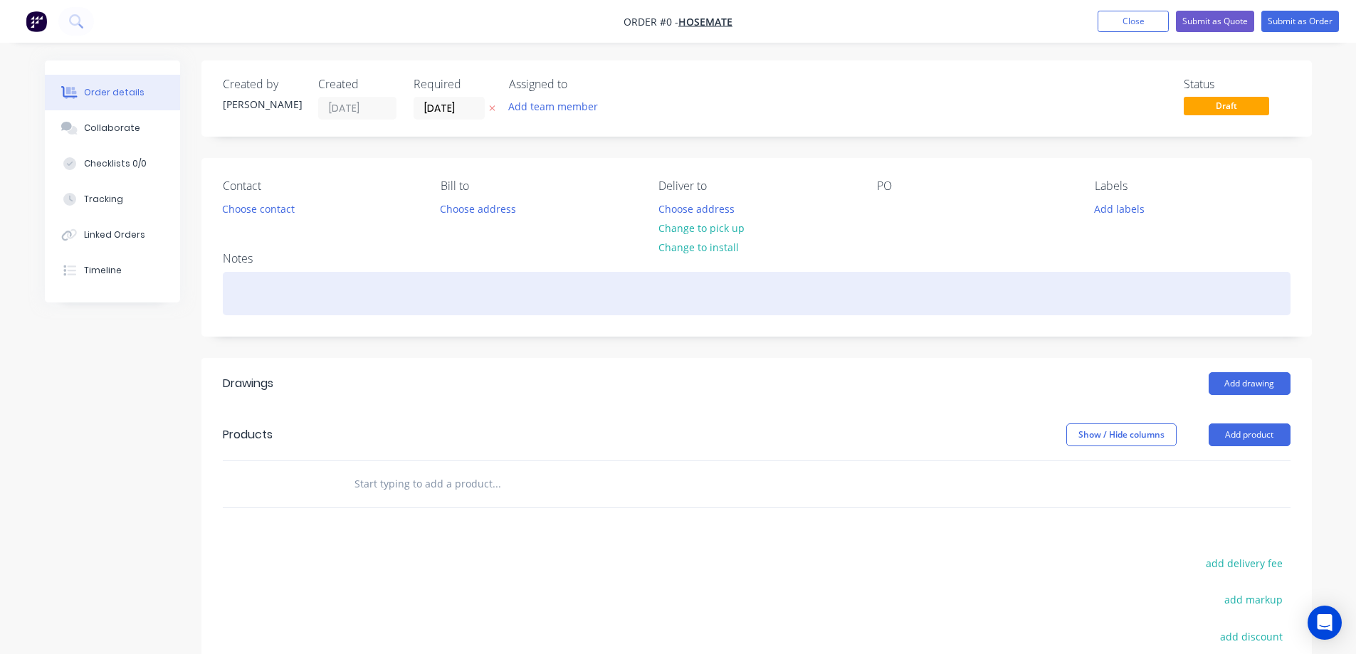
click at [315, 278] on div at bounding box center [757, 293] width 1068 height 43
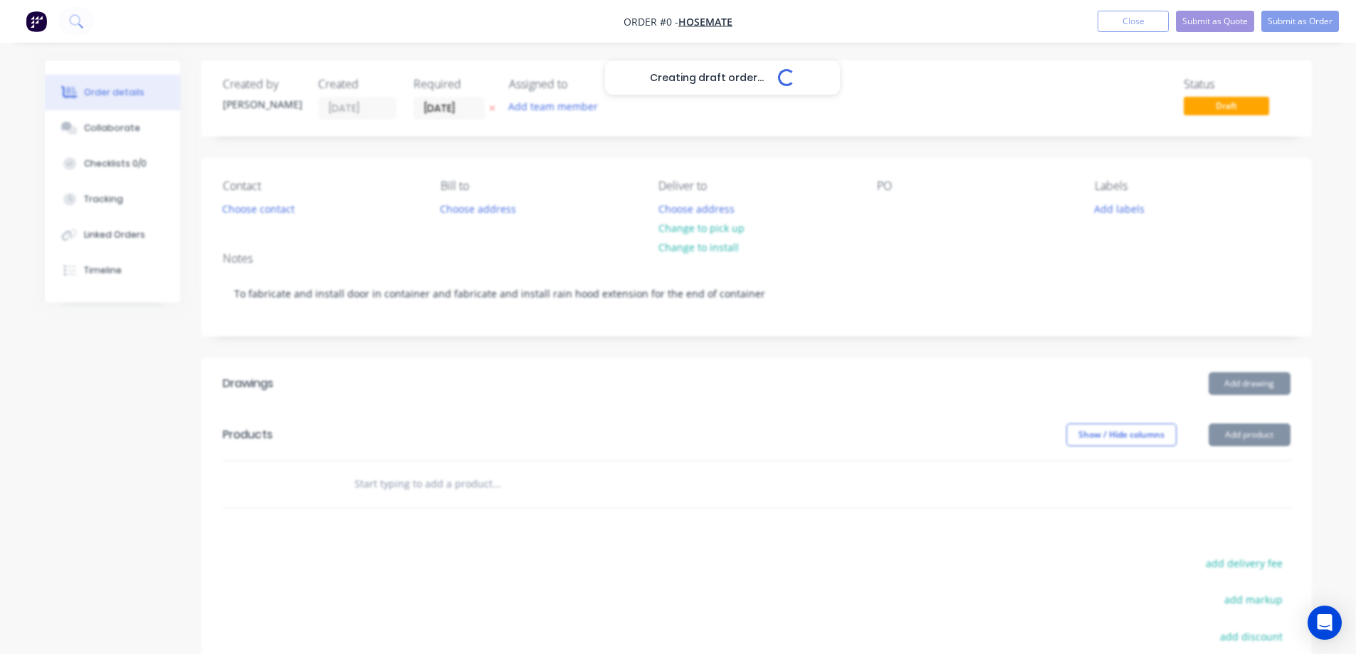
click at [1247, 427] on div "Creating draft order... Loading... Order details Collaborate Checklists 0/0 Tra…" at bounding box center [679, 466] width 1296 height 811
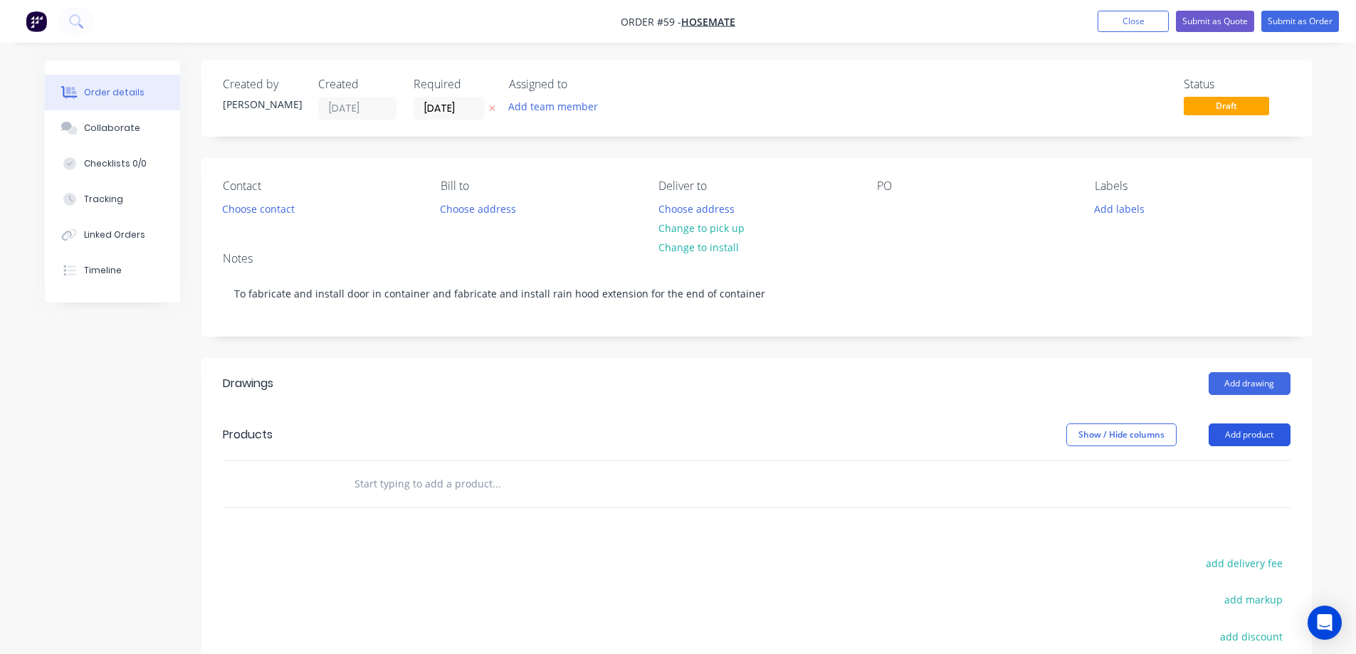
click at [1234, 429] on button "Add product" at bounding box center [1250, 435] width 82 height 23
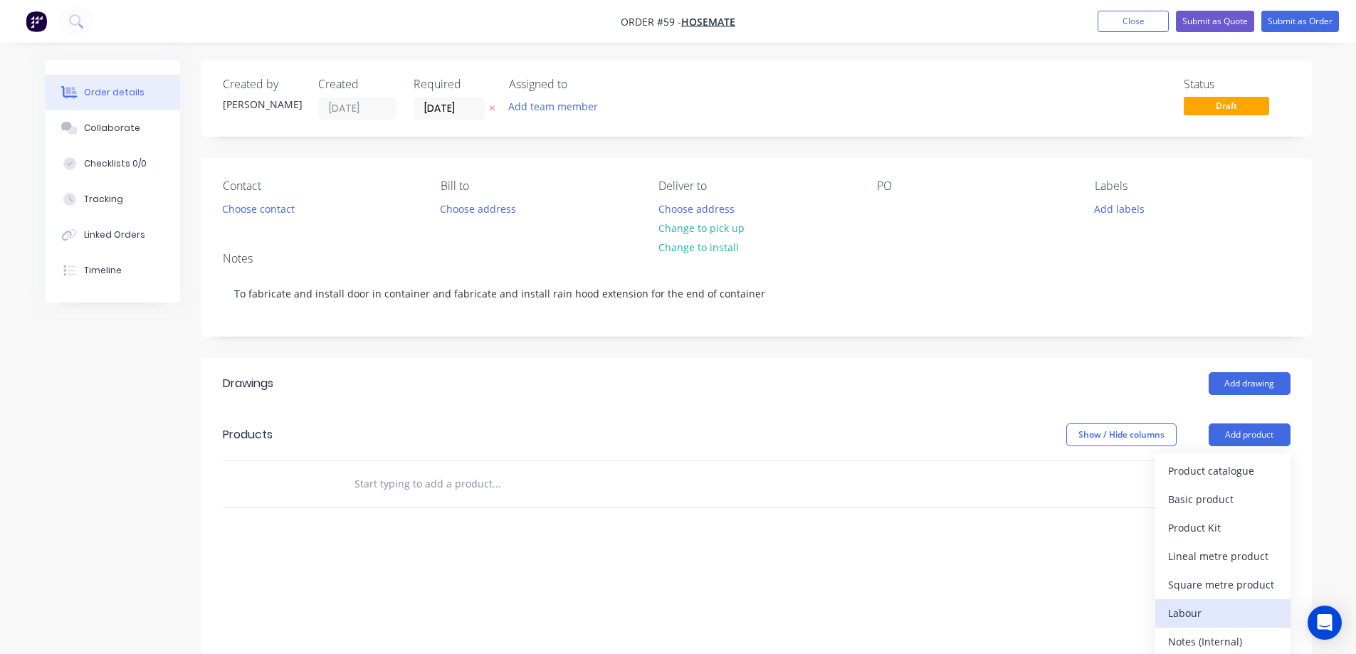
click at [1202, 610] on div "Labour" at bounding box center [1223, 613] width 110 height 21
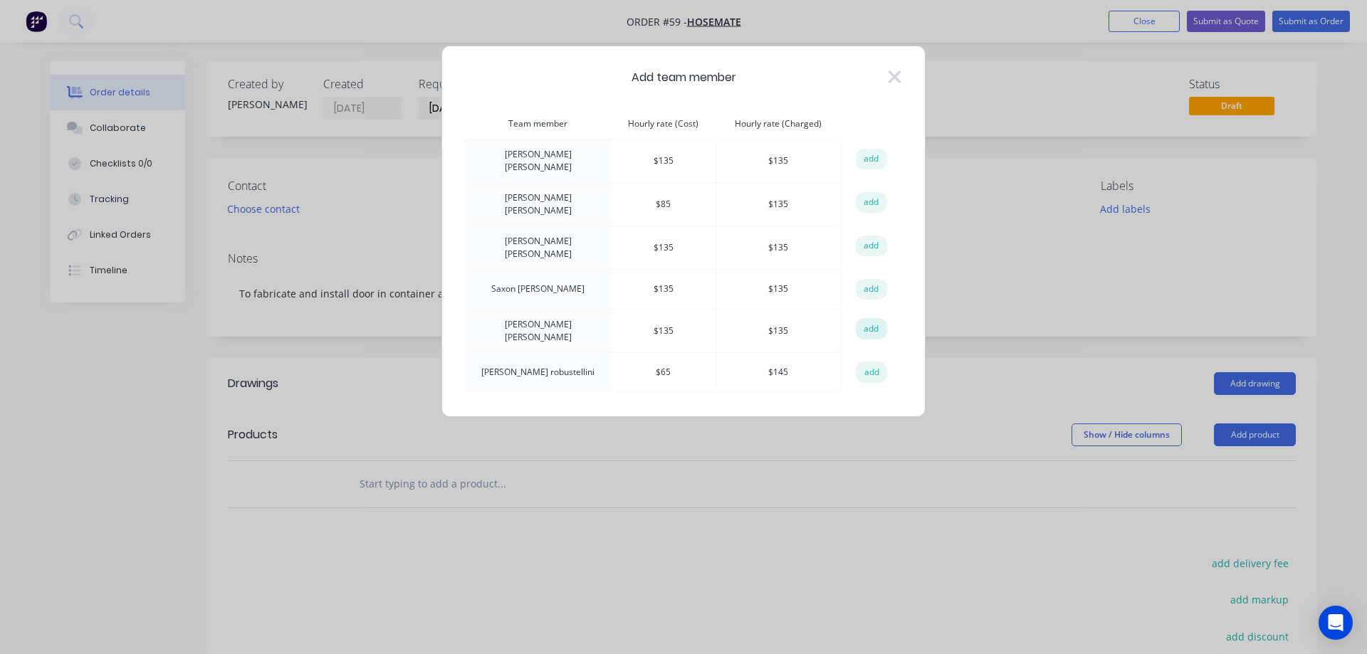
click at [871, 318] on button "add" at bounding box center [871, 328] width 31 height 21
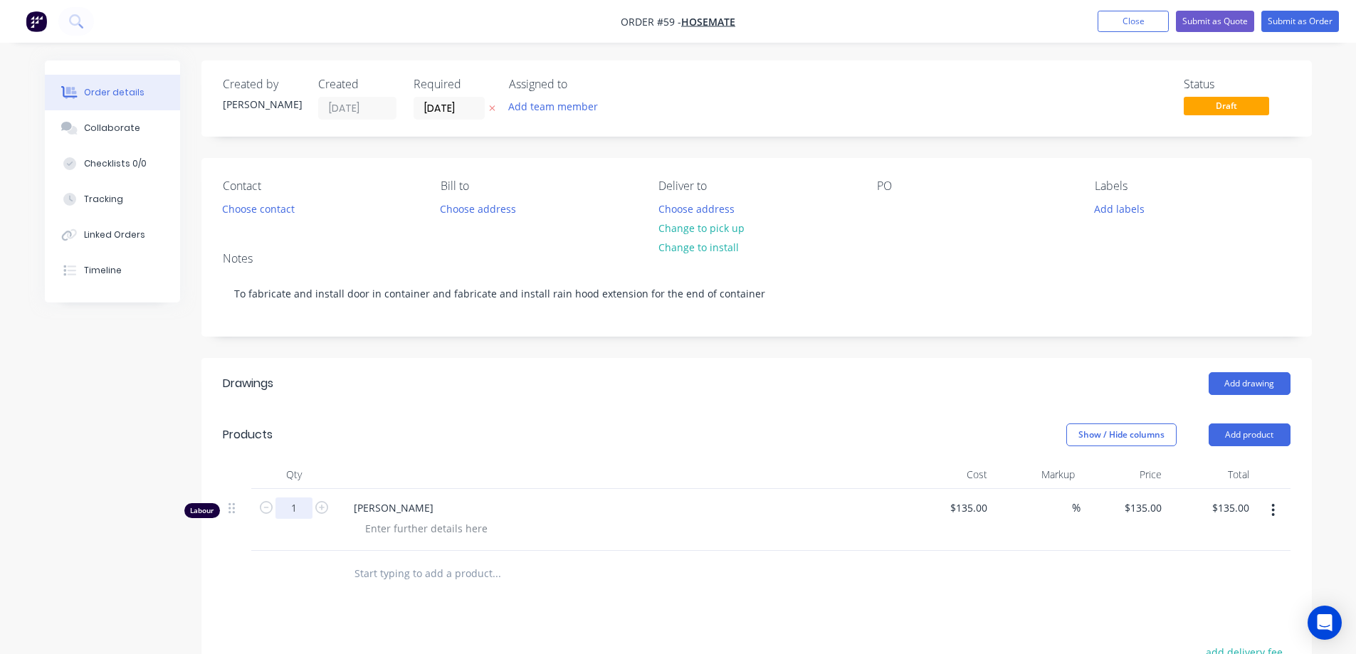
click at [300, 505] on input "1" at bounding box center [294, 508] width 37 height 21
type input "18"
type input "$2,430.00"
click at [780, 535] on div at bounding box center [627, 528] width 547 height 21
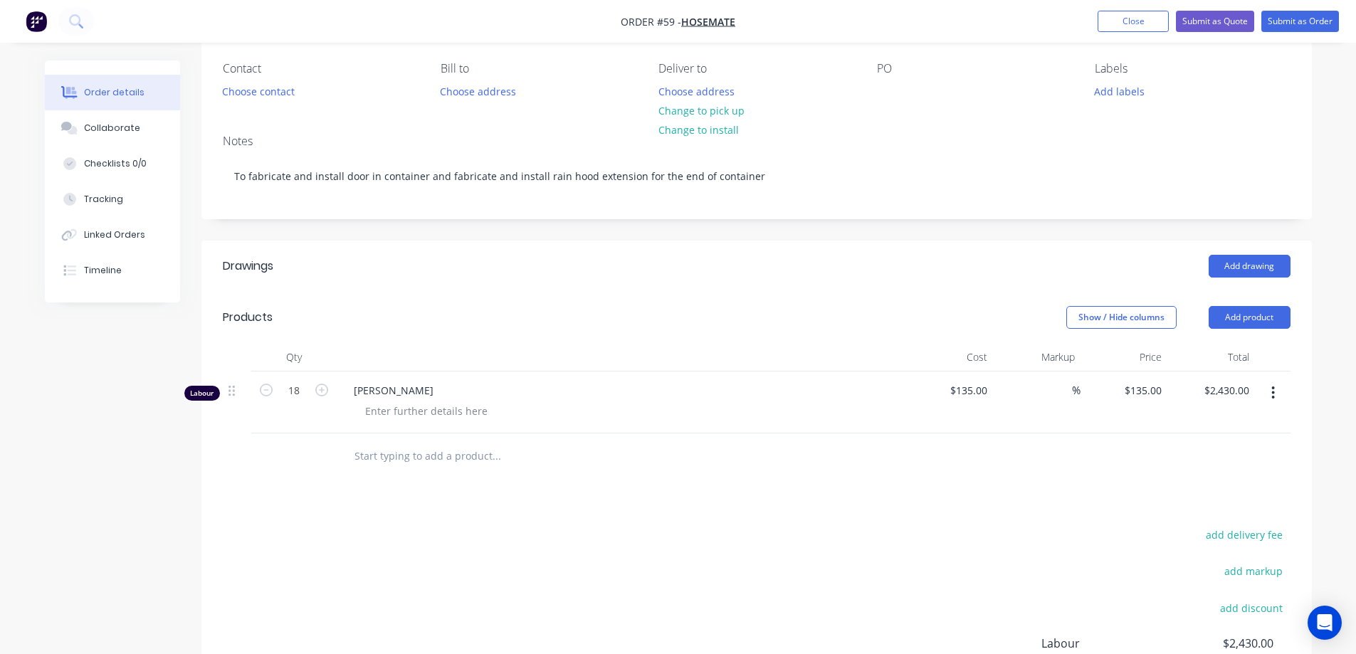
scroll to position [142, 0]
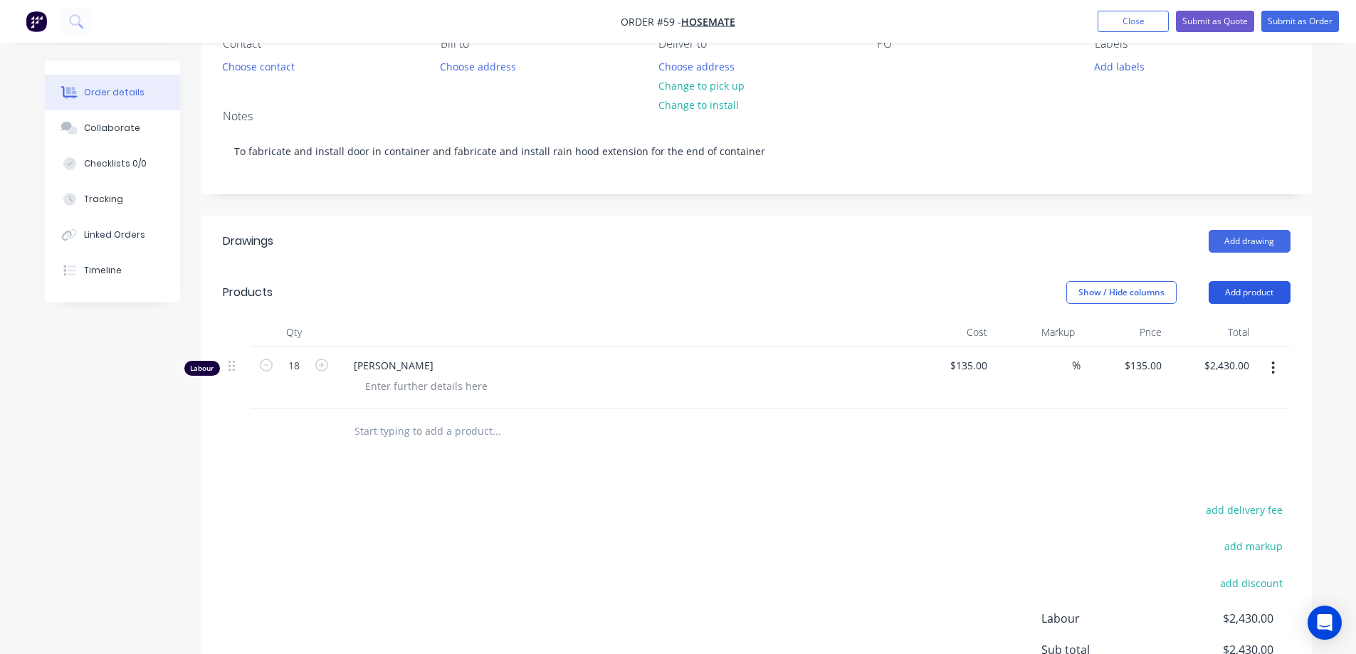
click at [1227, 296] on button "Add product" at bounding box center [1250, 292] width 82 height 23
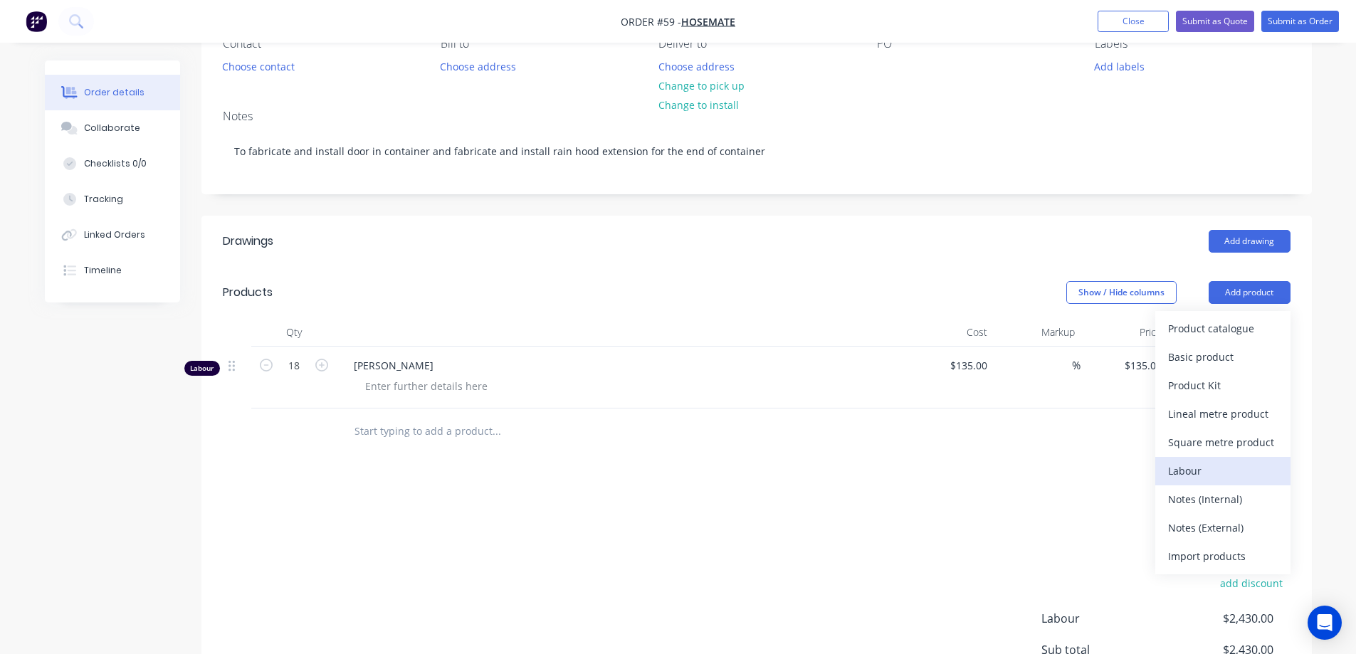
click at [1192, 480] on div "Labour" at bounding box center [1223, 471] width 110 height 21
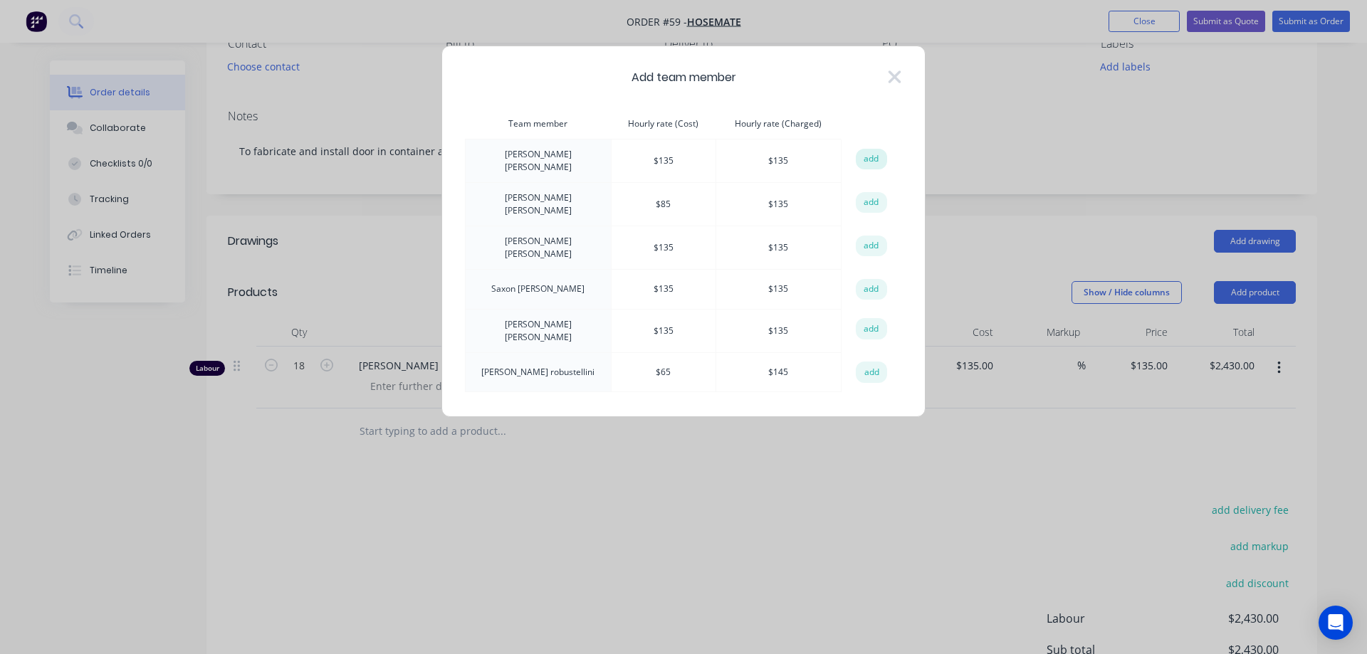
click at [867, 158] on button "add" at bounding box center [871, 159] width 31 height 21
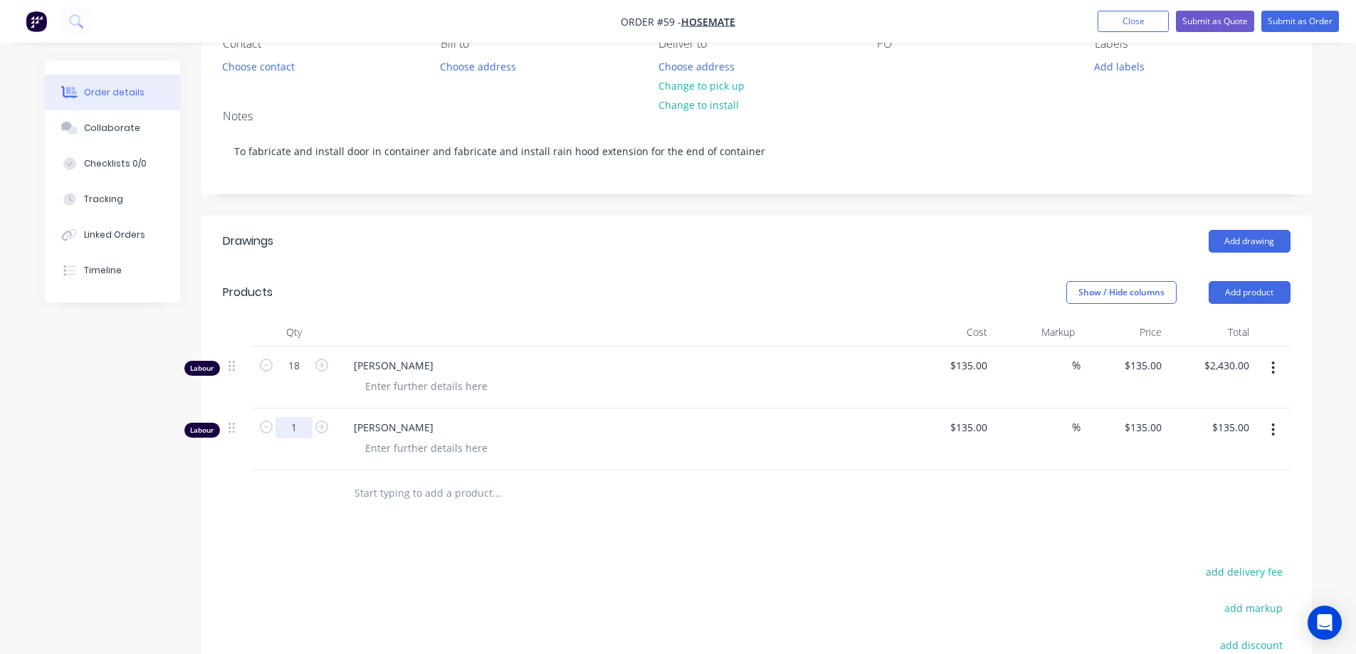
click at [297, 377] on input "1" at bounding box center [294, 365] width 37 height 21
type input "43.5"
type input "$5,872.50"
click at [495, 533] on div "Drawings Add drawing Products Show / Hide columns Add product Qty Cost Markup P…" at bounding box center [756, 537] width 1111 height 643
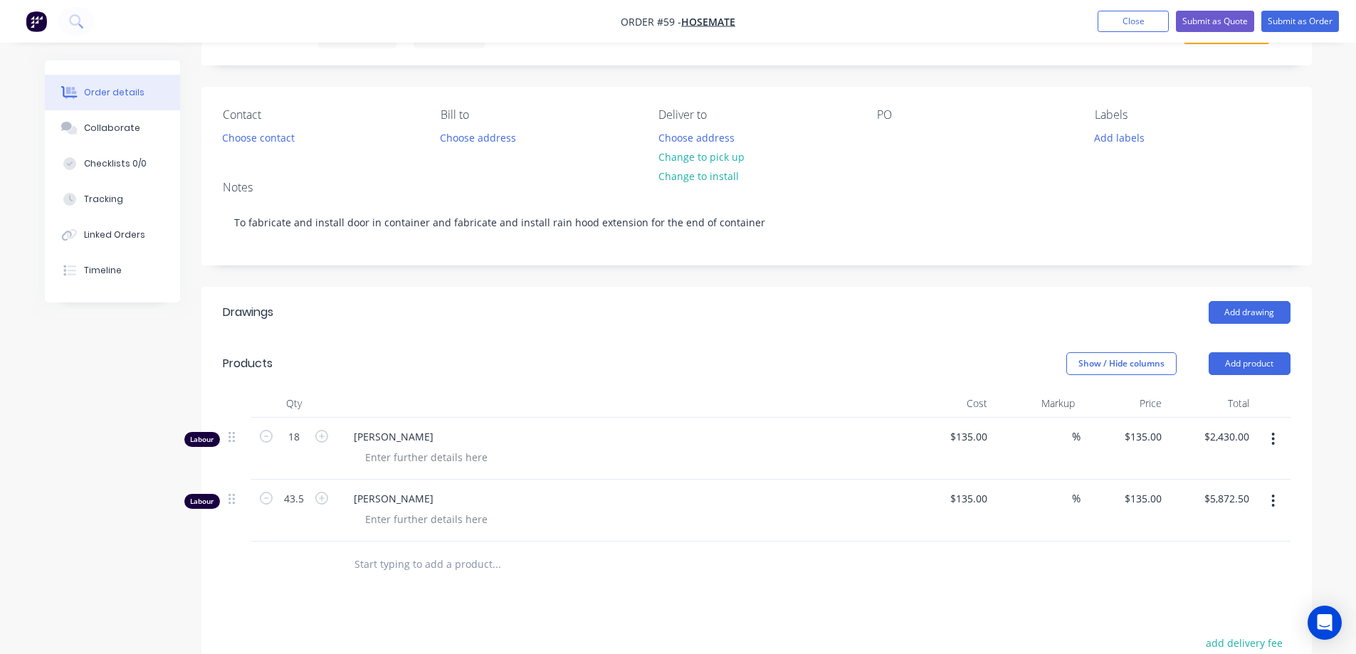
scroll to position [0, 0]
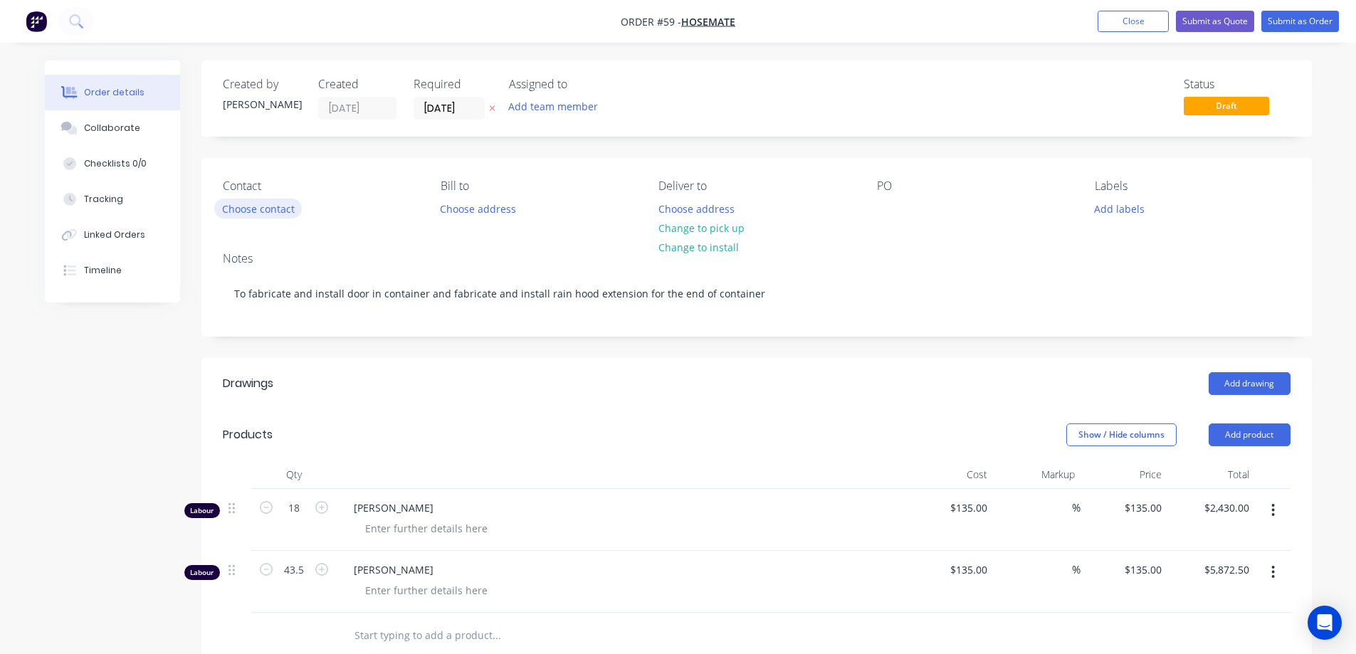
click at [261, 203] on button "Choose contact" at bounding box center [258, 208] width 88 height 19
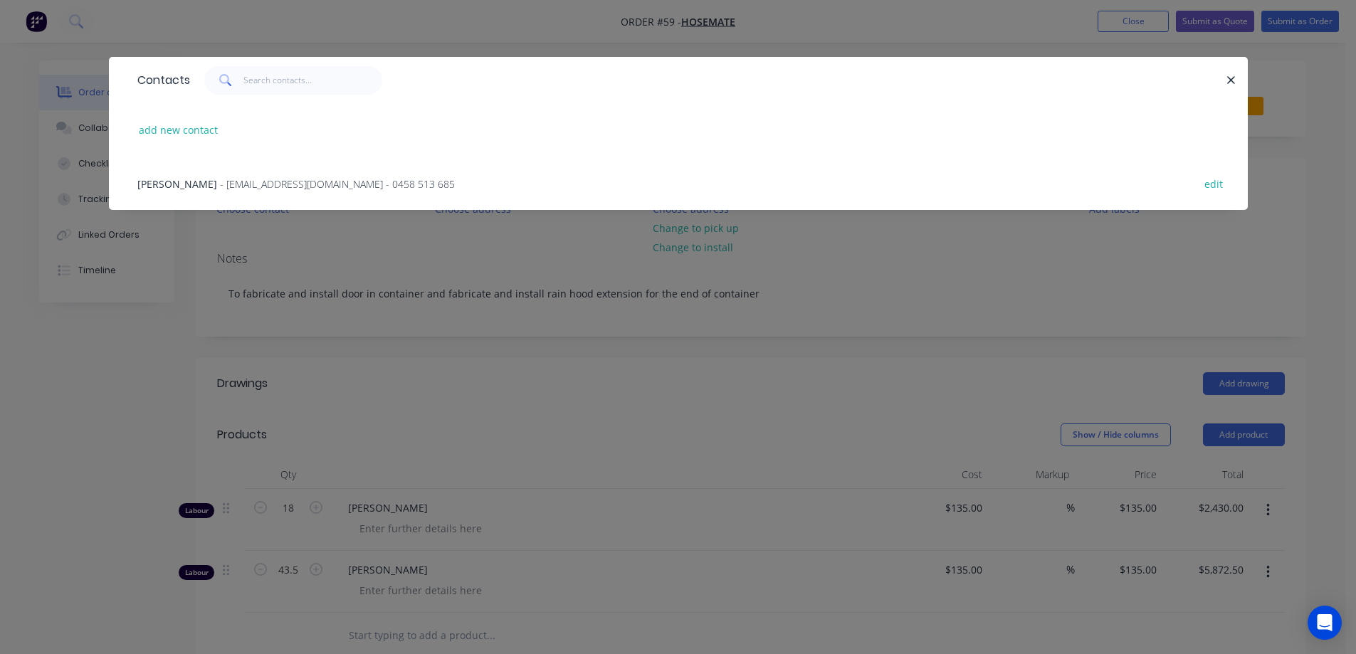
click at [220, 187] on span "- [EMAIL_ADDRESS][DOMAIN_NAME] - 0458 513 685" at bounding box center [337, 184] width 235 height 14
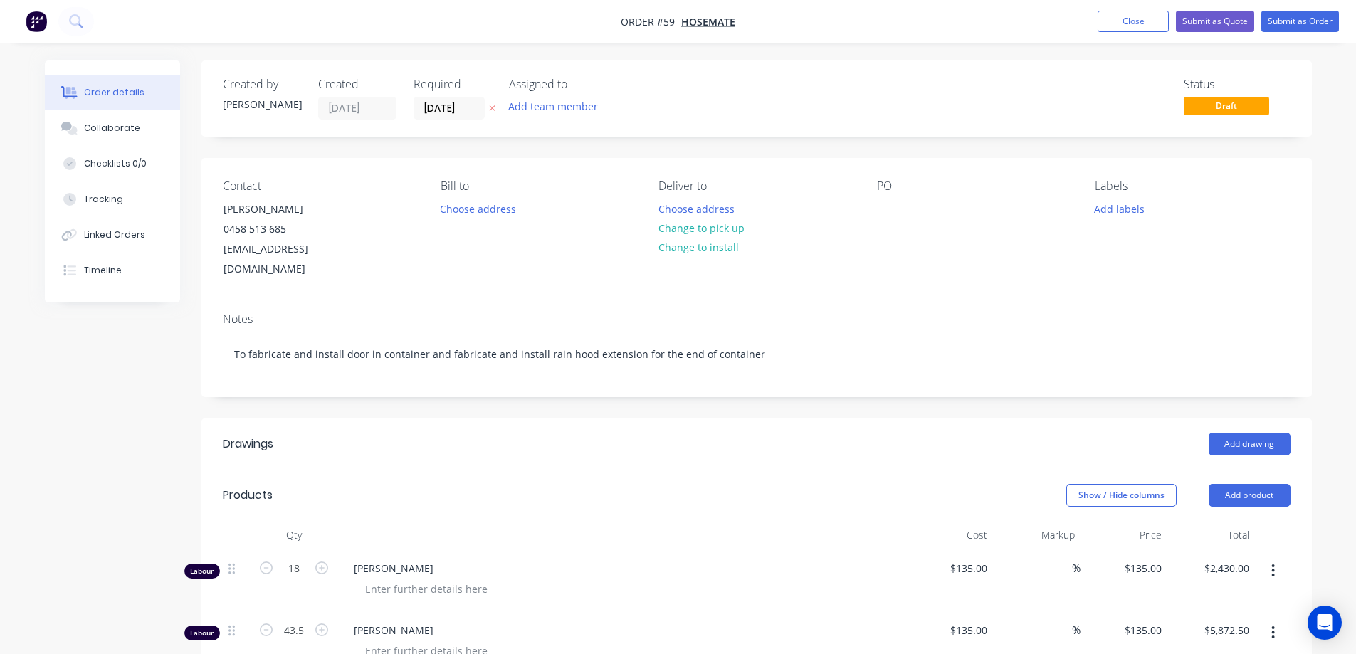
click at [475, 229] on div "Bill to Choose address" at bounding box center [538, 229] width 195 height 100
click at [883, 210] on div at bounding box center [888, 209] width 23 height 21
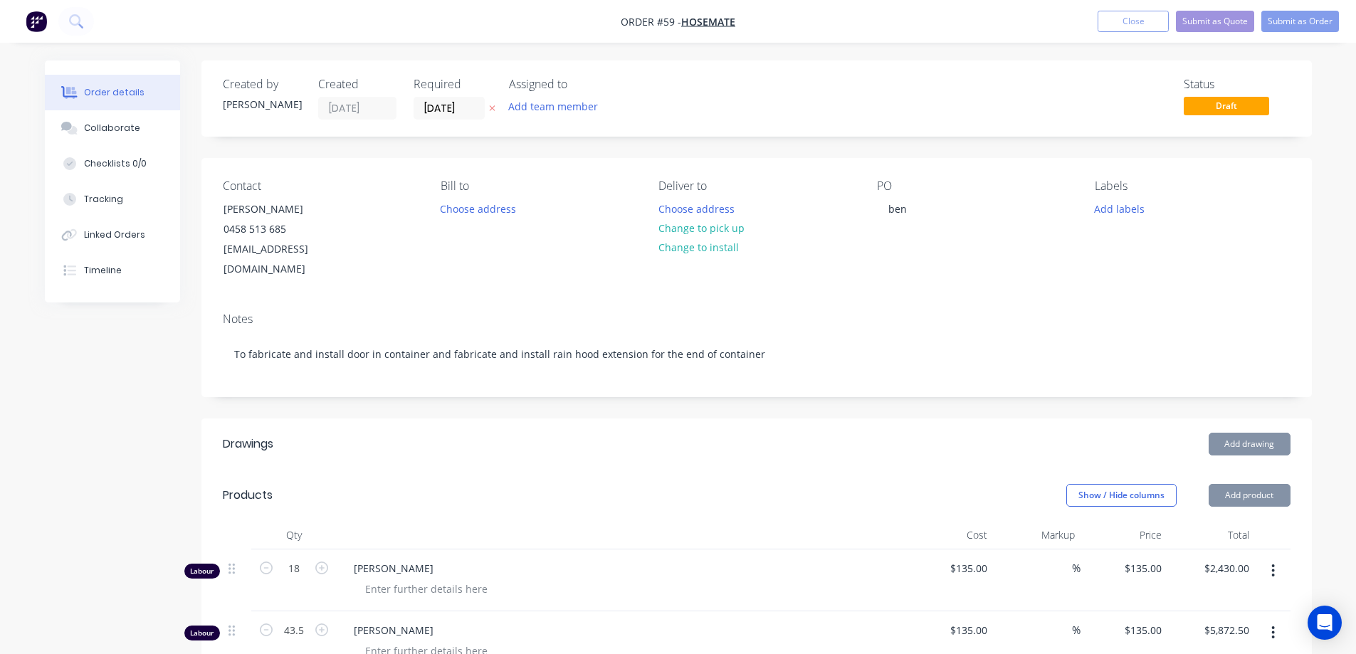
click at [740, 387] on div "Created by [PERSON_NAME] Created [DATE] Required [DATE] Assigned to Add team me…" at bounding box center [756, 561] width 1111 height 1001
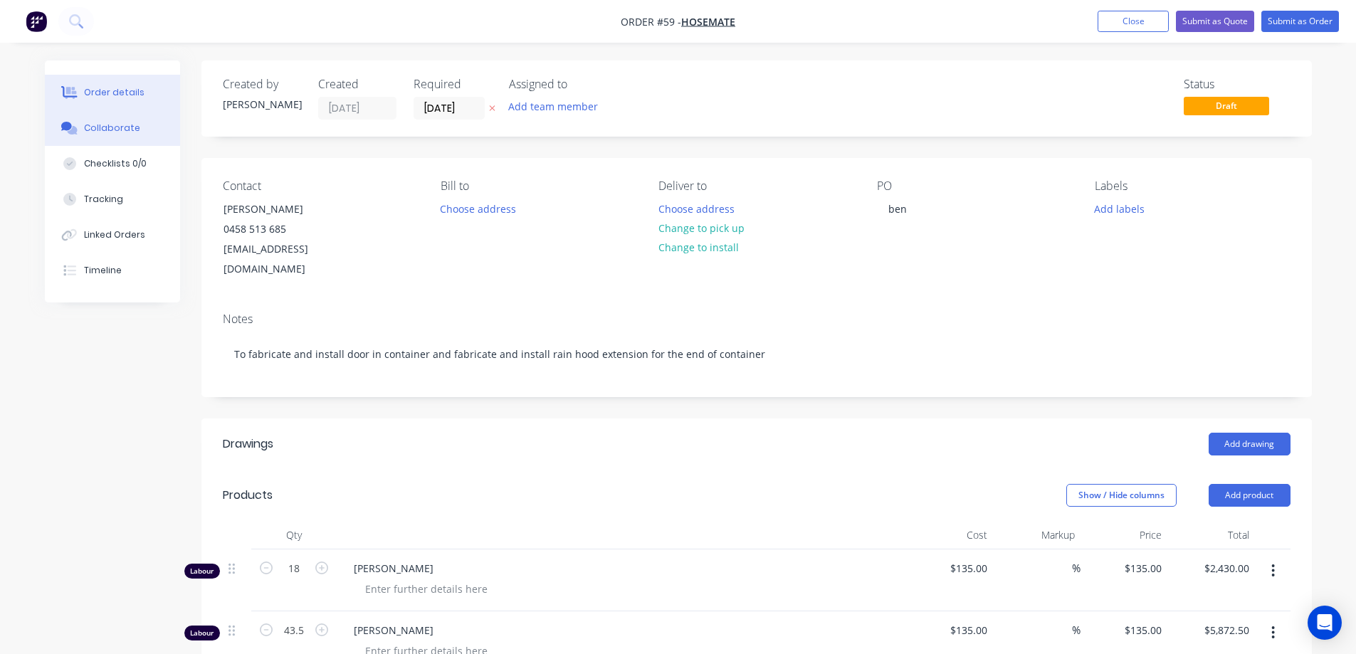
click at [118, 130] on div "Collaborate" at bounding box center [112, 128] width 56 height 13
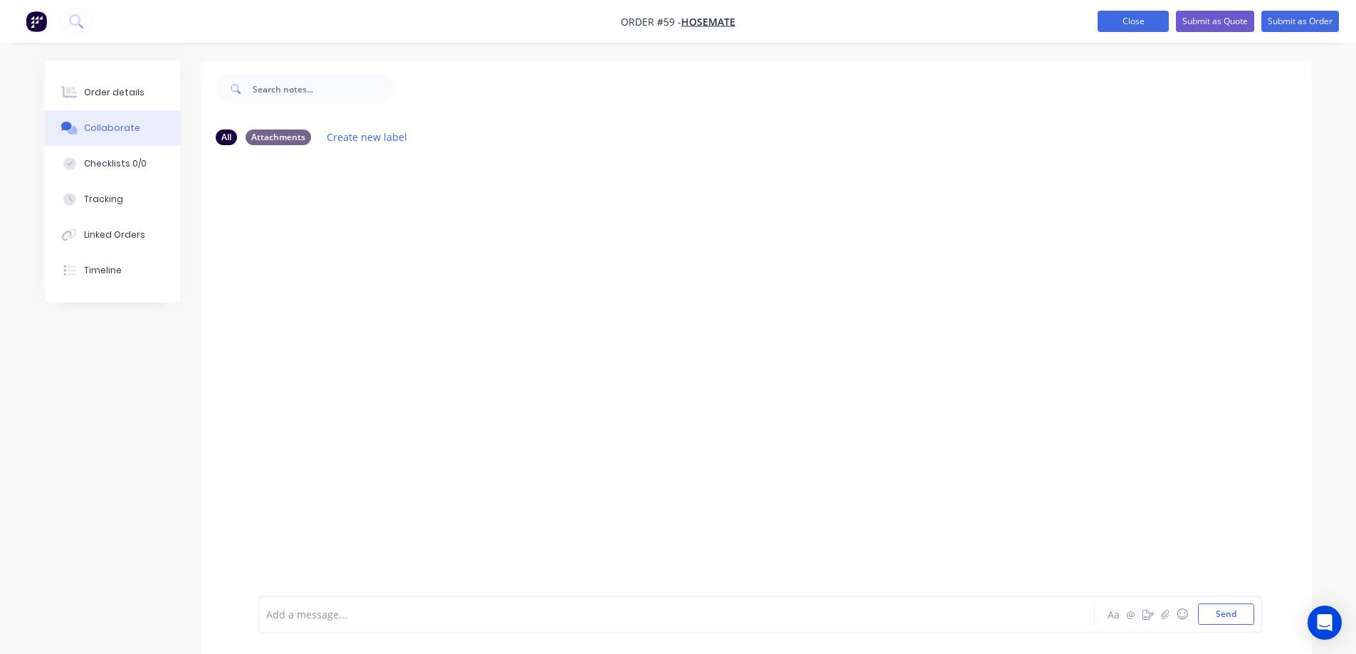
click at [1130, 19] on button "Close" at bounding box center [1133, 21] width 71 height 21
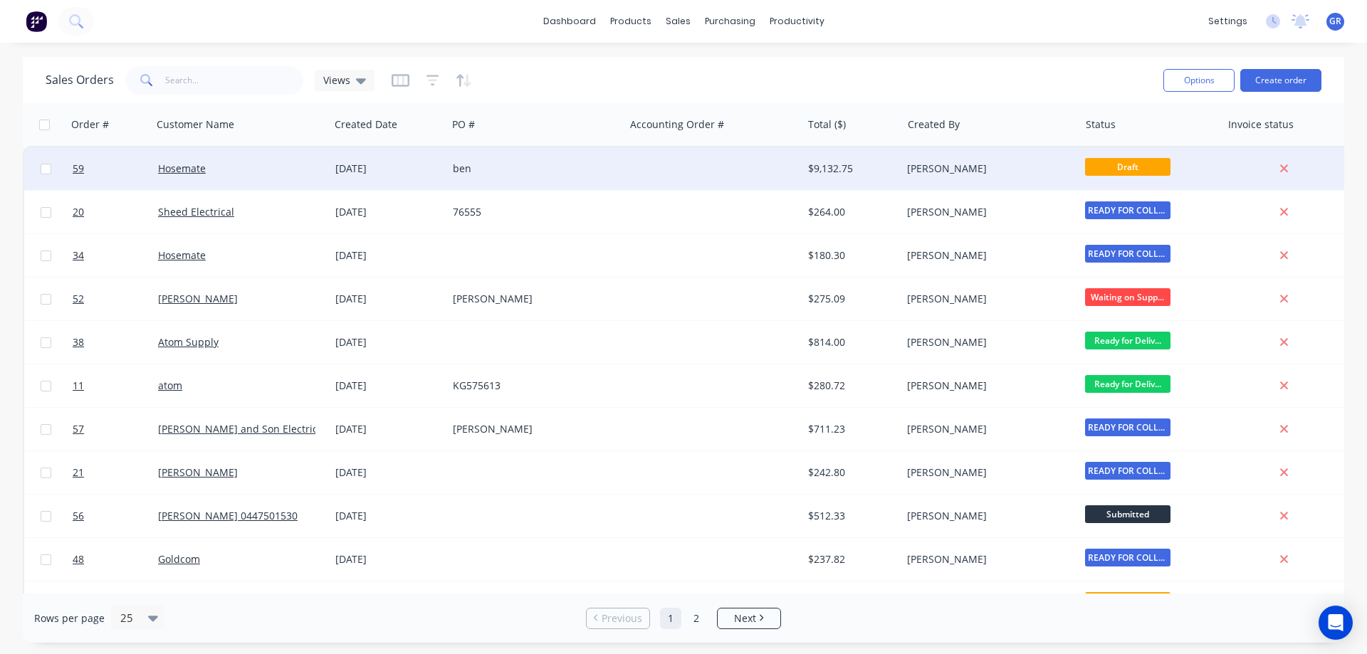
click at [520, 162] on div "ben" at bounding box center [532, 169] width 158 height 14
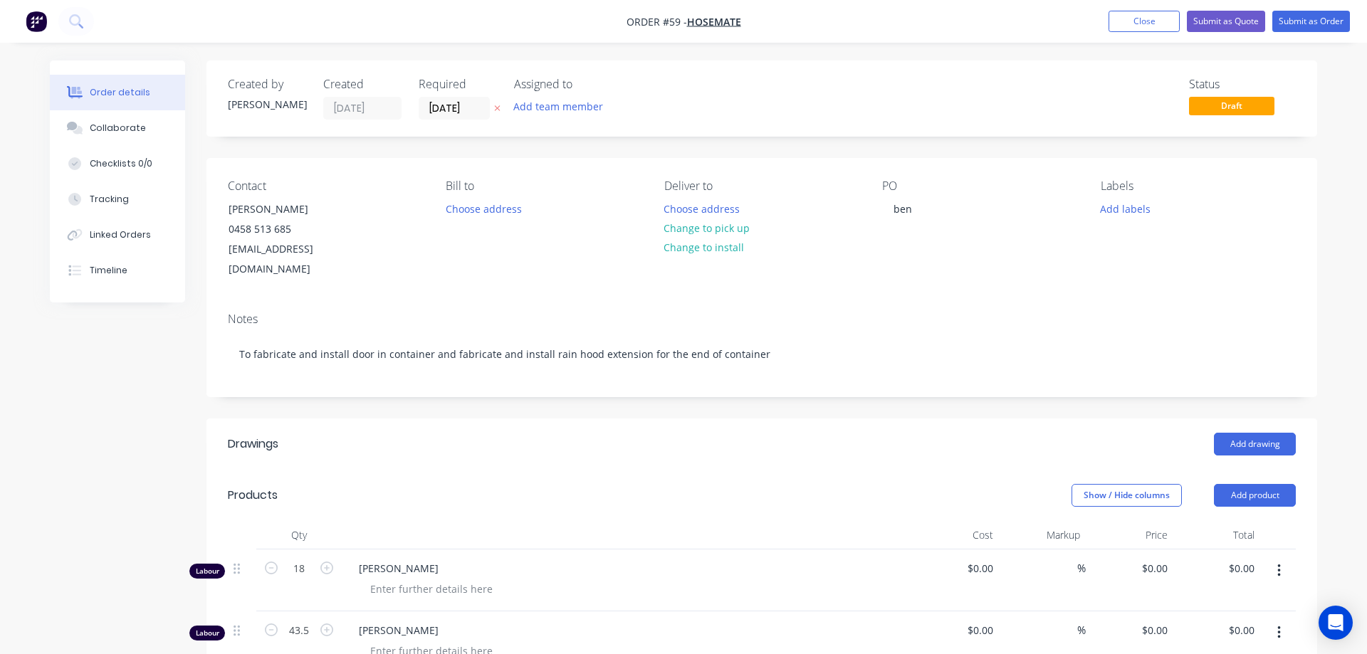
type input "$135.00"
type input "$2,430.00"
type input "$135.00"
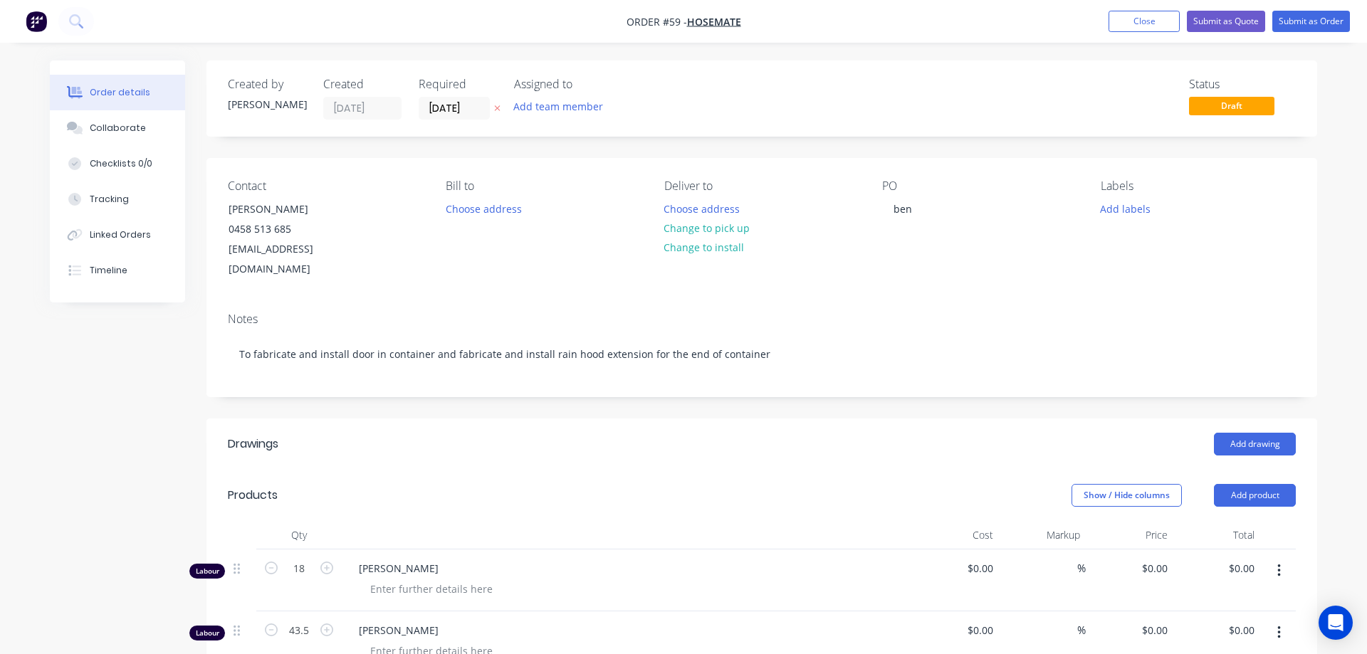
type input "$5,872.50"
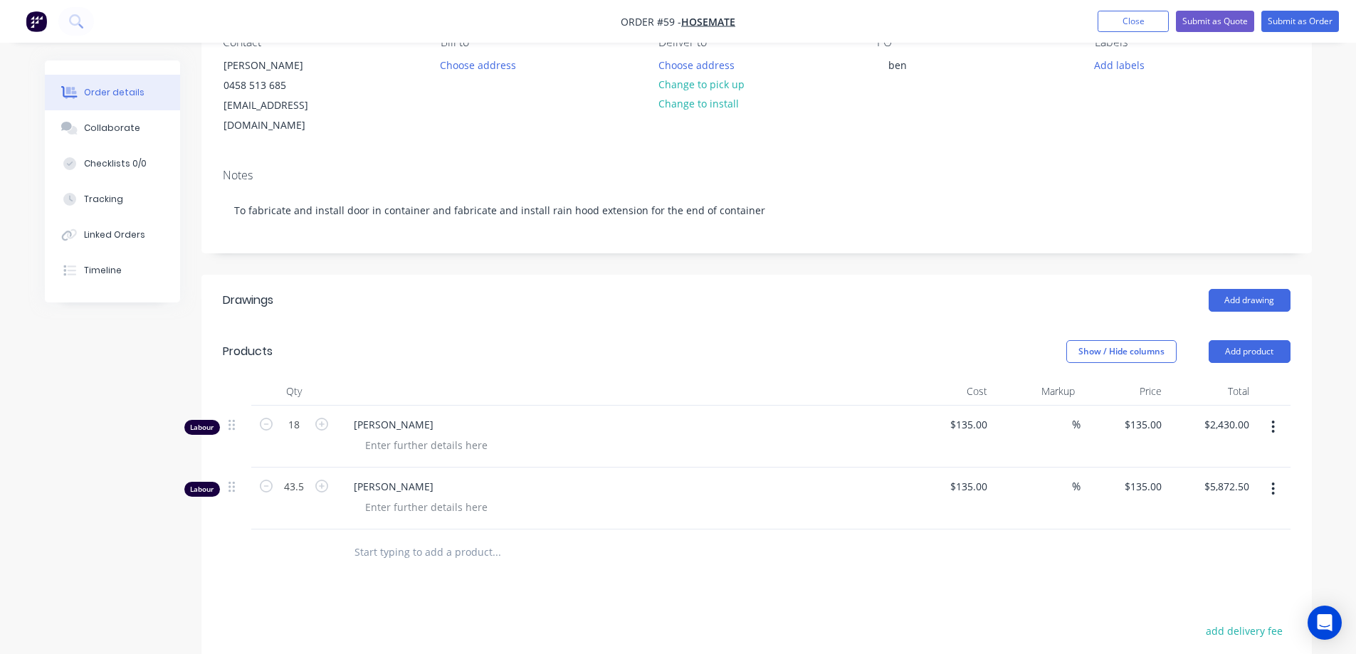
scroll to position [142, 0]
click at [1236, 342] on button "Add product" at bounding box center [1250, 353] width 82 height 23
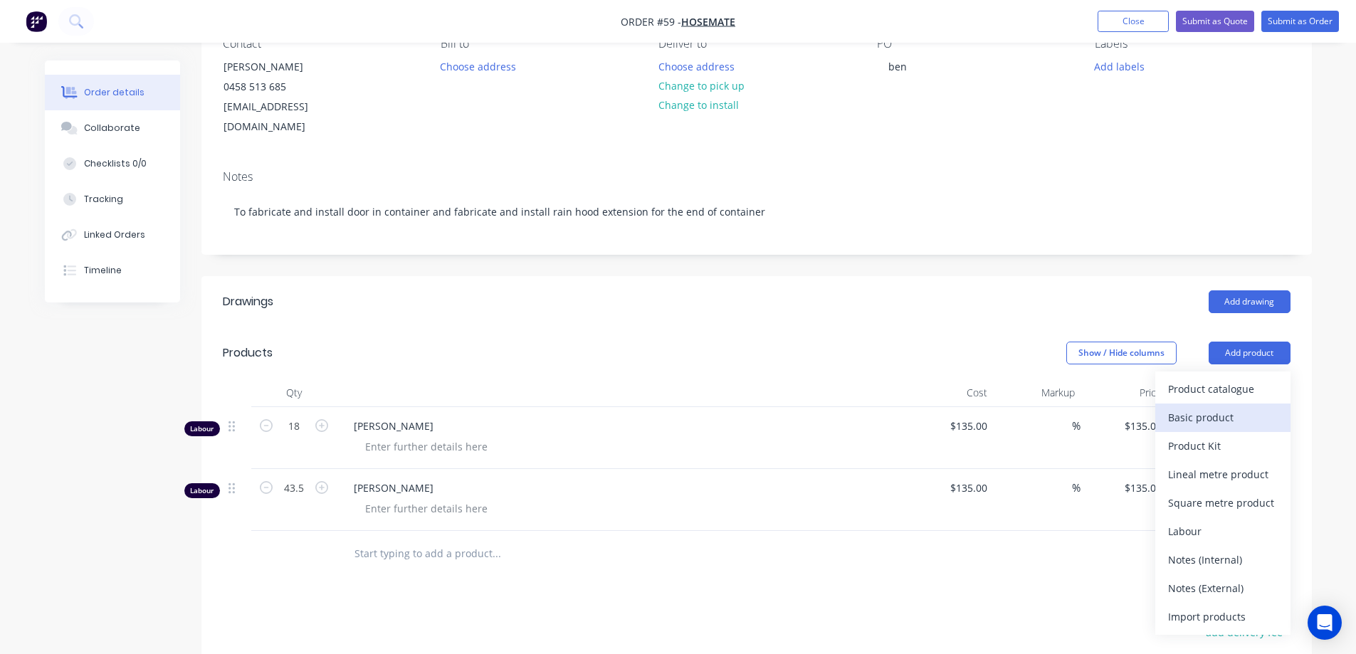
click at [1200, 407] on div "Basic product" at bounding box center [1223, 417] width 110 height 21
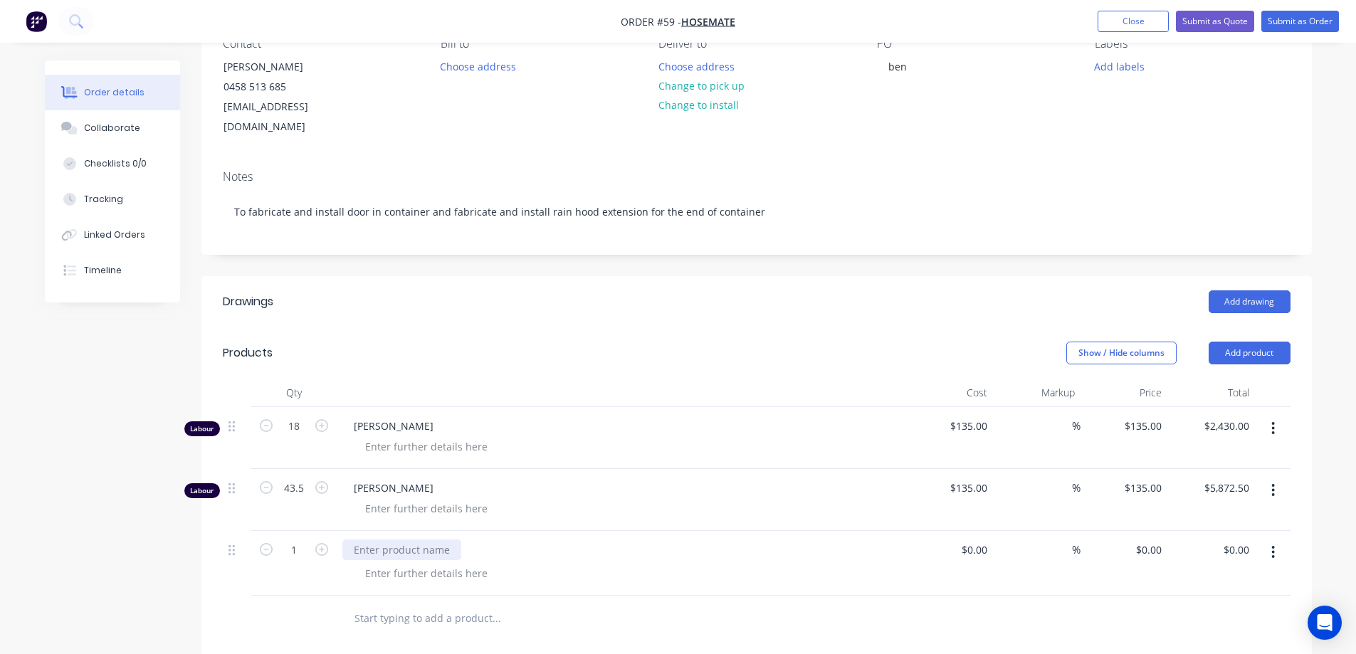
click at [409, 540] on div at bounding box center [401, 550] width 119 height 21
click at [982, 540] on input at bounding box center [985, 550] width 16 height 21
type input "$1,500.00"
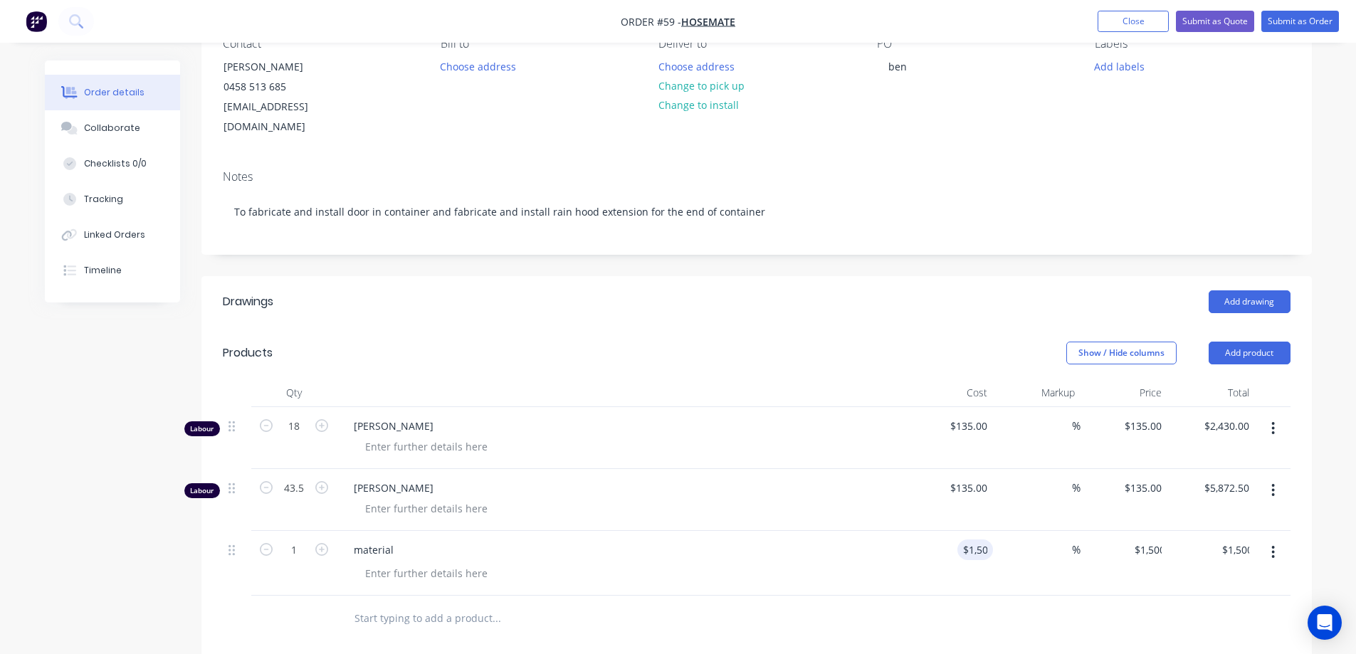
click at [958, 607] on div at bounding box center [757, 619] width 1068 height 46
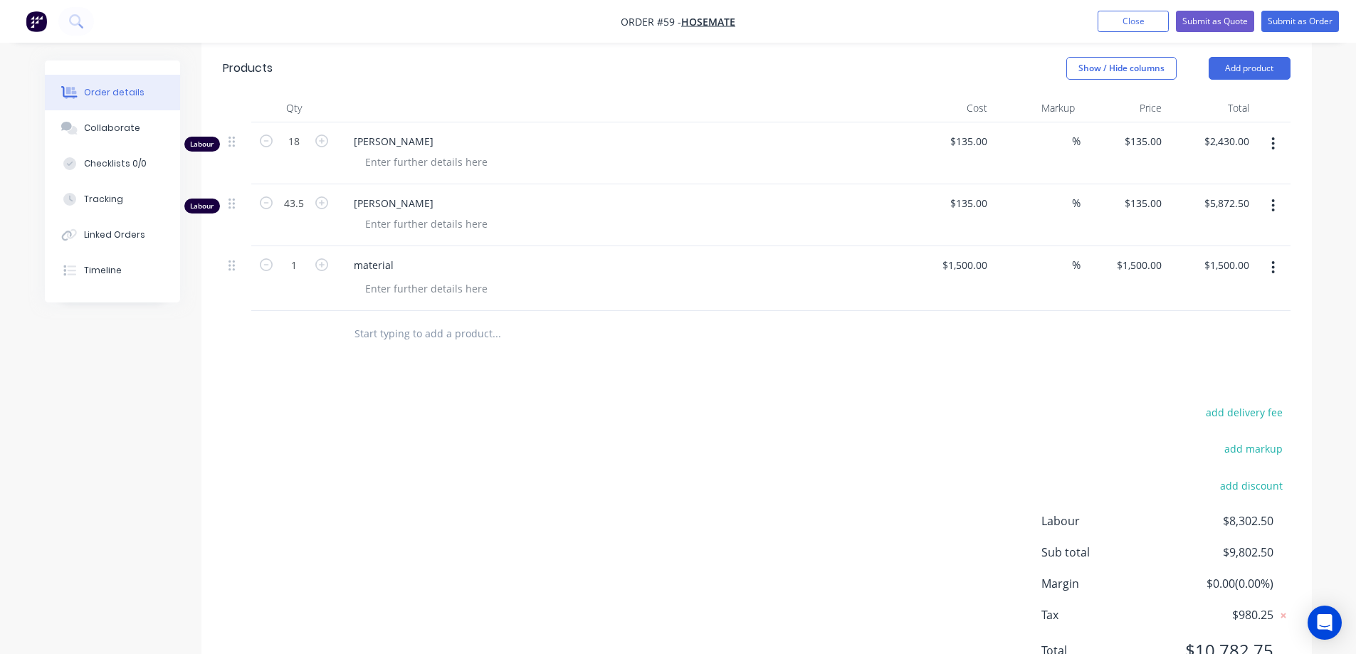
scroll to position [402, 0]
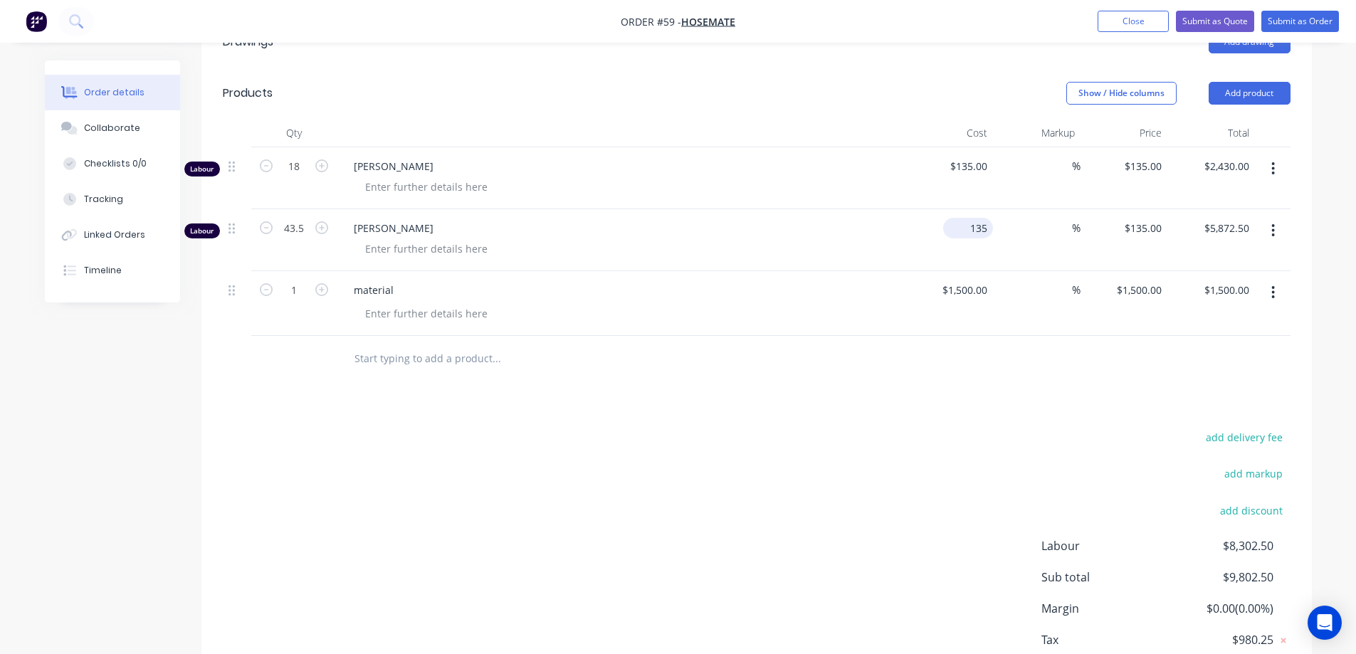
click at [990, 218] on input "135" at bounding box center [971, 228] width 44 height 21
type input "$100.00"
type input "$4,350.00"
click at [927, 211] on div "$100.00 100" at bounding box center [950, 240] width 88 height 62
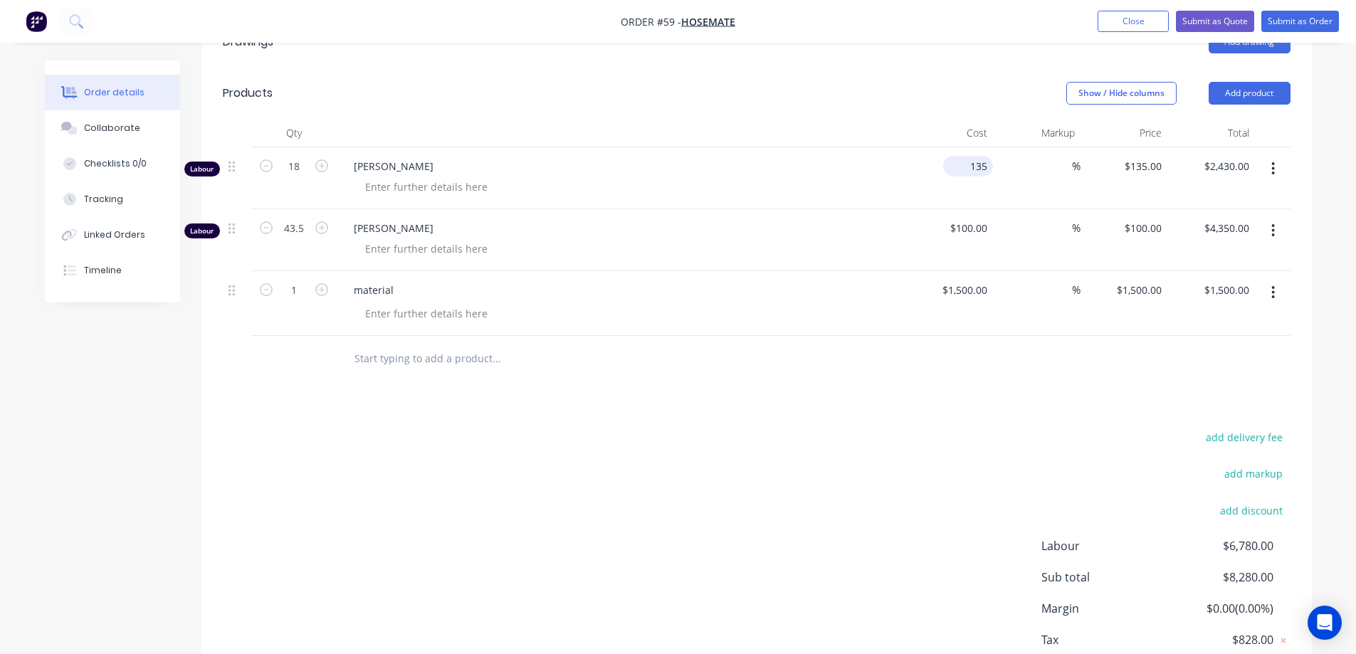
click at [978, 156] on input "135" at bounding box center [971, 166] width 44 height 21
click at [985, 156] on input "135" at bounding box center [981, 166] width 24 height 21
type input "$125.00"
type input "$2,250.00"
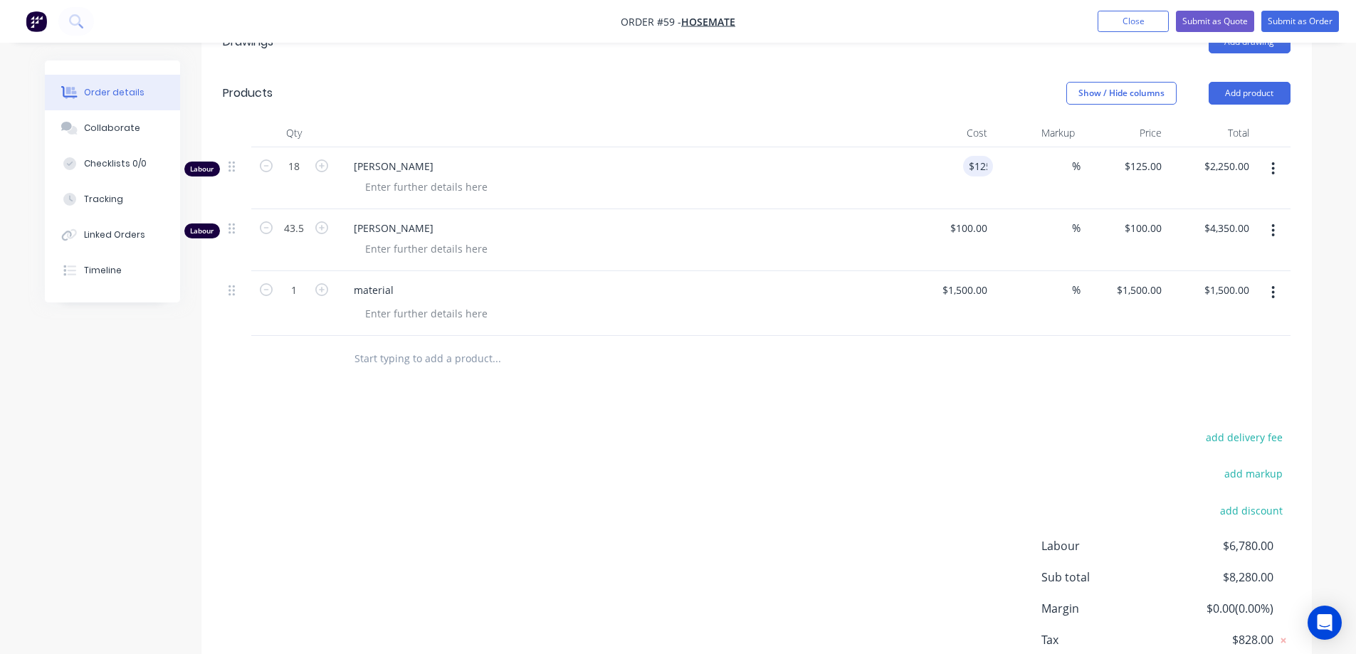
click at [916, 174] on div "$125.00 125" at bounding box center [950, 178] width 88 height 62
click at [587, 431] on div "add delivery fee add markup add discount Labour $6,600.00 Sub total $8,100.00 M…" at bounding box center [757, 565] width 1068 height 275
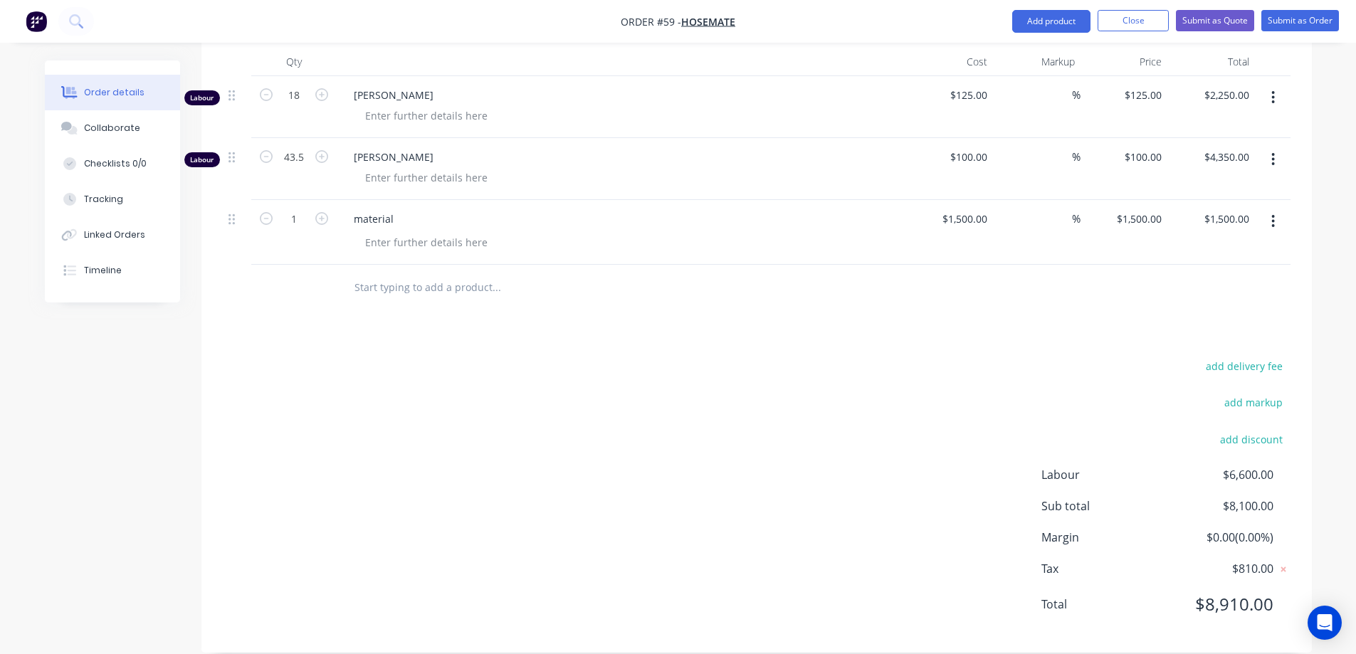
click at [679, 324] on div "Drawings Add drawing Products Show / Hide columns Add product Qty Cost Markup P…" at bounding box center [756, 299] width 1111 height 708
click at [1305, 23] on button "Submit as Order" at bounding box center [1301, 20] width 78 height 21
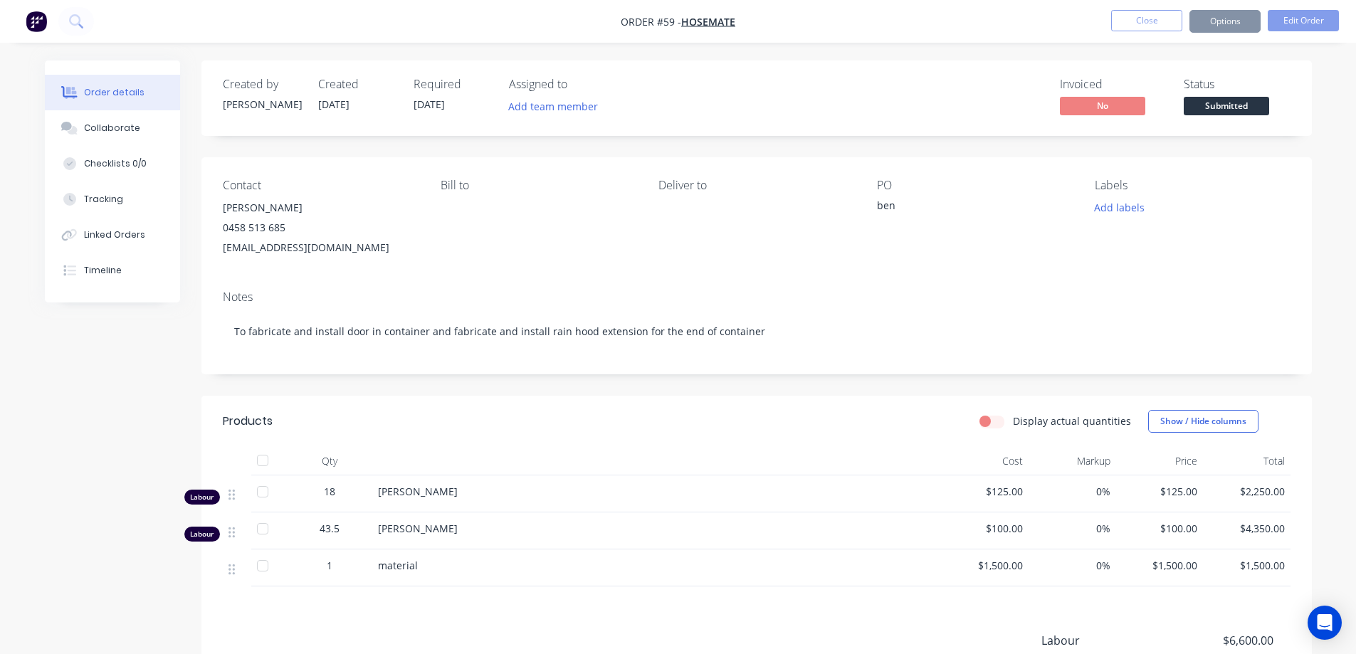
click at [493, 397] on header "Products Display actual quantities Show / Hide columns" at bounding box center [756, 421] width 1111 height 51
click at [1146, 22] on button "Close" at bounding box center [1146, 20] width 71 height 21
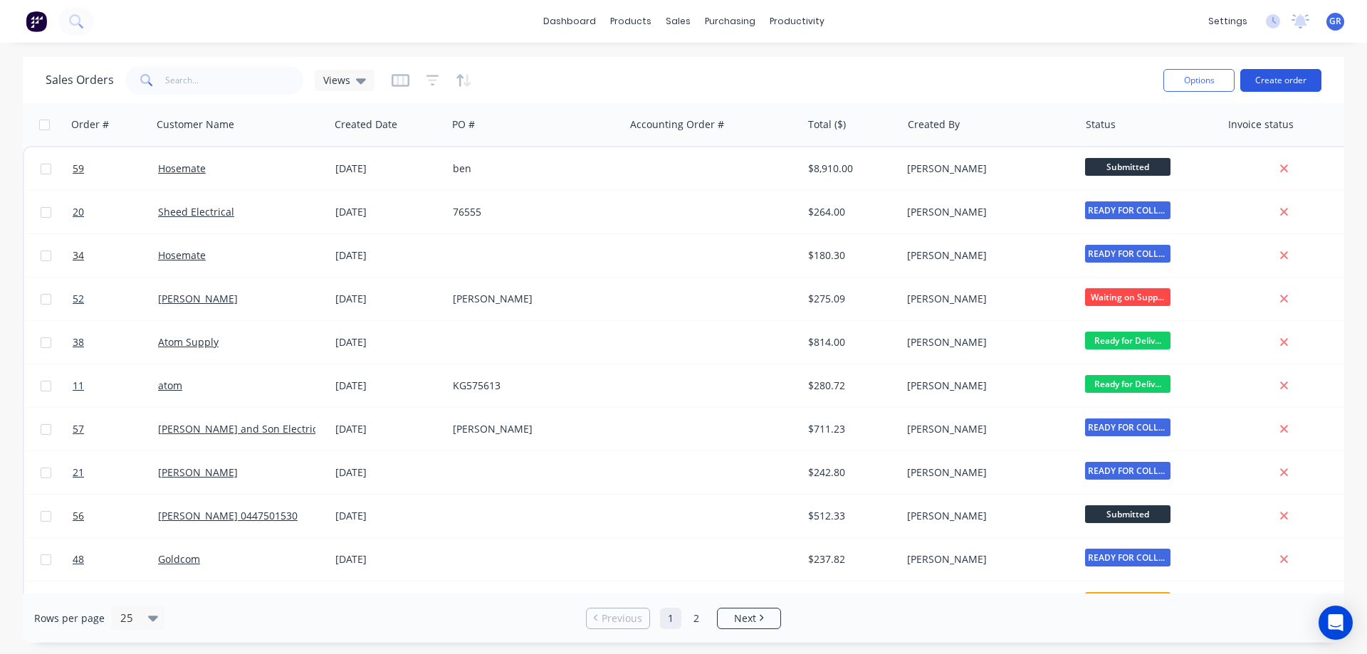
click at [1270, 85] on button "Create order" at bounding box center [1280, 80] width 81 height 23
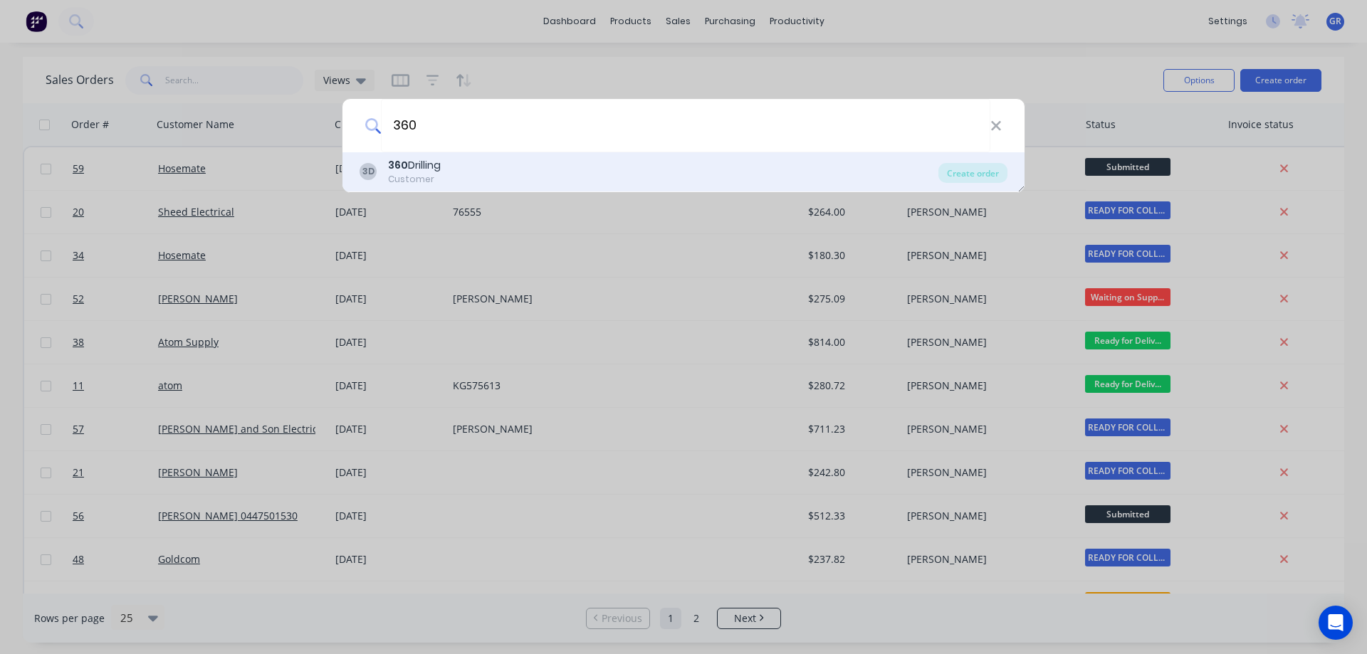
type input "360"
click at [472, 169] on div "3D 360 Drilling Customer" at bounding box center [649, 172] width 579 height 28
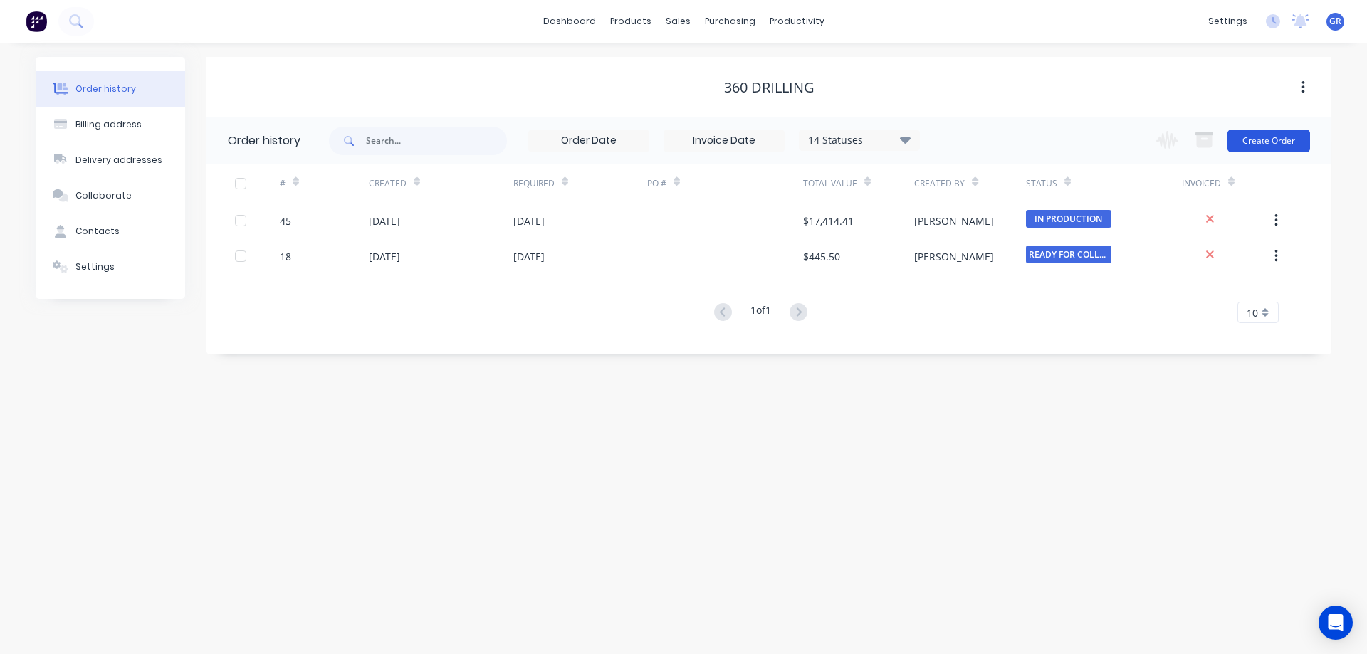
click at [1242, 135] on button "Create Order" at bounding box center [1268, 141] width 83 height 23
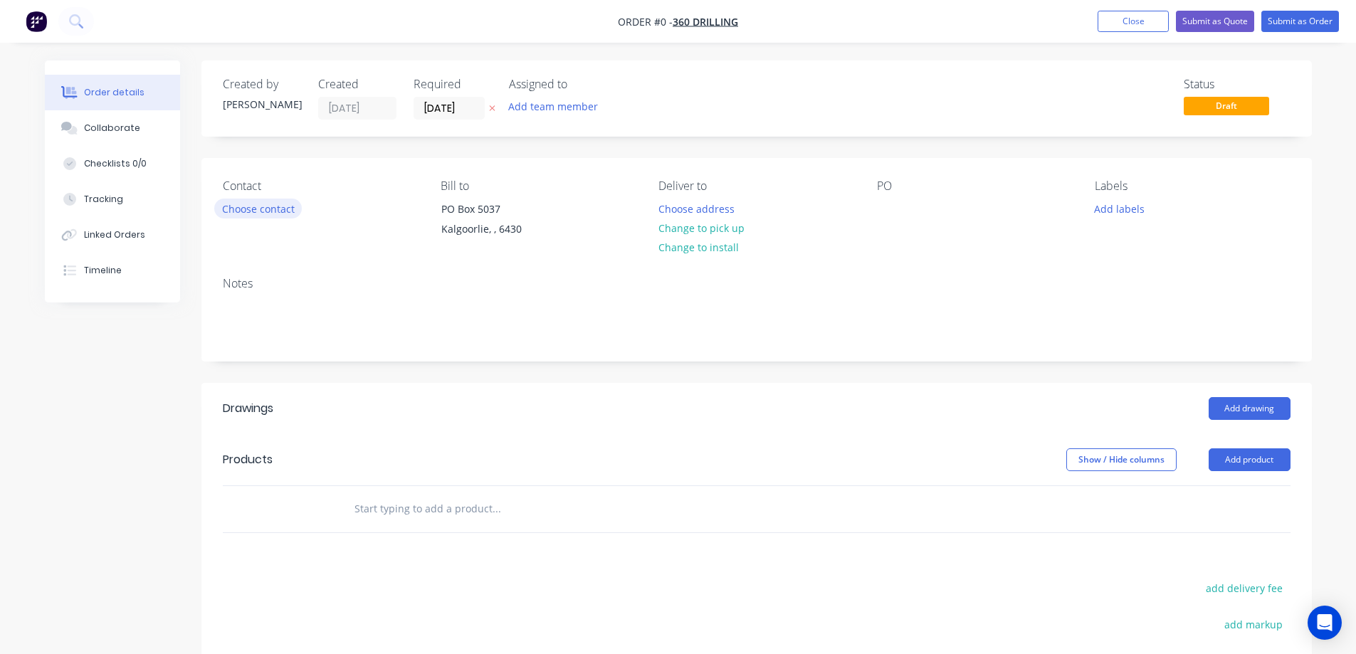
click at [274, 211] on button "Choose contact" at bounding box center [258, 208] width 88 height 19
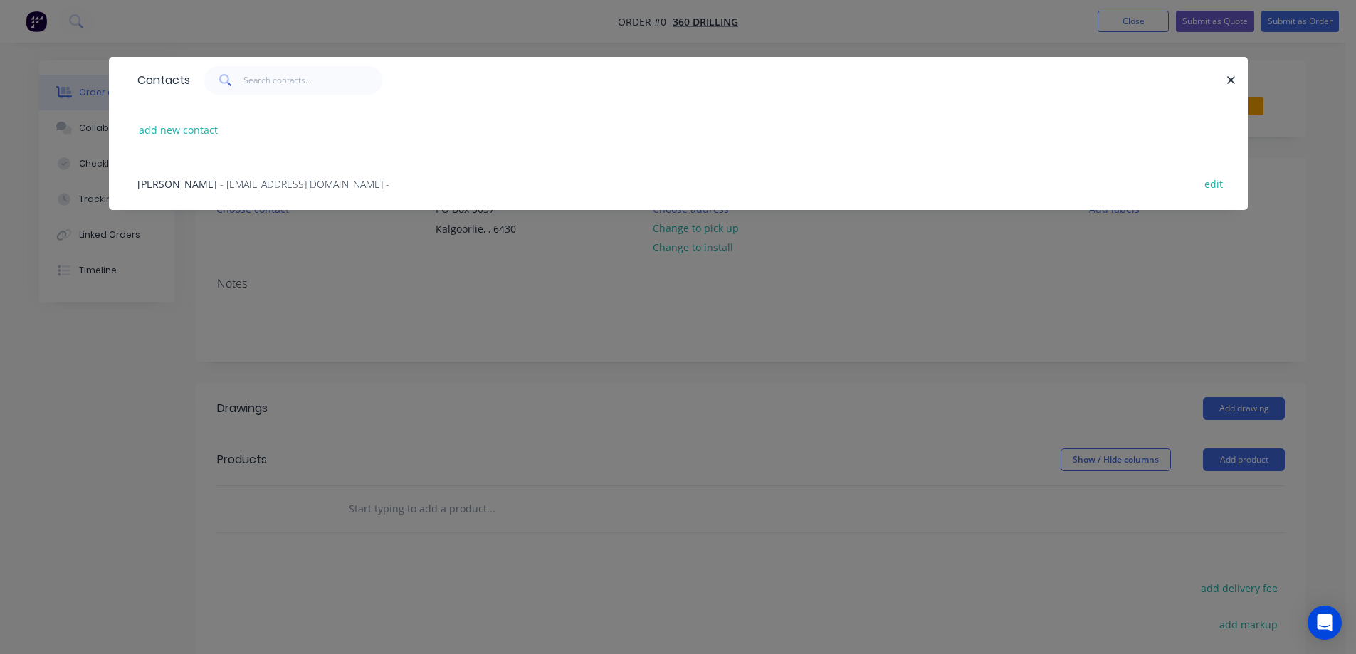
click at [184, 182] on span "[PERSON_NAME]" at bounding box center [177, 184] width 80 height 14
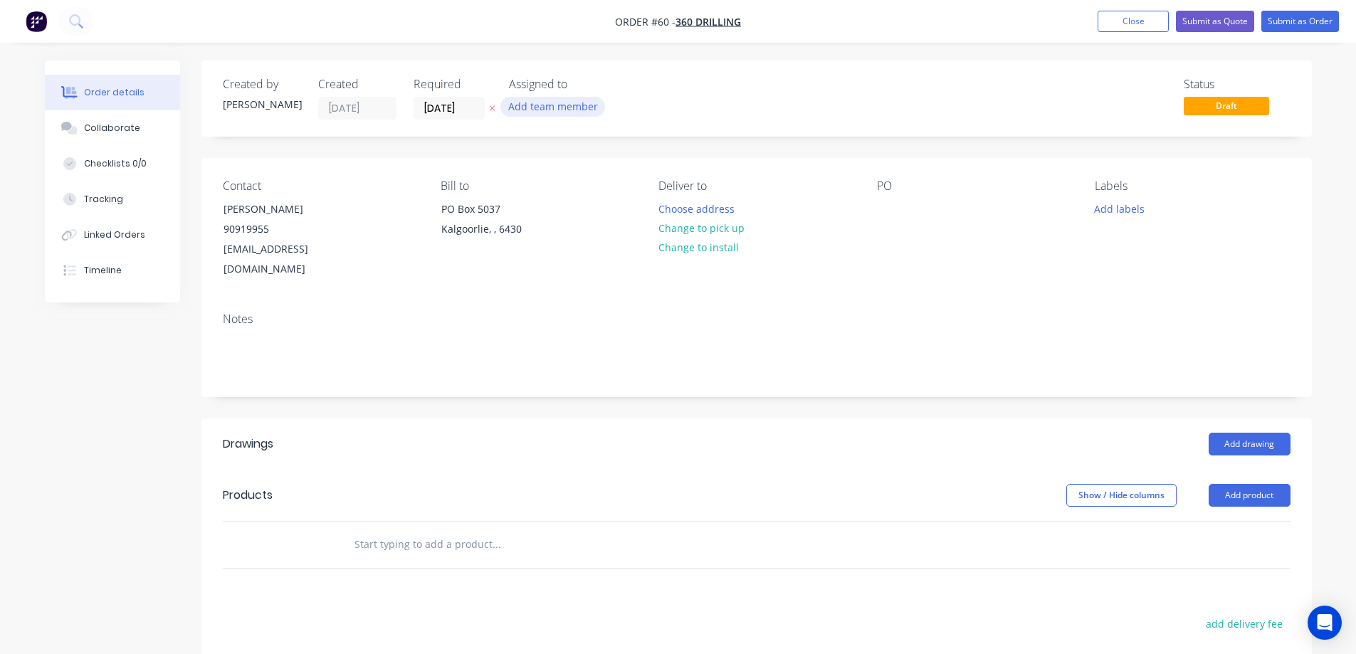
click at [540, 104] on button "Add team member" at bounding box center [552, 106] width 105 height 19
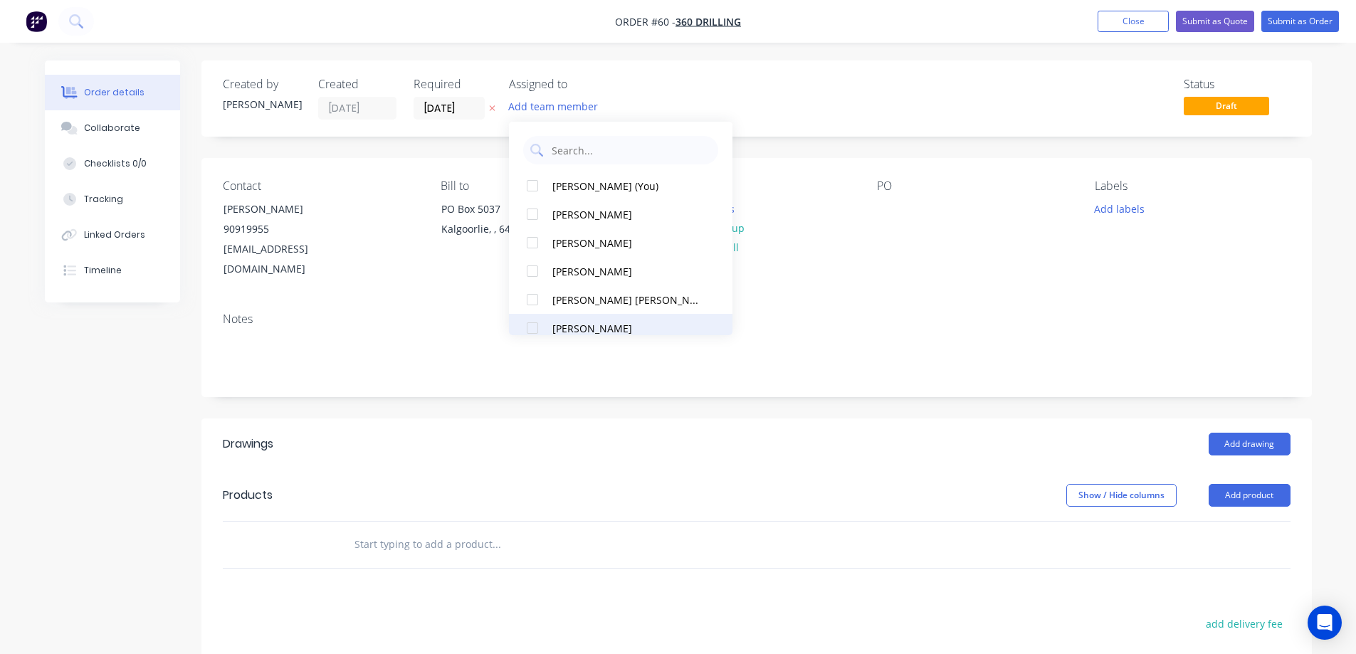
click at [565, 320] on button "[PERSON_NAME]" at bounding box center [621, 328] width 224 height 28
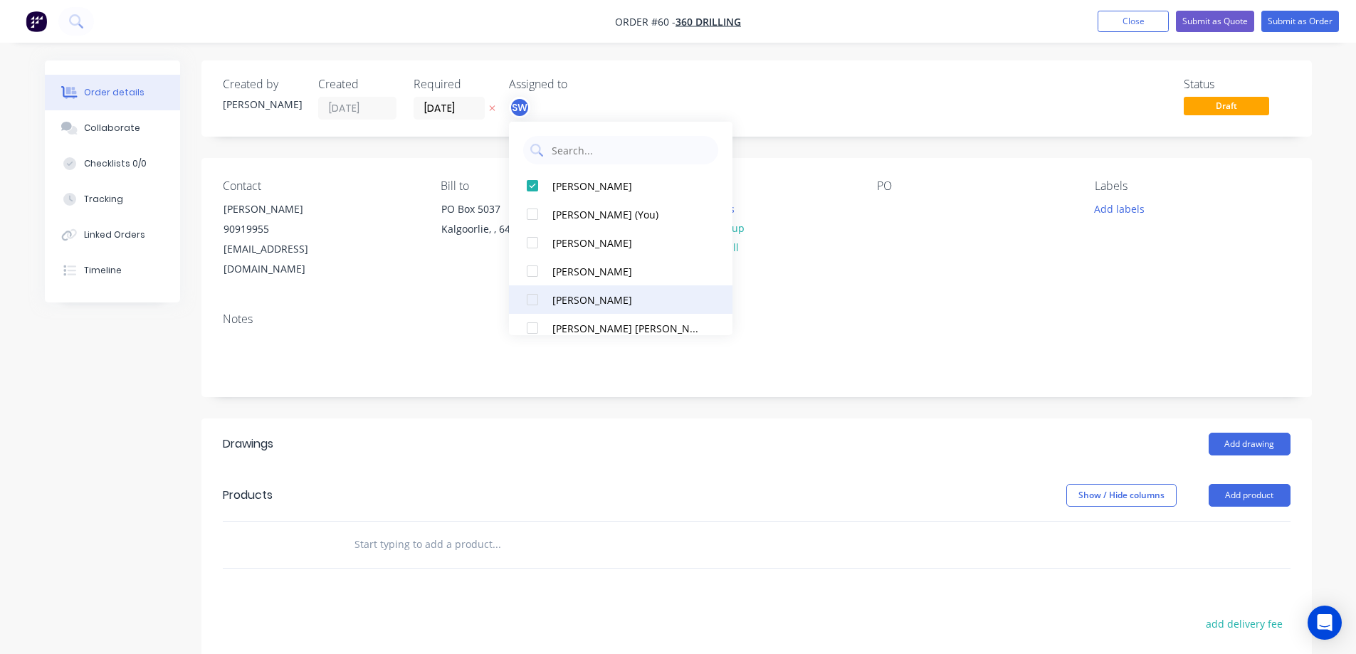
click at [563, 295] on div "[PERSON_NAME]" at bounding box center [627, 300] width 150 height 15
click at [816, 169] on div "Contact [PERSON_NAME] [PHONE_NUMBER] [EMAIL_ADDRESS][DOMAIN_NAME] Bill to [STRE…" at bounding box center [756, 229] width 1111 height 143
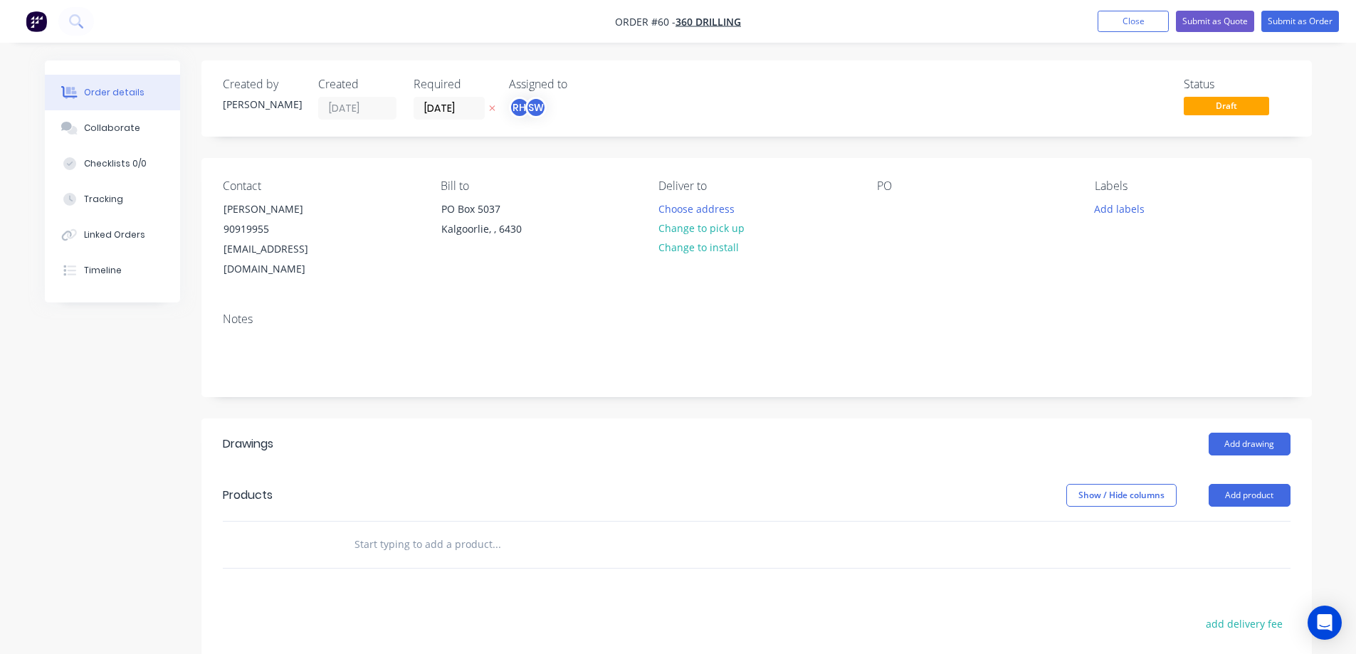
click at [266, 313] on div "Notes" at bounding box center [757, 320] width 1068 height 14
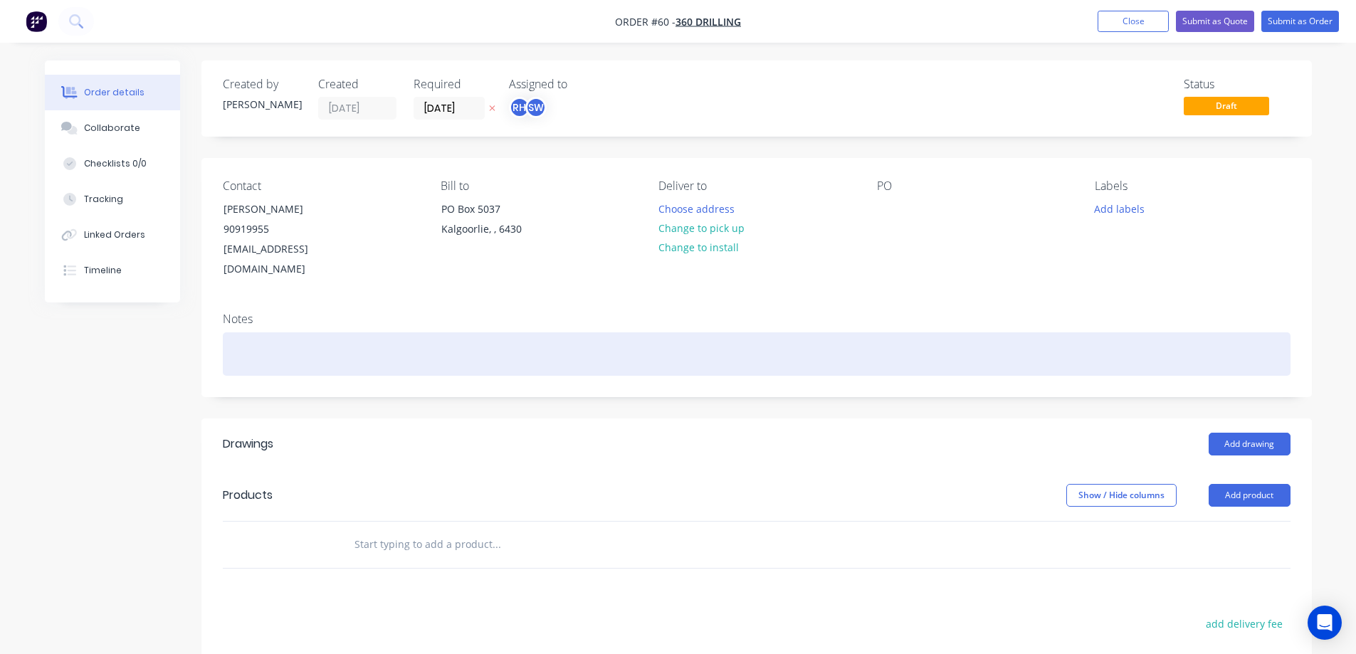
click at [288, 350] on div at bounding box center [757, 353] width 1068 height 43
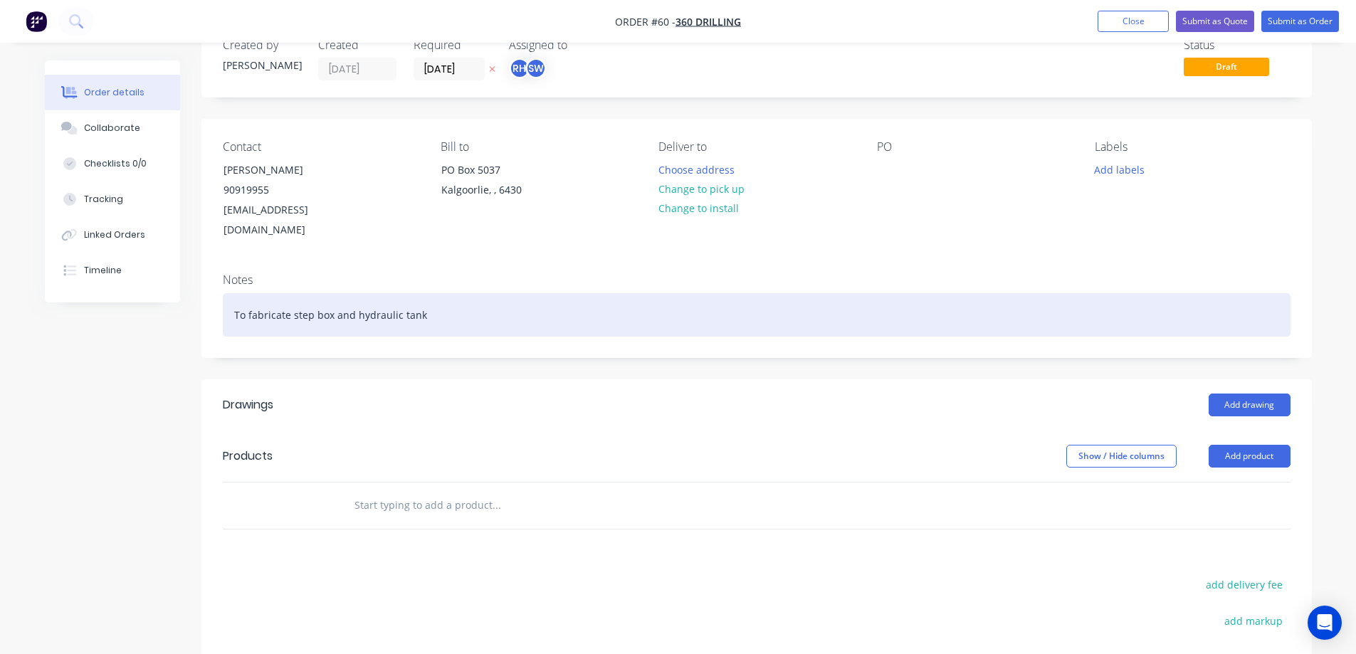
scroll to position [142, 0]
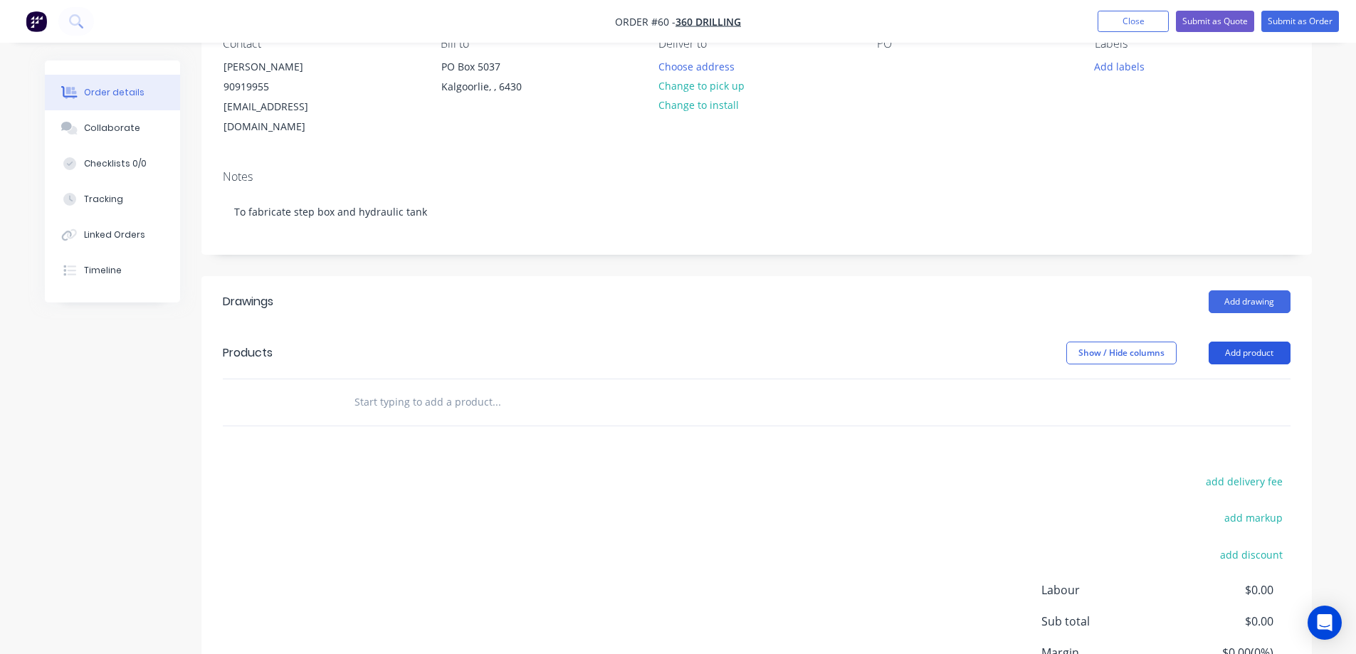
click at [1241, 342] on button "Add product" at bounding box center [1250, 353] width 82 height 23
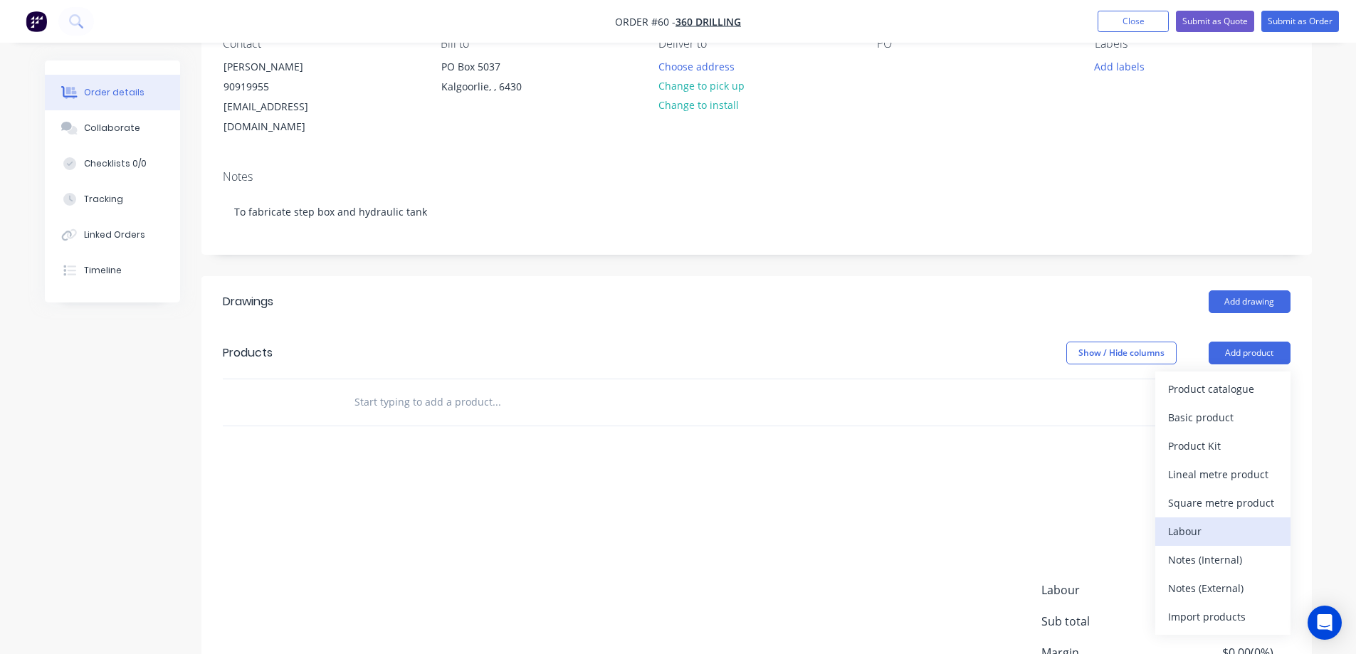
click at [1182, 521] on div "Labour" at bounding box center [1223, 531] width 110 height 21
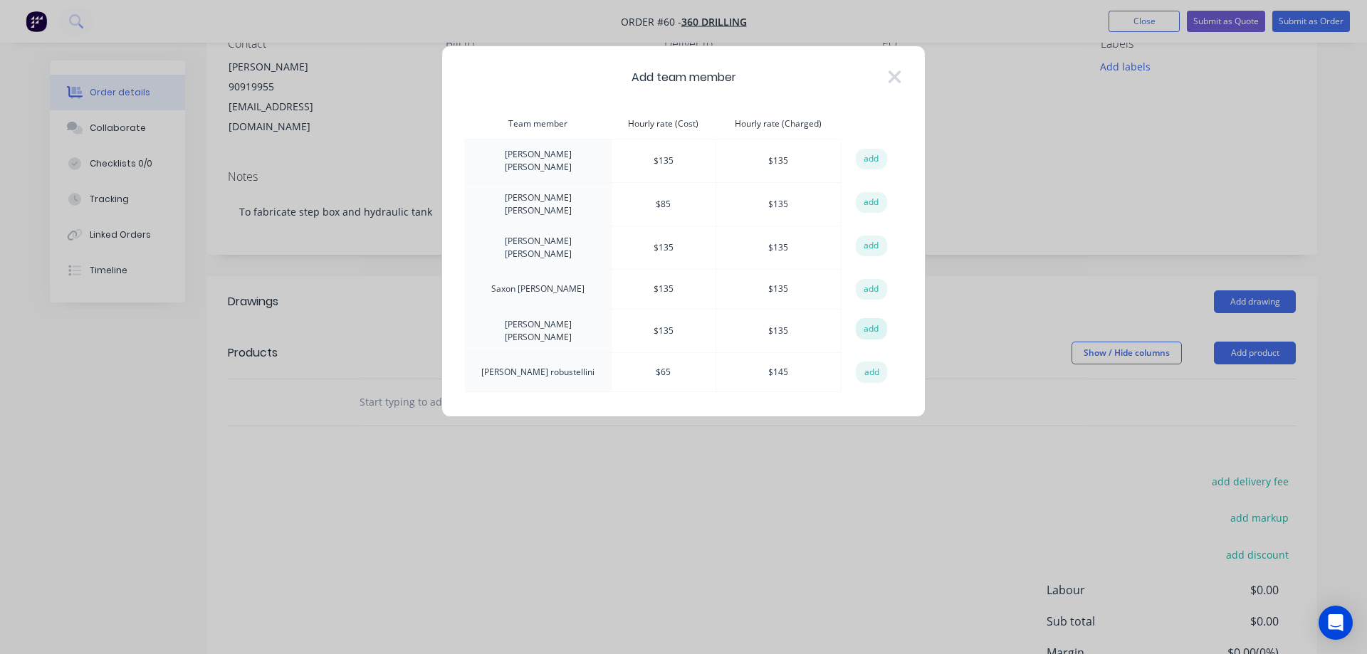
click at [876, 318] on button "add" at bounding box center [871, 328] width 31 height 21
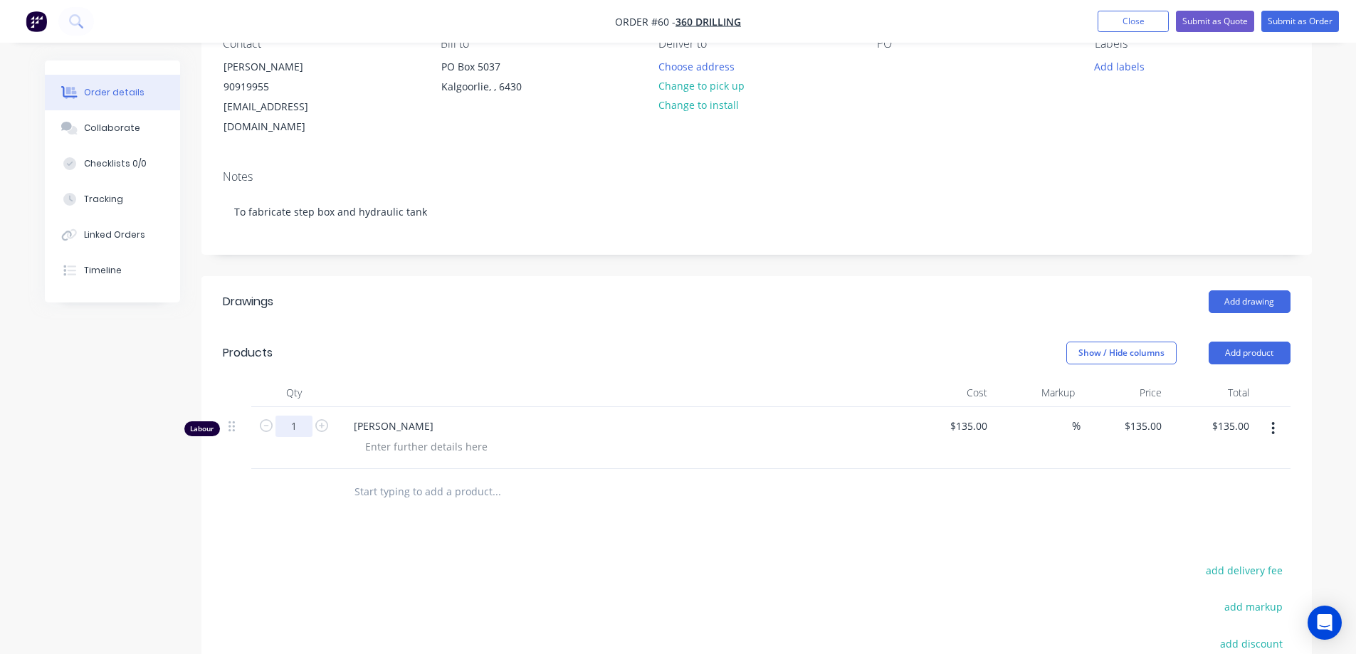
click at [305, 416] on input "1" at bounding box center [294, 426] width 37 height 21
type input "17"
type input "$2,295.00"
click at [468, 518] on div "Drawings Add drawing Products Show / Hide columns Add product Qty Cost Markup P…" at bounding box center [756, 566] width 1111 height 581
click at [1247, 342] on button "Add product" at bounding box center [1250, 353] width 82 height 23
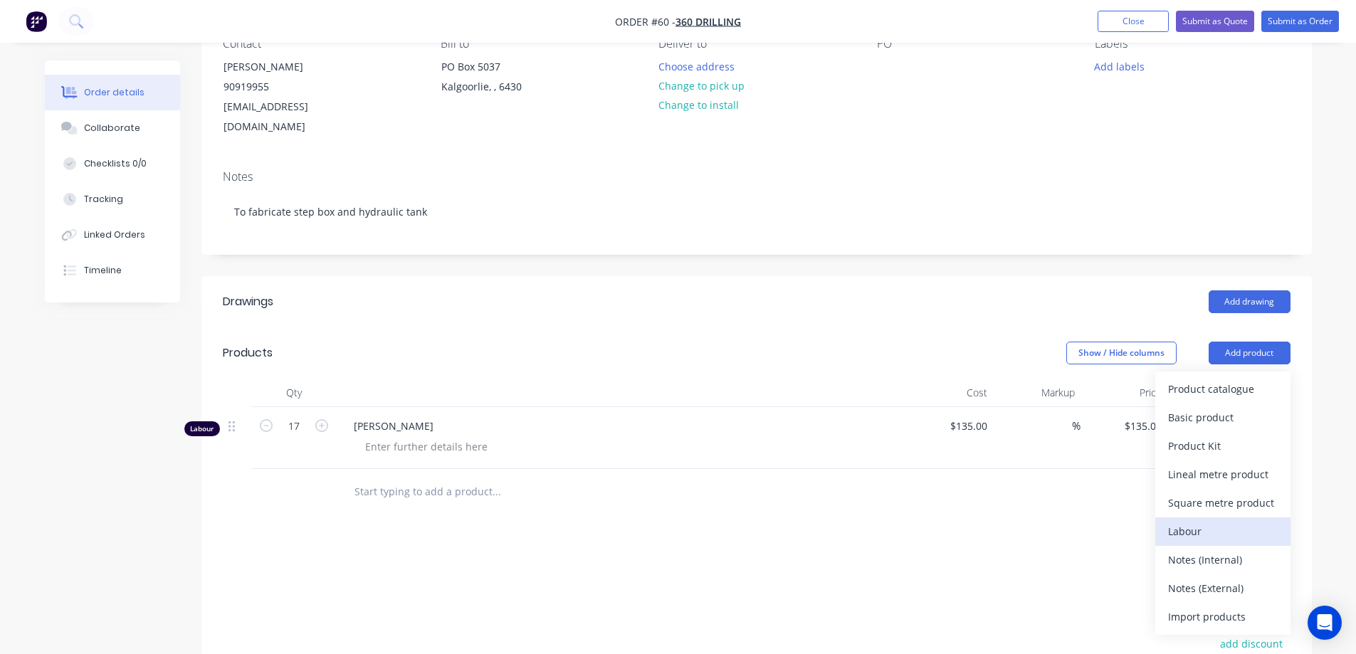
click at [1201, 521] on div "Labour" at bounding box center [1223, 531] width 110 height 21
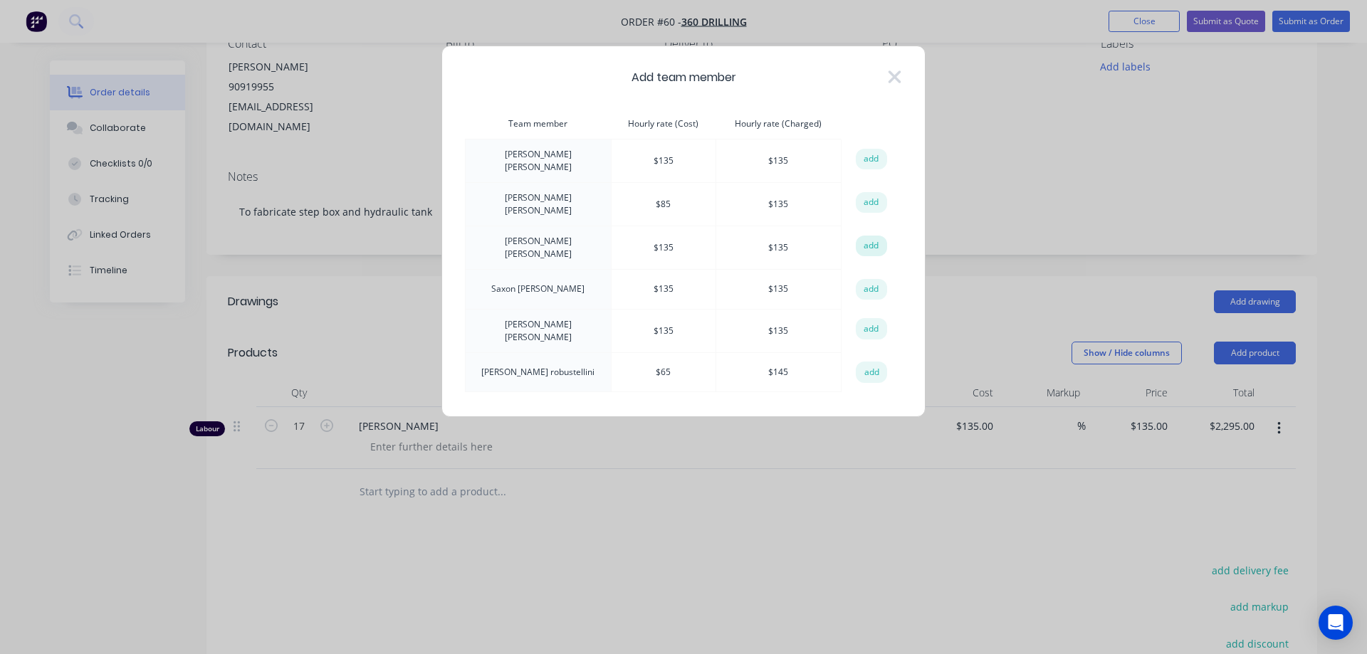
click at [874, 237] on button "add" at bounding box center [871, 246] width 31 height 21
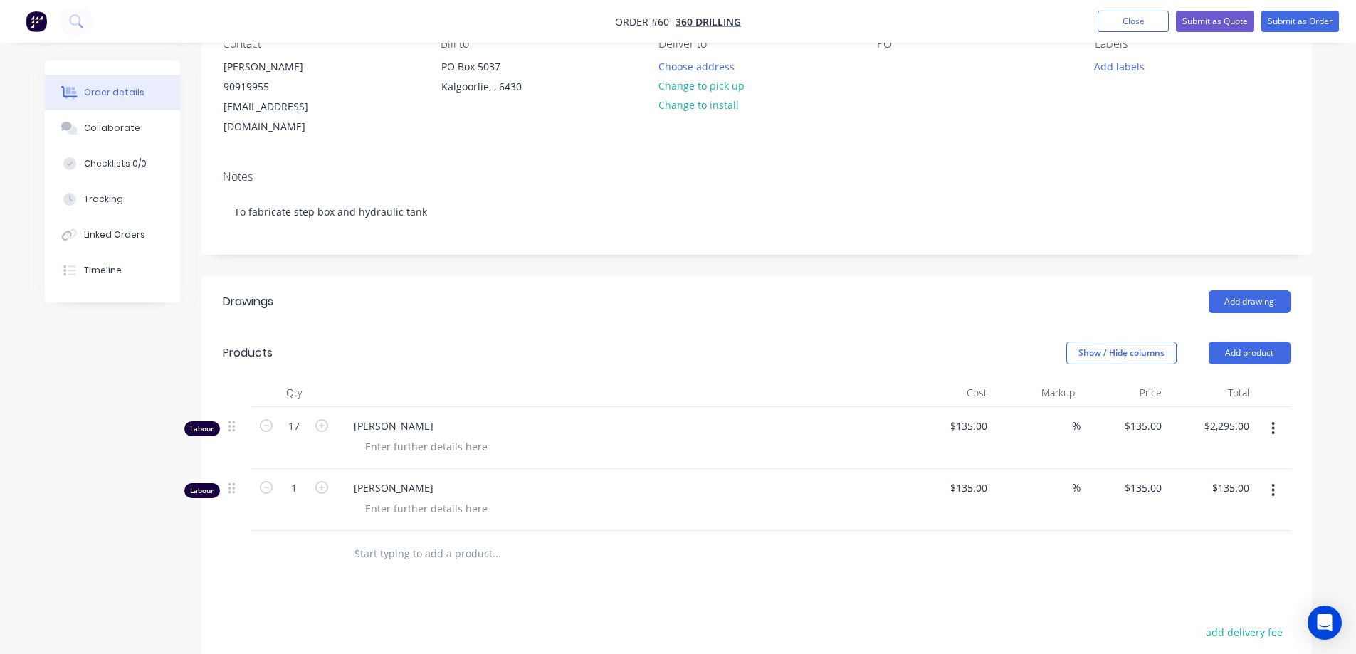
click at [622, 327] on header "Products Show / Hide columns Add product" at bounding box center [756, 352] width 1111 height 51
click at [294, 437] on input "1" at bounding box center [294, 426] width 37 height 21
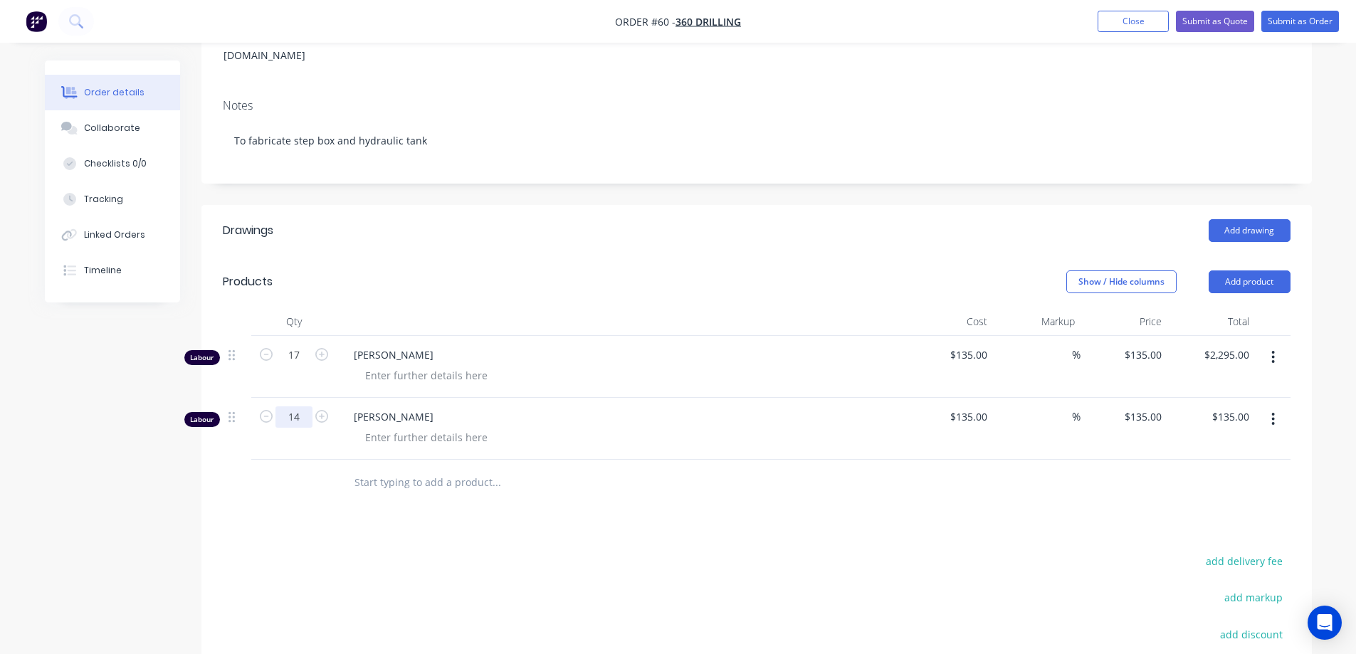
type input "14"
type input "$1,890.00"
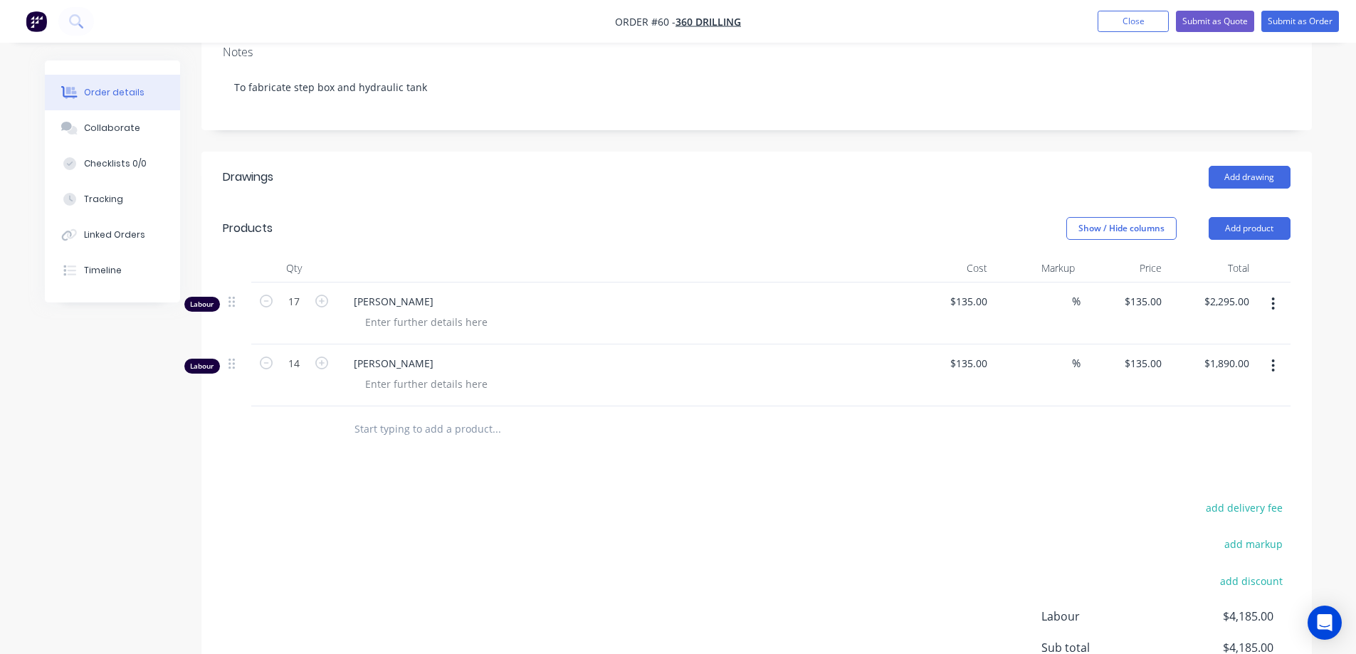
scroll to position [266, 0]
click at [1244, 218] on button "Add product" at bounding box center [1250, 229] width 82 height 23
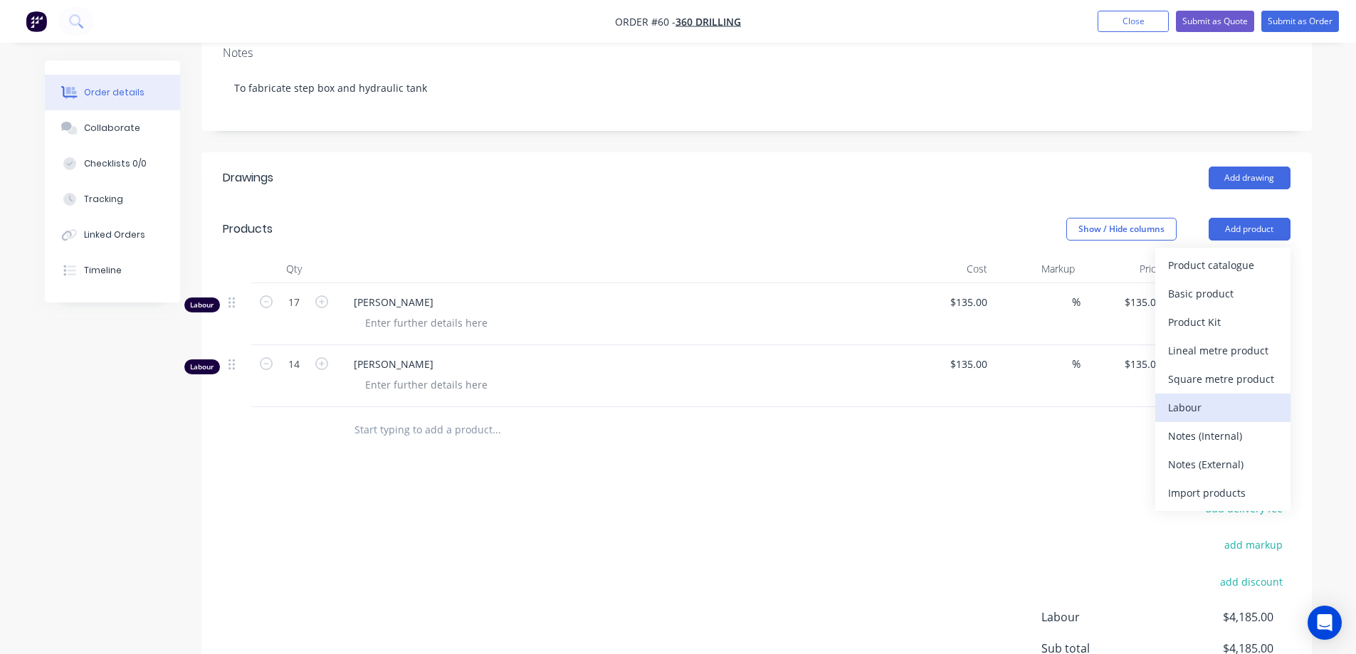
click at [1198, 397] on div "Labour" at bounding box center [1223, 407] width 110 height 21
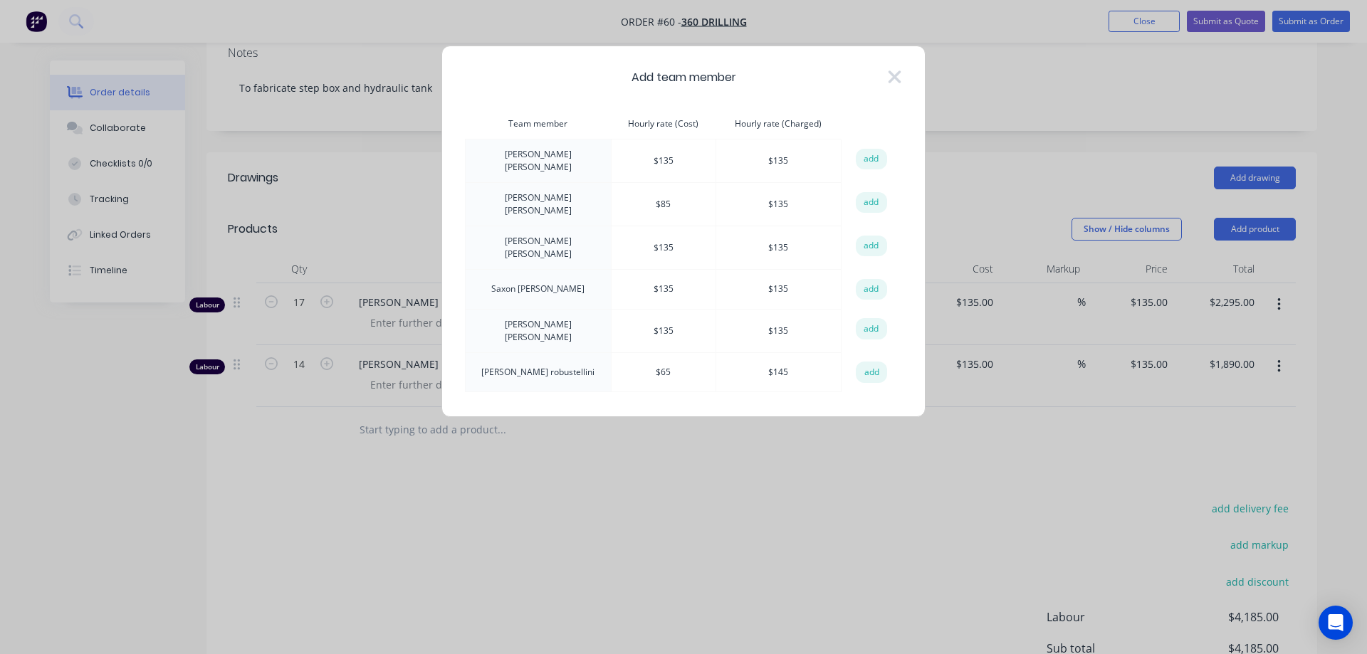
click at [872, 362] on button "add" at bounding box center [871, 372] width 31 height 21
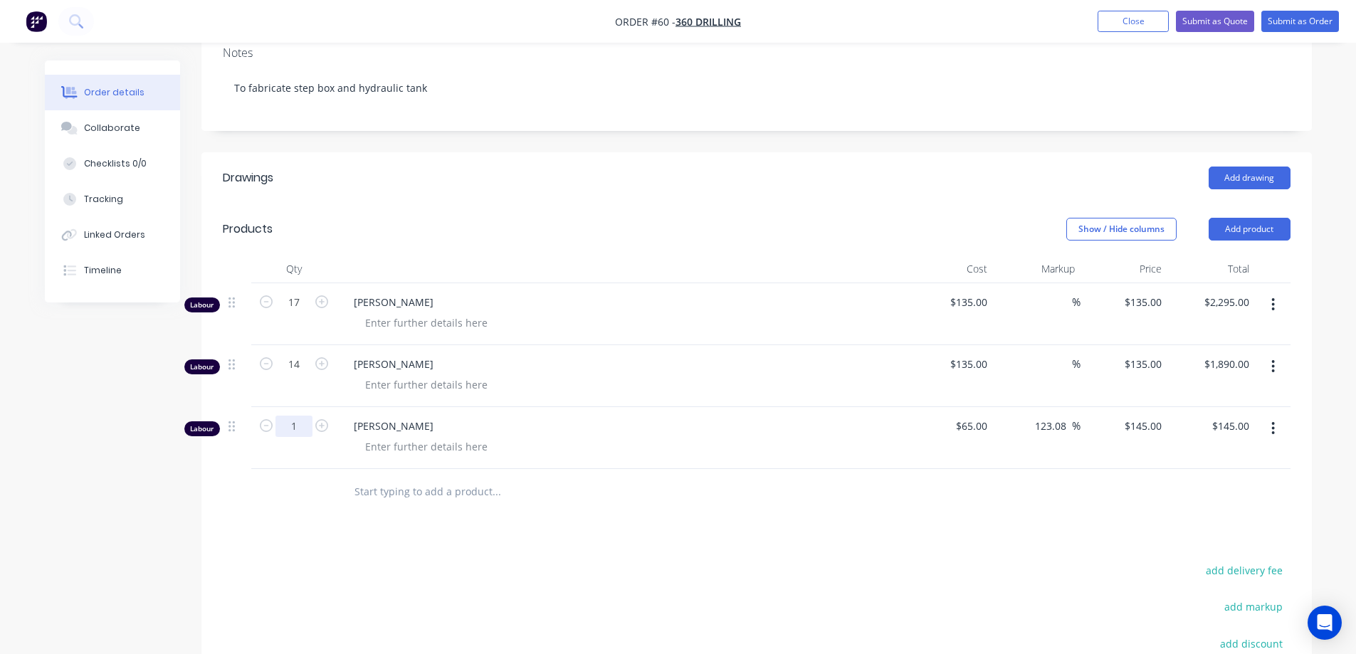
click at [305, 313] on input "1" at bounding box center [294, 302] width 37 height 21
type input "10"
type input "$1,450.00"
click at [412, 478] on input "text" at bounding box center [496, 492] width 285 height 28
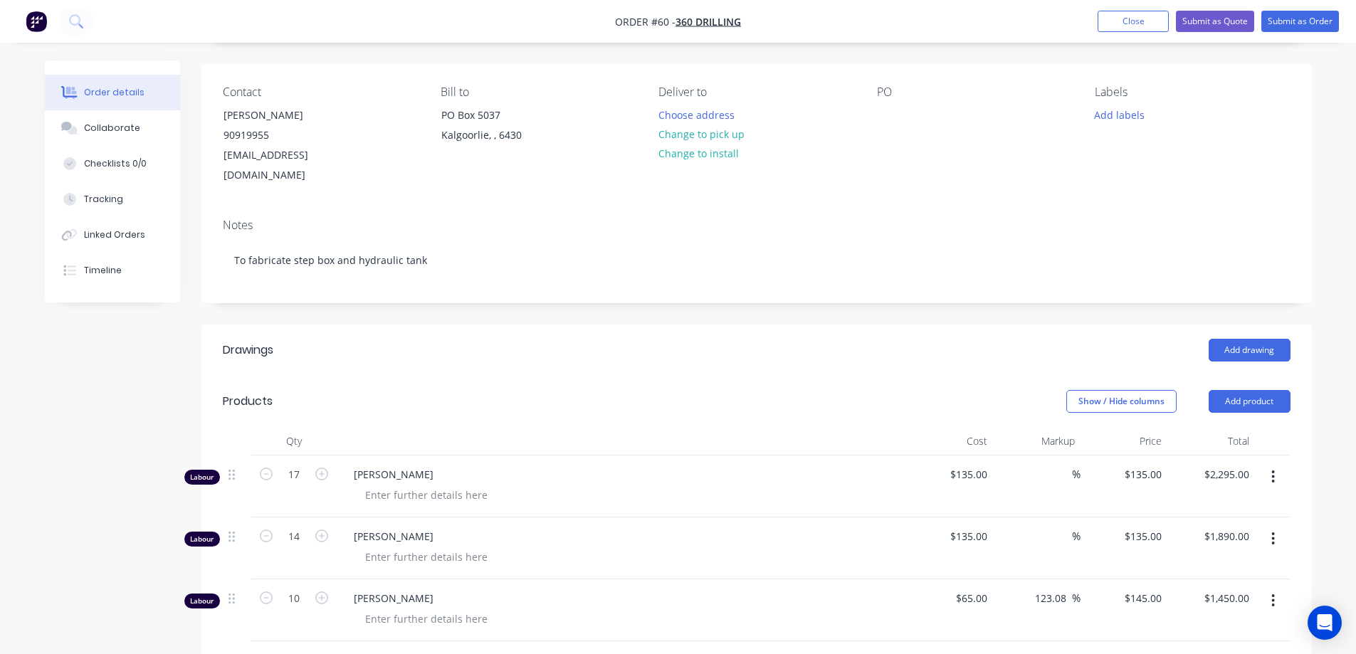
scroll to position [43, 0]
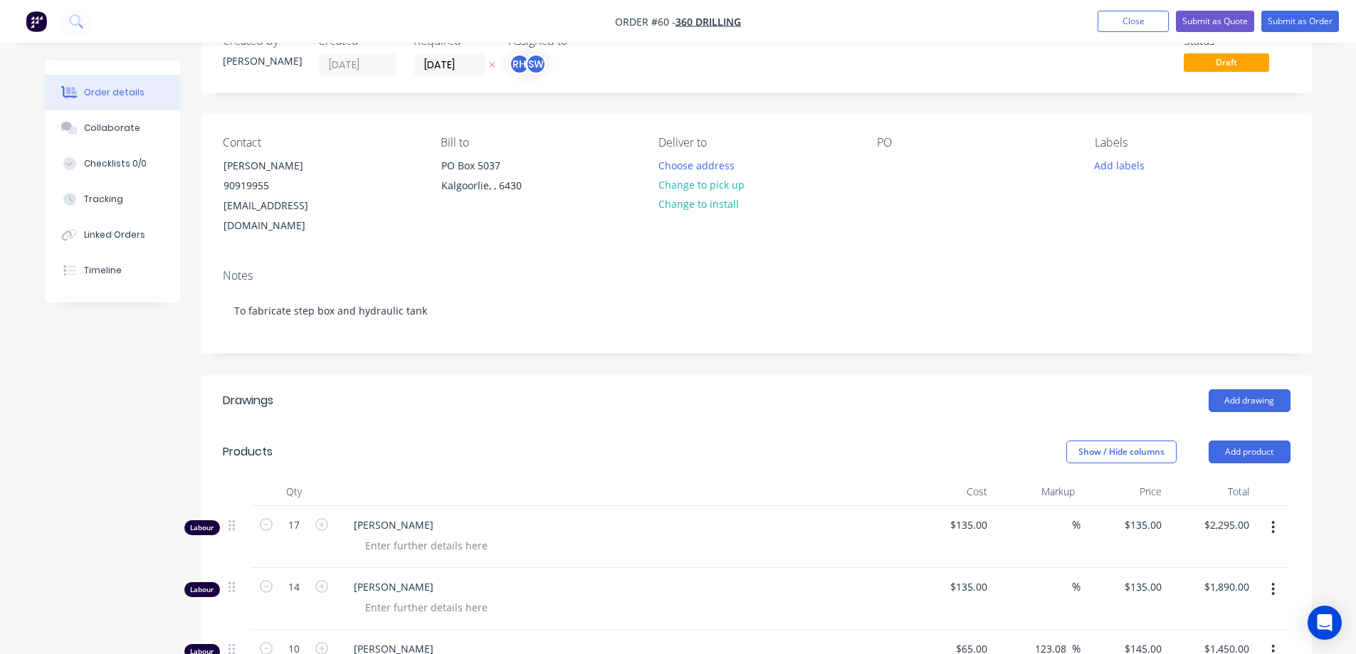
click at [640, 390] on div "Add drawing" at bounding box center [869, 400] width 841 height 23
click at [1144, 21] on button "Close" at bounding box center [1133, 21] width 71 height 21
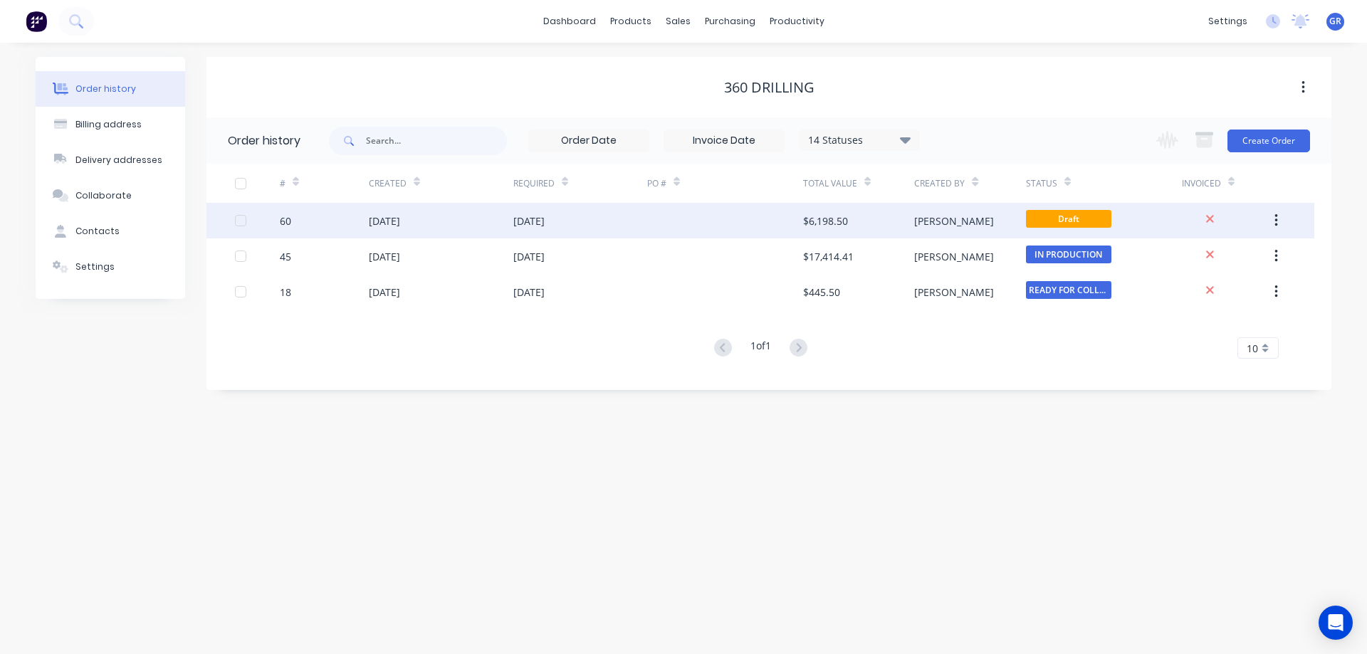
click at [639, 227] on div "[DATE]" at bounding box center [580, 221] width 134 height 36
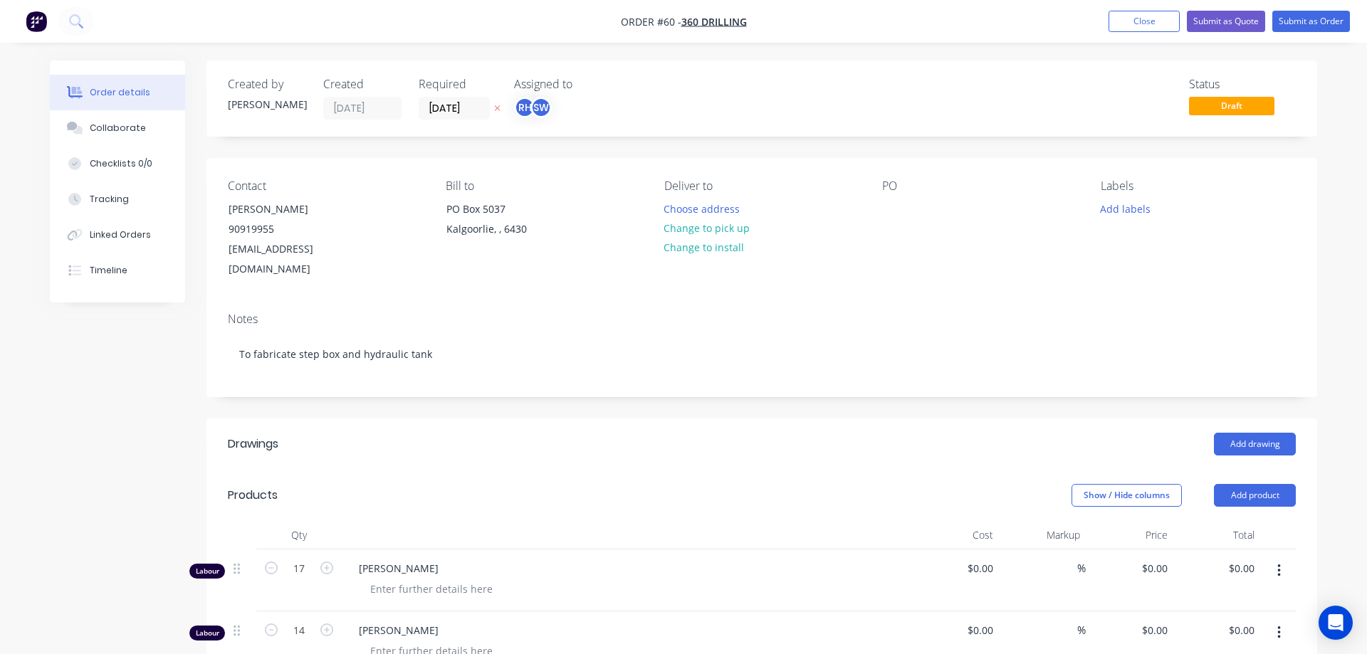
type input "$135.00"
type input "$2,295.00"
type input "$135.00"
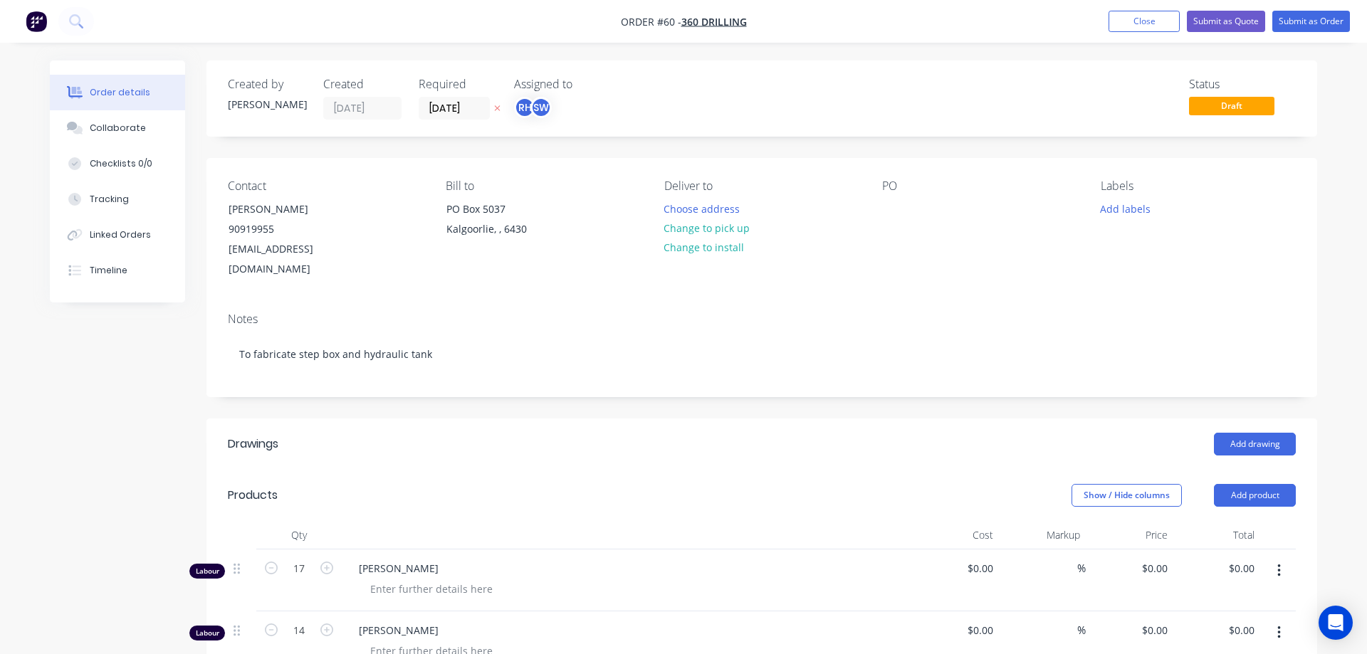
type input "$1,890.00"
type input "$65.00"
type input "123.08"
type input "$145.00"
type input "$1,450.00"
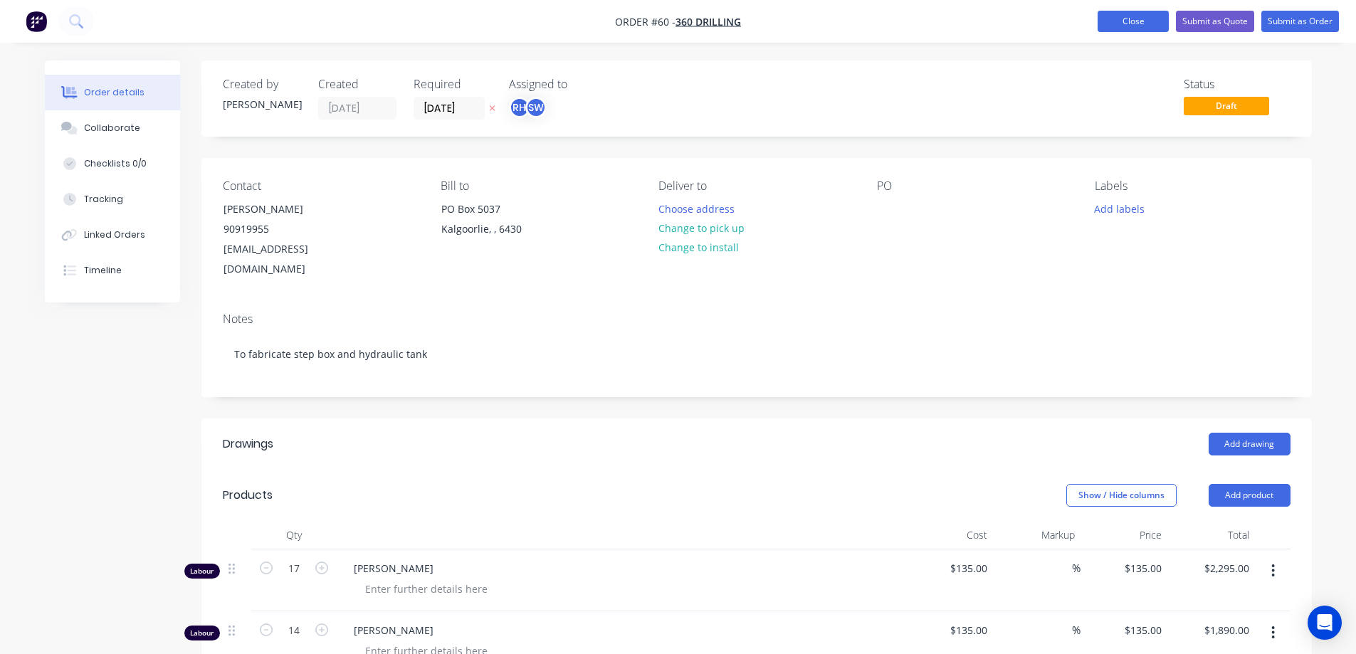
click at [1146, 31] on button "Close" at bounding box center [1133, 21] width 71 height 21
